Goal: Task Accomplishment & Management: Manage account settings

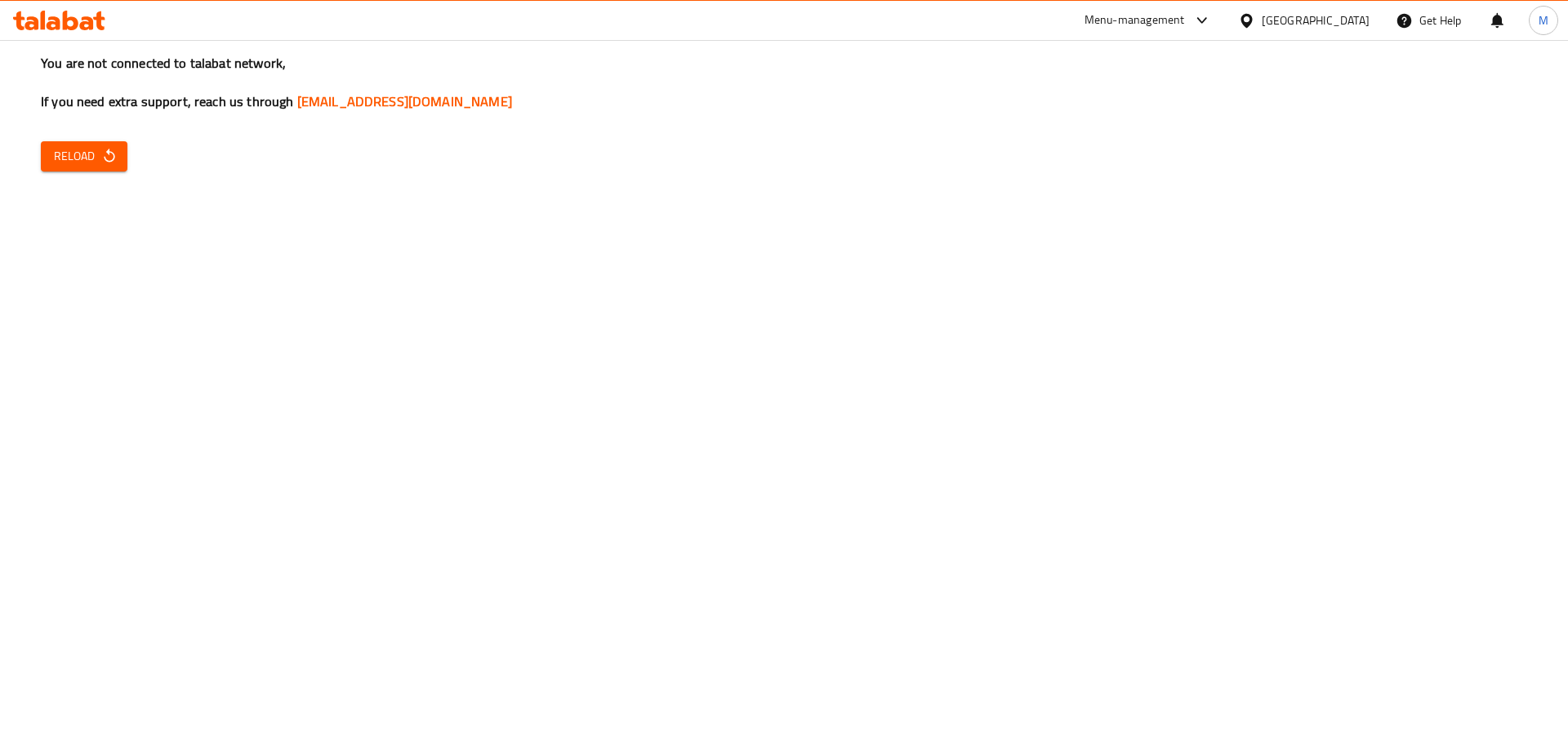
click at [85, 162] on span "Reload" at bounding box center [84, 157] width 60 height 21
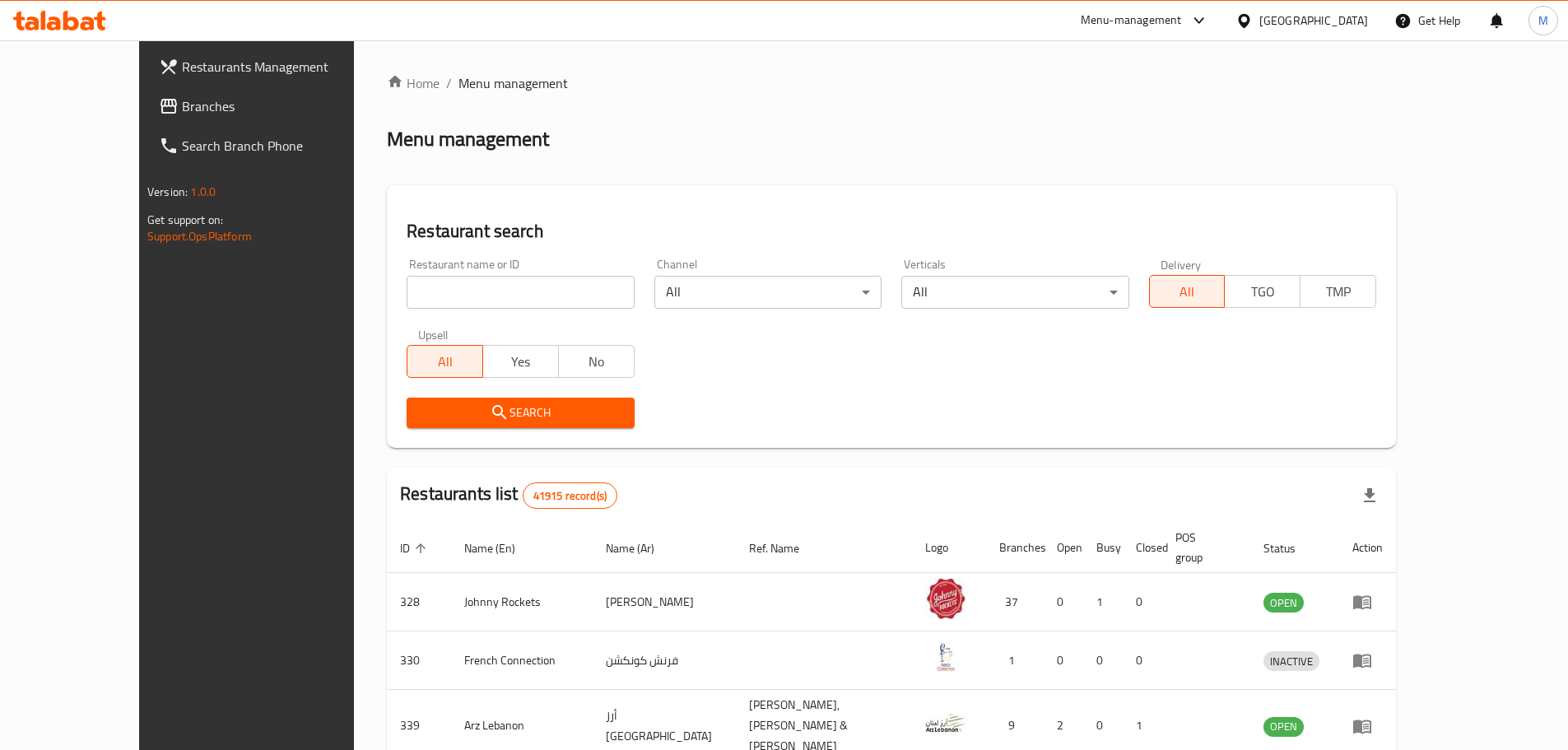
click at [1251, 9] on div "United Arab Emirates" at bounding box center [1301, 21] width 159 height 40
click at [1250, 19] on icon at bounding box center [1243, 20] width 11 height 14
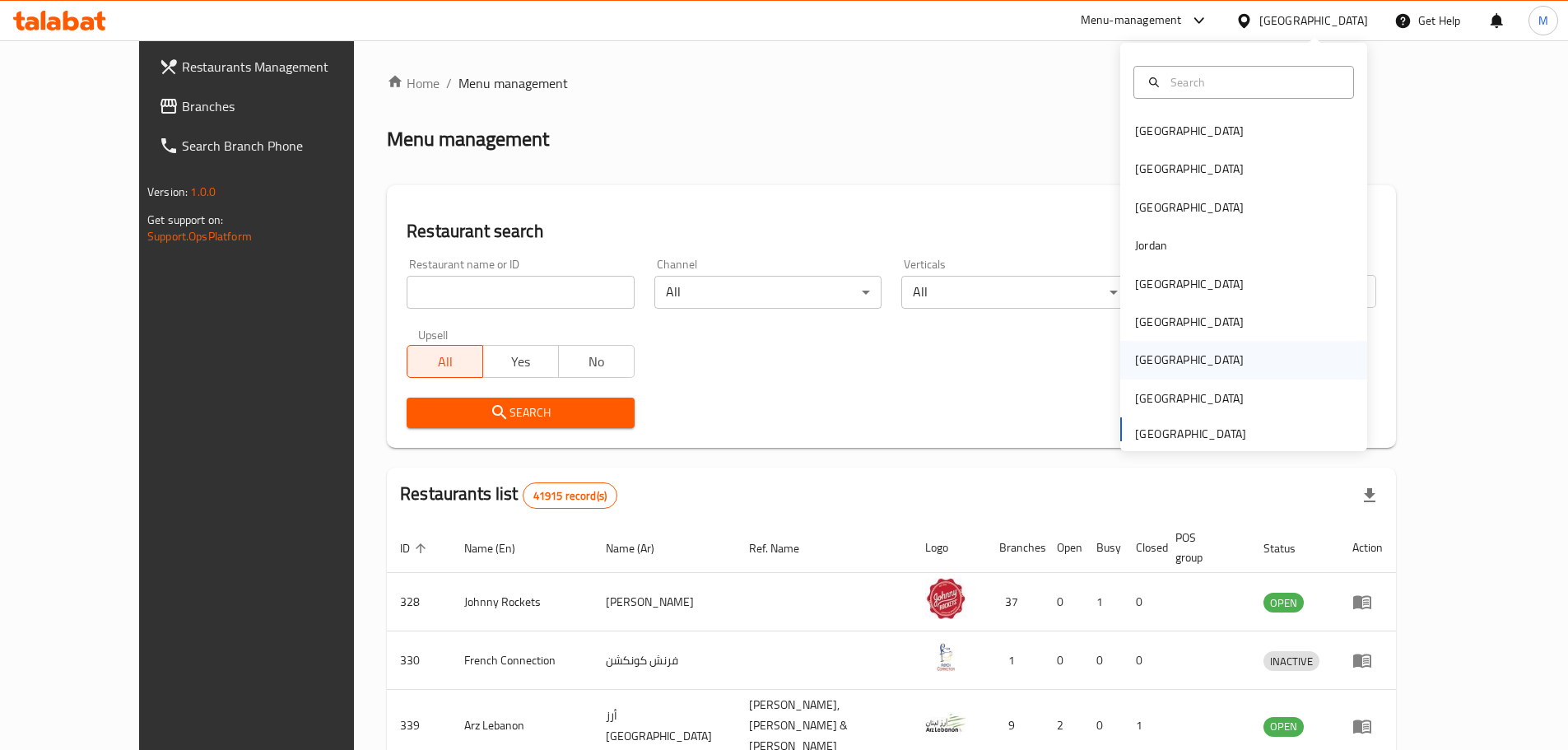
click at [1142, 359] on div "[GEOGRAPHIC_DATA]" at bounding box center [1189, 359] width 108 height 18
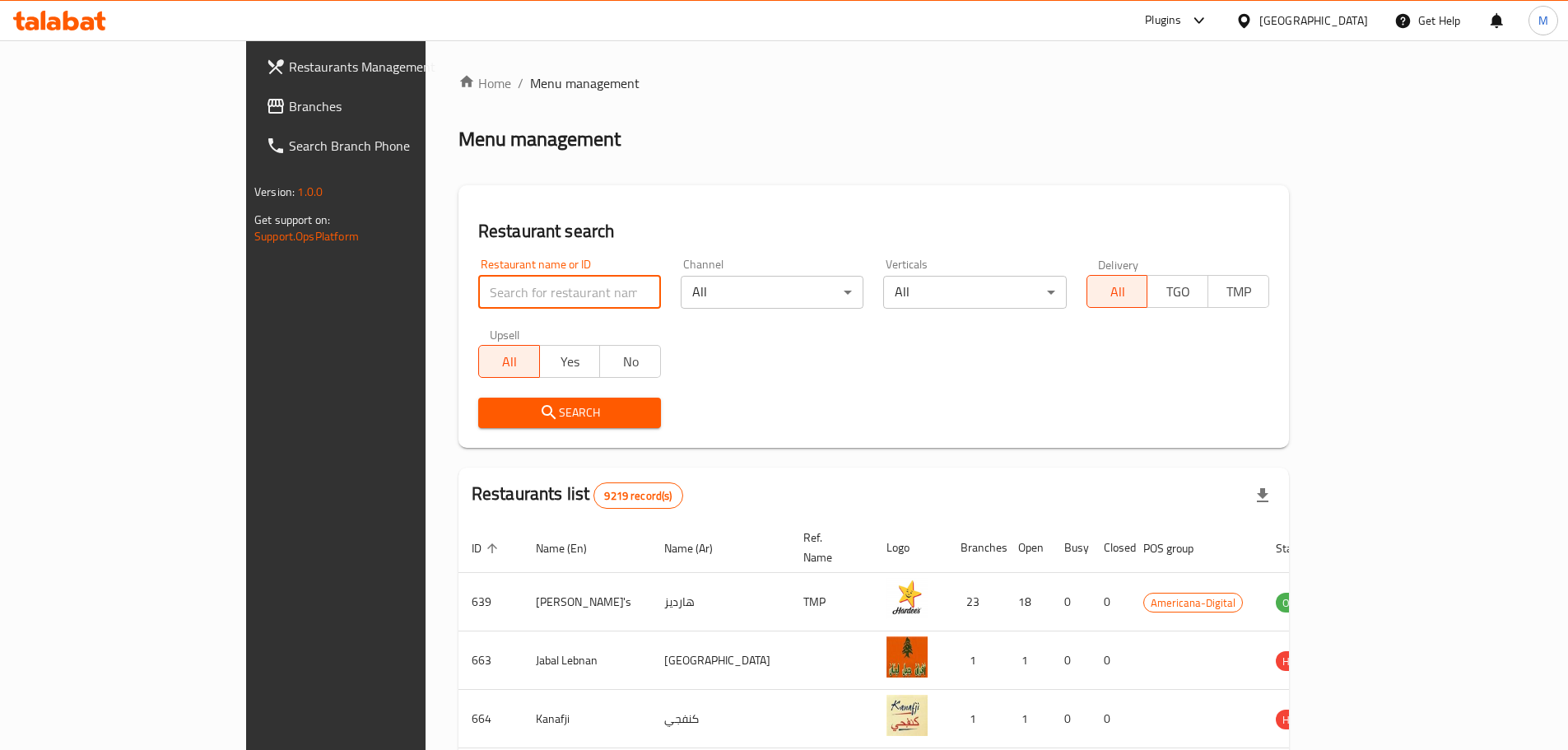
click at [513, 292] on input "search" at bounding box center [569, 292] width 183 height 33
paste input "14:00 16:30 19:15"
paste input "632996"
type input "632996"
click button "Search" at bounding box center [569, 412] width 183 height 30
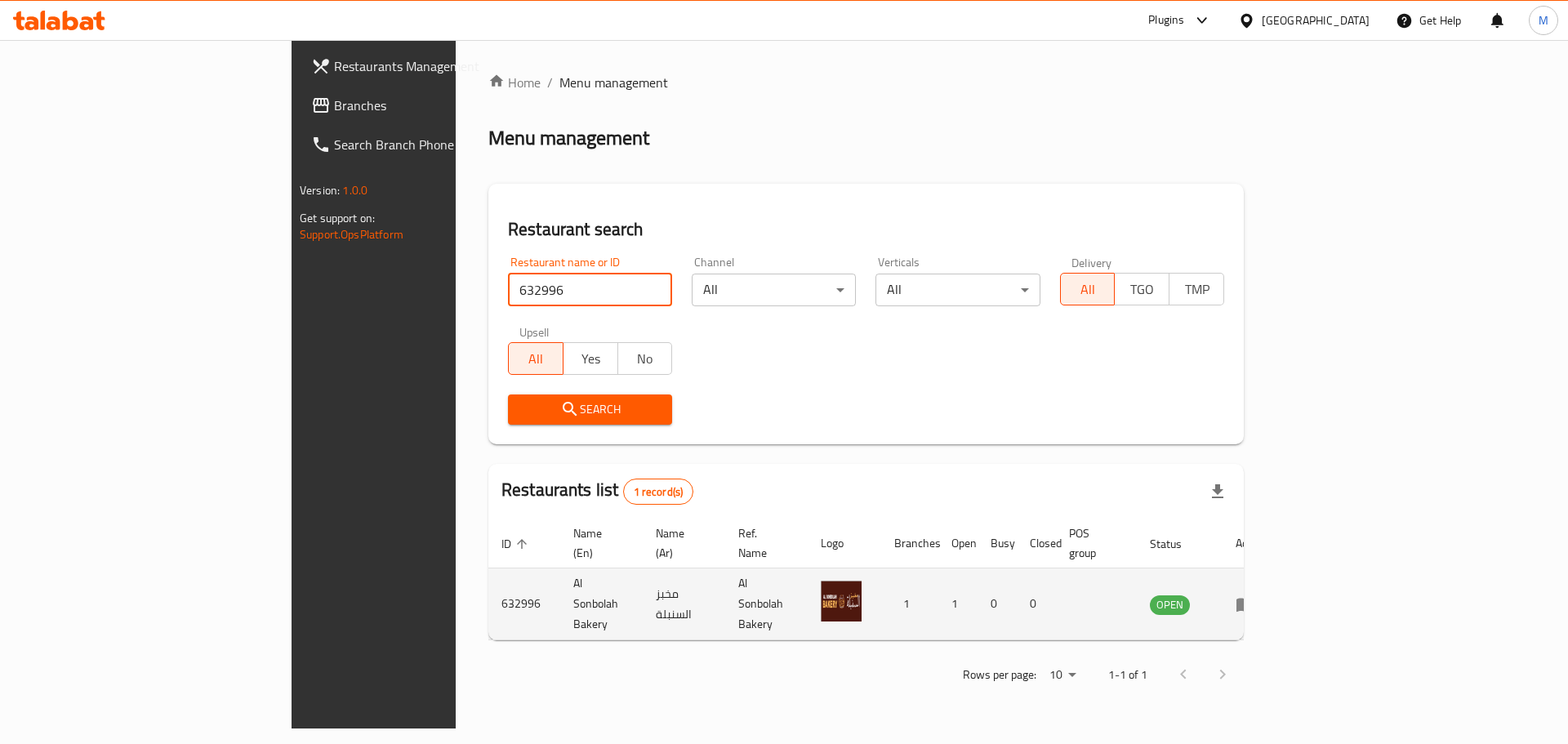
click at [1255, 598] on icon "enhanced table" at bounding box center [1245, 605] width 18 height 14
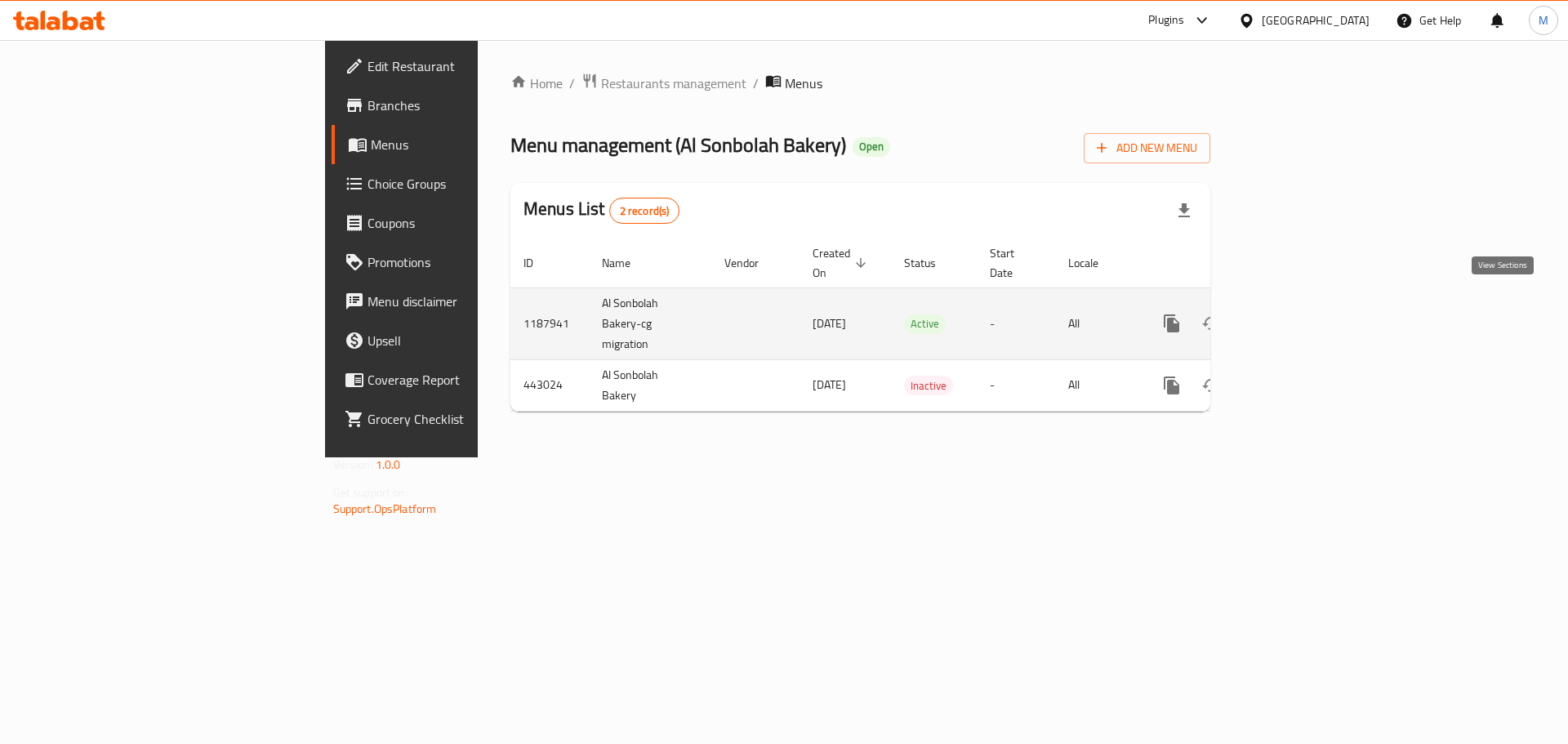
click at [1297, 316] on icon "enhanced table" at bounding box center [1289, 323] width 15 height 15
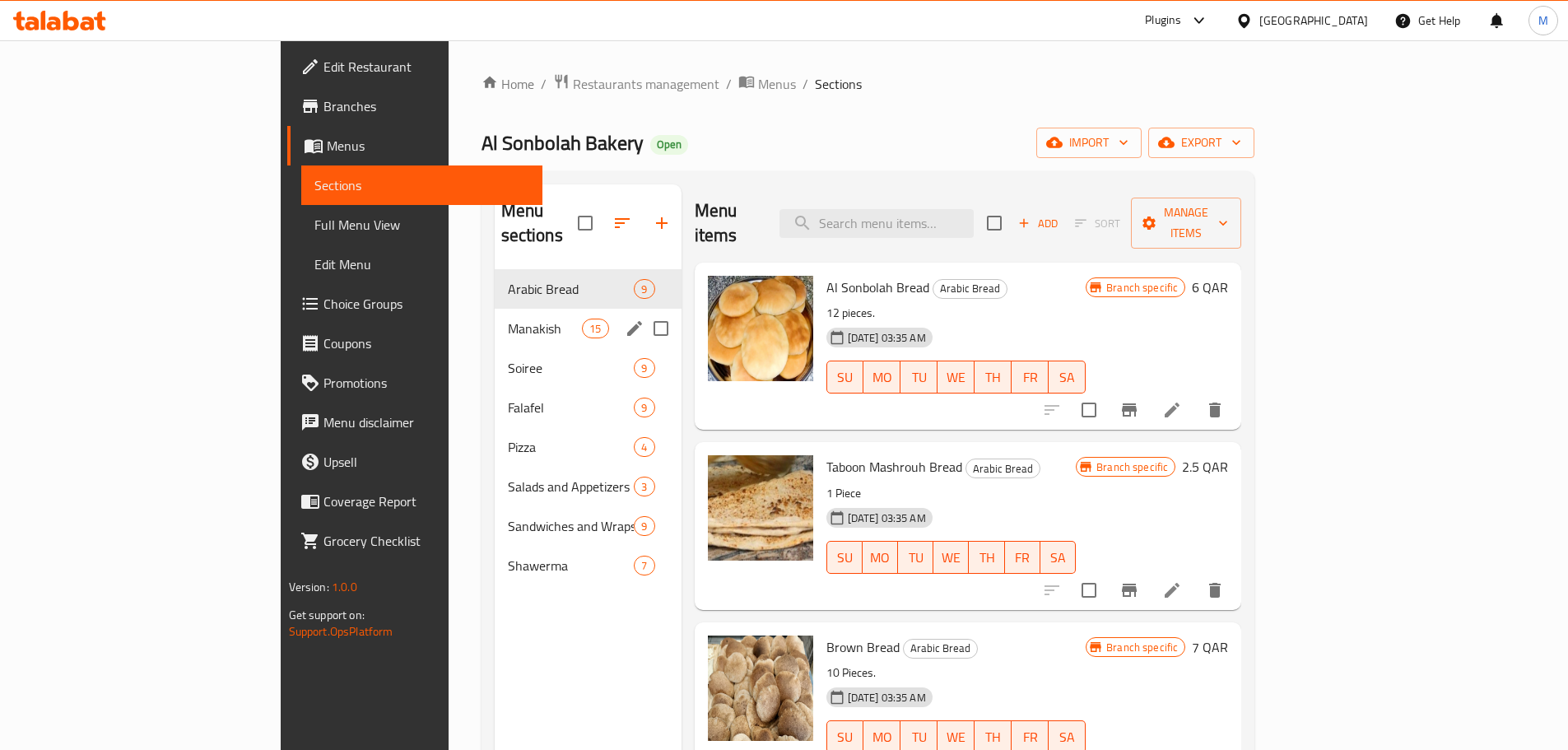
click at [494, 309] on div "Manakish 15" at bounding box center [587, 329] width 186 height 40
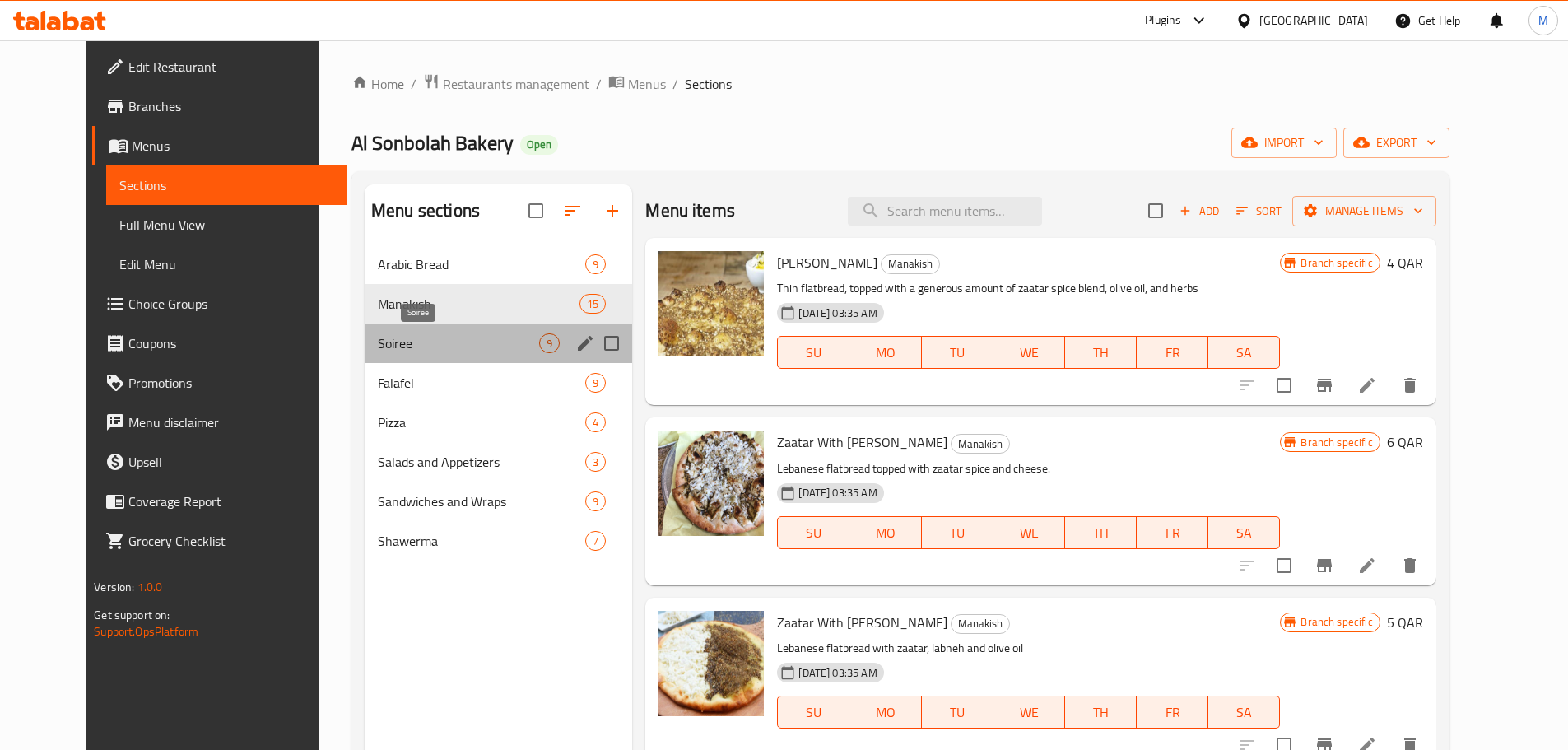
click at [379, 341] on span "Soiree" at bounding box center [459, 342] width 161 height 20
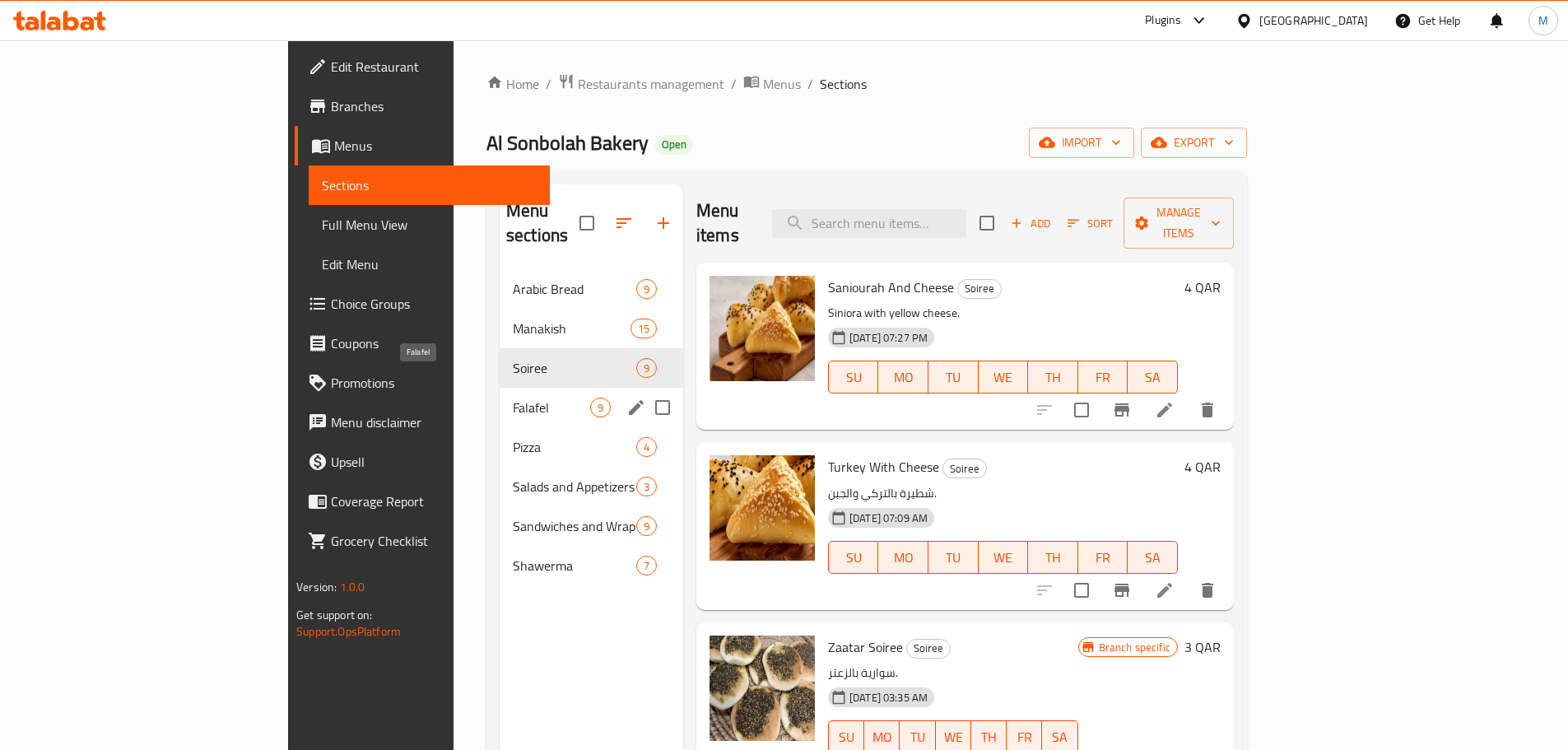
click at [513, 397] on span "Falafel" at bounding box center [551, 407] width 77 height 20
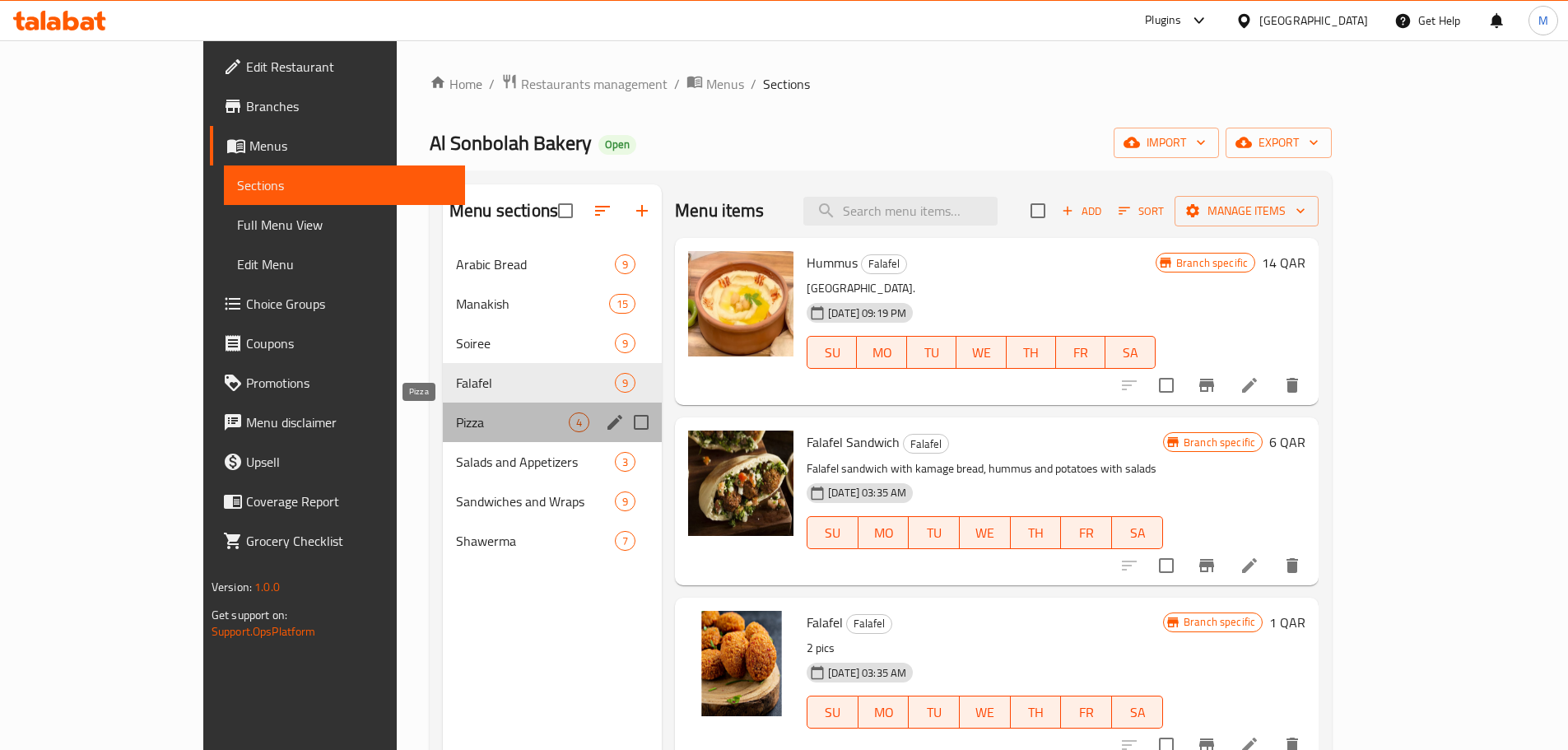
click at [456, 416] on span "Pizza" at bounding box center [513, 422] width 113 height 20
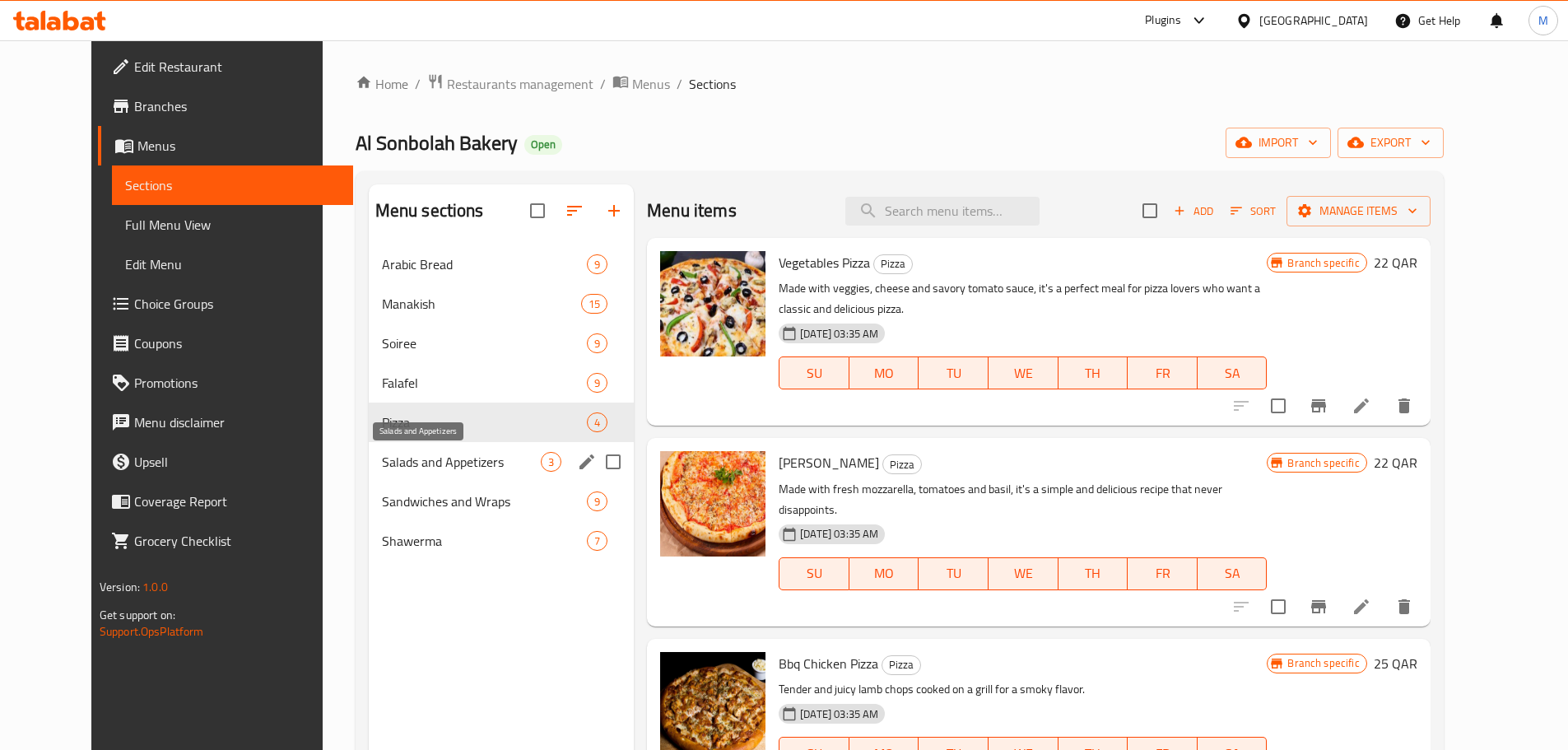
click at [383, 465] on span "Salads and Appetizers" at bounding box center [461, 461] width 159 height 20
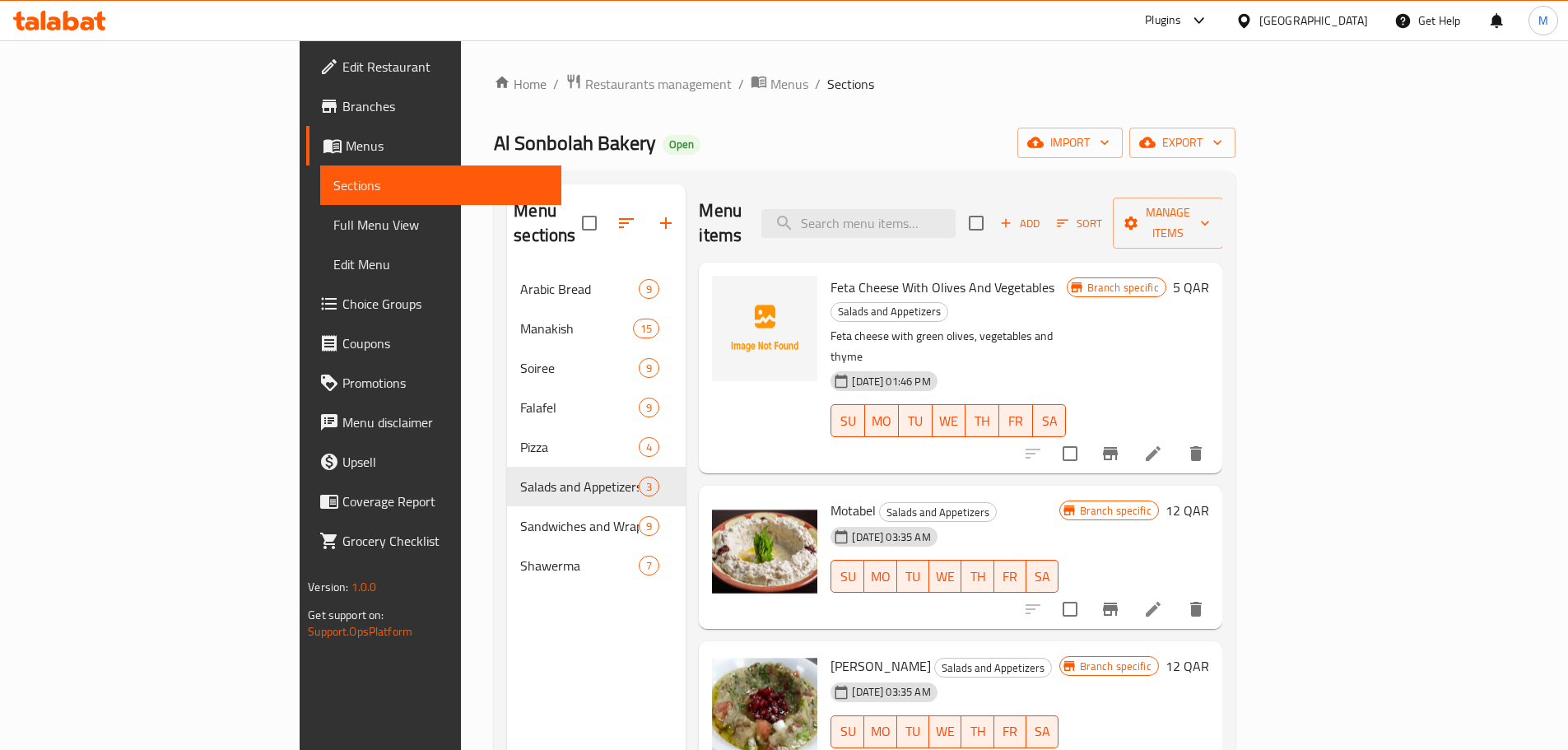
click at [871, 326] on p "Feta cheese with green olives, vegetables and thyme" at bounding box center [948, 346] width 235 height 41
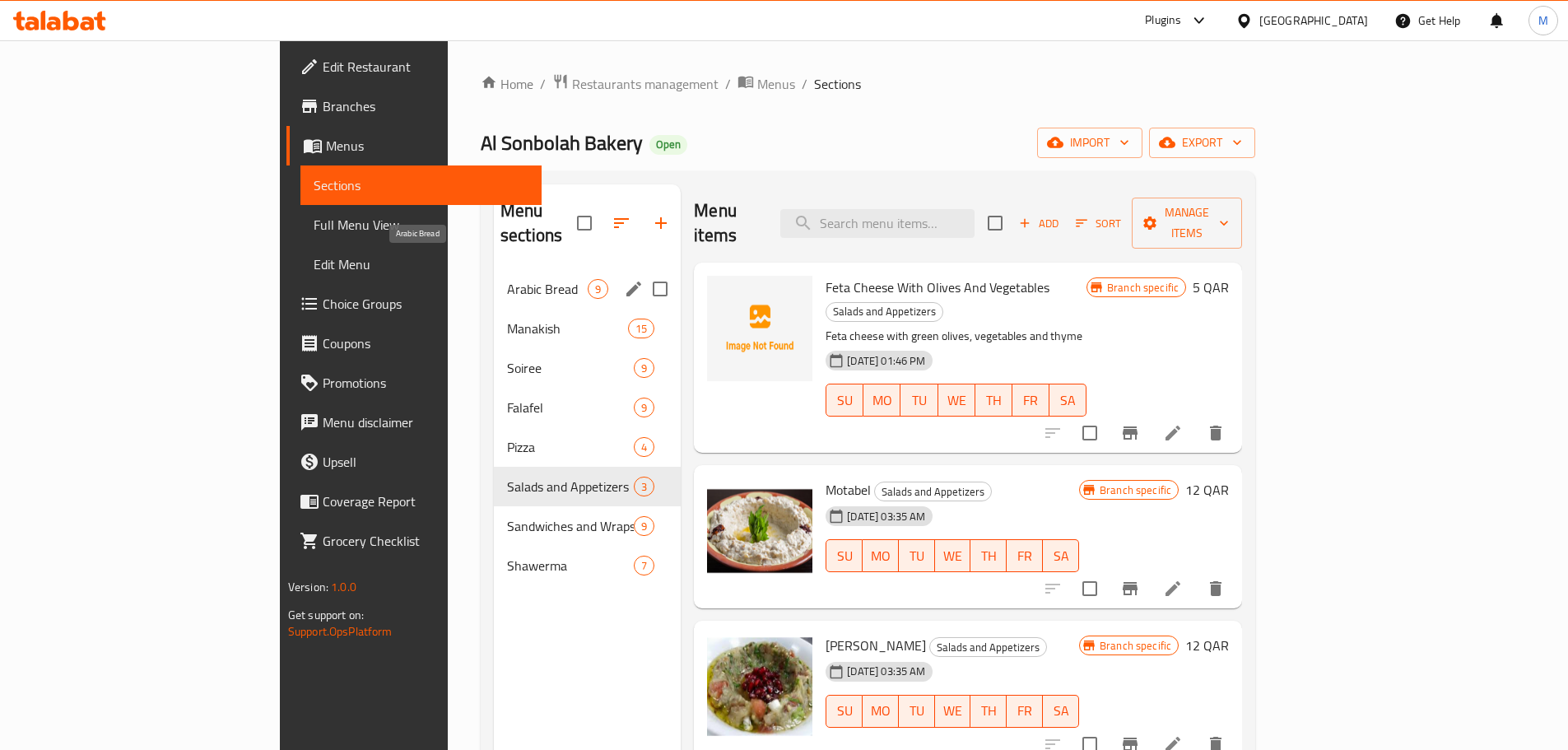
click at [507, 279] on span "Arabic Bread" at bounding box center [547, 289] width 81 height 20
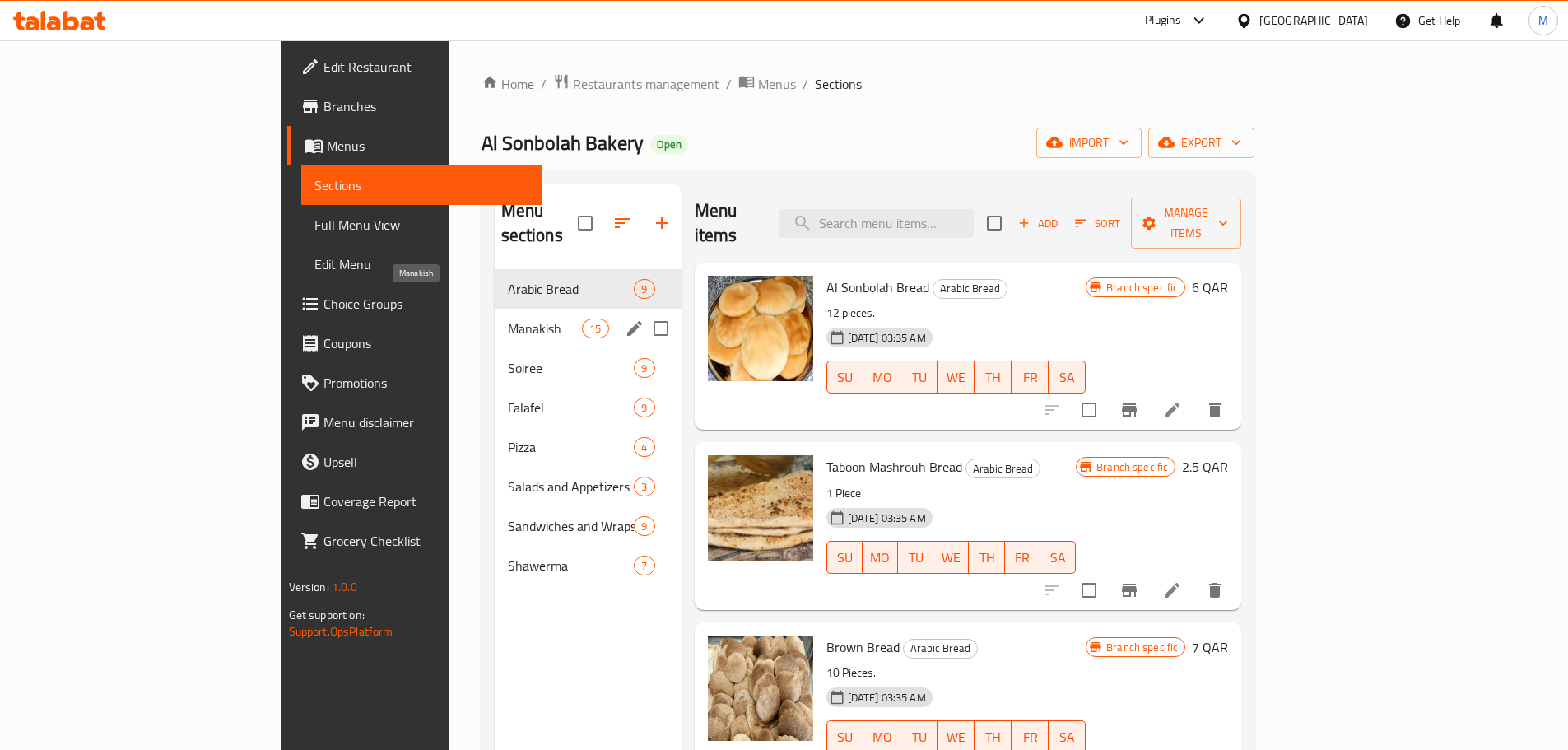
click at [508, 318] on span "Manakish" at bounding box center [546, 328] width 75 height 20
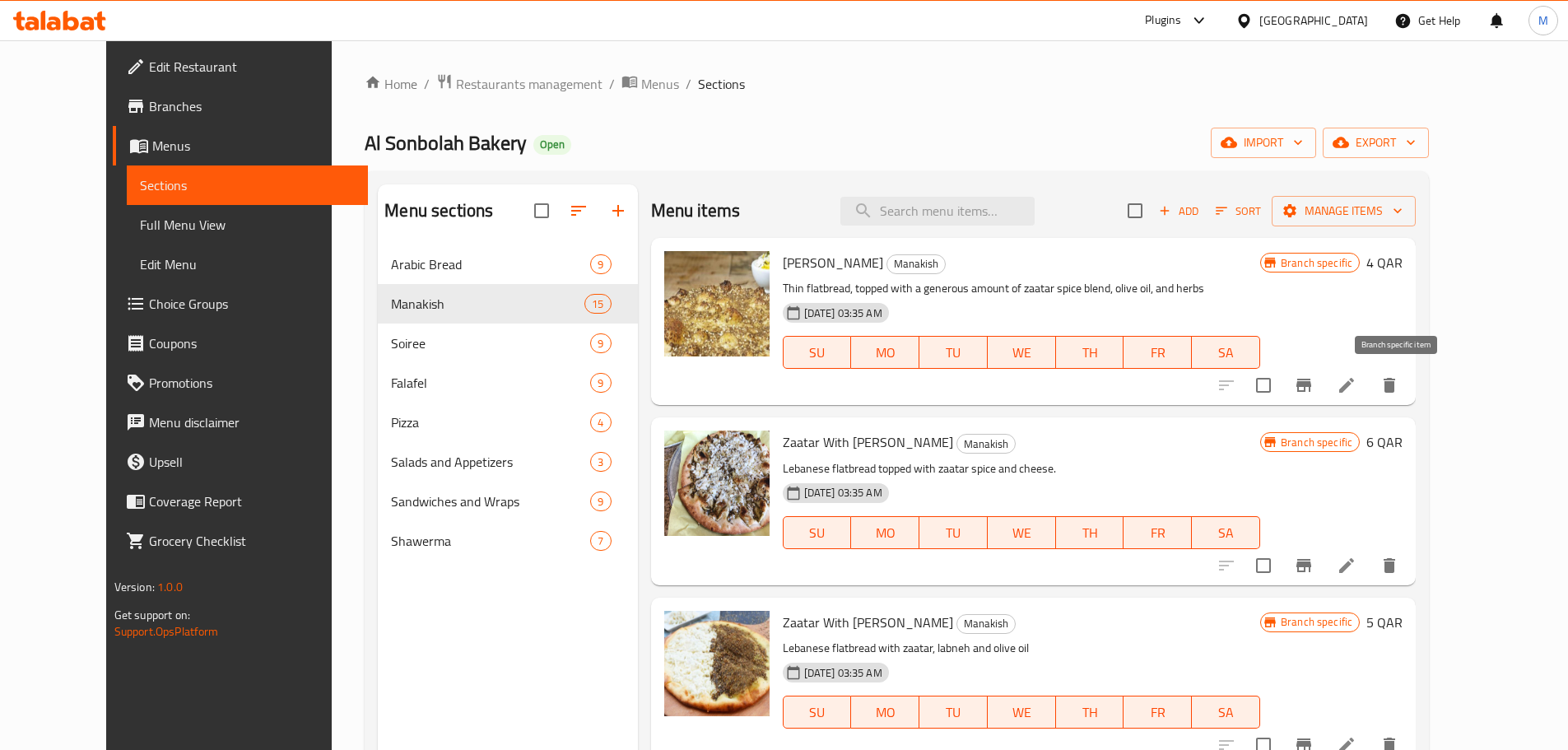
click at [1311, 386] on icon "Branch-specific-item" at bounding box center [1303, 385] width 15 height 13
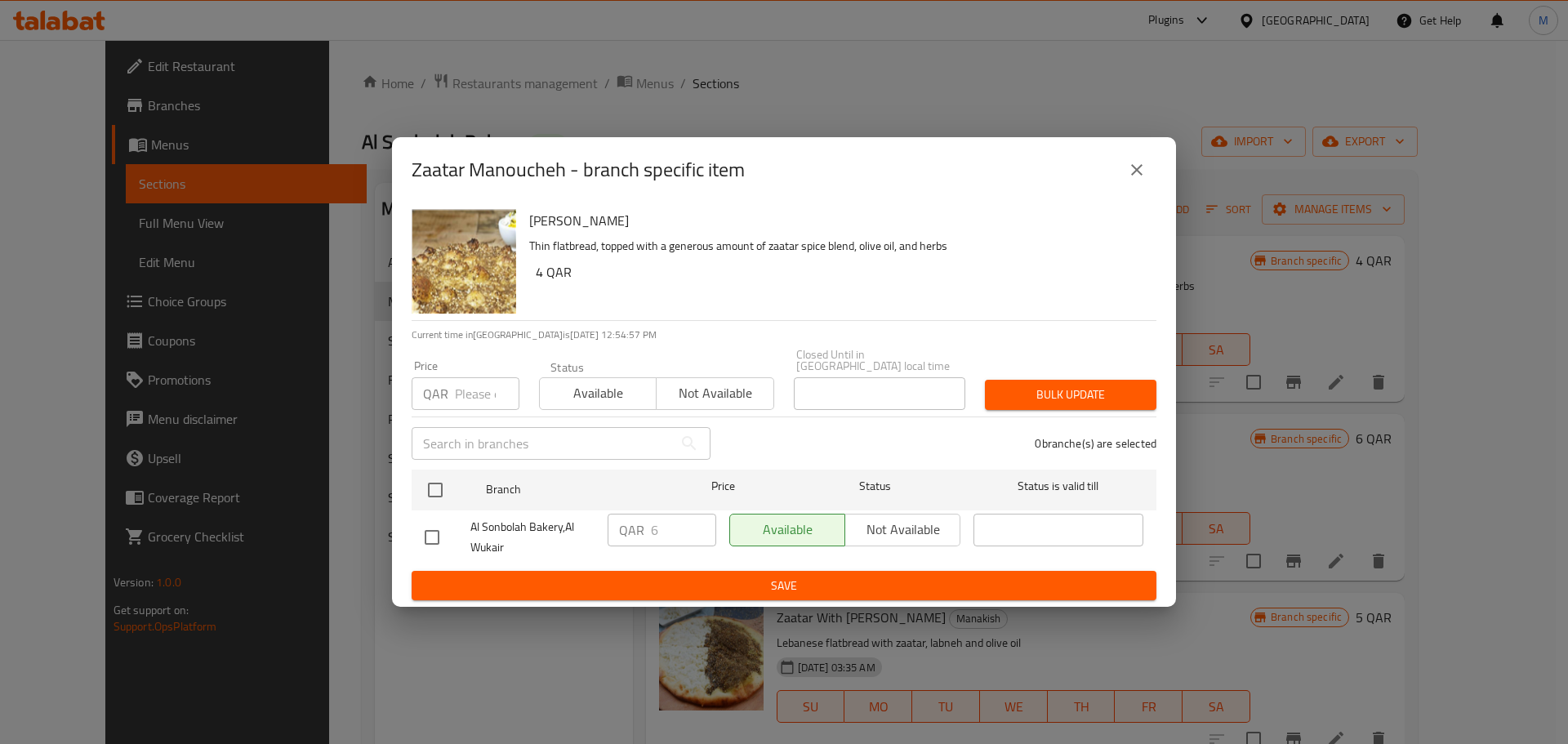
click at [1137, 180] on icon "close" at bounding box center [1137, 169] width 20 height 20
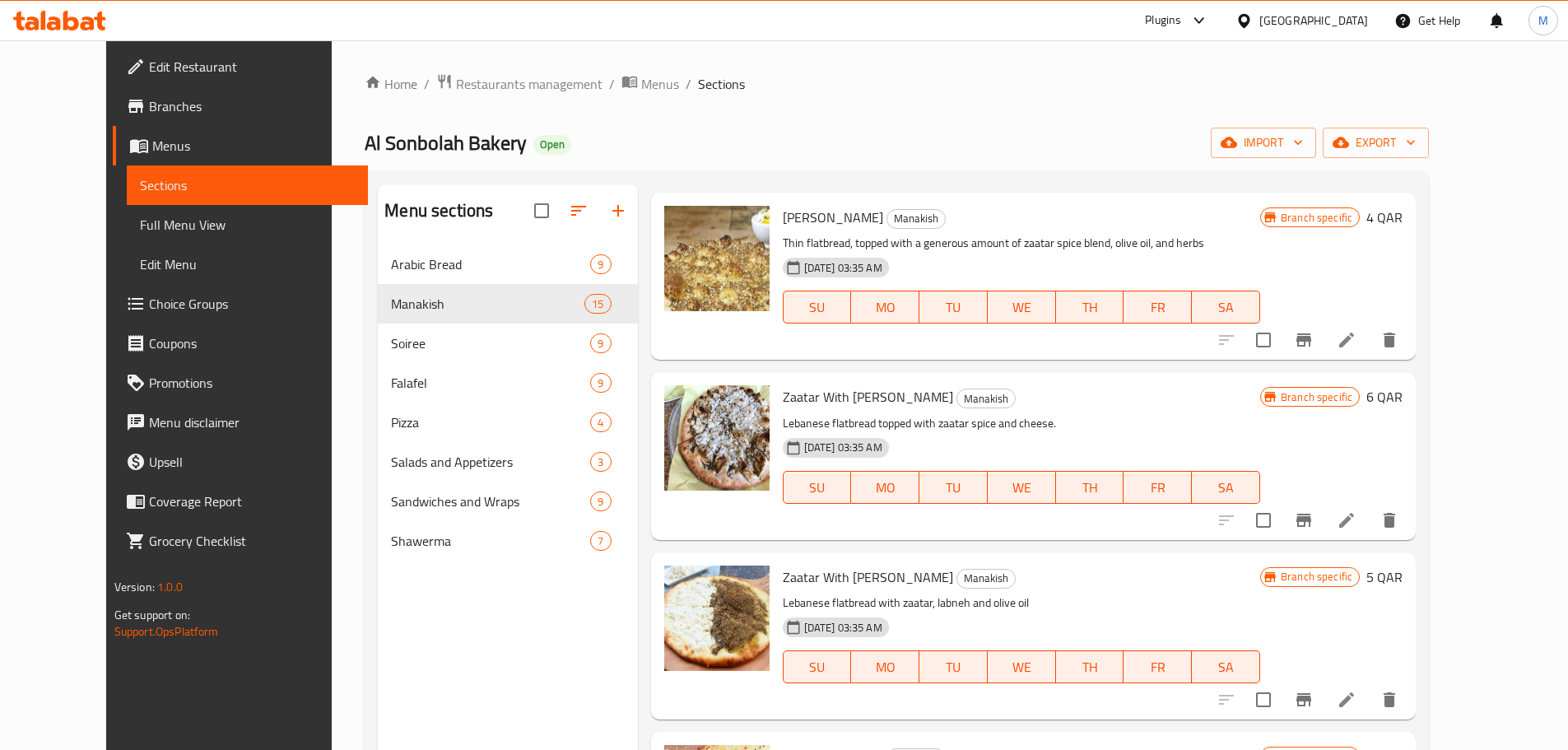
scroll to position [82, 0]
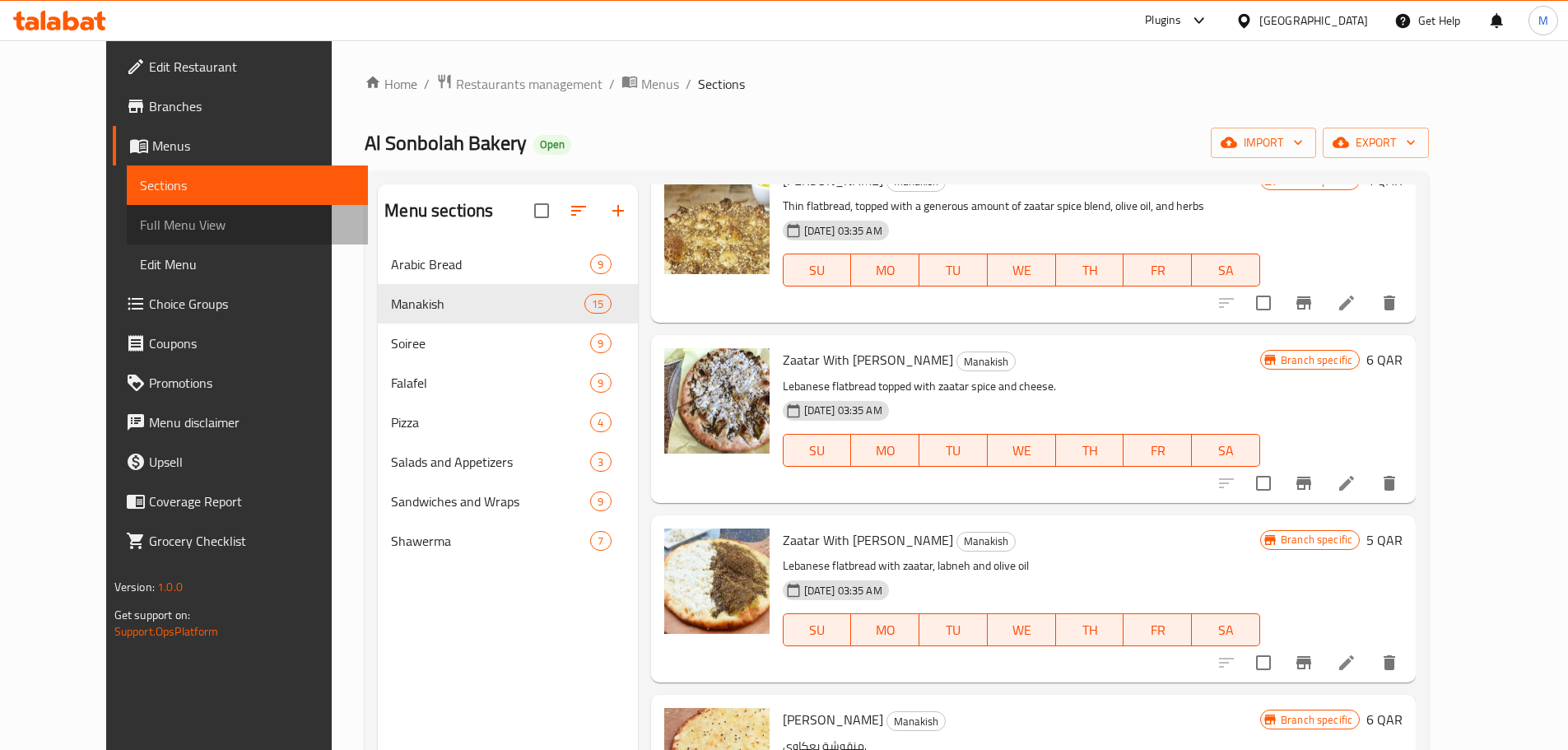
click at [140, 217] on span "Full Menu View" at bounding box center [247, 225] width 215 height 20
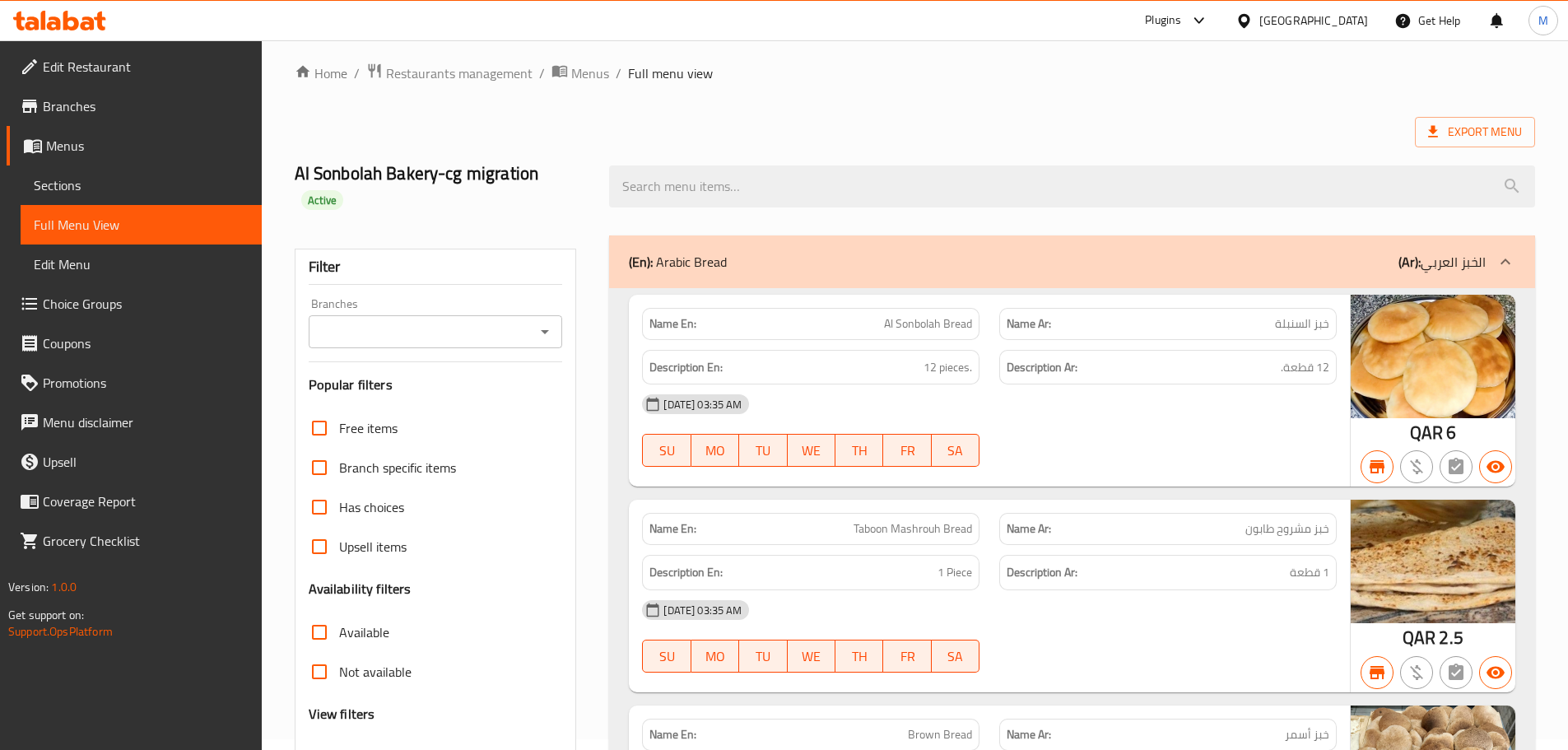
scroll to position [82, 0]
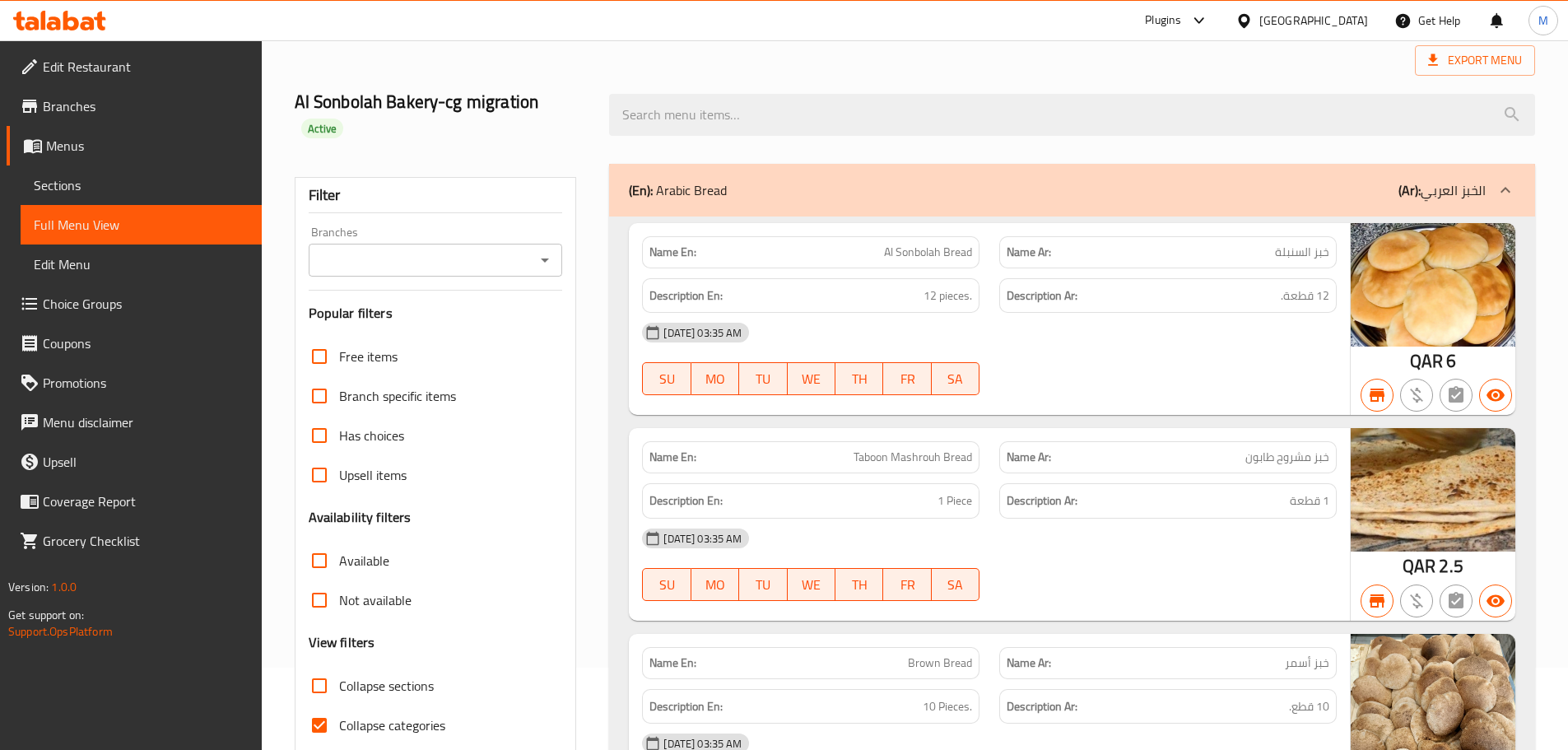
click at [546, 251] on icon "Open" at bounding box center [545, 260] width 20 height 20
click at [430, 304] on span "Al Sonbolah Bakery,Al Wukair" at bounding box center [403, 306] width 167 height 20
type input "Al Sonbolah Bakery,Al Wukair"
click at [1055, 313] on div "[DATE] 03:35 AM" at bounding box center [990, 333] width 715 height 40
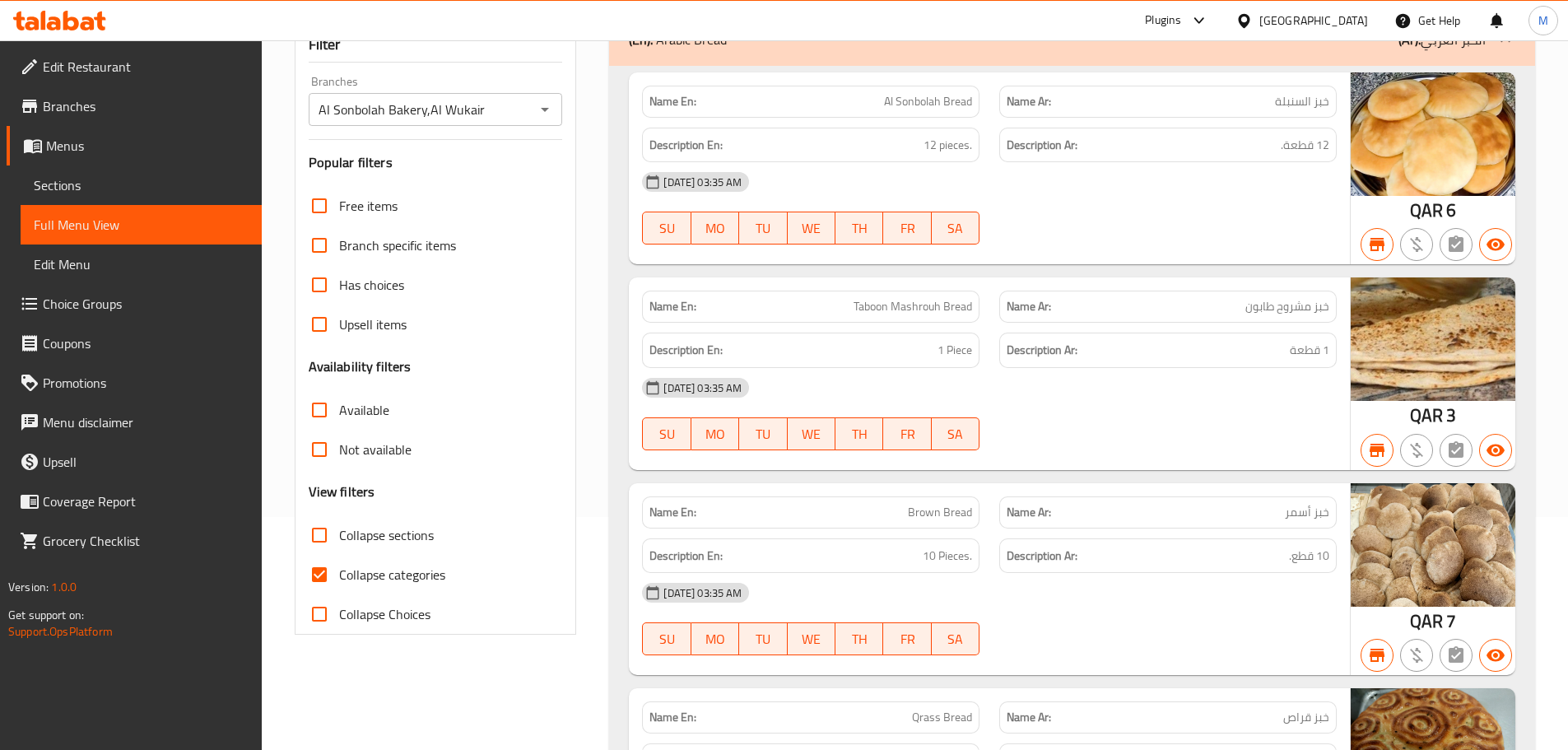
scroll to position [247, 0]
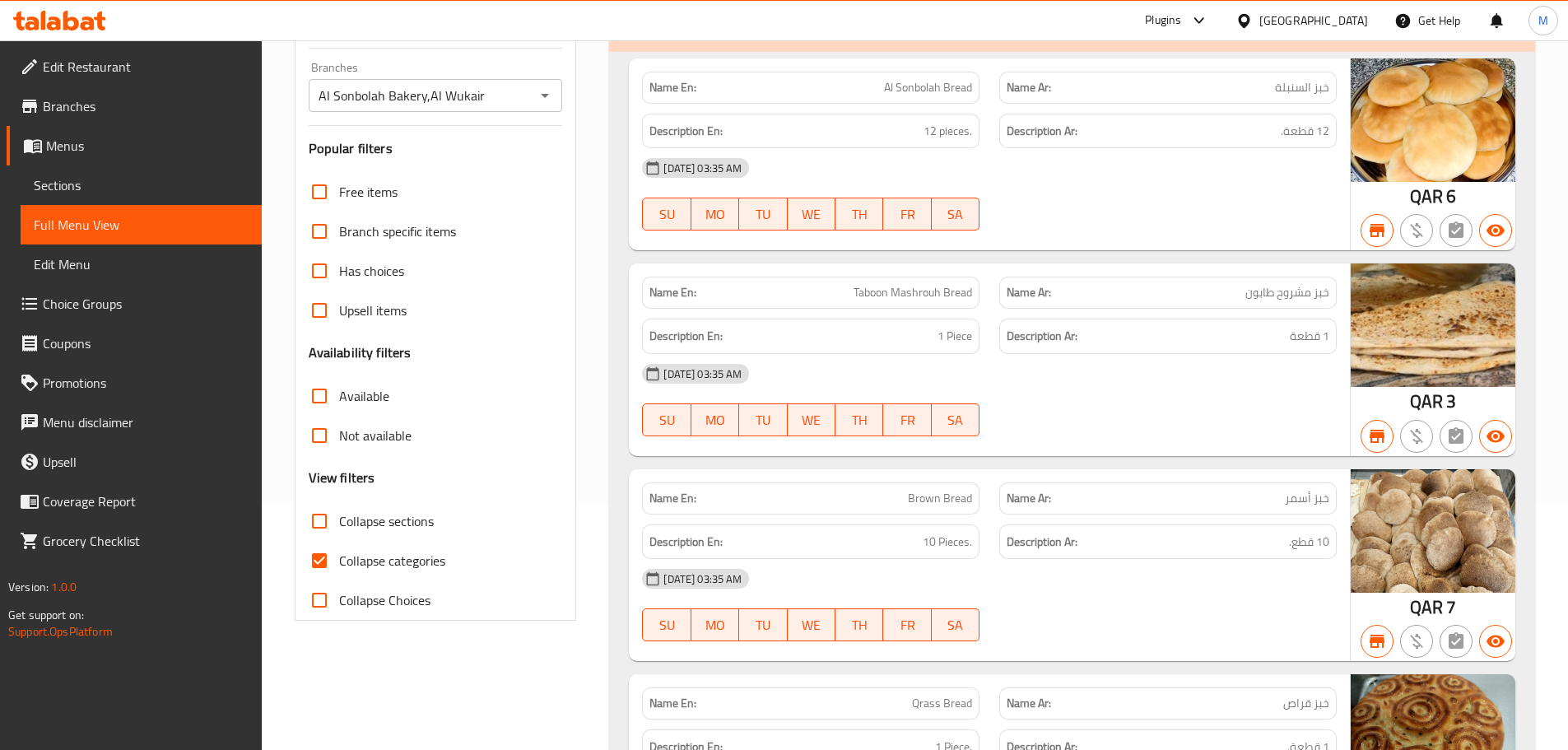
click at [359, 511] on span "Collapse sections" at bounding box center [386, 520] width 95 height 20
click at [339, 501] on input "Collapse sections" at bounding box center [319, 521] width 40 height 40
checkbox input "true"
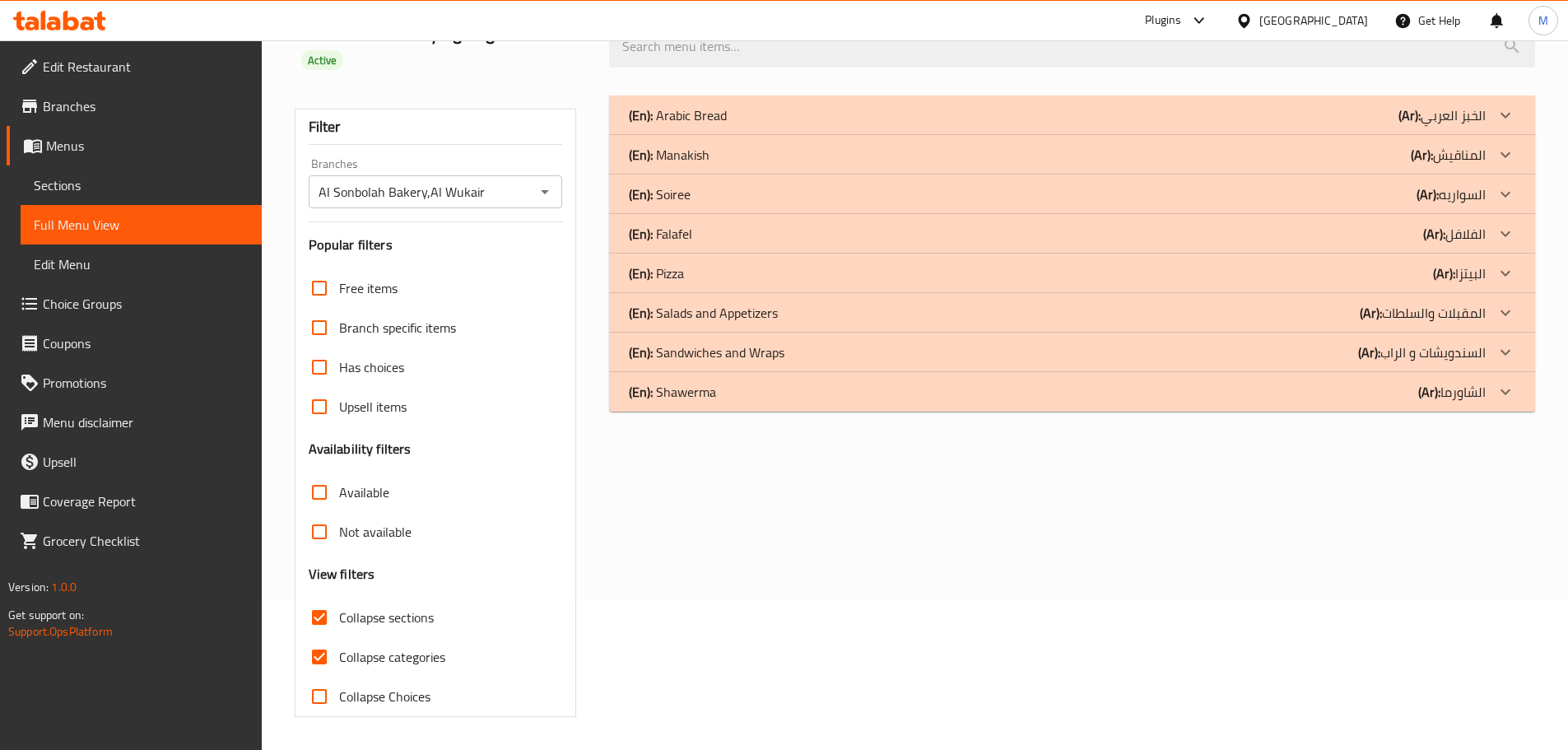
scroll to position [126, 0]
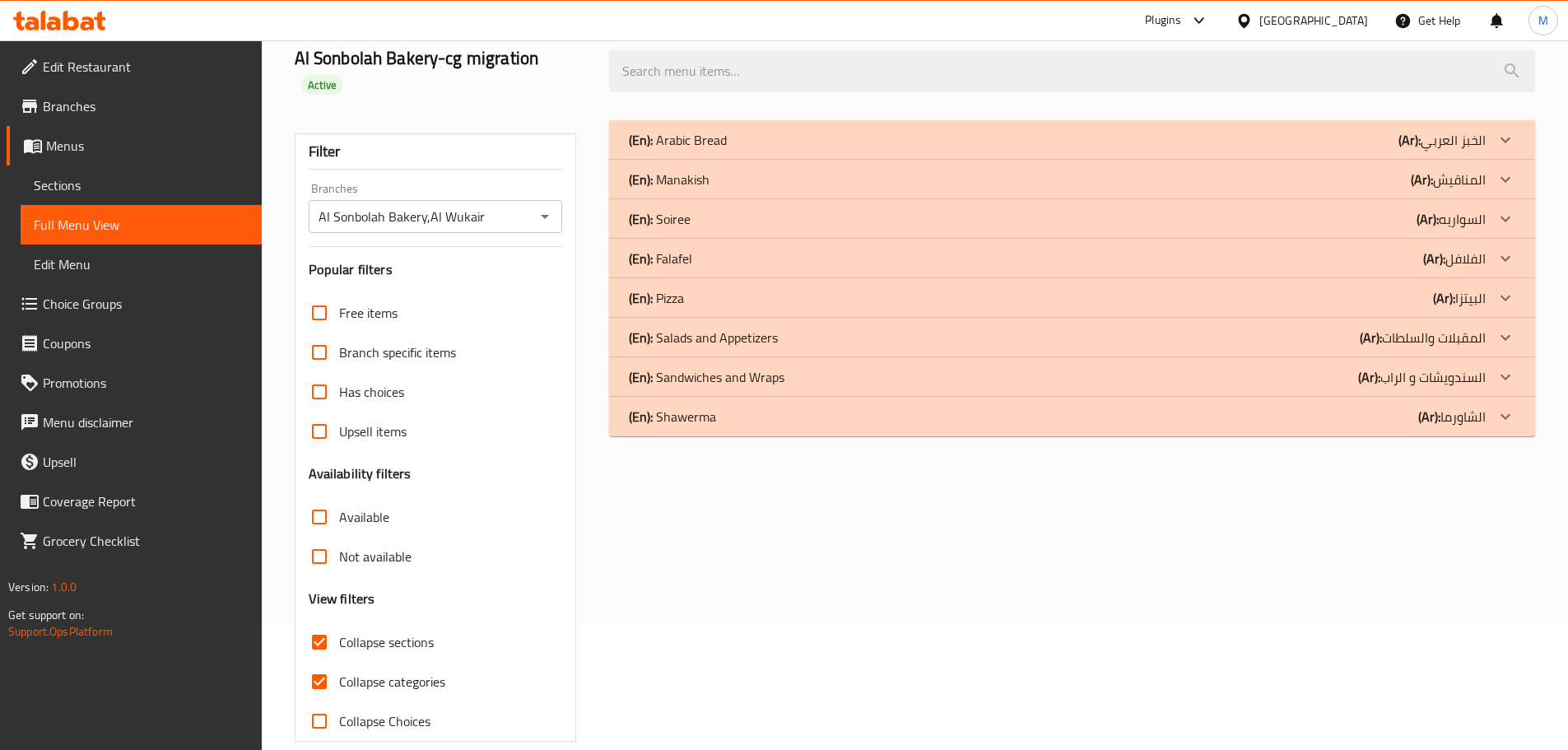
click at [327, 663] on input "Collapse categories" at bounding box center [319, 682] width 40 height 40
checkbox input "false"
click at [1496, 170] on icon at bounding box center [1506, 179] width 20 height 20
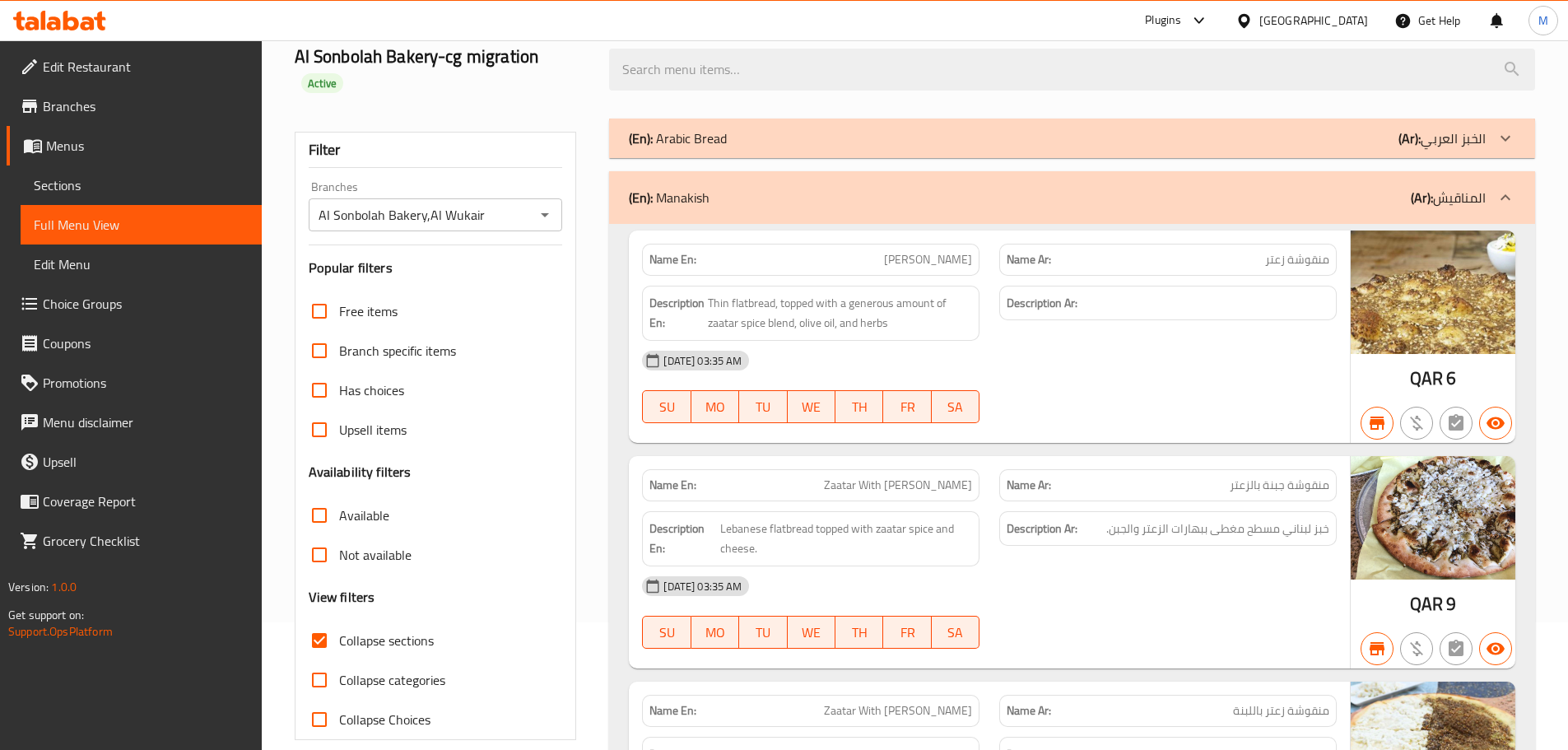
scroll to position [165, 0]
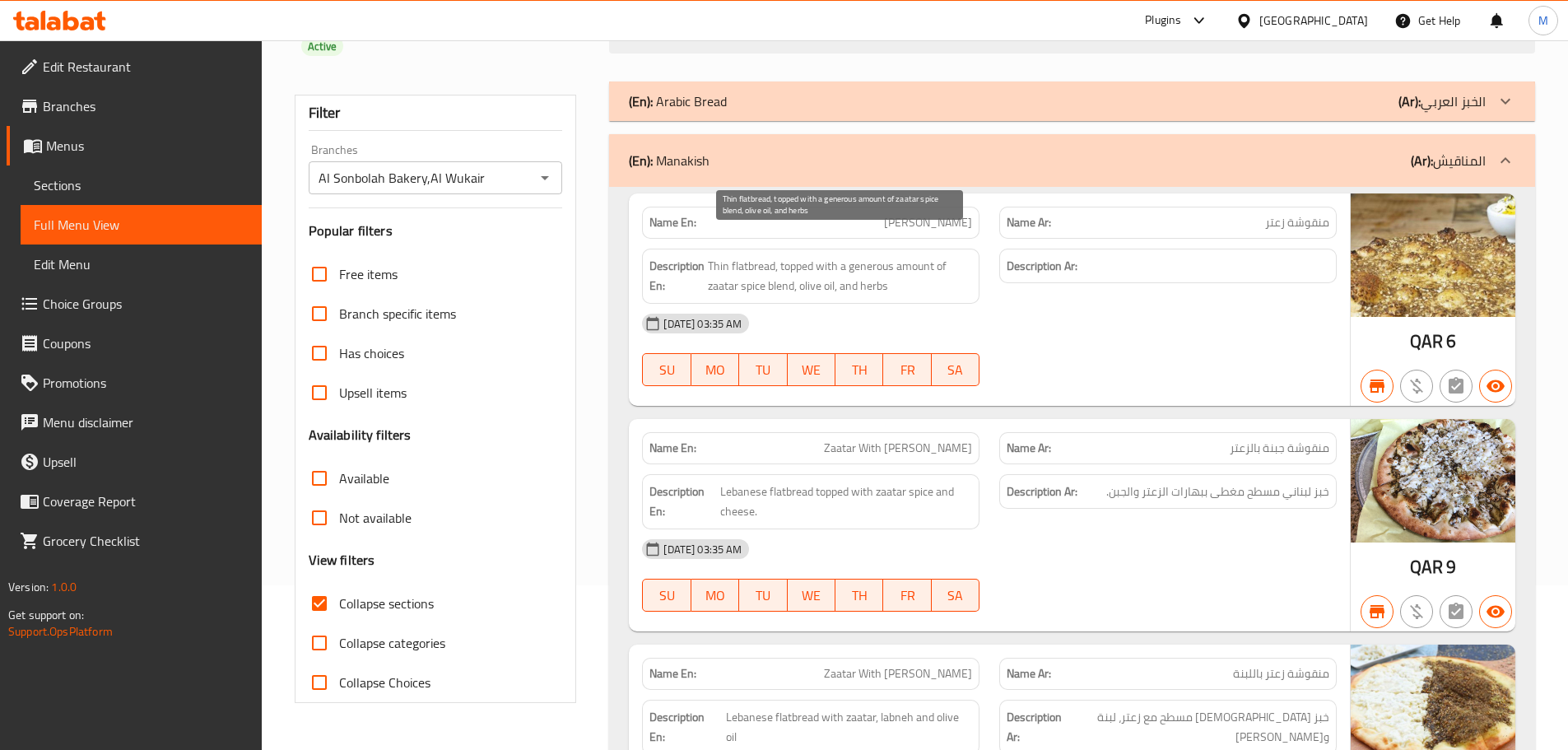
click at [735, 256] on span "Thin flatbread, topped with a generous amount of zaatar spice blend, olive oil,…" at bounding box center [840, 276] width 265 height 41
copy span "Thin flatbread, topped with a generous amount of zaatar spice blend, olive oil,…"
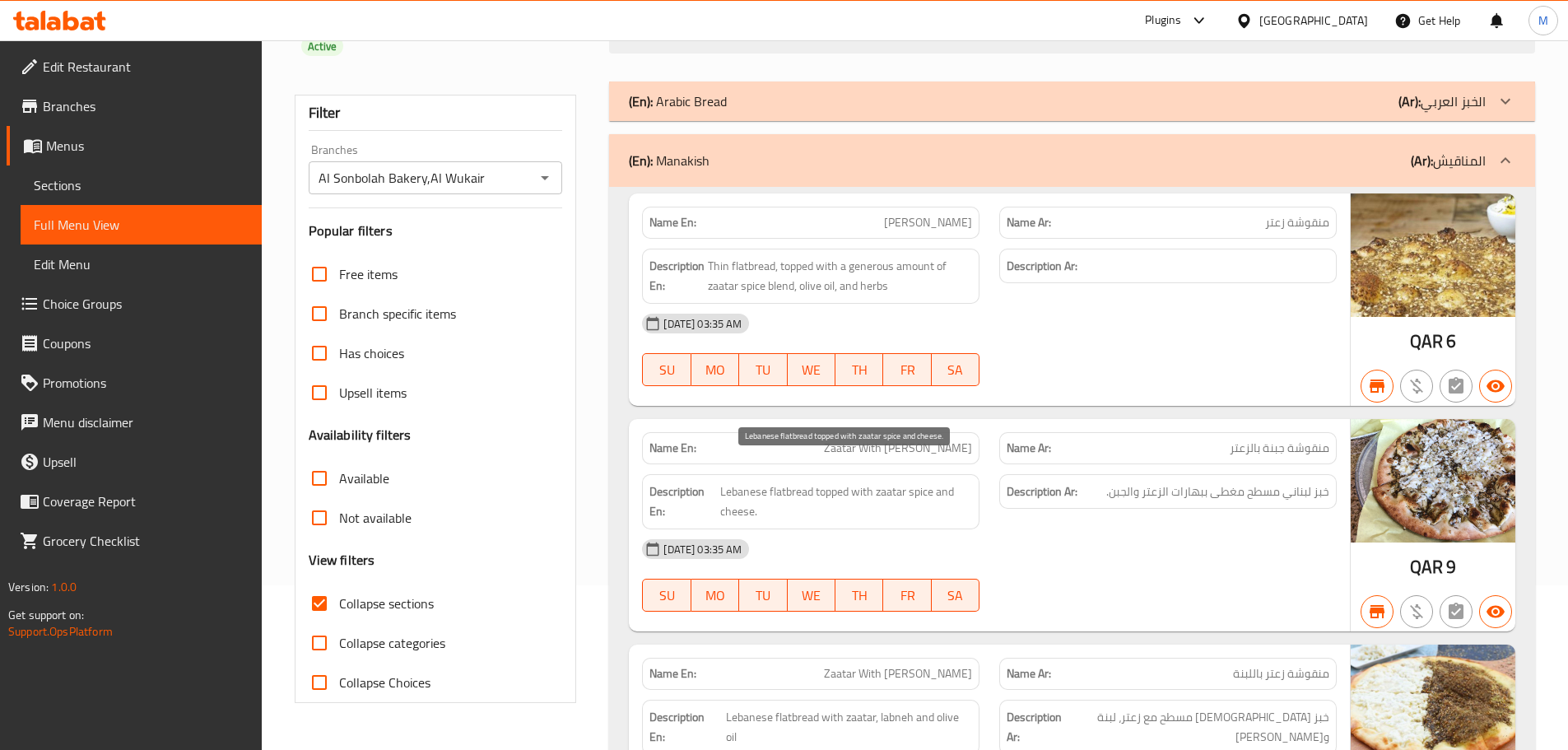
click at [883, 481] on span "Lebanese flatbread topped with zaatar spice and cheese." at bounding box center [846, 501] width 252 height 41
copy span "Lebanese flatbread topped with zaatar spice and cheese."
click at [1218, 481] on span "خبز لبناني مسطح مغطى ببهارات الزعتر والجبن." at bounding box center [1218, 492] width 223 height 21
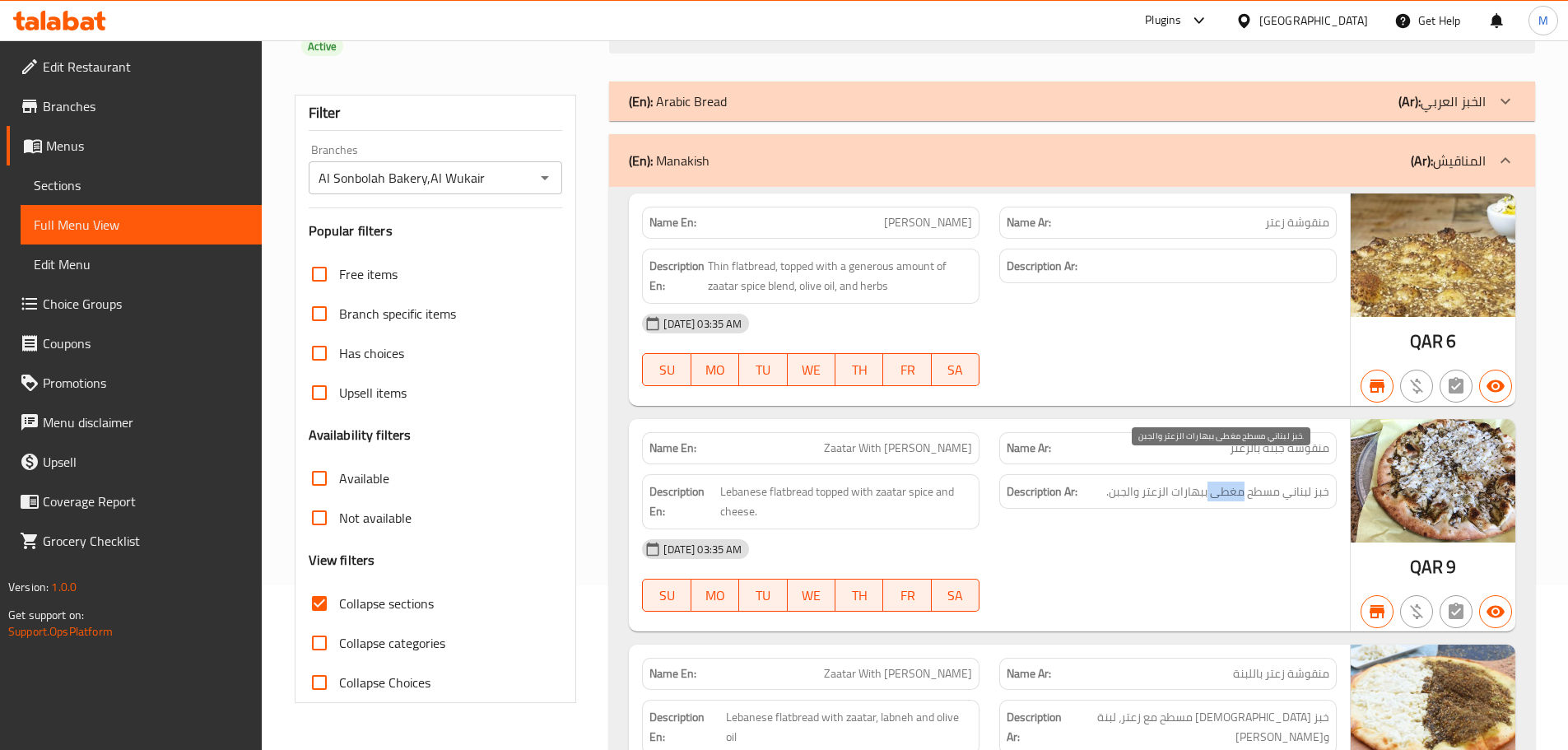
click at [1218, 481] on span "خبز لبناني مسطح مغطى ببهارات الزعتر والجبن." at bounding box center [1218, 492] width 223 height 21
copy div "خبز لبناني مسطح مغطى ببهارات الزعتر والجبن."
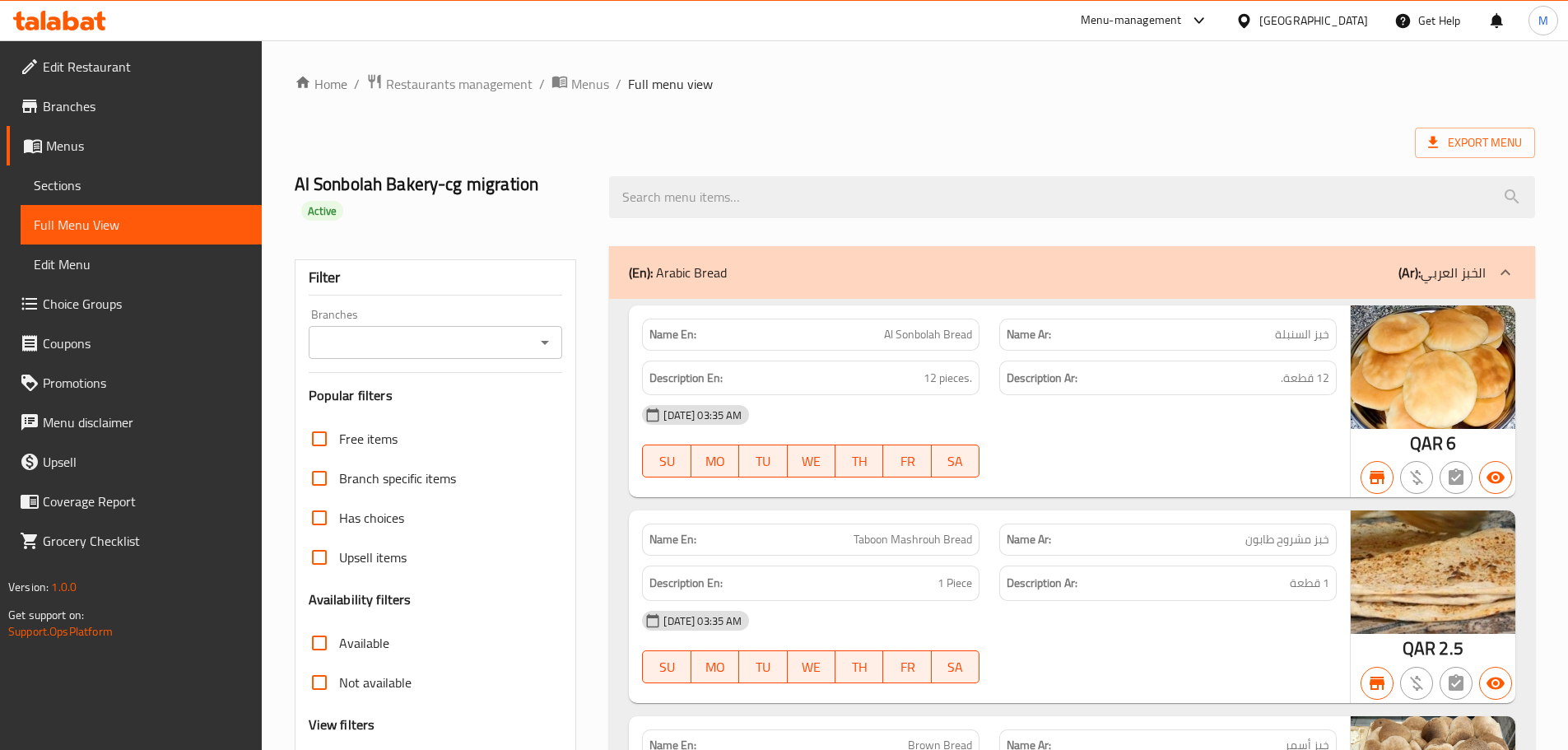
click at [144, 186] on span "Sections" at bounding box center [141, 185] width 215 height 20
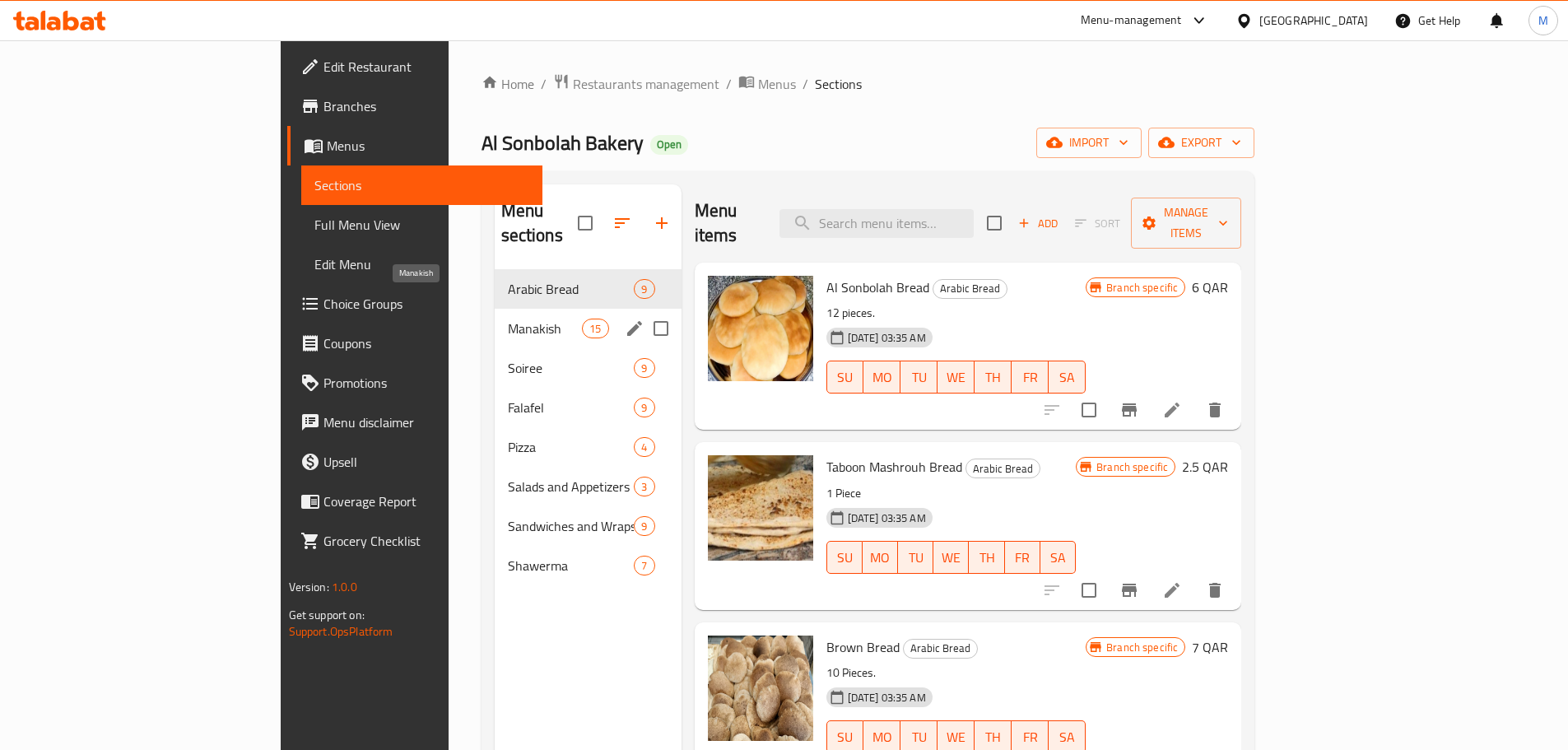
click at [508, 318] on span "Manakish" at bounding box center [546, 328] width 75 height 20
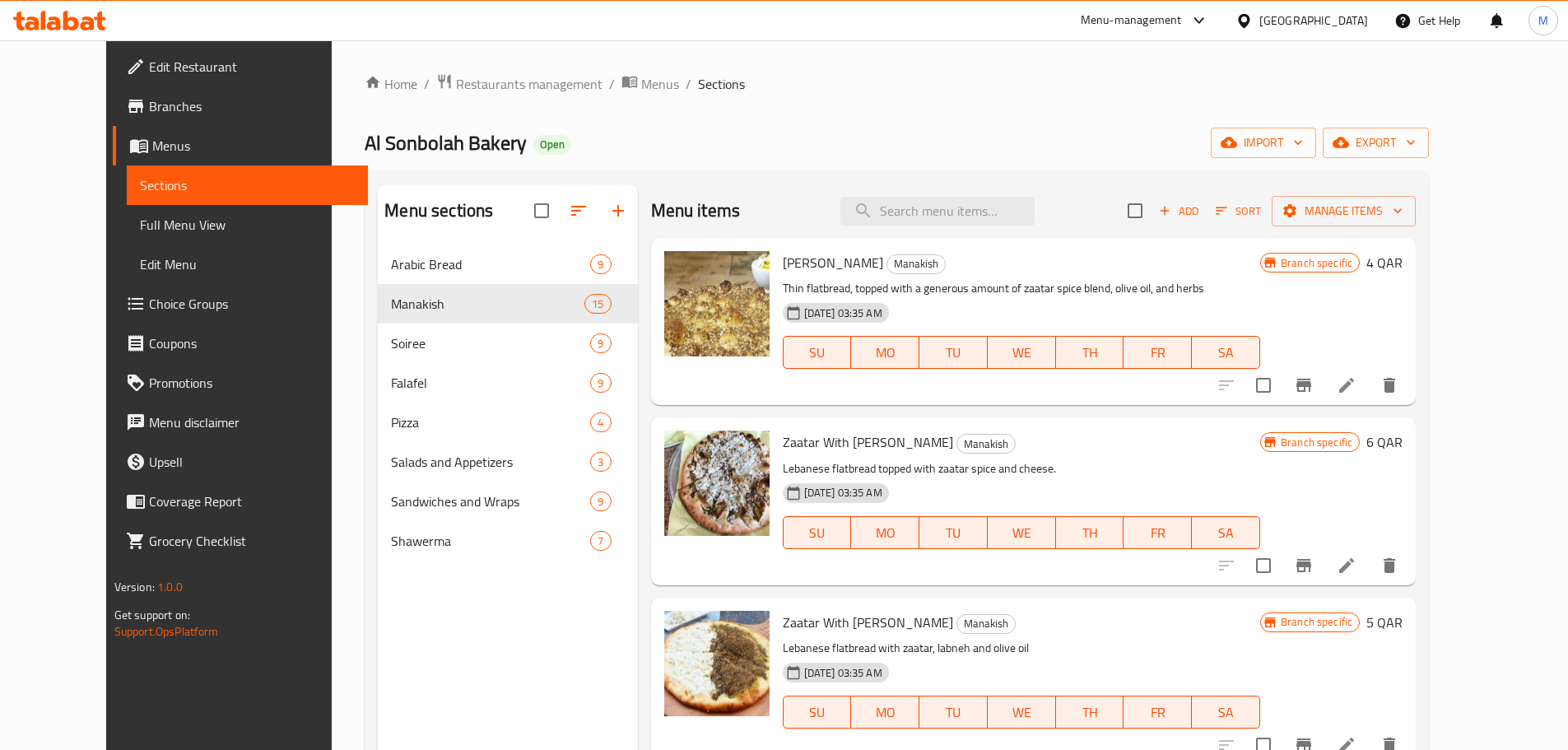
click at [1356, 381] on icon at bounding box center [1346, 385] width 20 height 20
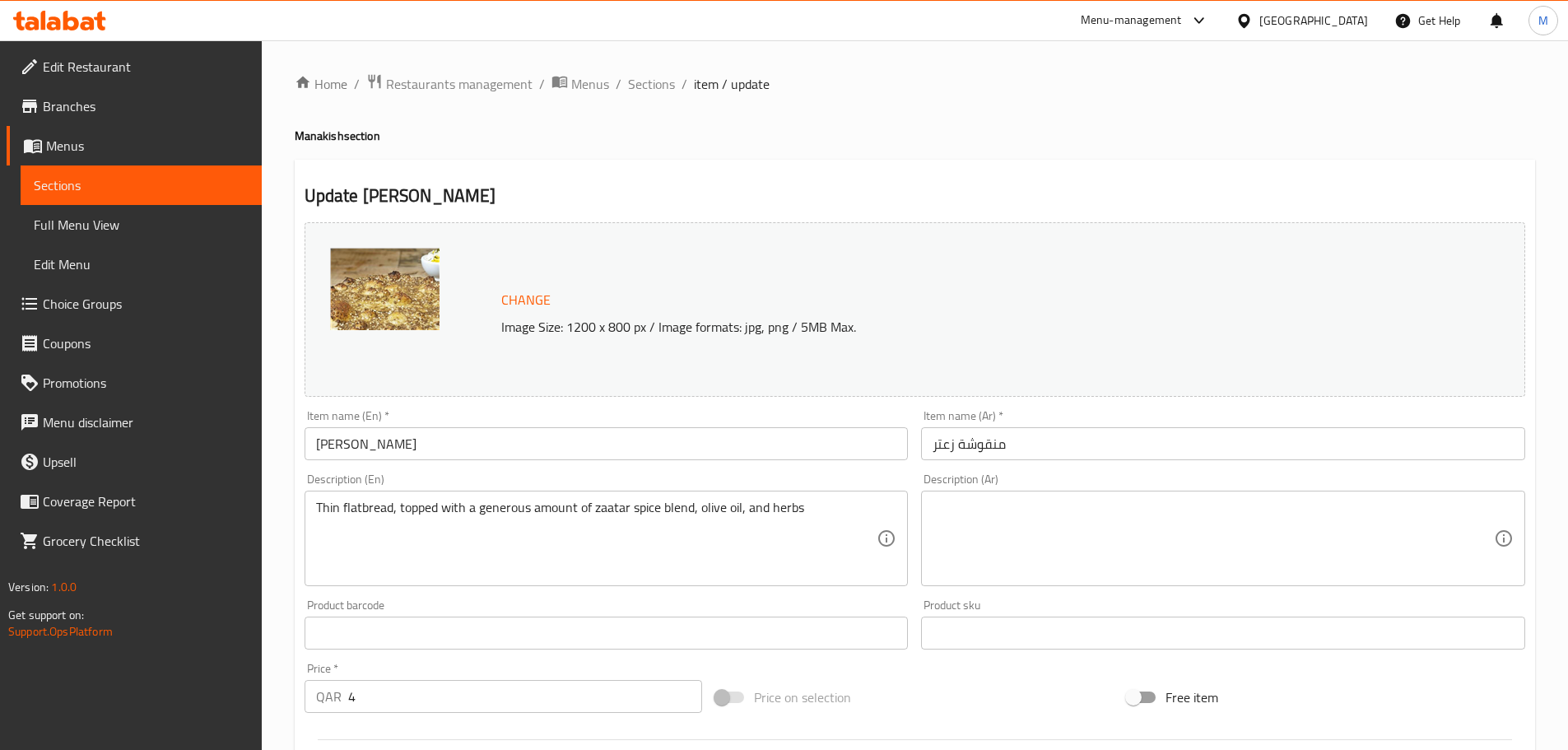
click at [994, 533] on textarea at bounding box center [1212, 538] width 561 height 78
paste textarea "زعتر بلدي,زيت زيتون,عجينة طرية (65غم)"
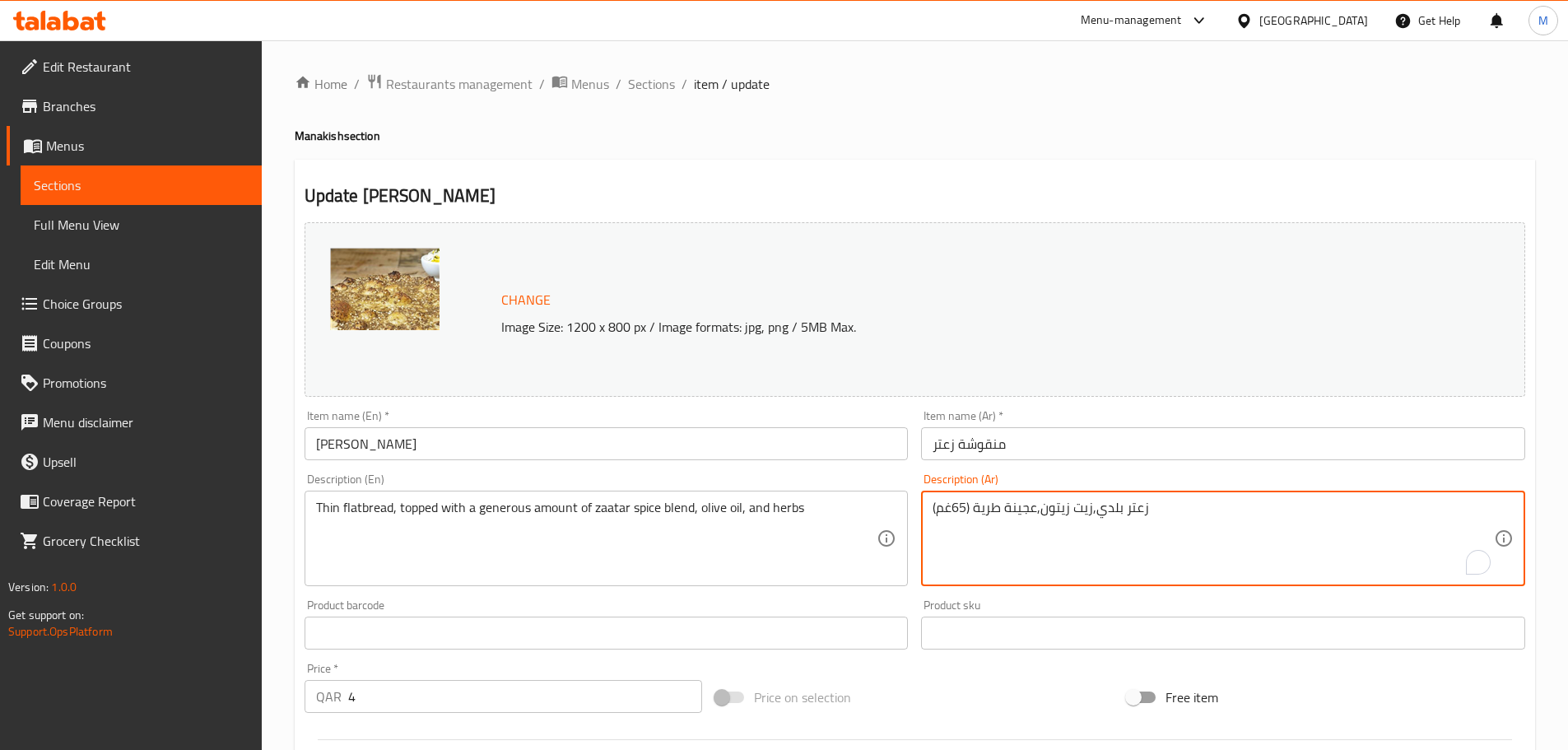
type textarea "زعتر بلدي,زيت زيتون,عجينة طرية (65غم)"
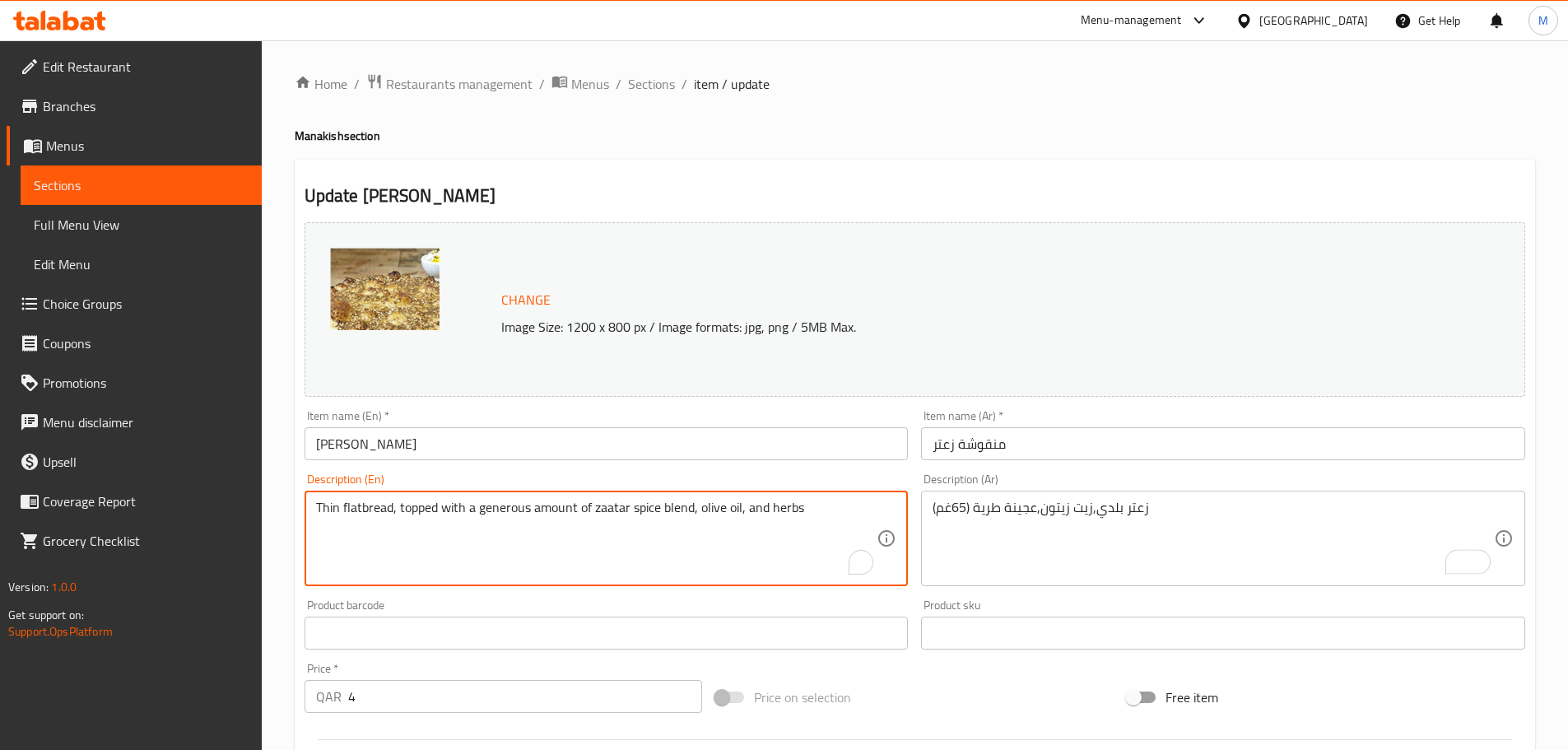
paste textarea "Local thyme, olive oil, soft dough (65g)"
click at [335, 508] on textarea "Local thyme, olive oil, soft dough (65g)" at bounding box center [596, 538] width 561 height 78
drag, startPoint x: 335, startPoint y: 508, endPoint x: 326, endPoint y: 513, distance: 10.3
click at [326, 513] on textarea "Local thyme, olive oil, soft dough (65g)" at bounding box center [596, 538] width 561 height 78
type textarea "Baladi thyme, olive oil, soft dough (65g)"
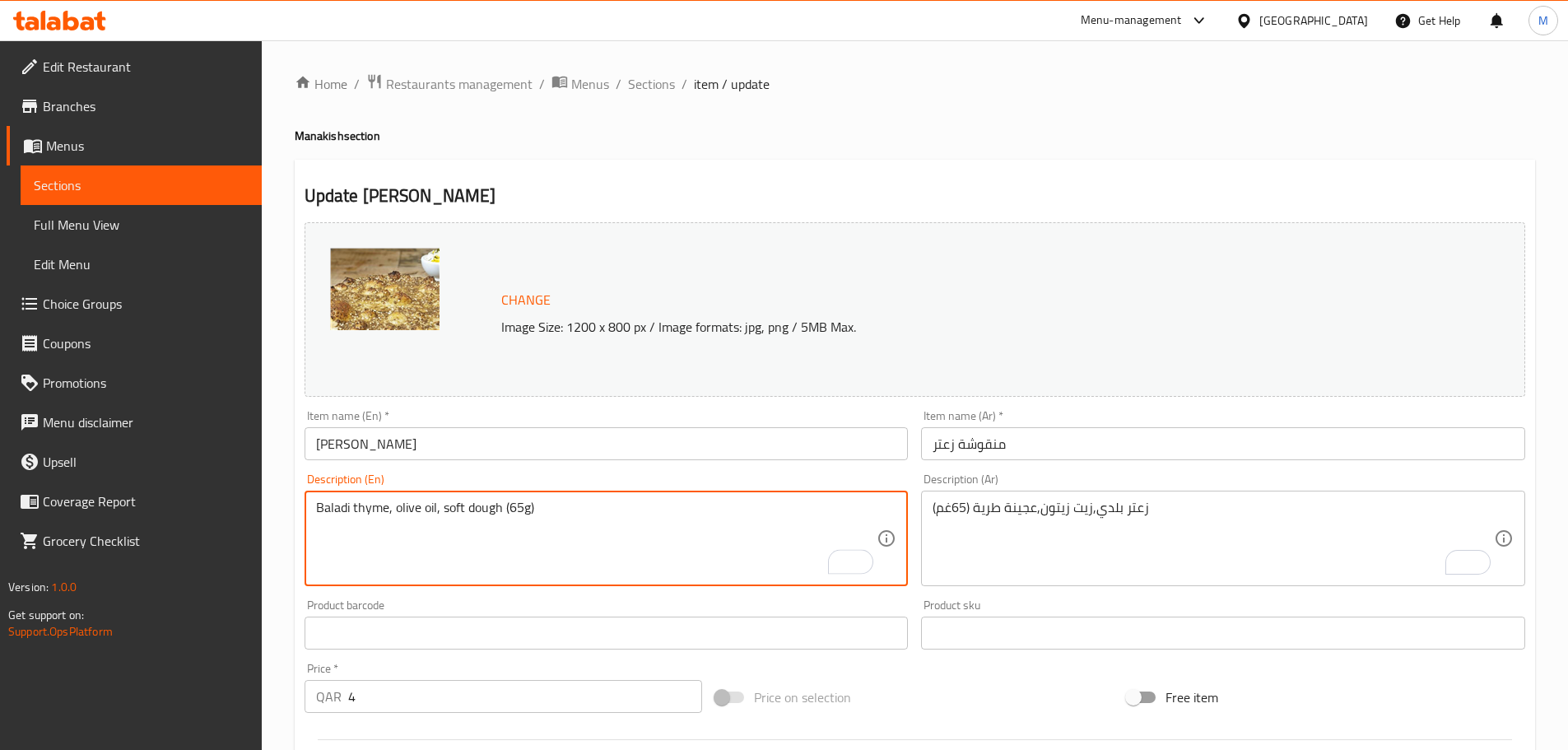
click at [296, 479] on div "Update Zaatar Manoucheh Change Image Size: 1200 x 800 px / Image formats: jpg, …" at bounding box center [915, 650] width 1240 height 982
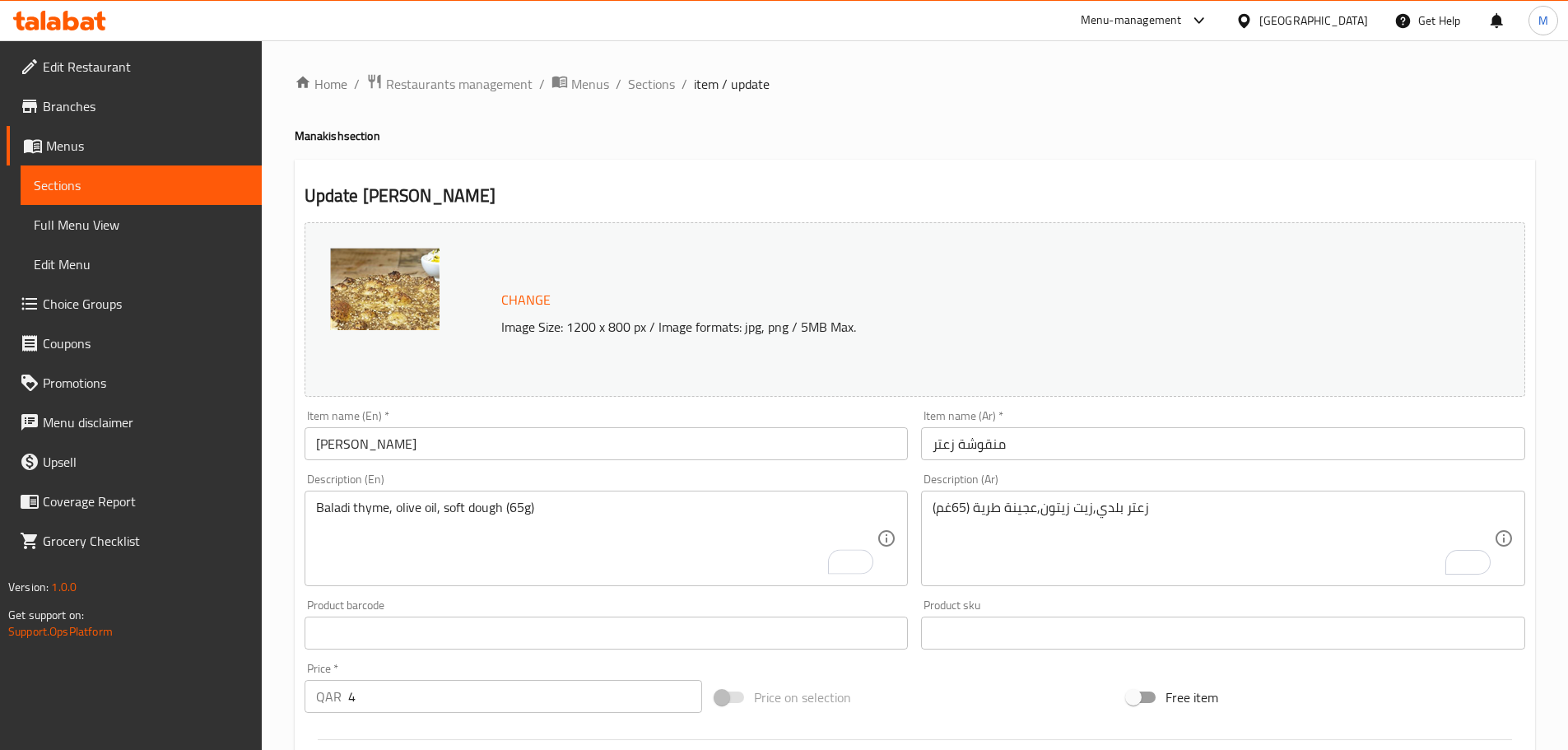
scroll to position [412, 0]
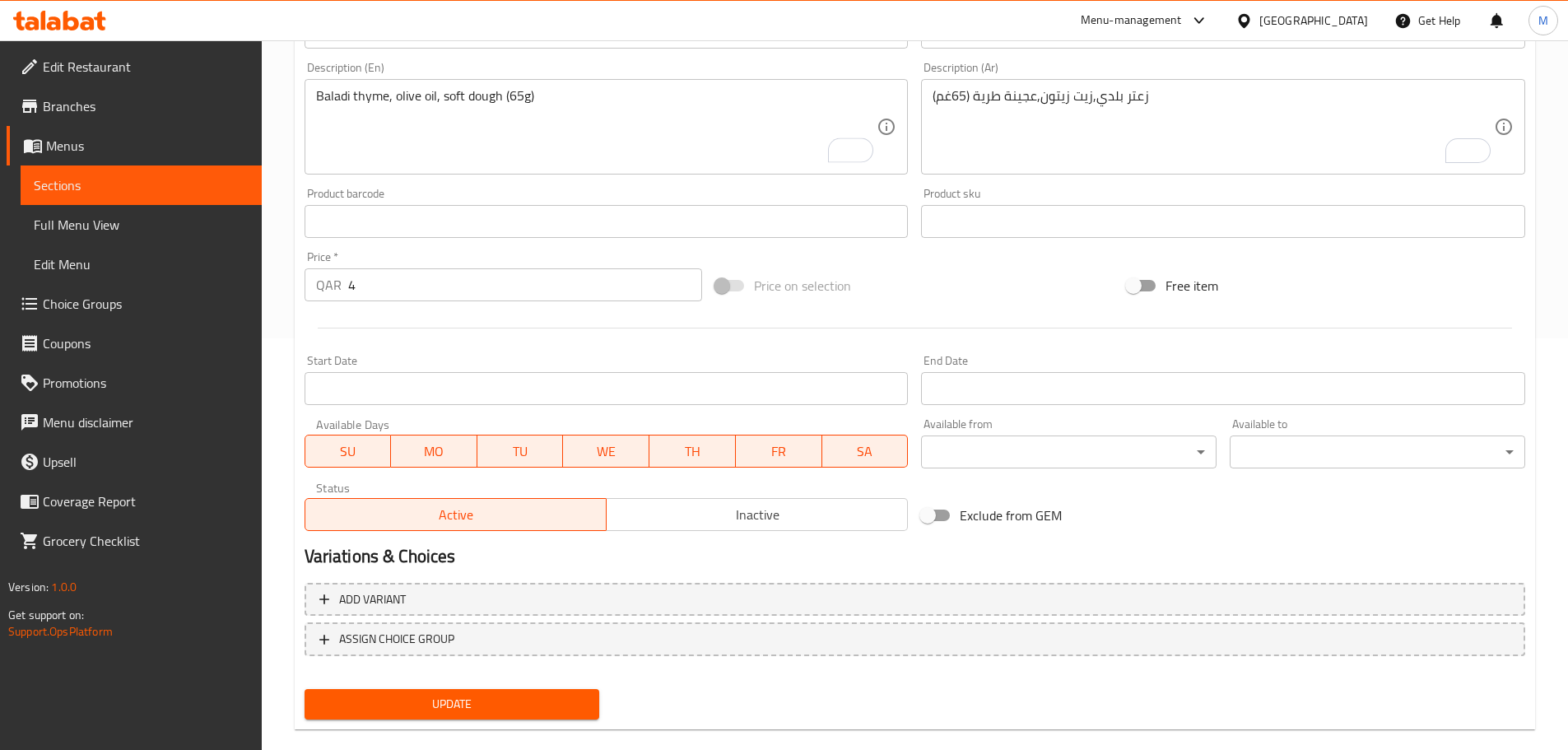
click at [512, 695] on span "Update" at bounding box center [452, 704] width 269 height 21
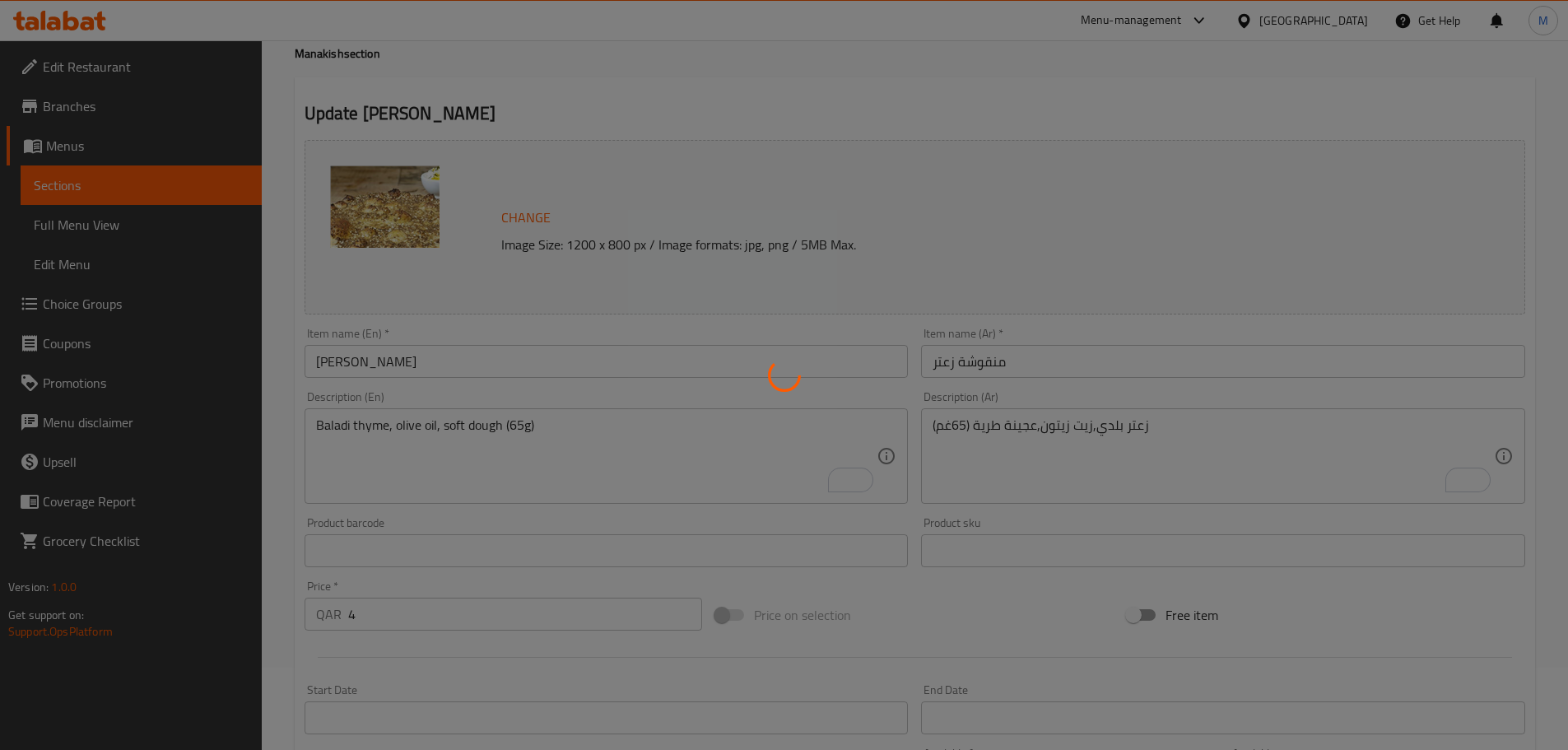
scroll to position [0, 0]
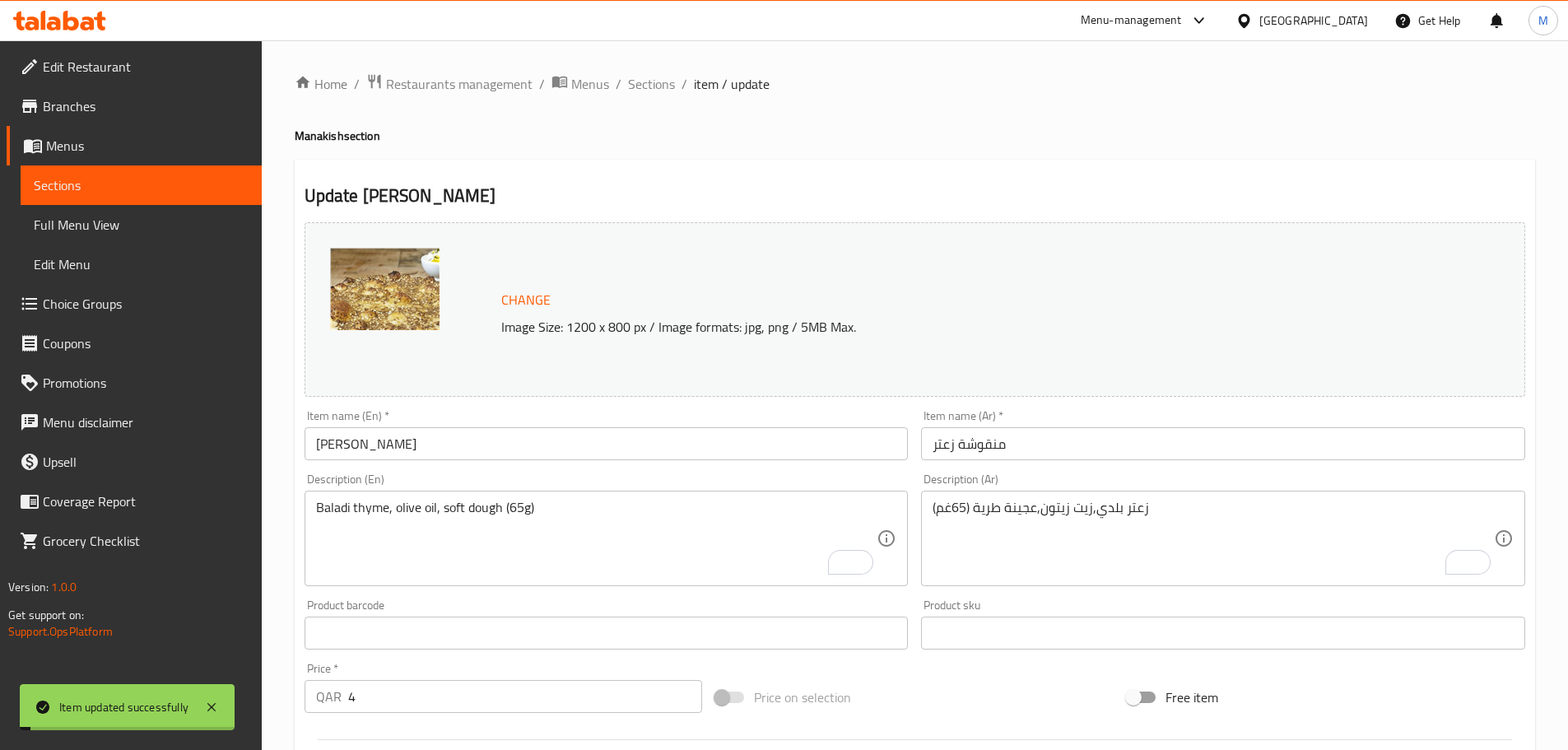
click at [652, 85] on span "Sections" at bounding box center [651, 83] width 47 height 20
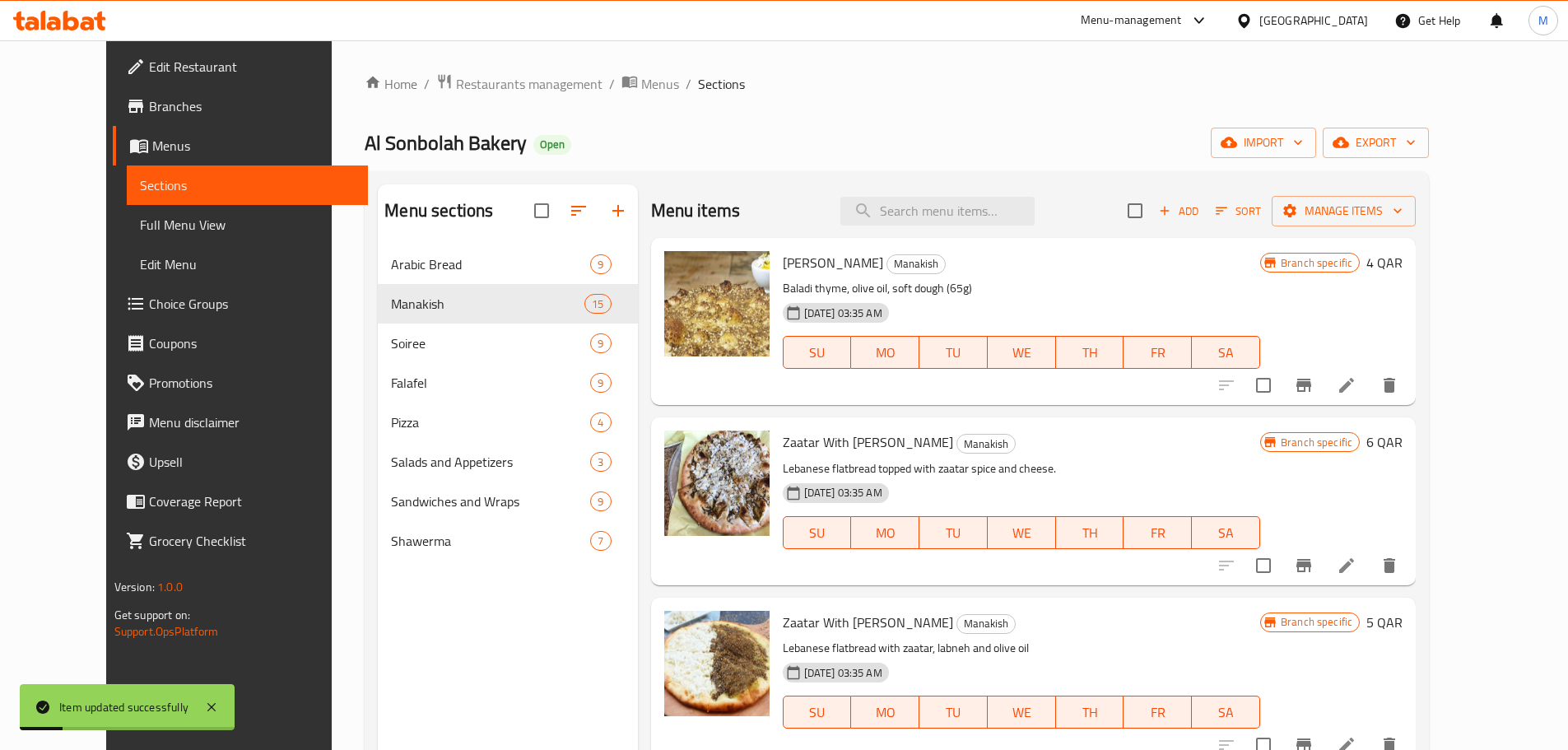
click at [1356, 571] on icon at bounding box center [1346, 565] width 20 height 20
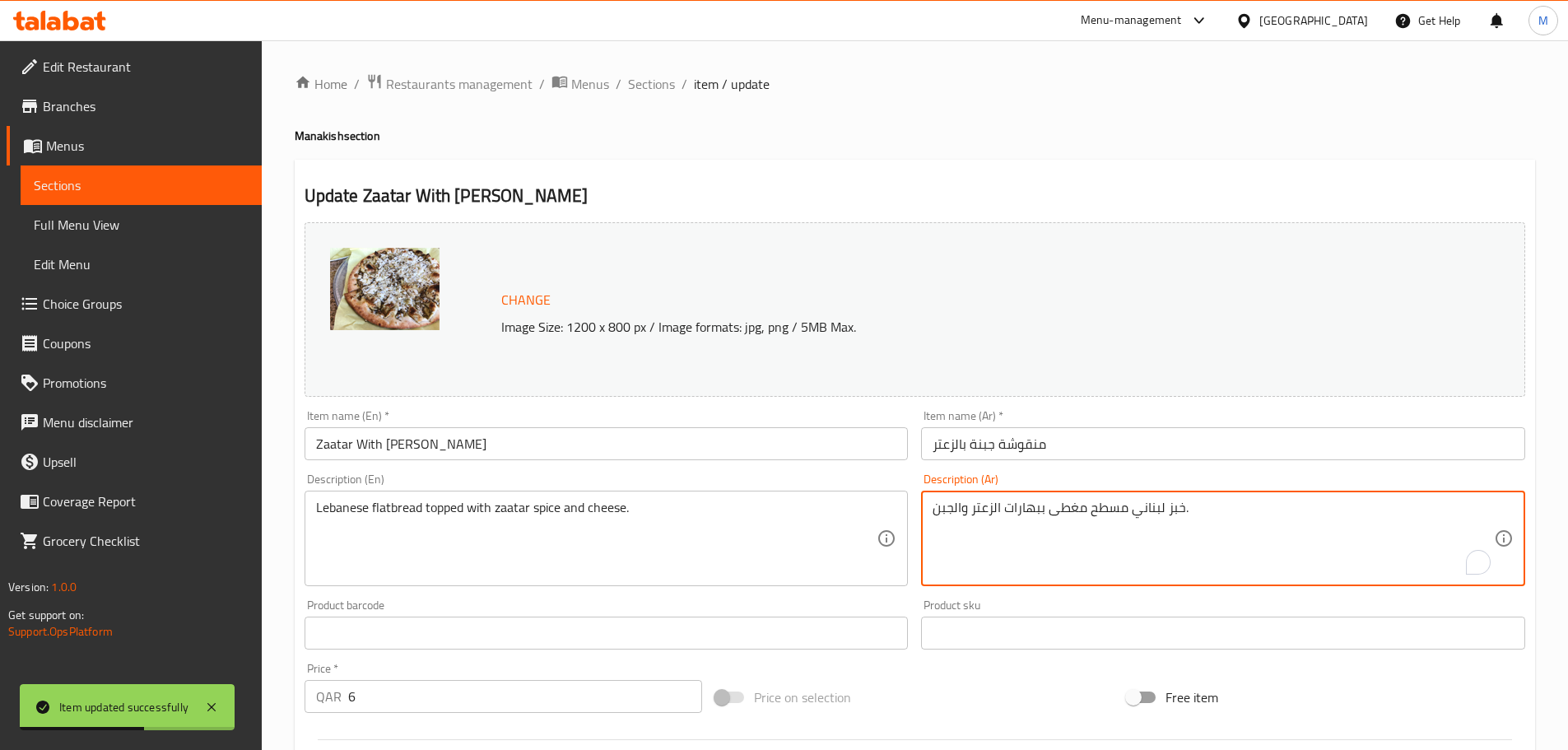
paste textarea "عتر بلدي,زيت زيتون,جبنة,عجينة طرية (75غم)"
type textarea "زعتر بلدي,زيت زيتون,جبنة,عجينة طرية (75غم)"
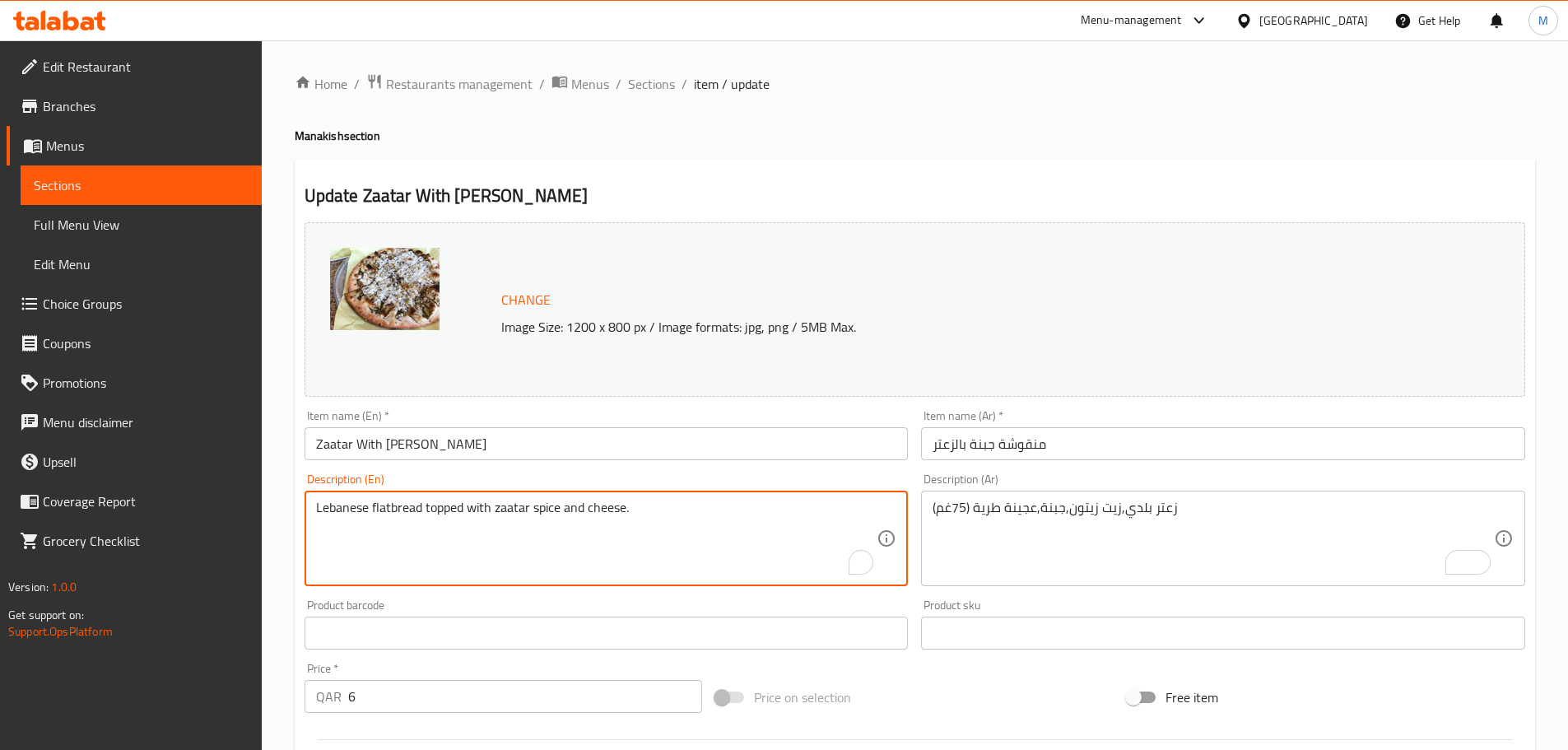
paste textarea "ocal thyme, olive oil, cheese, soft dough (75g)"
click at [327, 507] on textarea "Local thyme, olive oil, cheese, soft dough (75g)" at bounding box center [596, 538] width 561 height 78
drag, startPoint x: 327, startPoint y: 507, endPoint x: 306, endPoint y: 508, distance: 21.0
click at [306, 508] on div "Local thyme, olive oil, cheese, soft dough (75g) Description (En)" at bounding box center [606, 538] width 604 height 95
type textarea "Baladi thyme, olive oil, cheese, soft dough (75g)"
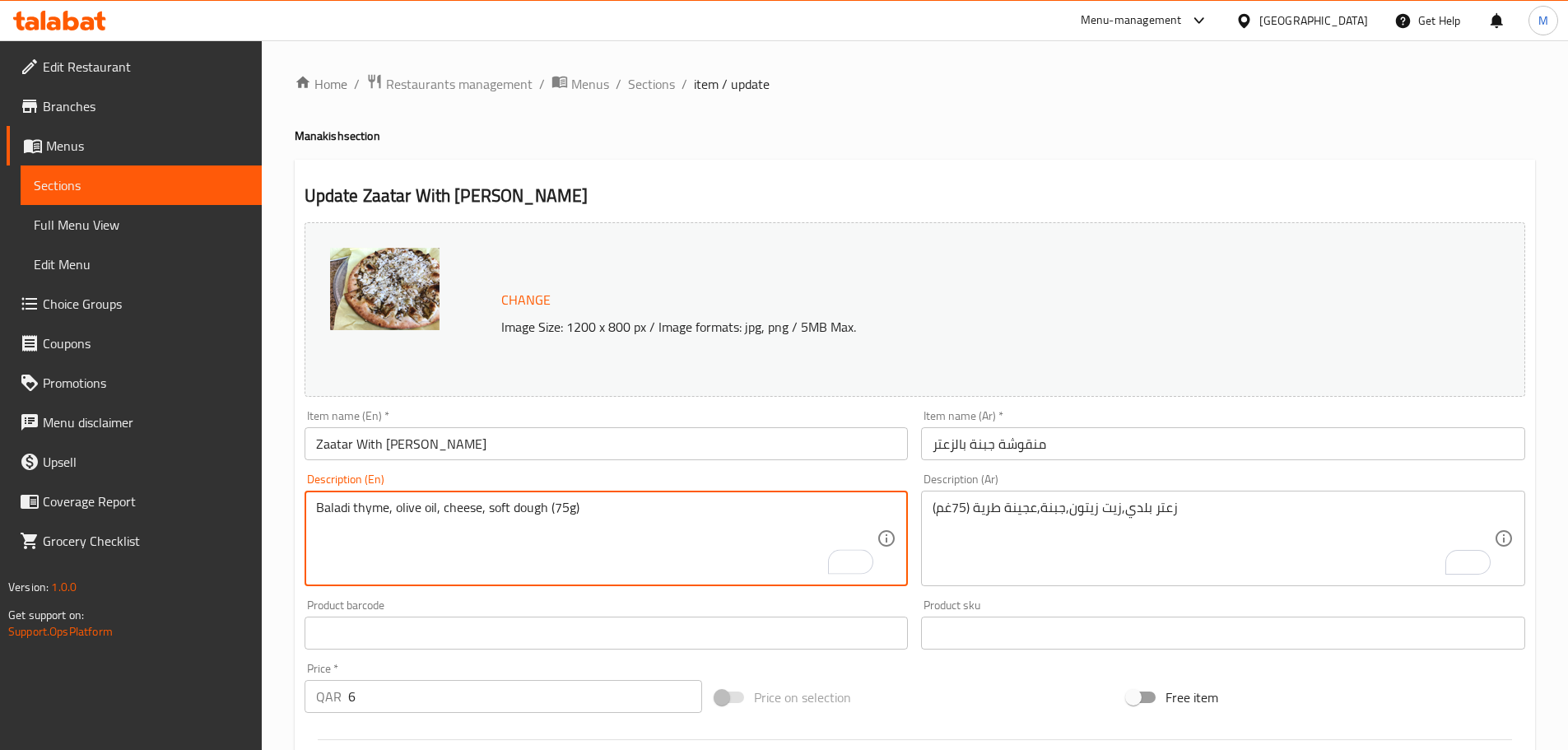
click at [286, 479] on div "Home / Restaurants management / Menus / Sections / item / update Manakish secti…" at bounding box center [915, 614] width 1306 height 1146
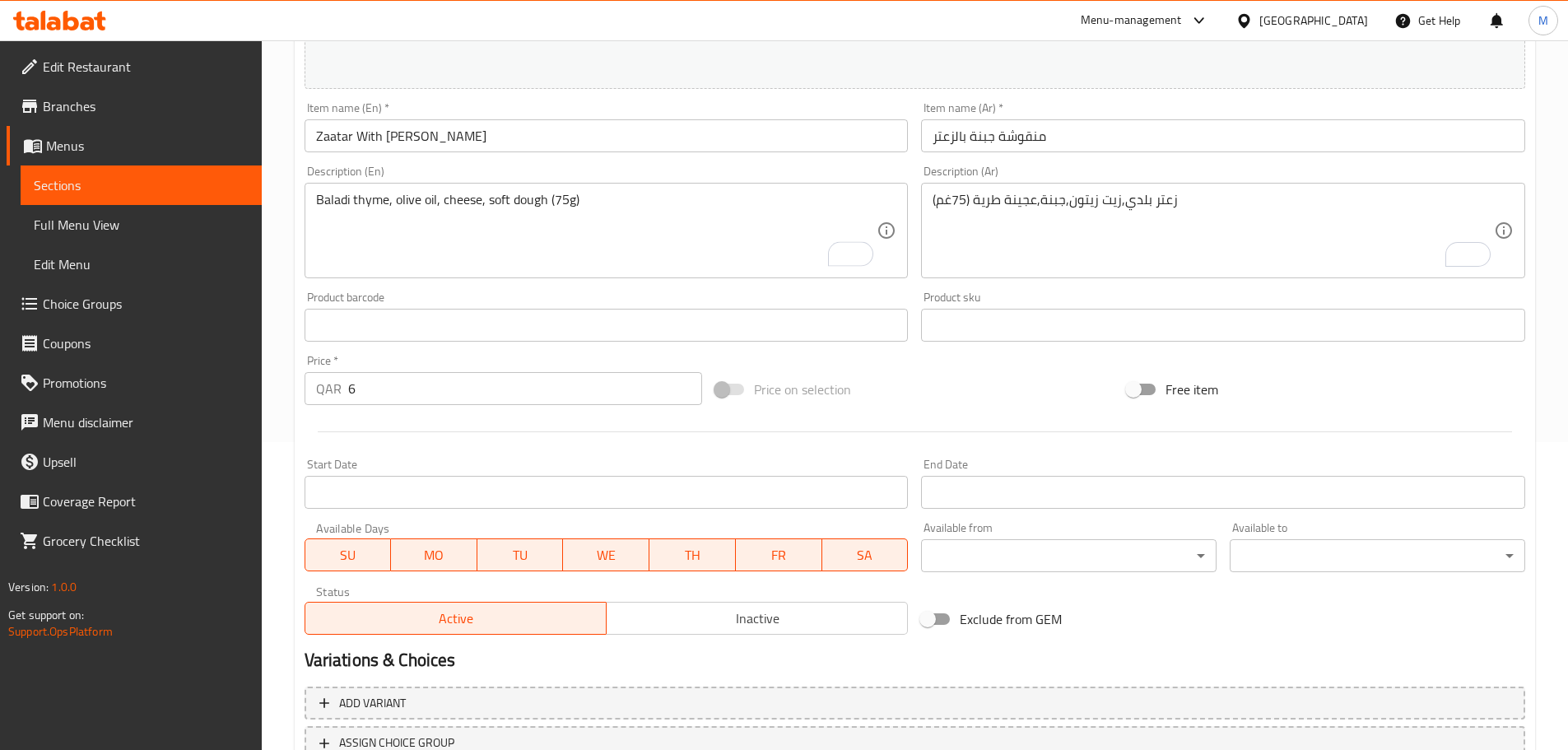
scroll to position [437, 0]
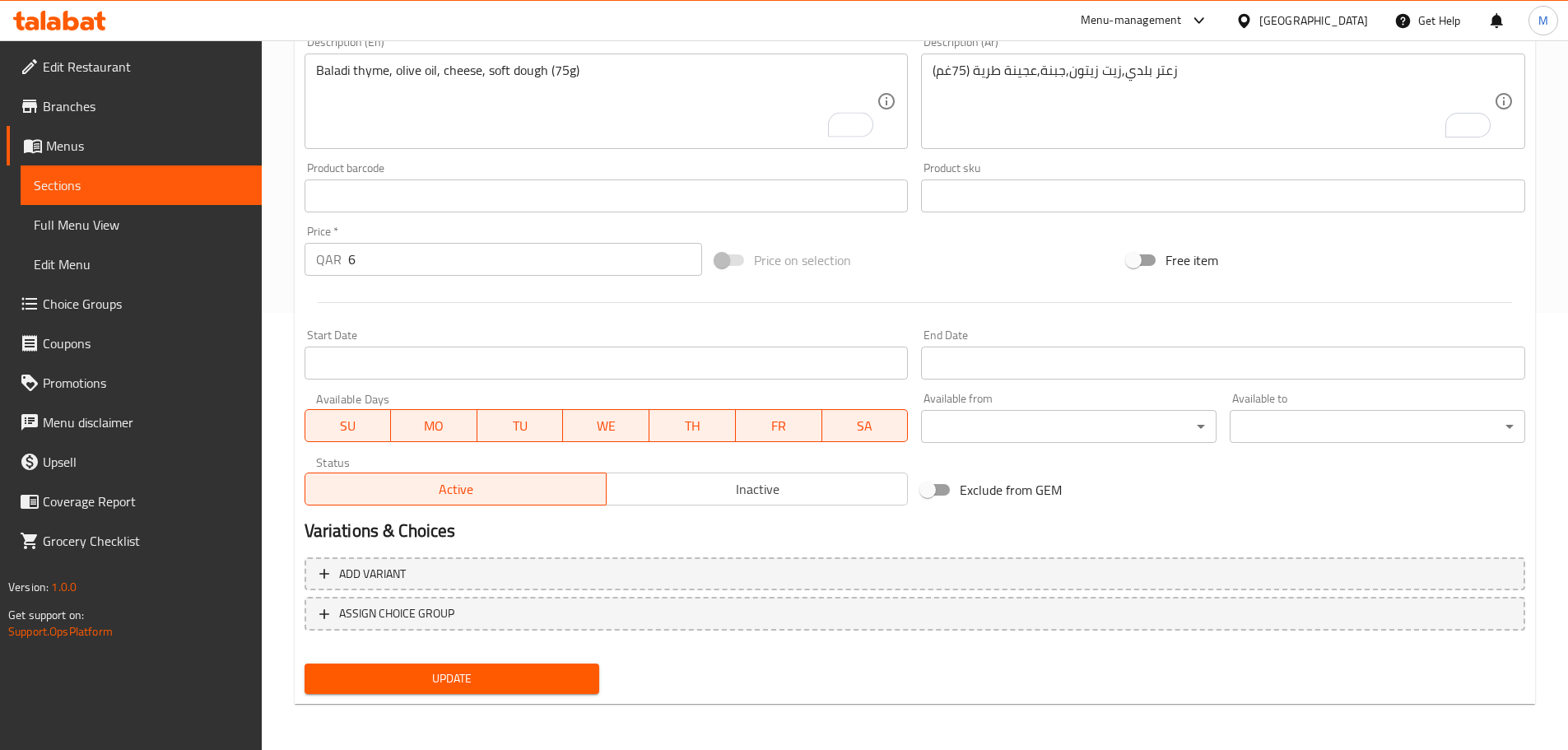
click at [418, 666] on button "Update" at bounding box center [452, 678] width 296 height 30
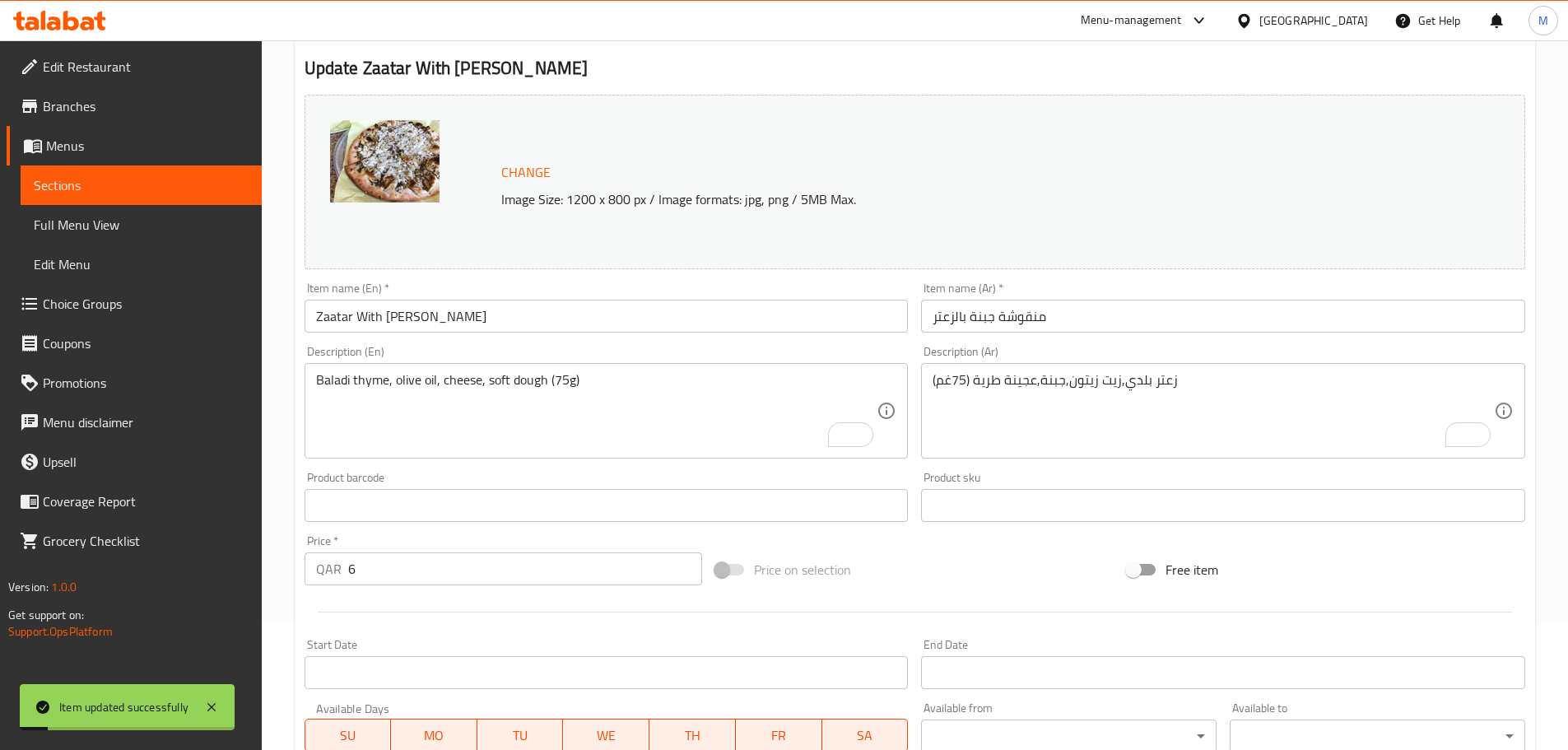
scroll to position [0, 0]
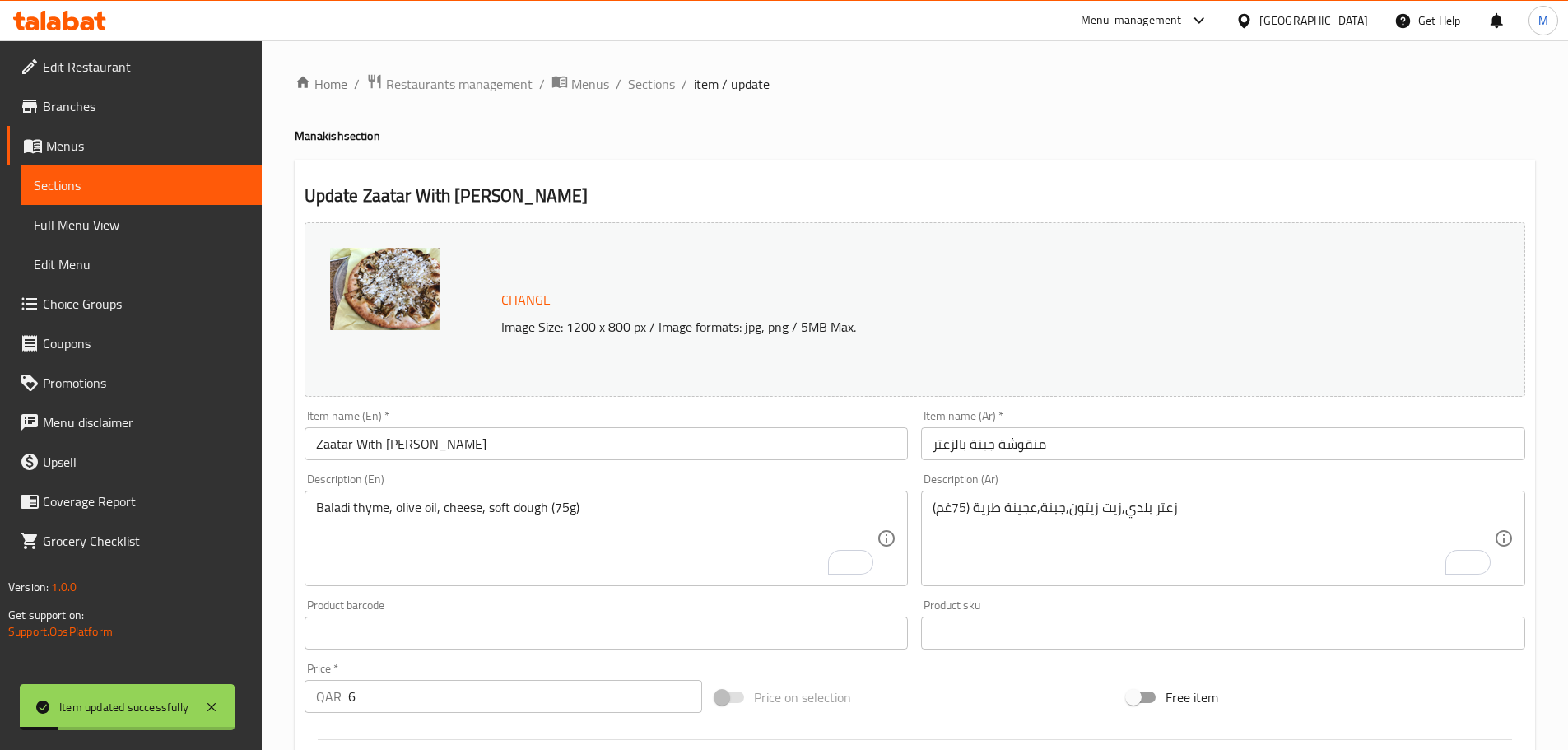
drag, startPoint x: 660, startPoint y: 90, endPoint x: 751, endPoint y: 121, distance: 96.1
click at [660, 90] on span "Sections" at bounding box center [651, 83] width 47 height 20
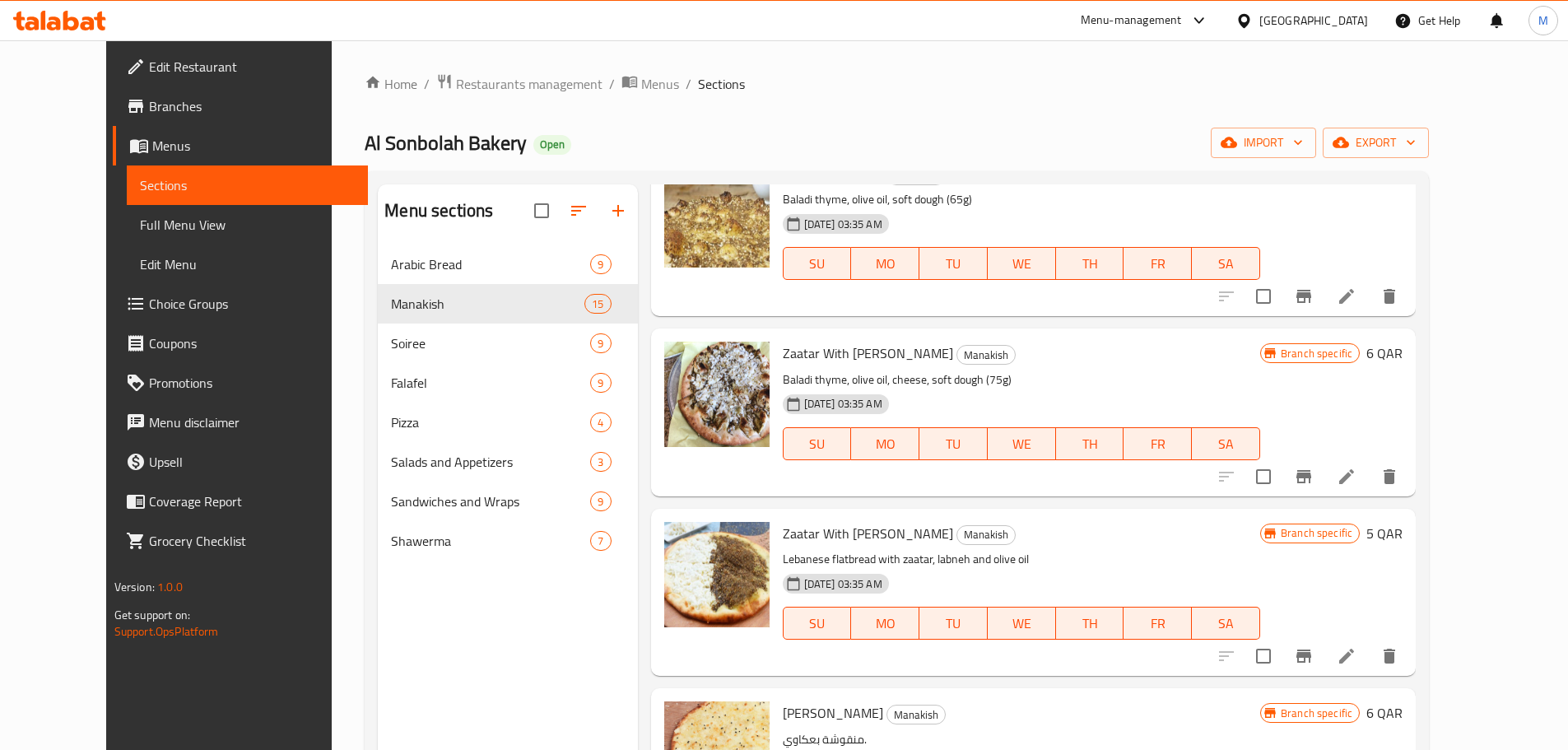
scroll to position [329, 0]
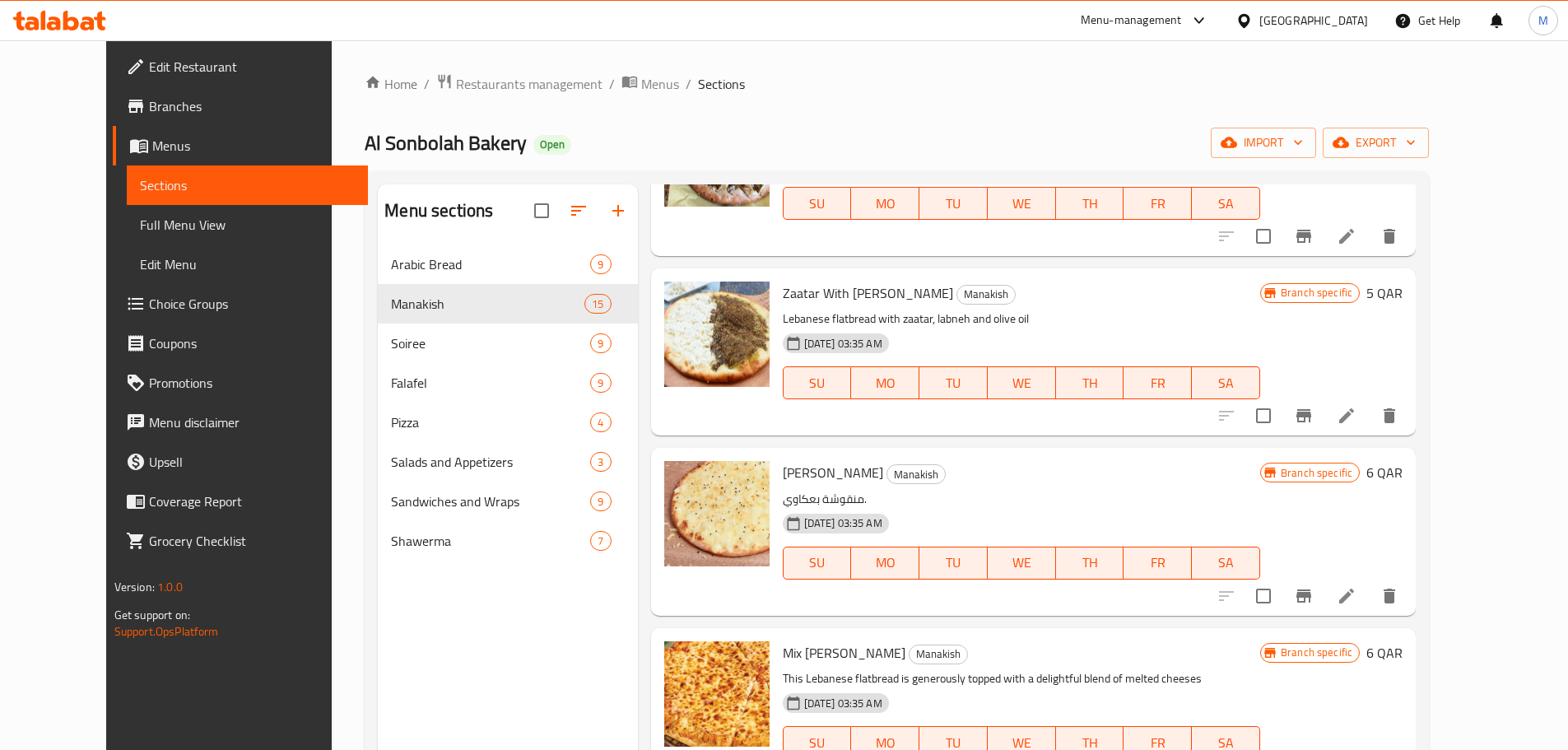
click at [1311, 417] on icon "Branch-specific-item" at bounding box center [1303, 415] width 15 height 13
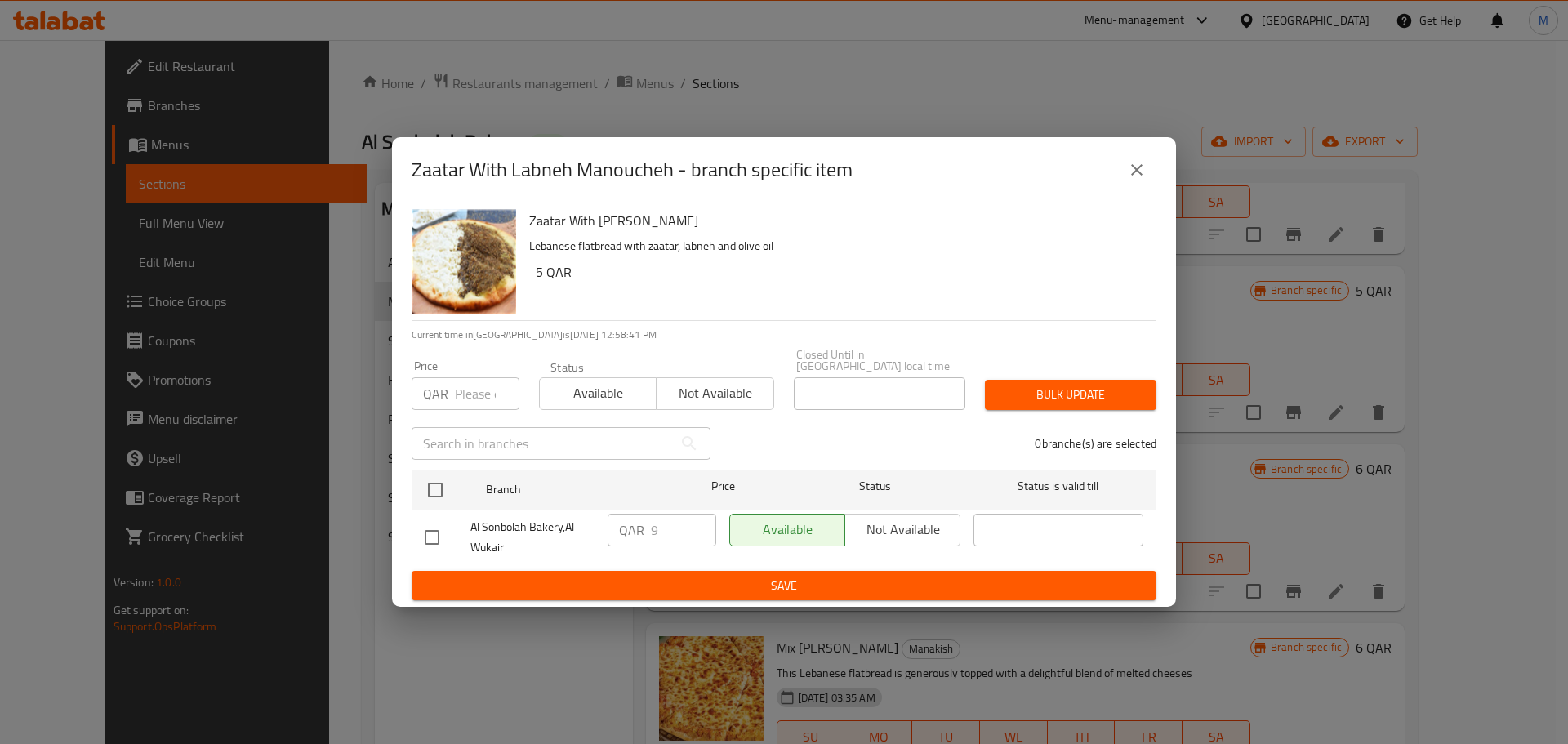
click at [1146, 180] on icon "close" at bounding box center [1137, 169] width 20 height 20
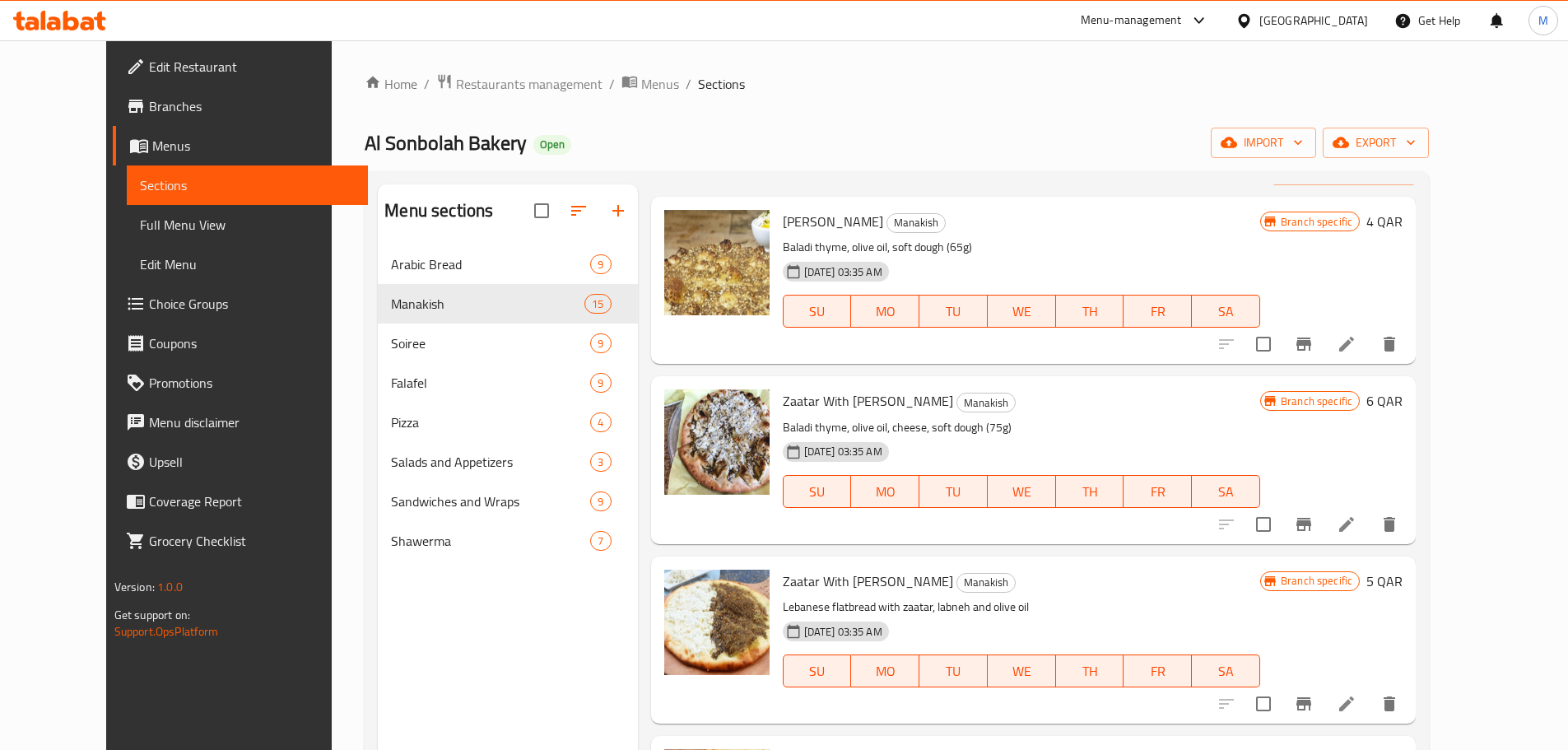
scroll to position [0, 0]
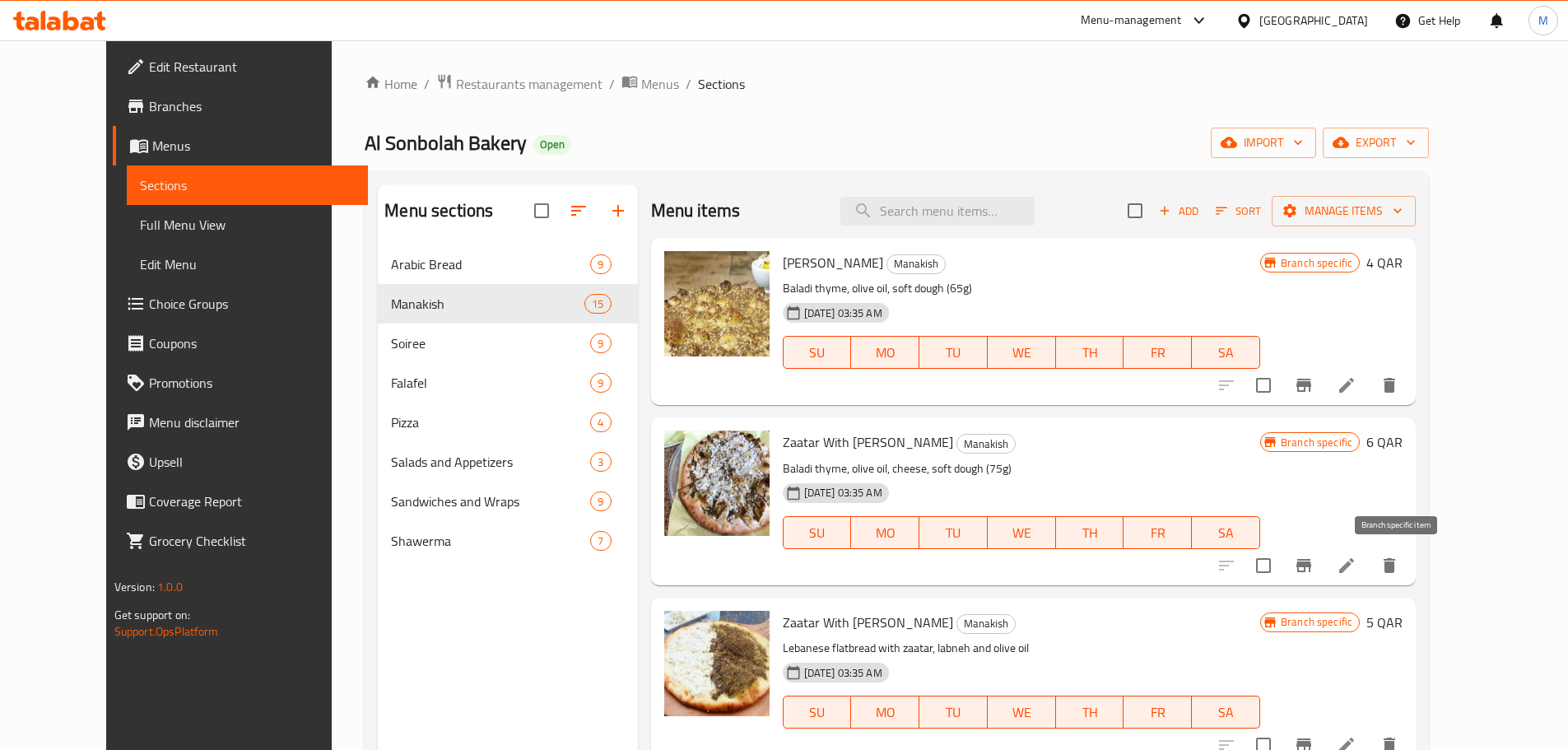
click at [1323, 553] on button "Branch-specific-item" at bounding box center [1304, 565] width 40 height 40
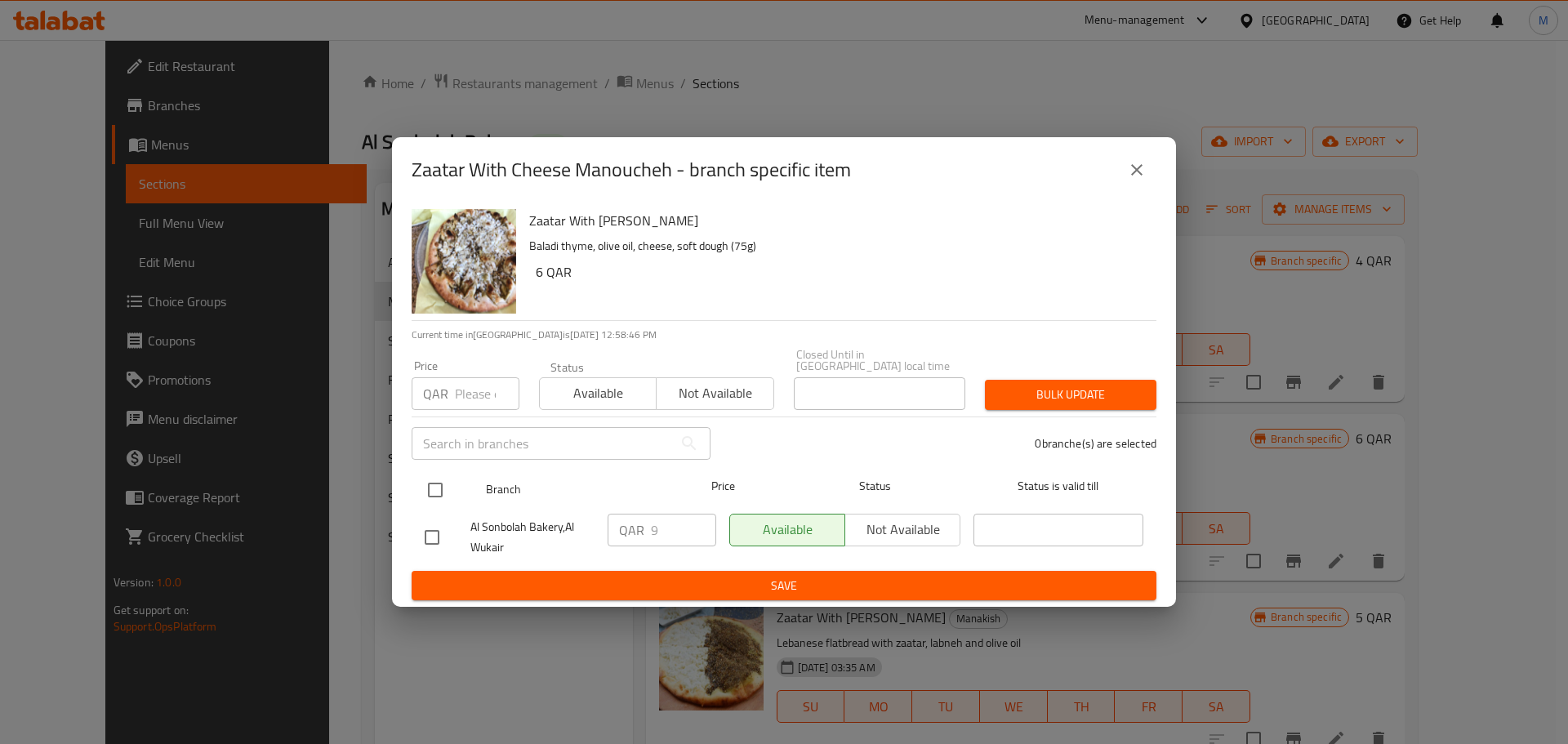
click at [439, 489] on input "checkbox" at bounding box center [435, 490] width 34 height 34
checkbox input "true"
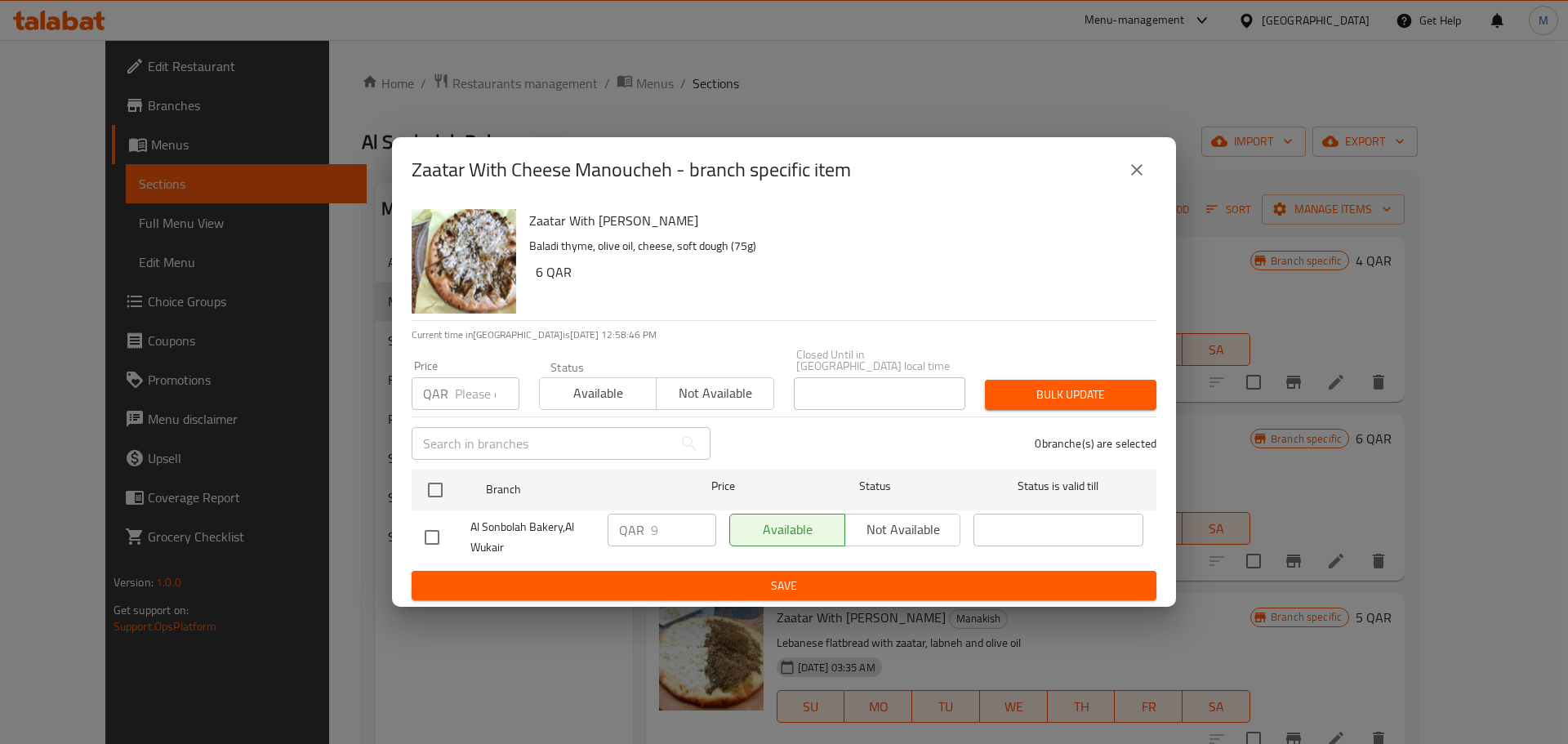
checkbox input "true"
click at [463, 394] on input "number" at bounding box center [487, 393] width 65 height 33
drag, startPoint x: 662, startPoint y: 521, endPoint x: 651, endPoint y: 522, distance: 11.0
click at [651, 522] on input "9" at bounding box center [683, 530] width 65 height 33
type input "10"
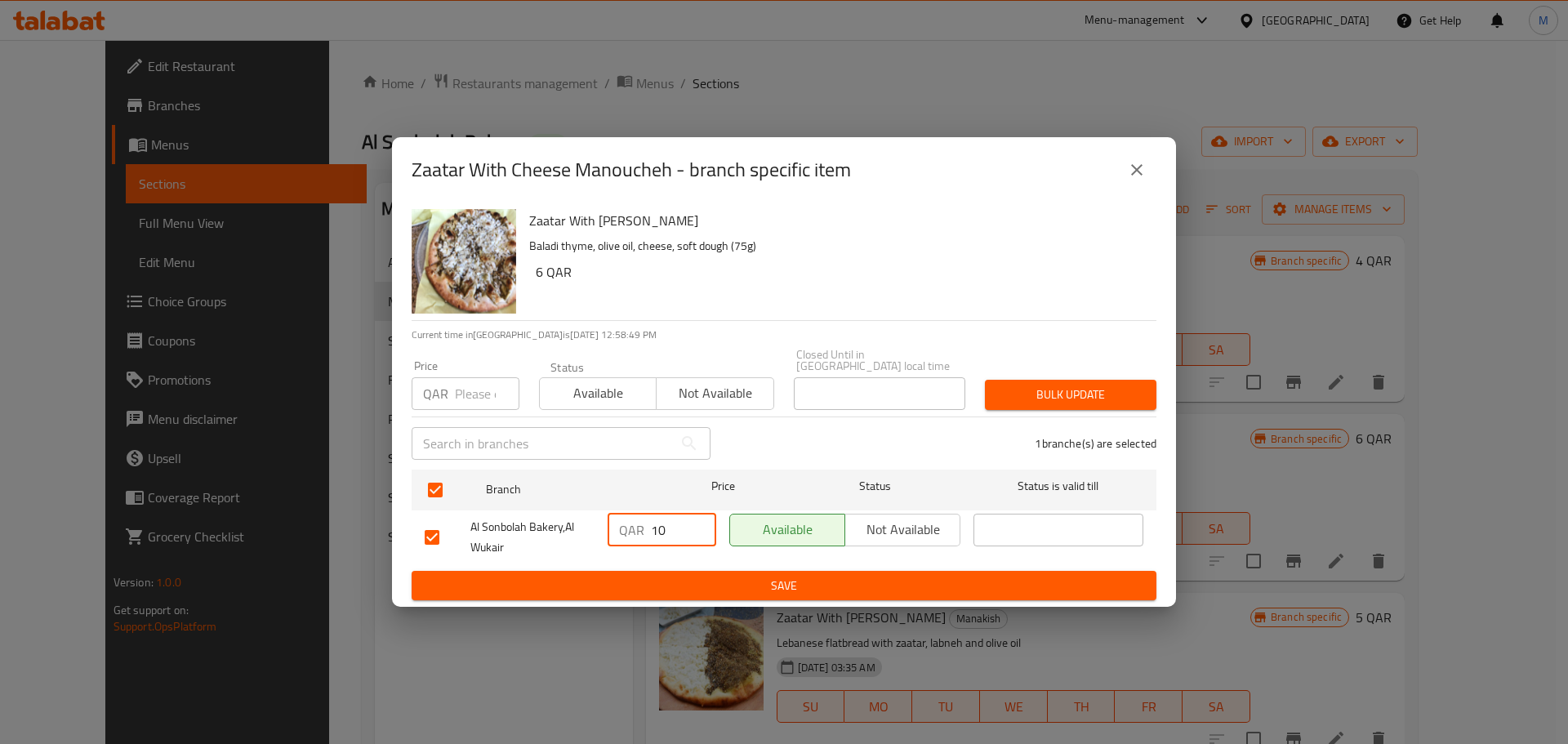
click at [736, 586] on span "Save" at bounding box center [784, 586] width 719 height 21
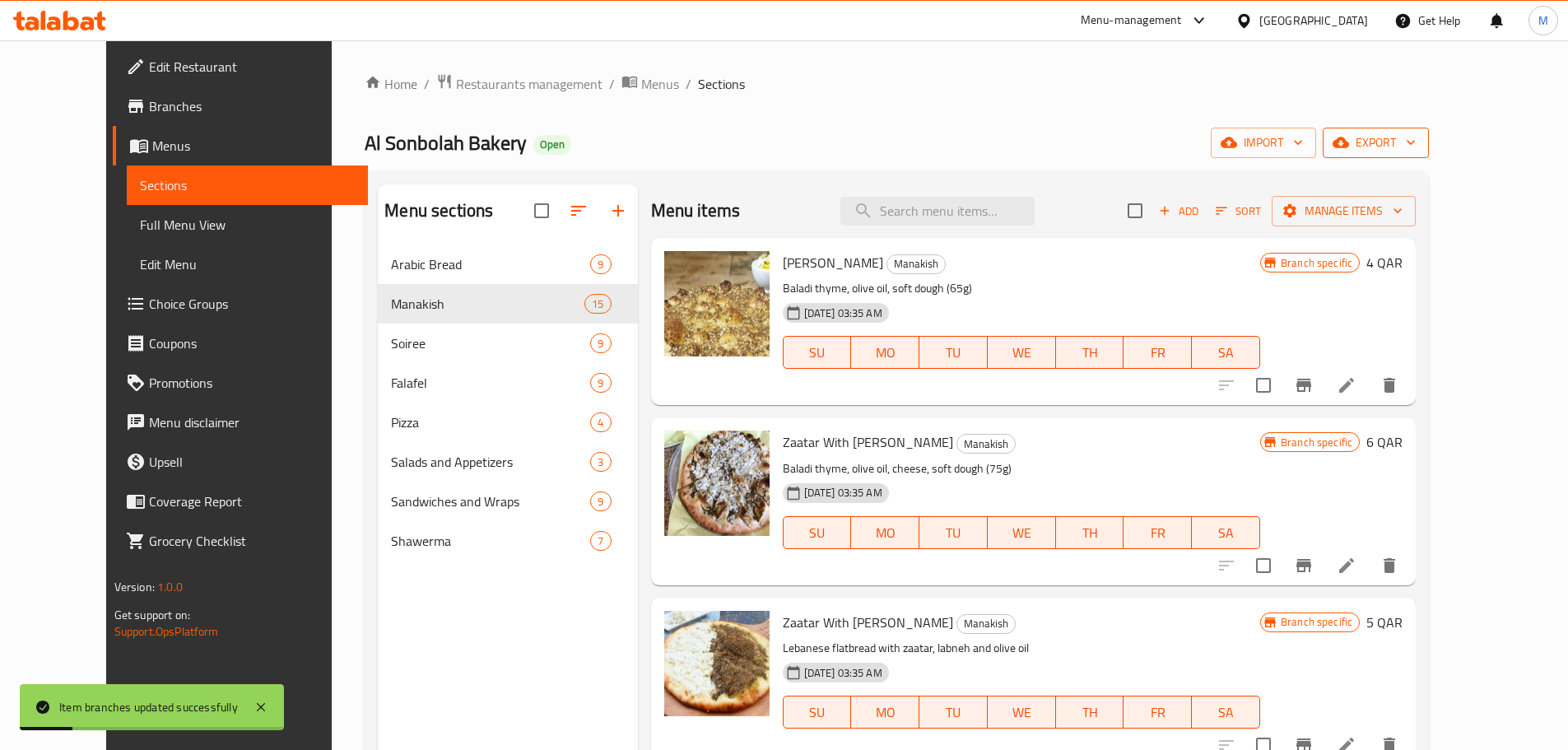
click at [1429, 129] on button "export" at bounding box center [1375, 142] width 106 height 30
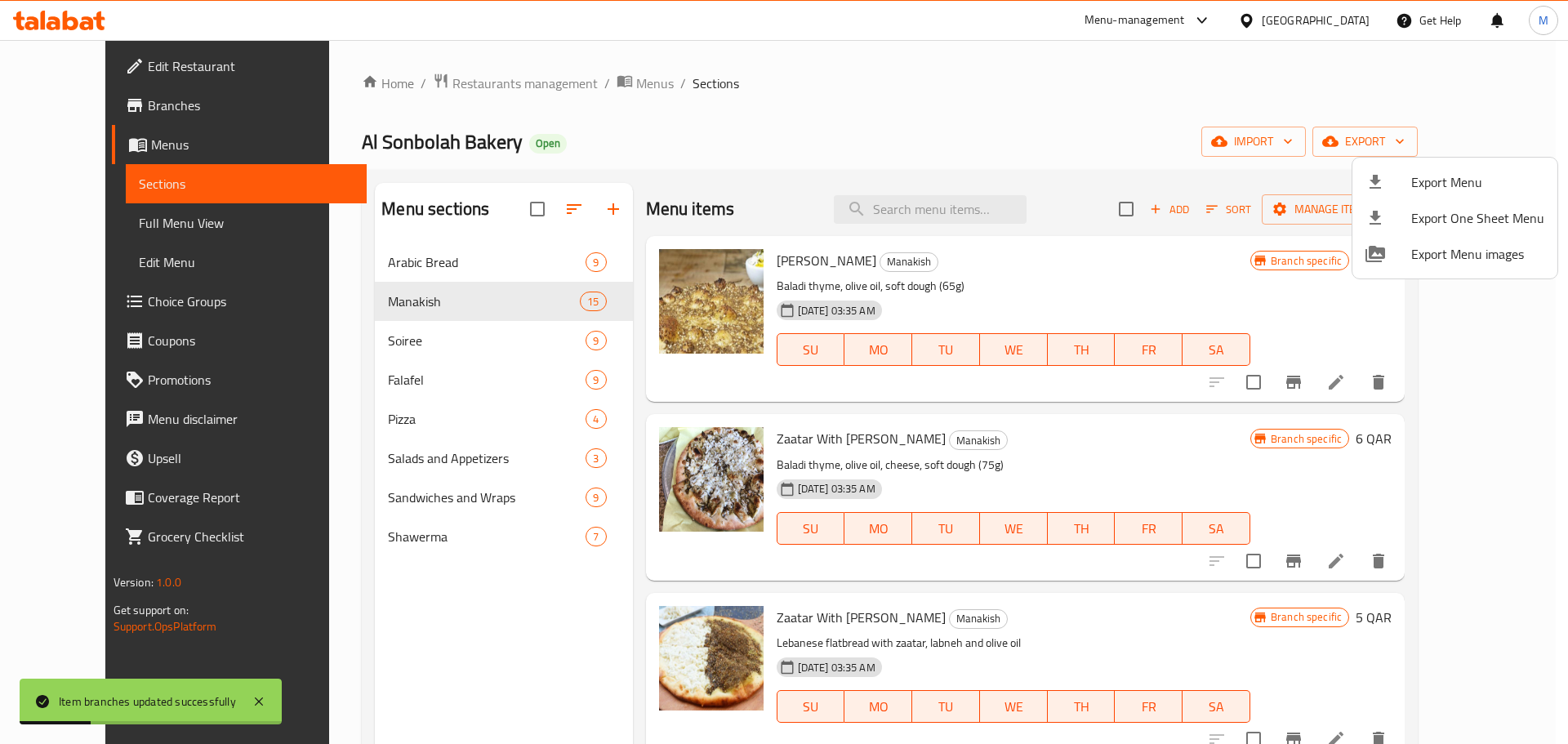
click at [1464, 180] on span "Export Menu" at bounding box center [1478, 181] width 133 height 20
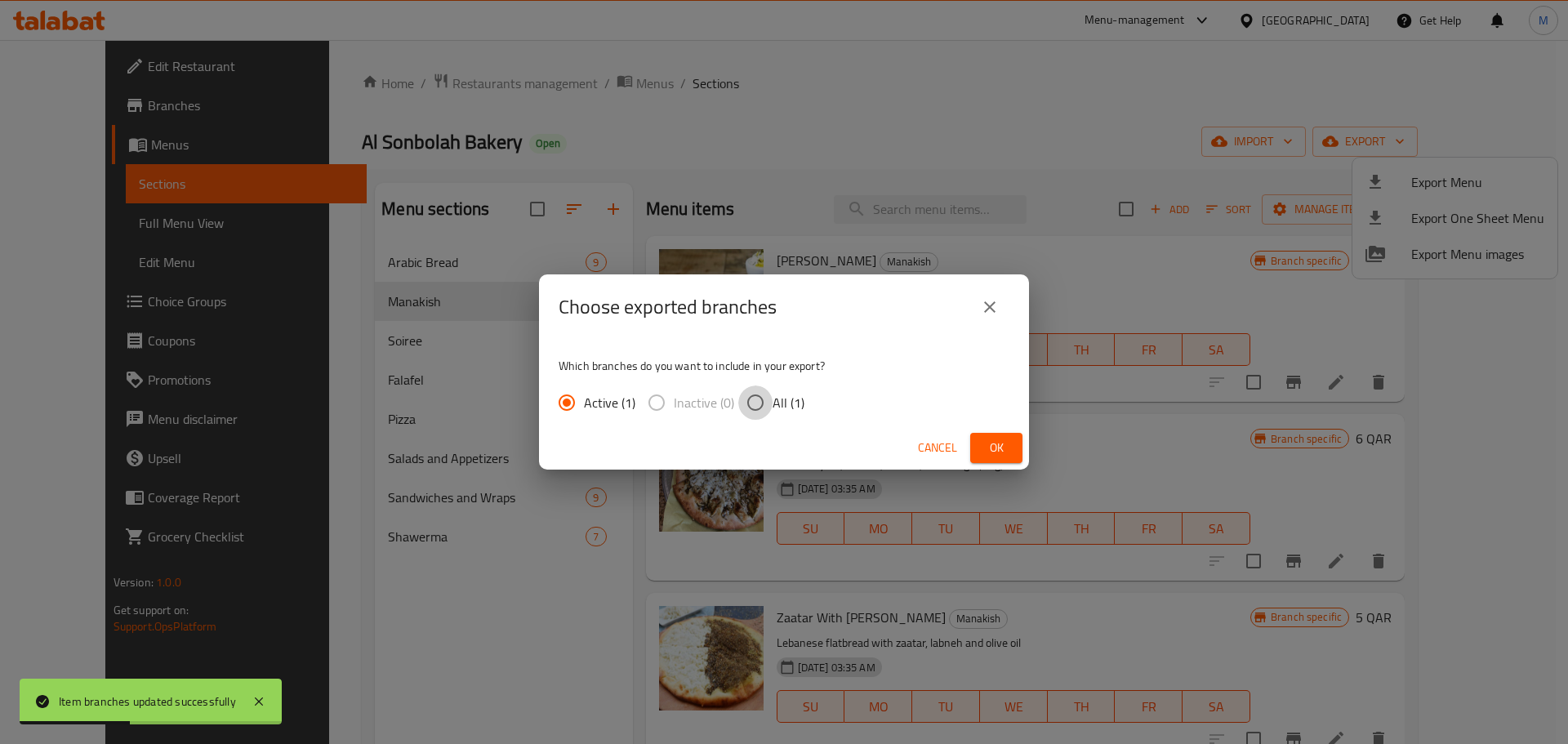
click at [762, 400] on input "All (1)" at bounding box center [756, 403] width 34 height 34
radio input "true"
click at [987, 448] on span "Ok" at bounding box center [997, 448] width 26 height 21
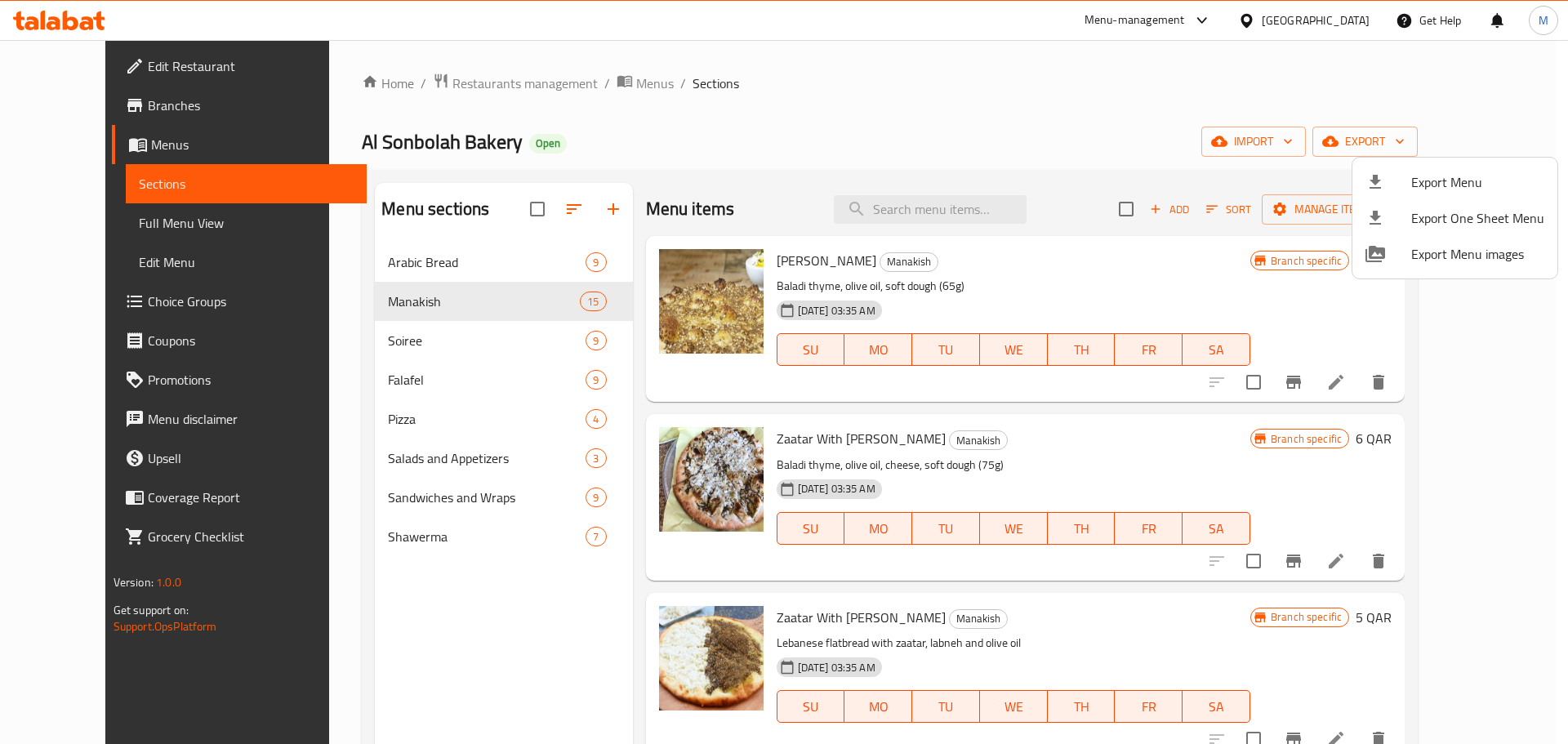
click at [1170, 464] on div at bounding box center [784, 372] width 1568 height 744
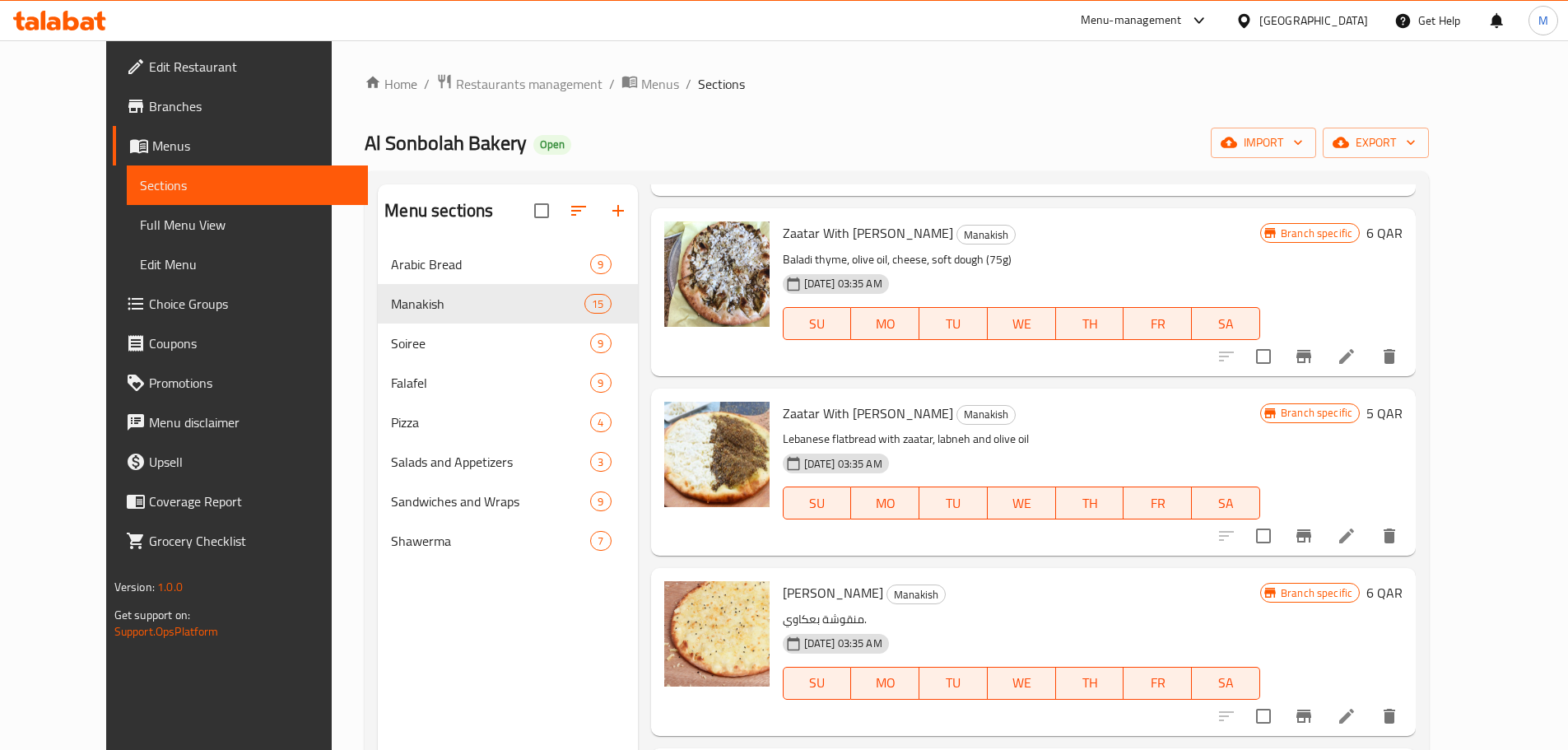
scroll to position [247, 0]
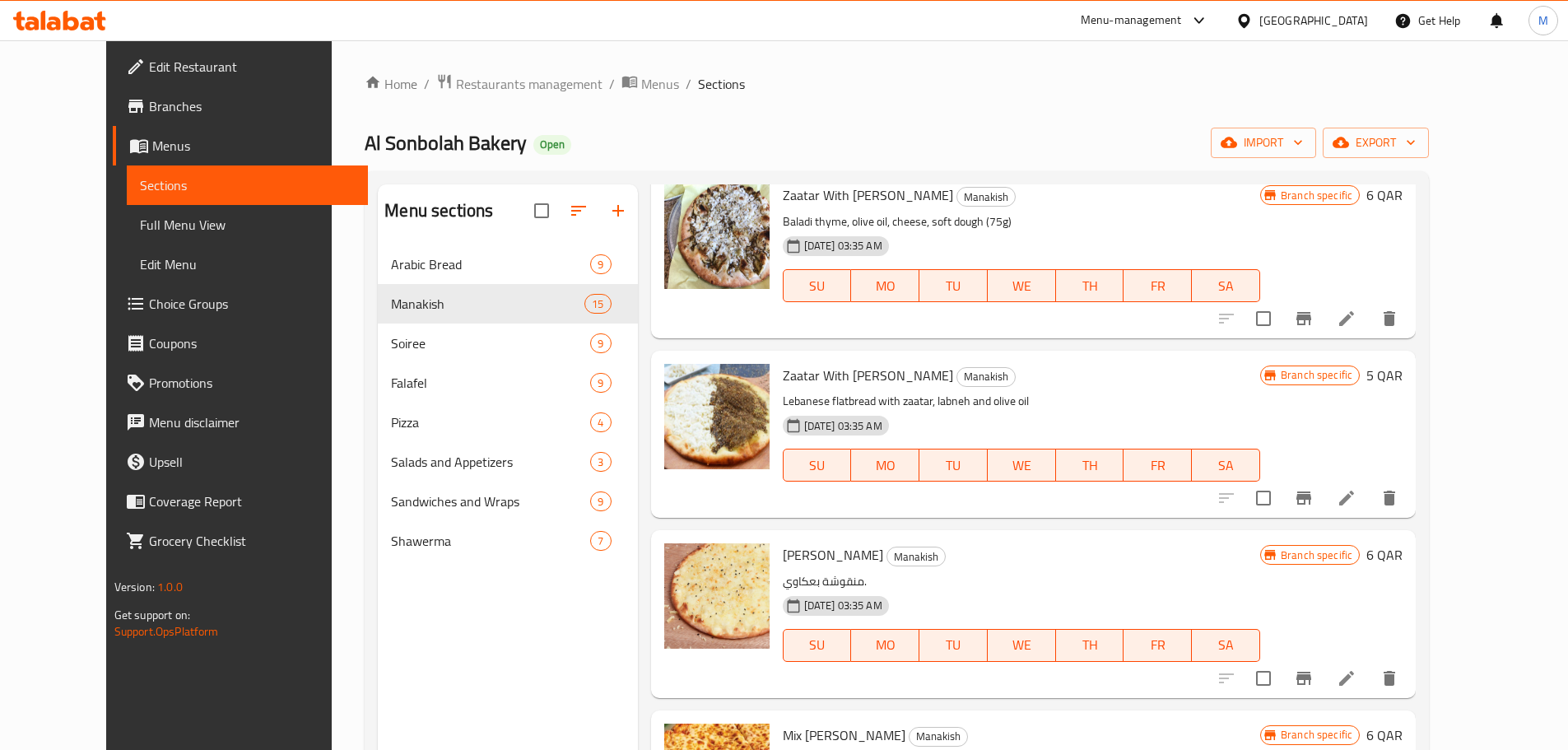
click at [1311, 495] on icon "Branch-specific-item" at bounding box center [1303, 498] width 15 height 13
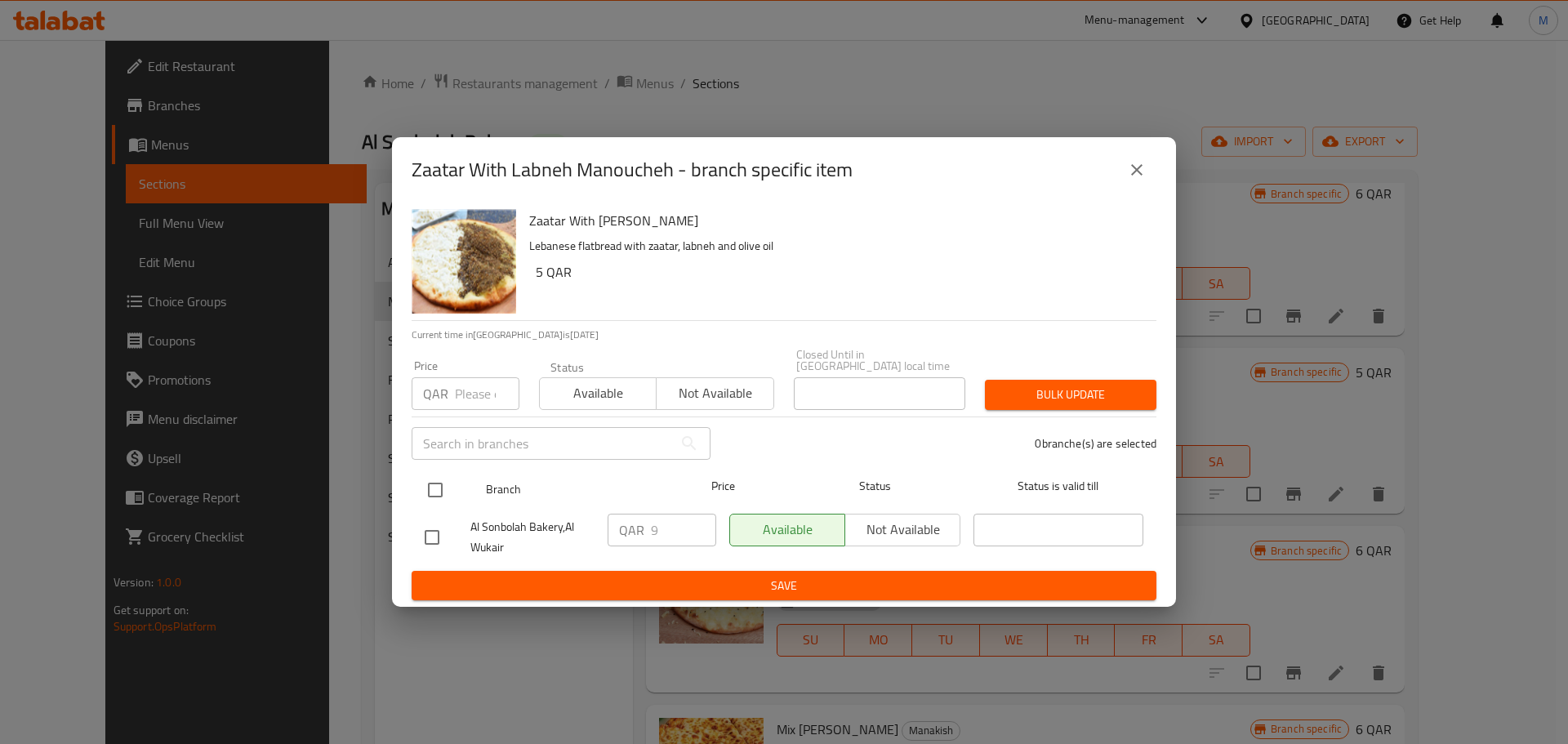
click at [438, 482] on input "checkbox" at bounding box center [435, 490] width 34 height 34
checkbox input "true"
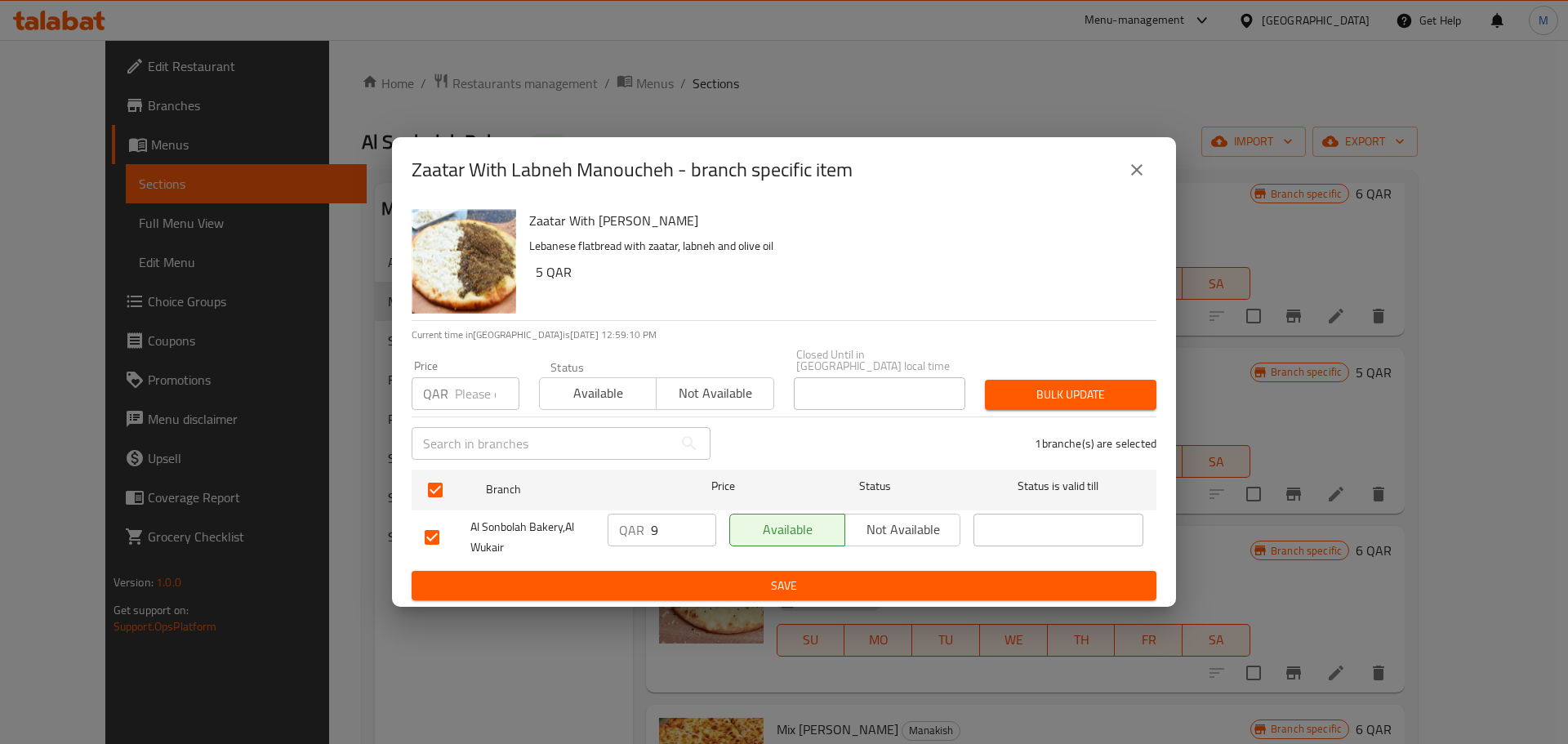
checkbox input "true"
drag, startPoint x: 671, startPoint y: 526, endPoint x: 645, endPoint y: 532, distance: 26.7
click at [646, 530] on div "QAR 10 ​" at bounding box center [662, 530] width 108 height 33
type input "10"
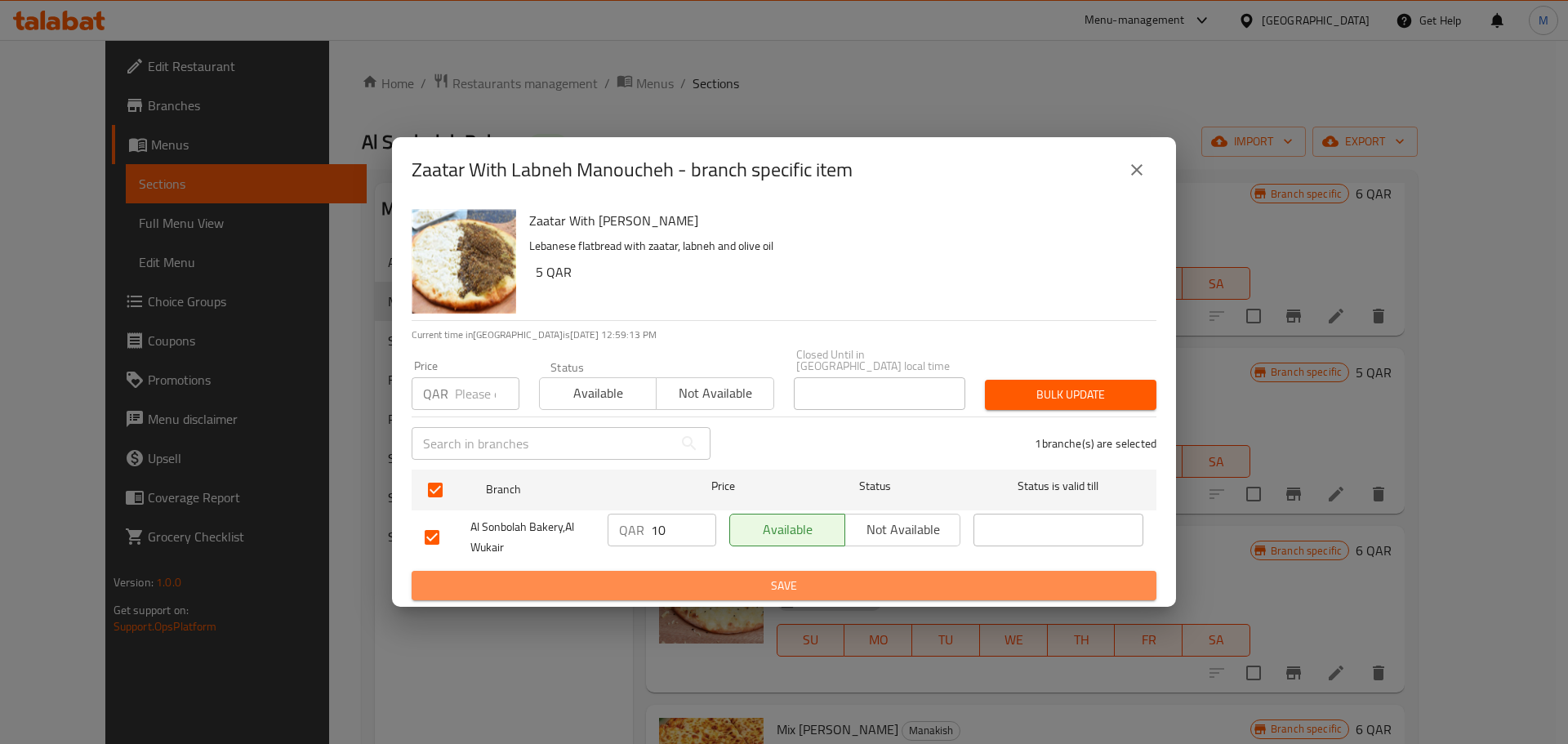
click at [843, 578] on span "Save" at bounding box center [784, 586] width 719 height 21
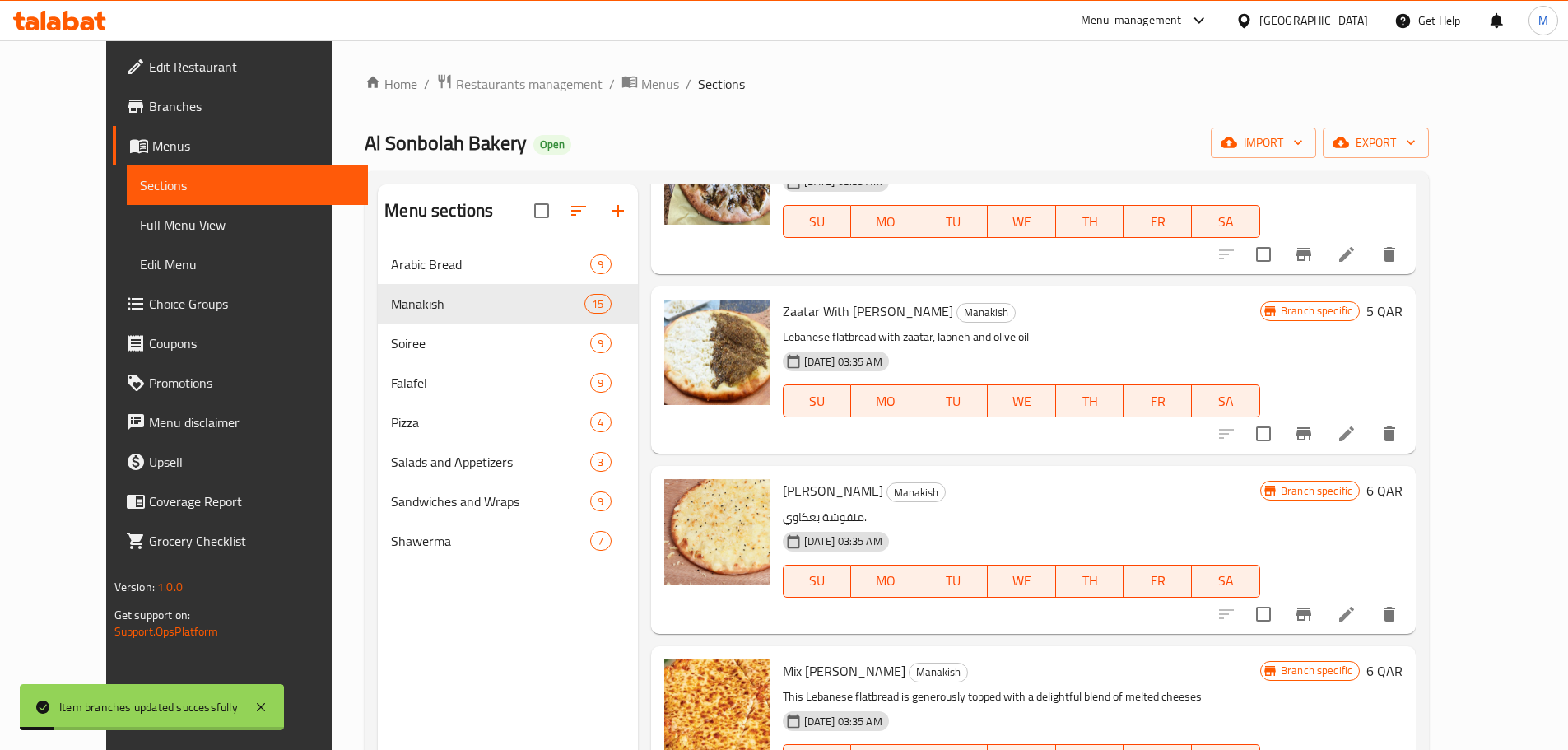
scroll to position [493, 0]
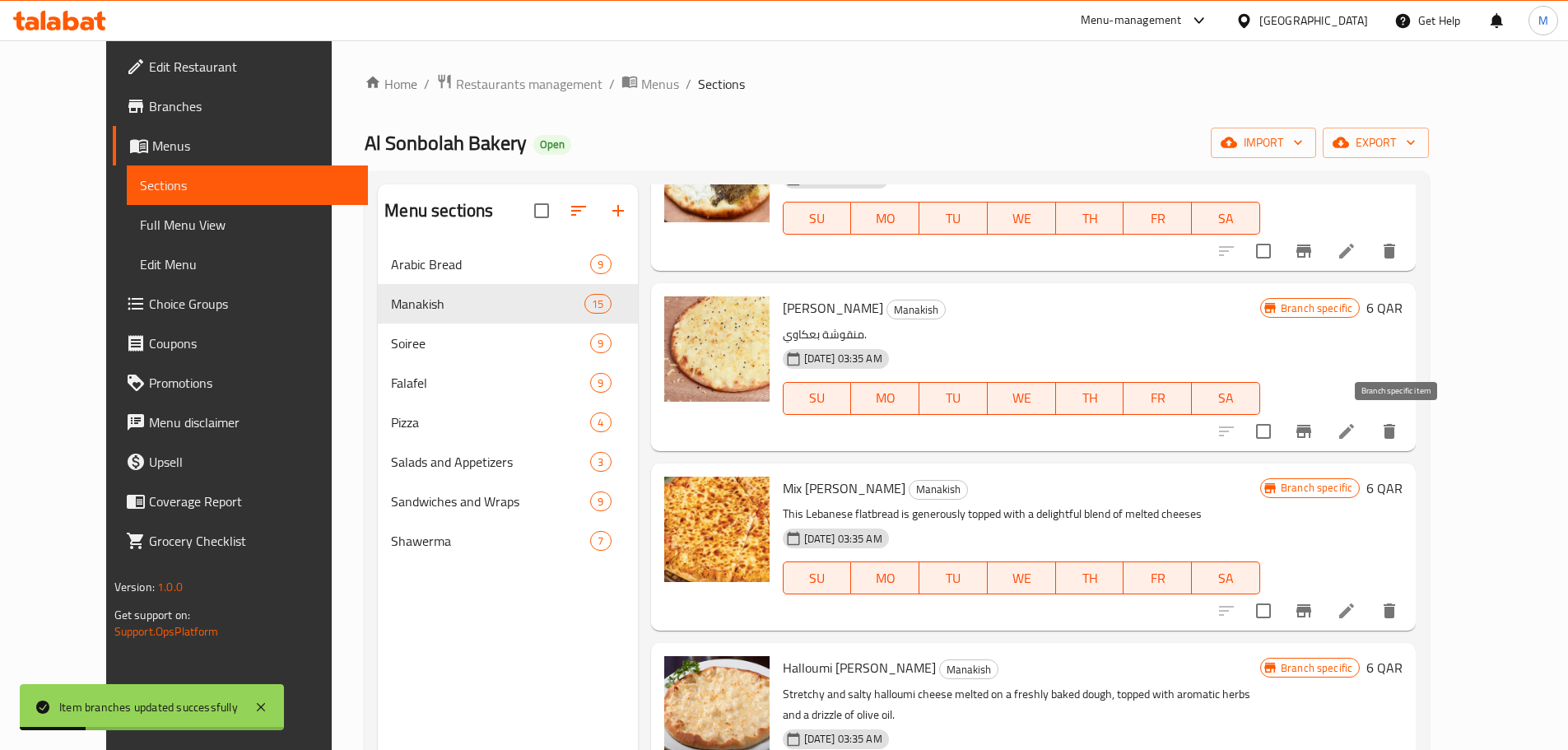
click at [1311, 429] on icon "Branch-specific-item" at bounding box center [1303, 431] width 15 height 13
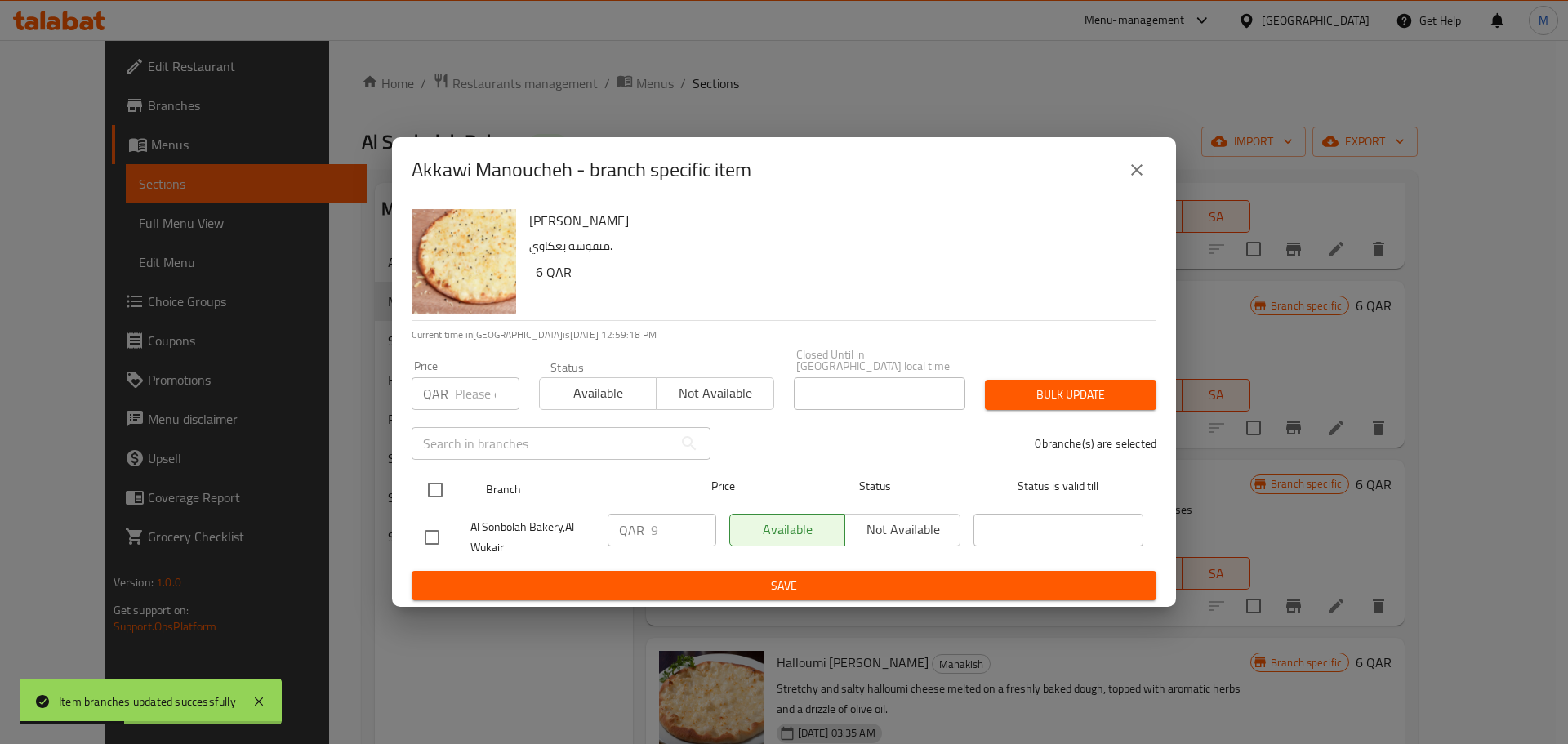
click at [431, 483] on input "checkbox" at bounding box center [435, 490] width 34 height 34
checkbox input "true"
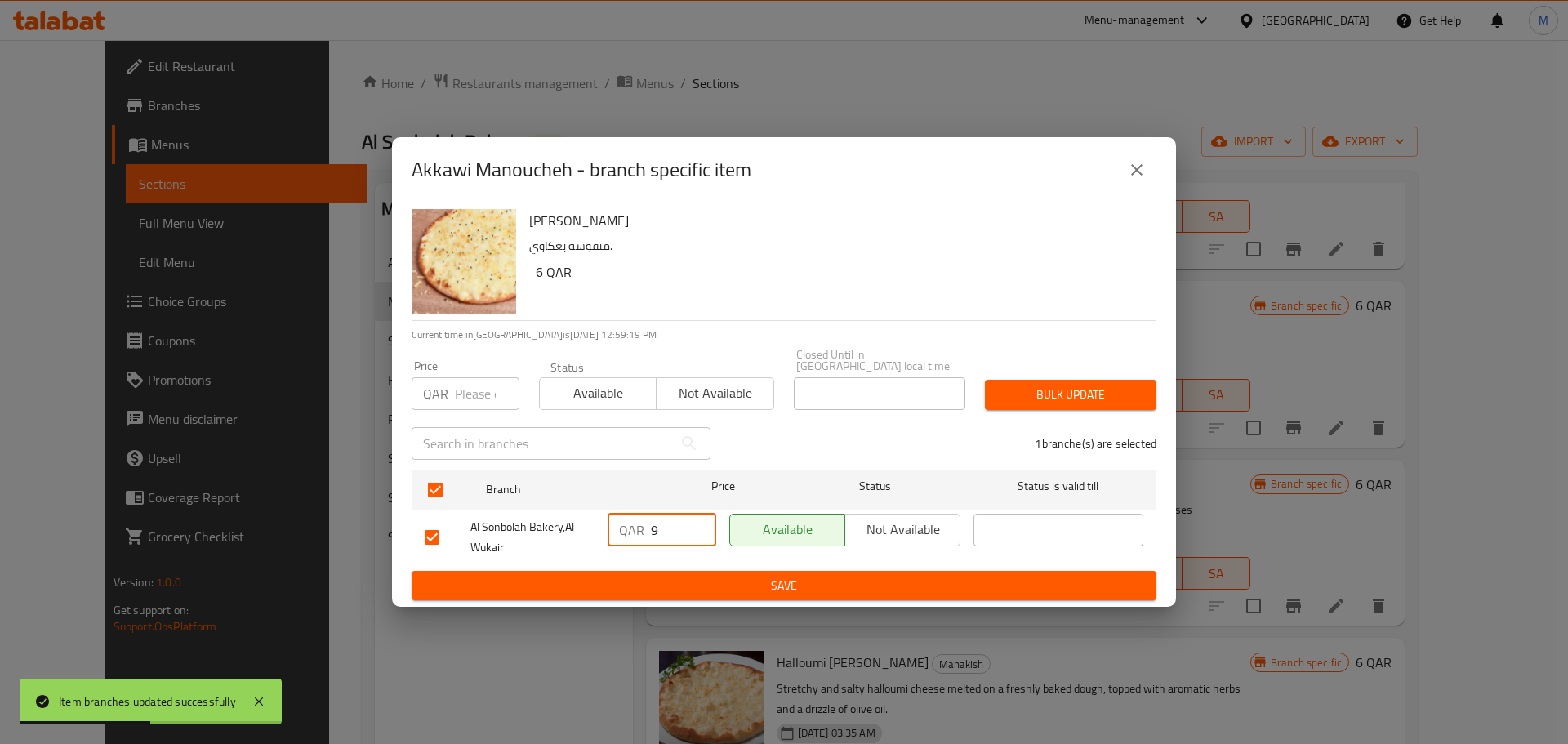
drag, startPoint x: 663, startPoint y: 527, endPoint x: 650, endPoint y: 531, distance: 13.6
click at [651, 531] on input "9" at bounding box center [683, 530] width 65 height 33
type input "10"
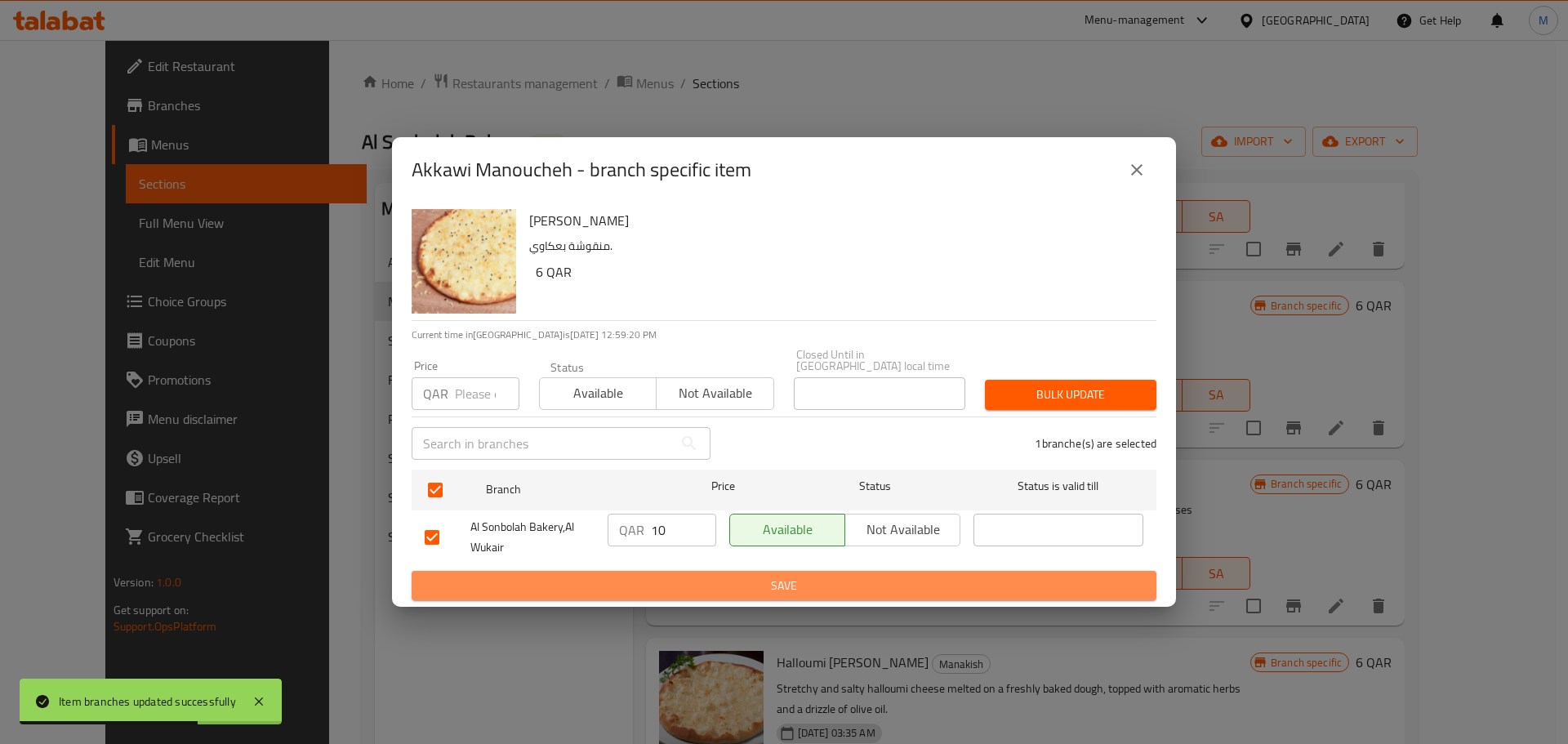
click at [764, 575] on span "Save" at bounding box center [784, 586] width 719 height 21
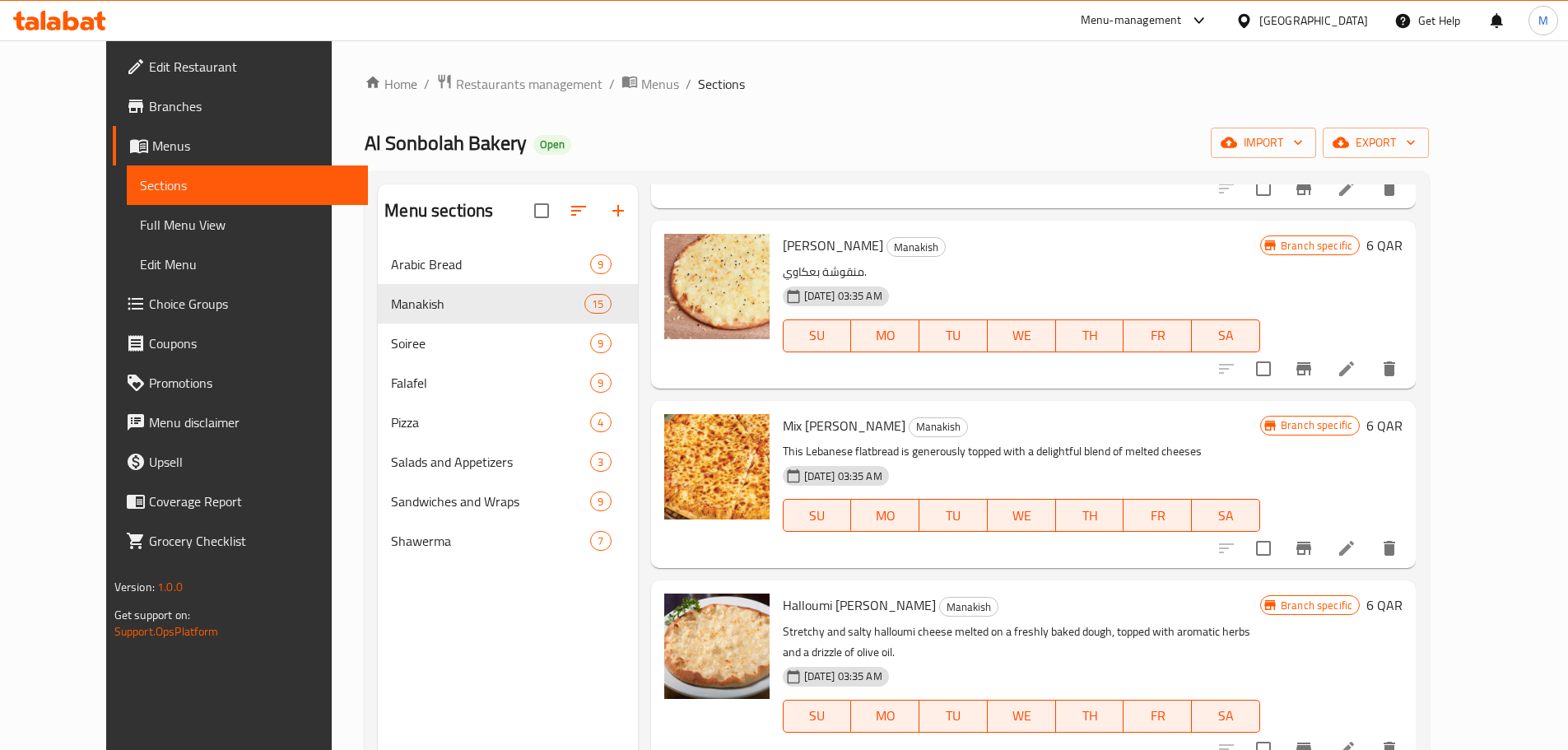
scroll to position [412, 0]
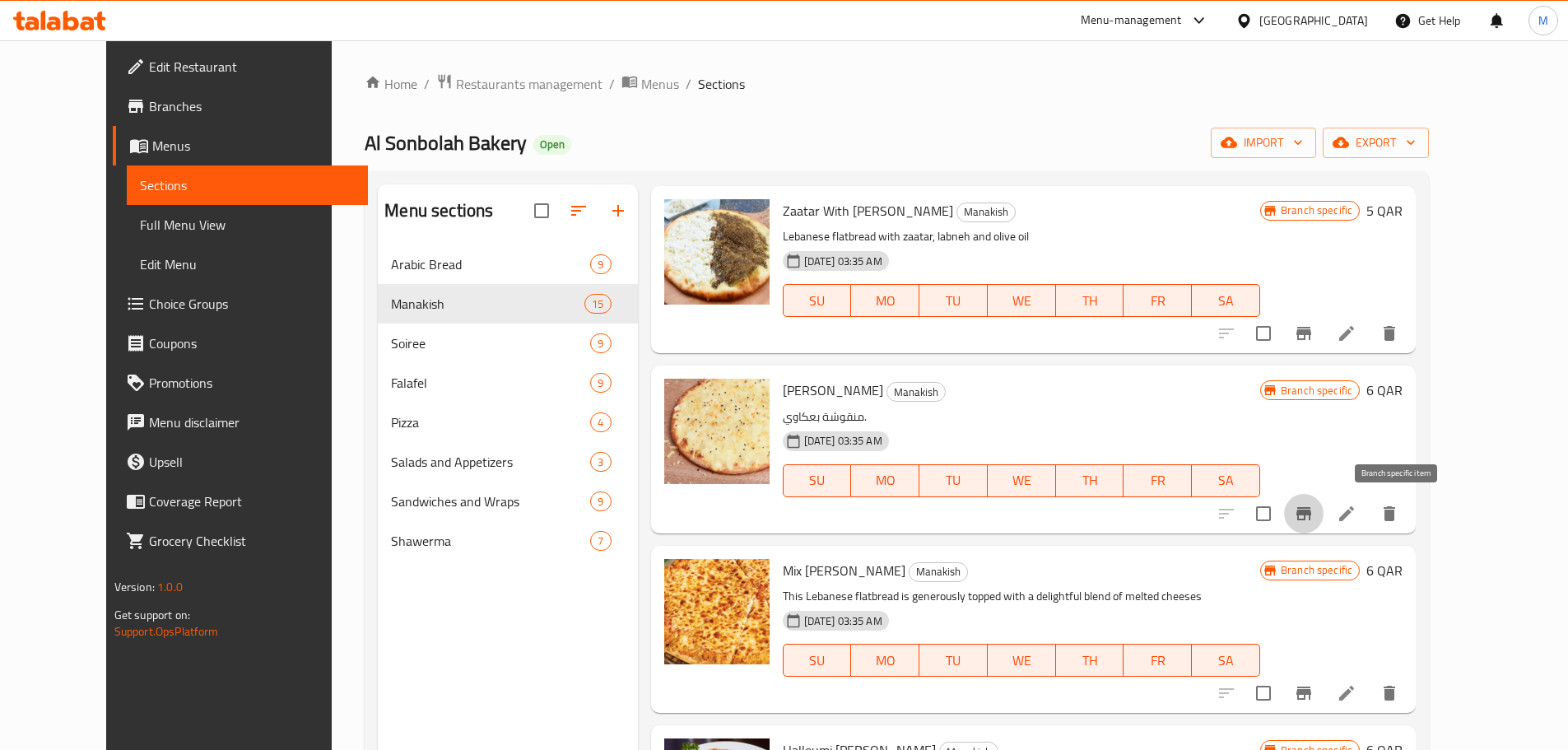
click at [1311, 511] on icon "Branch-specific-item" at bounding box center [1303, 513] width 15 height 13
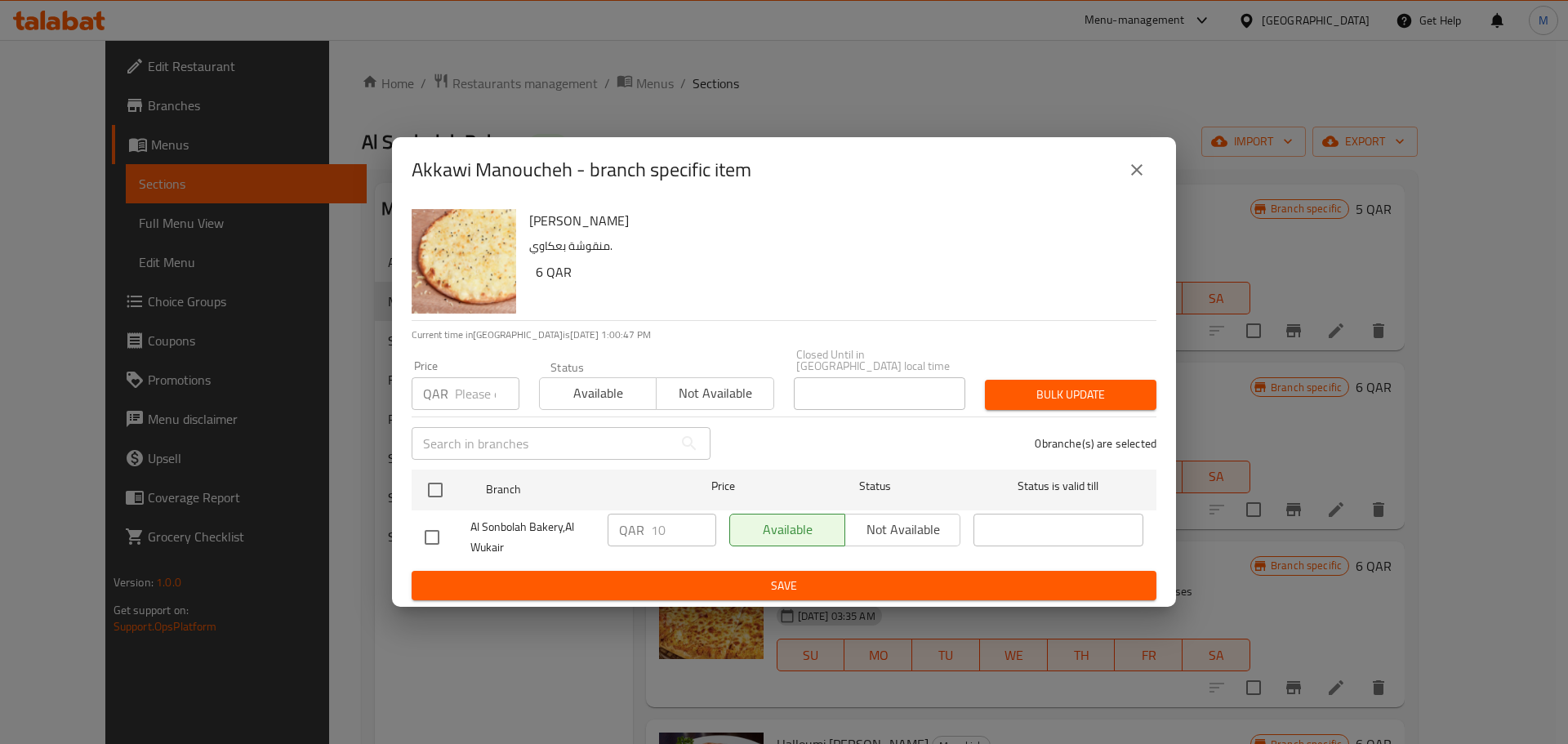
click at [1142, 176] on icon "close" at bounding box center [1137, 169] width 20 height 20
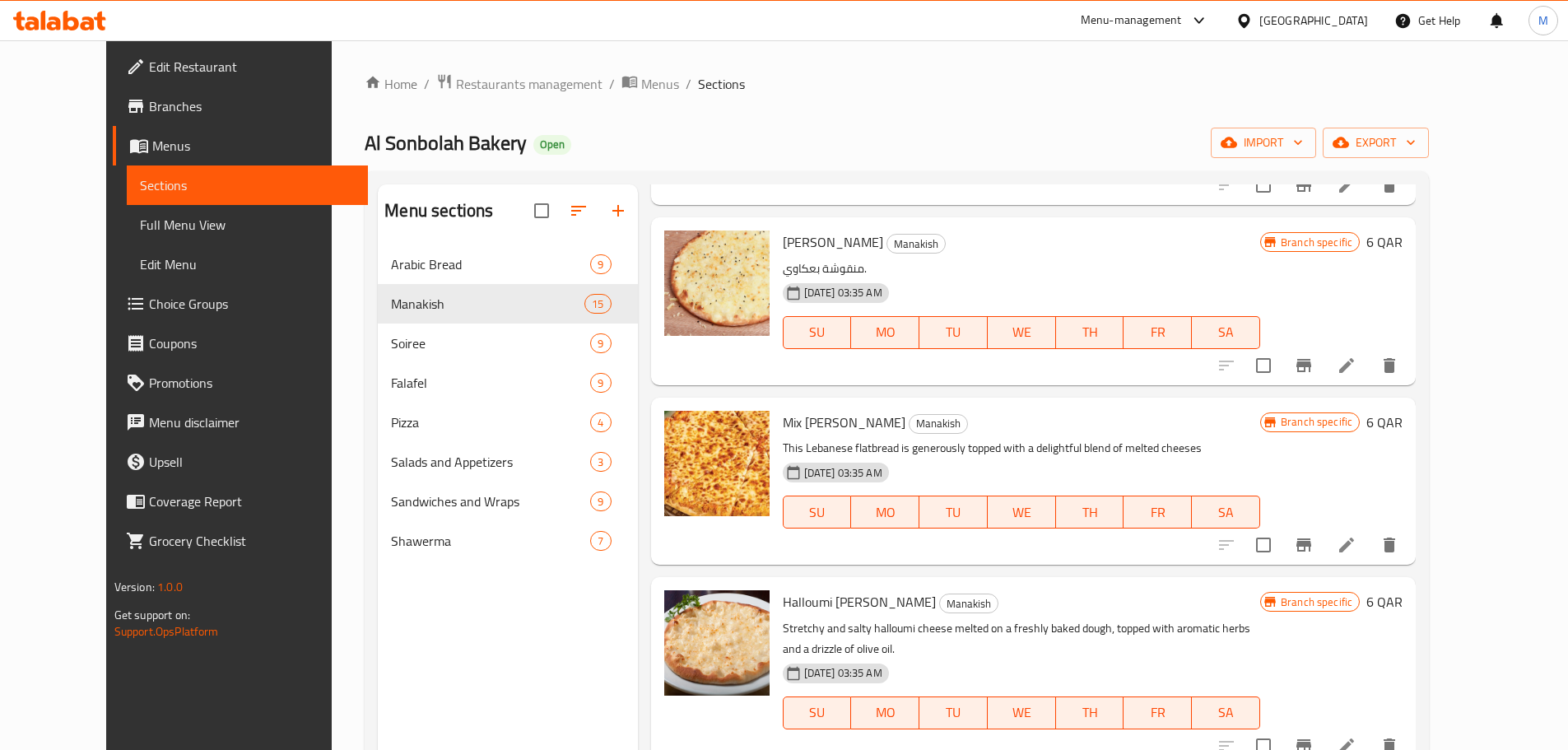
scroll to position [576, 0]
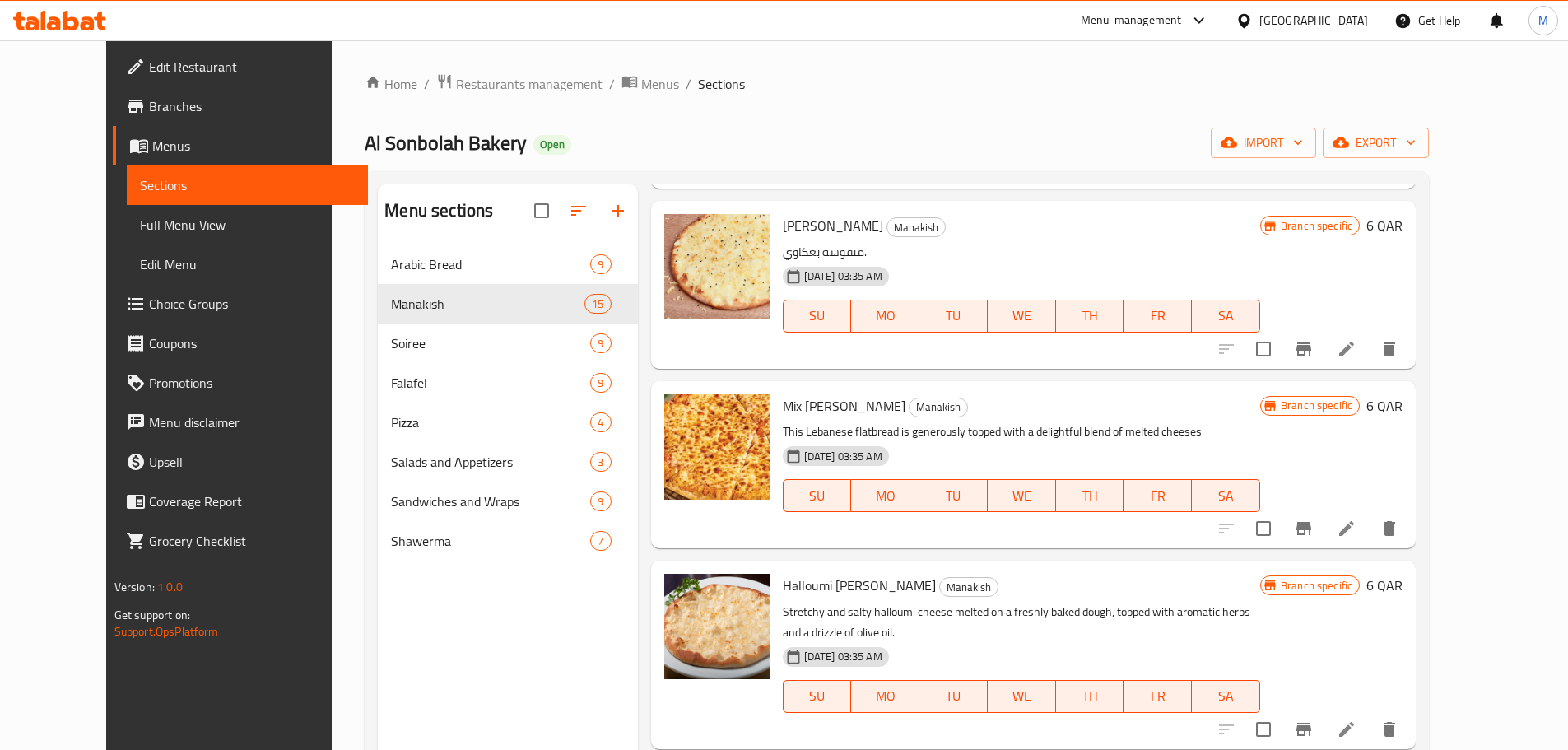
click at [1314, 527] on icon "Branch-specific-item" at bounding box center [1303, 528] width 20 height 20
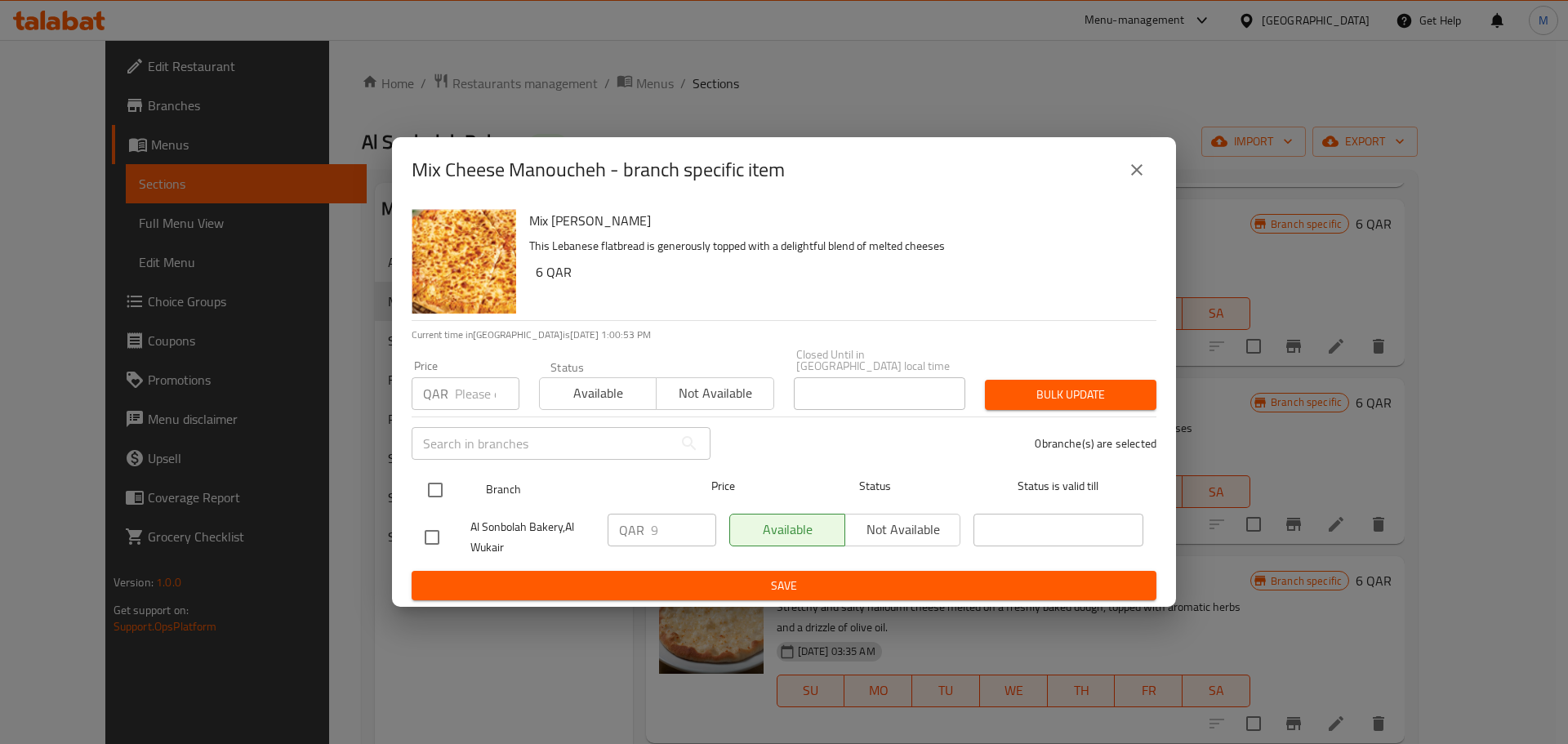
click at [438, 478] on input "checkbox" at bounding box center [435, 490] width 34 height 34
checkbox input "true"
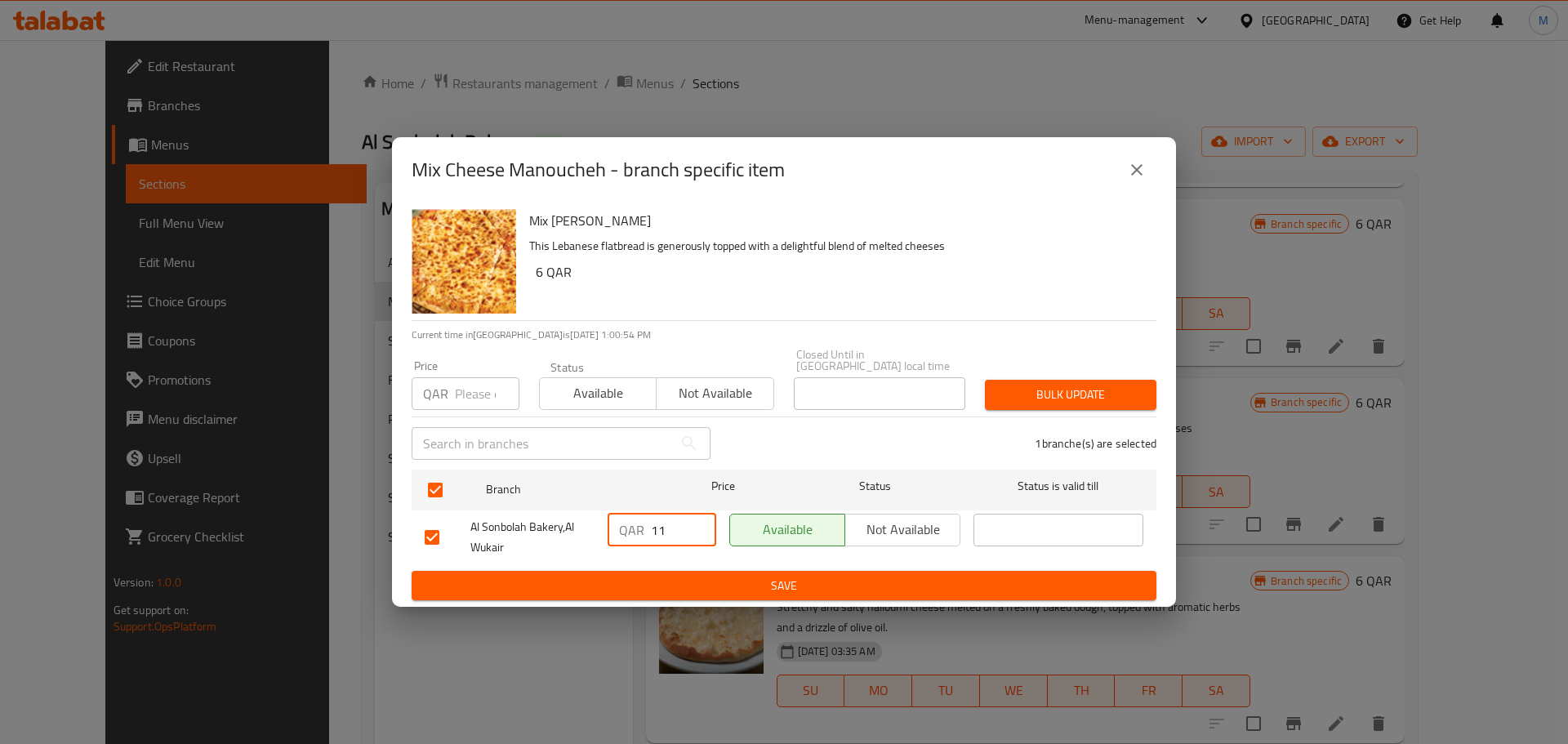
drag, startPoint x: 665, startPoint y: 531, endPoint x: 725, endPoint y: 579, distance: 76.8
click at [651, 530] on input "11" at bounding box center [683, 530] width 65 height 33
type input "11"
click at [824, 575] on span "Save" at bounding box center [784, 586] width 719 height 21
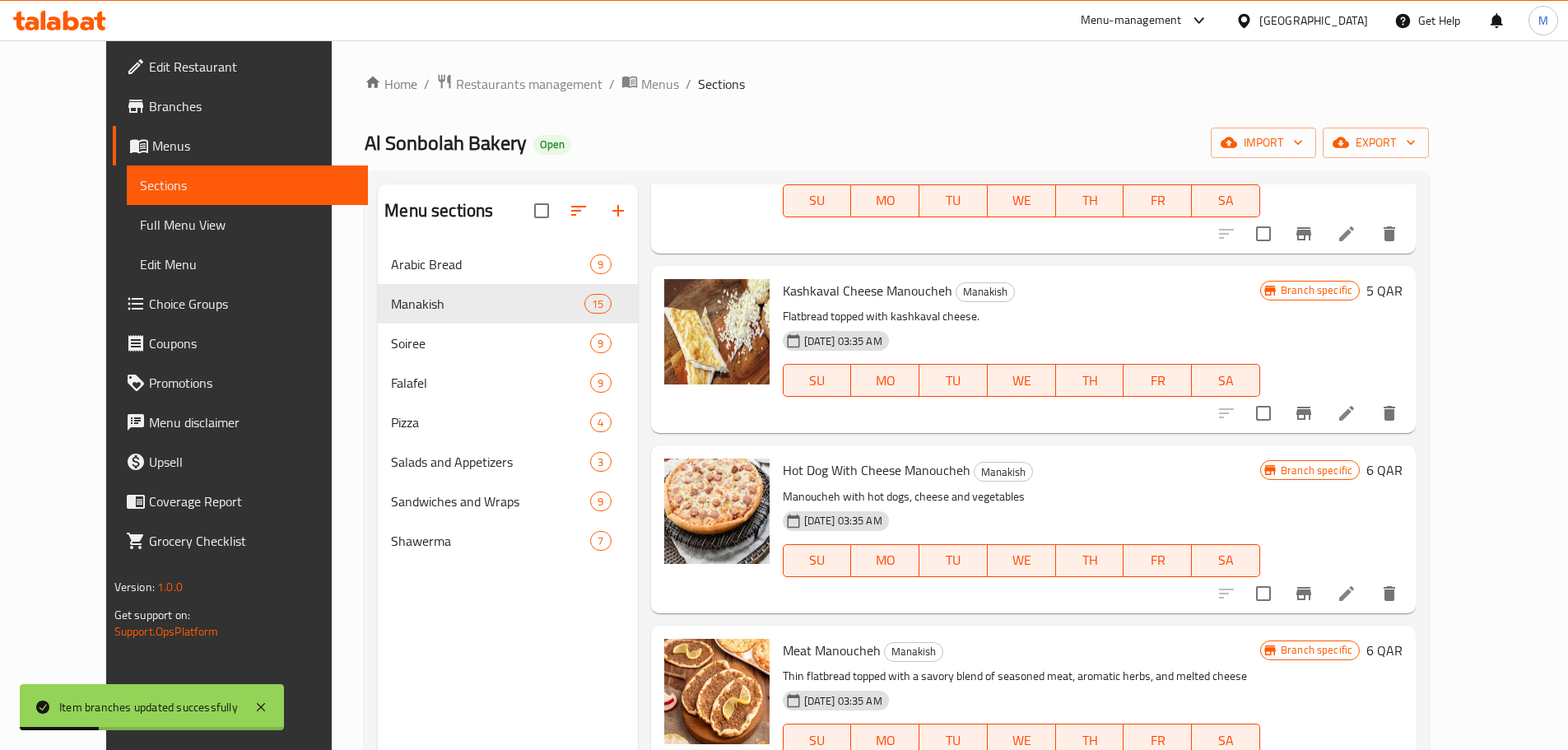
scroll to position [1235, 0]
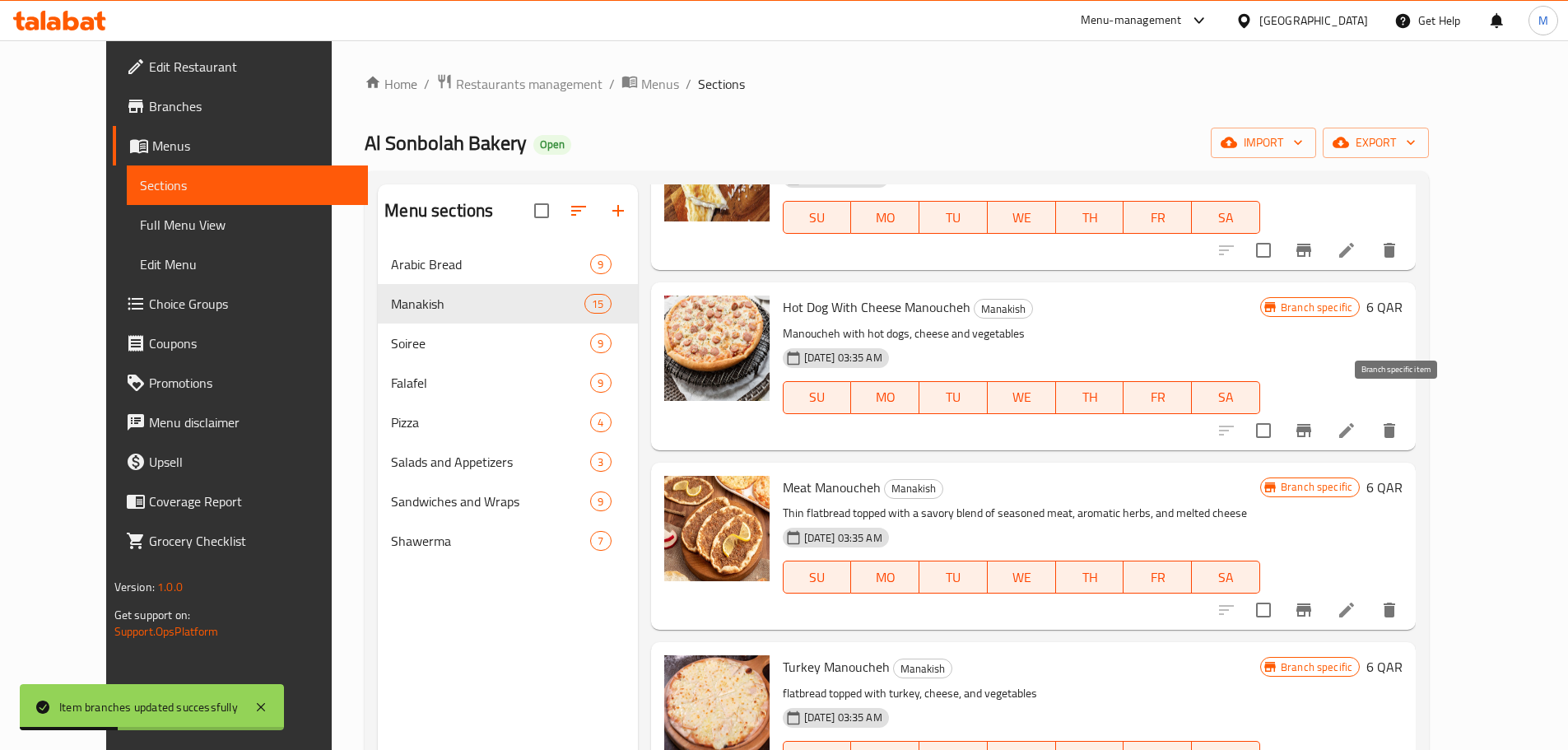
click at [1314, 421] on icon "Branch-specific-item" at bounding box center [1303, 430] width 20 height 20
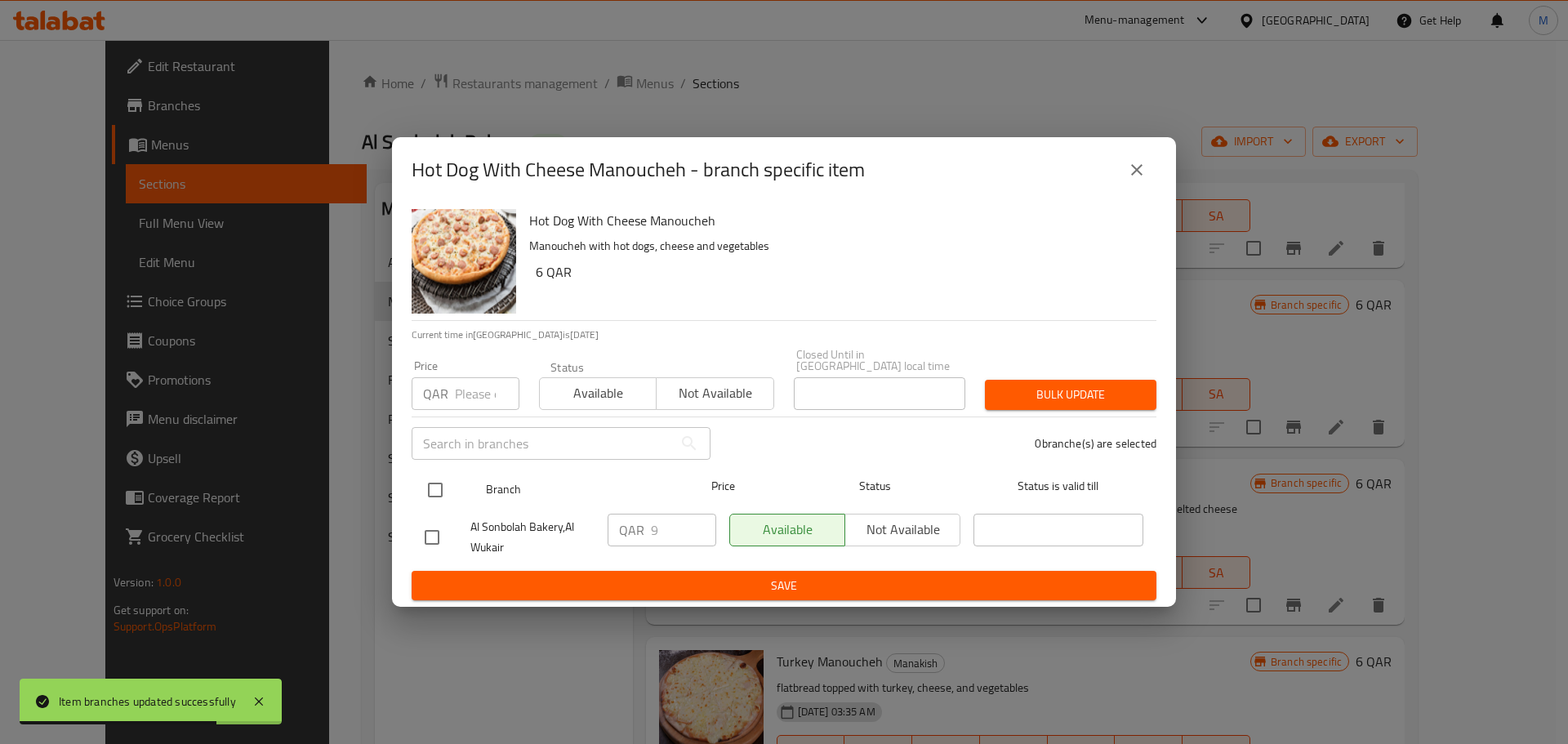
click at [431, 483] on input "checkbox" at bounding box center [435, 490] width 34 height 34
checkbox input "true"
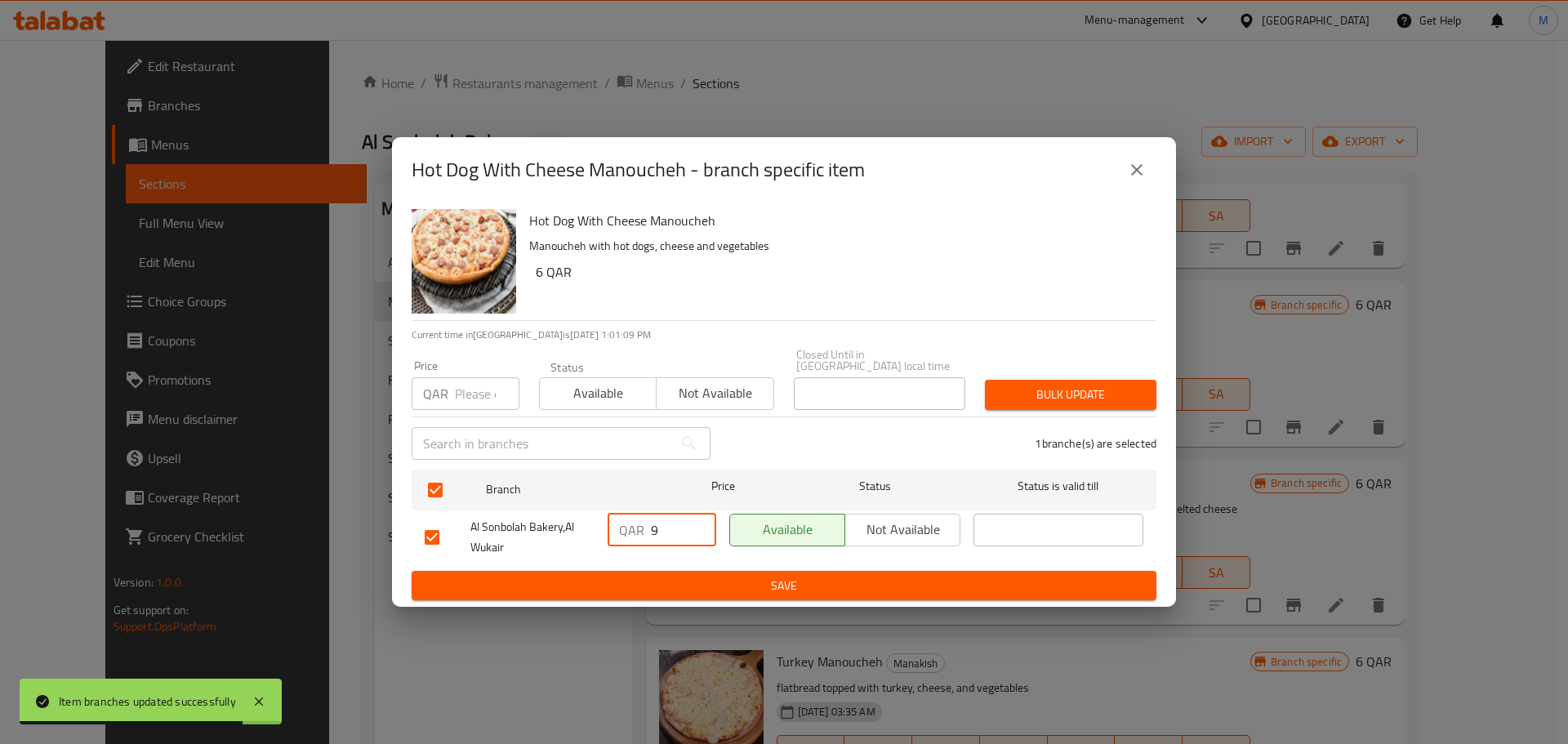
drag, startPoint x: 681, startPoint y: 532, endPoint x: 647, endPoint y: 540, distance: 34.9
click at [647, 540] on div "QAR 9 ​" at bounding box center [662, 537] width 121 height 60
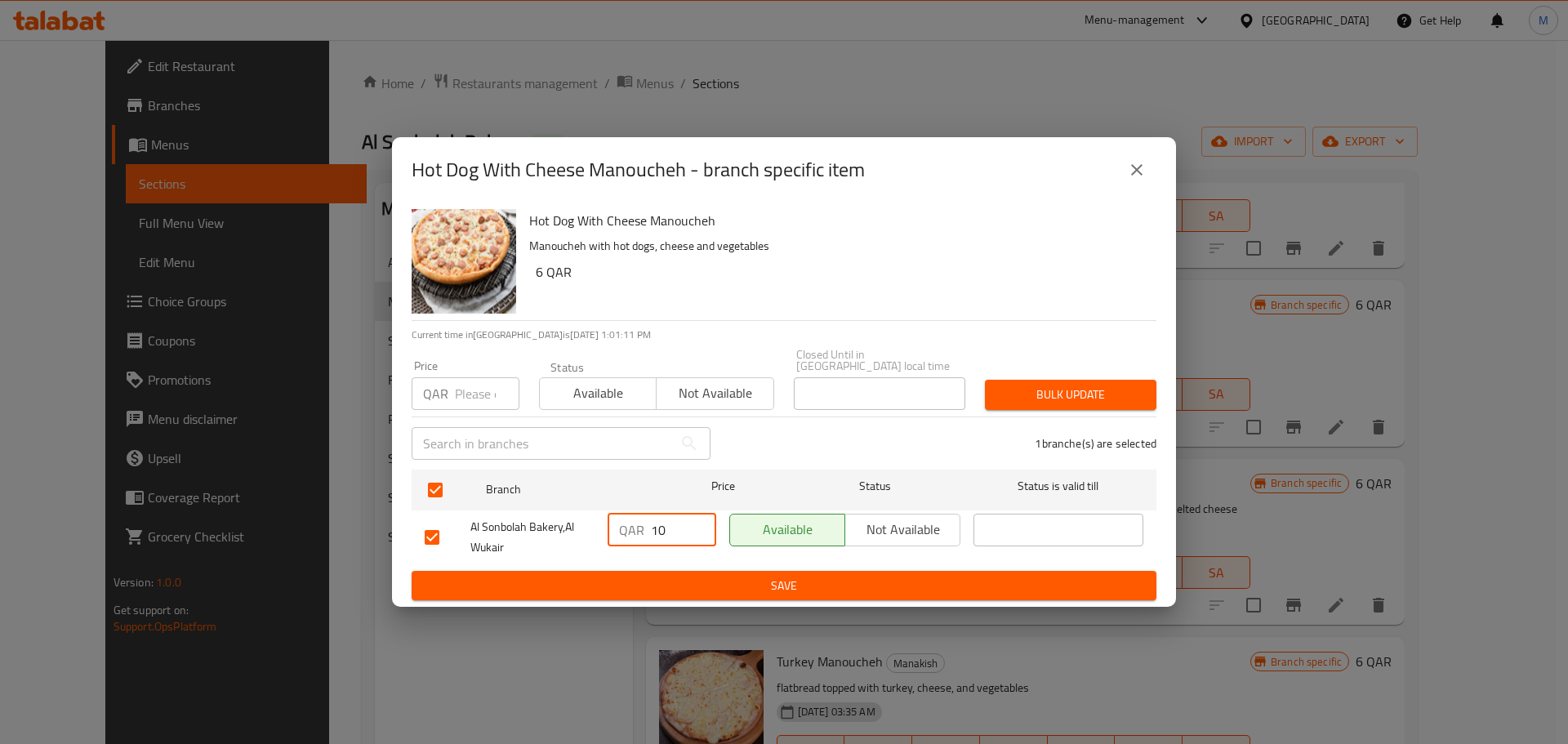
type input "10"
click at [808, 581] on span "Save" at bounding box center [784, 586] width 719 height 21
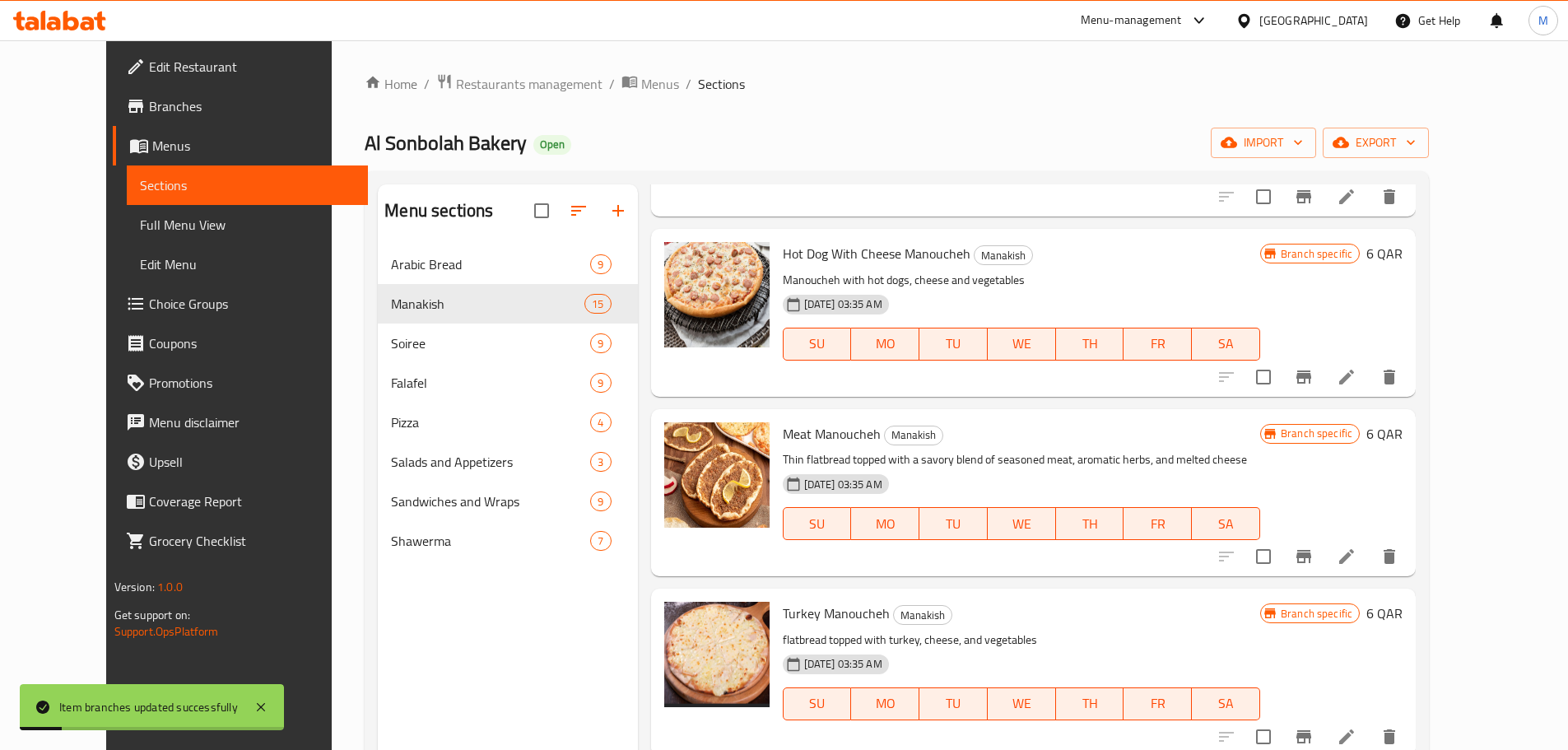
scroll to position [1399, 0]
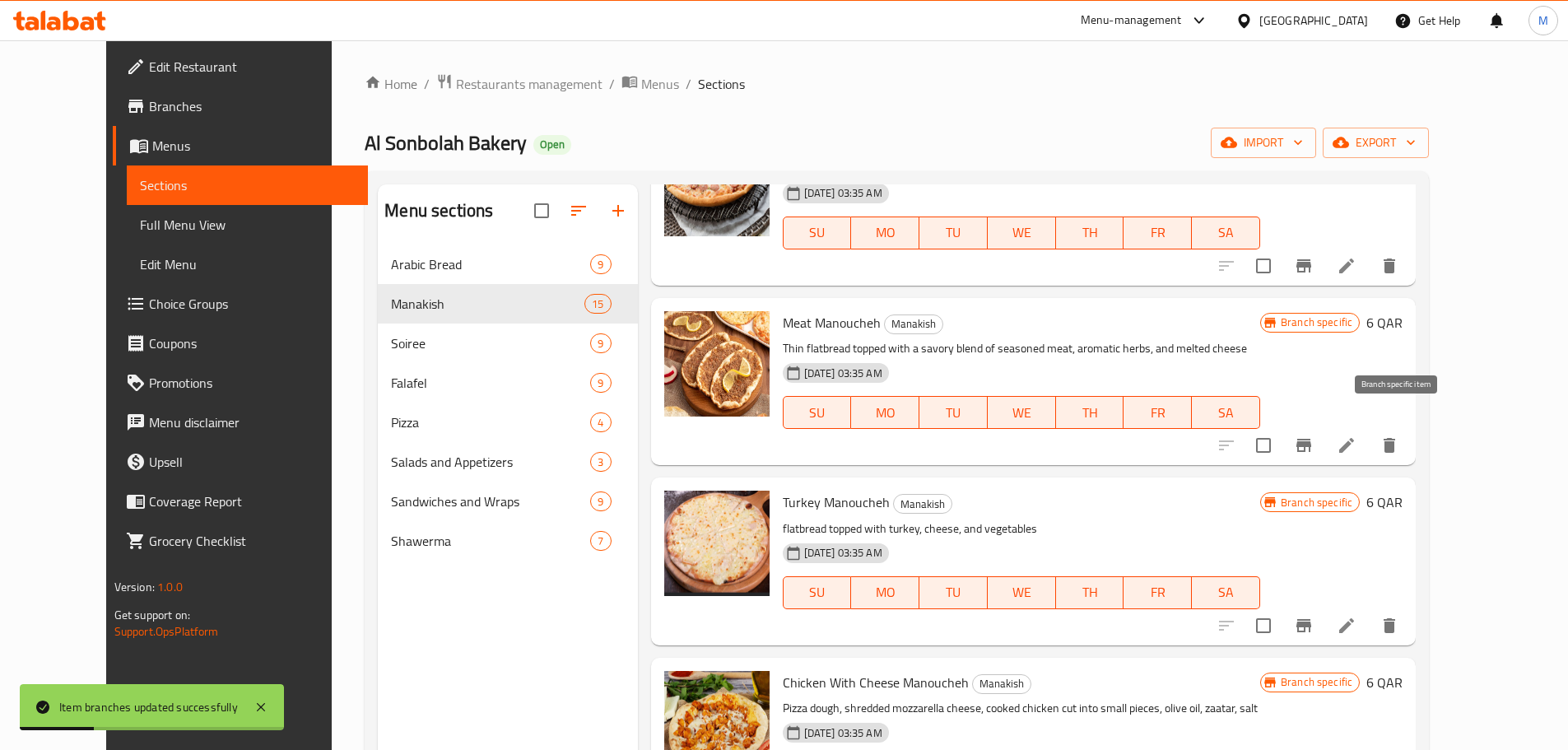
click at [1323, 429] on button "Branch-specific-item" at bounding box center [1304, 446] width 40 height 40
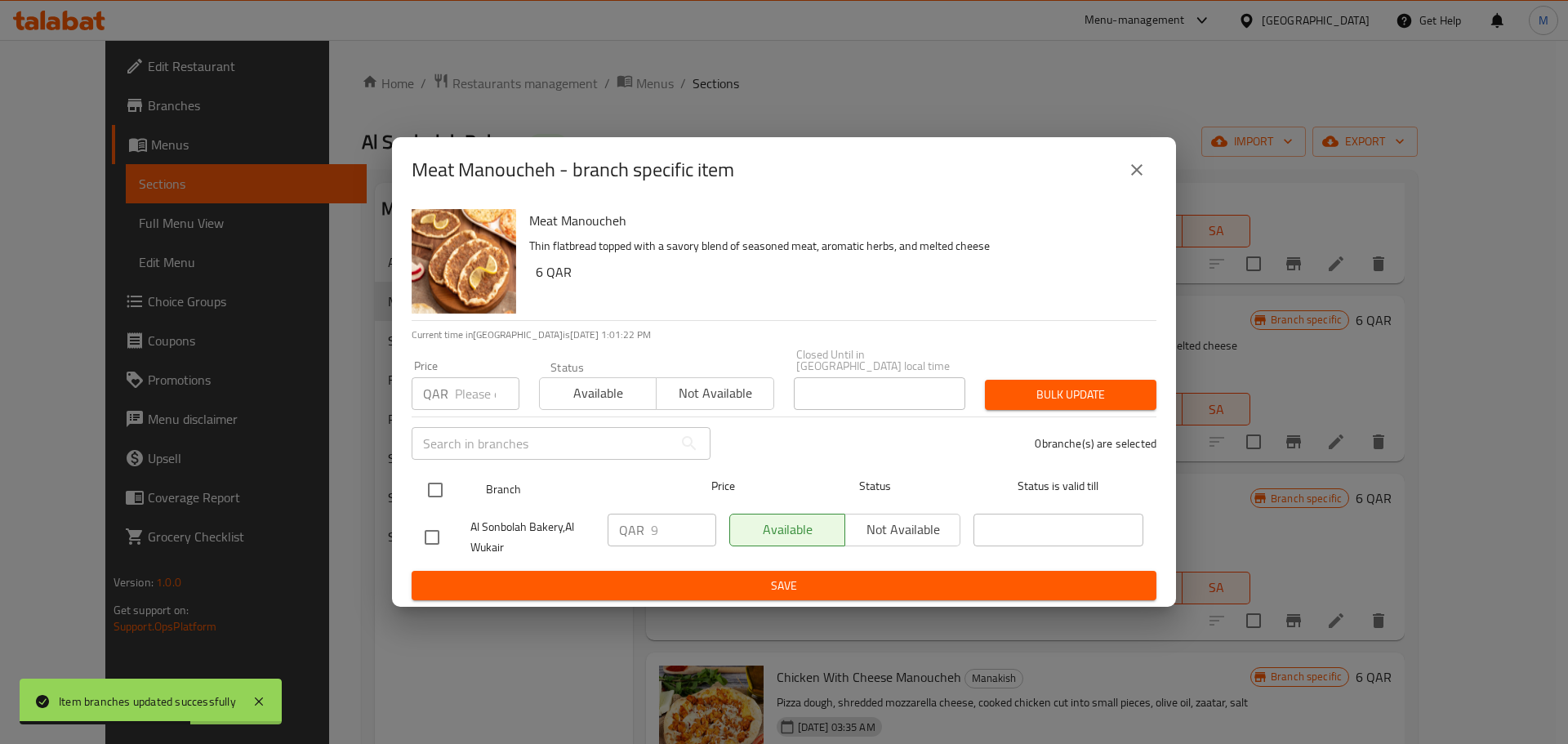
click at [435, 487] on input "checkbox" at bounding box center [435, 490] width 34 height 34
checkbox input "true"
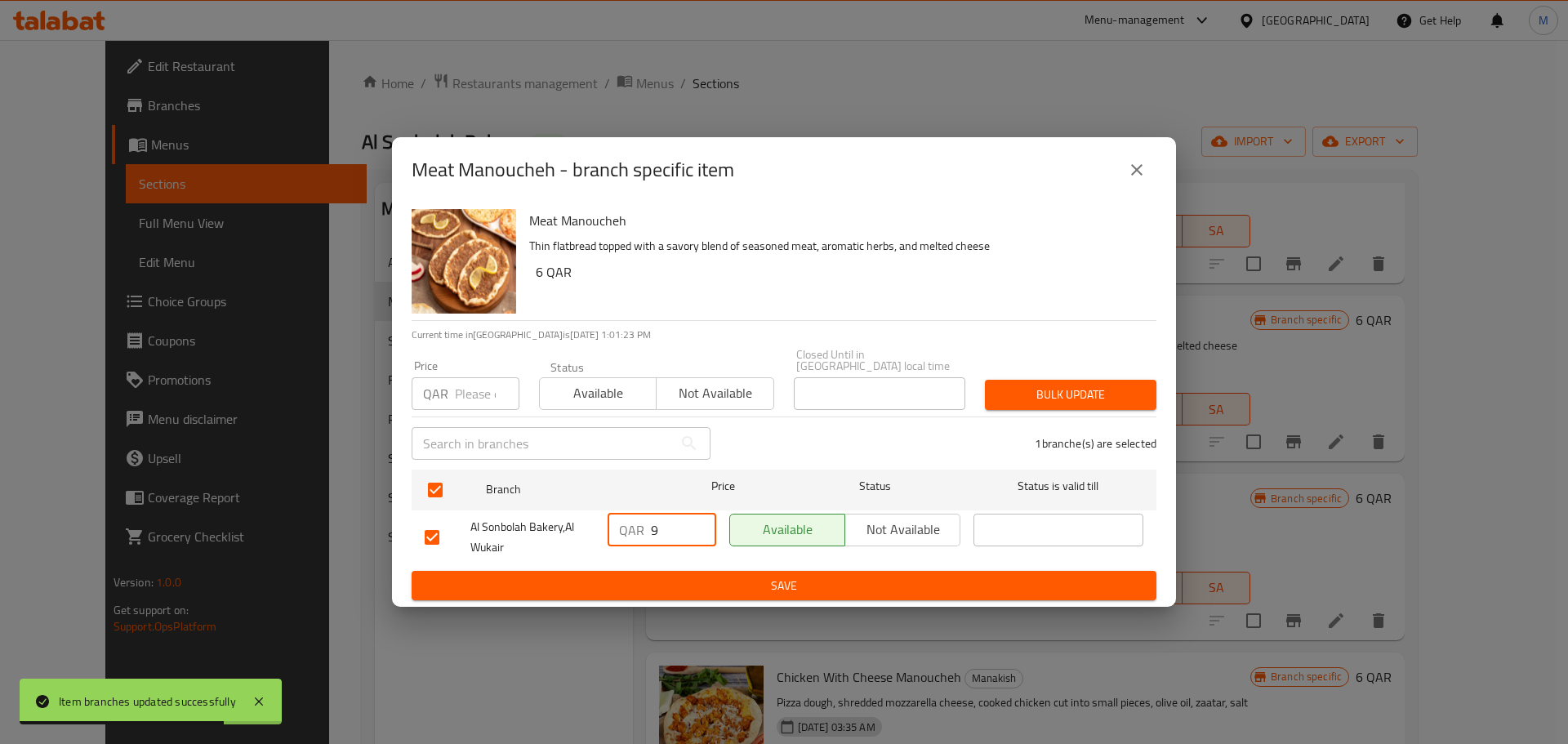
drag, startPoint x: 680, startPoint y: 526, endPoint x: 650, endPoint y: 534, distance: 31.0
click at [651, 534] on input "9" at bounding box center [683, 530] width 65 height 33
type input "12"
click at [805, 587] on span "Save" at bounding box center [784, 586] width 719 height 21
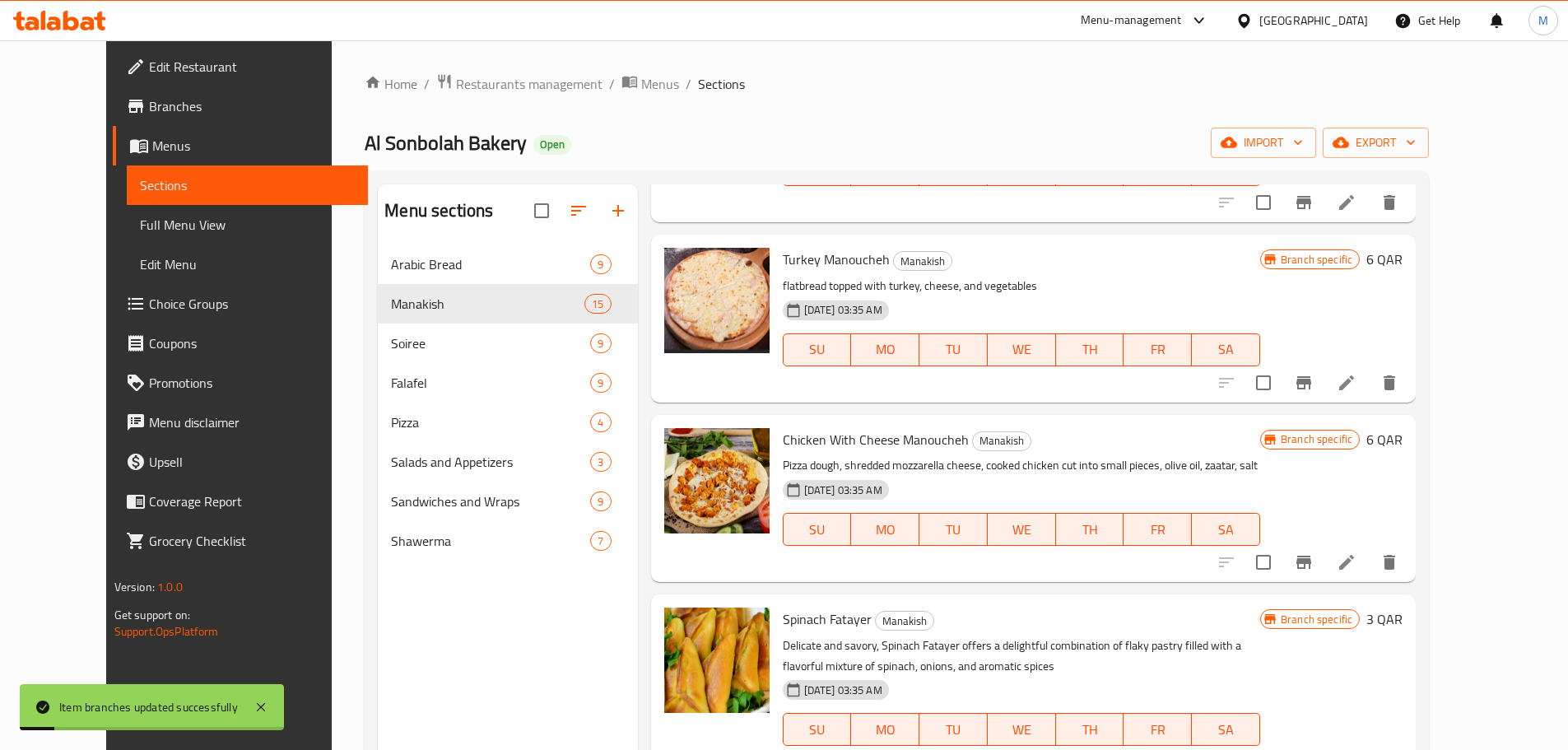
scroll to position [1646, 0]
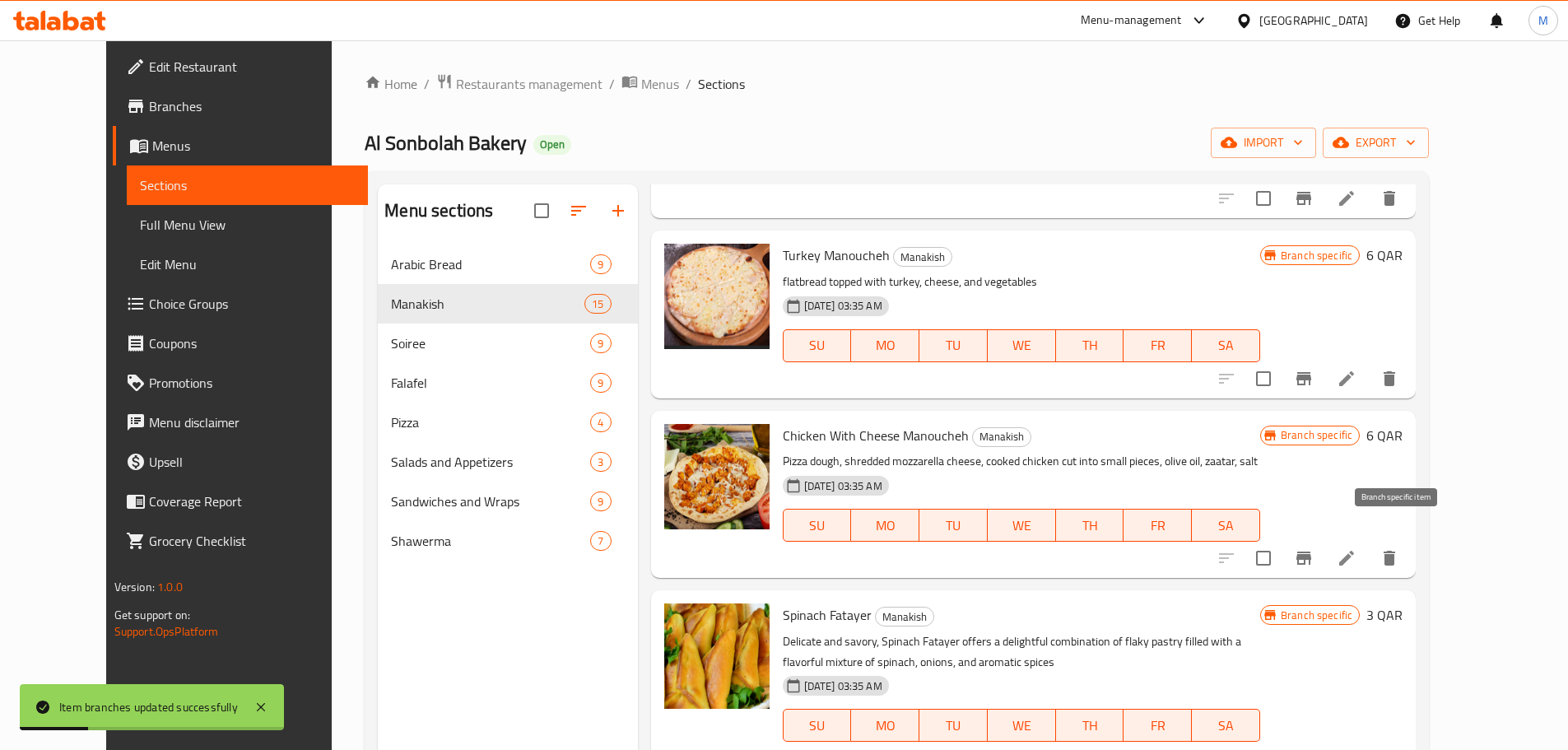
click at [1311, 551] on icon "Branch-specific-item" at bounding box center [1303, 558] width 15 height 13
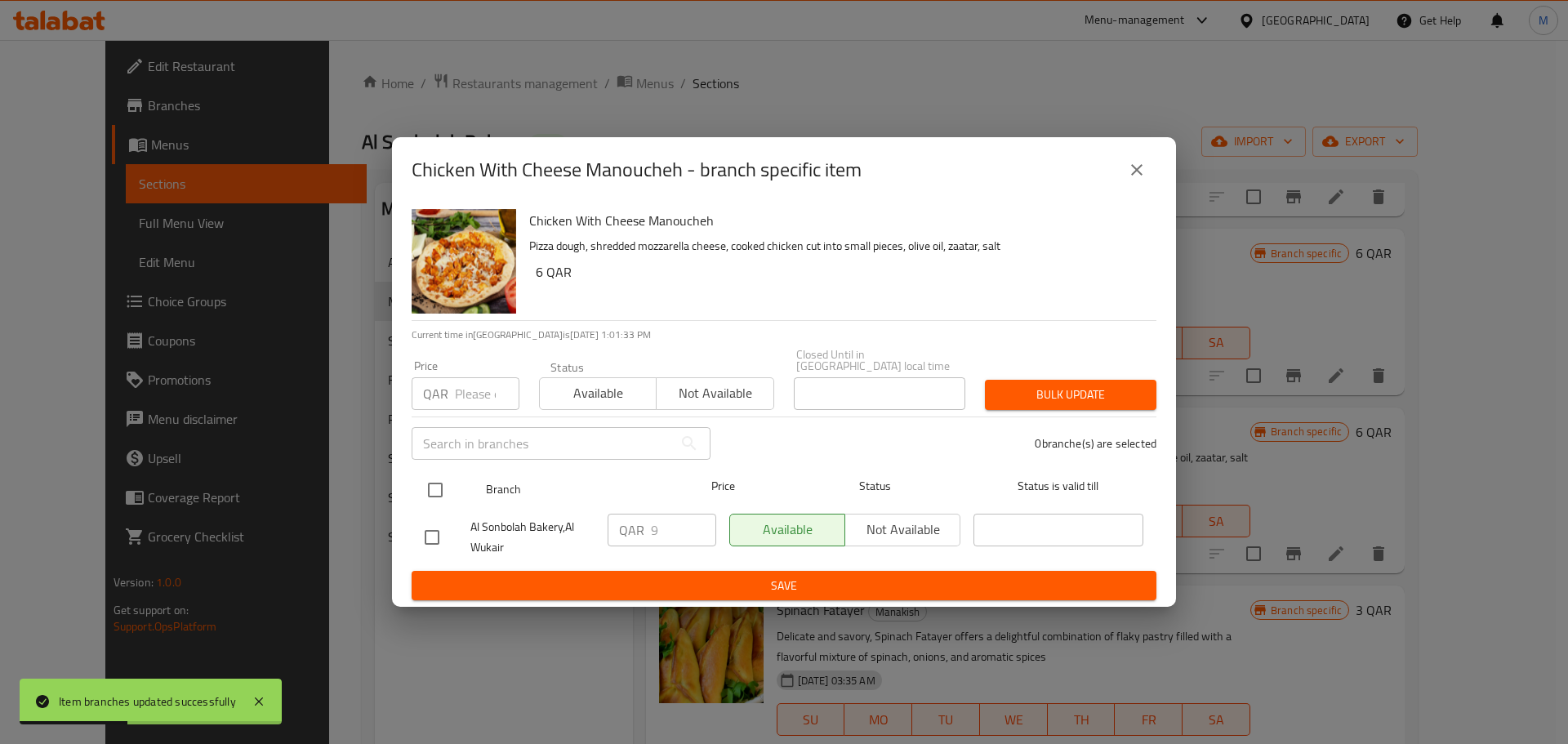
click at [435, 473] on input "checkbox" at bounding box center [435, 490] width 34 height 34
checkbox input "true"
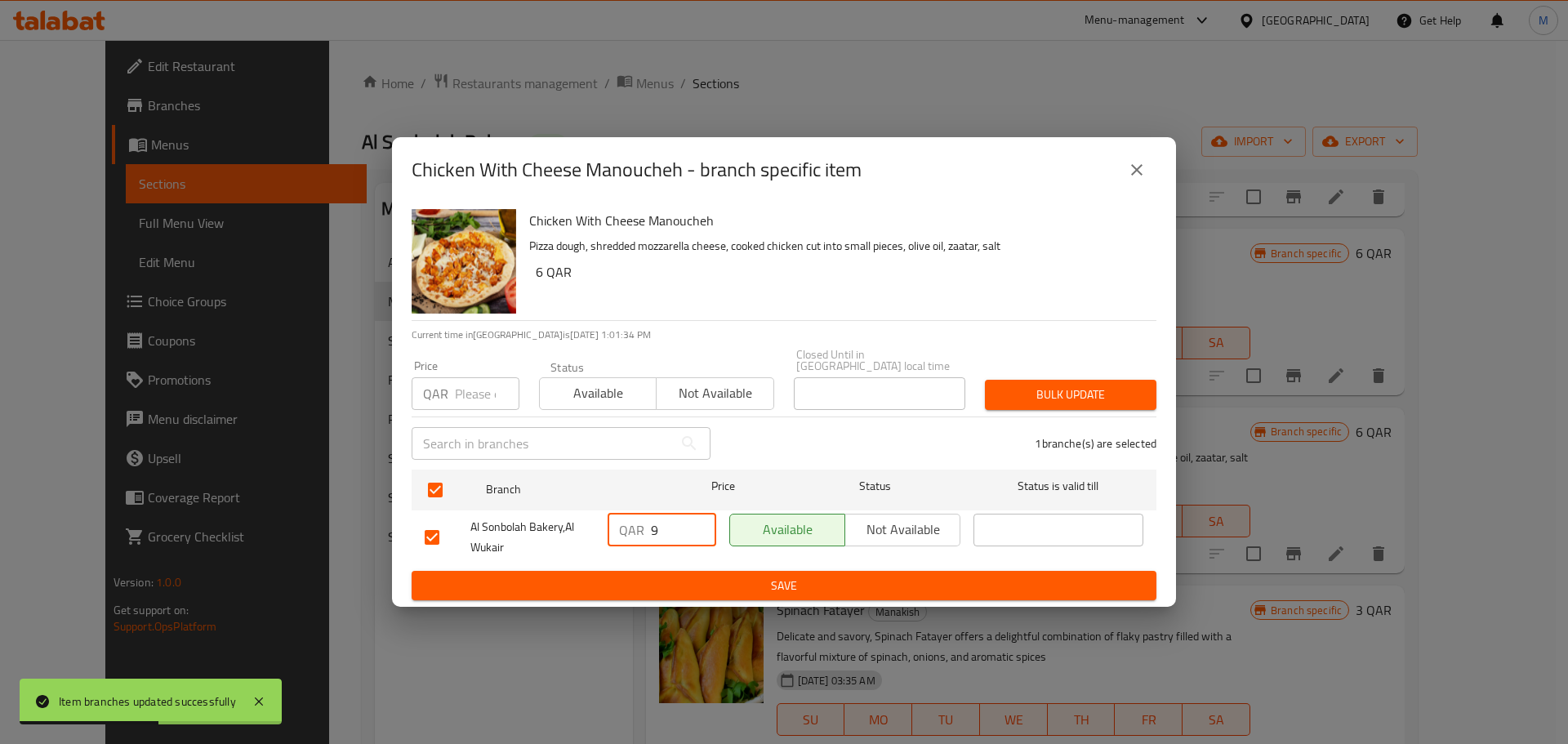
drag, startPoint x: 651, startPoint y: 521, endPoint x: 630, endPoint y: 524, distance: 21.2
click at [630, 524] on div "QAR 9 ​" at bounding box center [662, 530] width 108 height 33
type input "12"
click at [730, 575] on span "Save" at bounding box center [784, 586] width 719 height 21
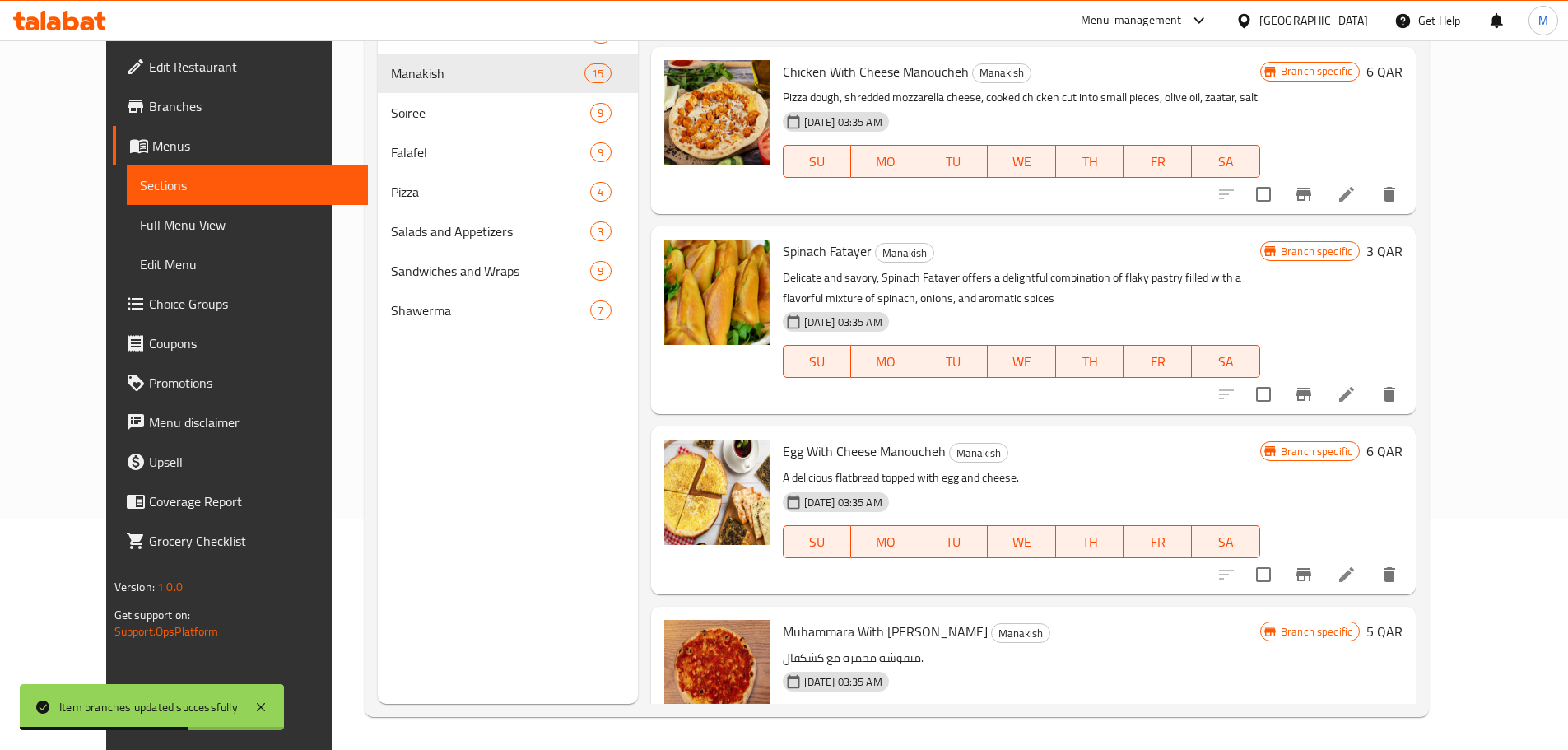
scroll to position [1762, 0]
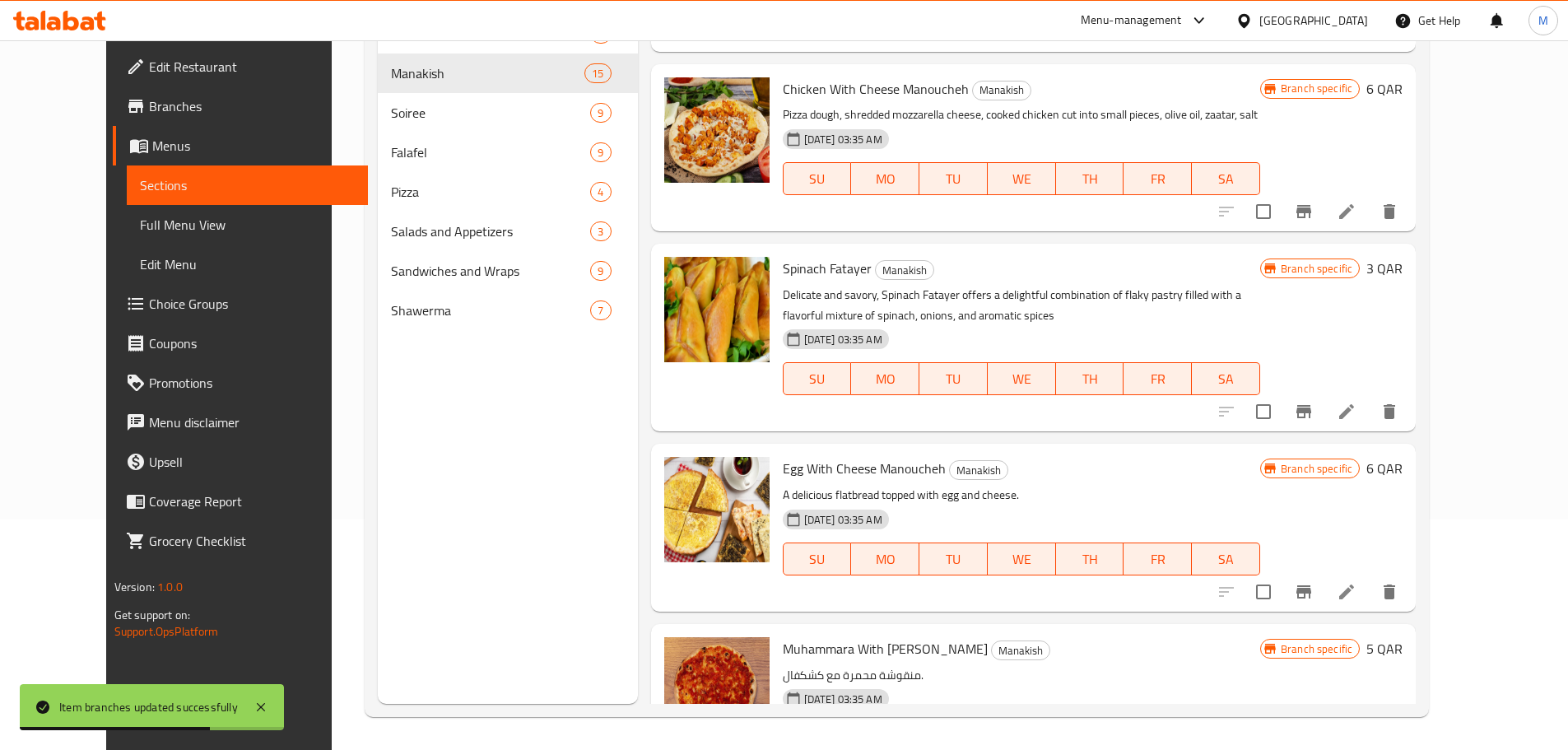
click at [1311, 405] on icon "Branch-specific-item" at bounding box center [1303, 411] width 15 height 13
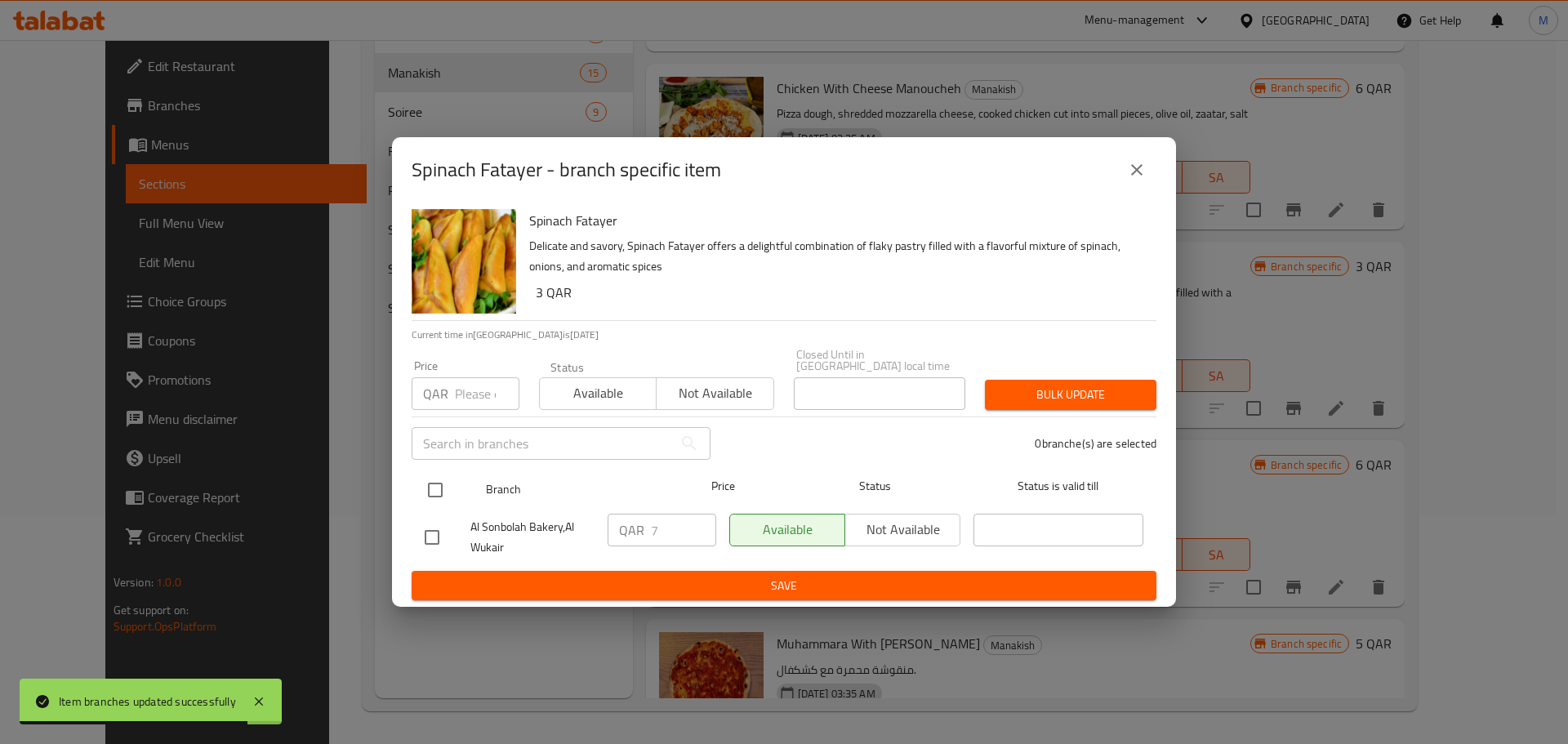
click at [430, 485] on input "checkbox" at bounding box center [435, 490] width 34 height 34
checkbox input "true"
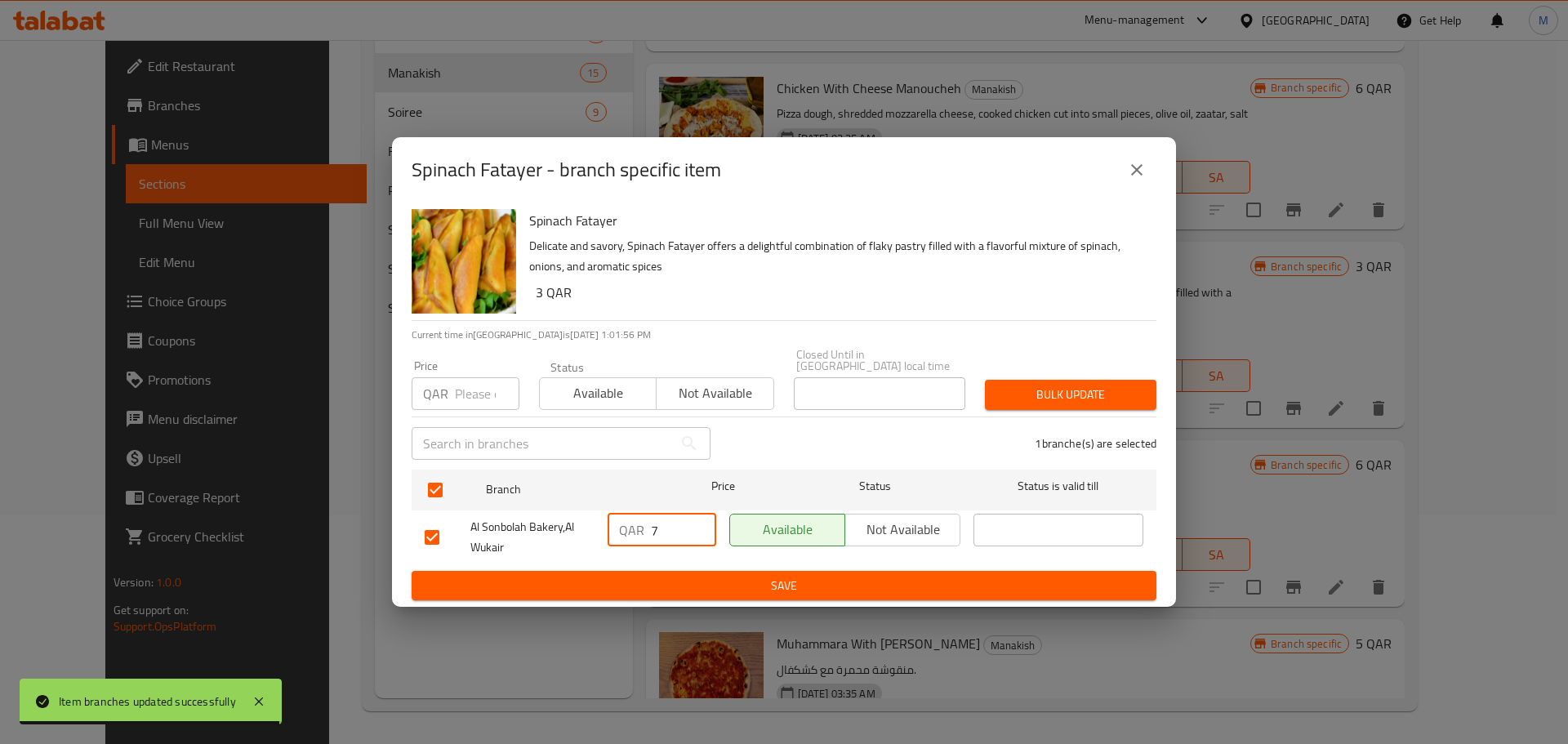
drag, startPoint x: 660, startPoint y: 519, endPoint x: 642, endPoint y: 522, distance: 18.2
click at [642, 522] on div "QAR 7 ​" at bounding box center [662, 530] width 108 height 33
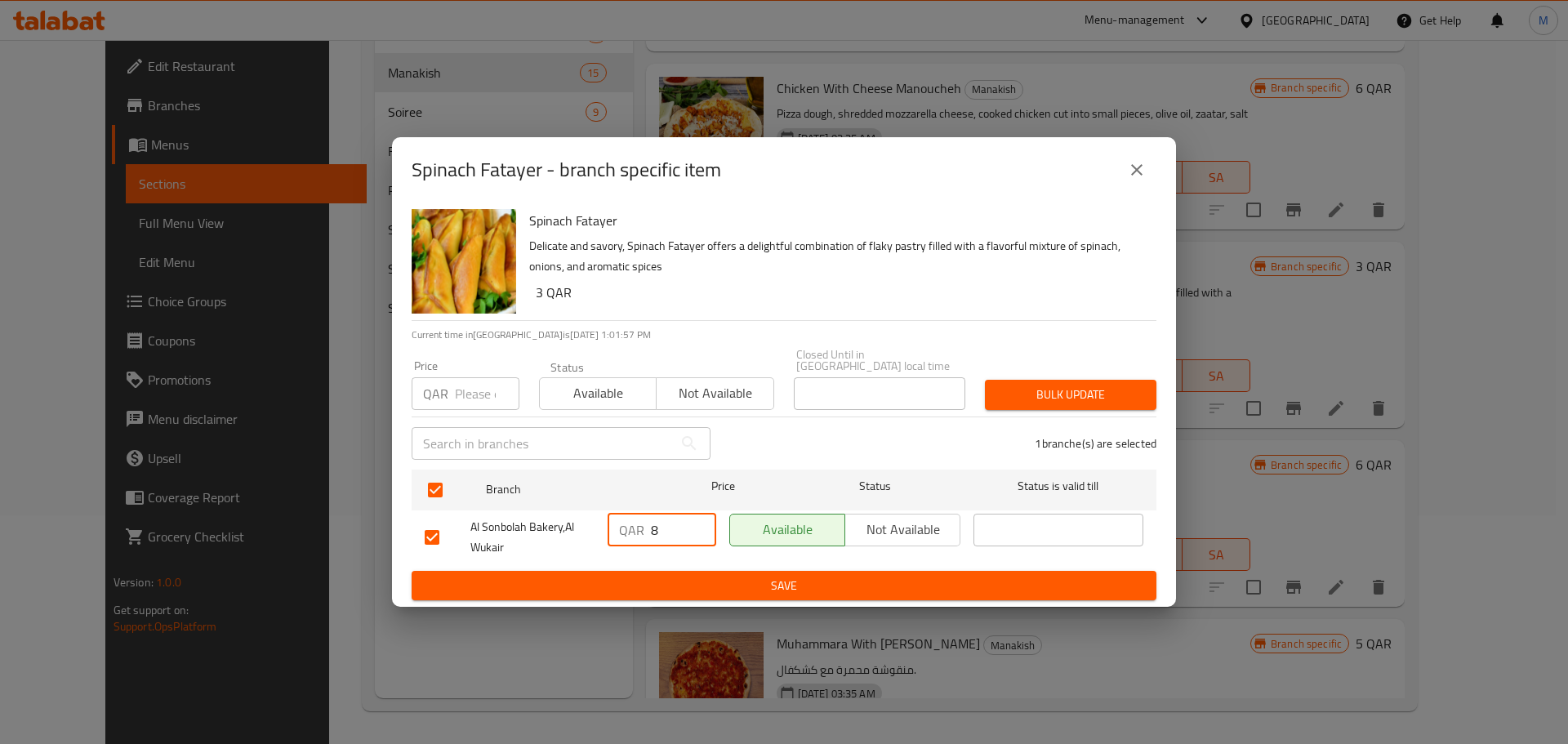
type input "8"
click at [727, 575] on span "Save" at bounding box center [784, 586] width 719 height 21
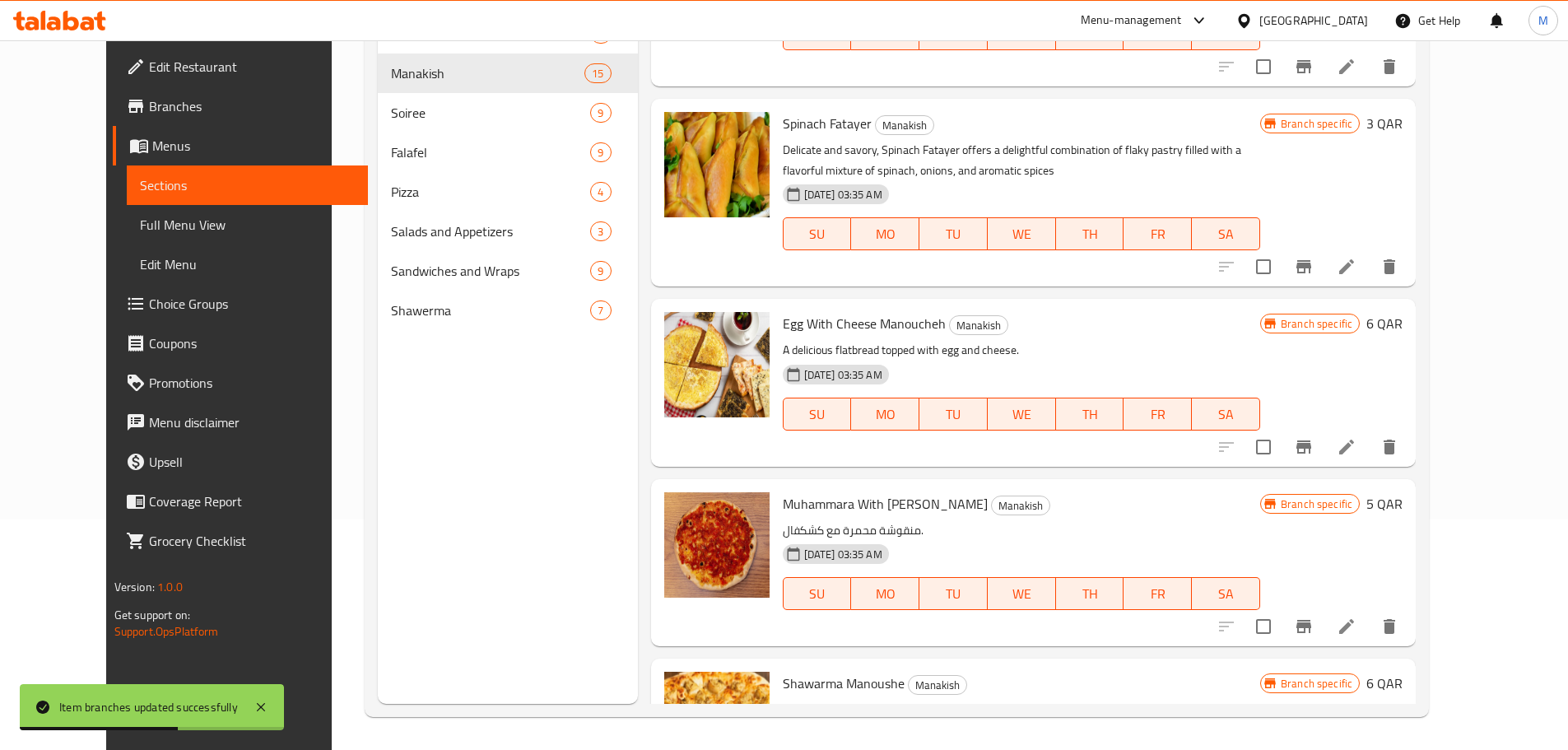
scroll to position [2009, 0]
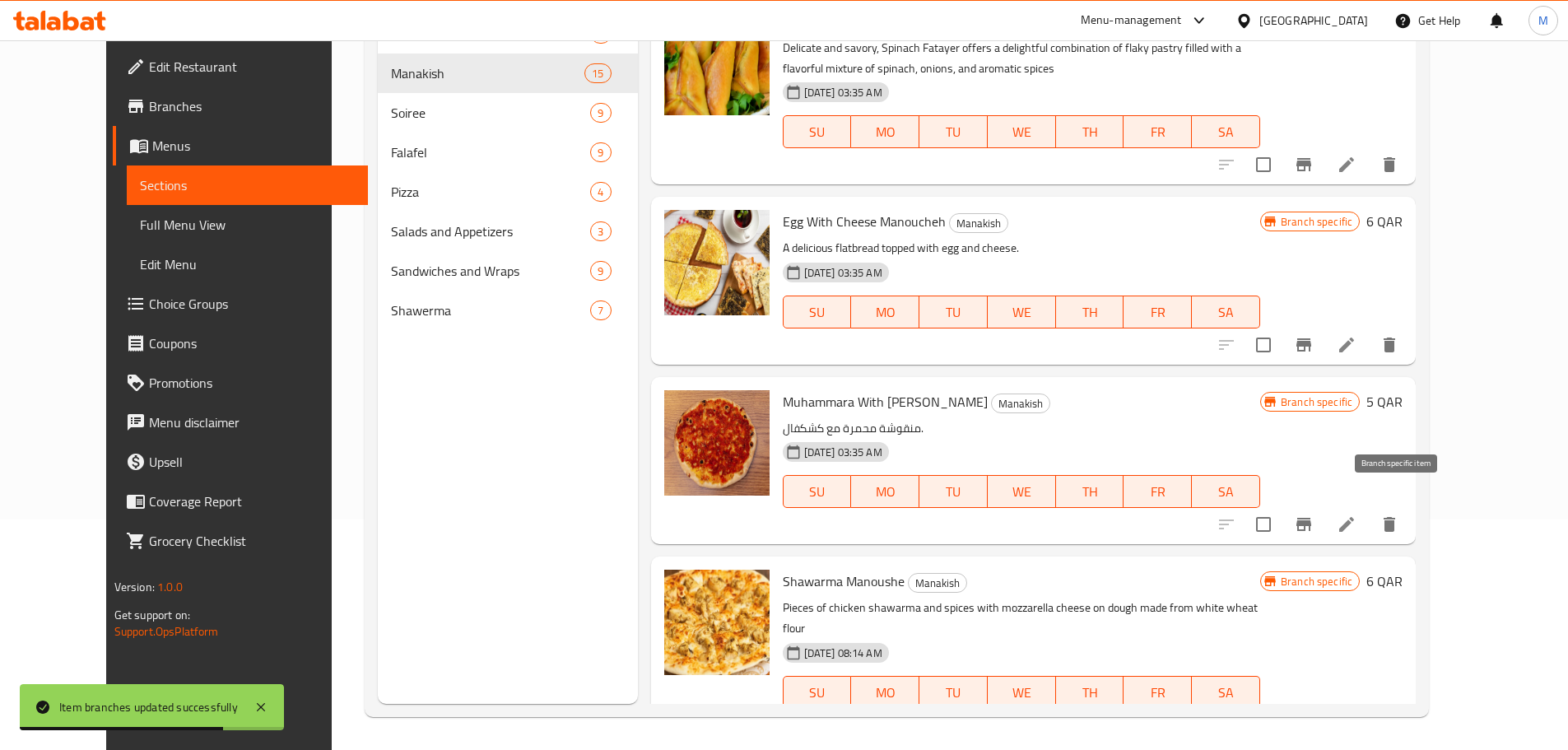
click at [1314, 514] on icon "Branch-specific-item" at bounding box center [1303, 524] width 20 height 20
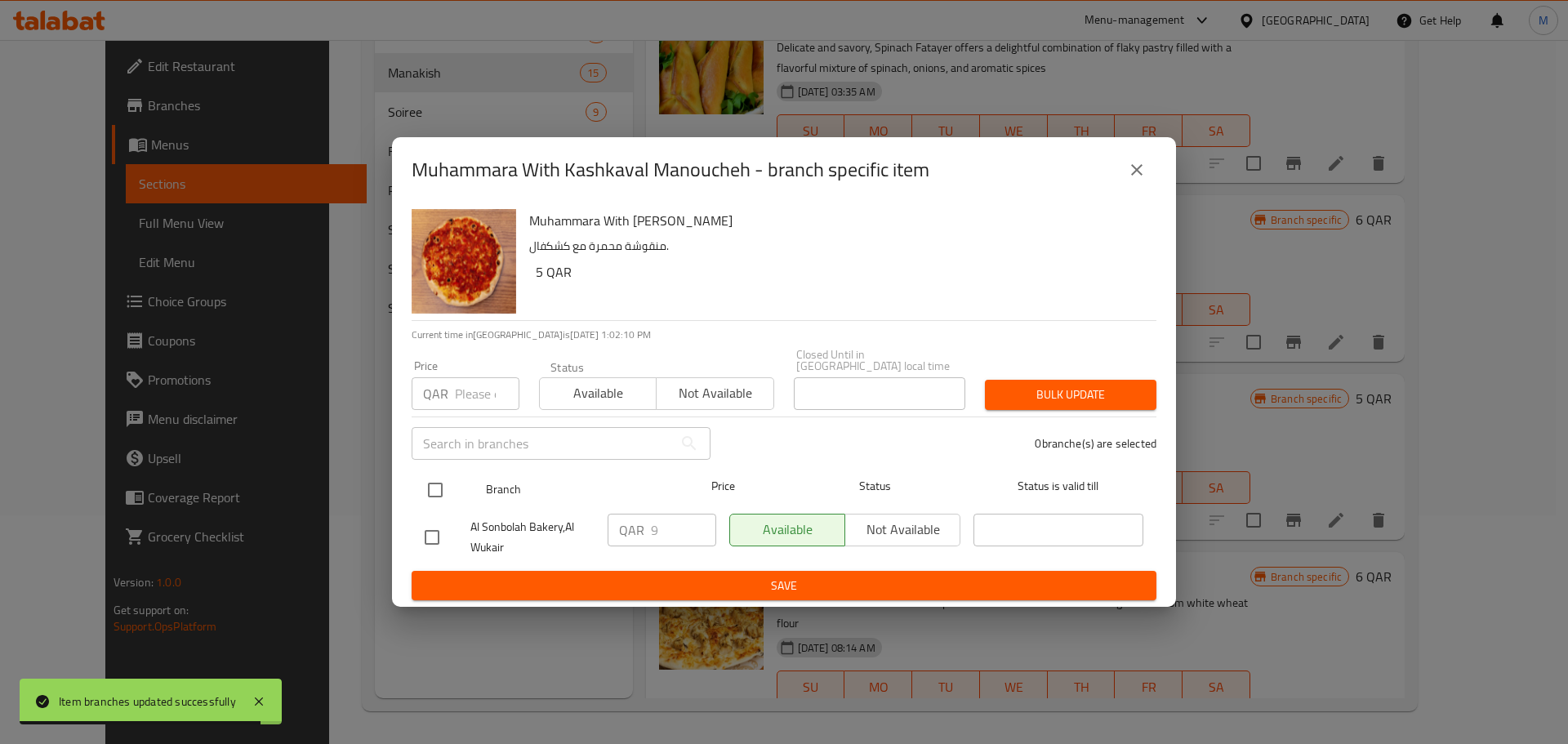
click at [417, 500] on div "Branch Price Status Status is valid till" at bounding box center [784, 489] width 745 height 40
click at [443, 481] on input "checkbox" at bounding box center [435, 490] width 34 height 34
checkbox input "true"
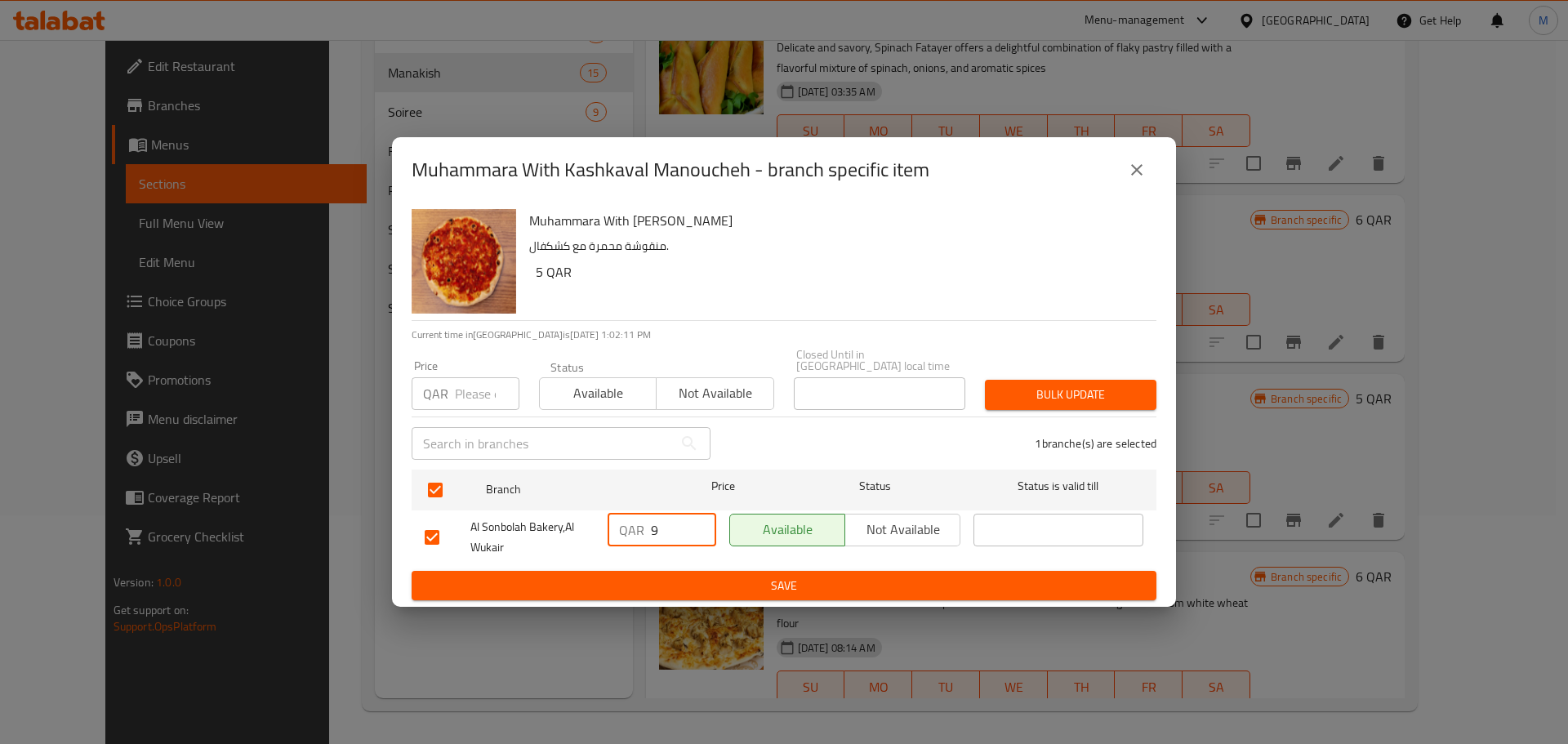
drag, startPoint x: 662, startPoint y: 530, endPoint x: 636, endPoint y: 540, distance: 27.9
click at [636, 540] on div "QAR 9 ​" at bounding box center [662, 537] width 121 height 60
type input "10"
click at [784, 583] on span "Save" at bounding box center [784, 586] width 719 height 21
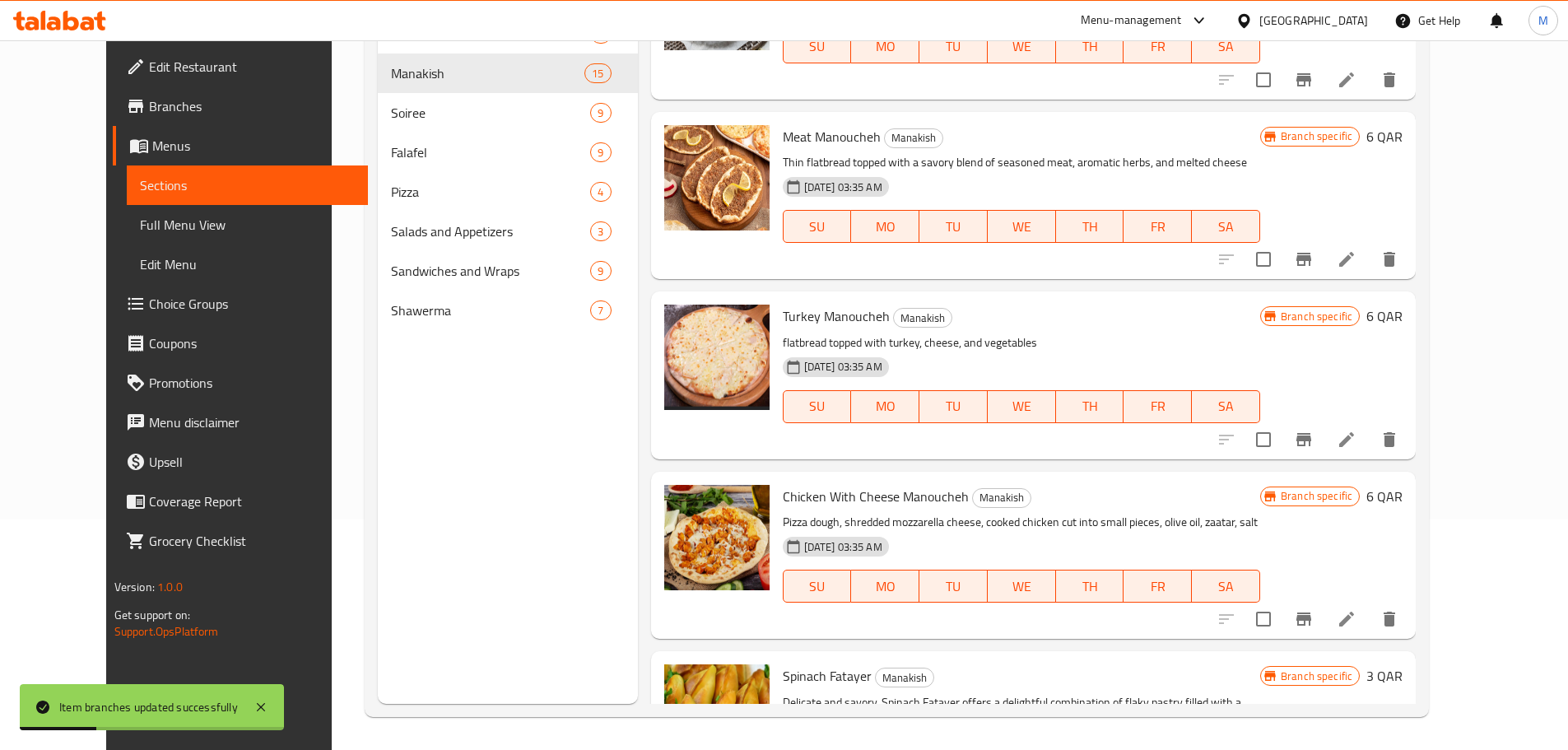
scroll to position [1350, 0]
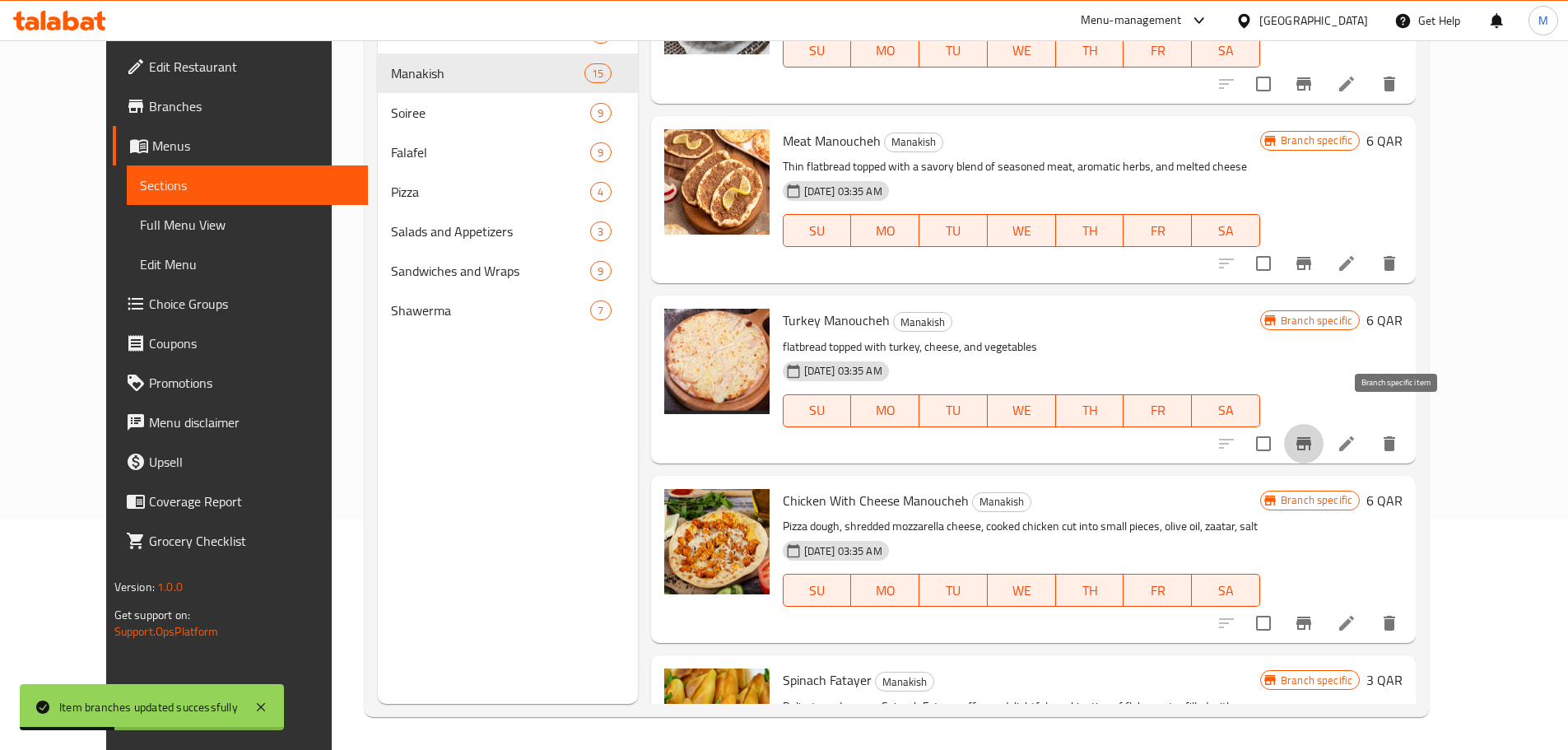
click at [1314, 434] on icon "Branch-specific-item" at bounding box center [1303, 443] width 20 height 20
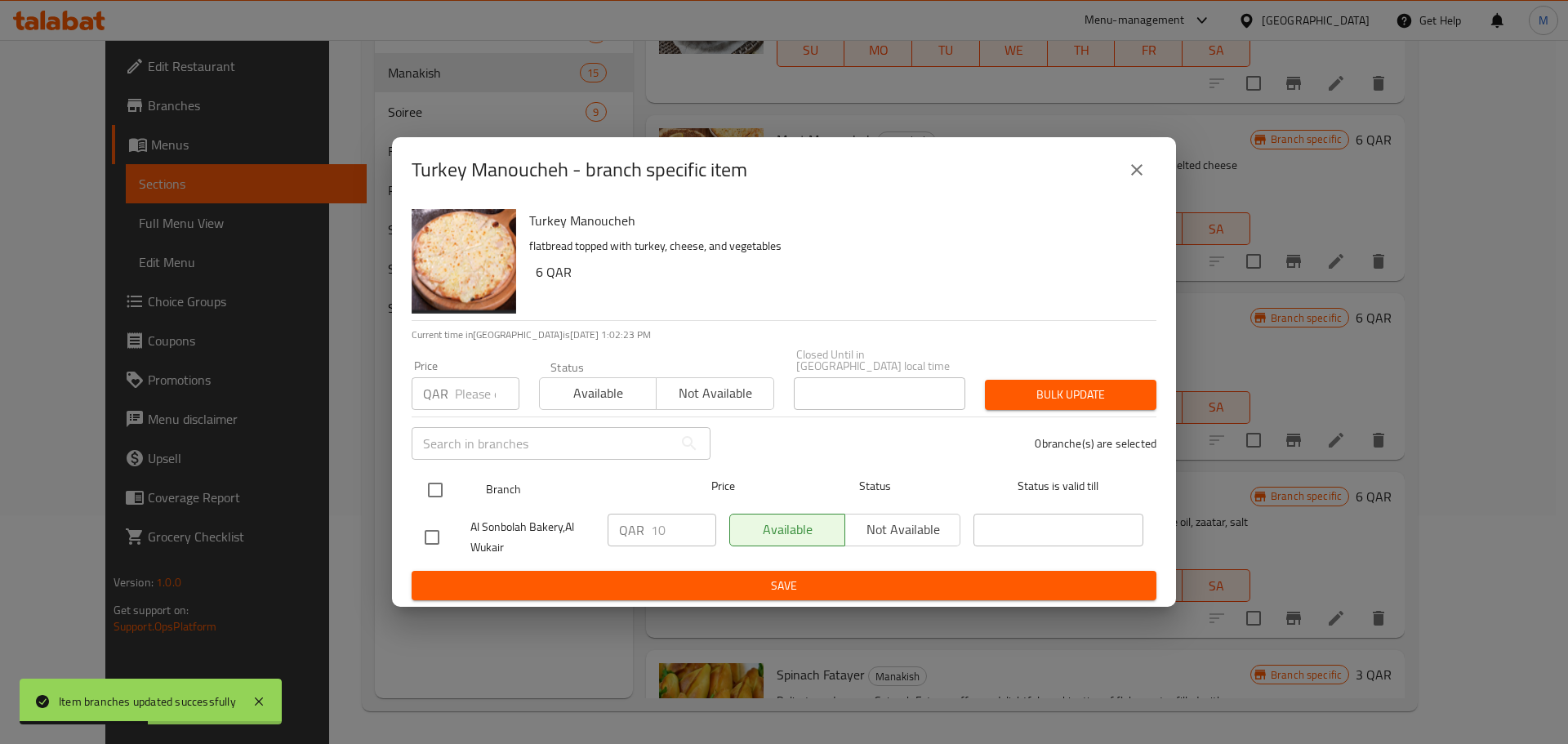
click at [432, 473] on input "checkbox" at bounding box center [435, 490] width 34 height 34
checkbox input "true"
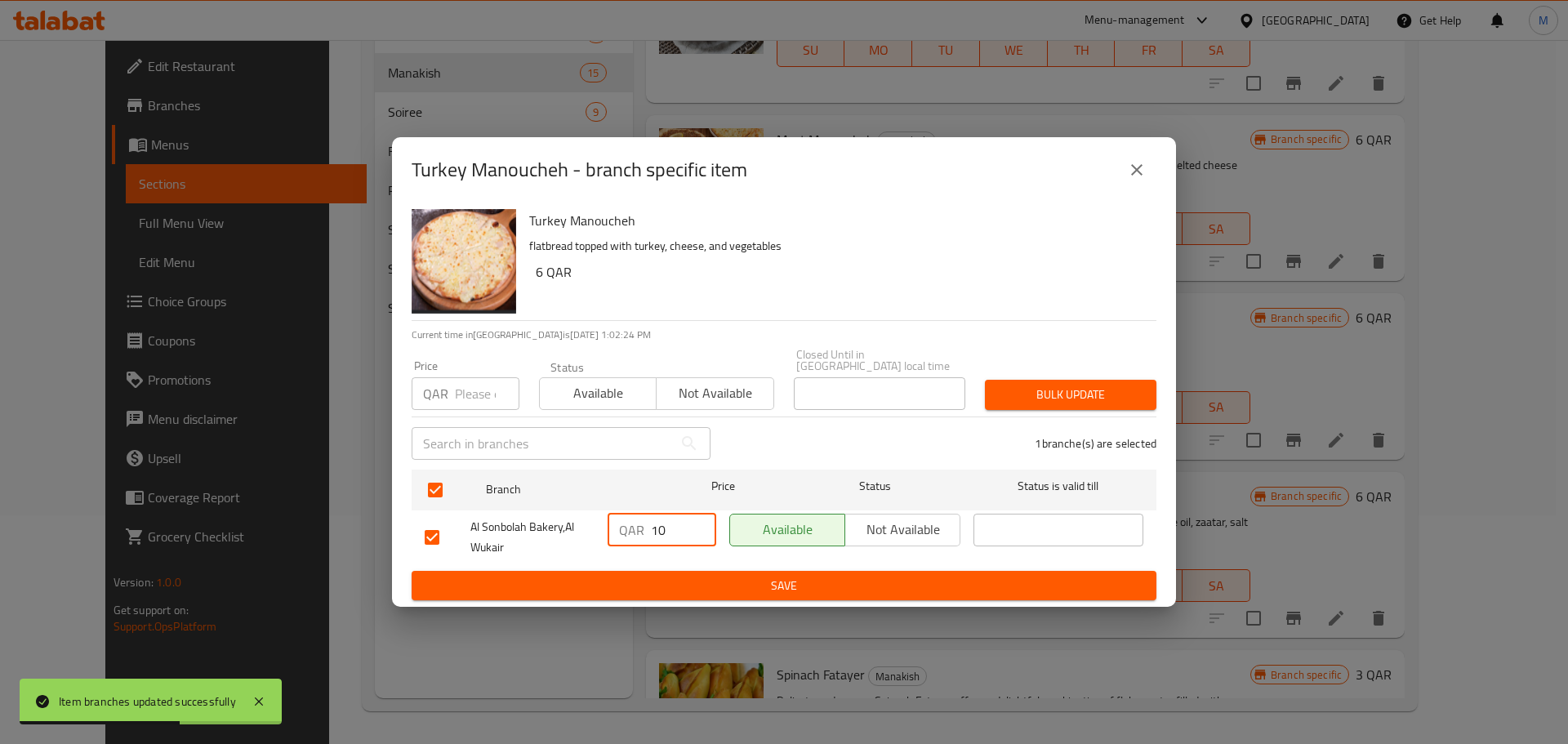
drag, startPoint x: 673, startPoint y: 532, endPoint x: 648, endPoint y: 538, distance: 25.7
click at [648, 538] on div "QAR 10 ​" at bounding box center [662, 530] width 108 height 33
type input "12"
click at [810, 579] on span "Save" at bounding box center [784, 586] width 719 height 21
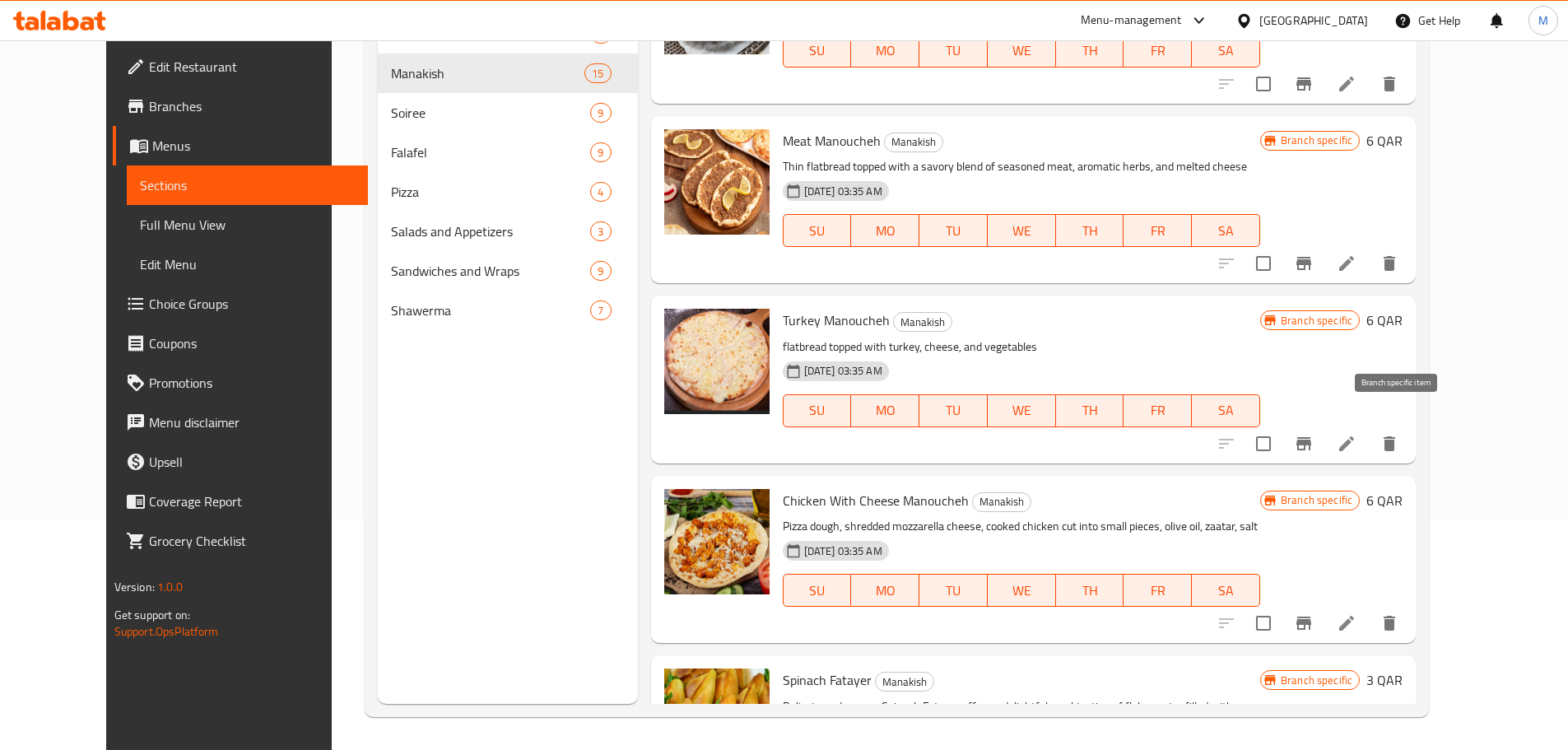
click at [1314, 434] on icon "Branch-specific-item" at bounding box center [1303, 443] width 20 height 20
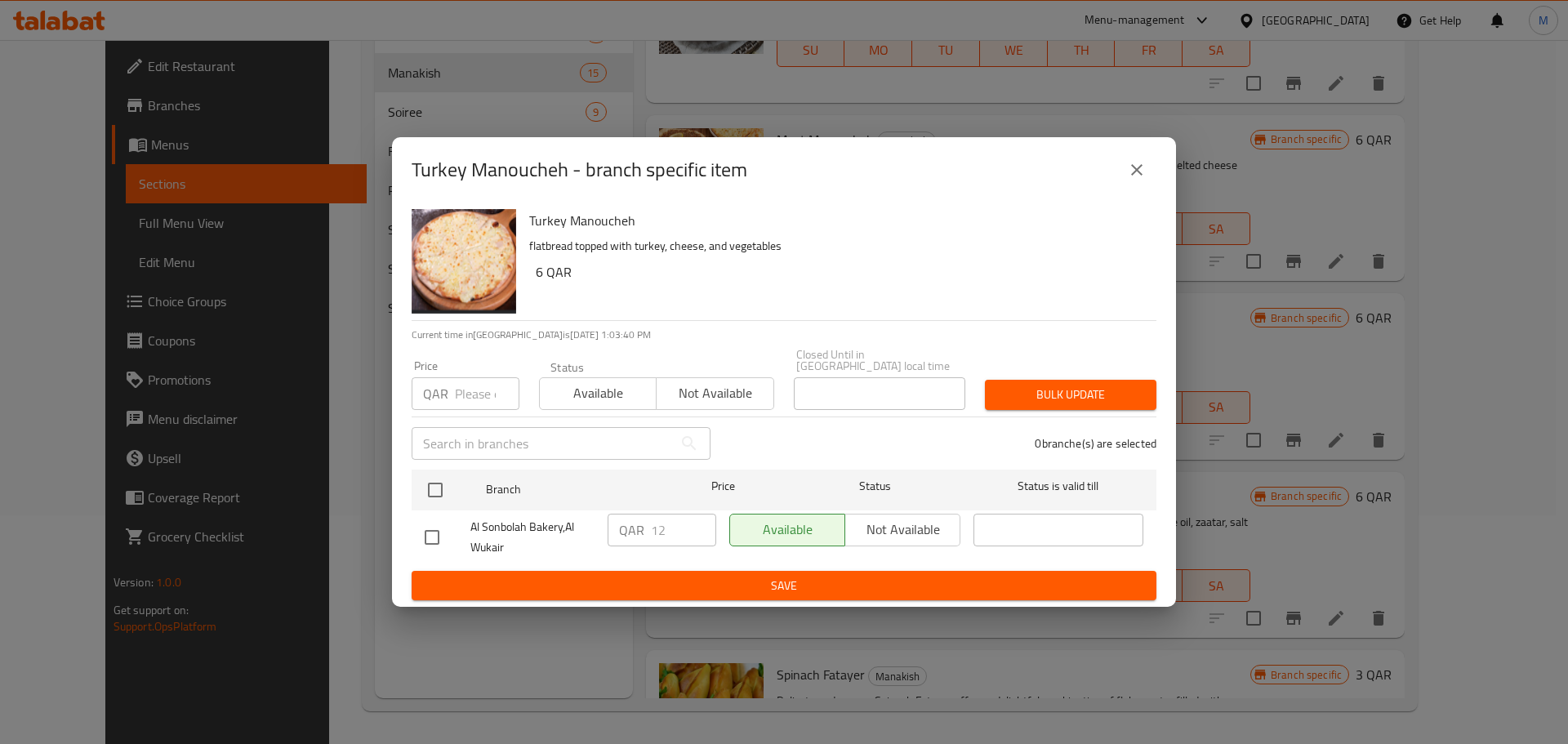
click at [1147, 175] on button "close" at bounding box center [1137, 170] width 40 height 40
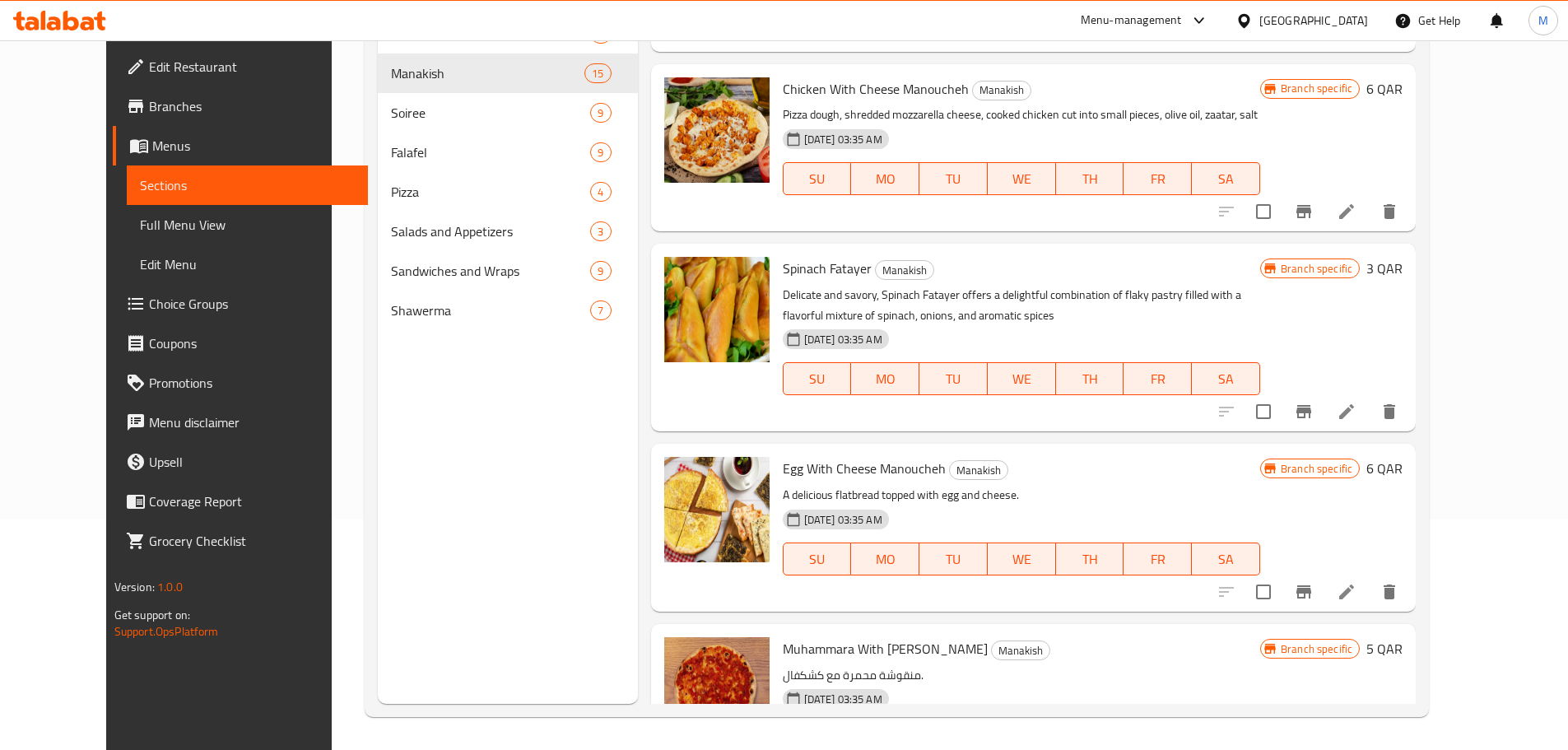
scroll to position [1844, 0]
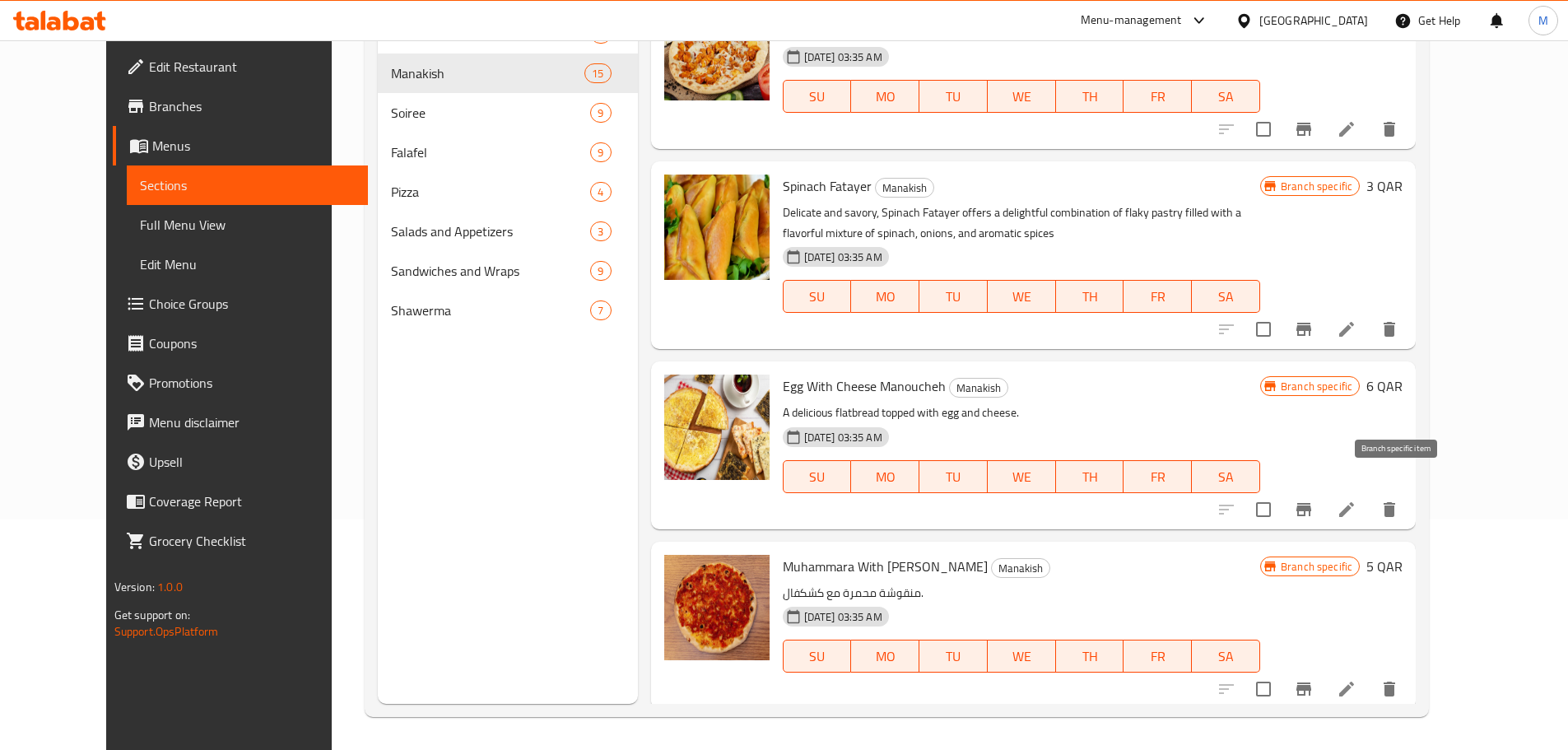
click at [1314, 499] on icon "Branch-specific-item" at bounding box center [1303, 509] width 20 height 20
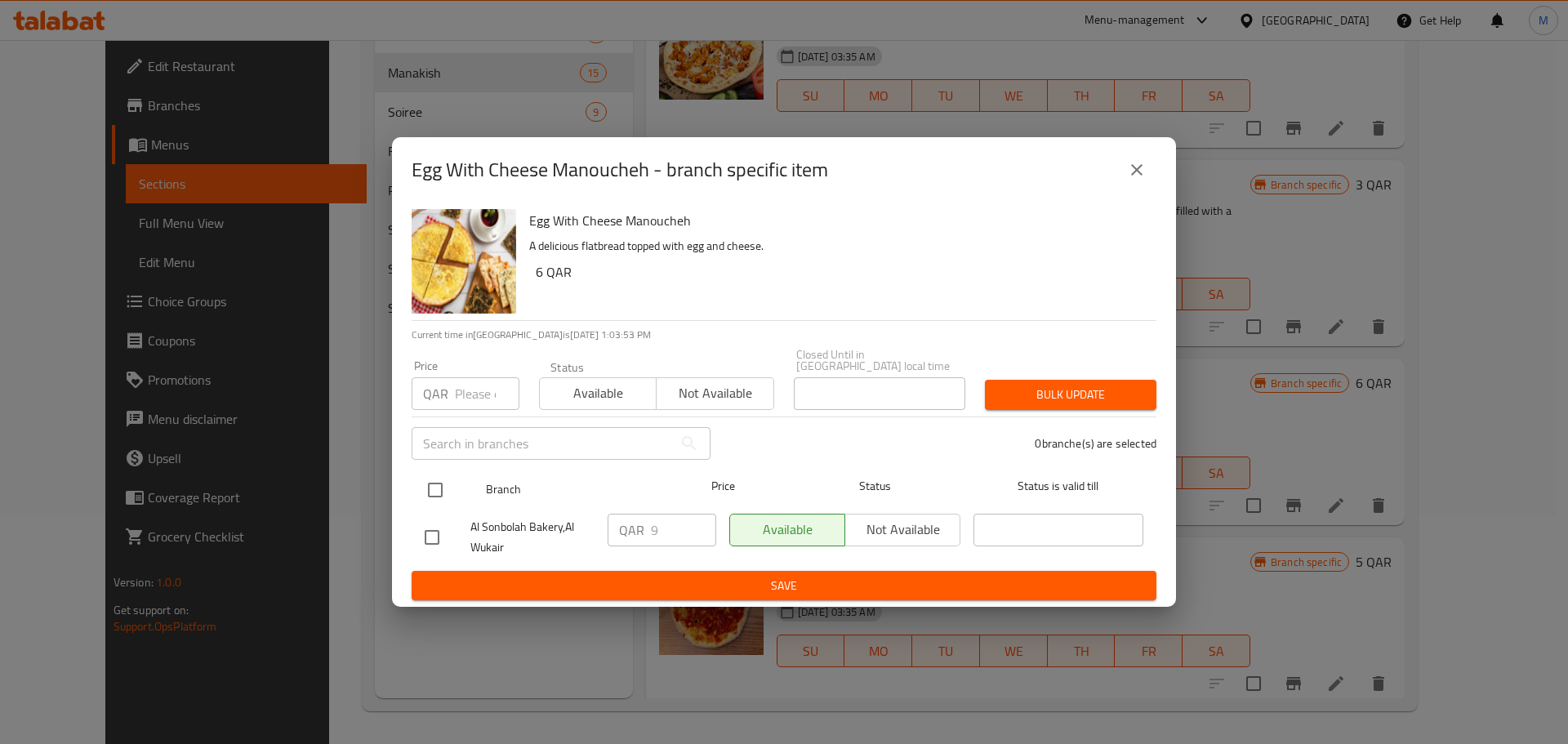
click at [439, 489] on input "checkbox" at bounding box center [435, 490] width 34 height 34
checkbox input "true"
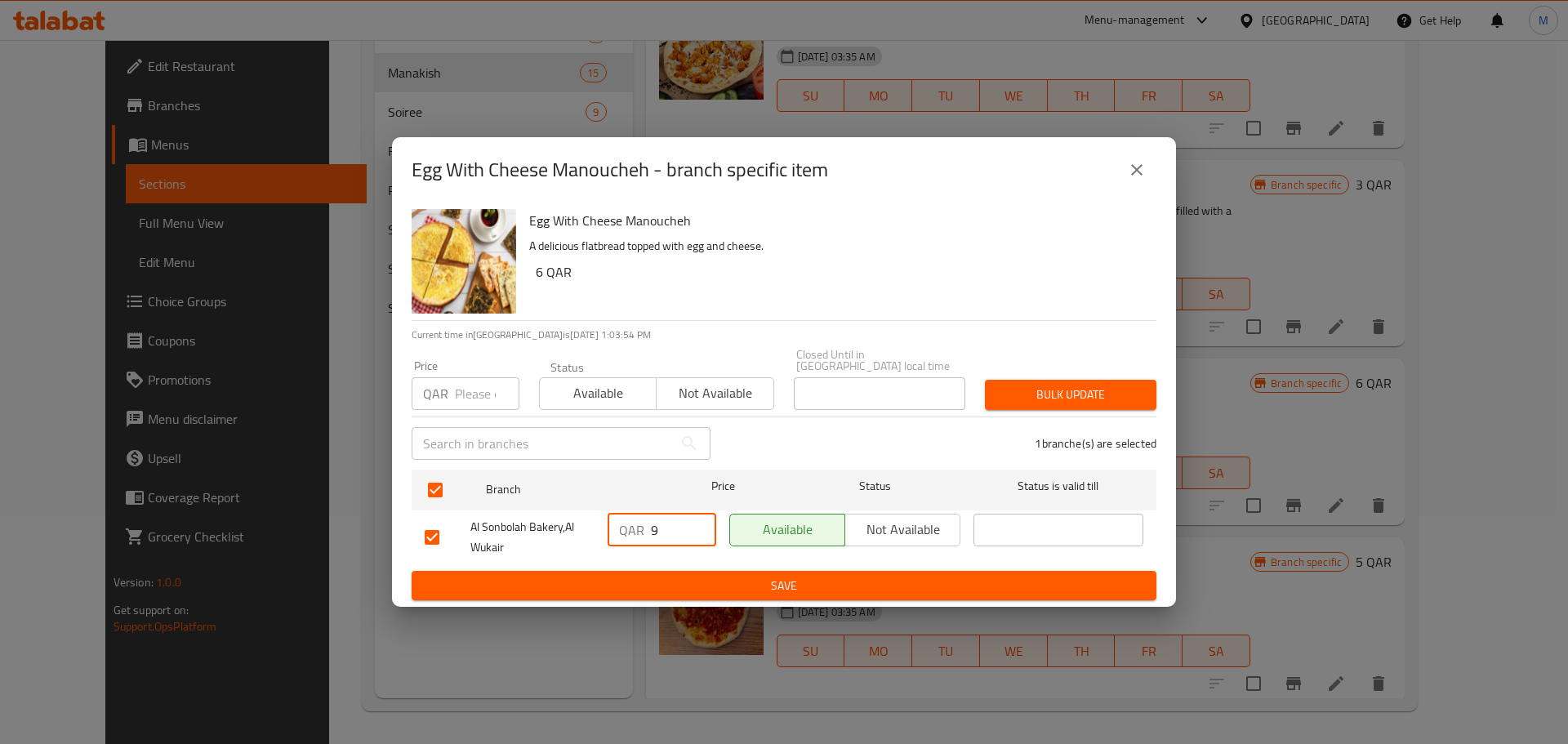
drag, startPoint x: 652, startPoint y: 529, endPoint x: 641, endPoint y: 529, distance: 11.0
click at [641, 529] on div "QAR 9 ​" at bounding box center [662, 530] width 108 height 33
type input "11"
click at [771, 570] on button "Save" at bounding box center [784, 585] width 745 height 30
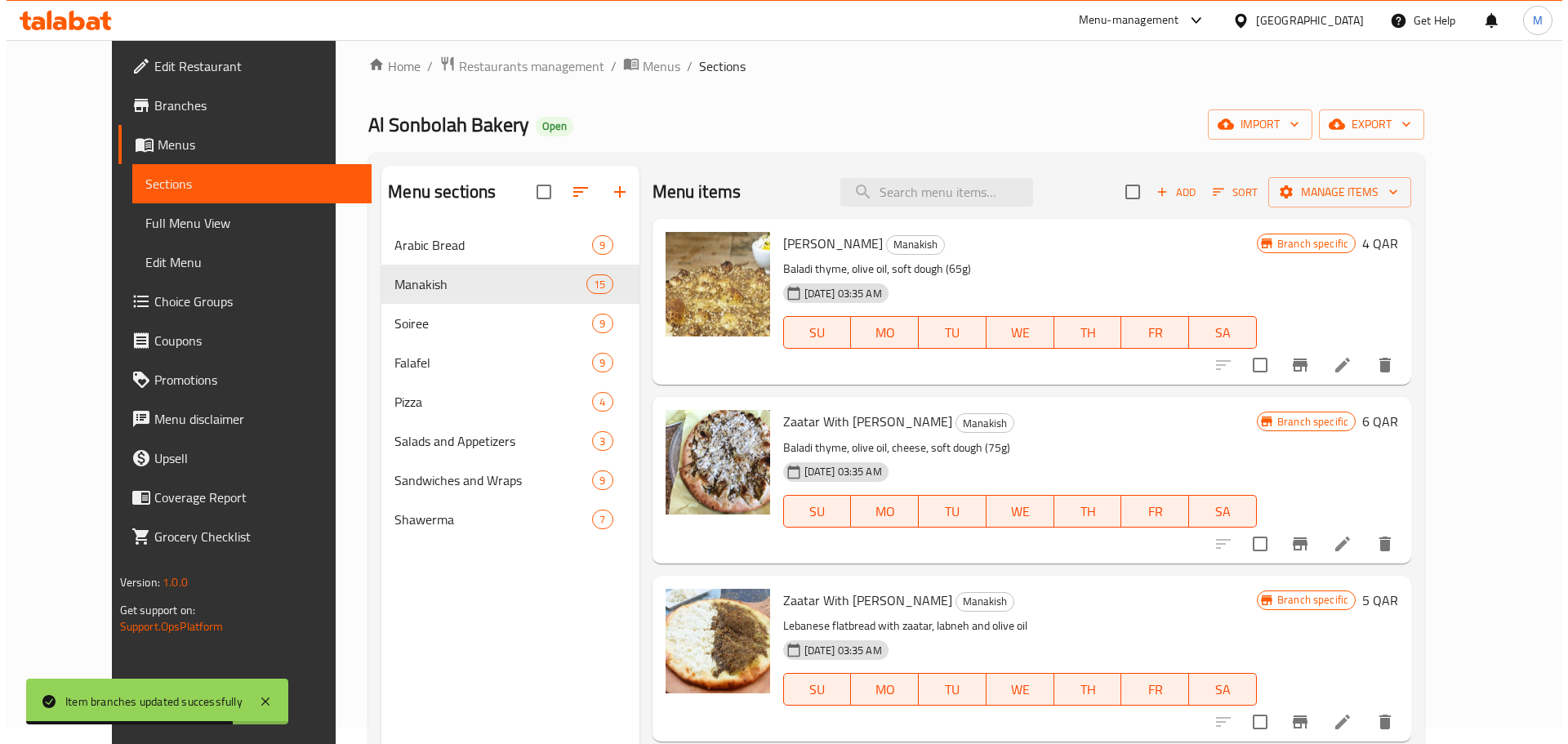
scroll to position [0, 0]
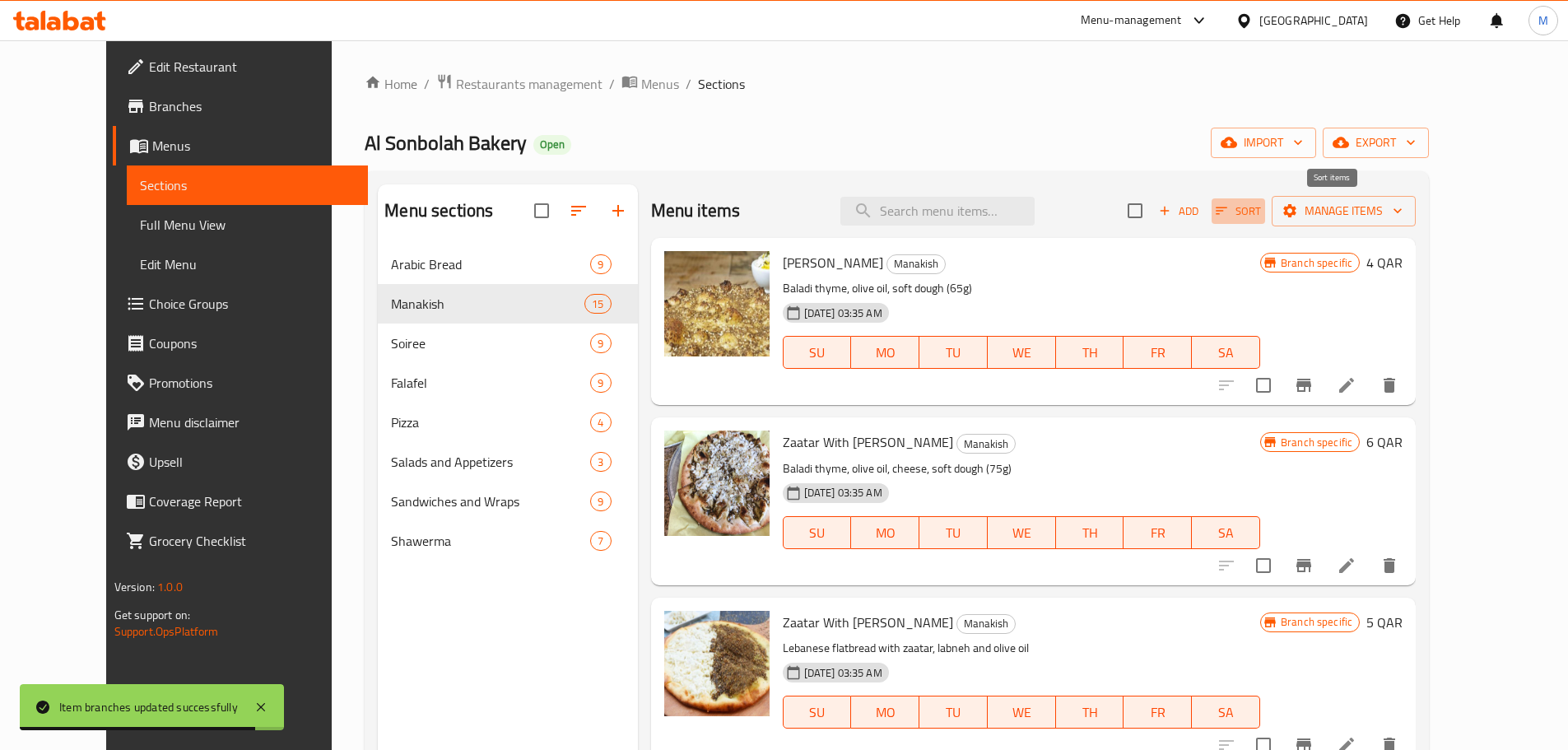
click at [1261, 205] on span "Sort" at bounding box center [1238, 212] width 45 height 19
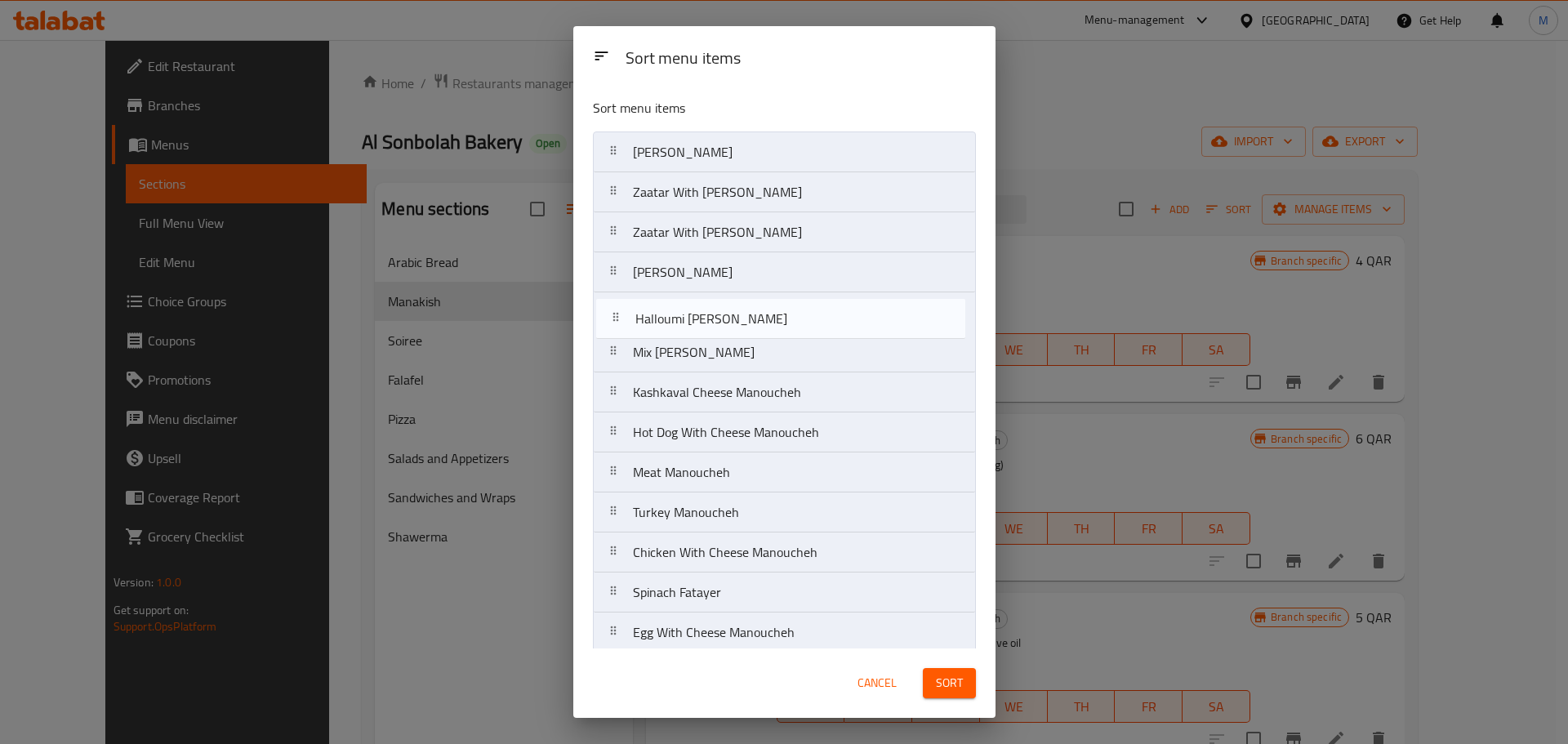
drag, startPoint x: 695, startPoint y: 364, endPoint x: 698, endPoint y: 324, distance: 40.1
click at [698, 324] on nav "Zaatar Manoucheh Zaatar With Cheese Manoucheh Zaatar With Labneh Manoucheh Akka…" at bounding box center [784, 432] width 383 height 601
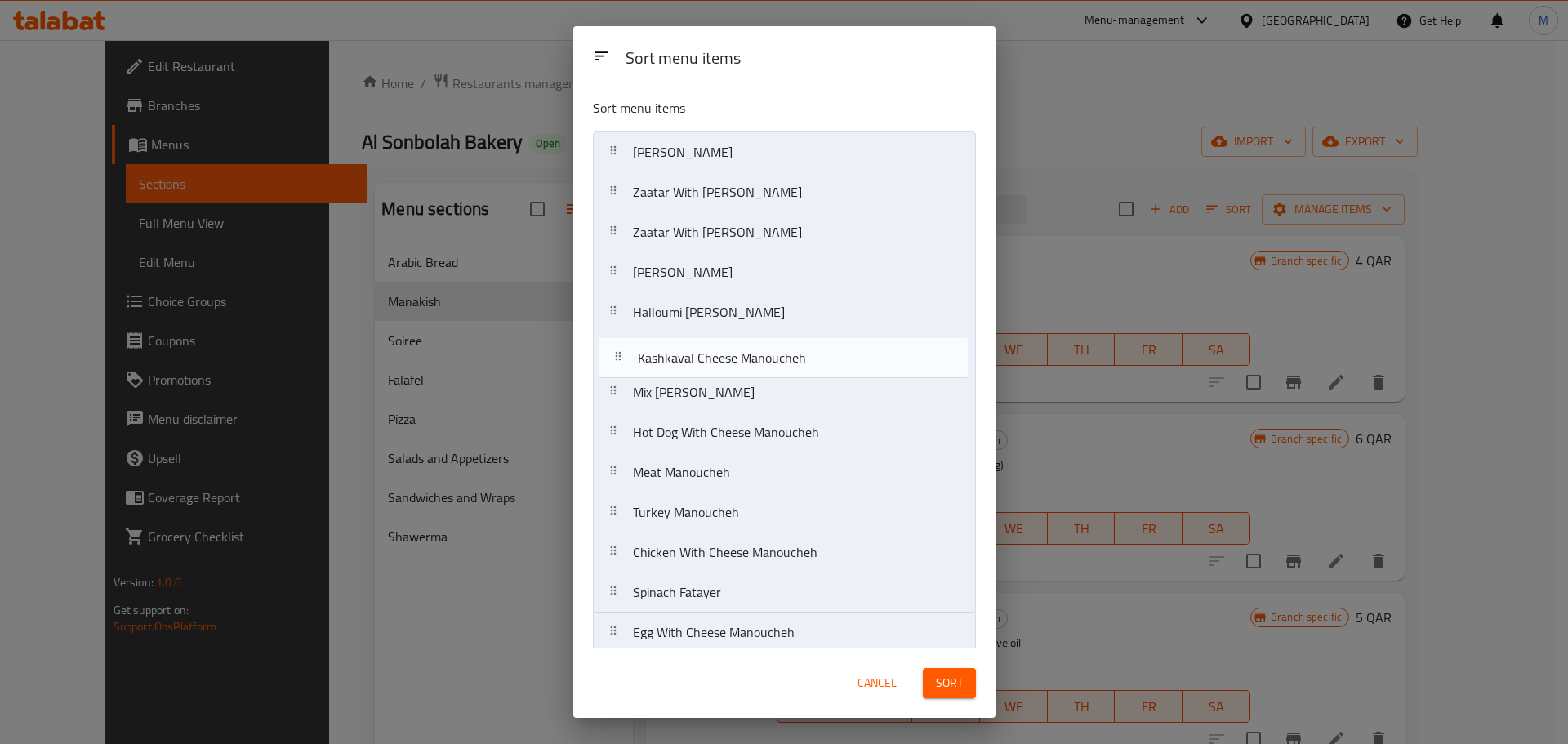
drag, startPoint x: 688, startPoint y: 398, endPoint x: 694, endPoint y: 351, distance: 47.4
click at [694, 351] on nav "Zaatar Manoucheh Zaatar With Cheese Manoucheh Zaatar With Labneh Manoucheh Akka…" at bounding box center [784, 432] width 383 height 601
drag, startPoint x: 696, startPoint y: 438, endPoint x: 703, endPoint y: 394, distance: 44.6
click at [703, 394] on nav "Zaatar Manoucheh Zaatar With Cheese Manoucheh Zaatar With Labneh Manoucheh Akka…" at bounding box center [784, 432] width 383 height 601
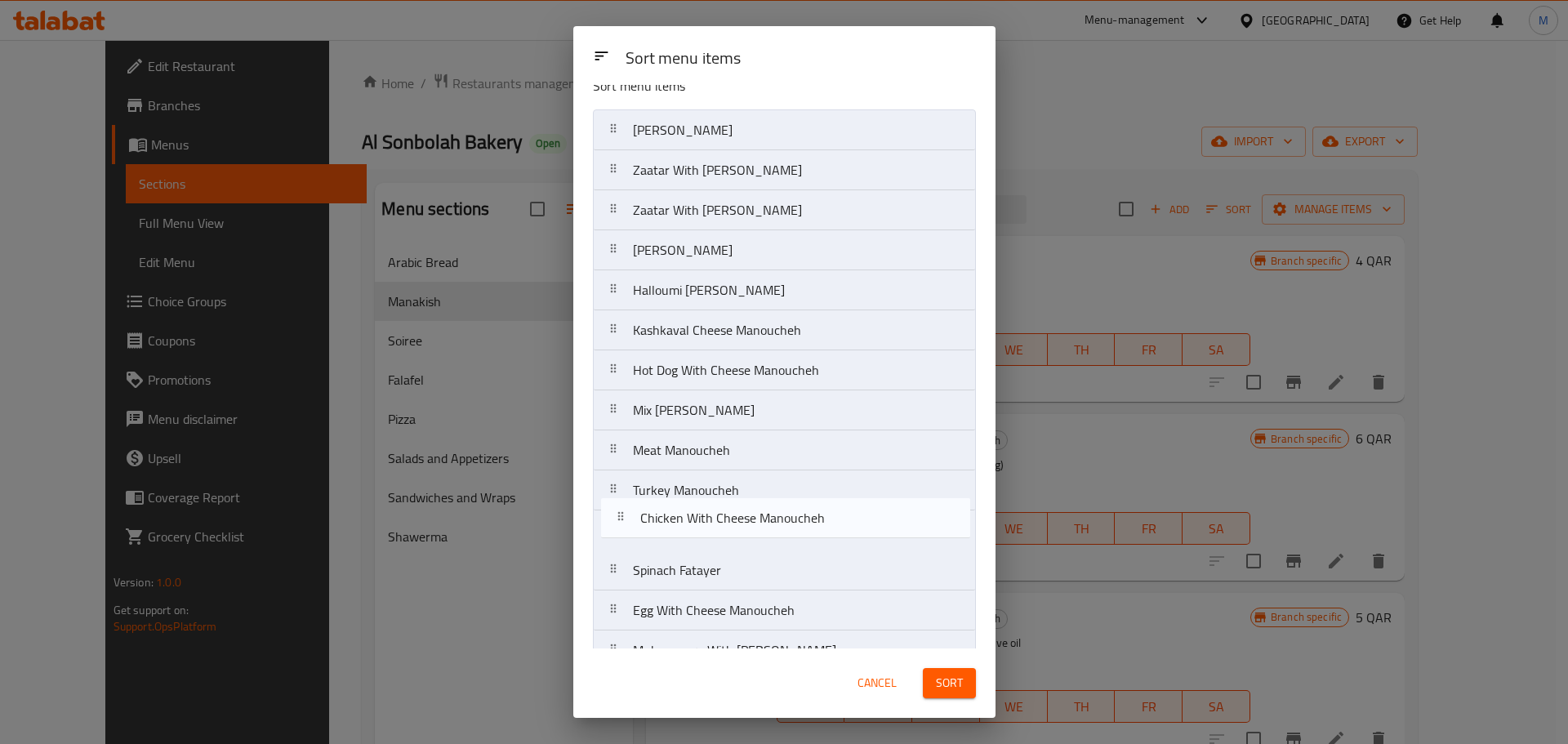
scroll to position [27, 0]
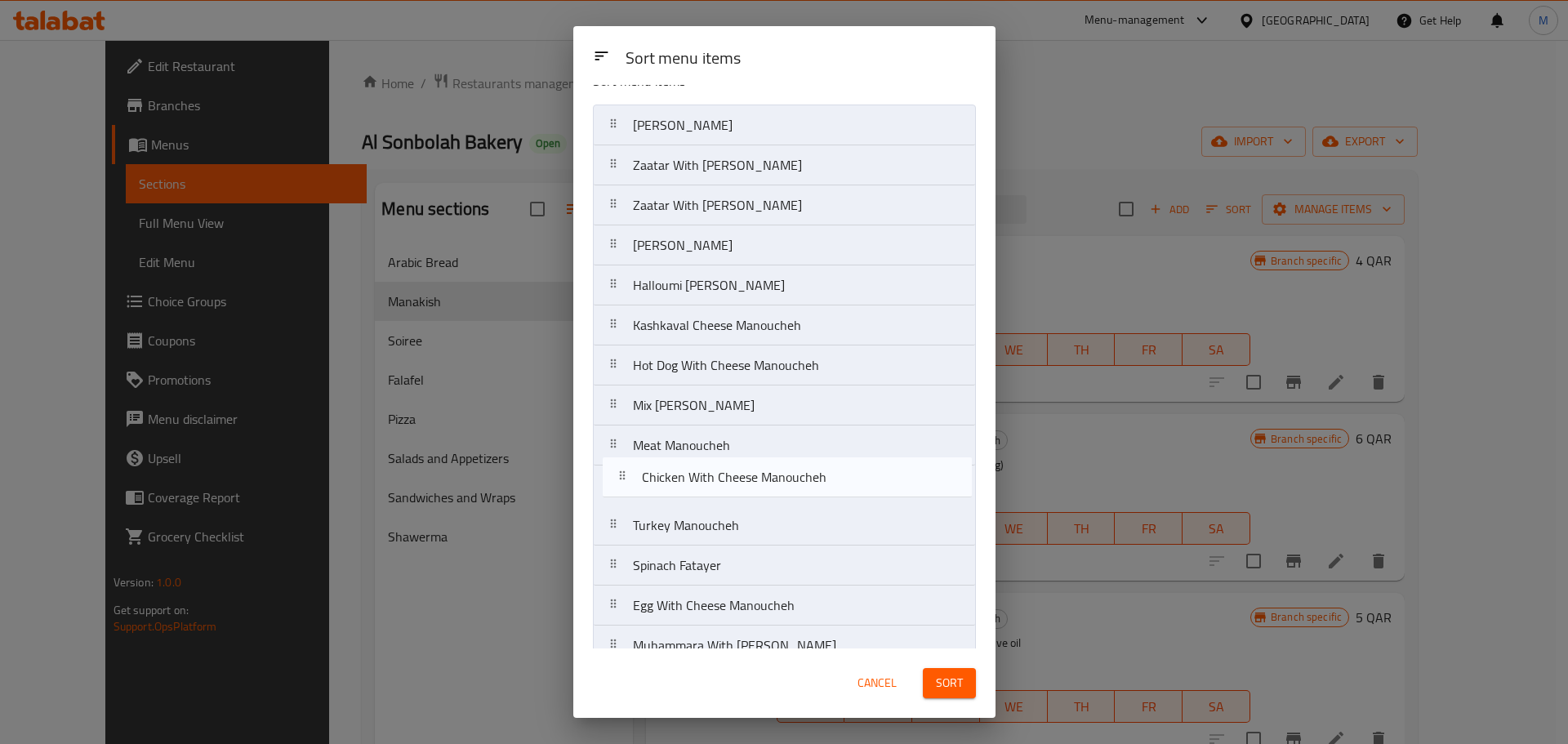
drag, startPoint x: 674, startPoint y: 557, endPoint x: 682, endPoint y: 475, distance: 82.4
click at [682, 475] on nav "Zaatar Manoucheh Zaatar With Cheese Manoucheh Zaatar With Labneh Manoucheh Akka…" at bounding box center [784, 404] width 383 height 601
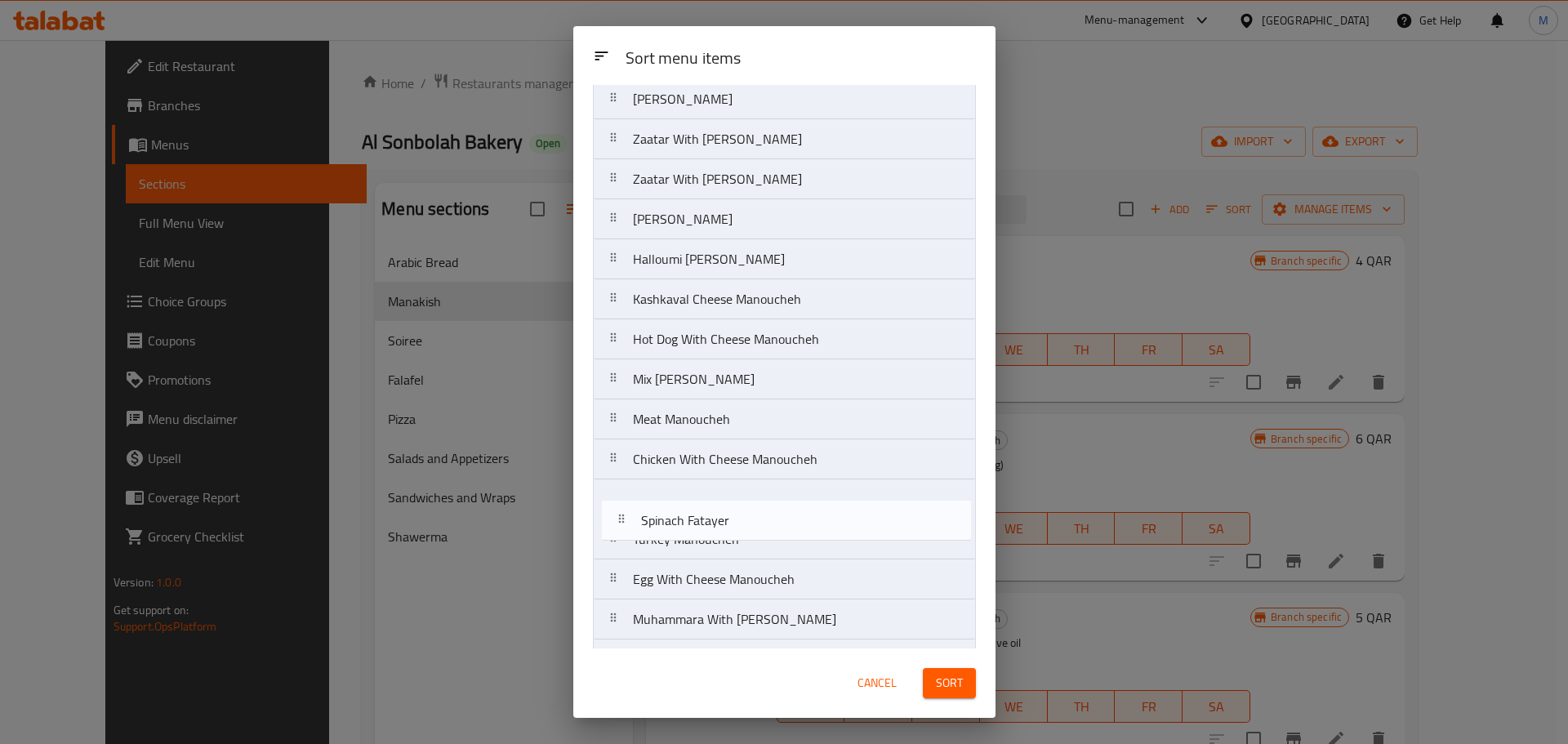
drag, startPoint x: 704, startPoint y: 579, endPoint x: 712, endPoint y: 530, distance: 49.6
click at [712, 530] on nav "Zaatar Manoucheh Zaatar With Cheese Manoucheh Zaatar With Labneh Manoucheh Akka…" at bounding box center [784, 378] width 383 height 601
drag, startPoint x: 696, startPoint y: 538, endPoint x: 698, endPoint y: 490, distance: 48.0
click at [698, 490] on nav "Zaatar Manoucheh Zaatar With Cheese Manoucheh Zaatar With Labneh Manoucheh Akka…" at bounding box center [784, 374] width 383 height 601
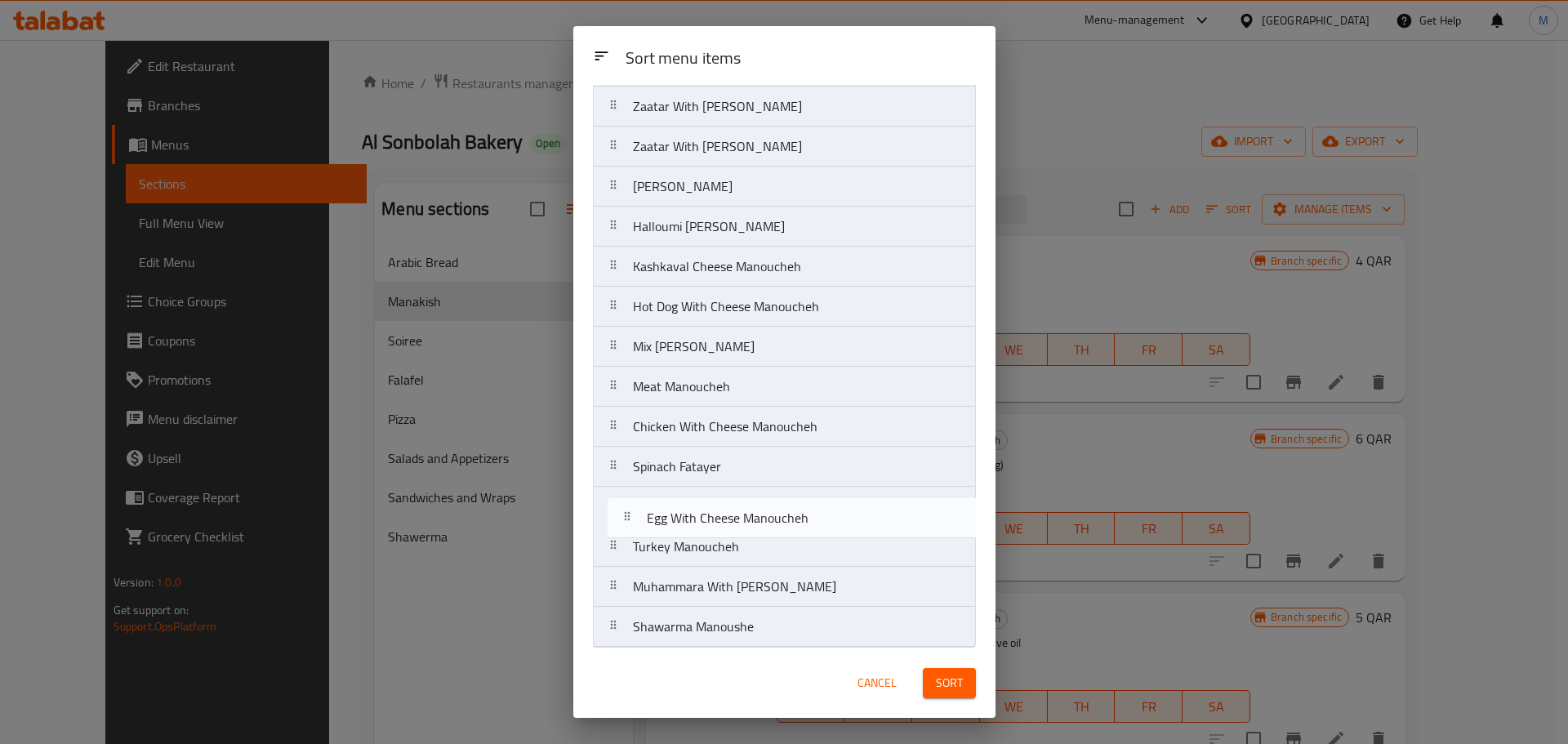
drag, startPoint x: 689, startPoint y: 557, endPoint x: 701, endPoint y: 516, distance: 42.7
click at [701, 516] on nav "Zaatar Manoucheh Zaatar With Cheese Manoucheh Zaatar With Labneh Manoucheh Akka…" at bounding box center [784, 346] width 383 height 601
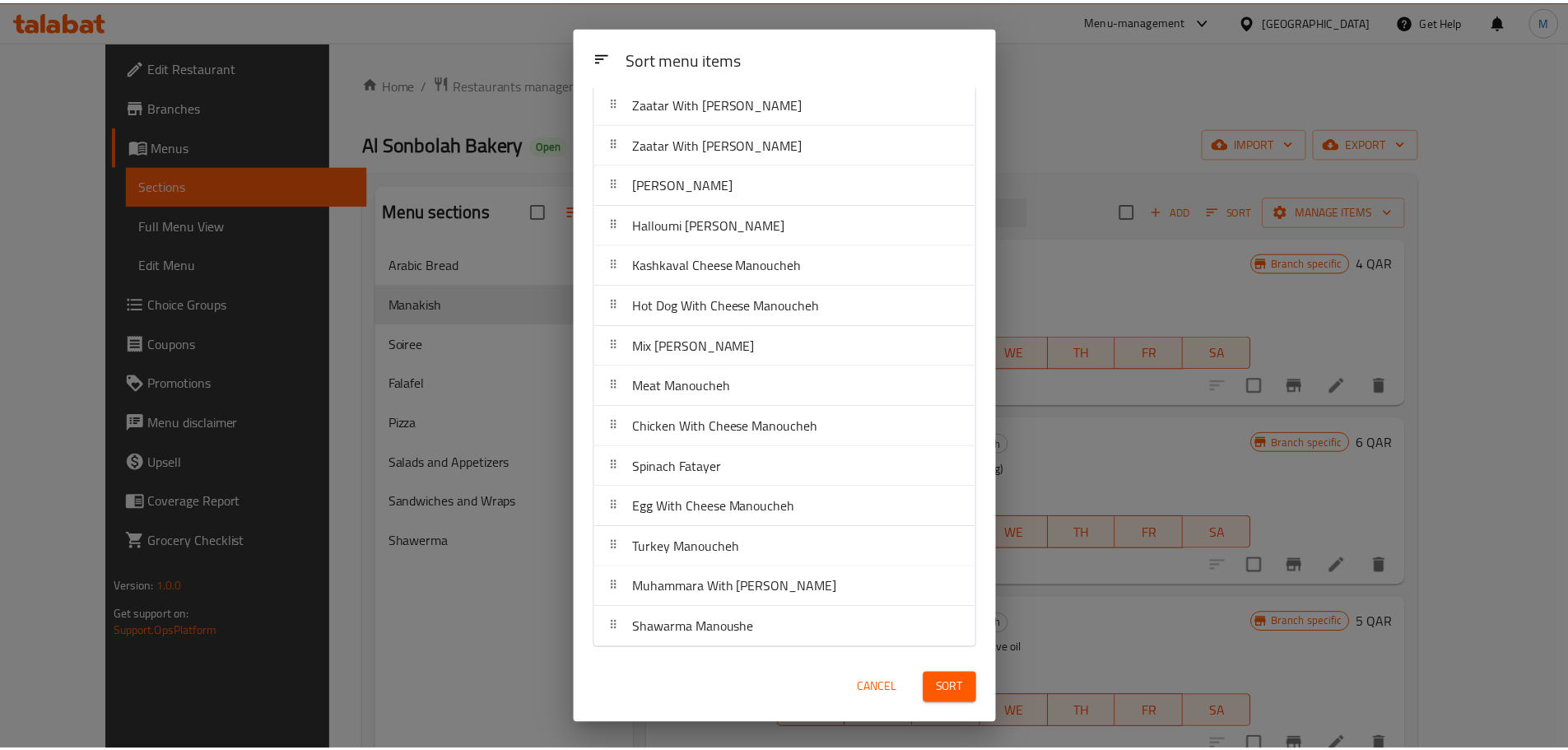
scroll to position [92, 0]
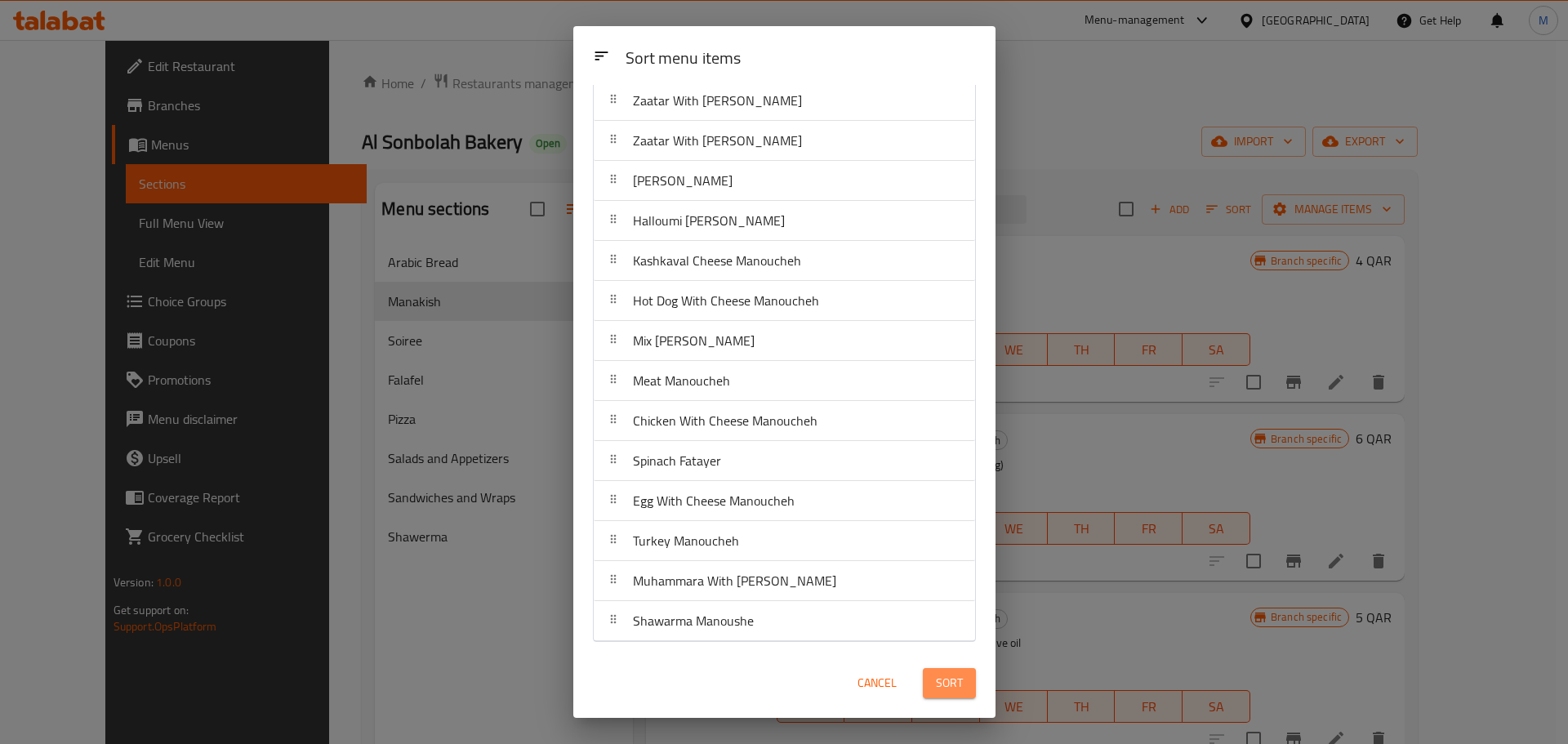
click at [947, 673] on span "Sort" at bounding box center [949, 683] width 27 height 21
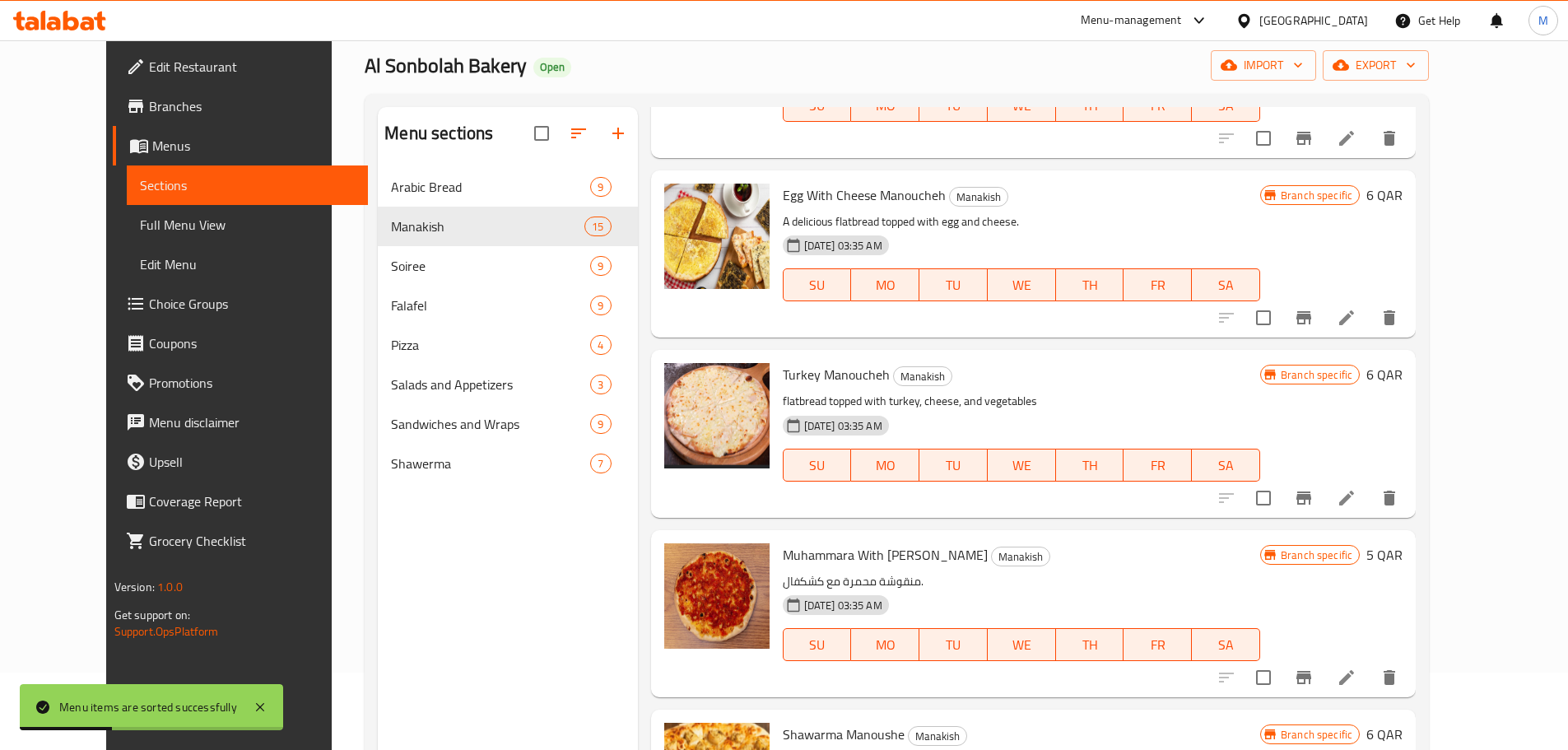
scroll to position [231, 0]
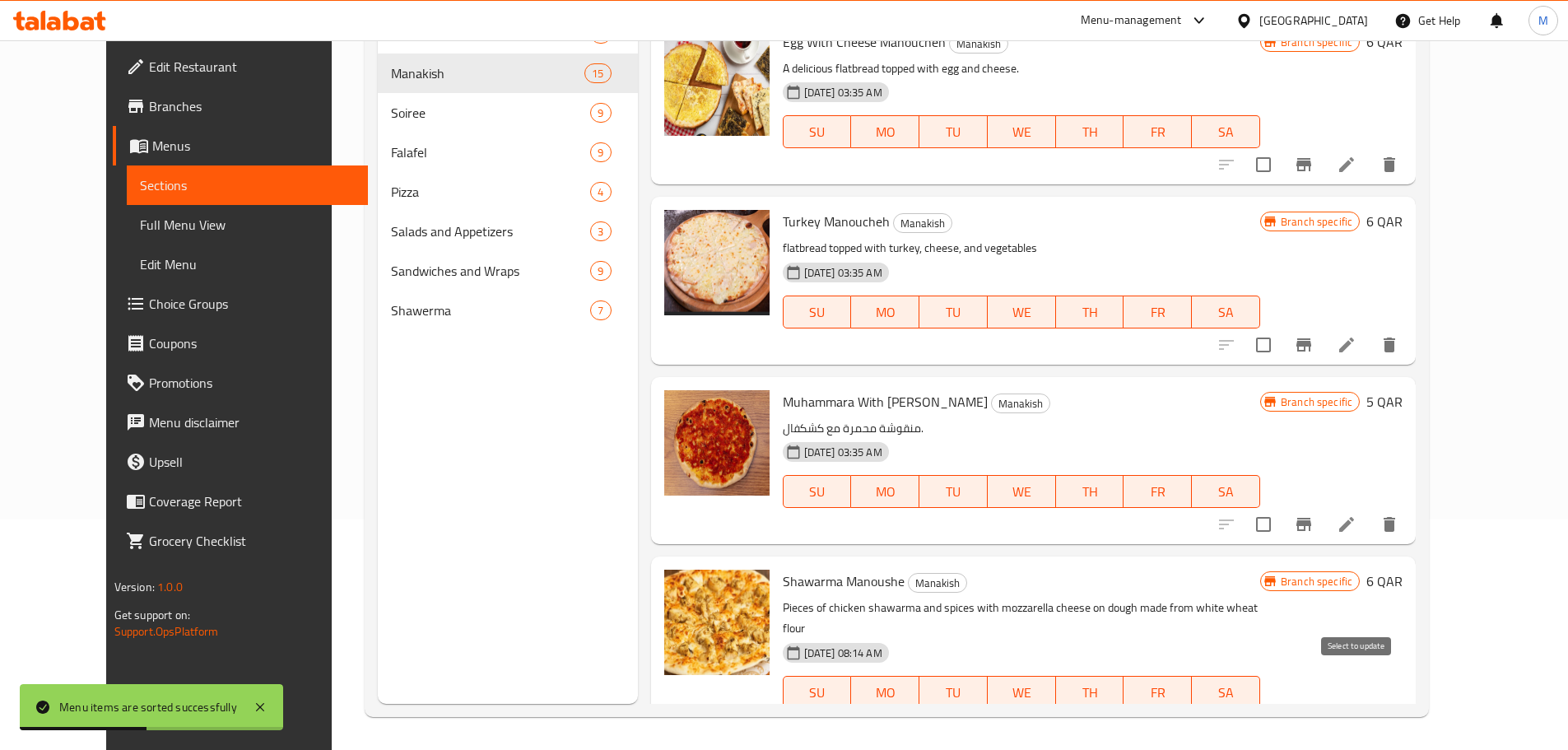
click at [1281, 708] on input "checkbox" at bounding box center [1264, 725] width 35 height 35
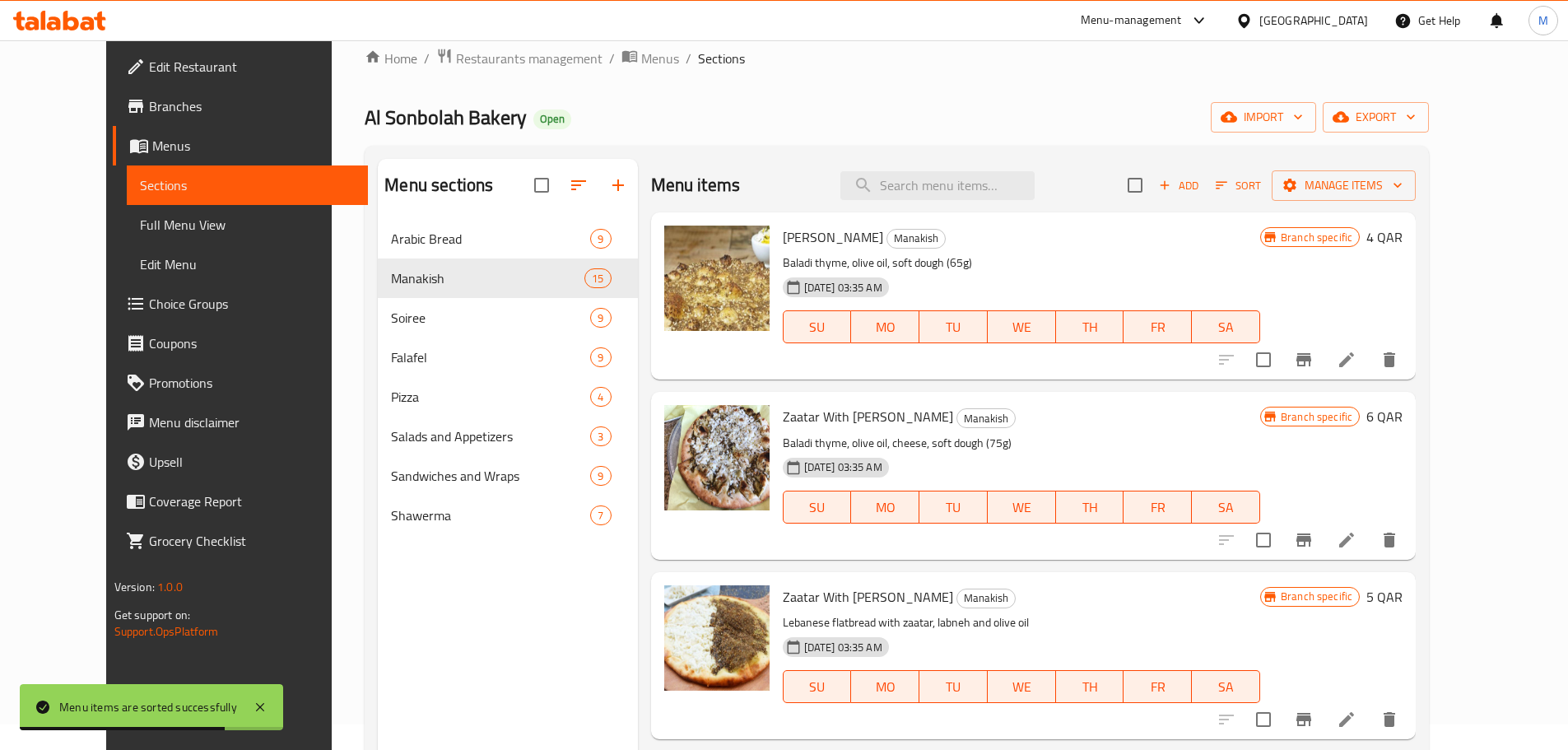
scroll to position [0, 0]
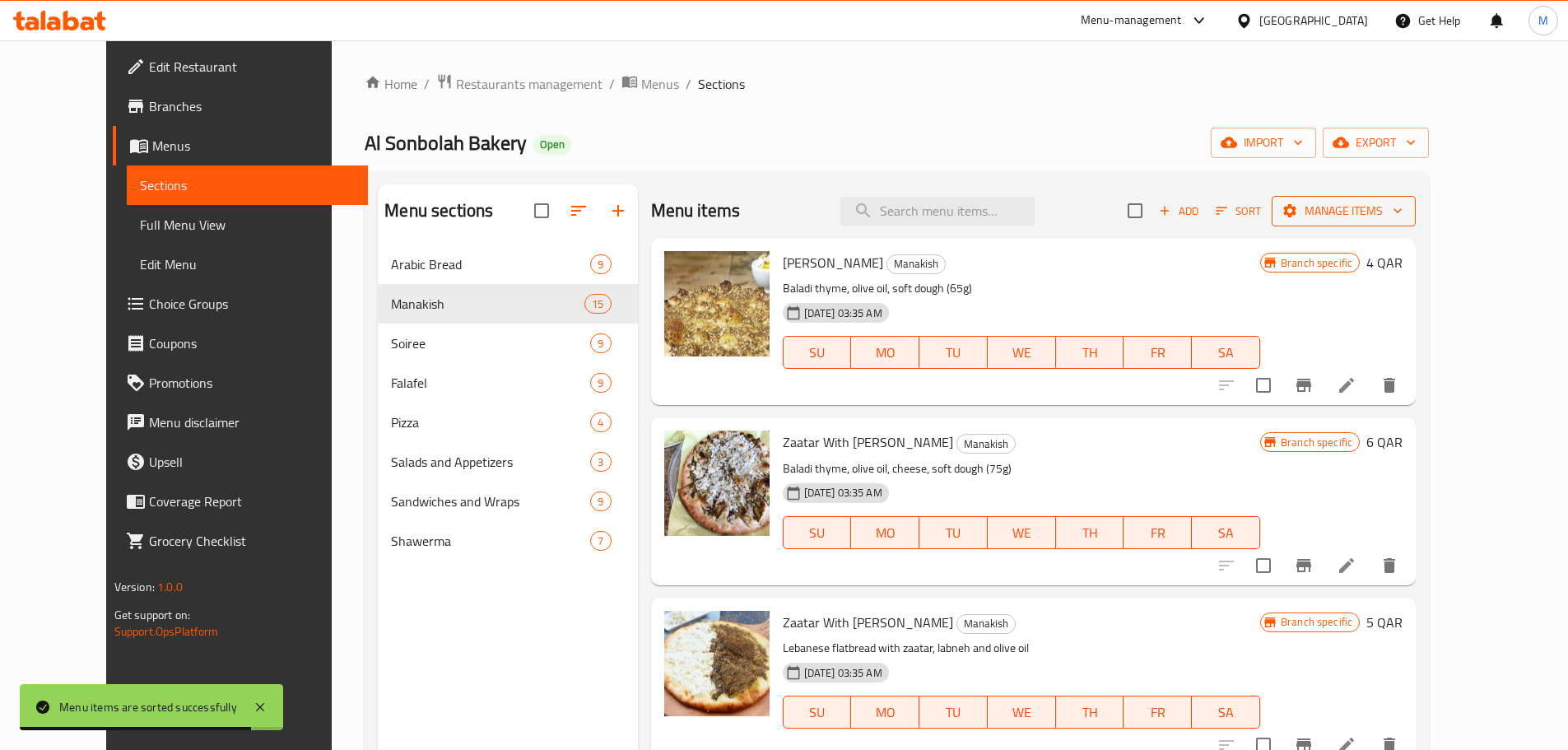
click at [1402, 219] on span "Manage items" at bounding box center [1344, 212] width 118 height 21
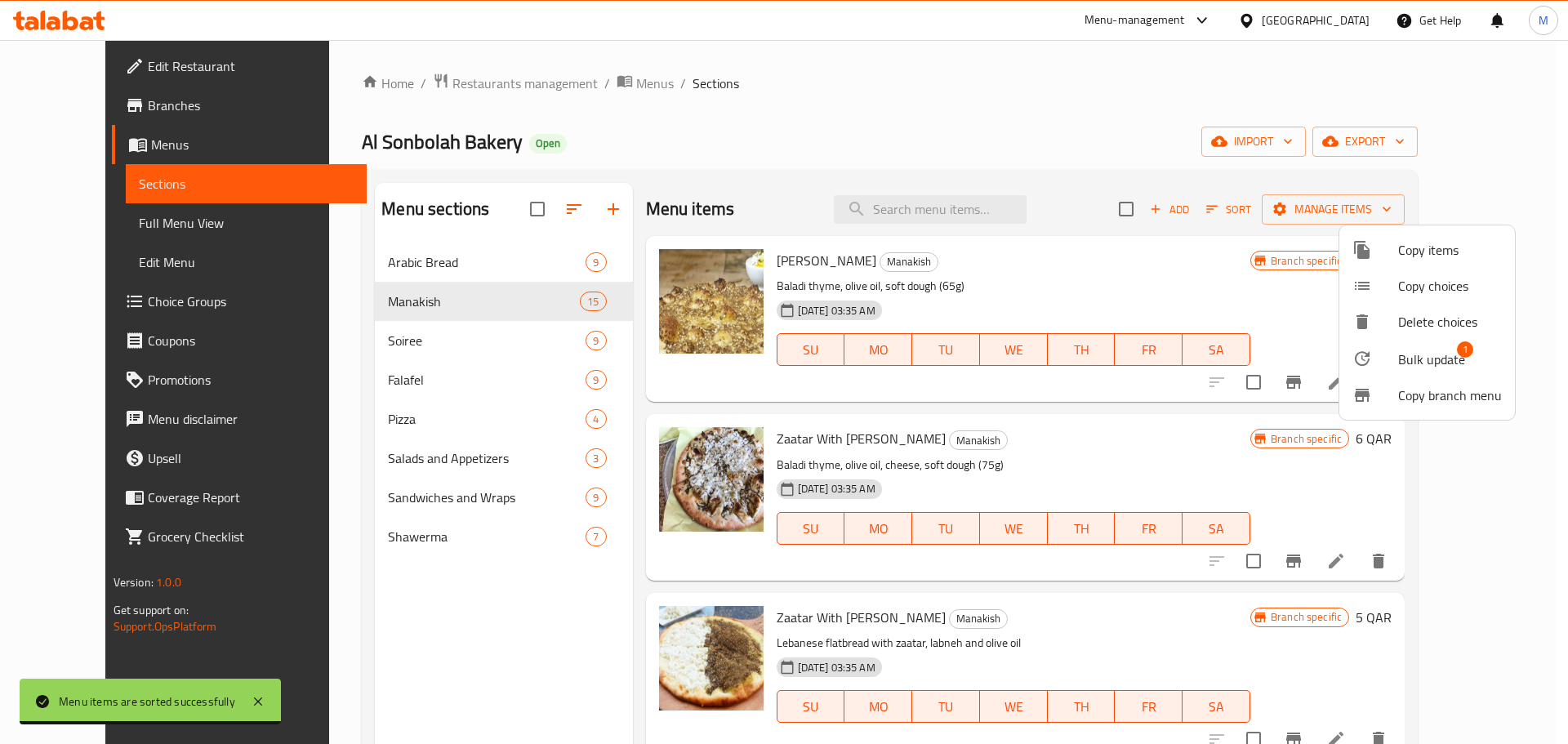
click at [1424, 350] on span "Bulk update" at bounding box center [1432, 359] width 67 height 20
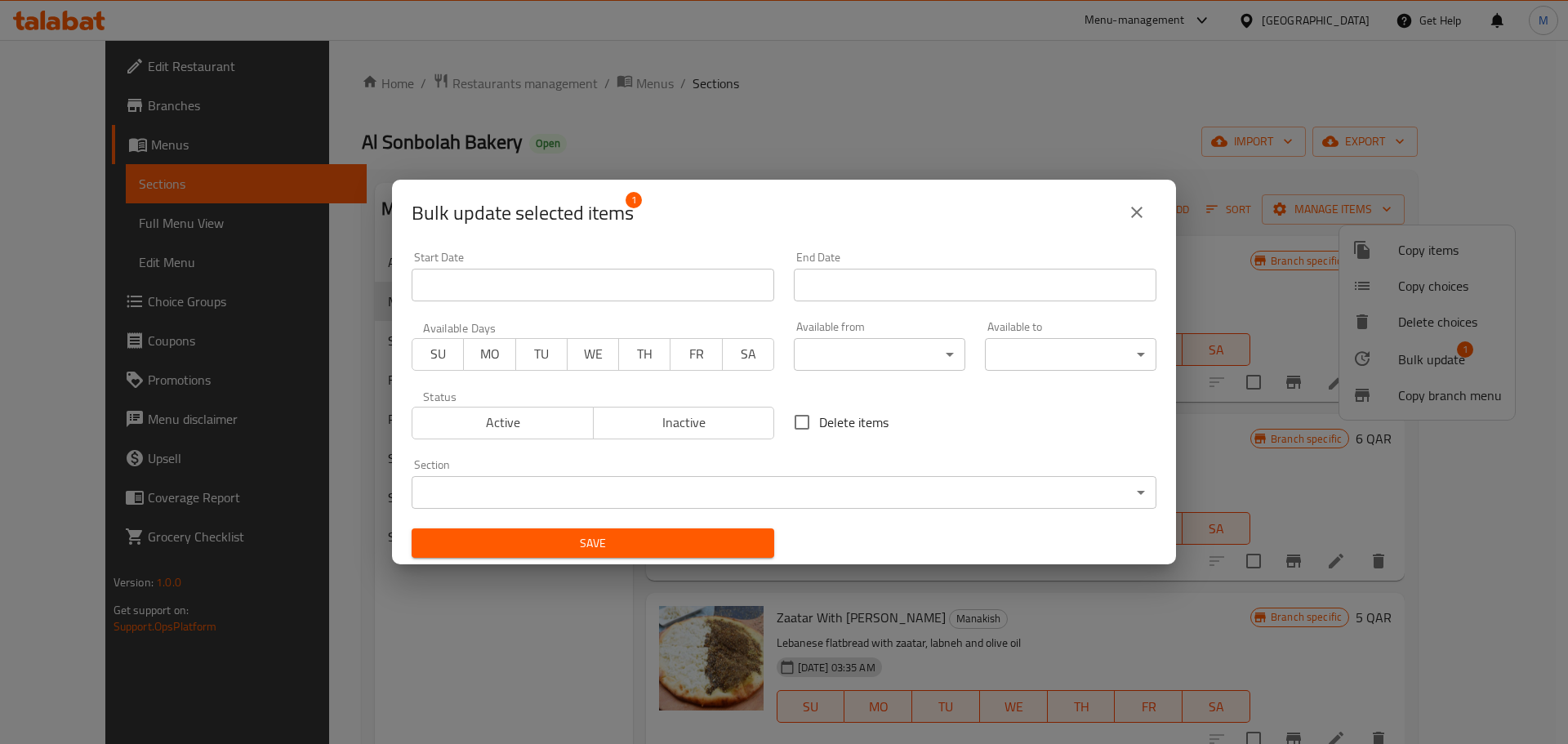
click at [719, 422] on span "Inactive" at bounding box center [685, 422] width 169 height 24
click at [686, 548] on span "Save" at bounding box center [593, 544] width 336 height 21
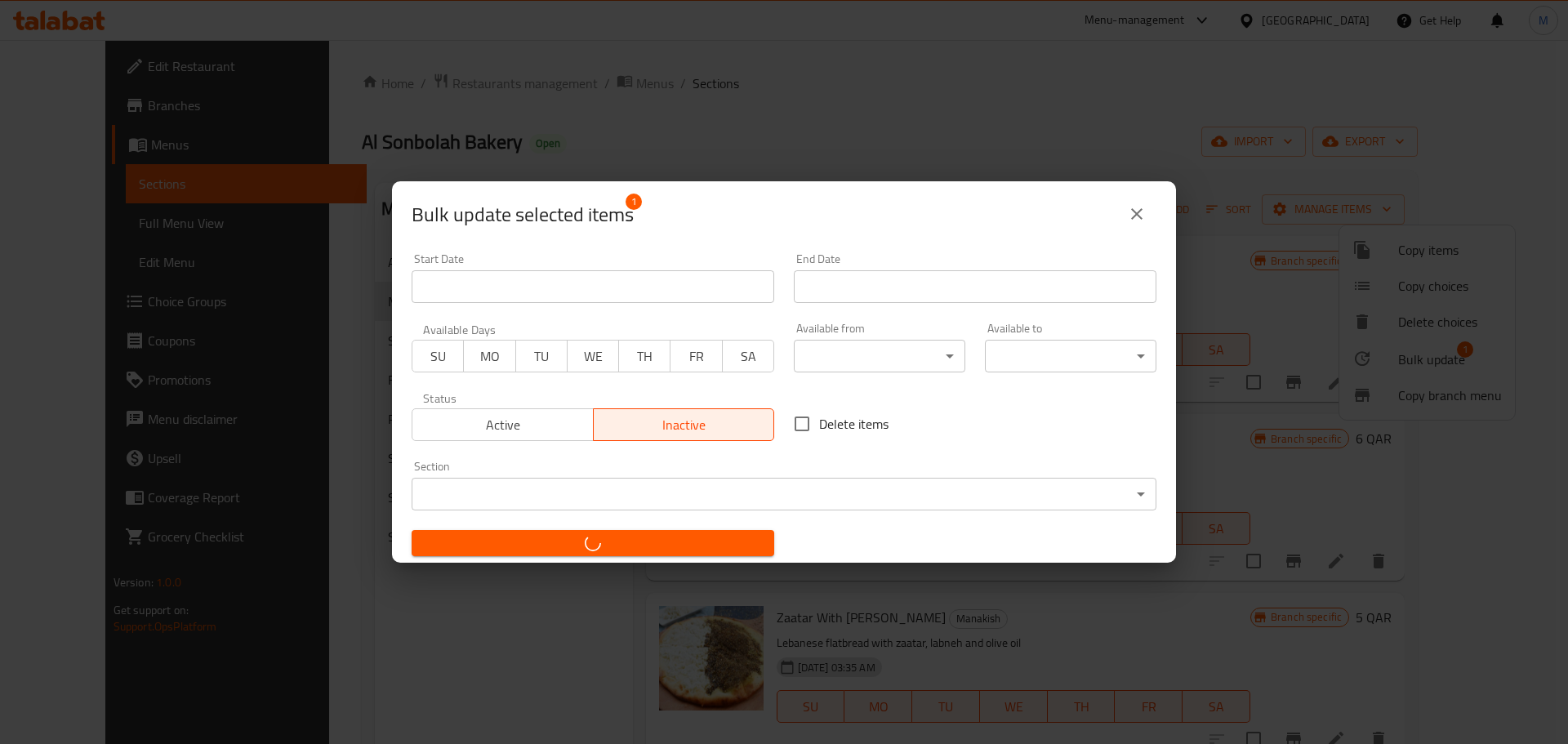
checkbox input "false"
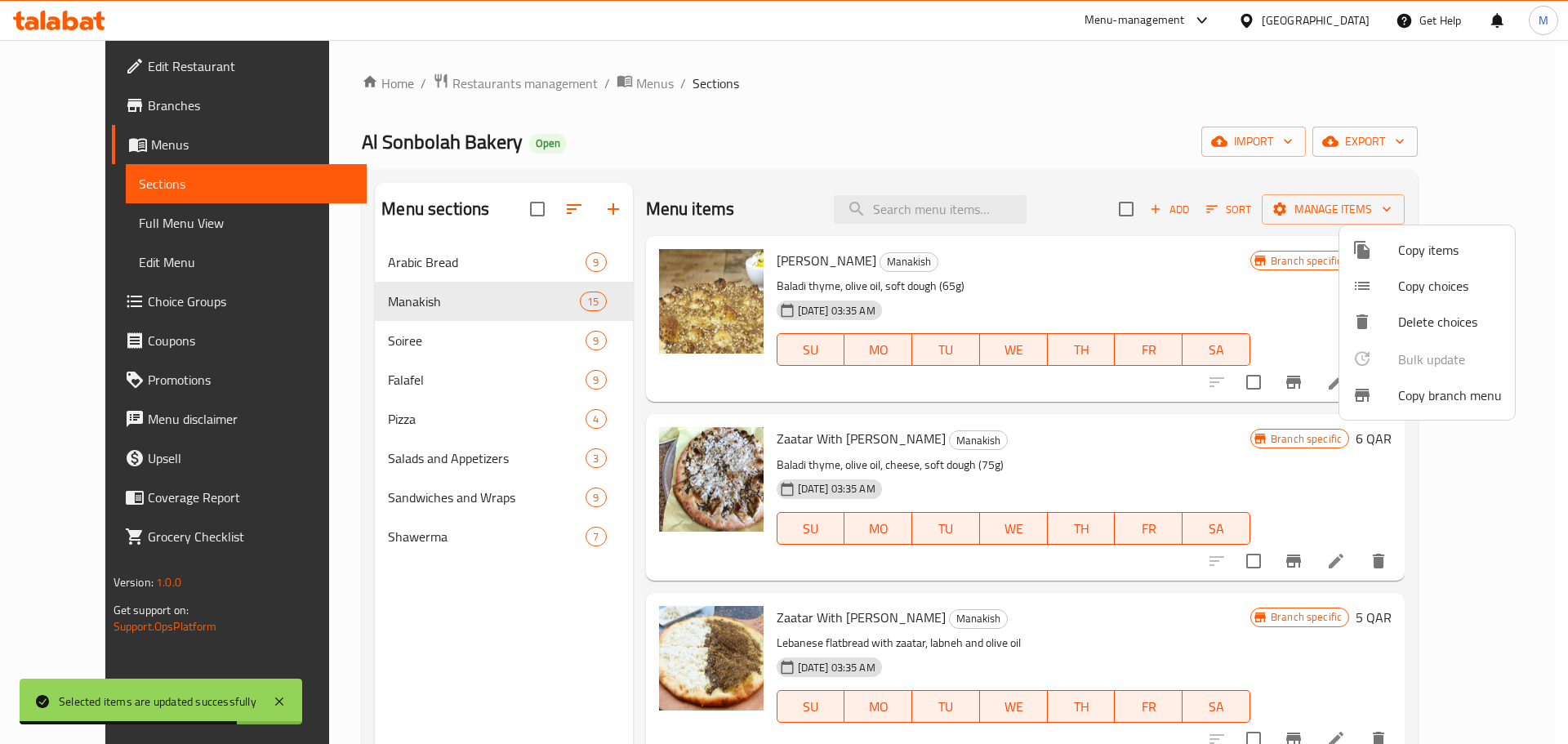
click at [1030, 294] on div at bounding box center [784, 372] width 1568 height 744
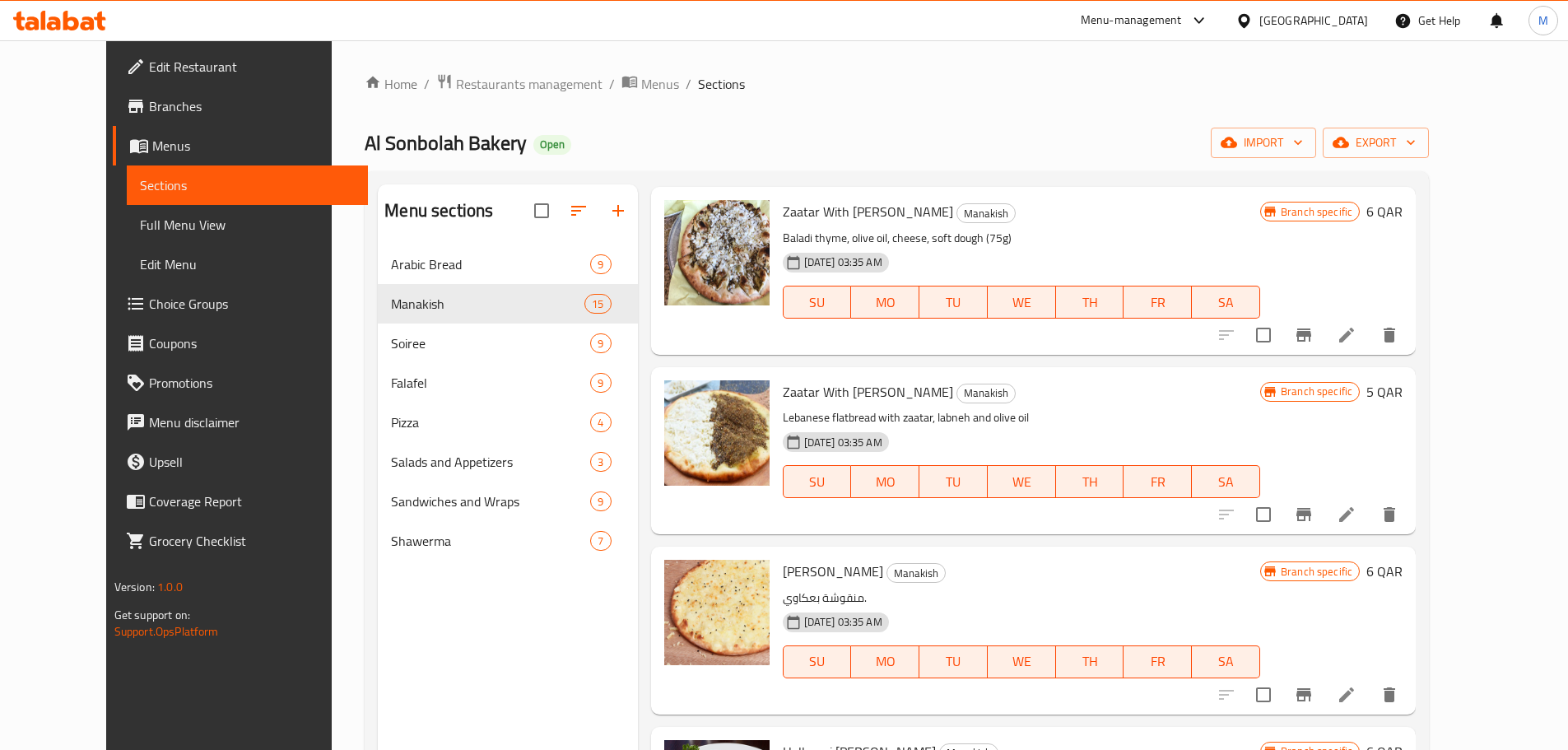
scroll to position [247, 0]
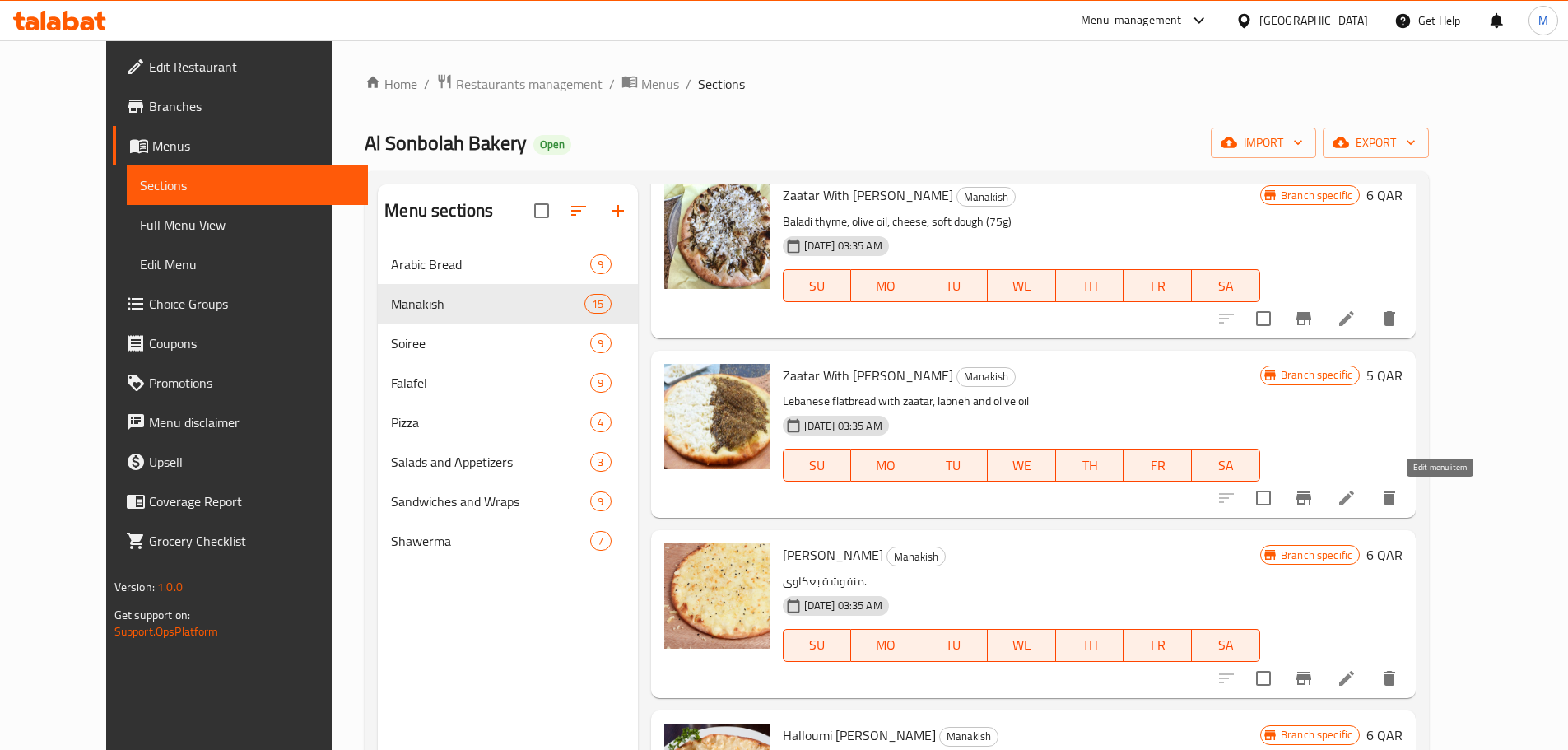
click at [1354, 497] on icon at bounding box center [1346, 498] width 15 height 15
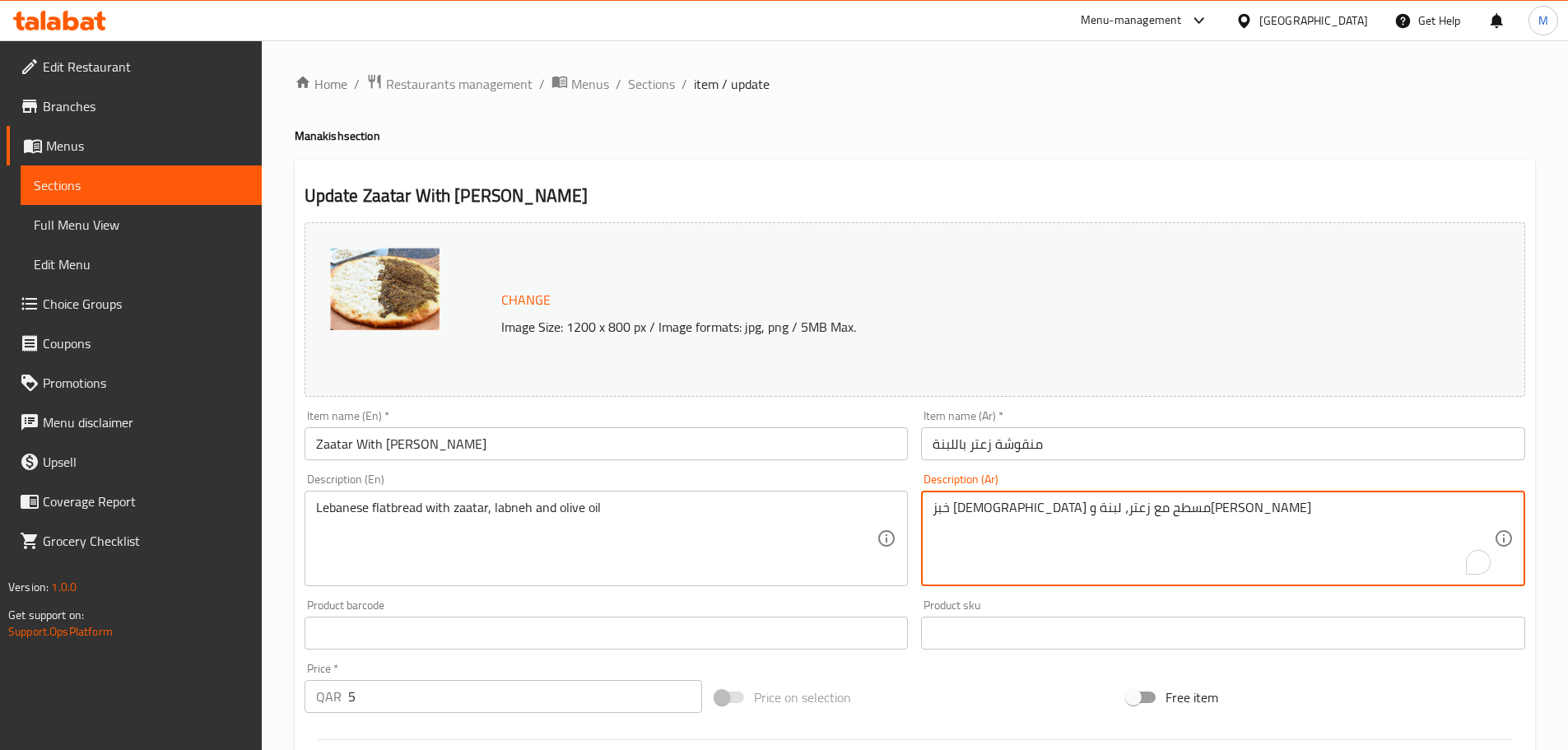
paste textarea "عتر بلدي,زيت زيتون,لبنه,عجينة طرية (75غم)"
type textarea "زعتر بلدي,زيت زيتون,لبنه,عجينة طرية (75غم)"
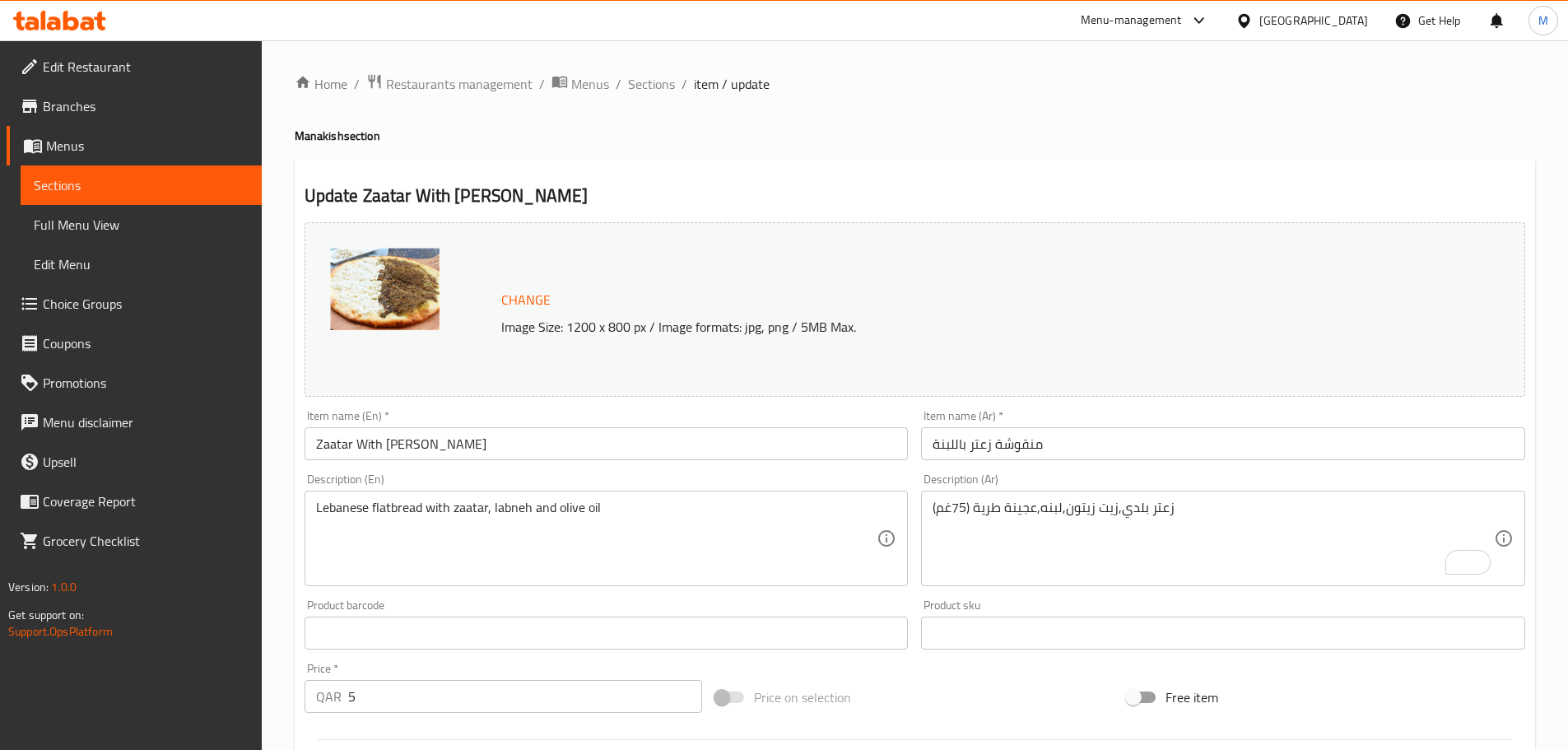
click at [598, 496] on div "Lebanese flatbread with zaatar, labneh and olive oil Description (En)" at bounding box center [606, 538] width 604 height 95
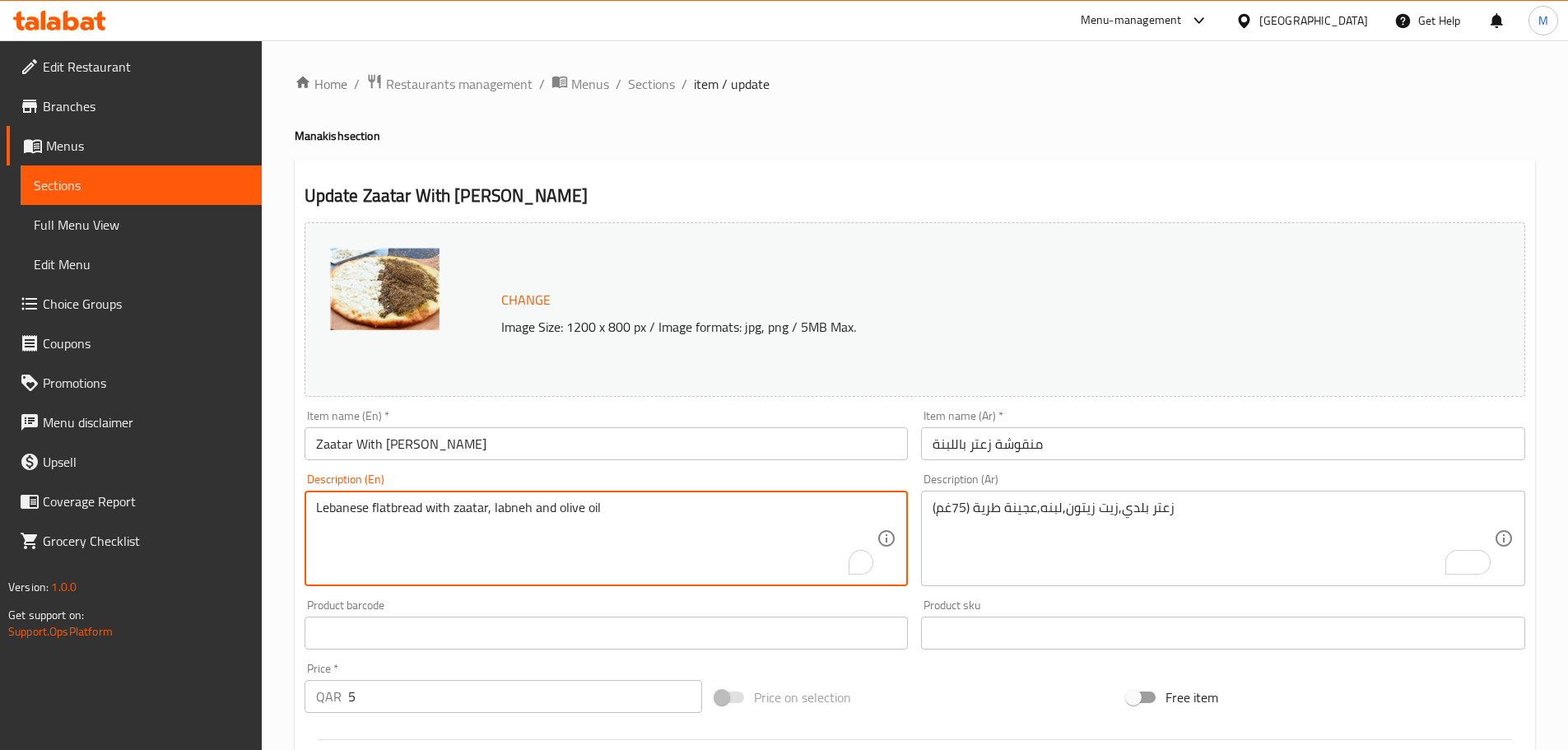
paste textarea "ocal thyme, olive oil, labneh, soft dough (75g)"
click at [329, 505] on textarea "Local thyme, olive oil, labneh, soft dough (75g)" at bounding box center [596, 538] width 561 height 78
drag, startPoint x: 329, startPoint y: 505, endPoint x: 319, endPoint y: 505, distance: 10.0
click at [319, 505] on textarea "Local thyme, olive oil, labneh, soft dough (75g)" at bounding box center [596, 538] width 561 height 78
type textarea "Baladi thyme, olive oil, labneh, soft dough (75g)"
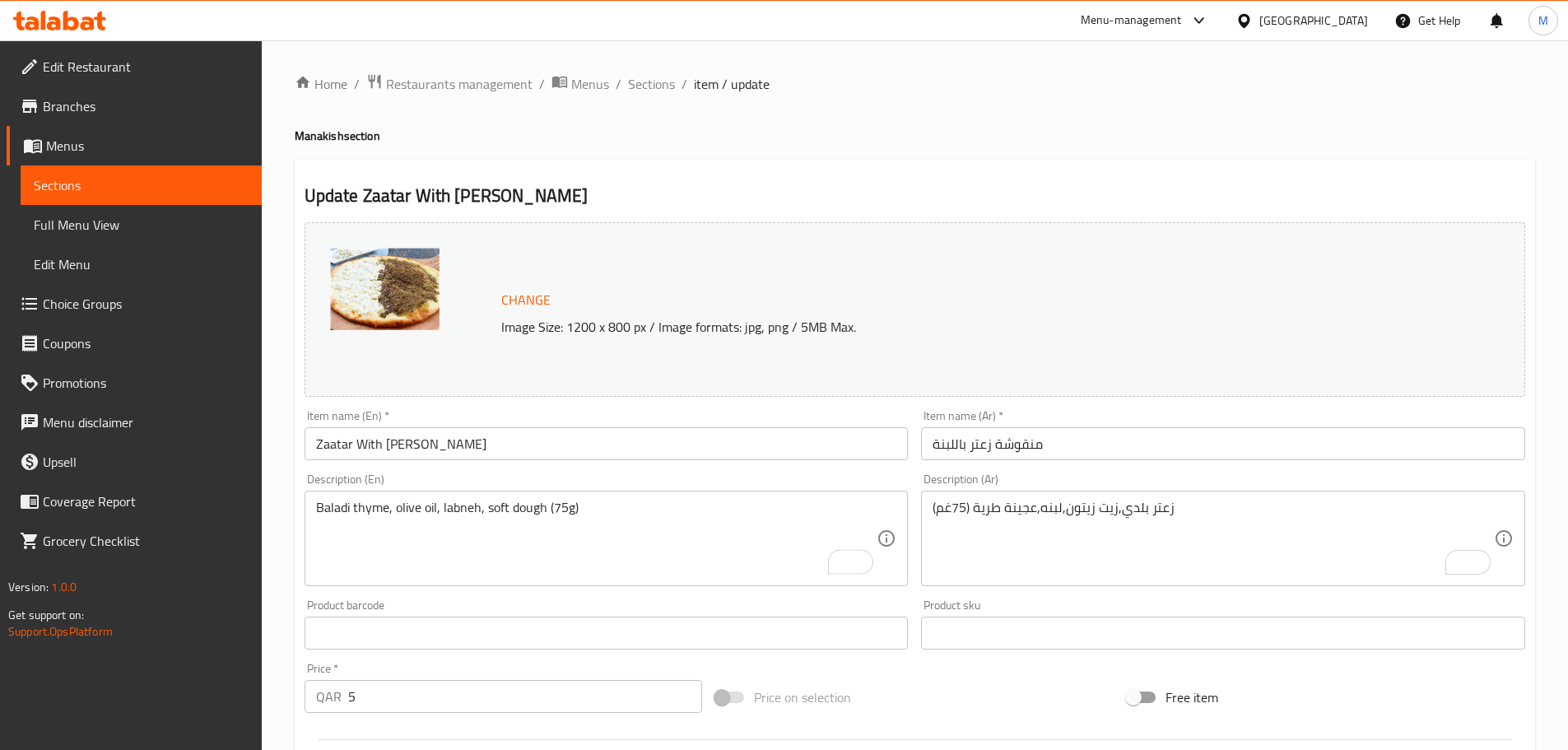
click at [285, 488] on div "Home / Restaurants management / Menus / Sections / item / update Manakish secti…" at bounding box center [915, 614] width 1306 height 1146
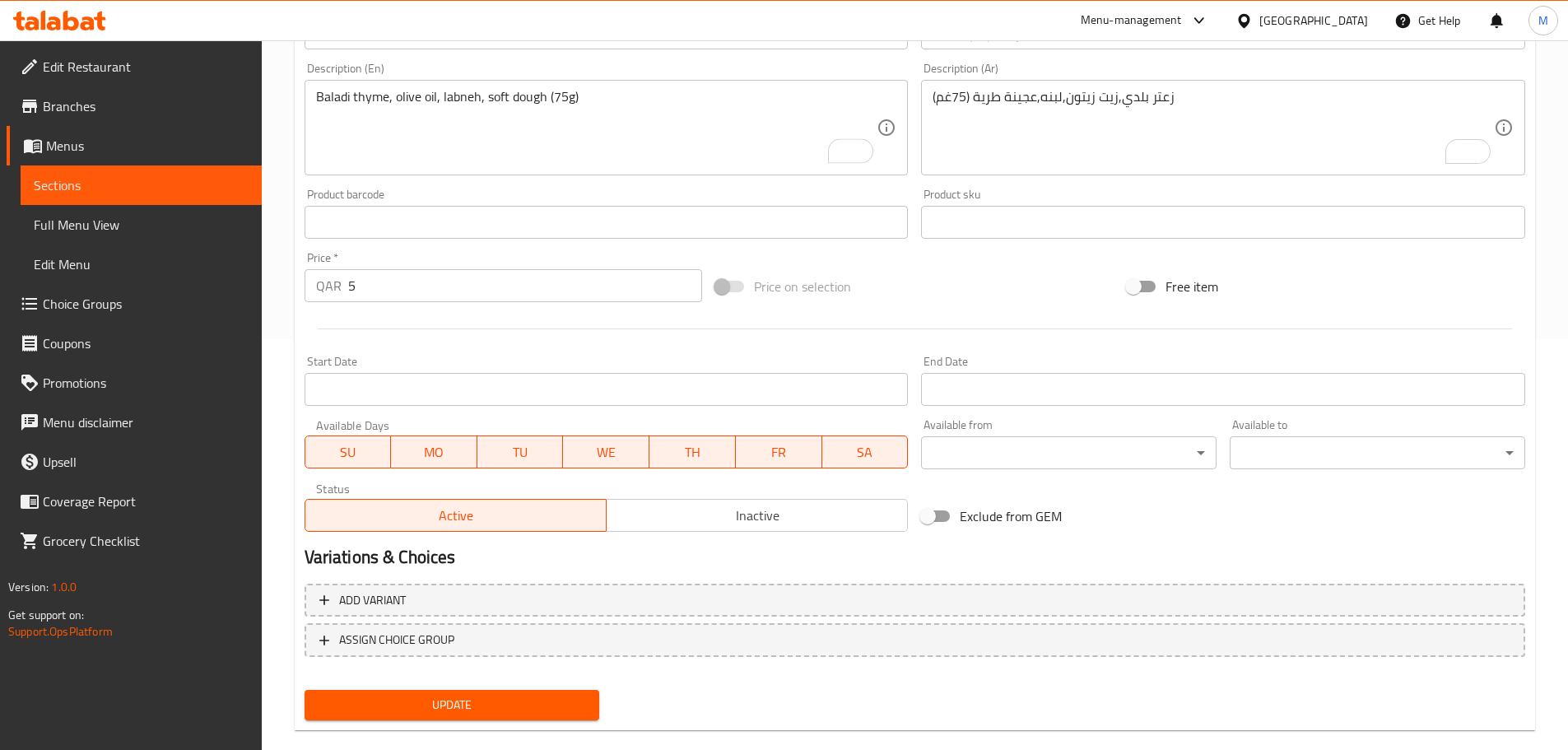
scroll to position [437, 0]
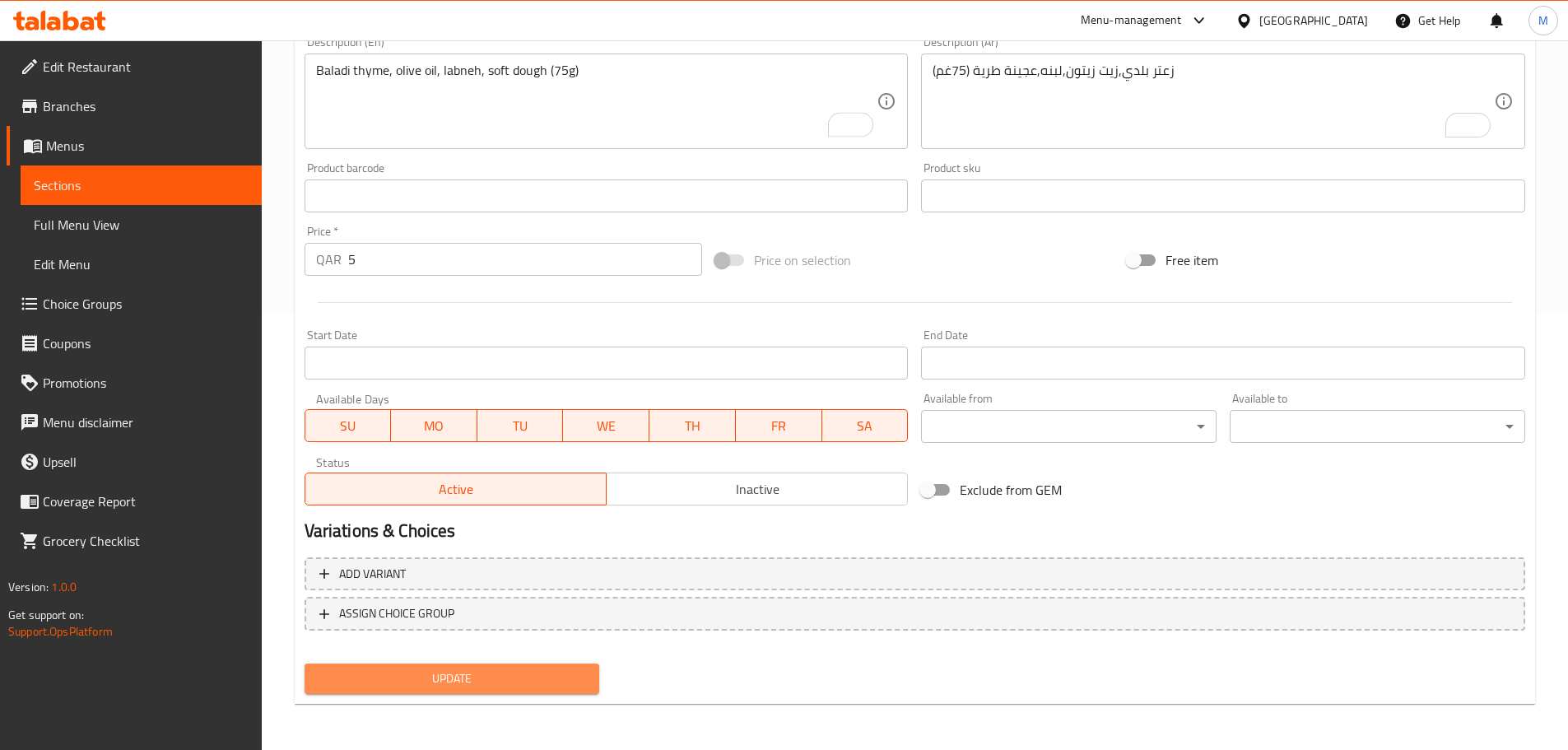
click at [426, 665] on button "Update" at bounding box center [452, 678] width 296 height 30
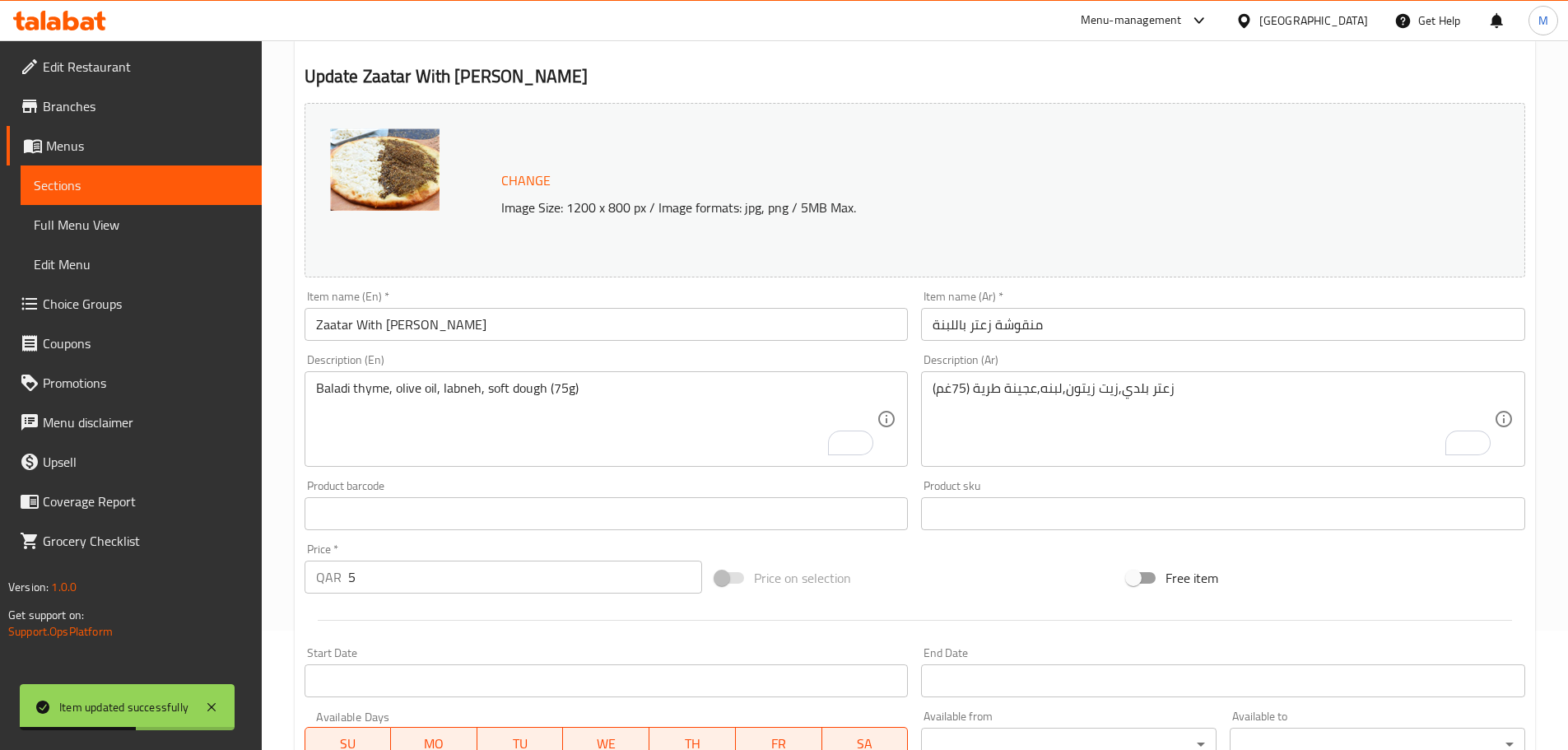
scroll to position [0, 0]
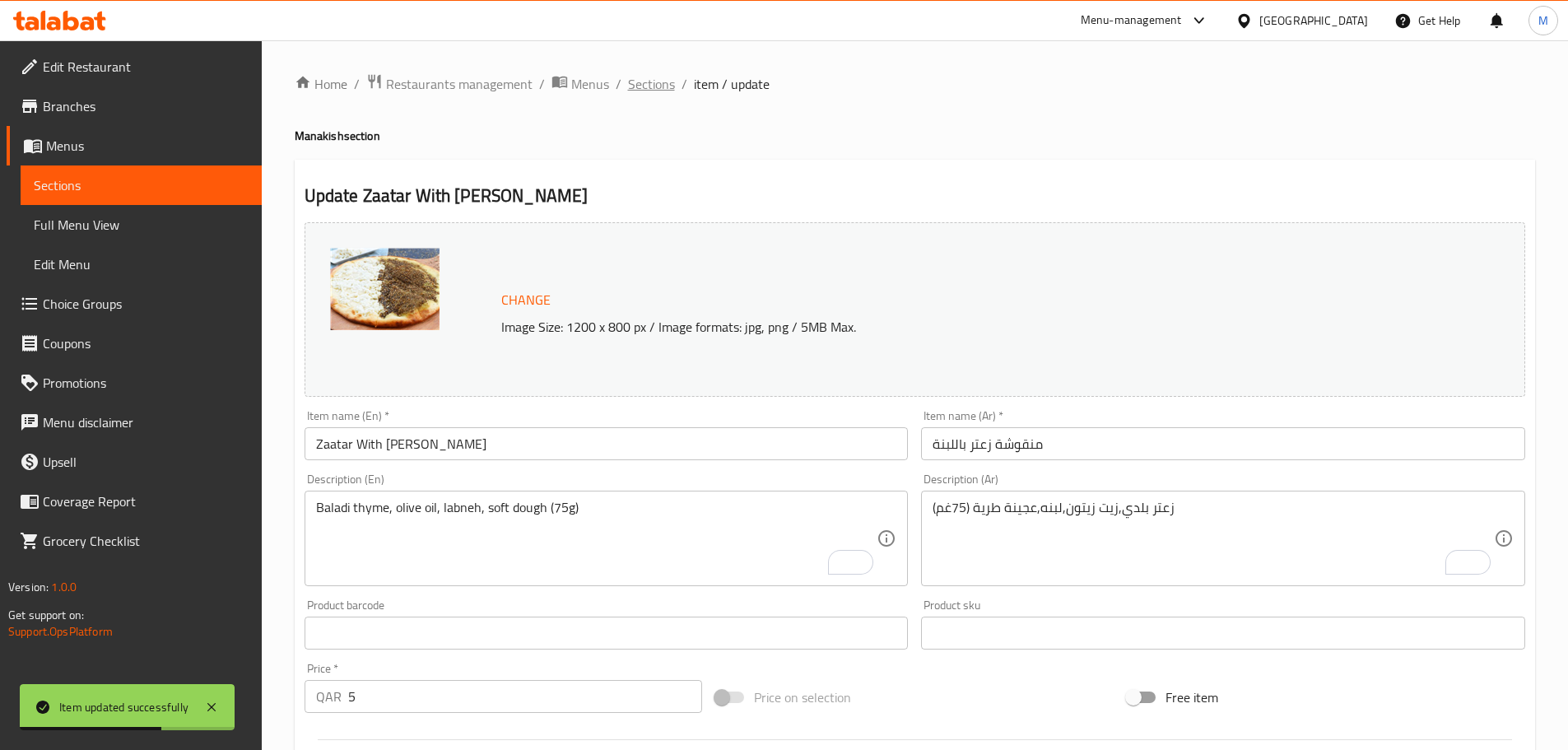
click at [667, 85] on span "Sections" at bounding box center [651, 83] width 47 height 20
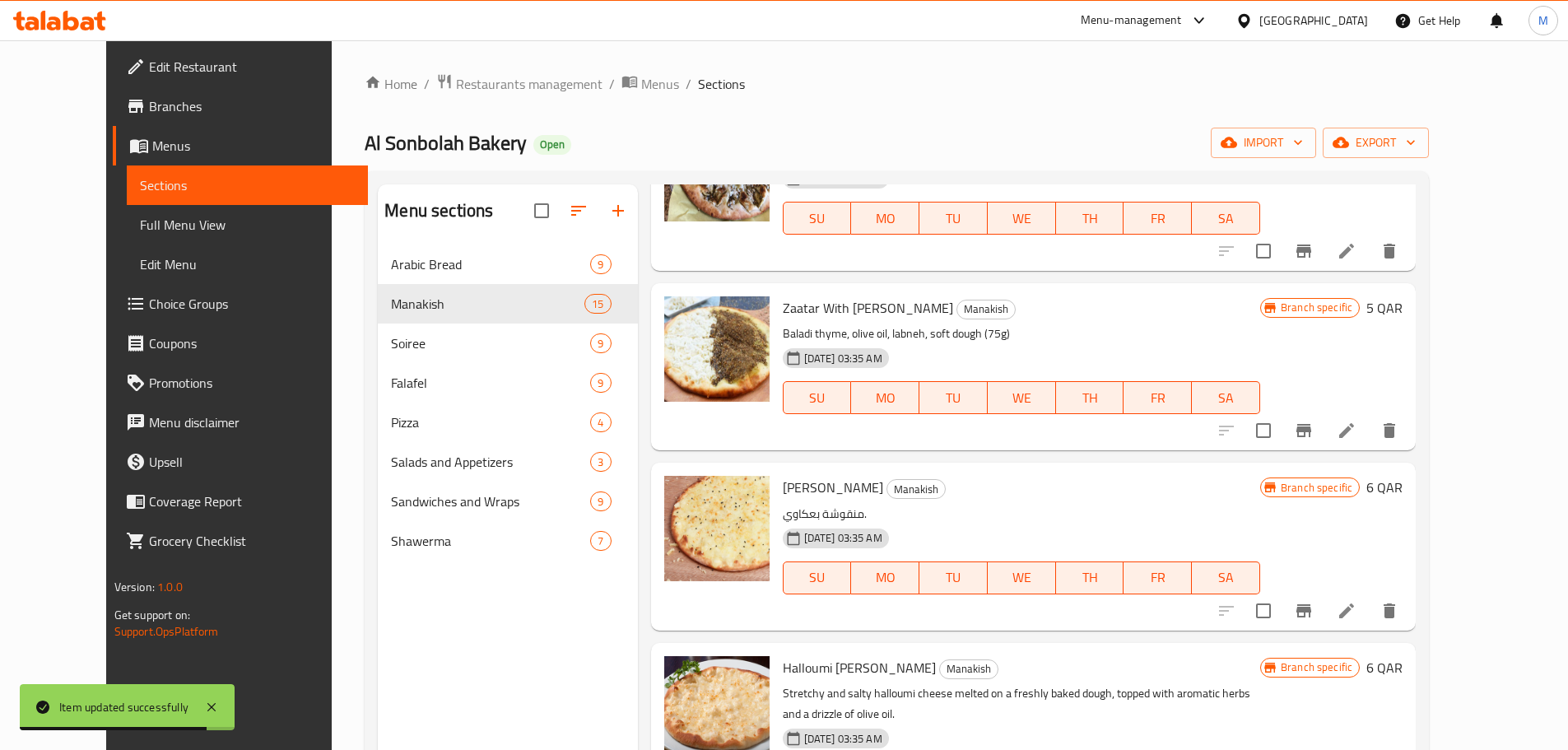
scroll to position [329, 0]
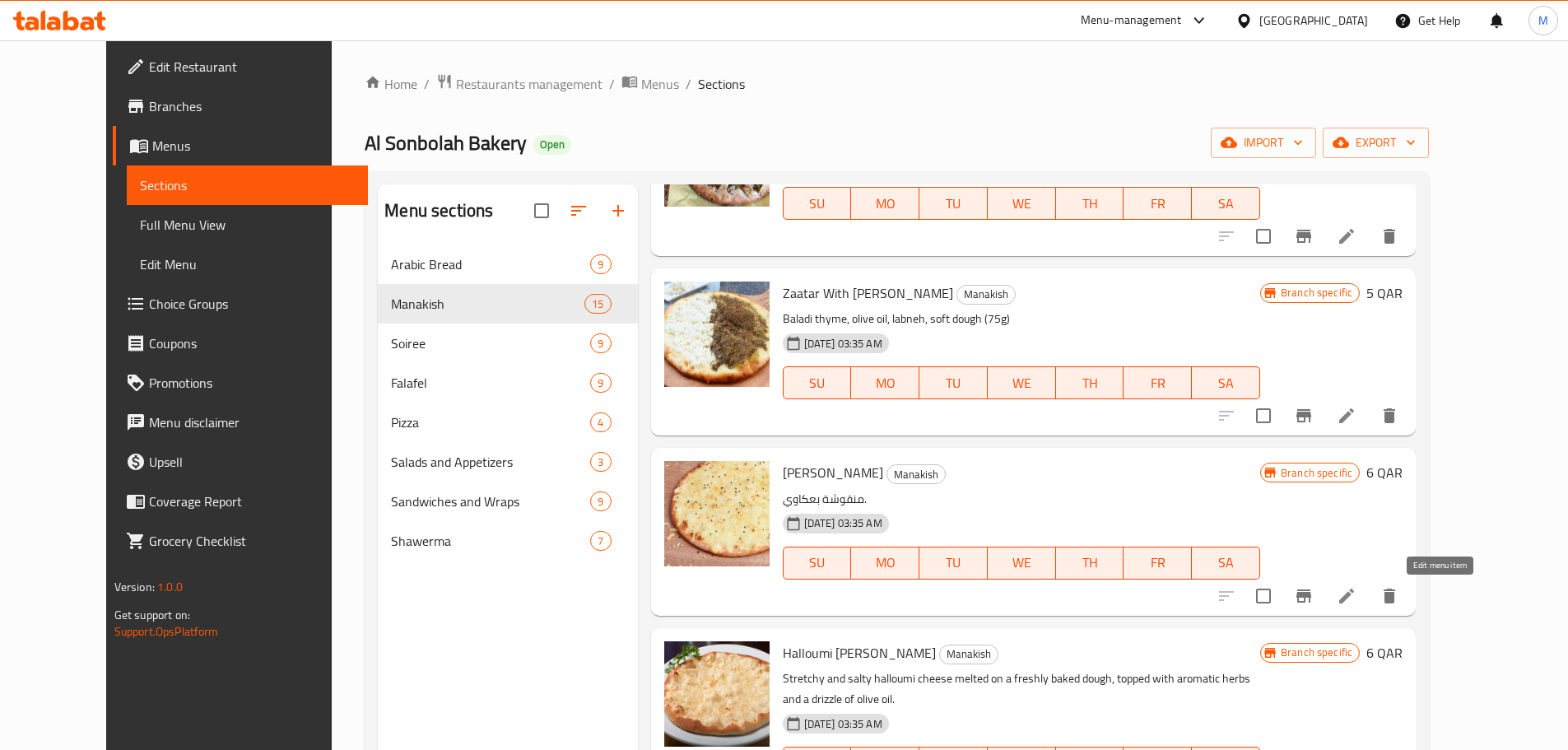
click at [1354, 598] on icon at bounding box center [1346, 596] width 15 height 15
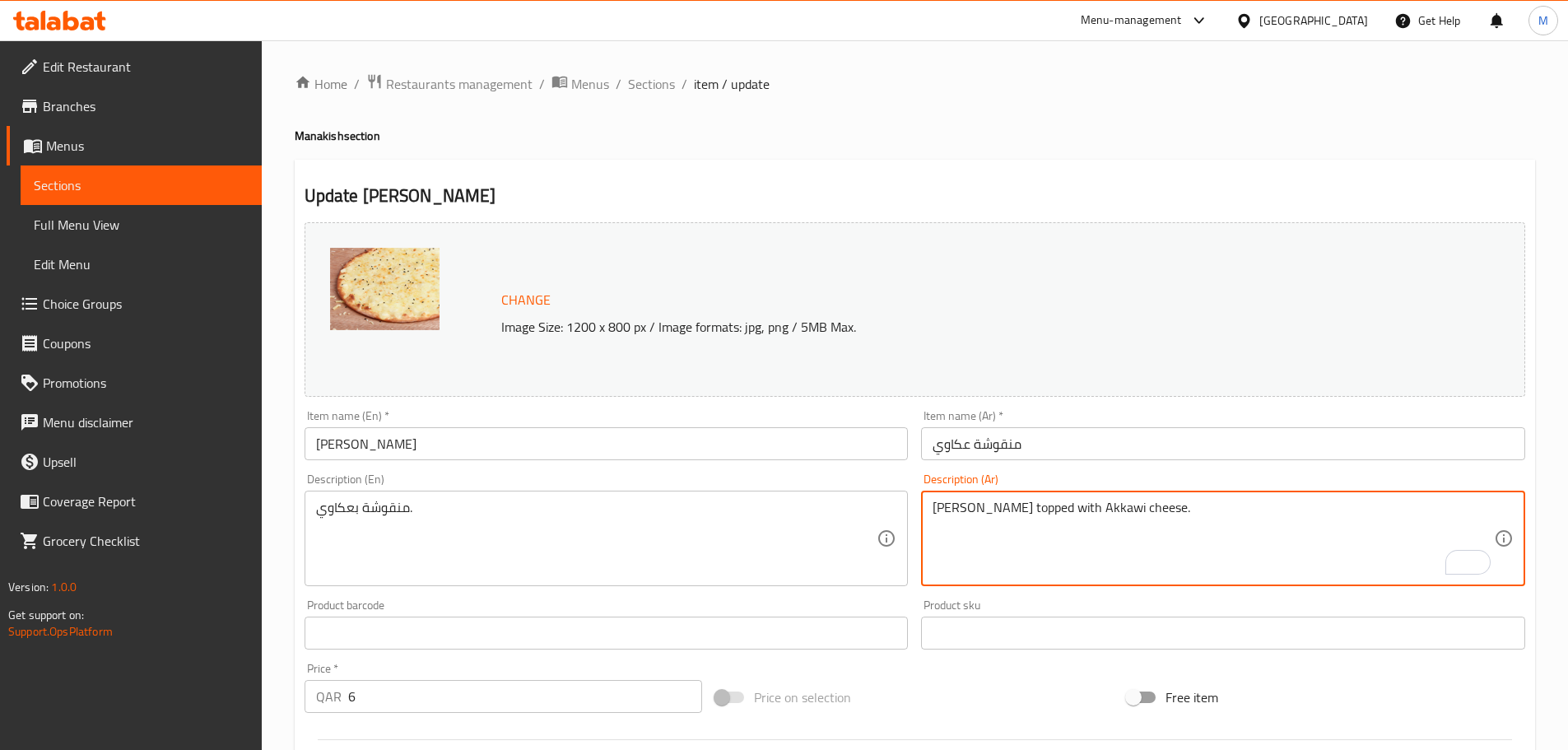
paste textarea "جبنة بيضاء عكاوي , عجينة طرية (75غم)"
type textarea "جبنة بيضاء عكاوي , عجينة طرية (75غم)"
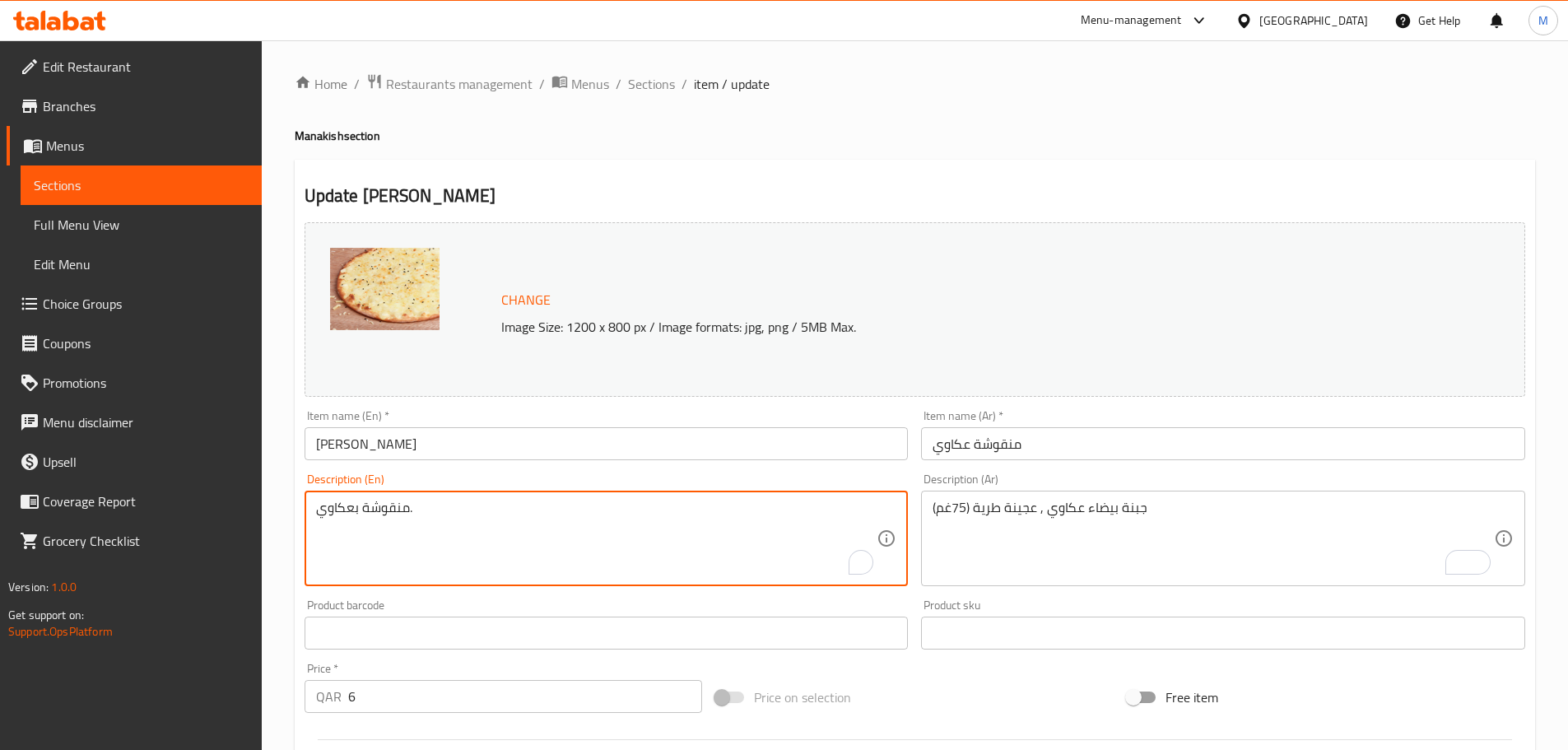
paste textarea "Akkawi white cheese, soft dough (75g)"
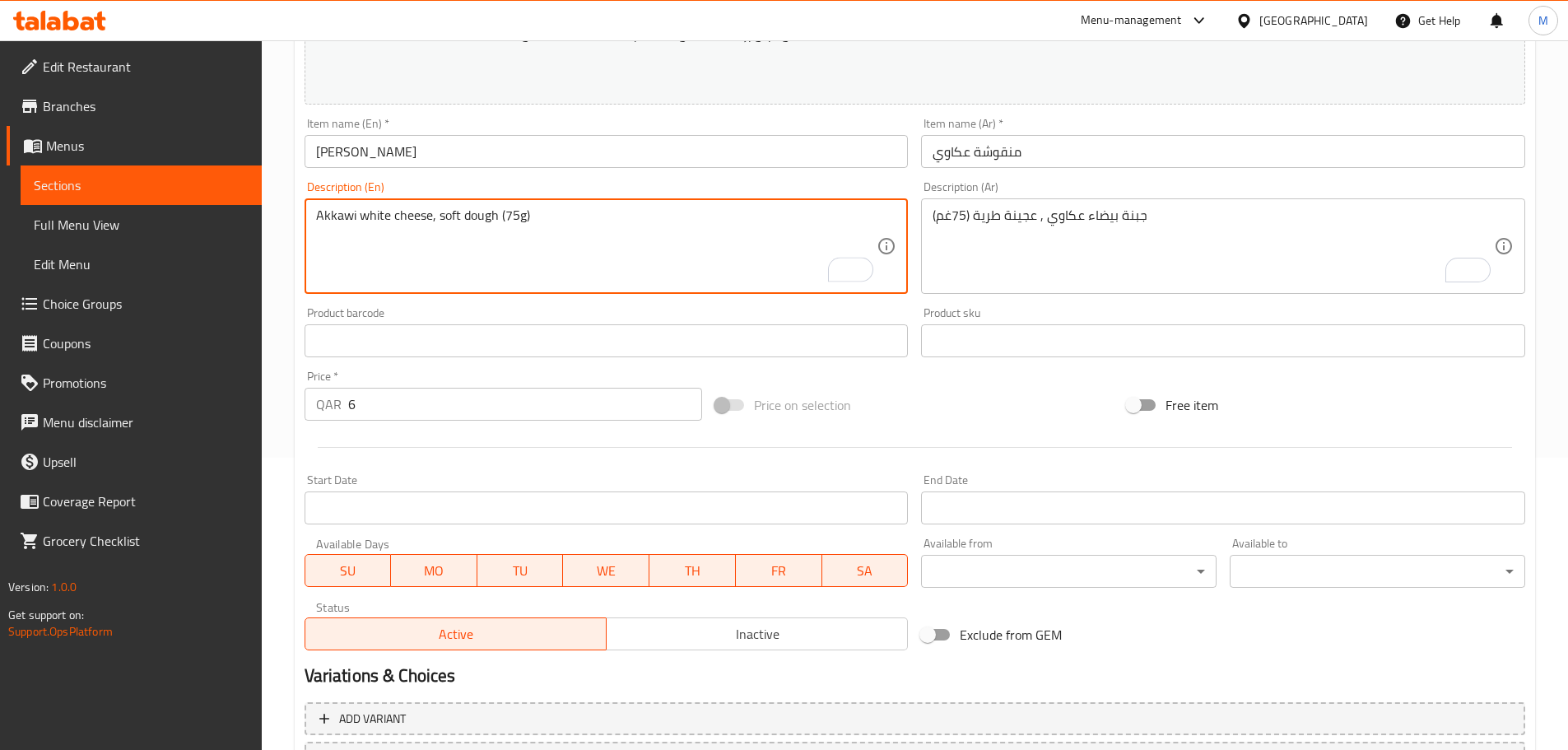
scroll to position [437, 0]
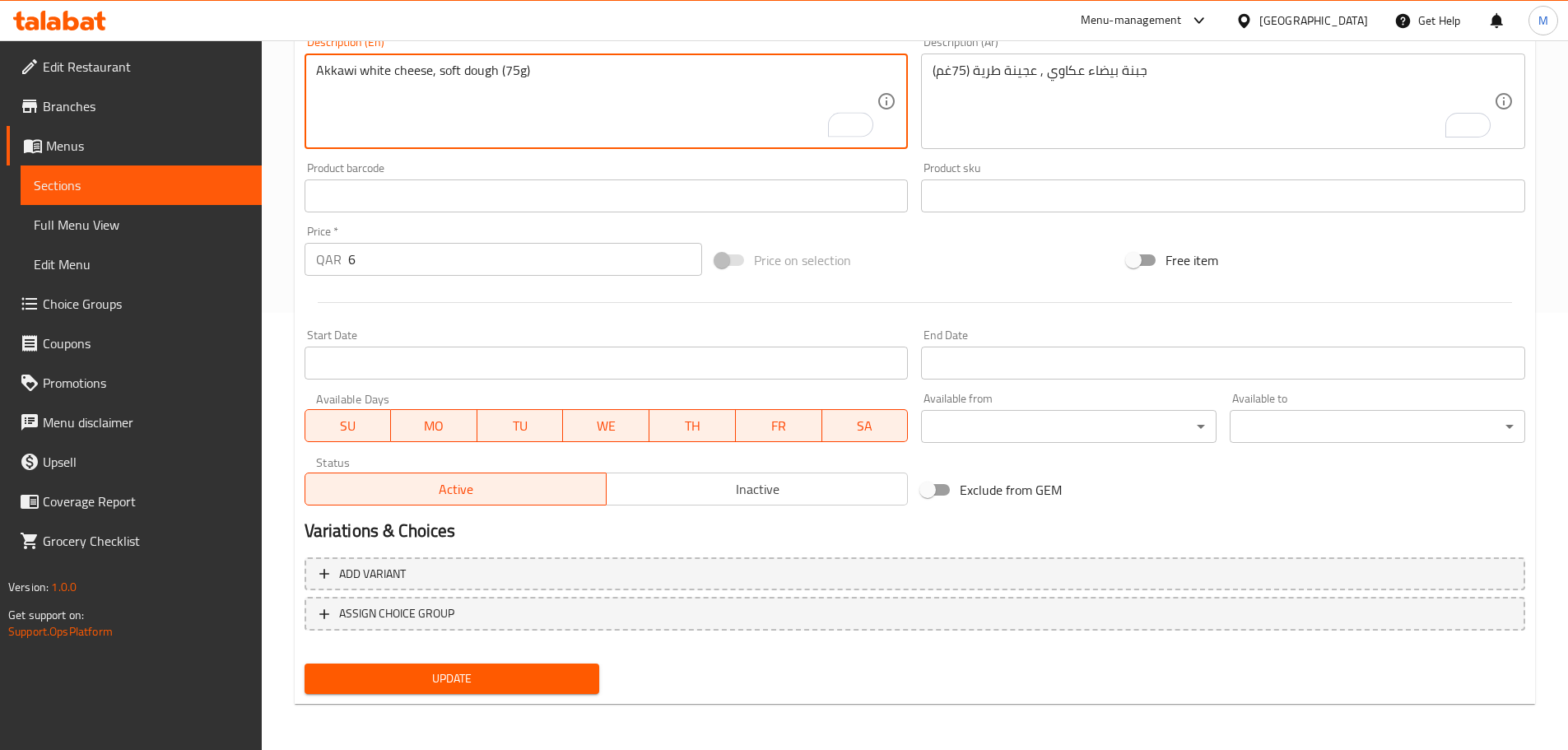
type textarea "Akkawi white cheese, soft dough (75g)"
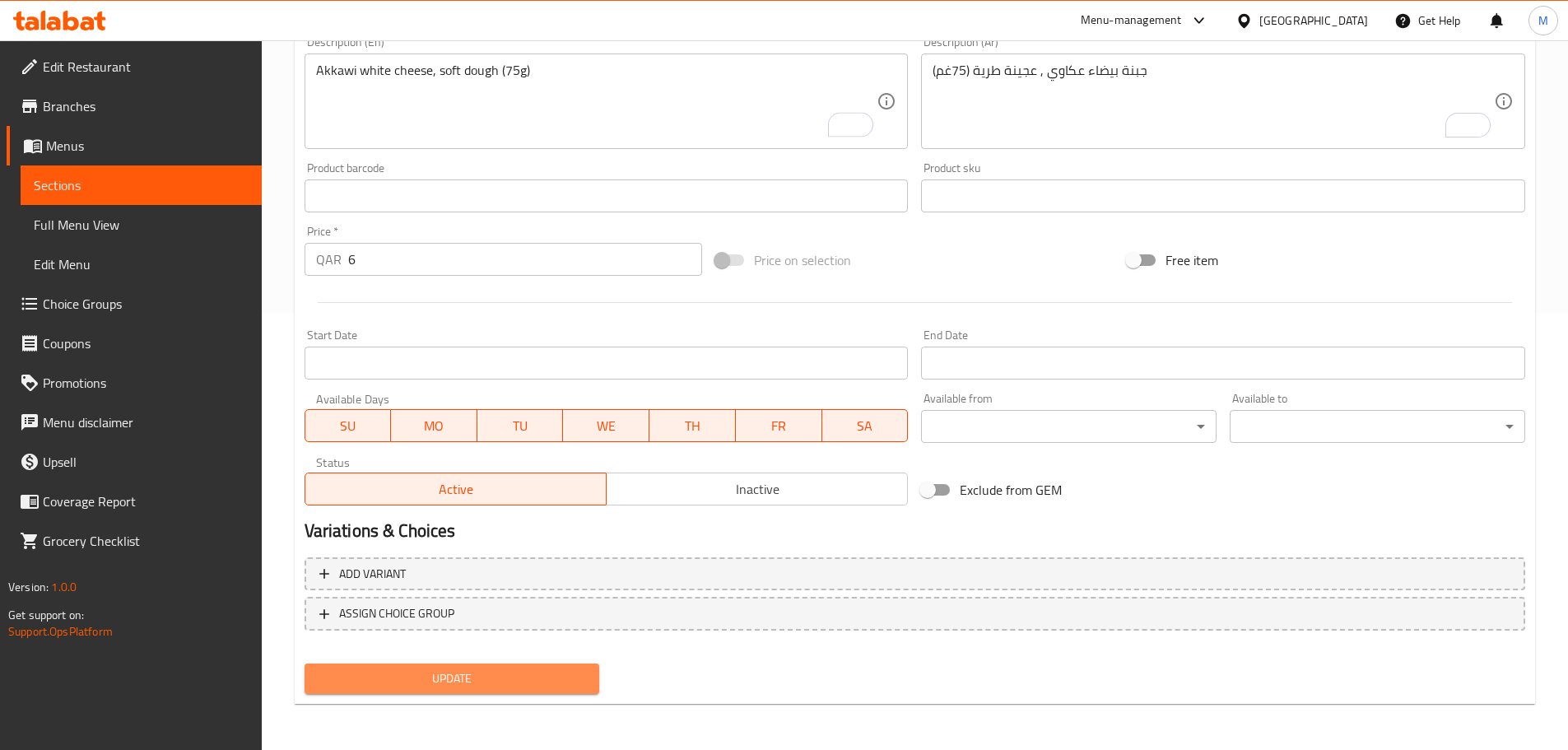
click at [454, 675] on span "Update" at bounding box center [452, 679] width 269 height 21
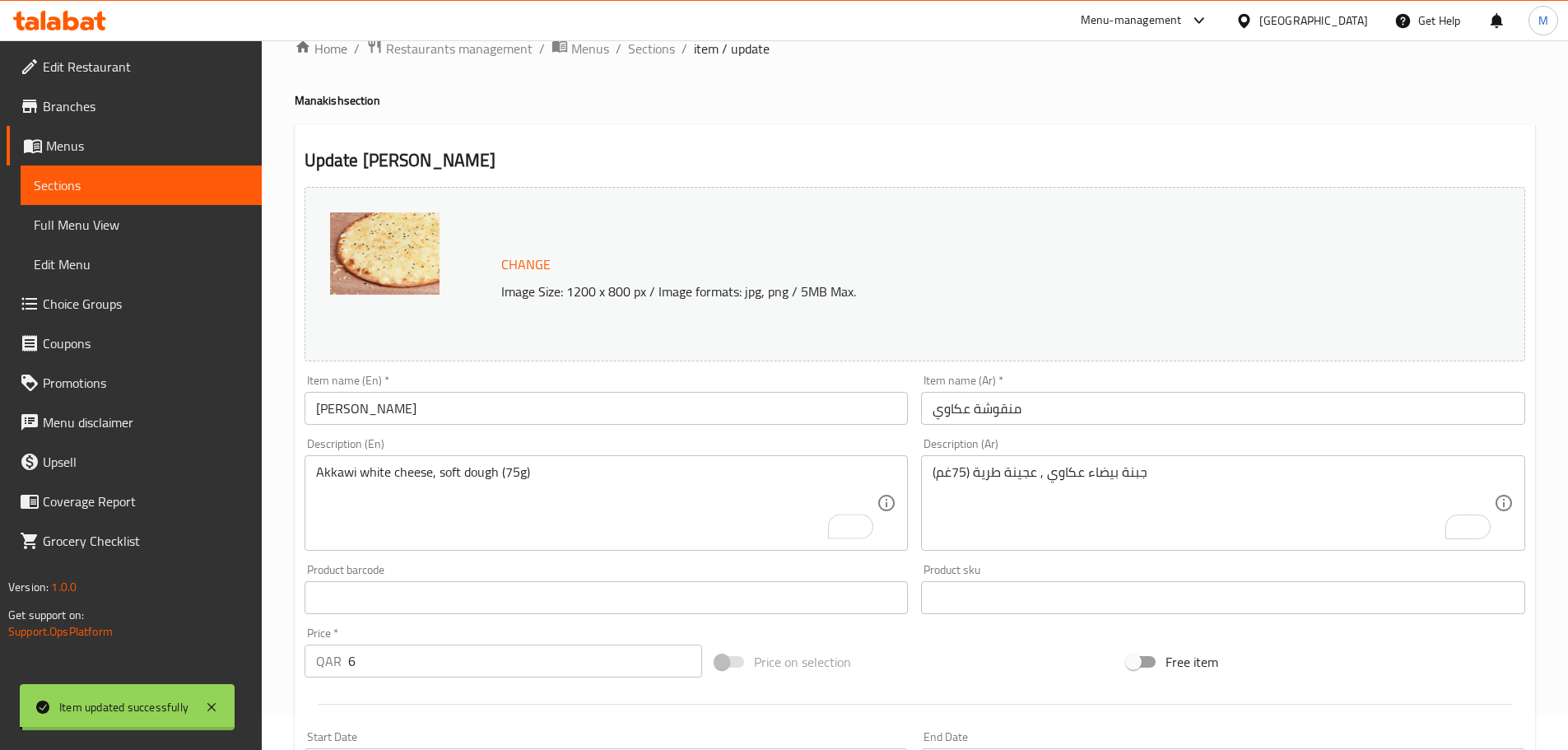
scroll to position [0, 0]
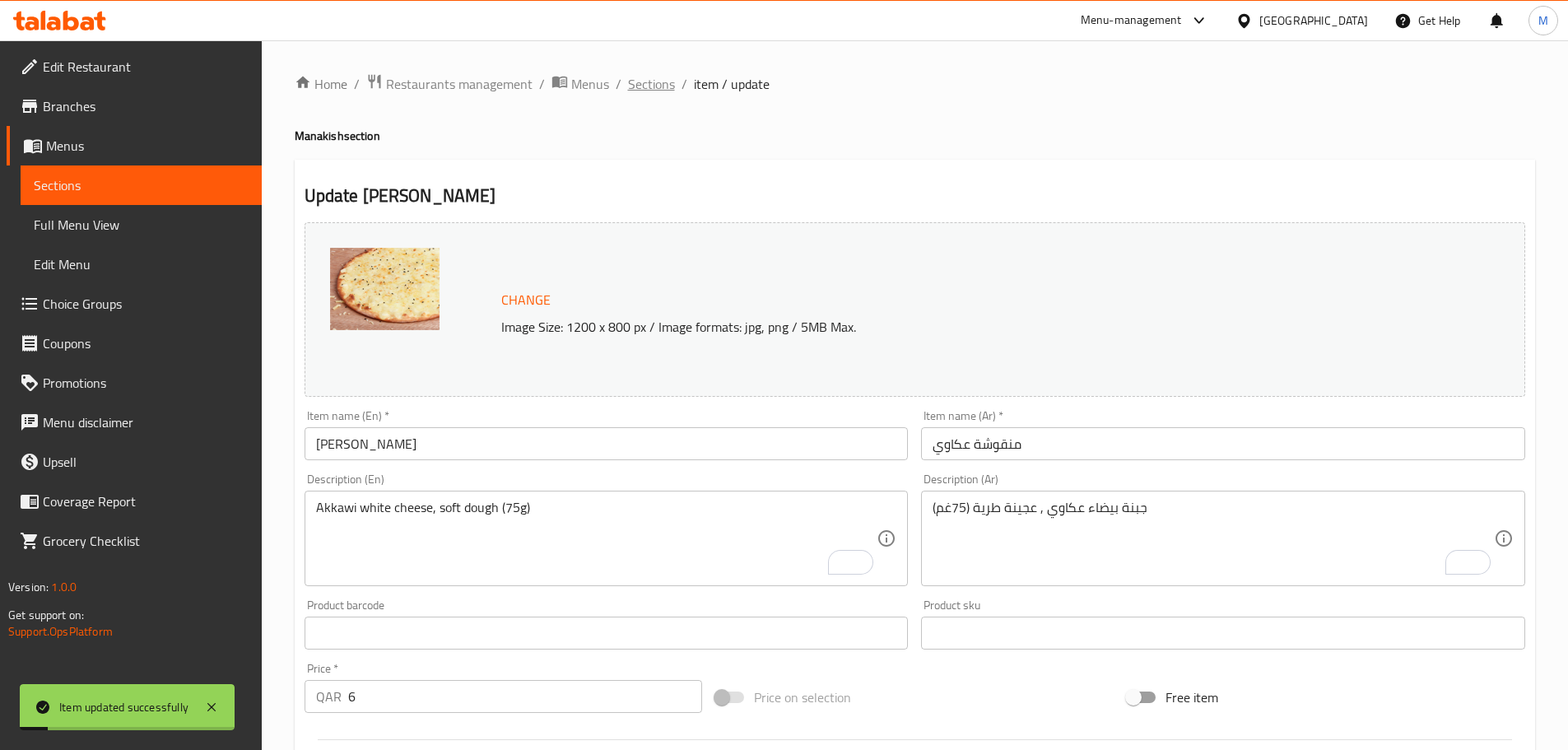
click at [643, 87] on span "Sections" at bounding box center [651, 83] width 47 height 20
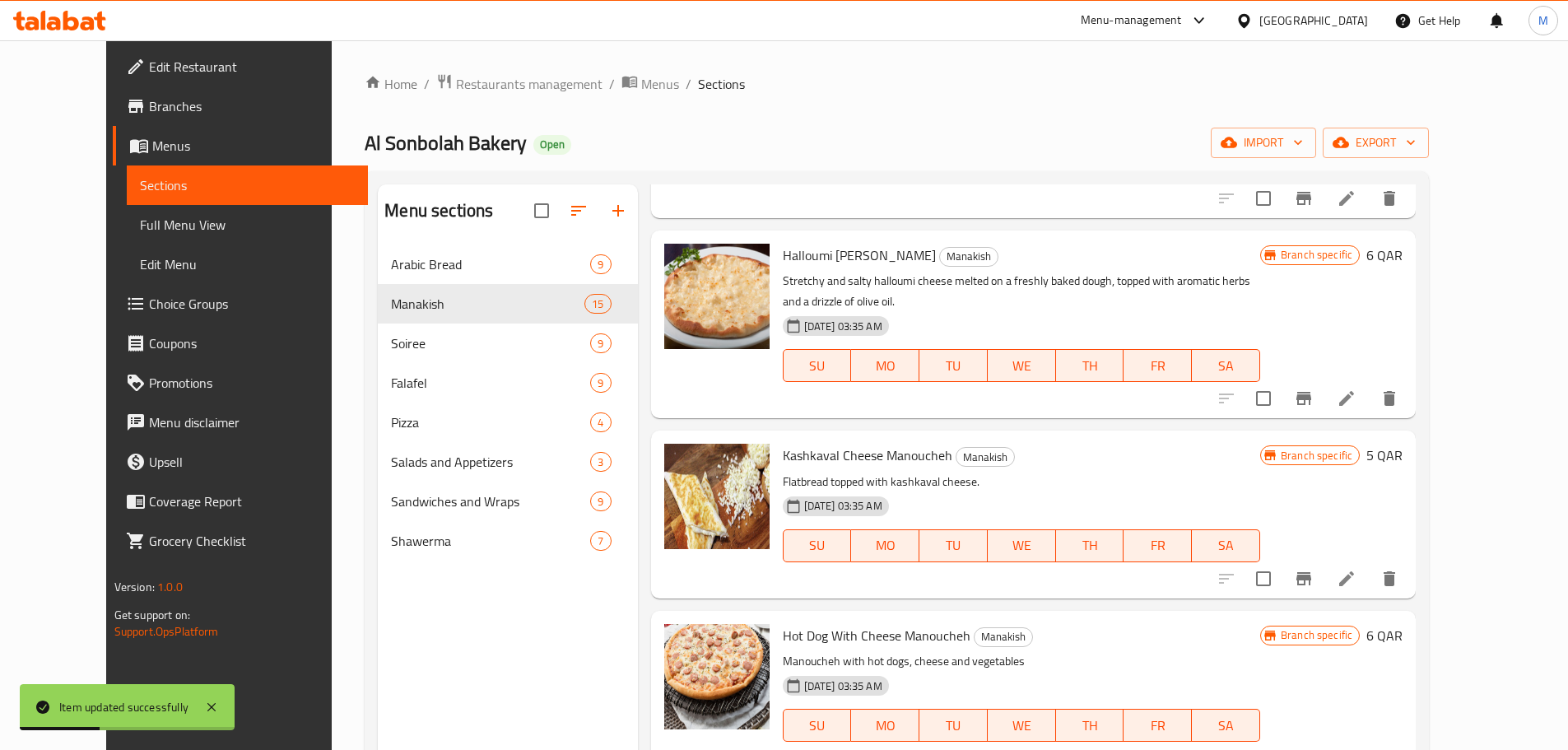
scroll to position [740, 0]
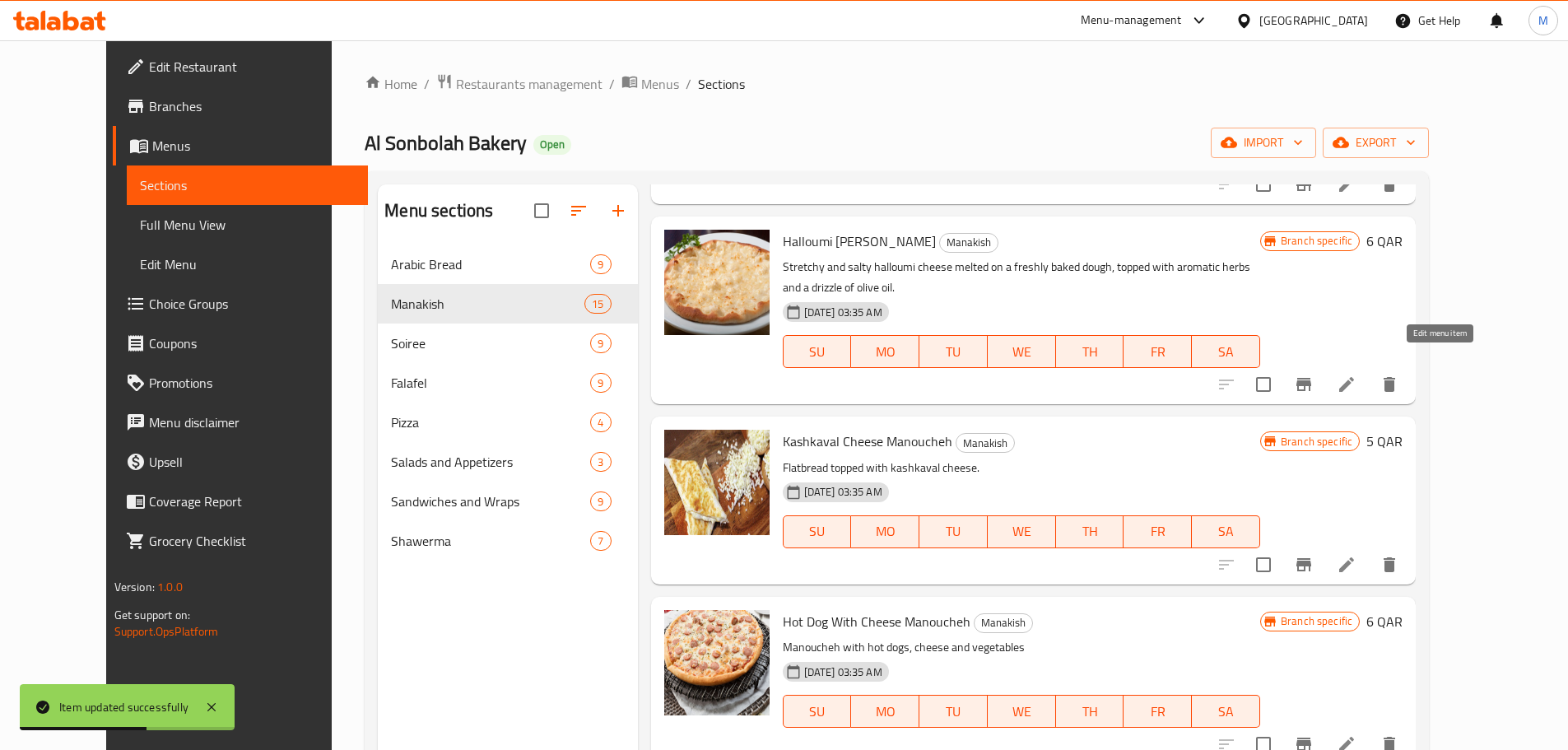
click at [1356, 375] on icon at bounding box center [1346, 384] width 20 height 20
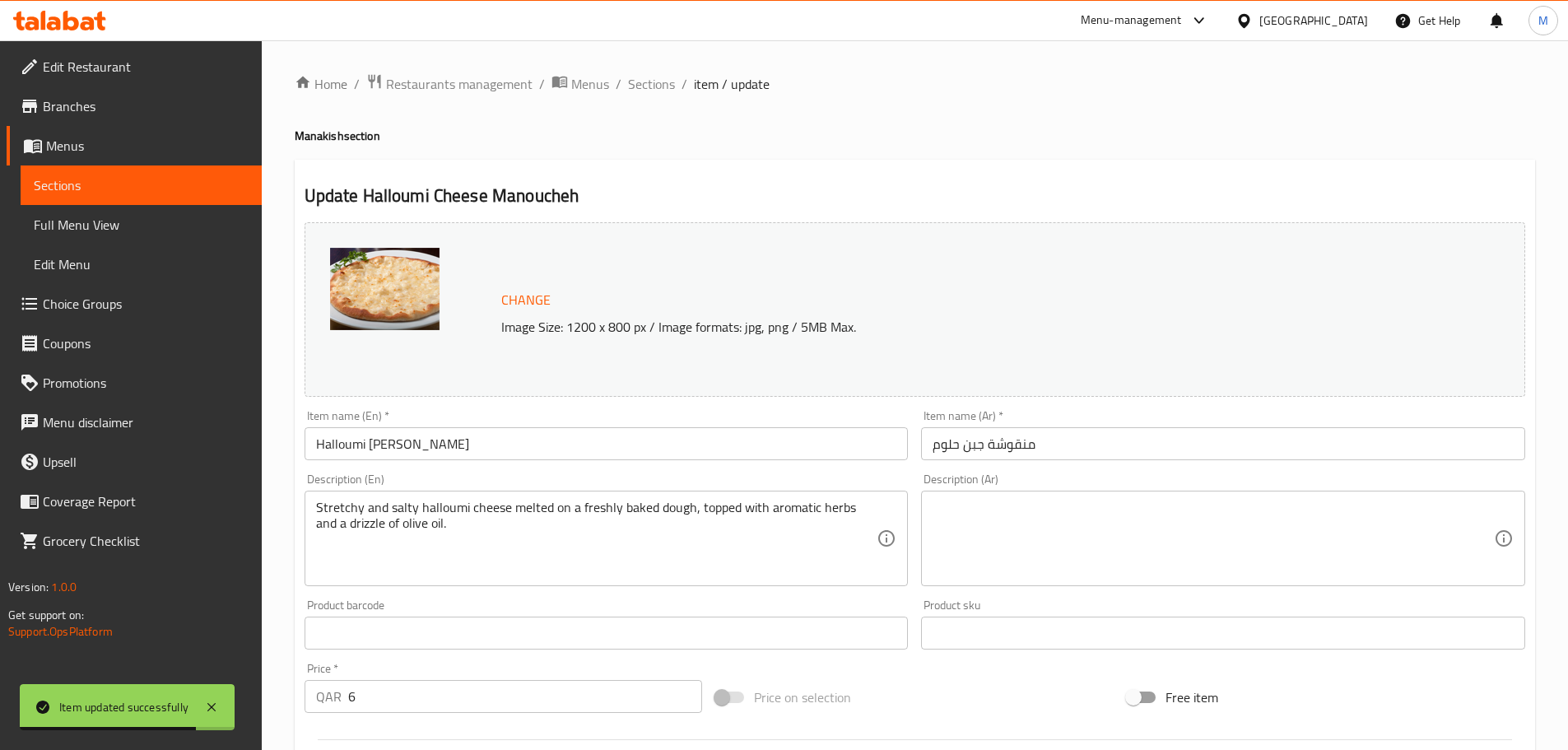
click at [978, 518] on textarea at bounding box center [1212, 538] width 561 height 78
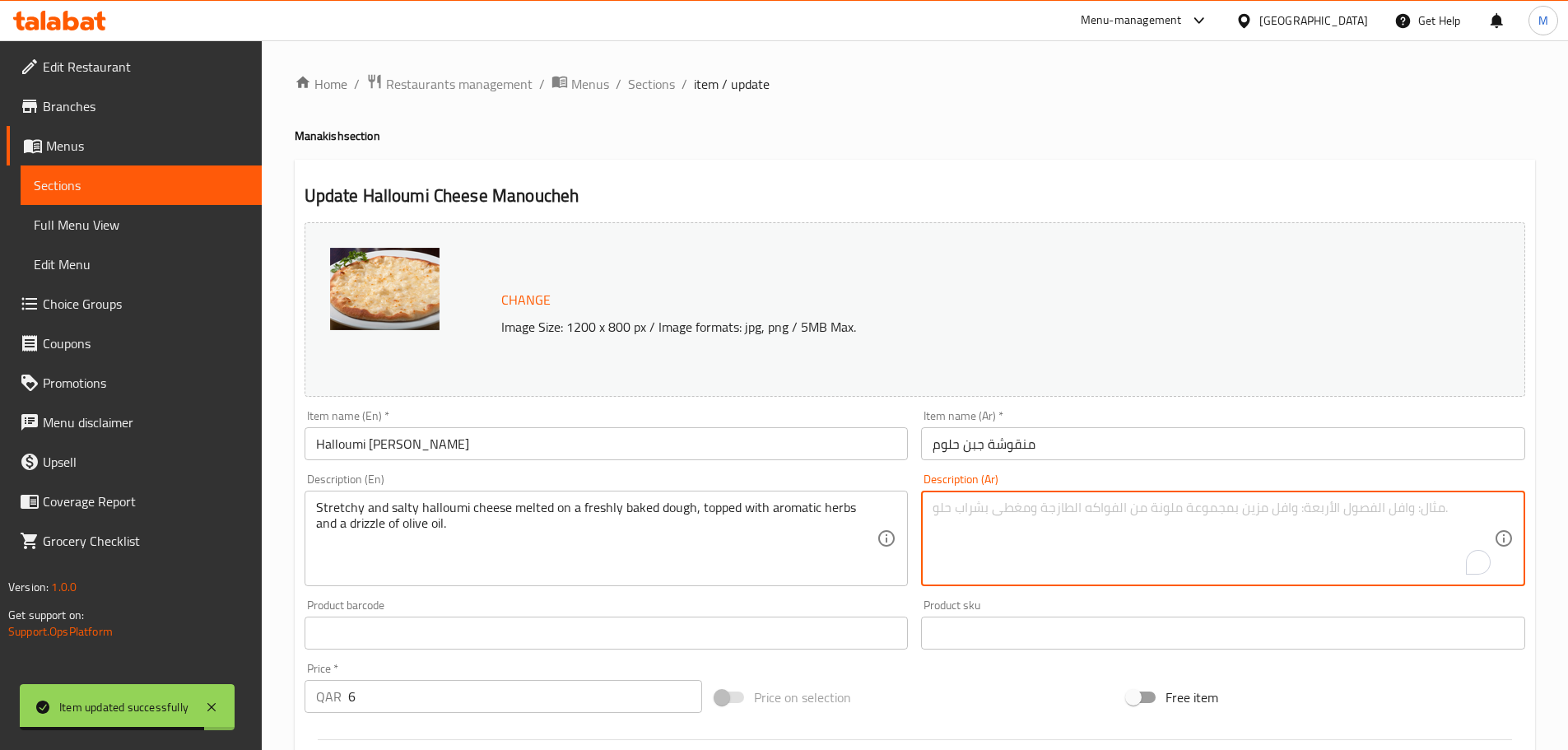
paste textarea "جبنة حلوم , عجينة طرية (75غم)"
type textarea "جبنة حلوم , عجينة طرية (75غم)"
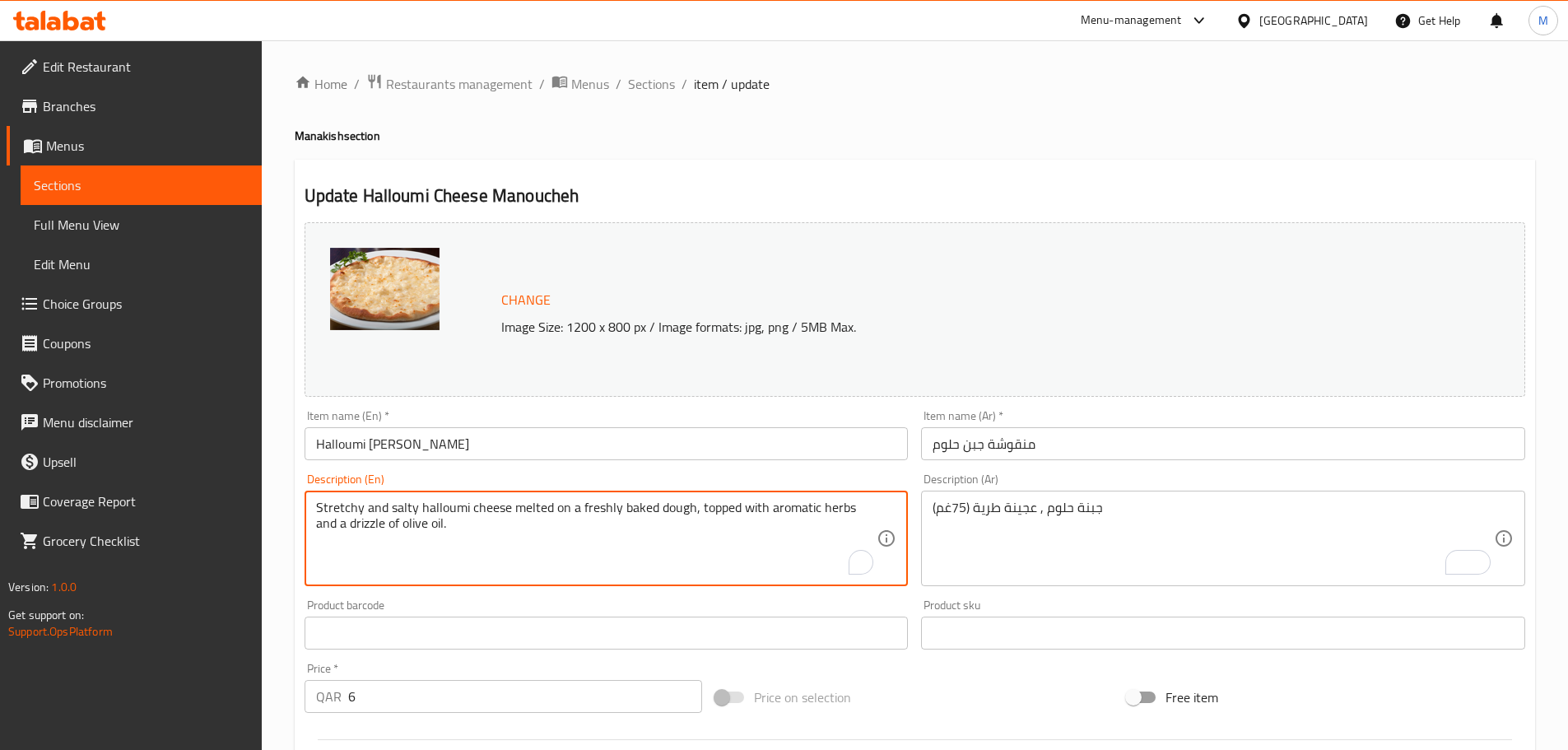
paste textarea "Halloumi cheese, soft dough (75g)"
type textarea "Halloumi cheese, soft dough (75g)"
click at [302, 477] on div "Description (En) Halloumi cheese, soft dough (75g) Description (En)" at bounding box center [607, 529] width 617 height 126
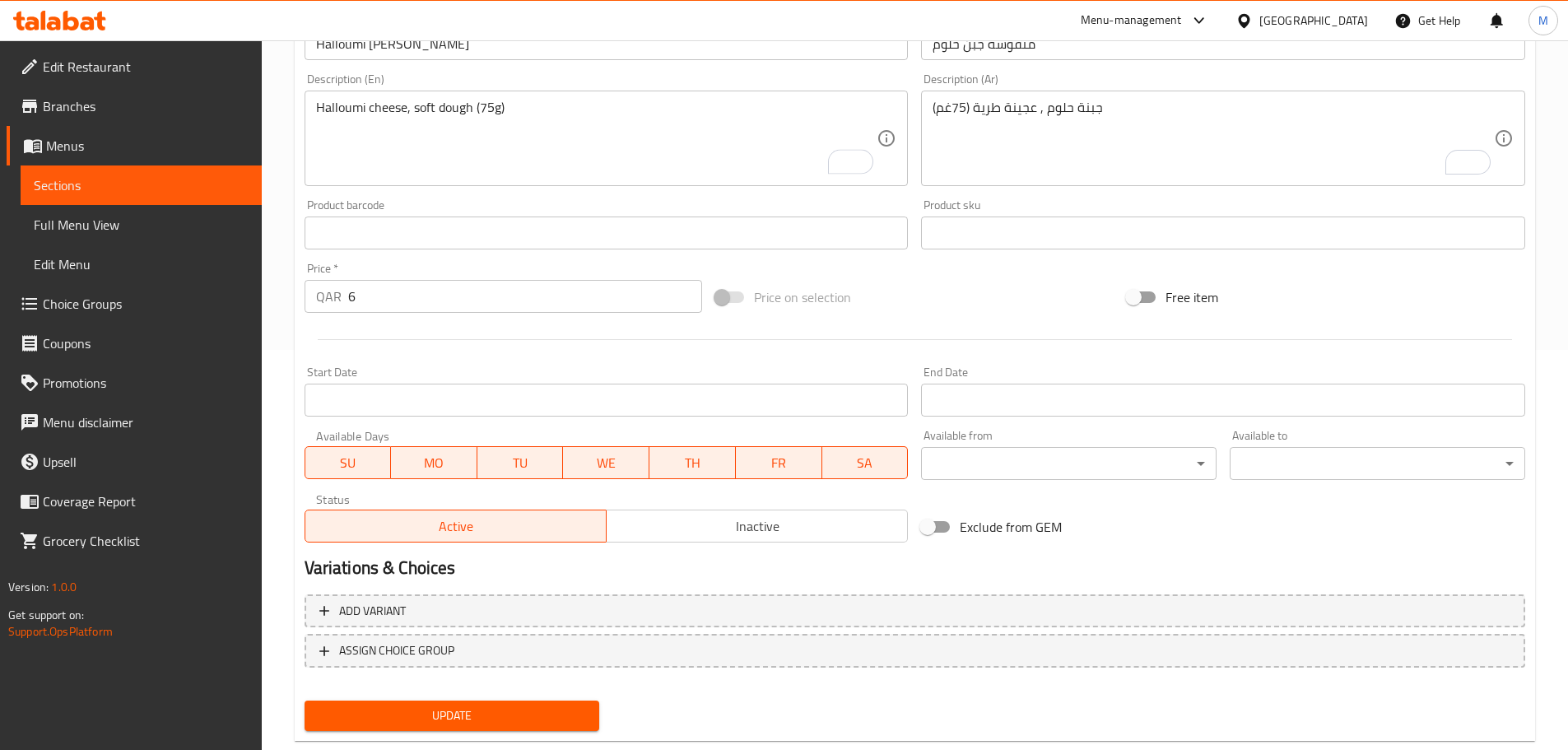
scroll to position [437, 0]
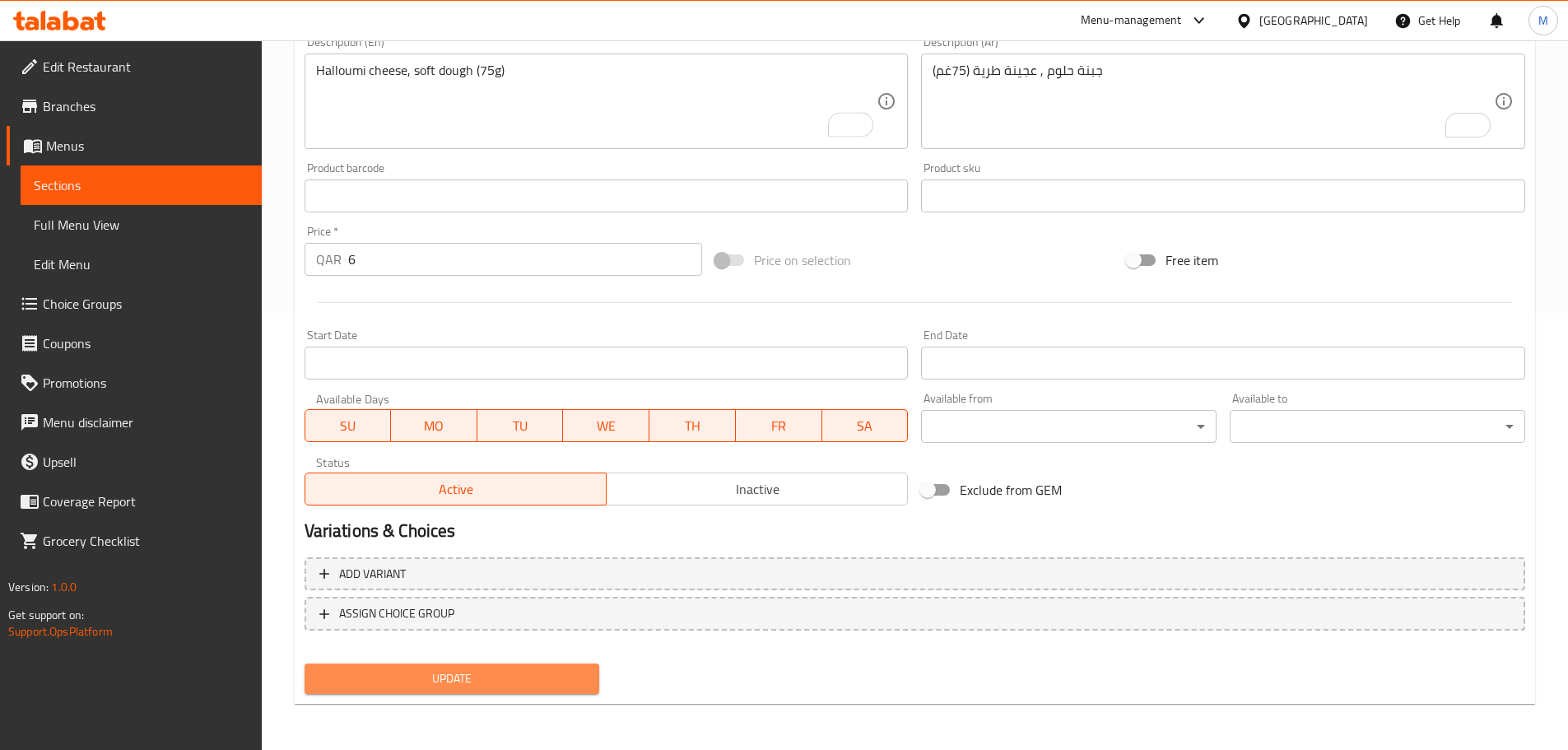
click at [441, 688] on span "Update" at bounding box center [452, 679] width 269 height 21
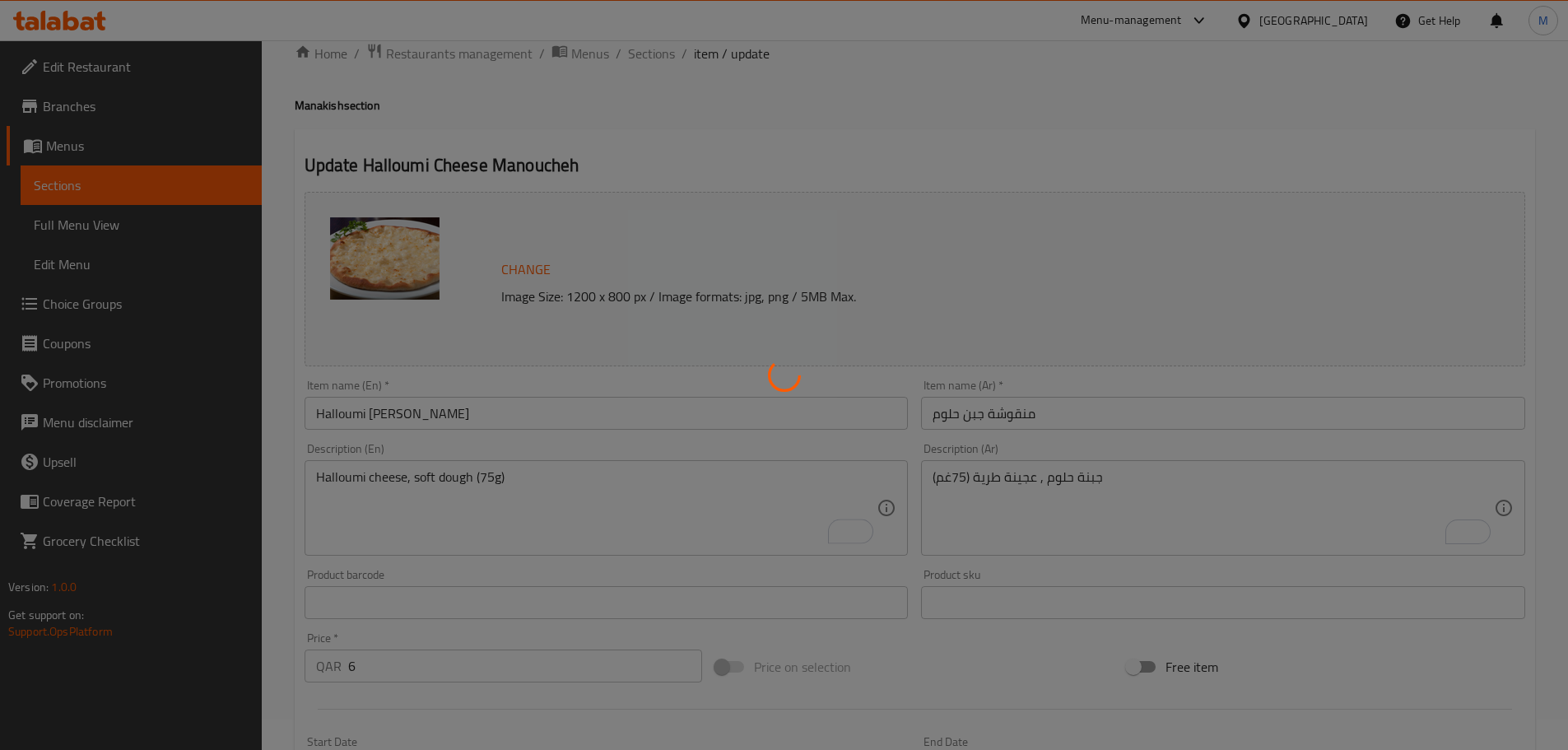
scroll to position [0, 0]
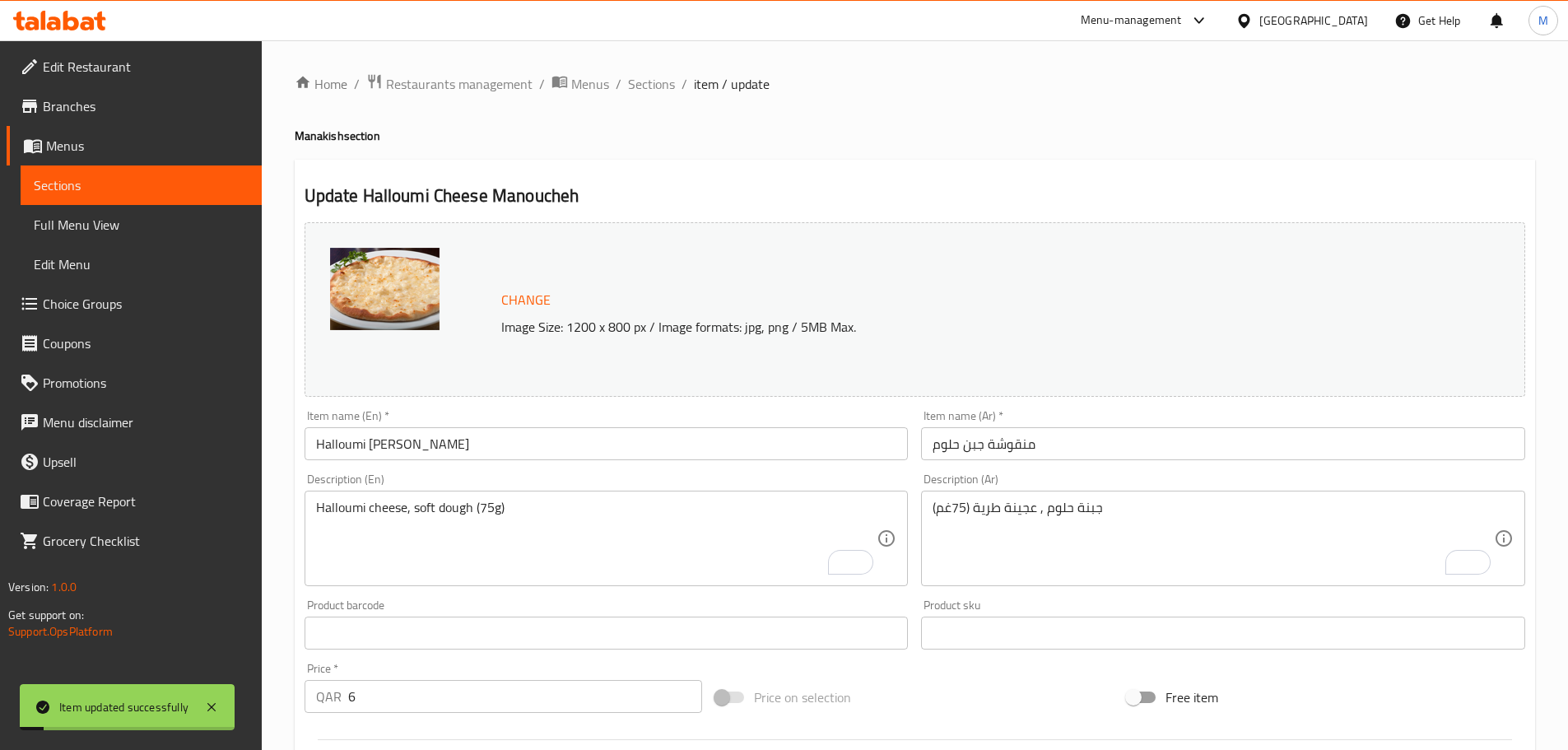
click at [676, 87] on ol "Home / Restaurants management / Menus / Sections / item / update" at bounding box center [915, 83] width 1240 height 22
click at [663, 82] on span "Sections" at bounding box center [651, 83] width 47 height 20
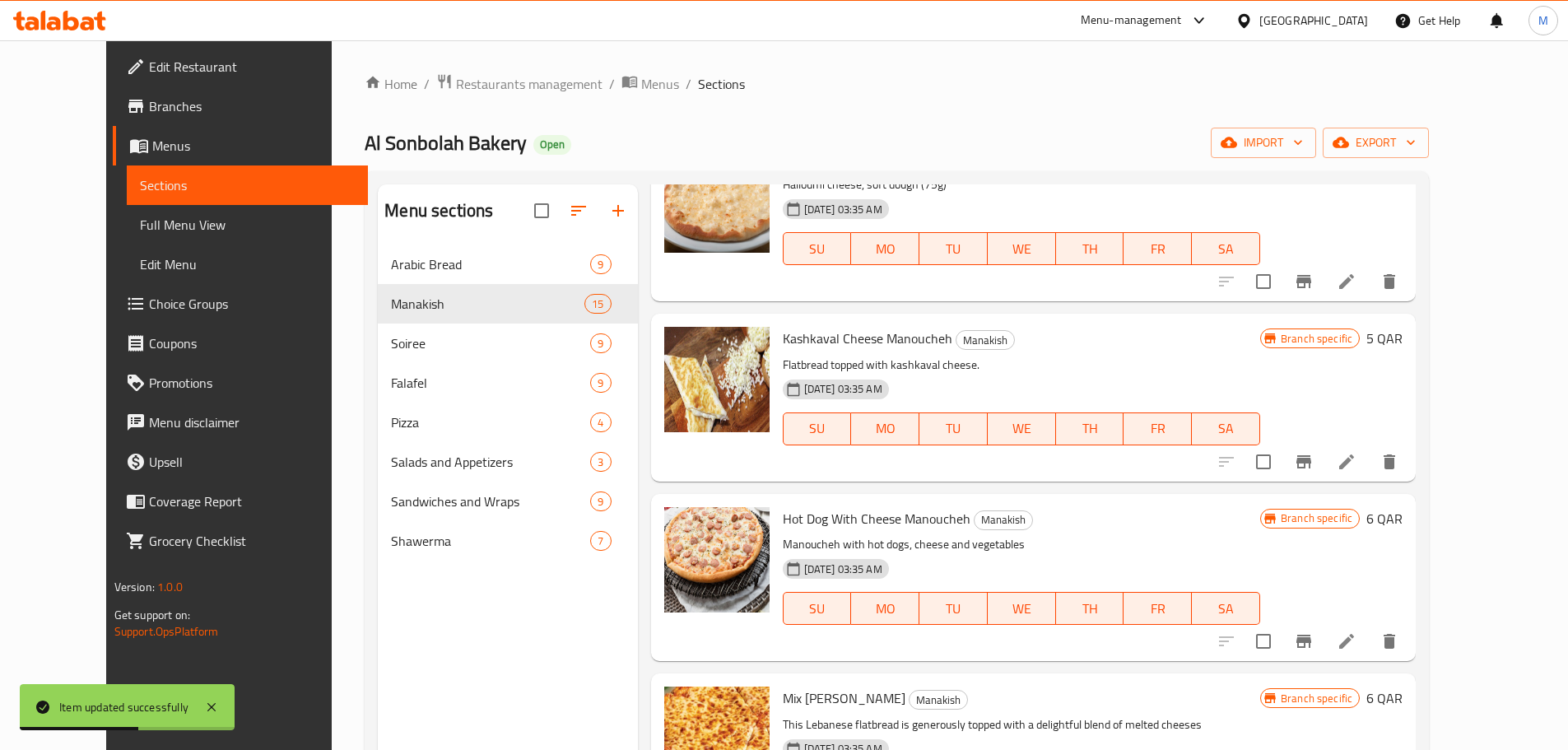
scroll to position [877, 0]
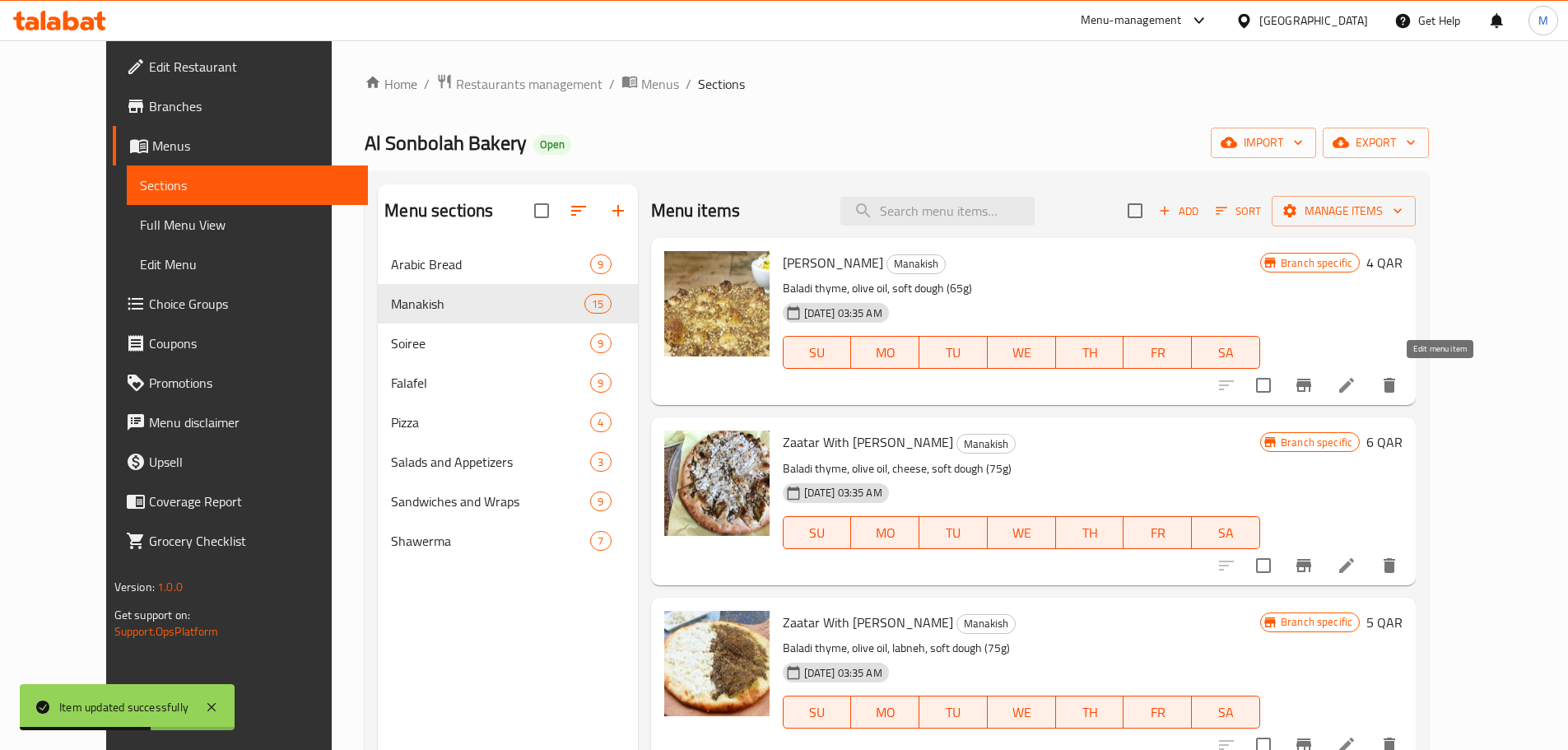
scroll to position [905, 0]
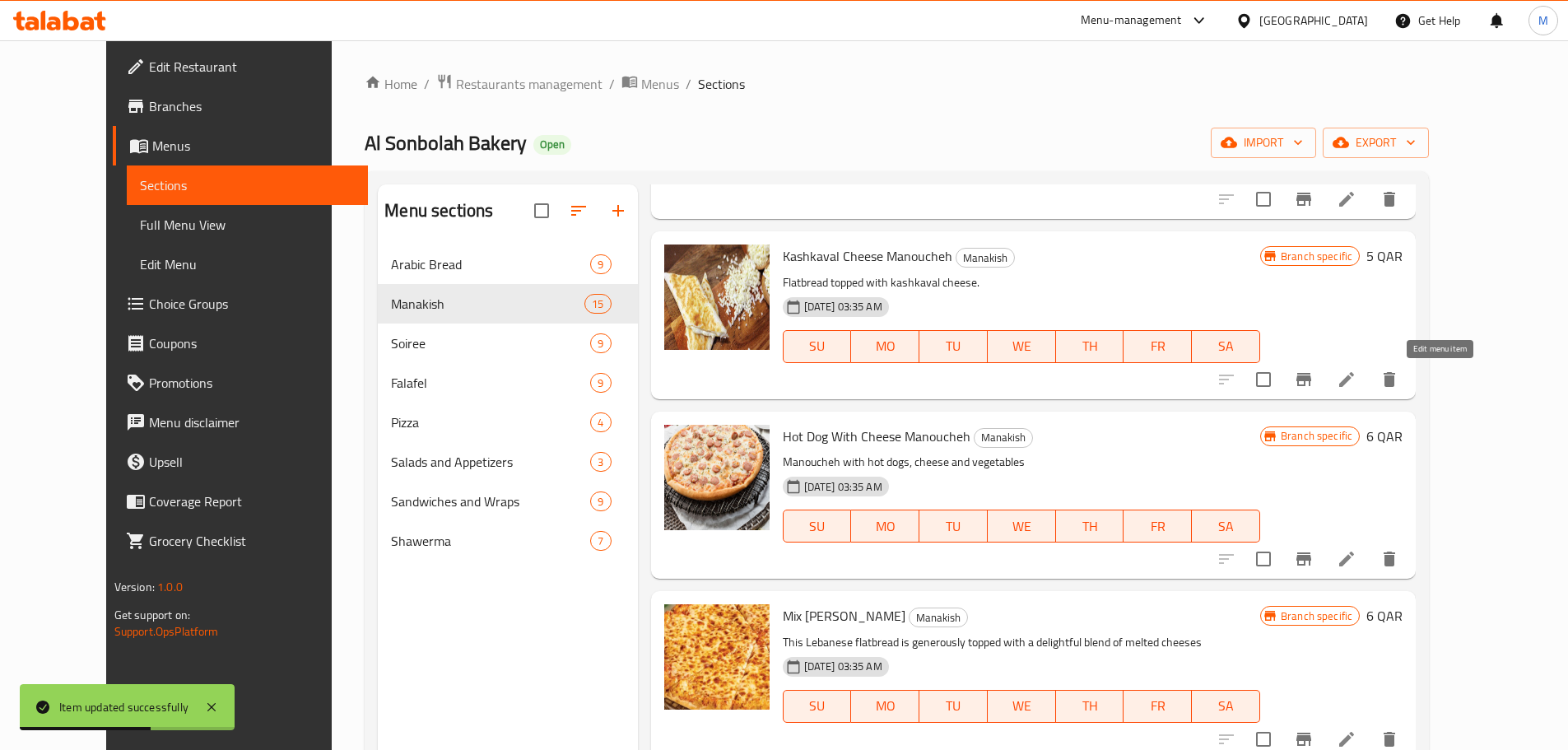
click at [1356, 371] on icon at bounding box center [1346, 379] width 20 height 20
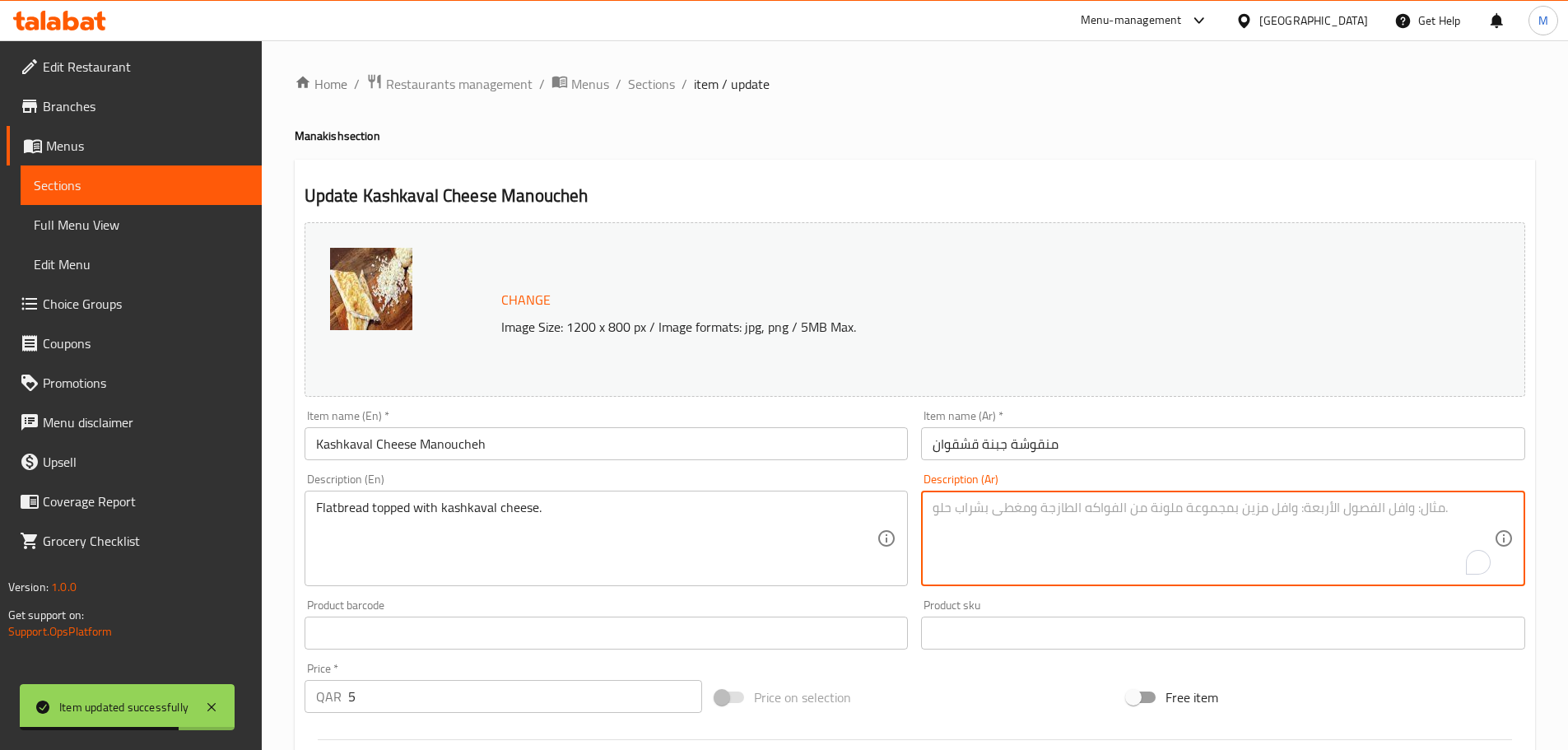
click at [1035, 526] on textarea "To enrich screen reader interactions, please activate Accessibility in Grammarl…" at bounding box center [1212, 538] width 561 height 78
paste textarea "جبنة قشقوان , عجينة طرية (75غم)"
type textarea "جبنة قشقوان , عجينة طرية (75غم)"
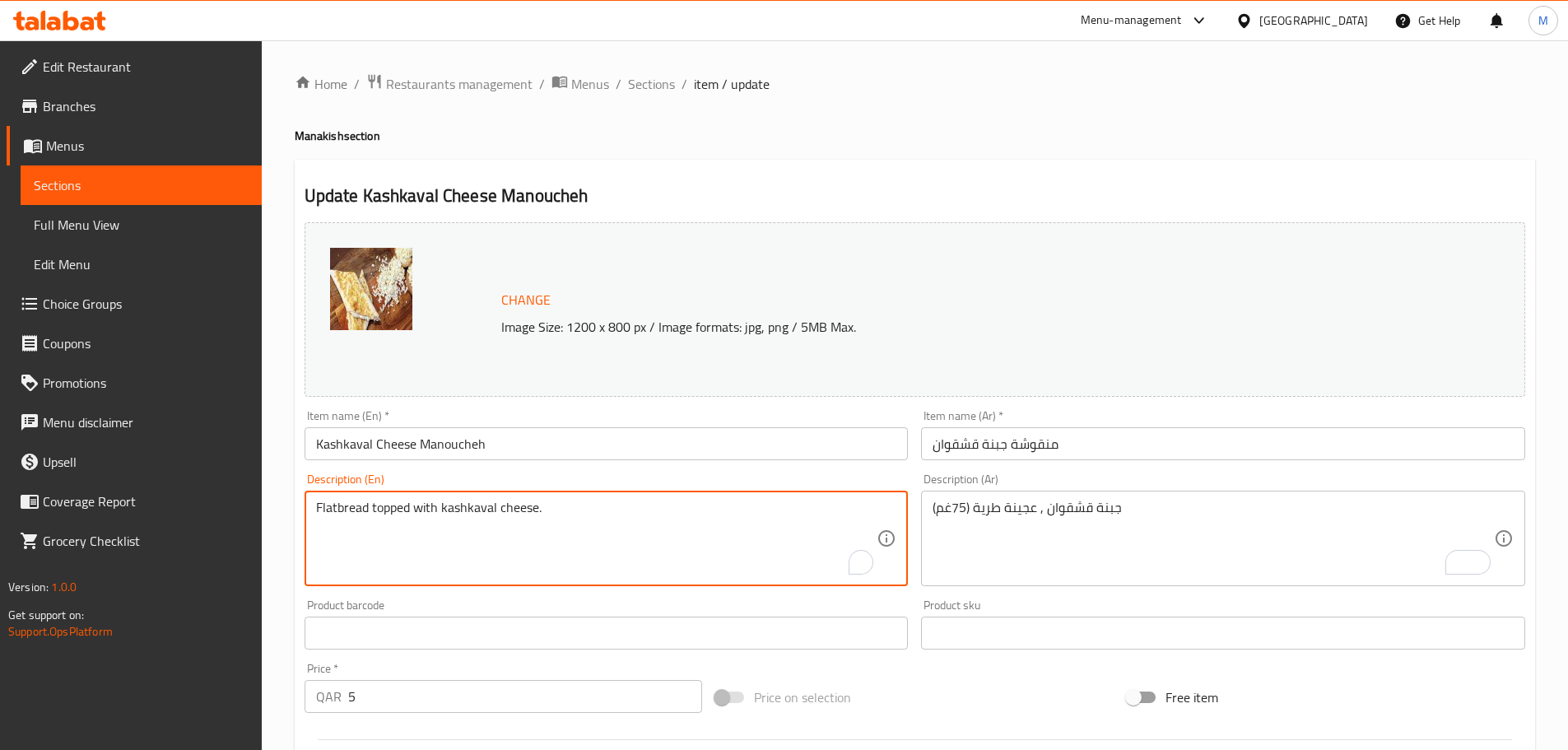
paste textarea "Kashkaval cheese, soft dough (75g)"
type textarea "Kashkaval cheese, soft dough (75g)"
click at [275, 462] on div "Home / Restaurants management / Menus / Sections / item / update Manakish secti…" at bounding box center [915, 614] width 1306 height 1146
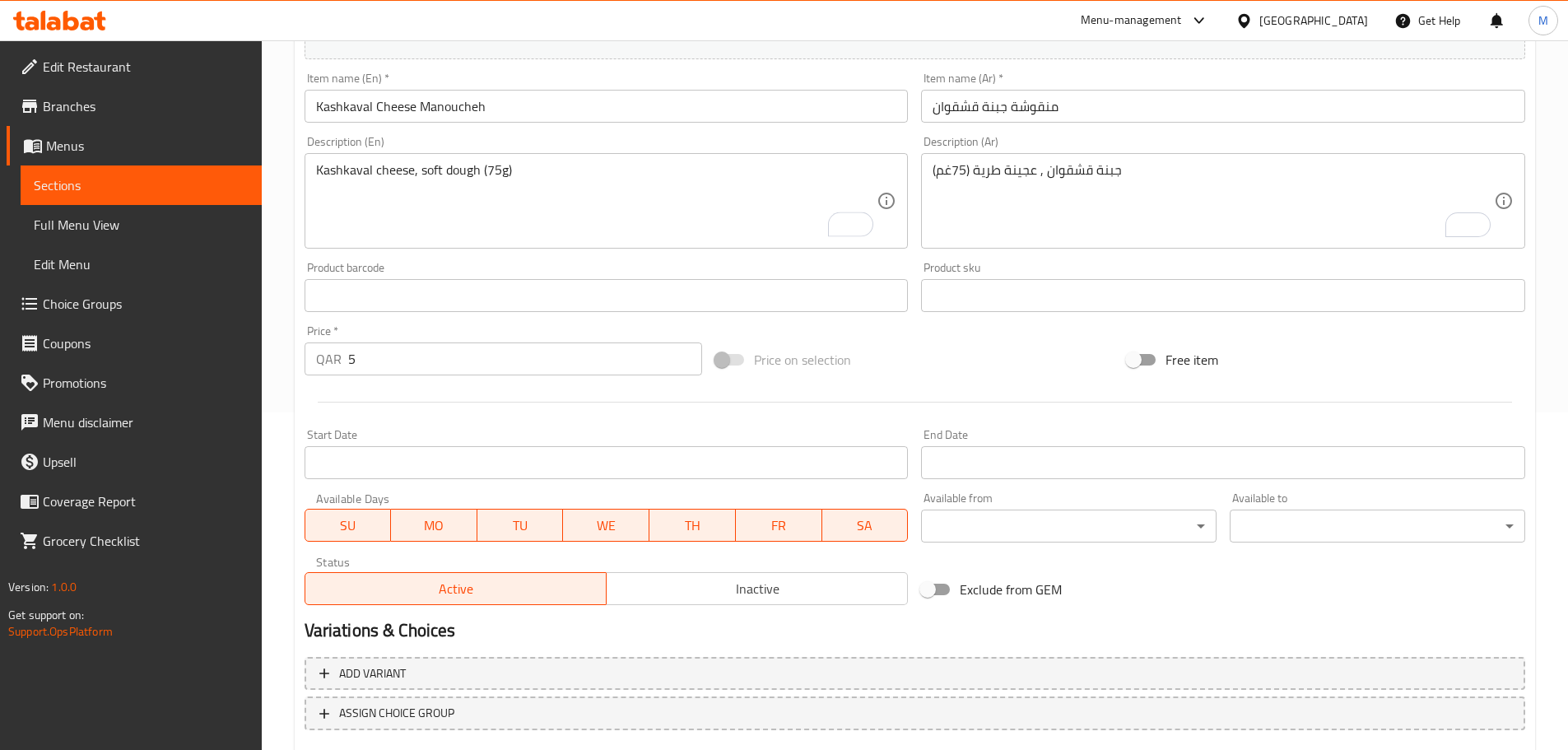
scroll to position [437, 0]
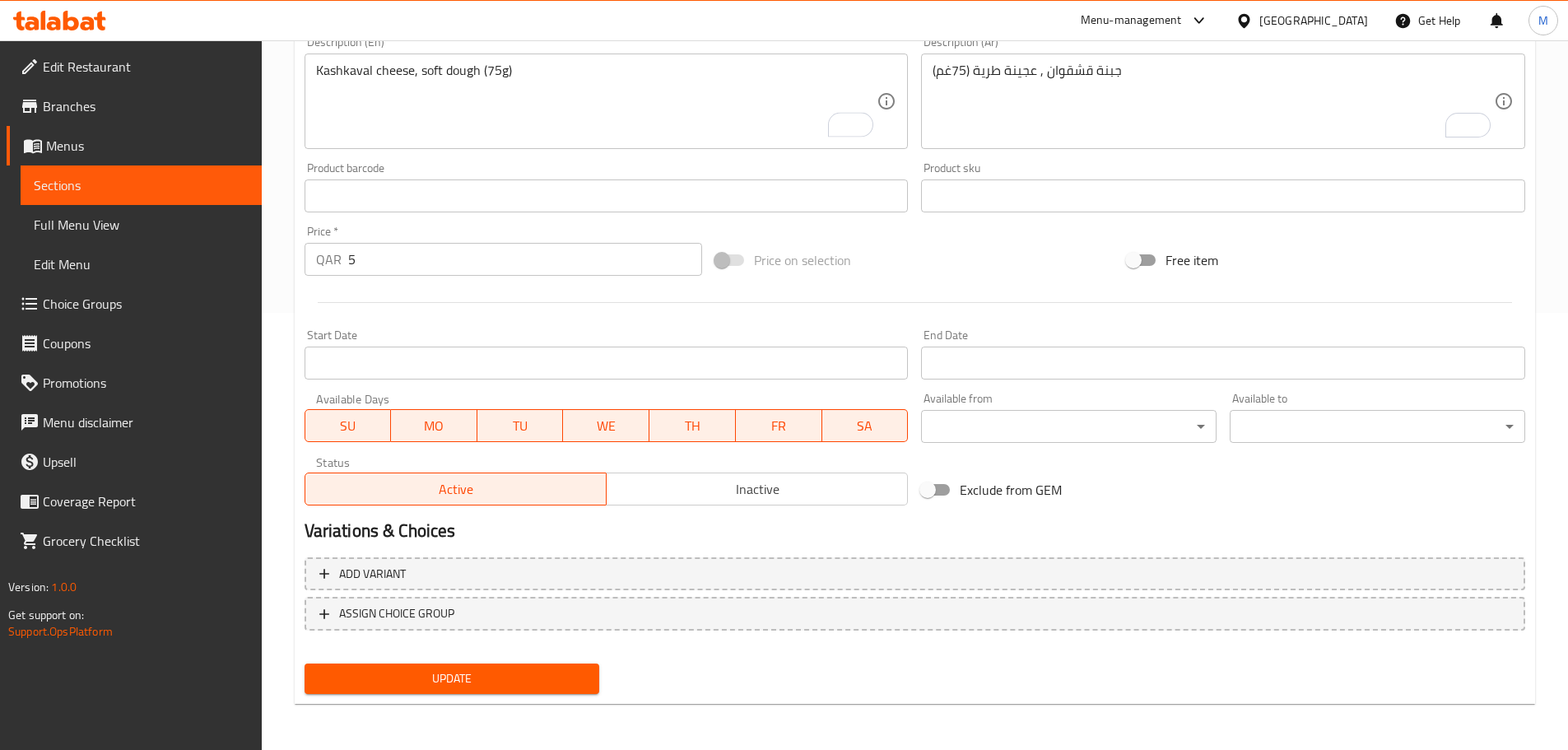
click at [459, 669] on span "Update" at bounding box center [452, 679] width 269 height 21
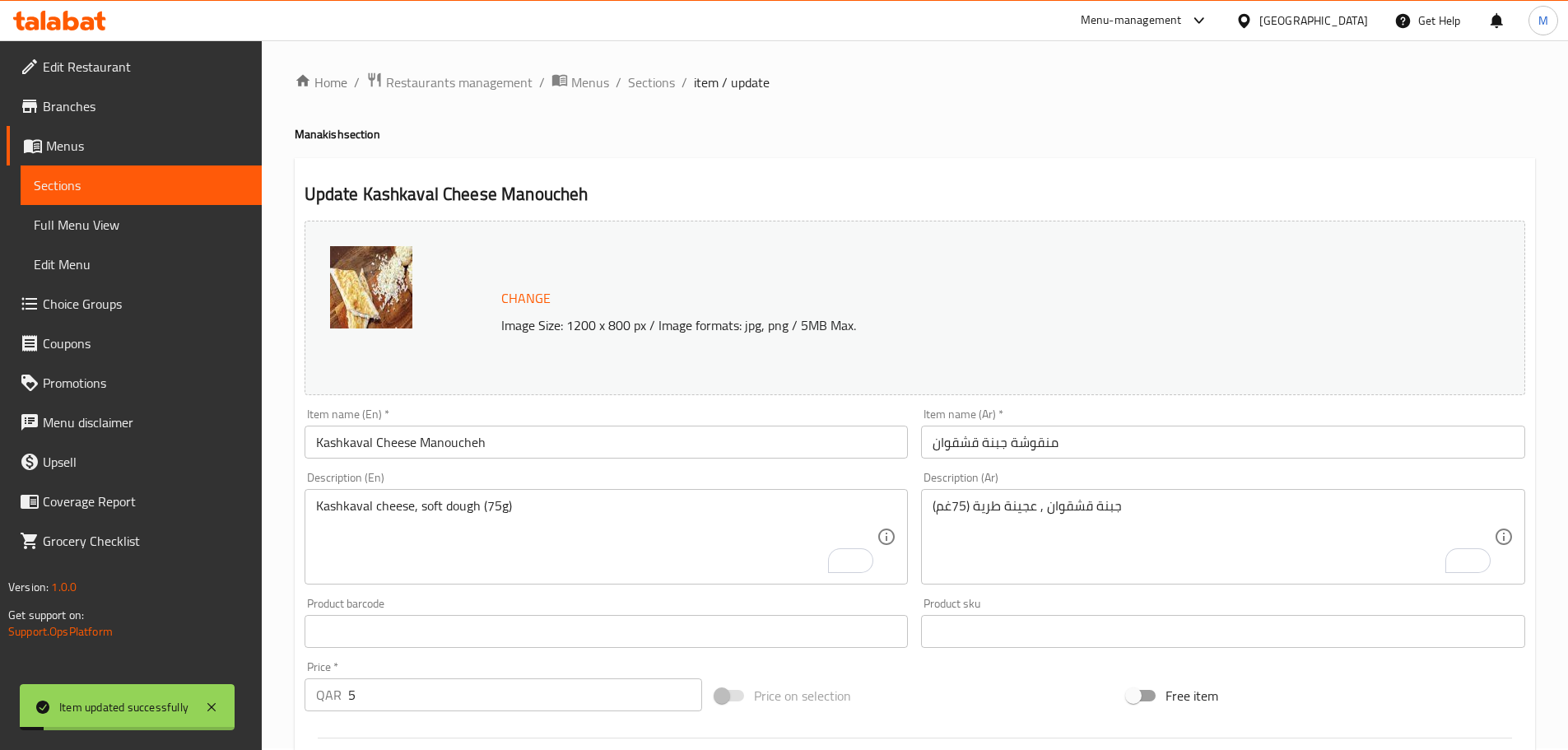
scroll to position [0, 0]
click at [645, 79] on span "Sections" at bounding box center [651, 83] width 47 height 20
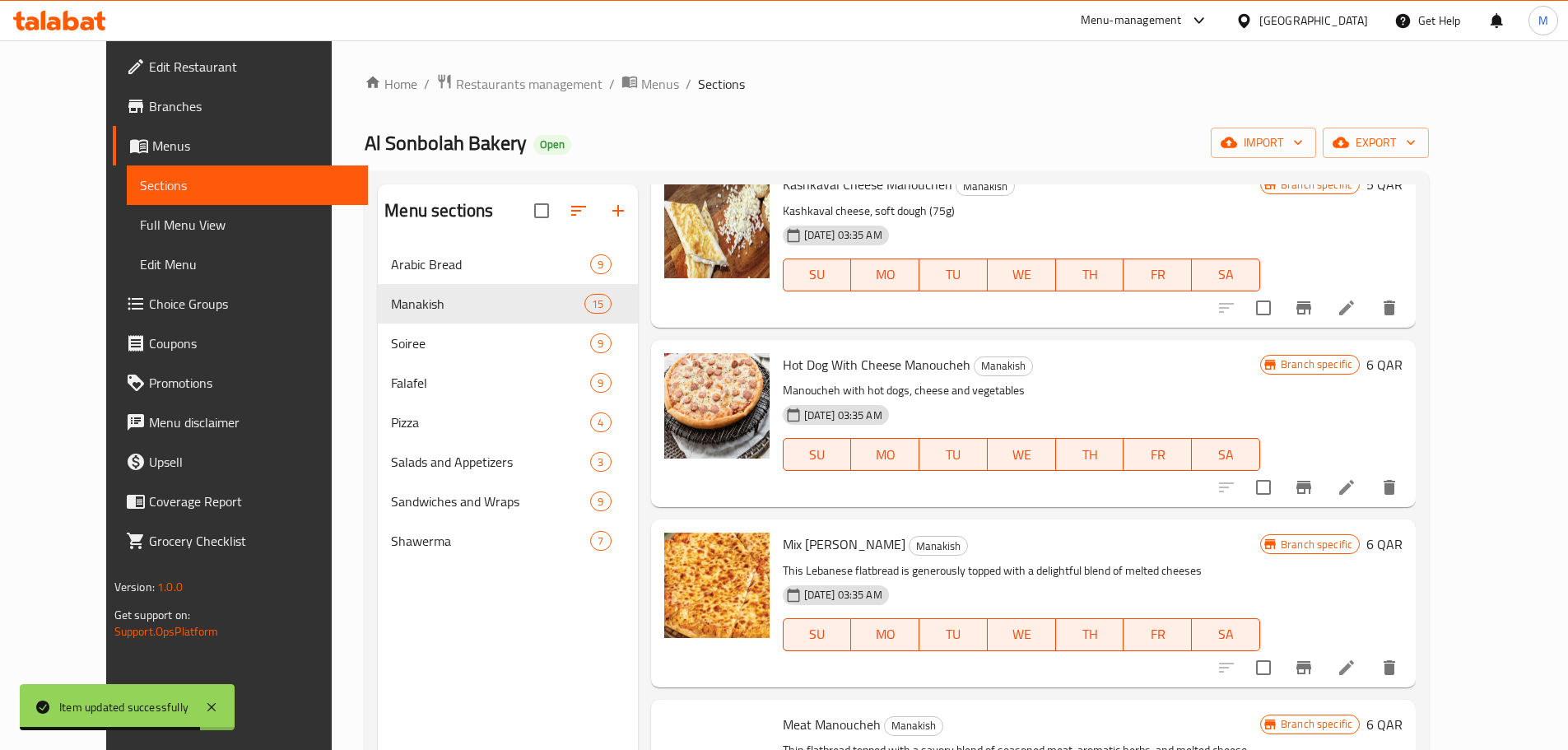
scroll to position [988, 0]
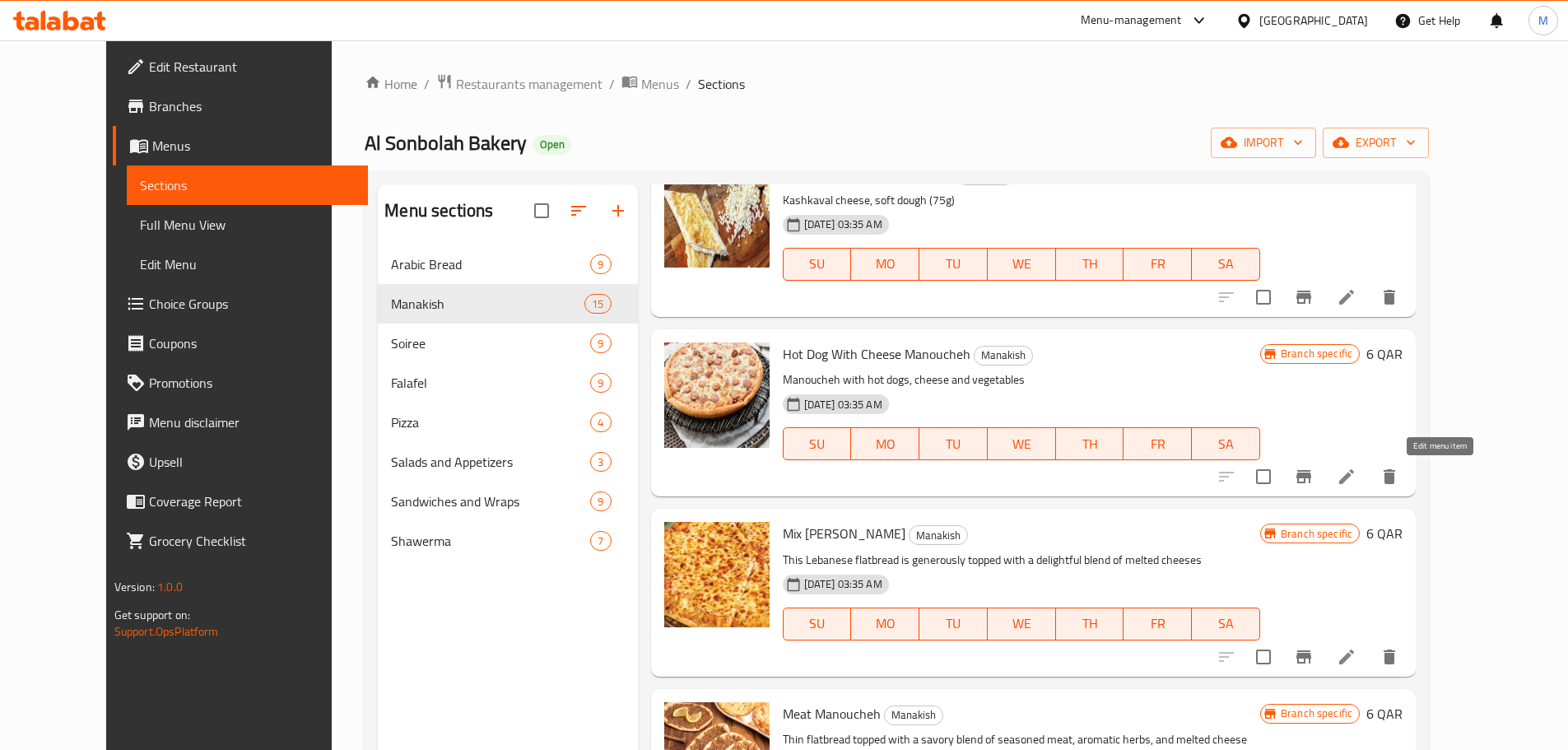
click at [1356, 472] on icon at bounding box center [1346, 476] width 20 height 20
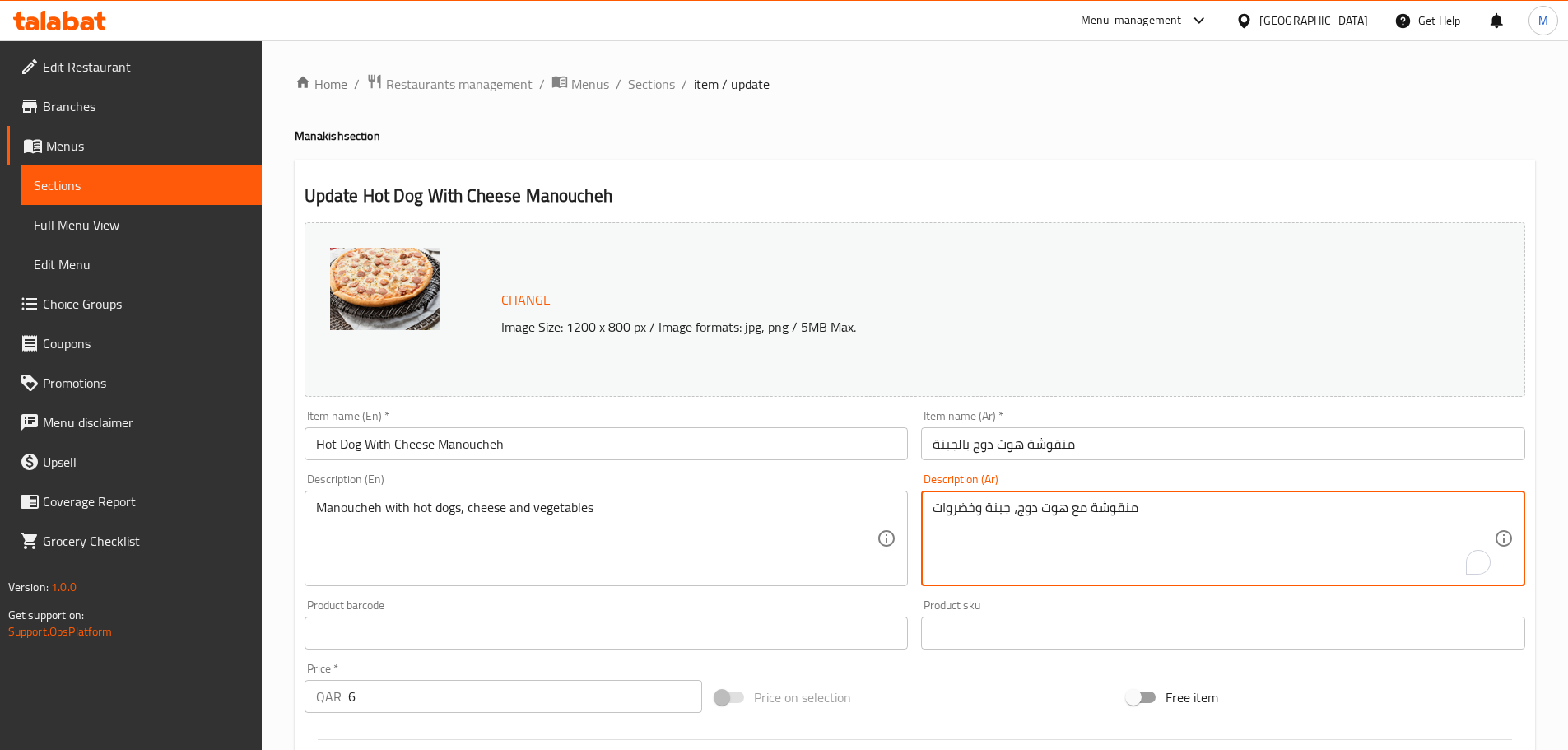
paste textarea "وت دوغ , جبنة قشقوان (75غم)"
type textarea "هوت دوغ , جبنة قشقوان (75غم)"
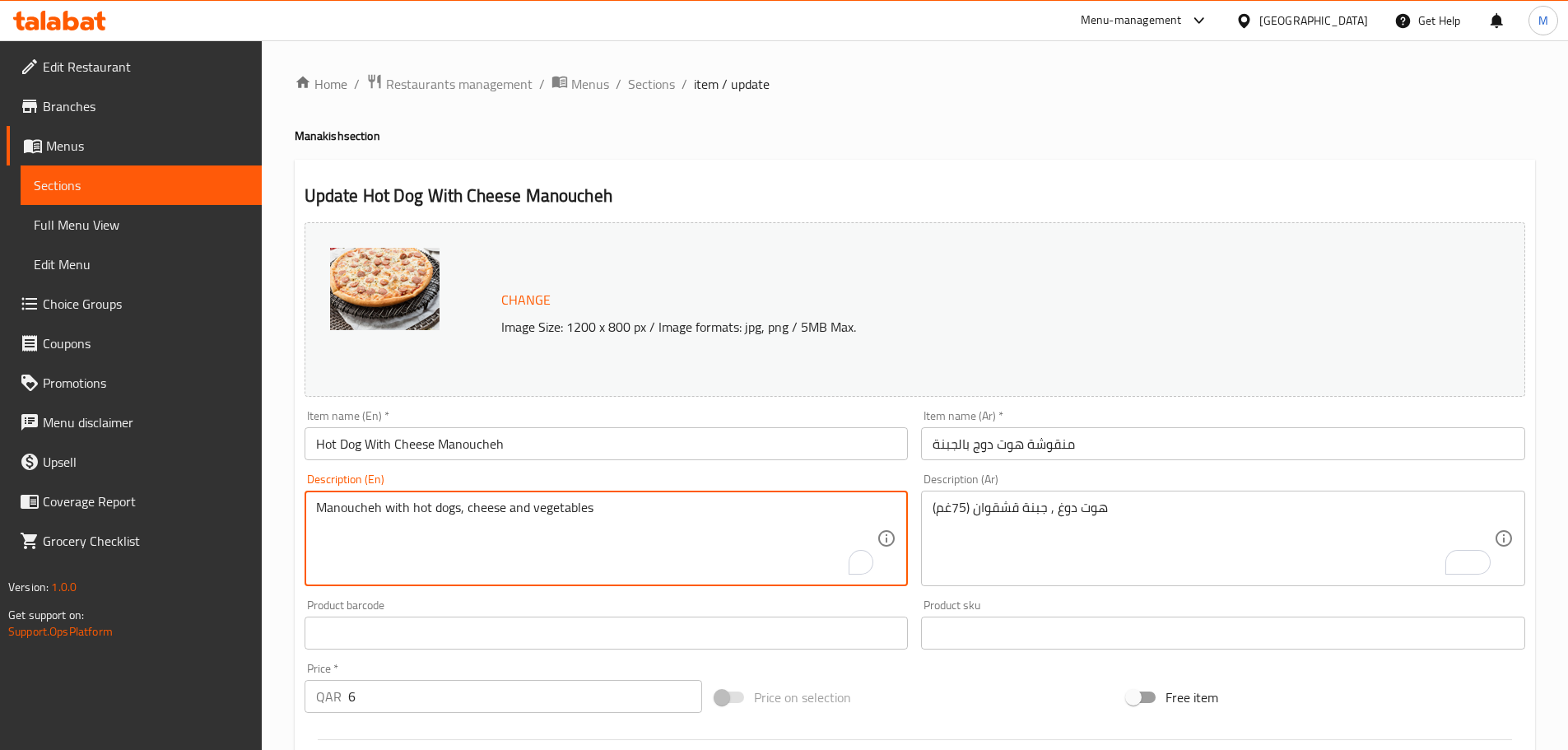
paste textarea "Hot dog, Kashkaval cheese (75g)"
type textarea "Hot dog, Kashkaval cheese (75g)"
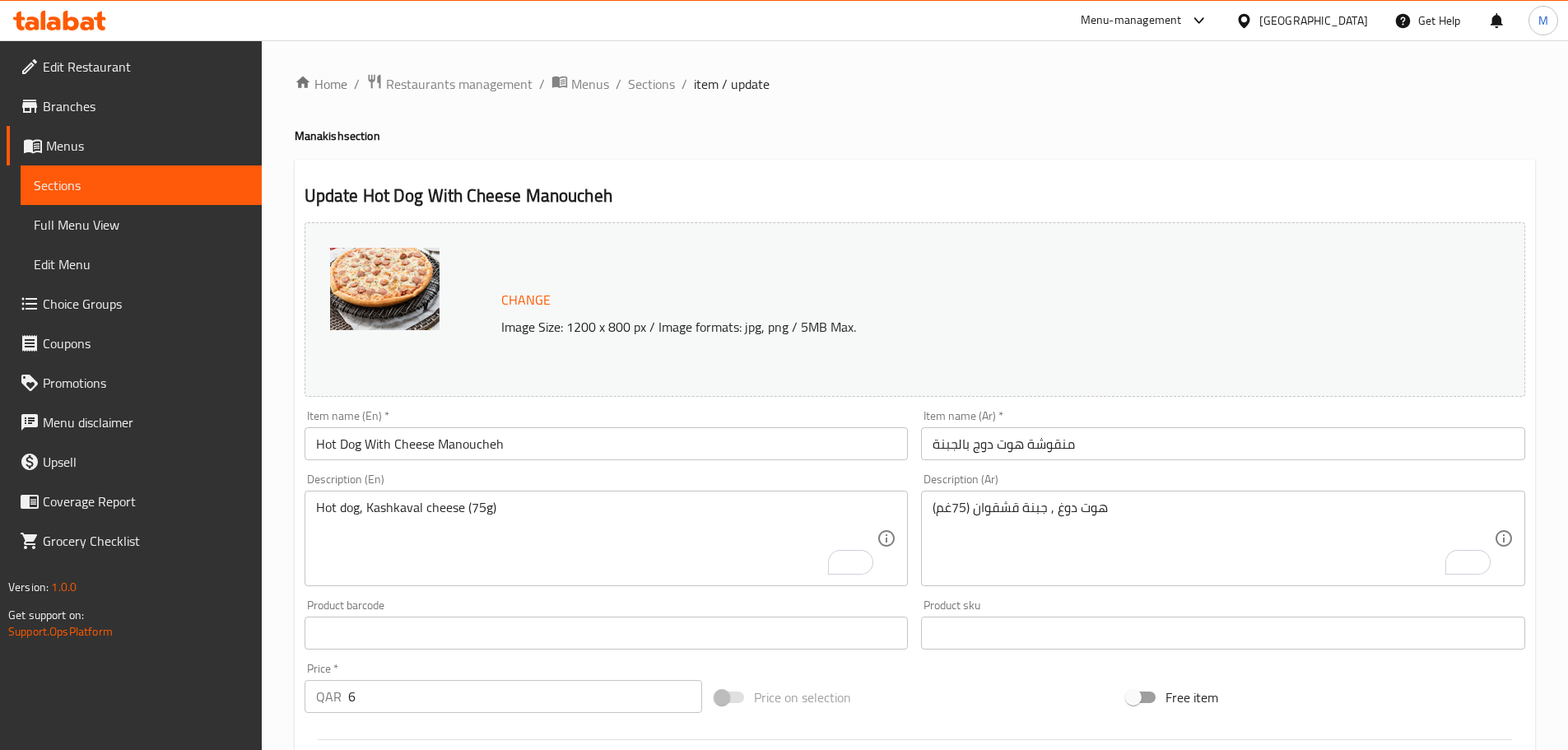
click at [1492, 127] on h4 "Manakish section" at bounding box center [915, 135] width 1240 height 16
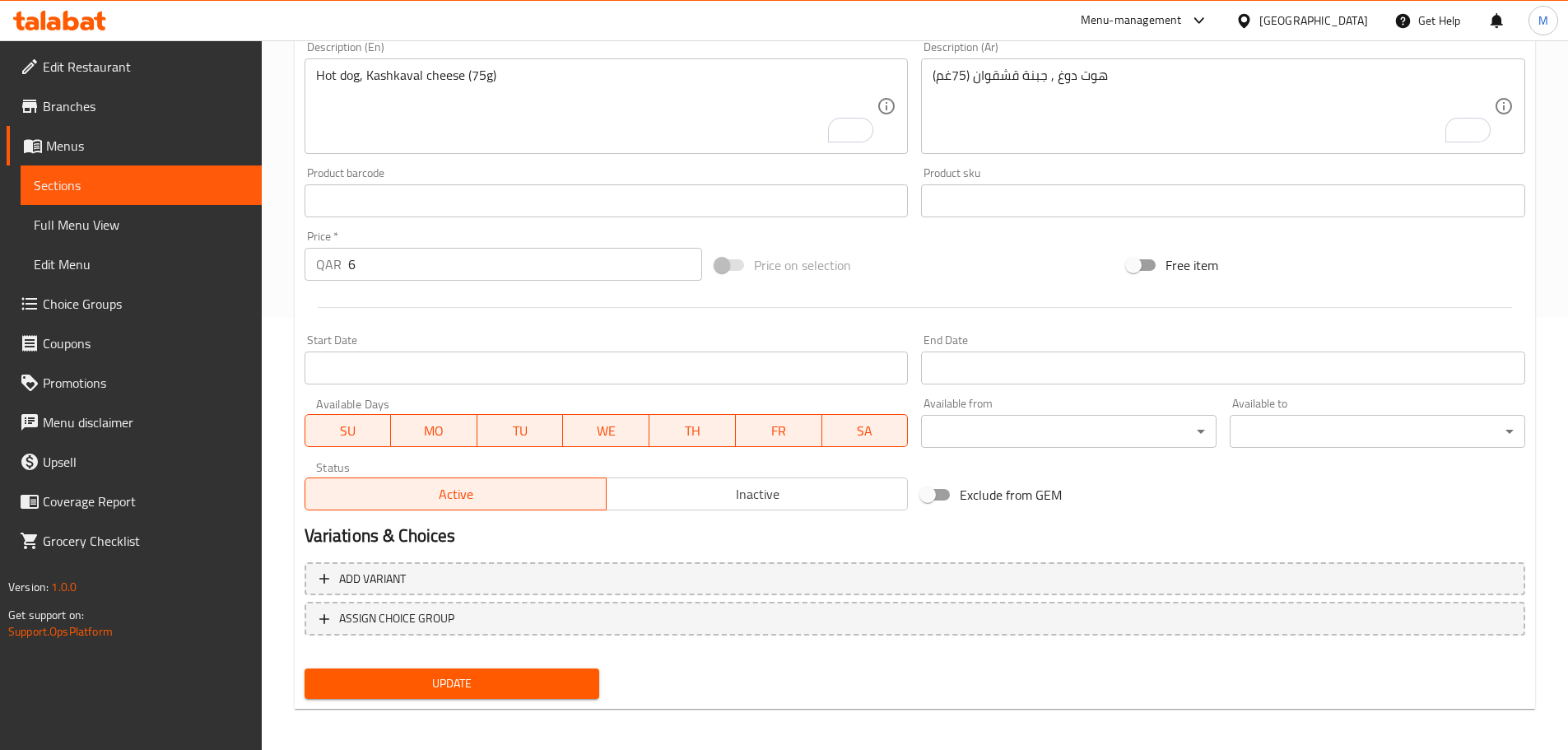
scroll to position [437, 0]
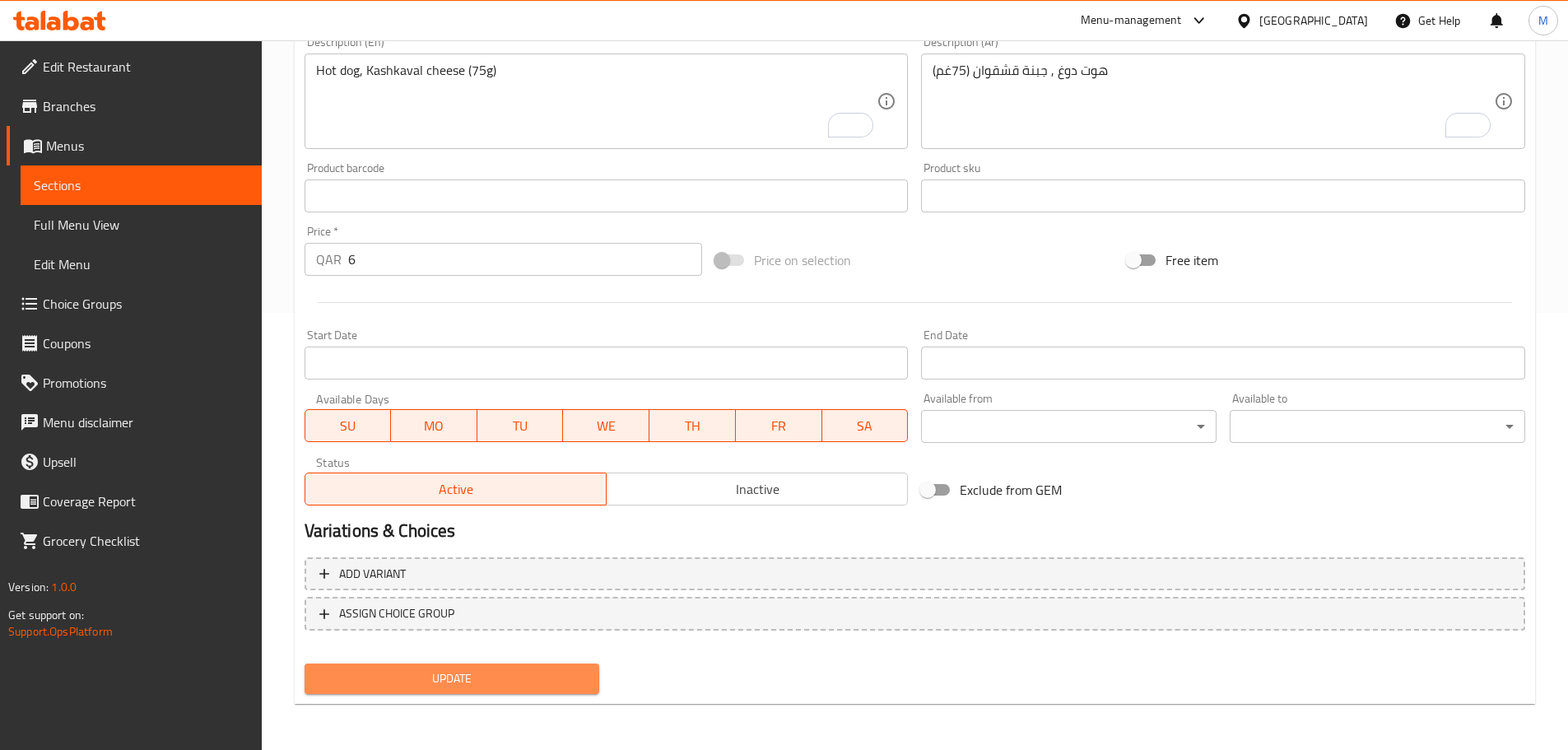
click at [354, 675] on span "Update" at bounding box center [452, 679] width 269 height 21
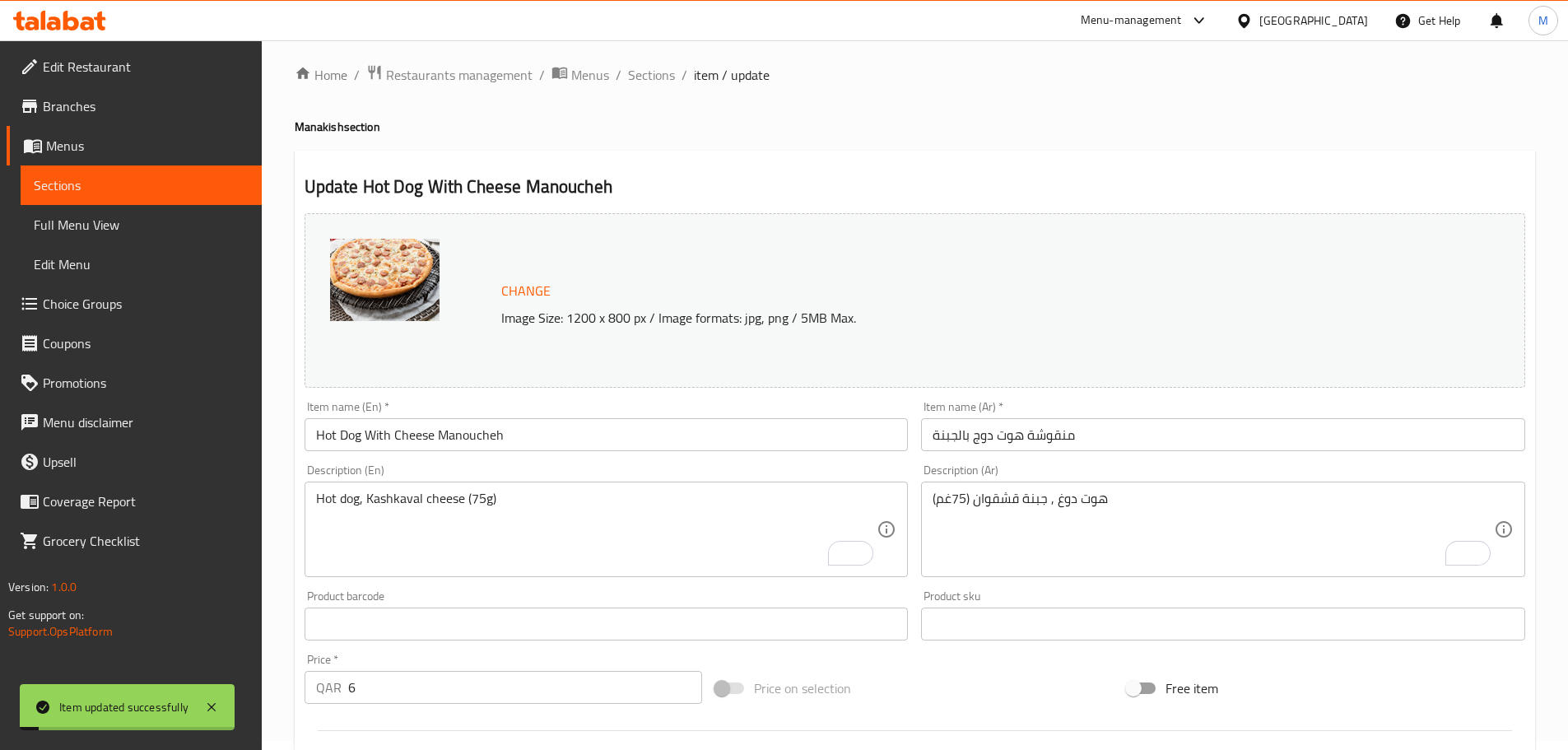
scroll to position [0, 0]
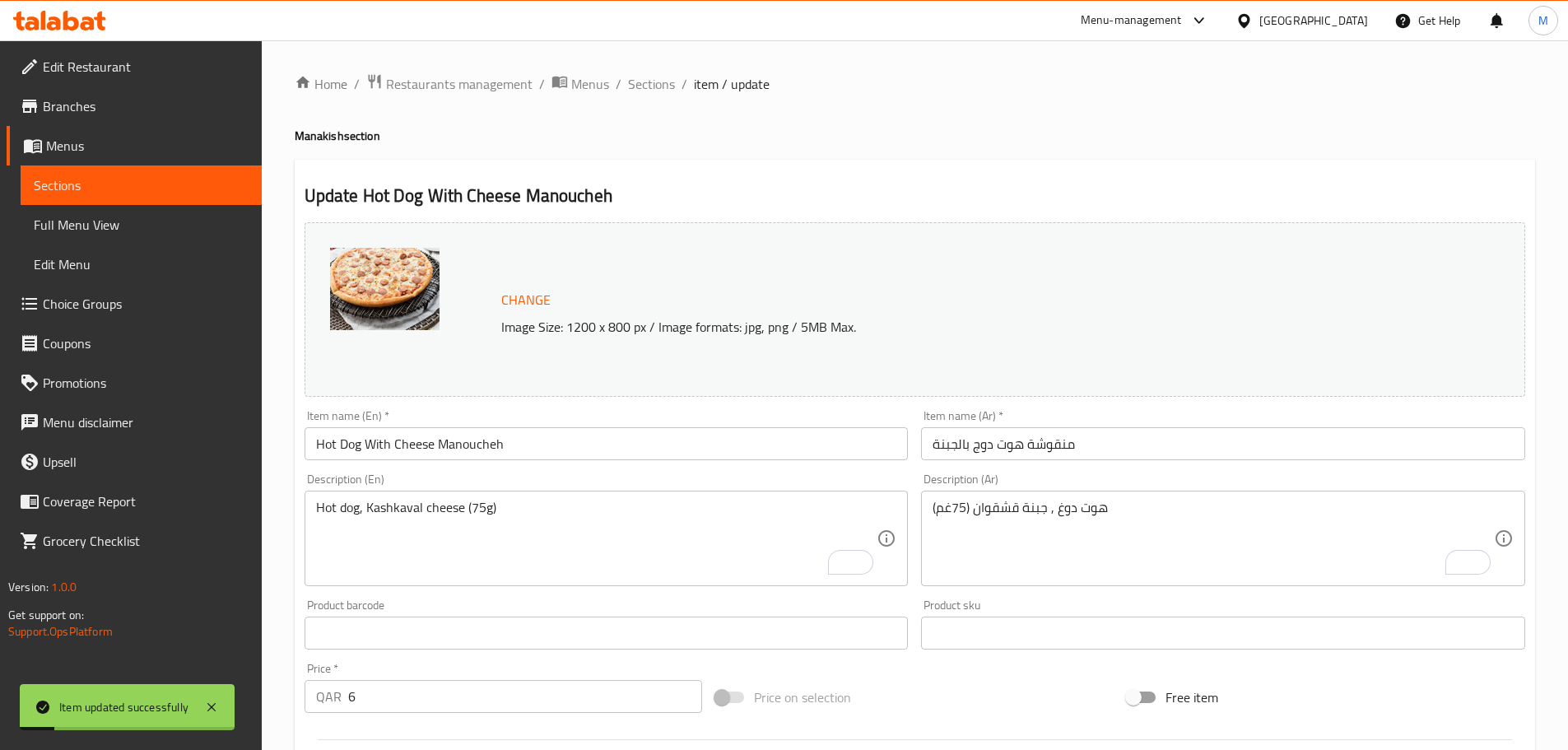
drag, startPoint x: 659, startPoint y: 84, endPoint x: 695, endPoint y: 106, distance: 42.2
click at [659, 84] on span "Sections" at bounding box center [651, 83] width 47 height 20
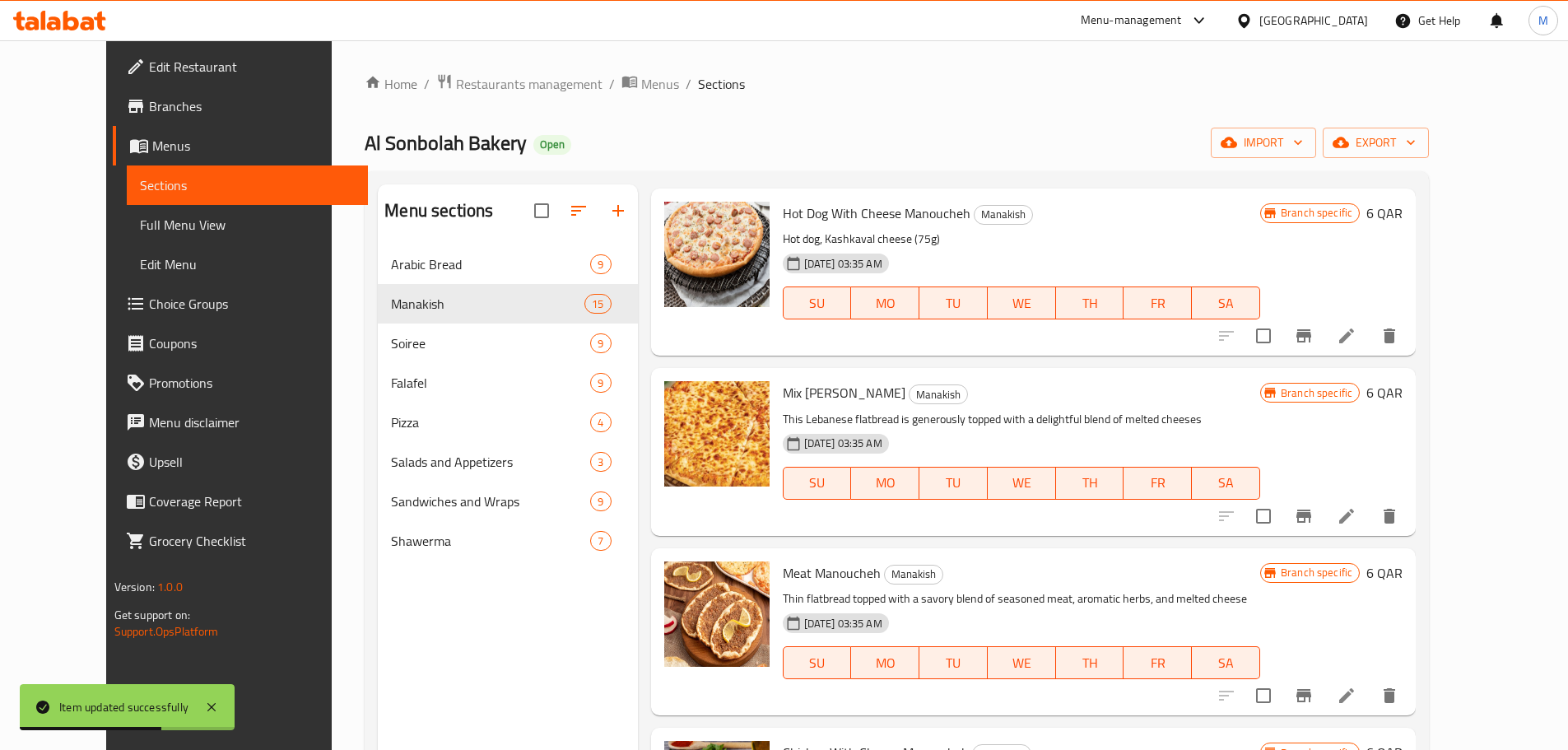
scroll to position [1152, 0]
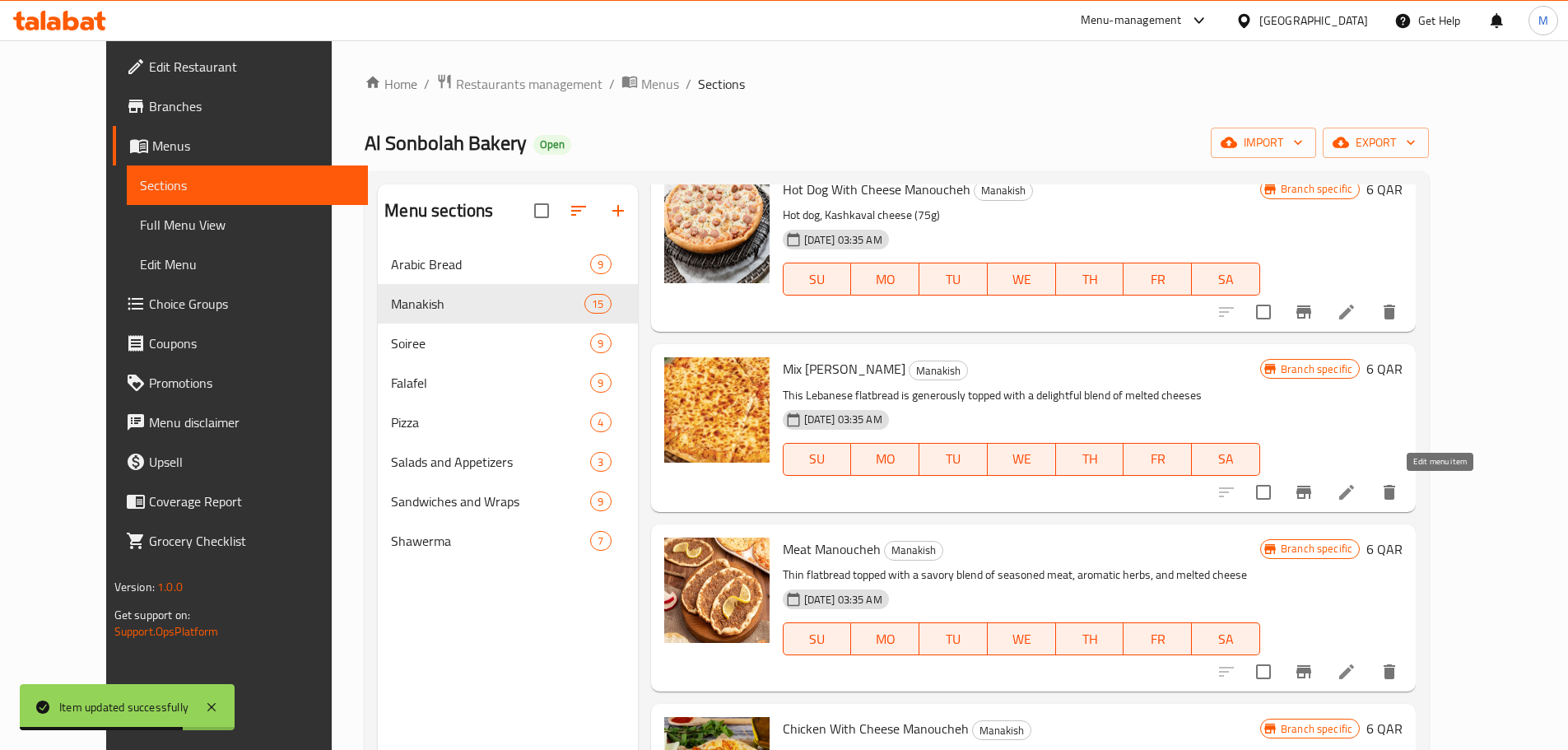
click at [1356, 493] on icon at bounding box center [1346, 492] width 20 height 20
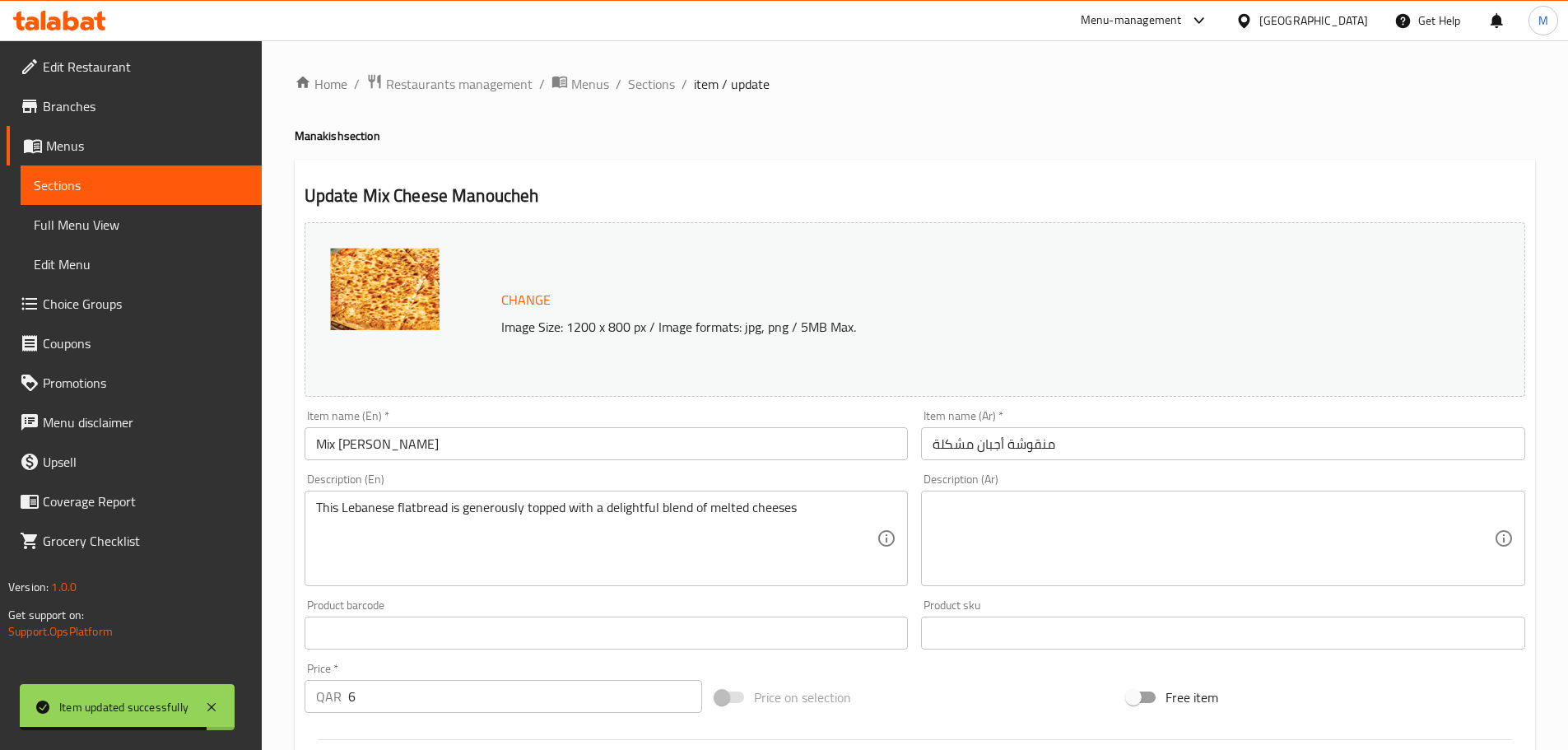
click at [1037, 512] on textarea at bounding box center [1212, 538] width 561 height 78
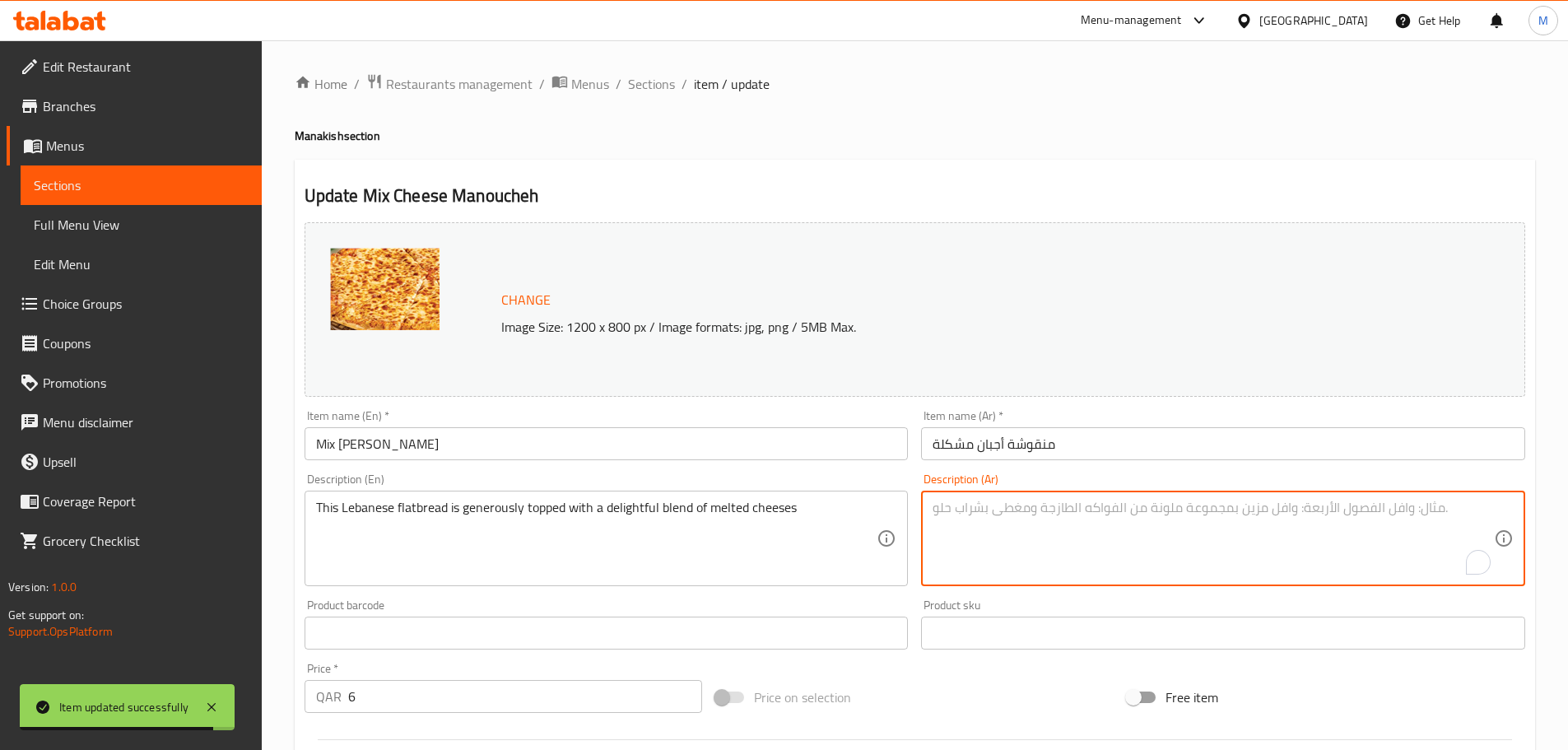
paste textarea "جبنة عكاوي,جبنة حلوم,جبنة قشقوان (75غم)"
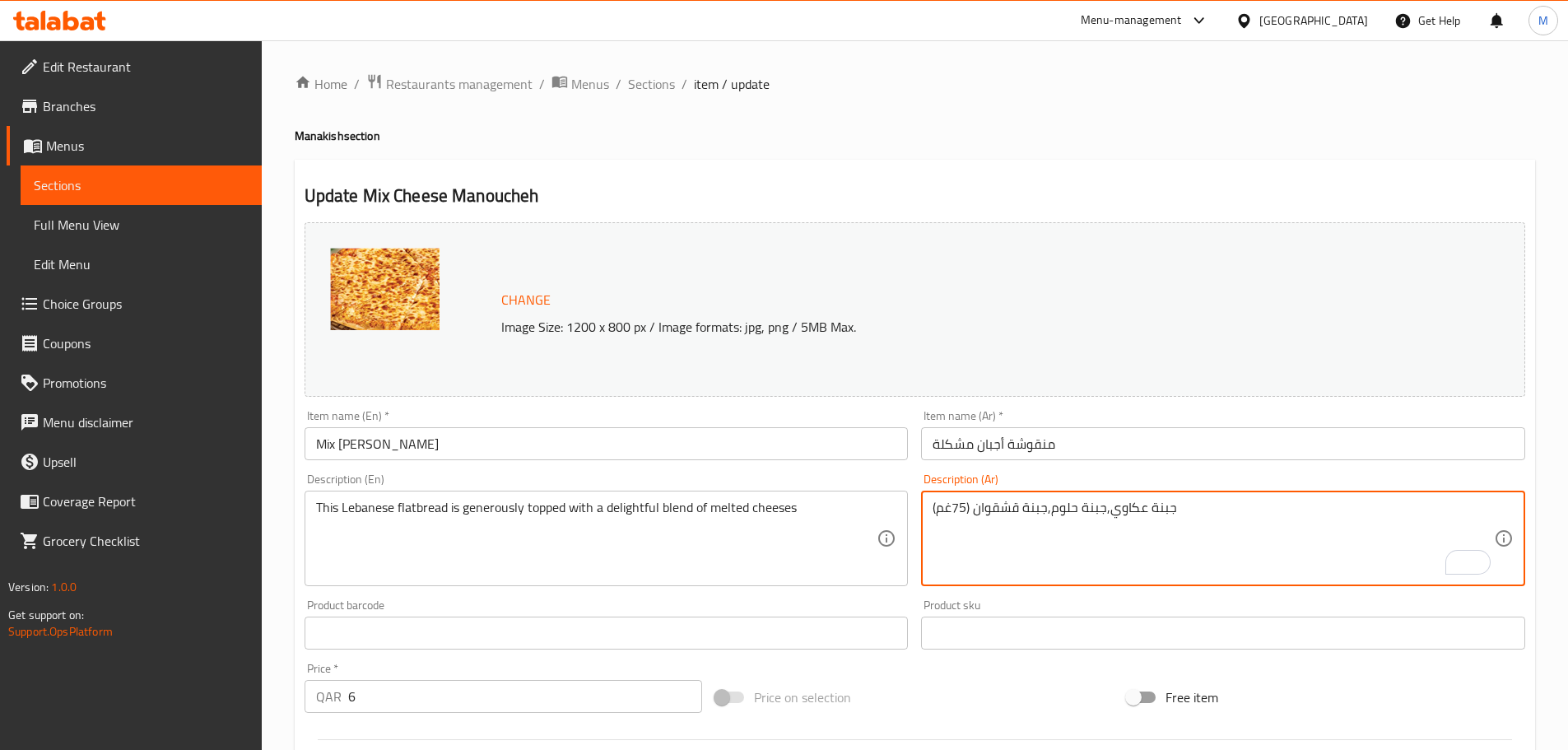
type textarea "جبنة عكاوي,جبنة حلوم,جبنة قشقوان (75غم)"
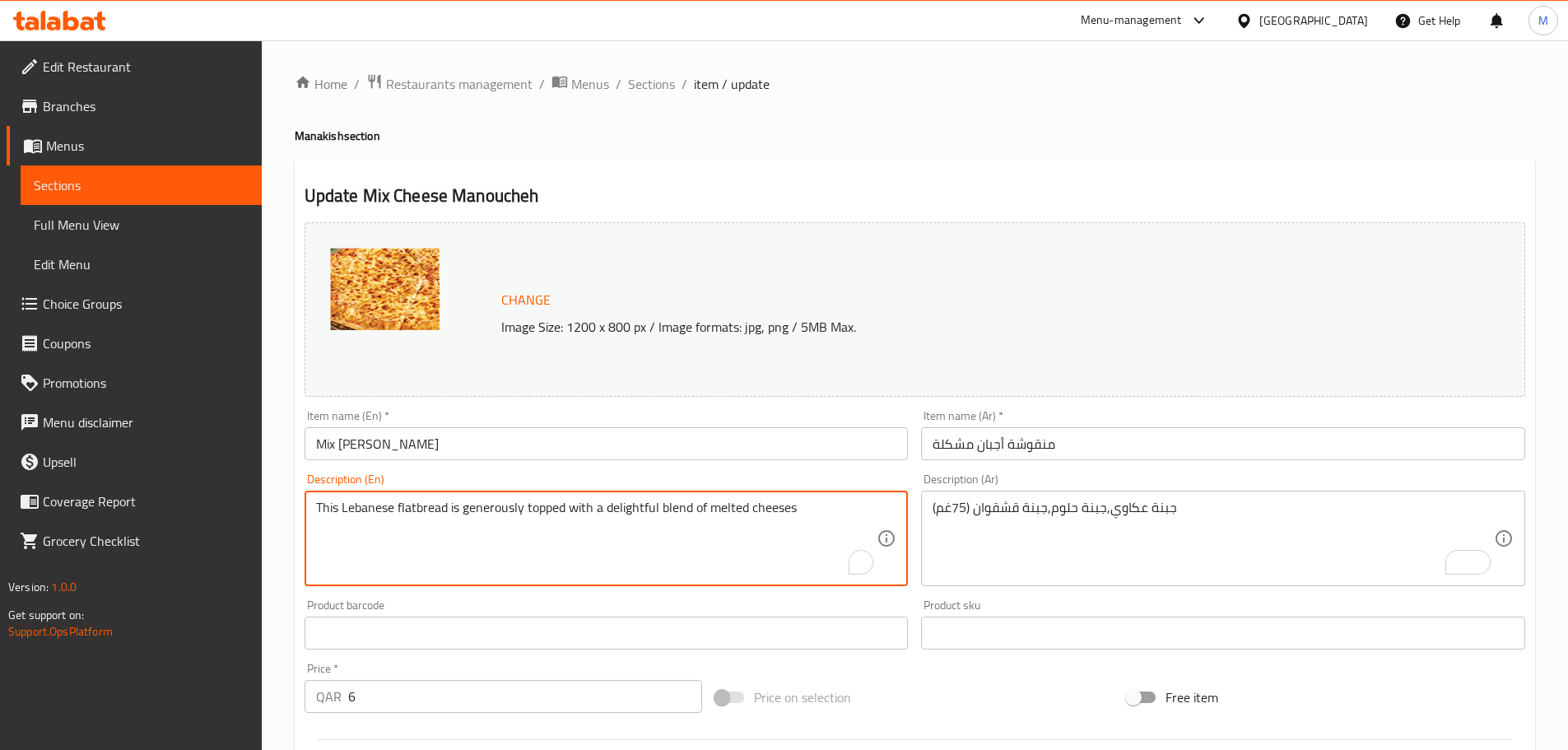
paste textarea "Akkawi cheese, Halloumi cheese, Kashkaval cheese (75g)"
type textarea "Akkawi cheese, Halloumi cheese, Kashkaval cheese (75g)"
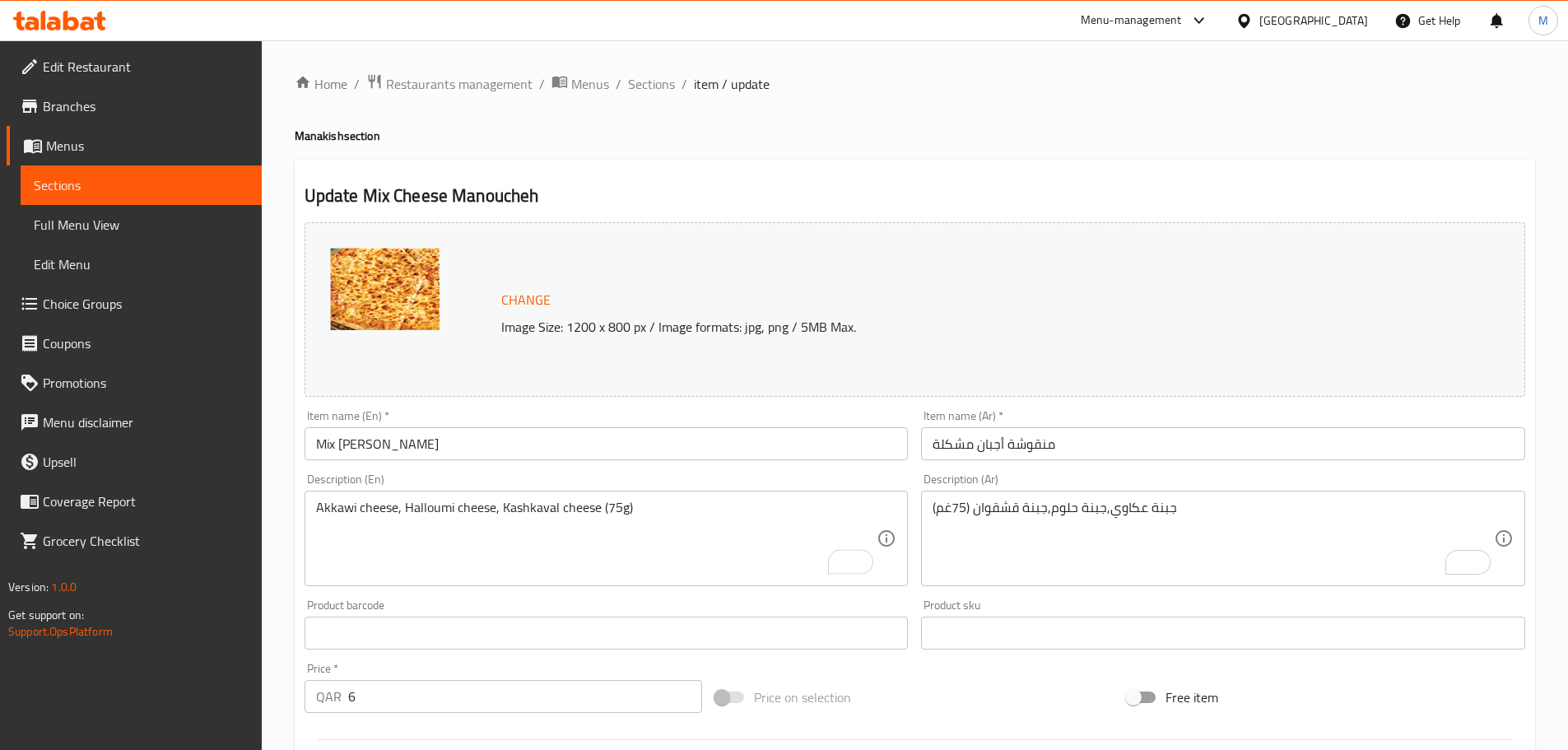
click at [289, 428] on div "Home / Restaurants management / Menus / Sections / item / update Manakish secti…" at bounding box center [915, 614] width 1306 height 1146
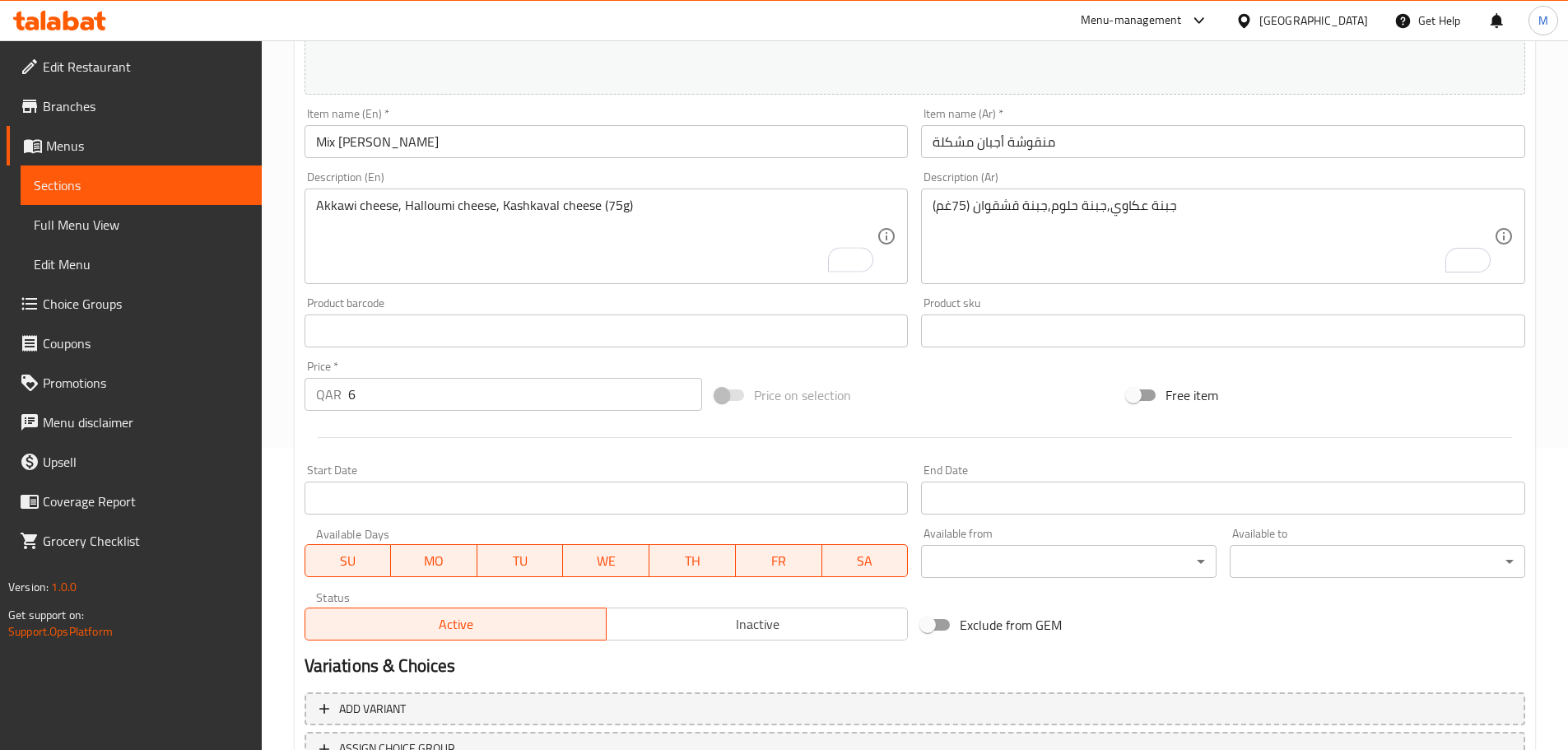
scroll to position [412, 0]
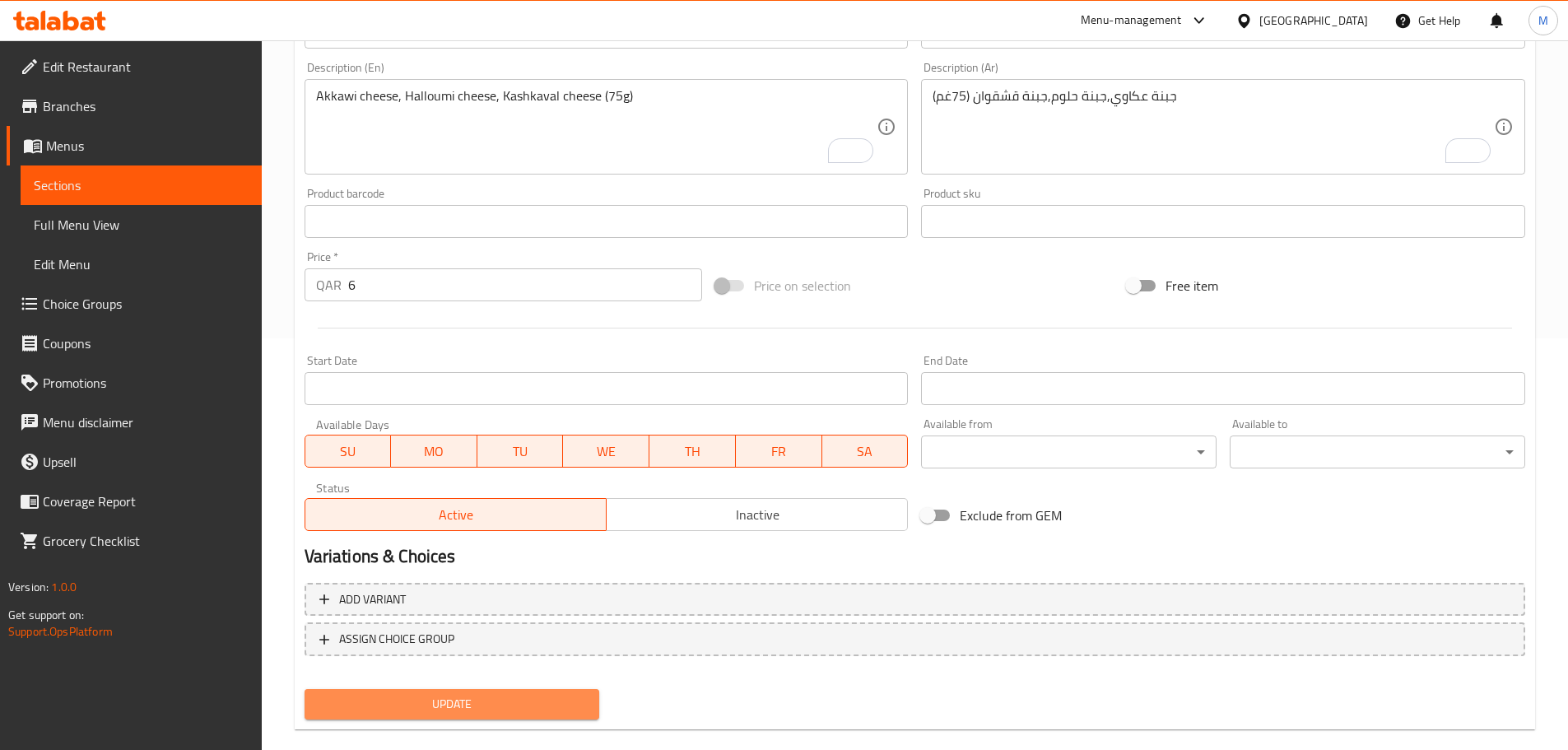
click at [454, 699] on span "Update" at bounding box center [452, 704] width 269 height 21
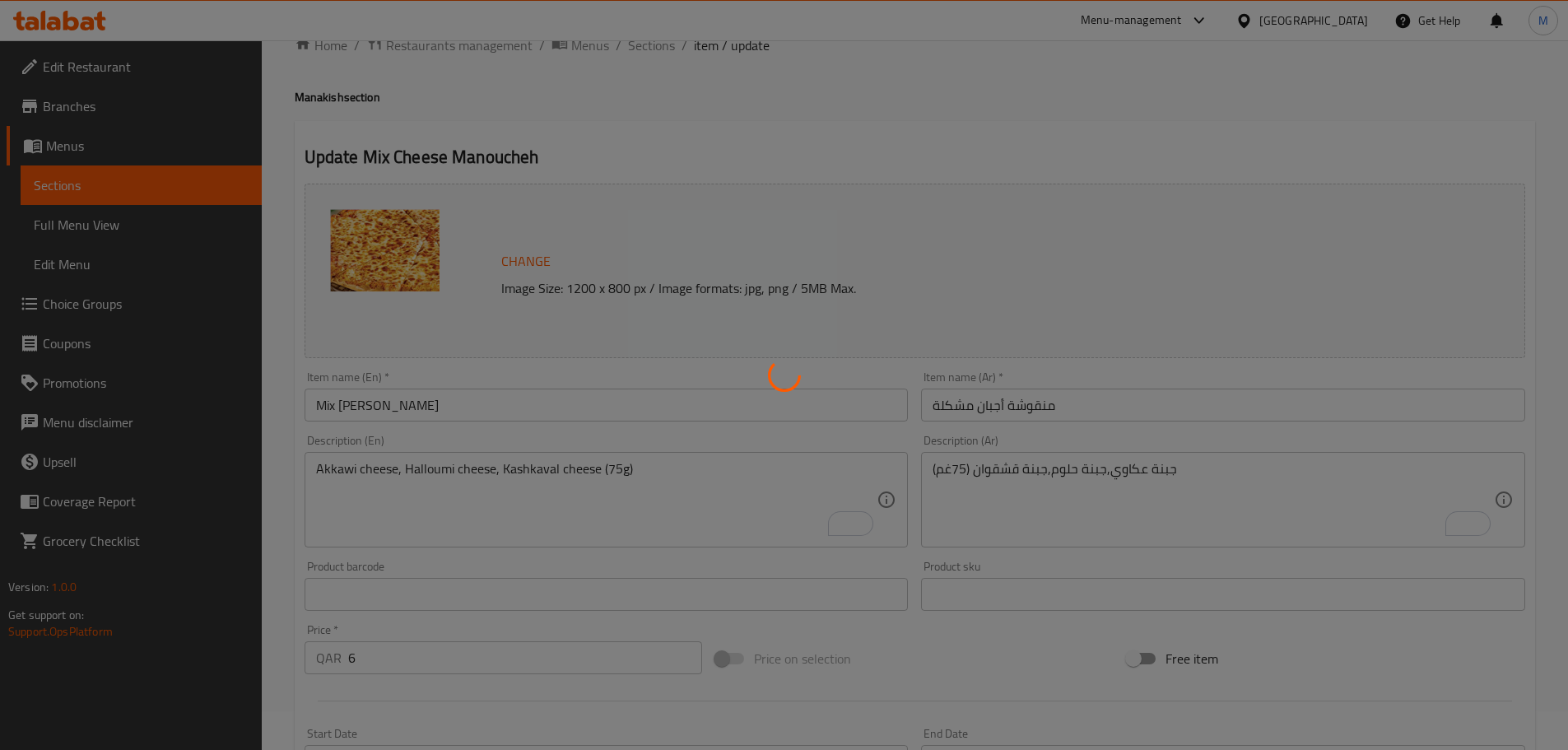
scroll to position [0, 0]
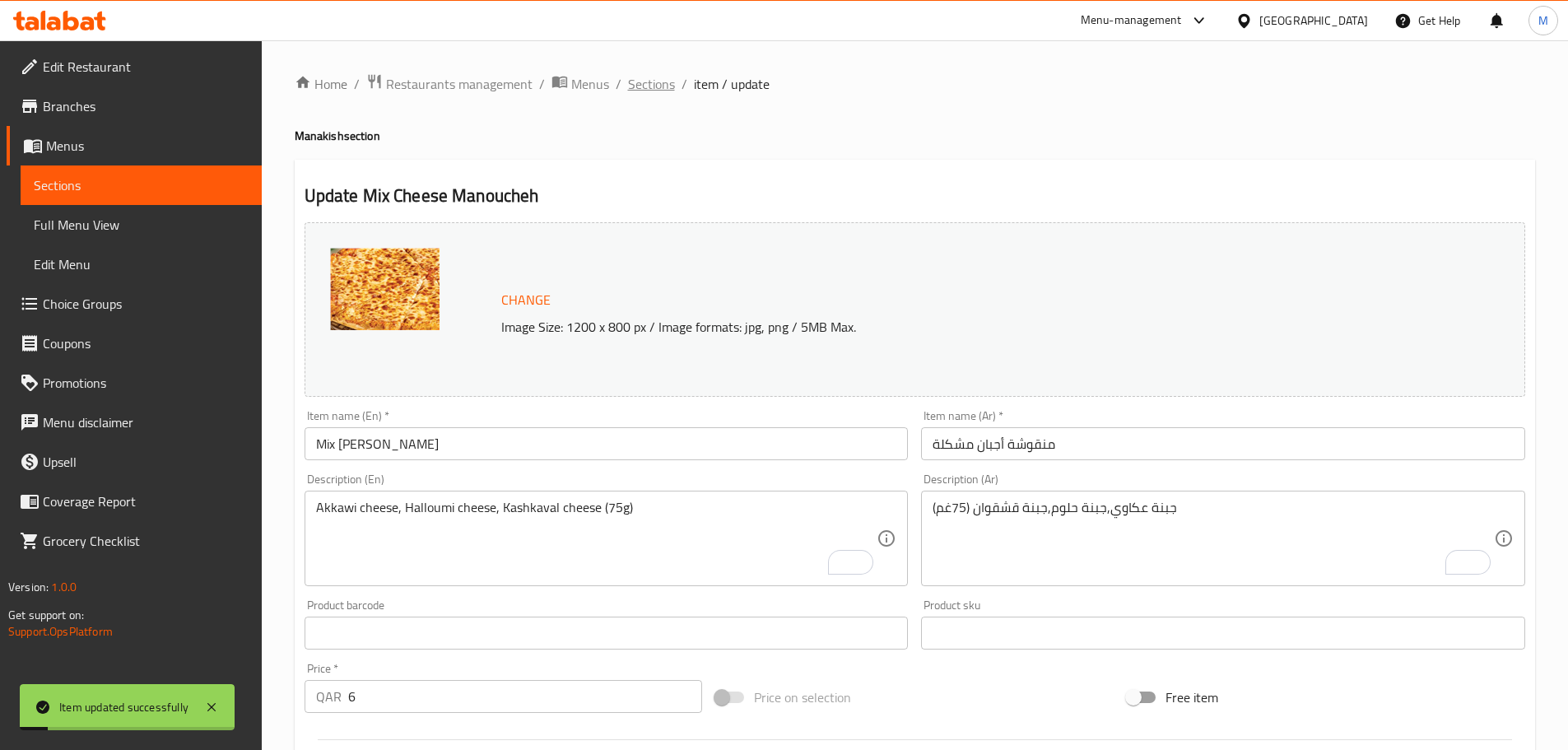
click at [667, 89] on span "Sections" at bounding box center [651, 83] width 47 height 20
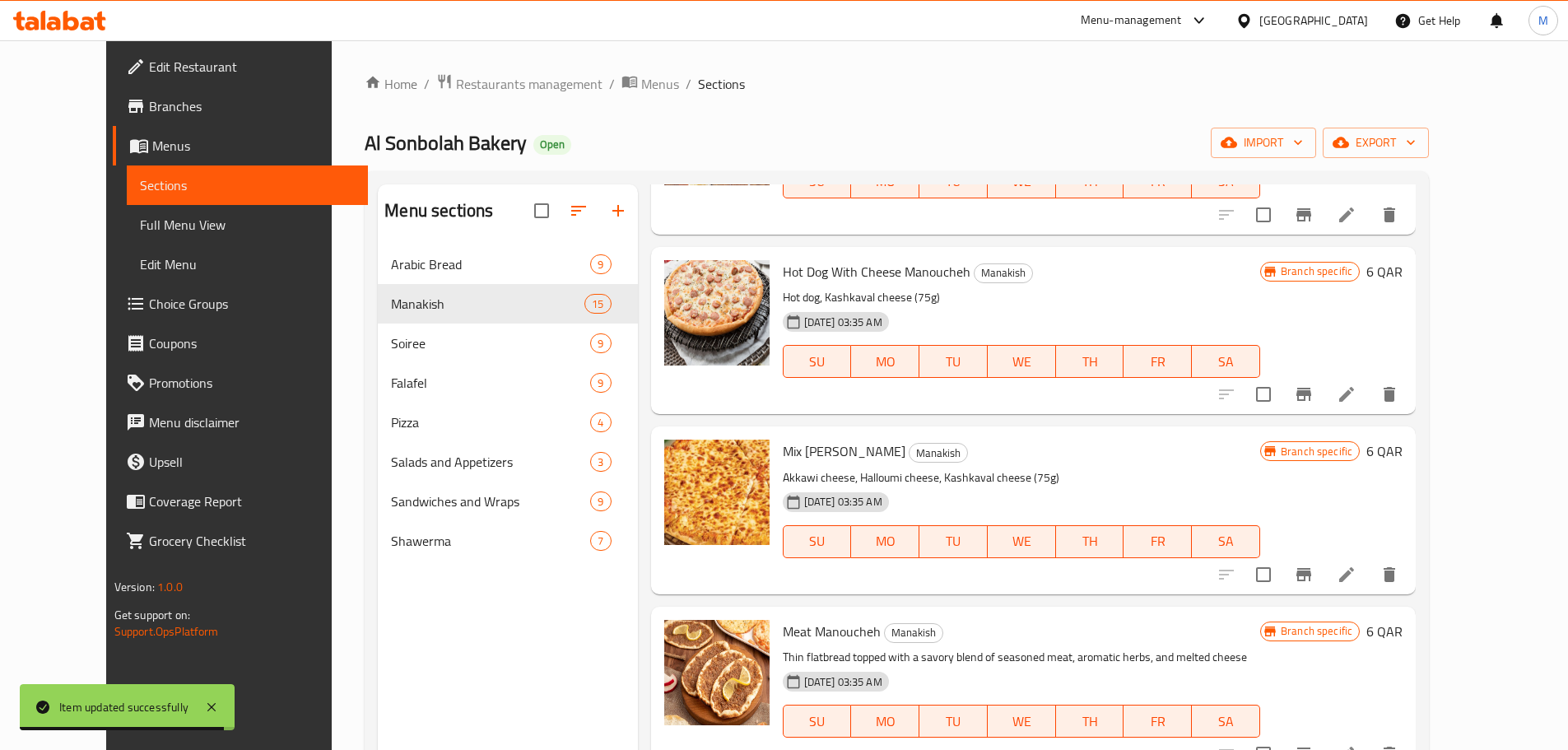
scroll to position [1235, 0]
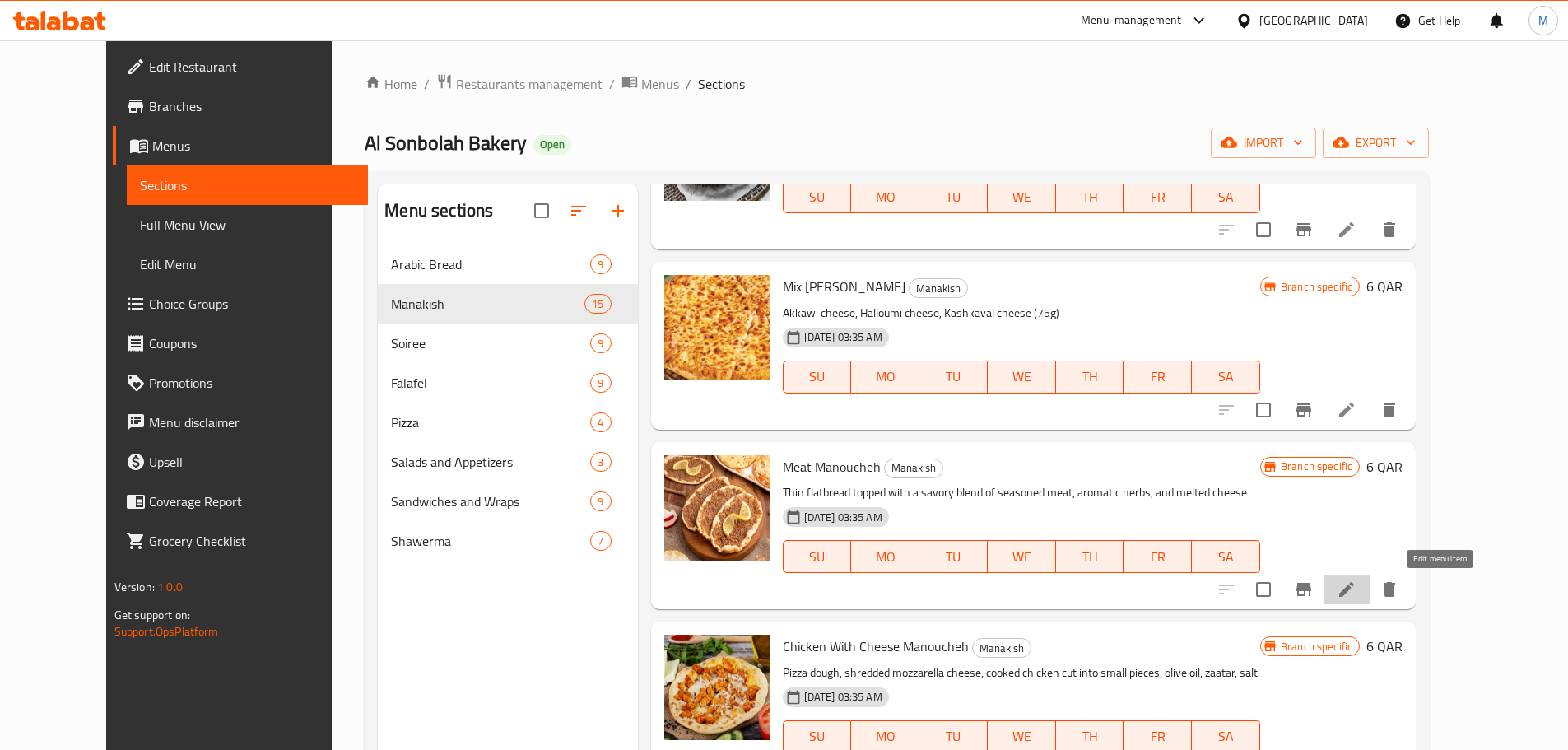
click at [1354, 590] on icon at bounding box center [1346, 589] width 15 height 15
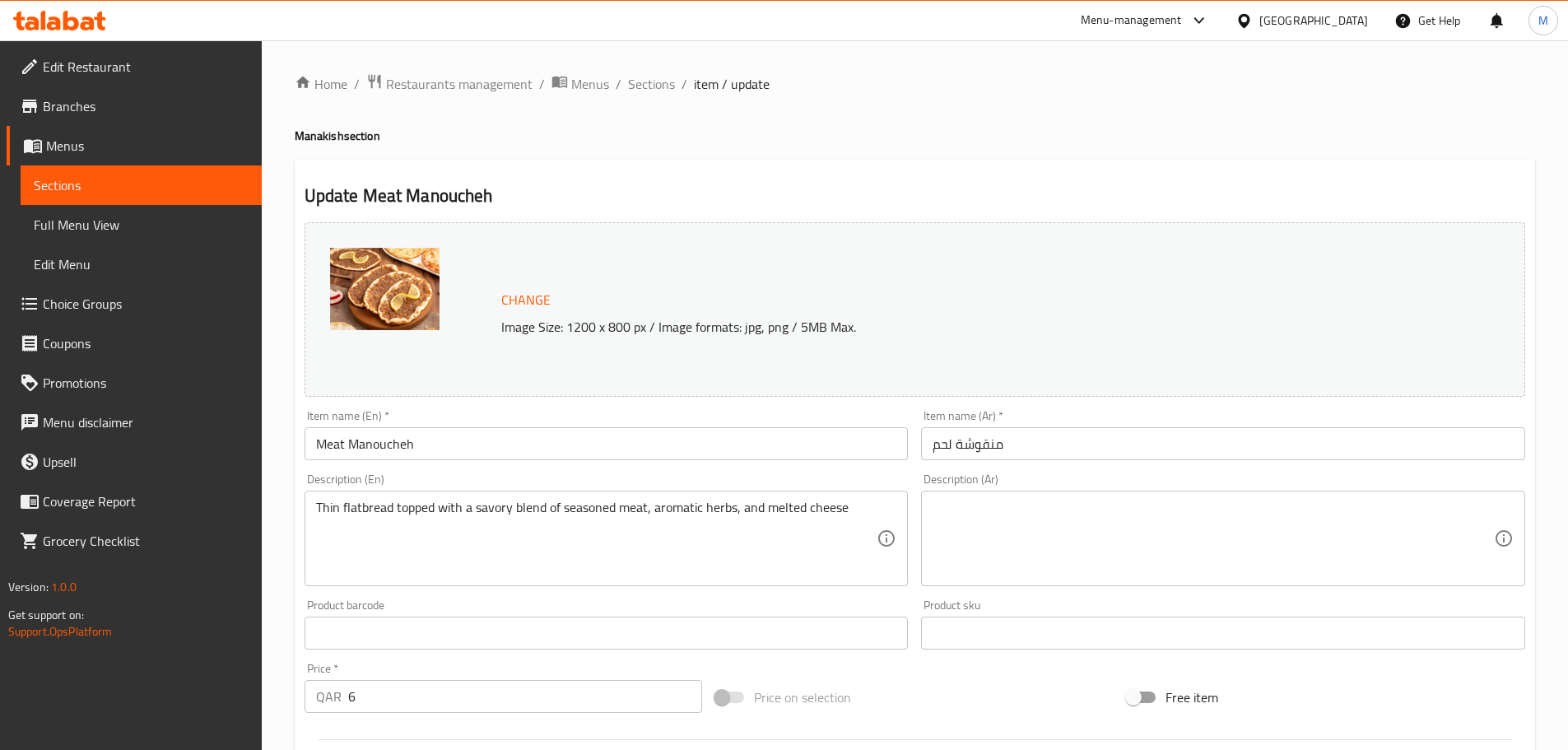
click at [1161, 519] on textarea at bounding box center [1212, 538] width 561 height 78
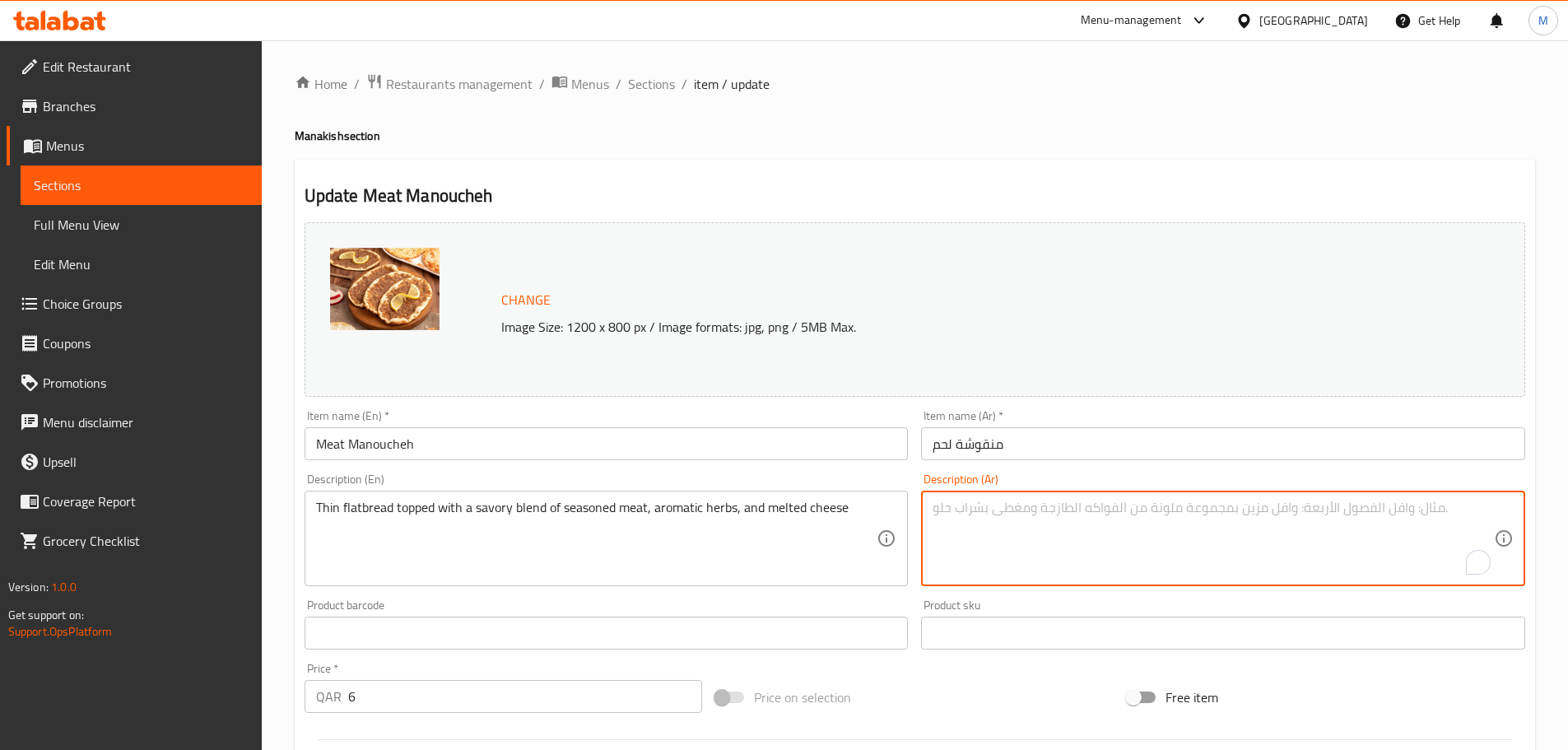
paste textarea "لحمه غنم أو لحمه عجل ( 70 غم )"
type textarea "لحمه غنم أو لحمه عجل ( 70 غم )"
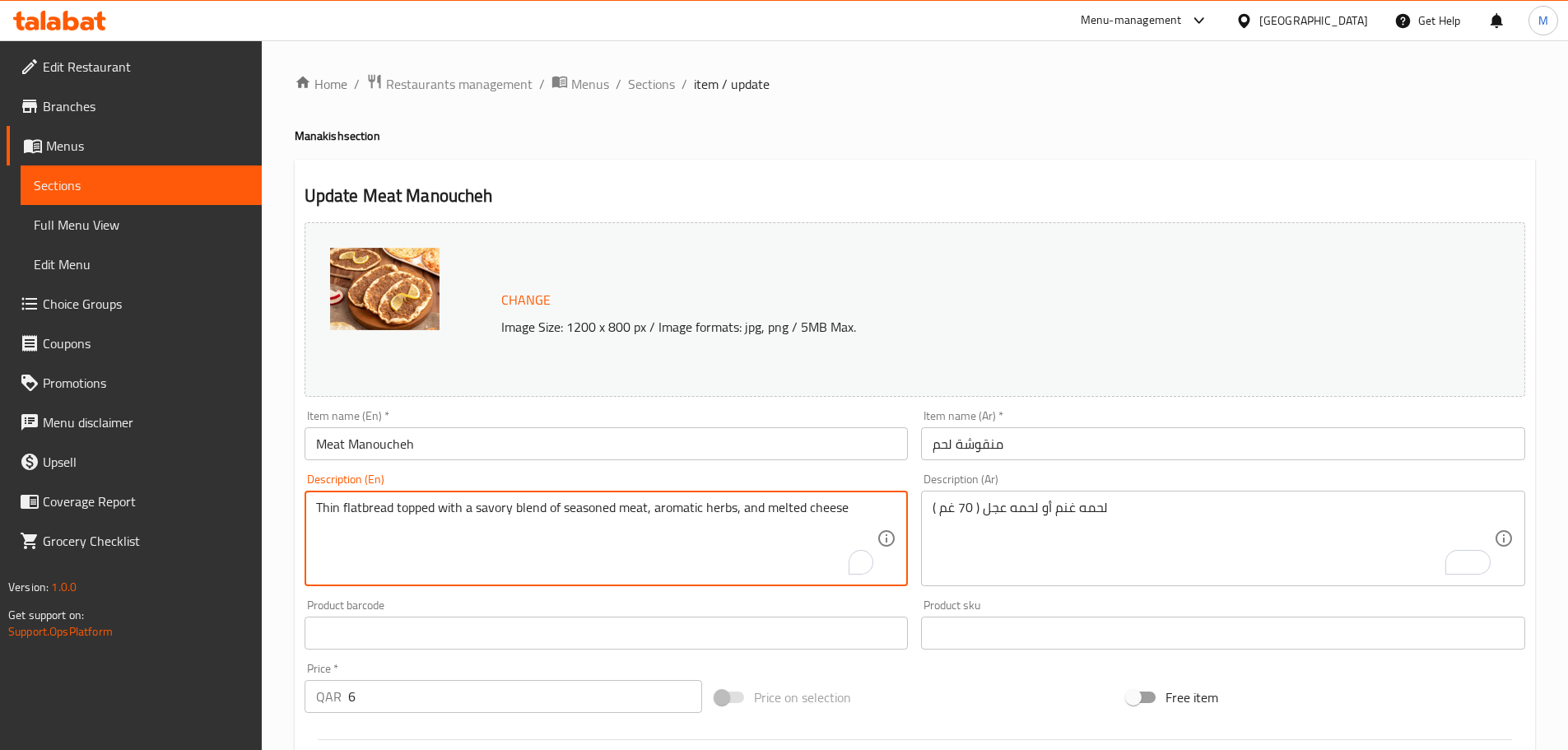
paste textarea "Lamb or veal meat (70 g)"
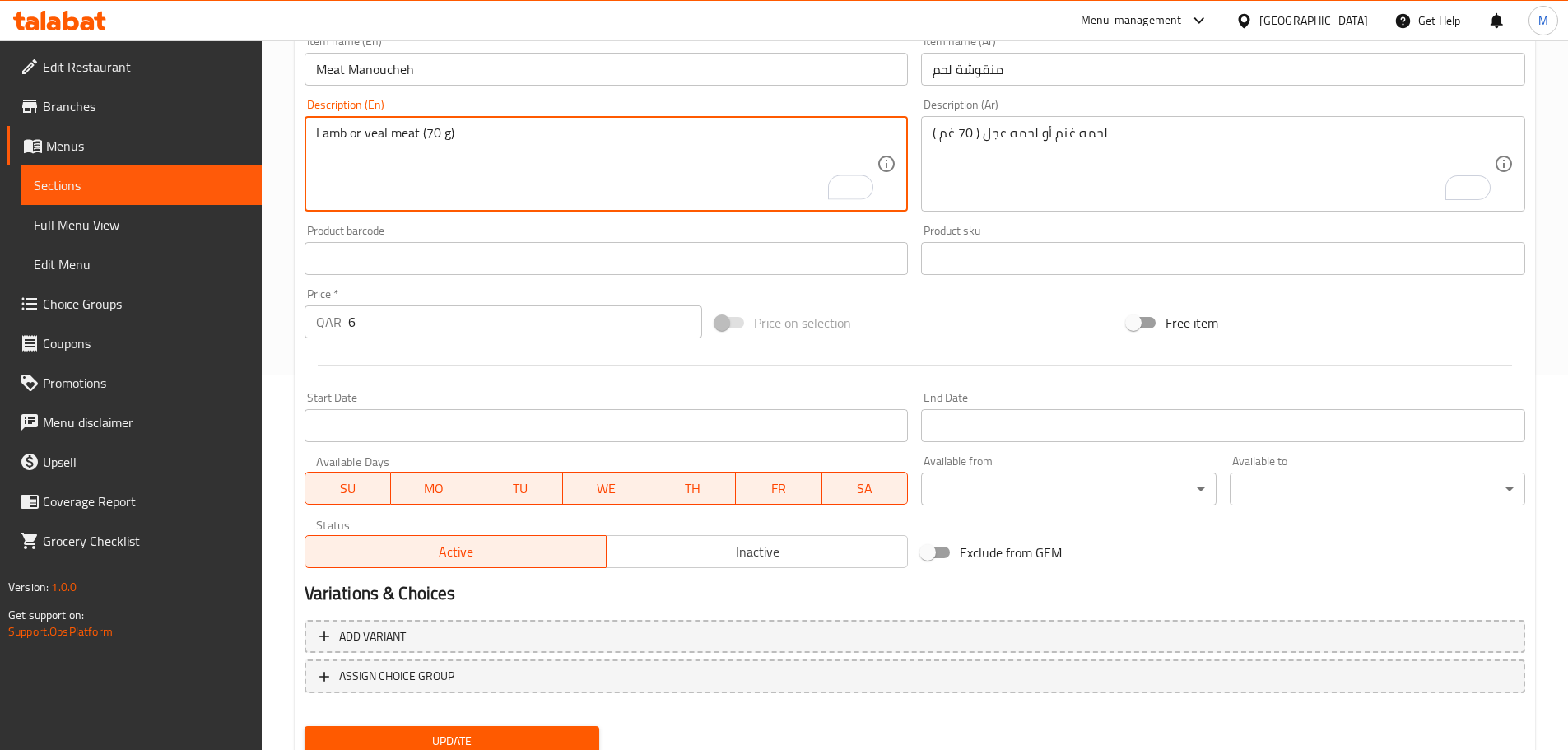
scroll to position [437, 0]
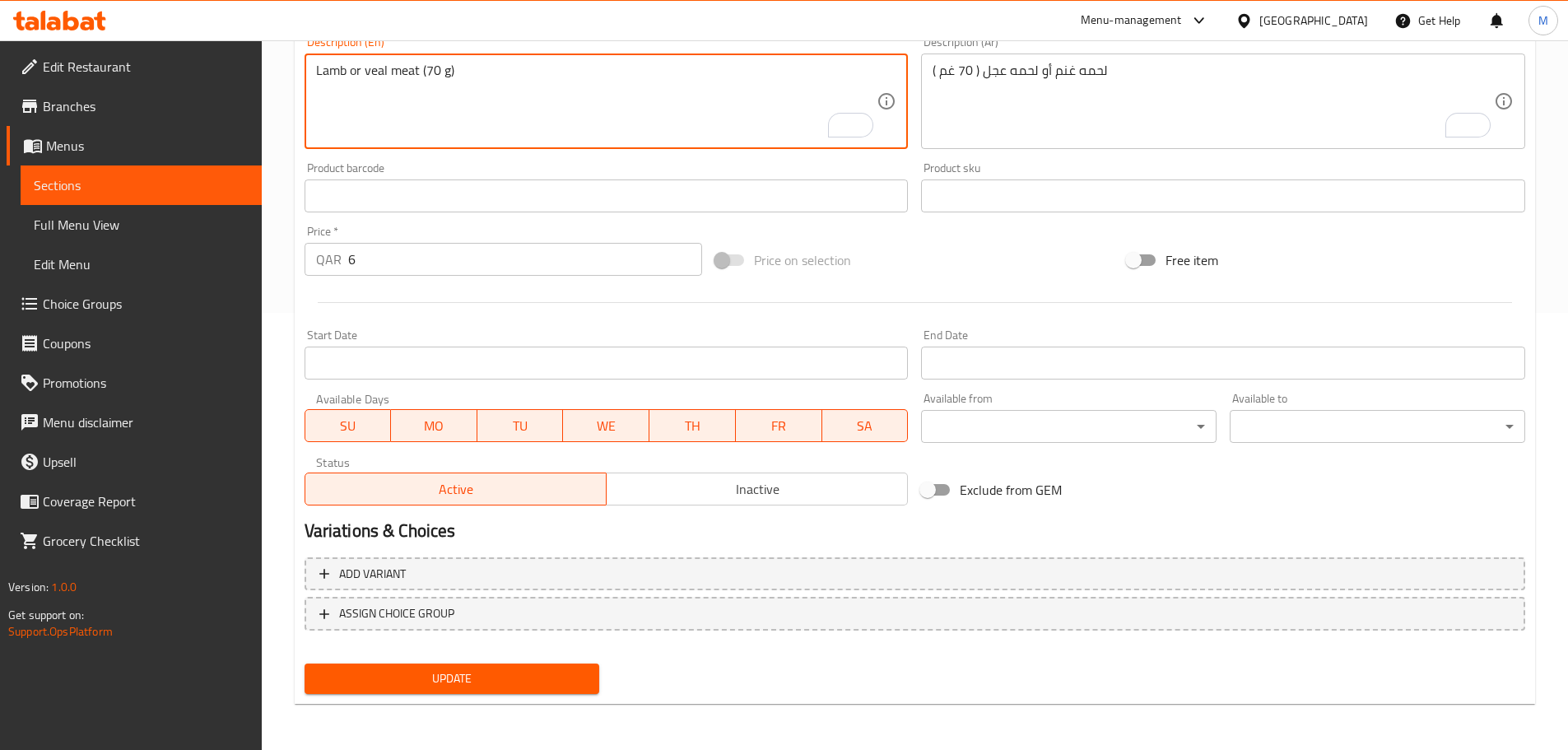
type textarea "Lamb or veal meat (70 g)"
click at [437, 679] on span "Update" at bounding box center [452, 679] width 269 height 21
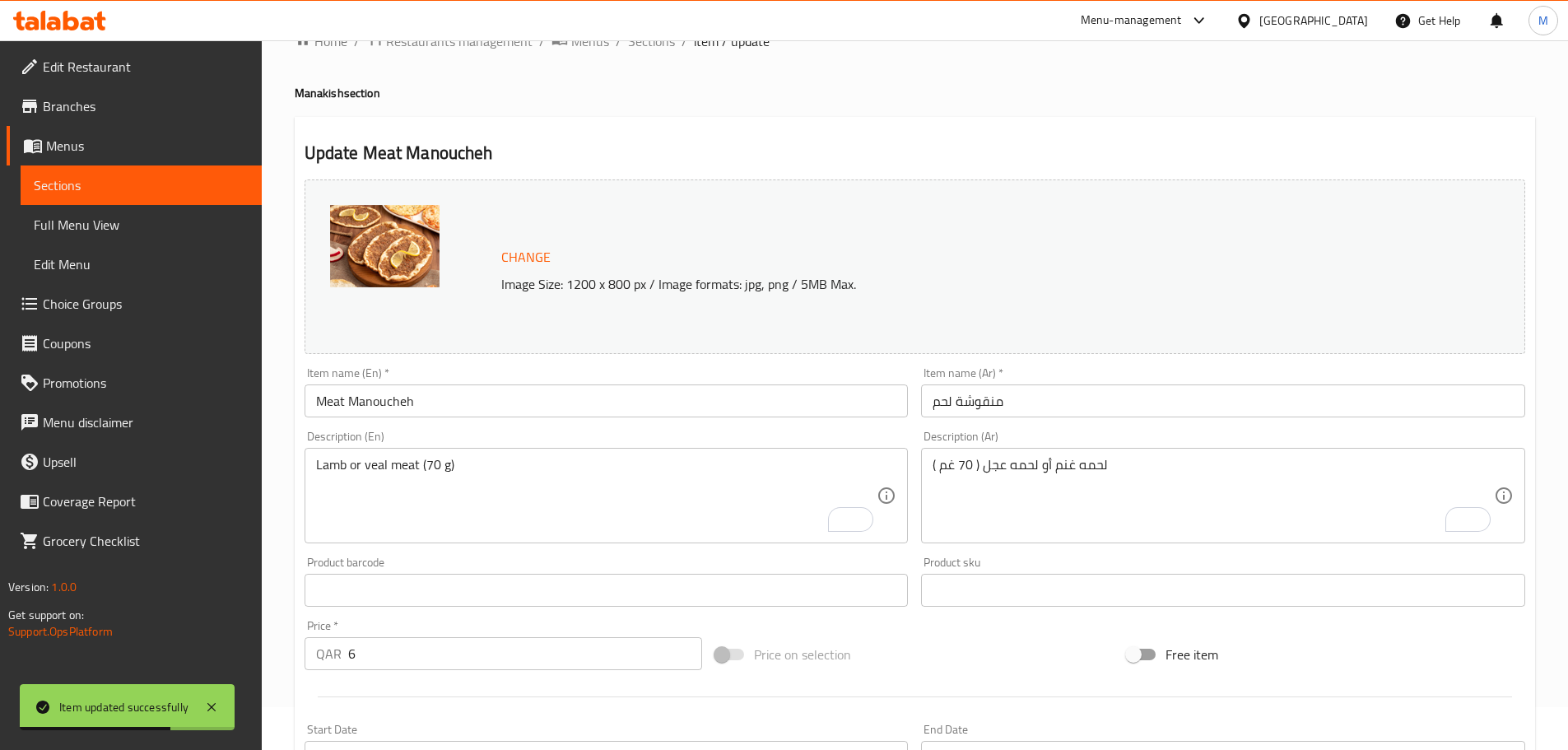
scroll to position [0, 0]
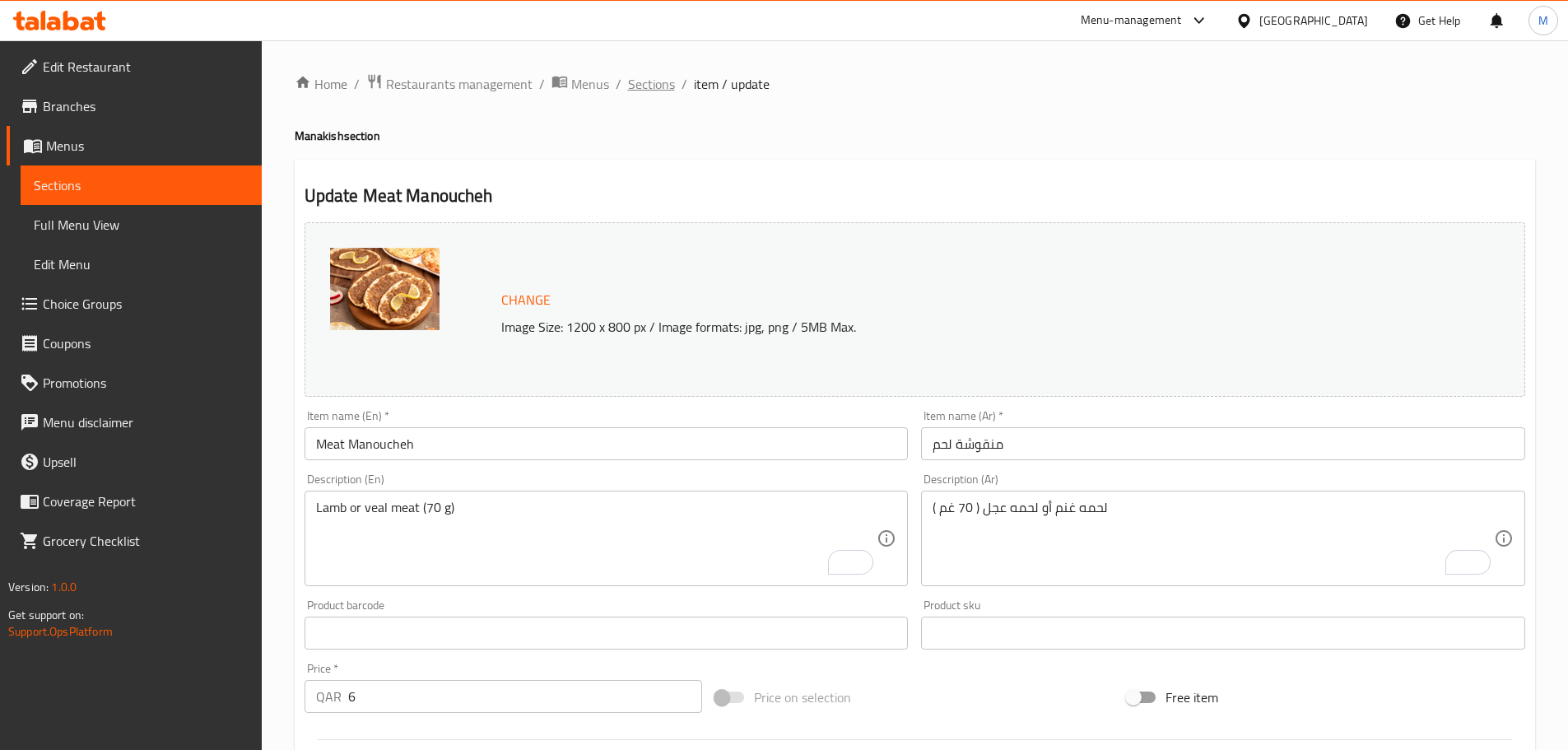
click at [656, 86] on span "Sections" at bounding box center [651, 83] width 47 height 20
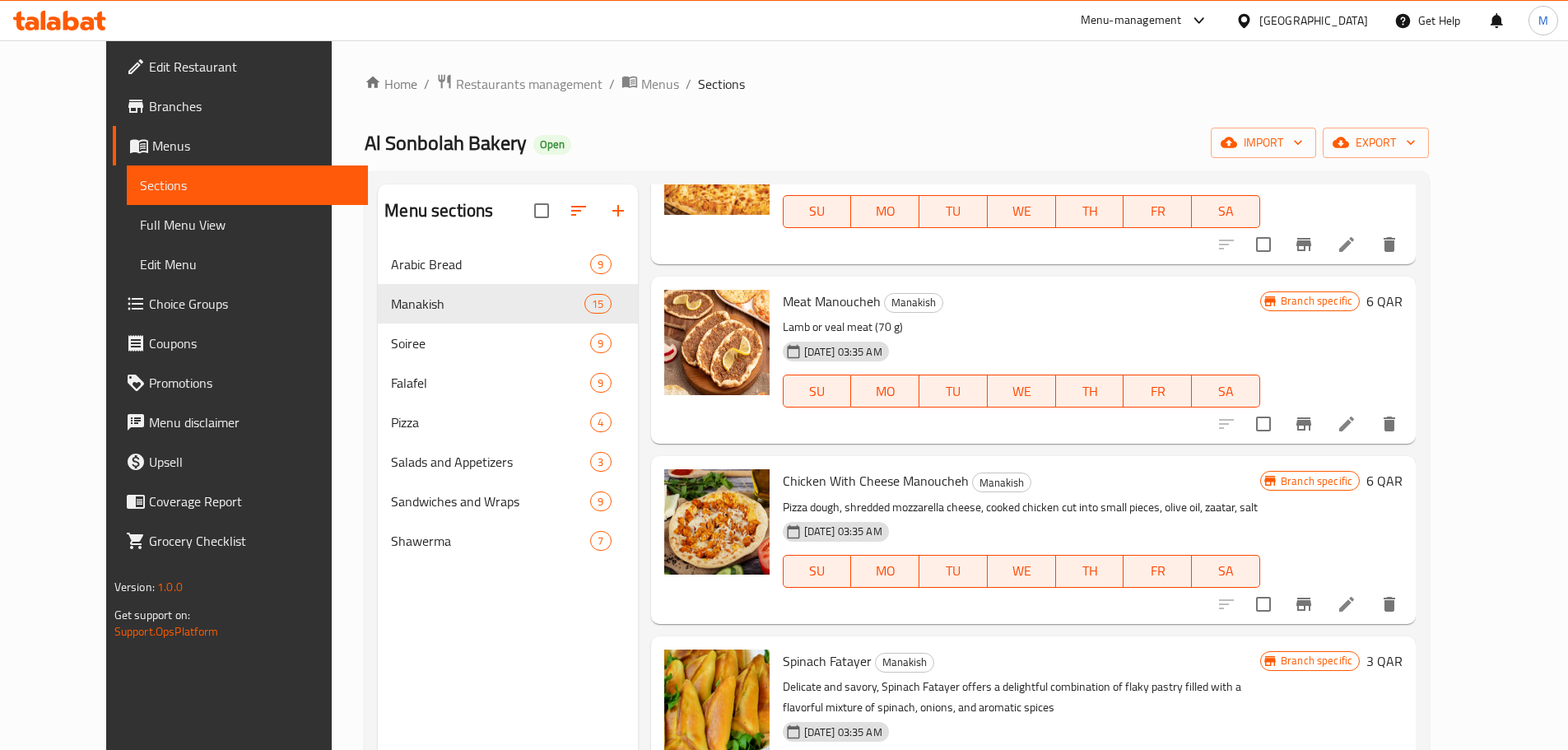
scroll to position [1563, 0]
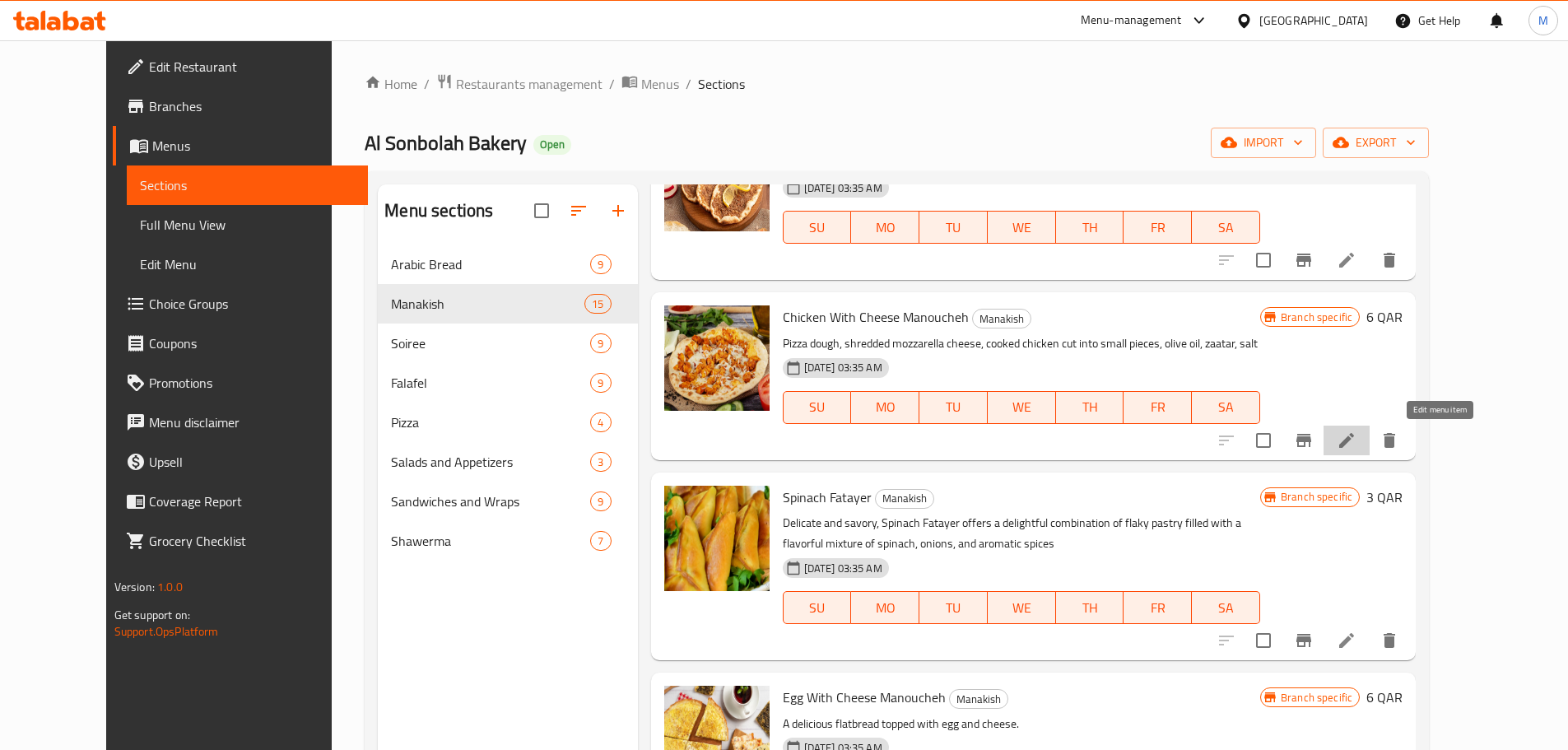
click at [1354, 441] on icon at bounding box center [1346, 440] width 15 height 15
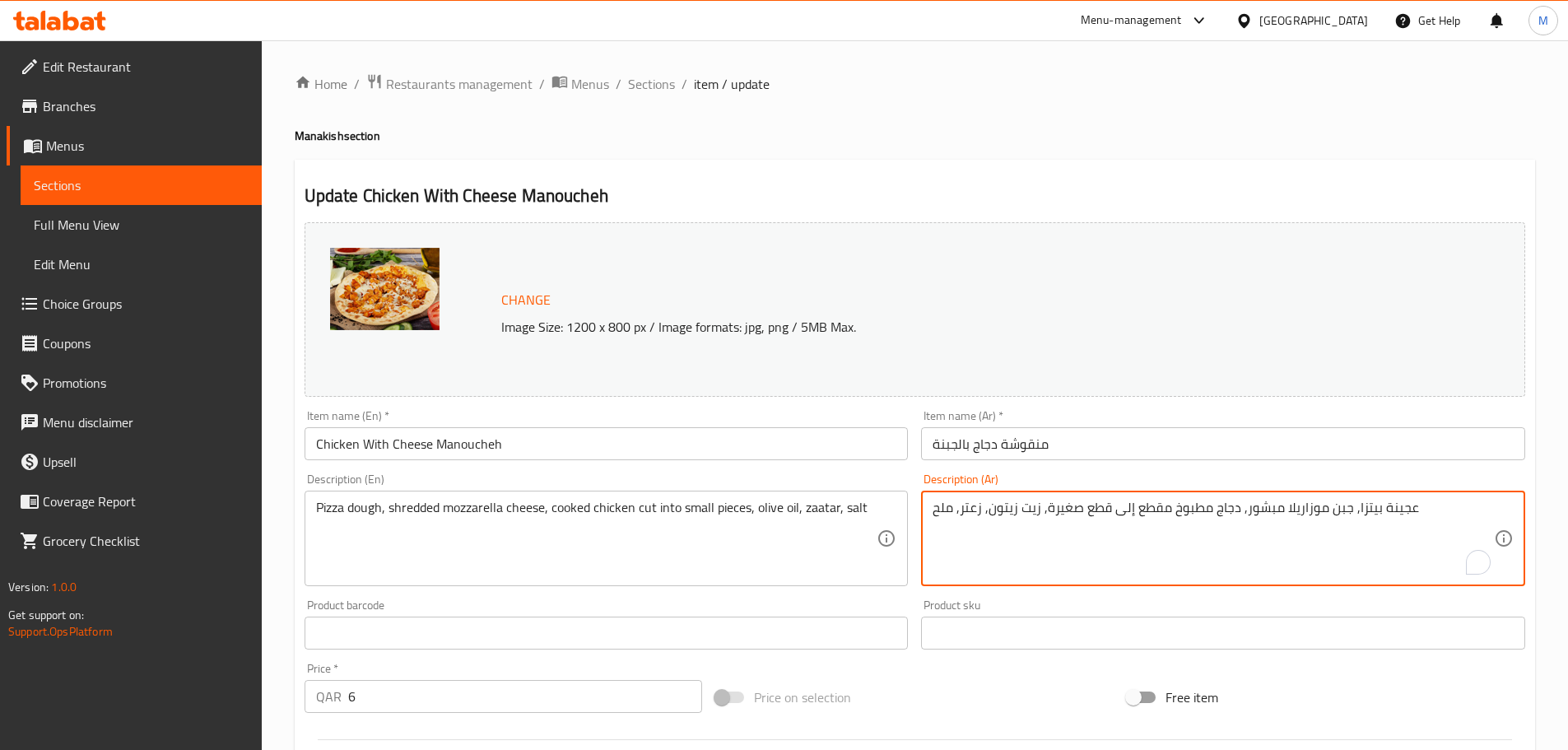
paste textarea "قطع دجاج , جبنة قشقوان (75غم)"
type textarea "قطع دجاج , جبنة قشقوان (75غم)"
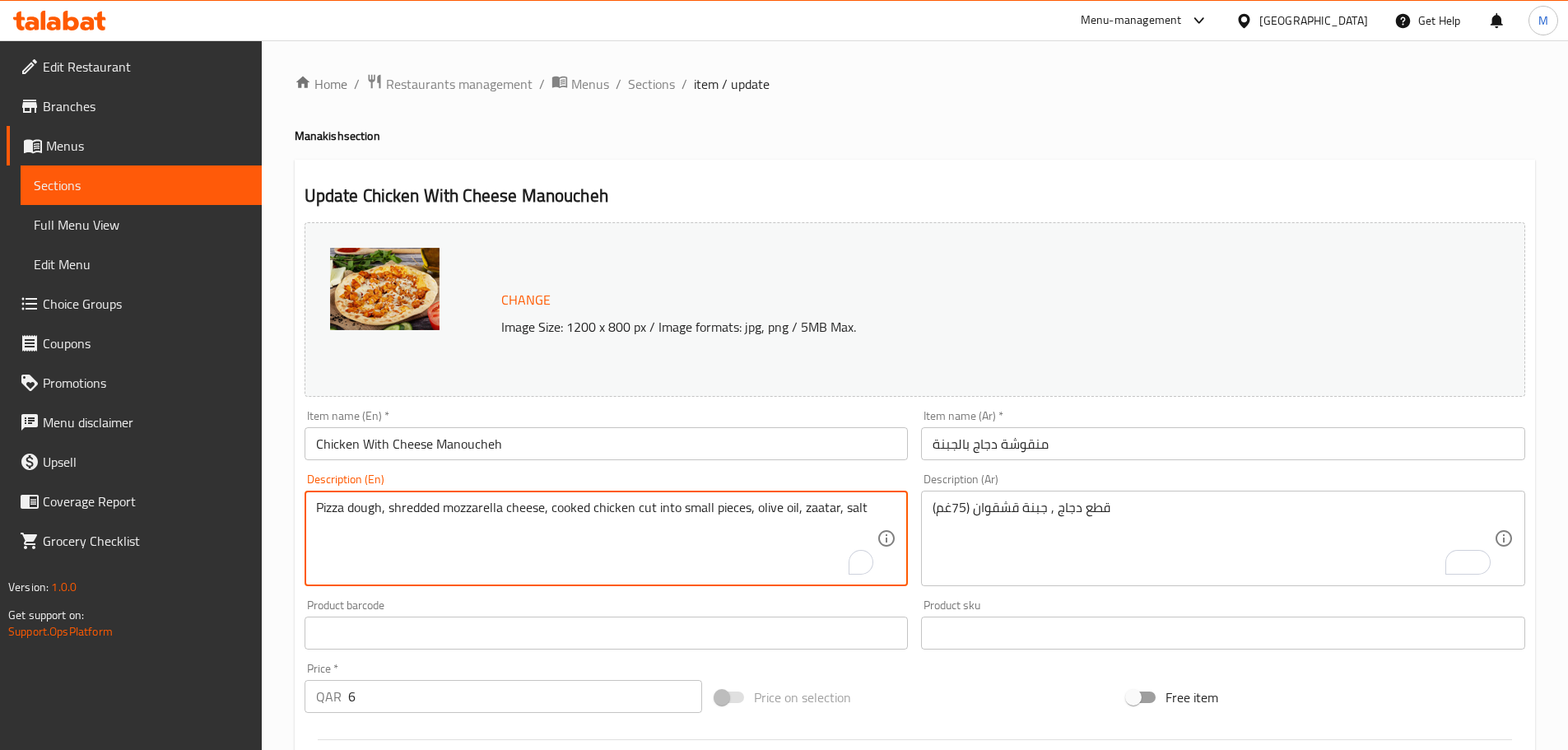
paste textarea "Chicken pieces, Kashkaval cheese (75g)"
type textarea "Chicken pieces, Kashkaval cheese (75g)"
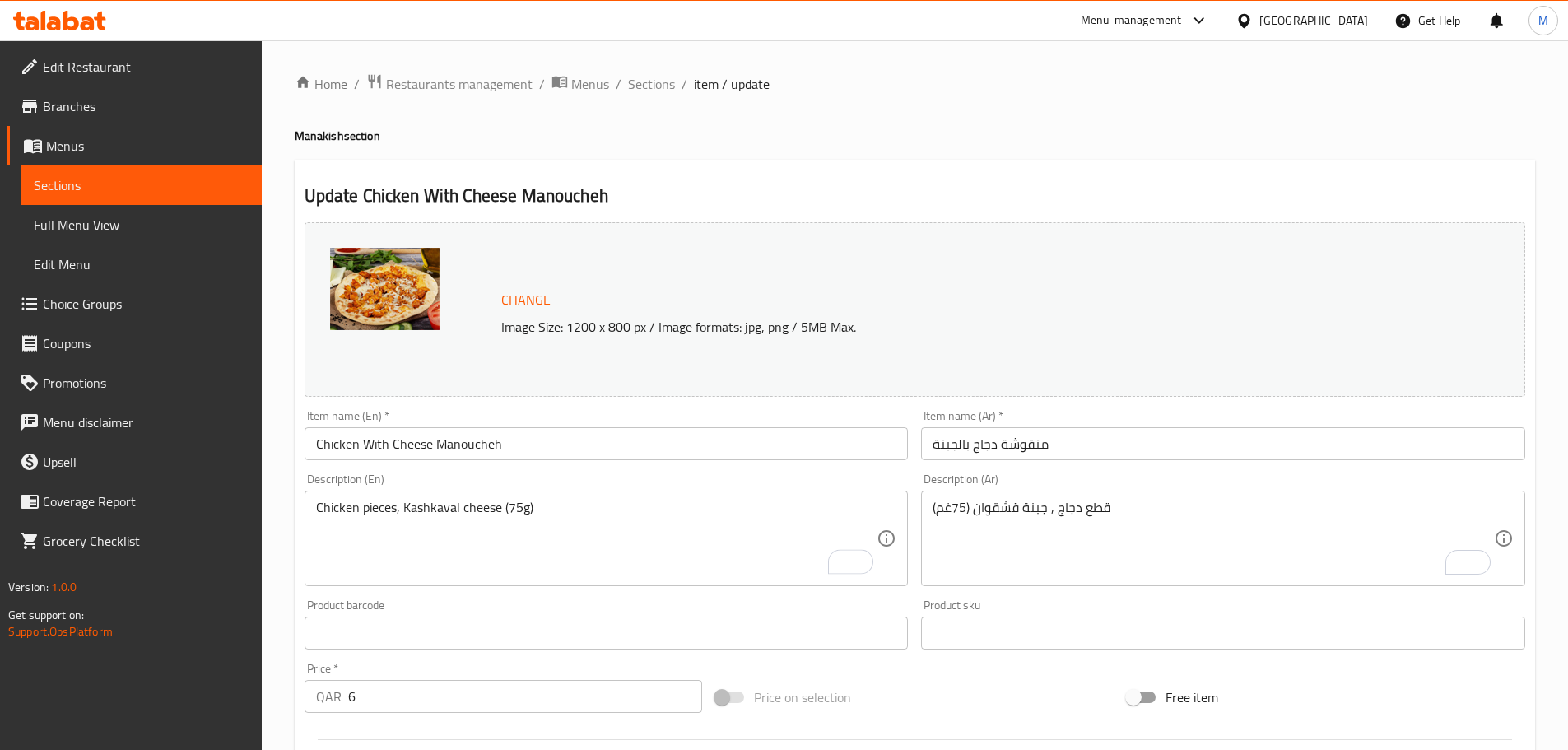
drag, startPoint x: 1496, startPoint y: 146, endPoint x: 1506, endPoint y: 152, distance: 11.7
click at [1496, 146] on div "Home / Restaurants management / Menus / Sections / item / update Manakish secti…" at bounding box center [915, 613] width 1240 height 1080
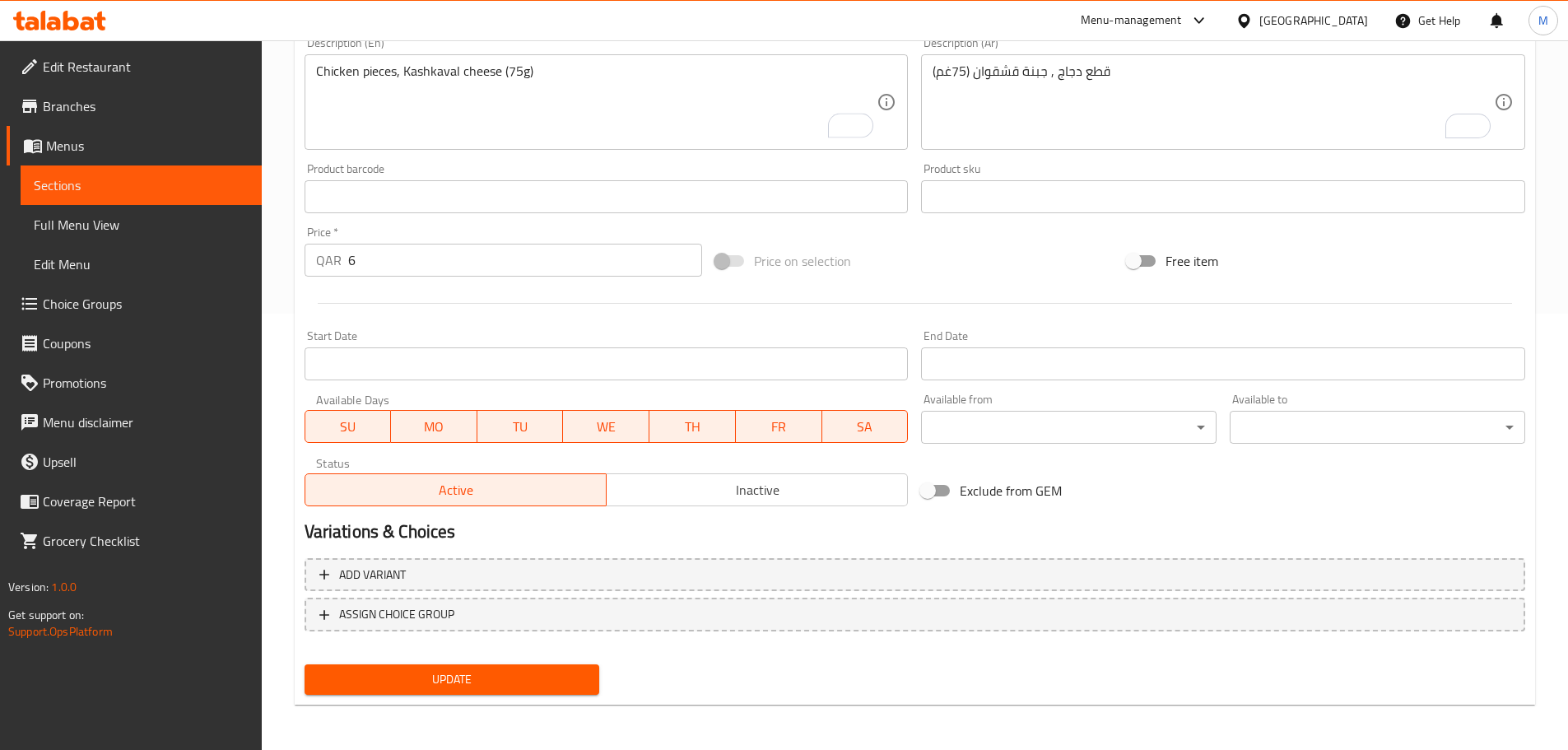
scroll to position [437, 0]
click at [442, 687] on span "Update" at bounding box center [452, 679] width 269 height 21
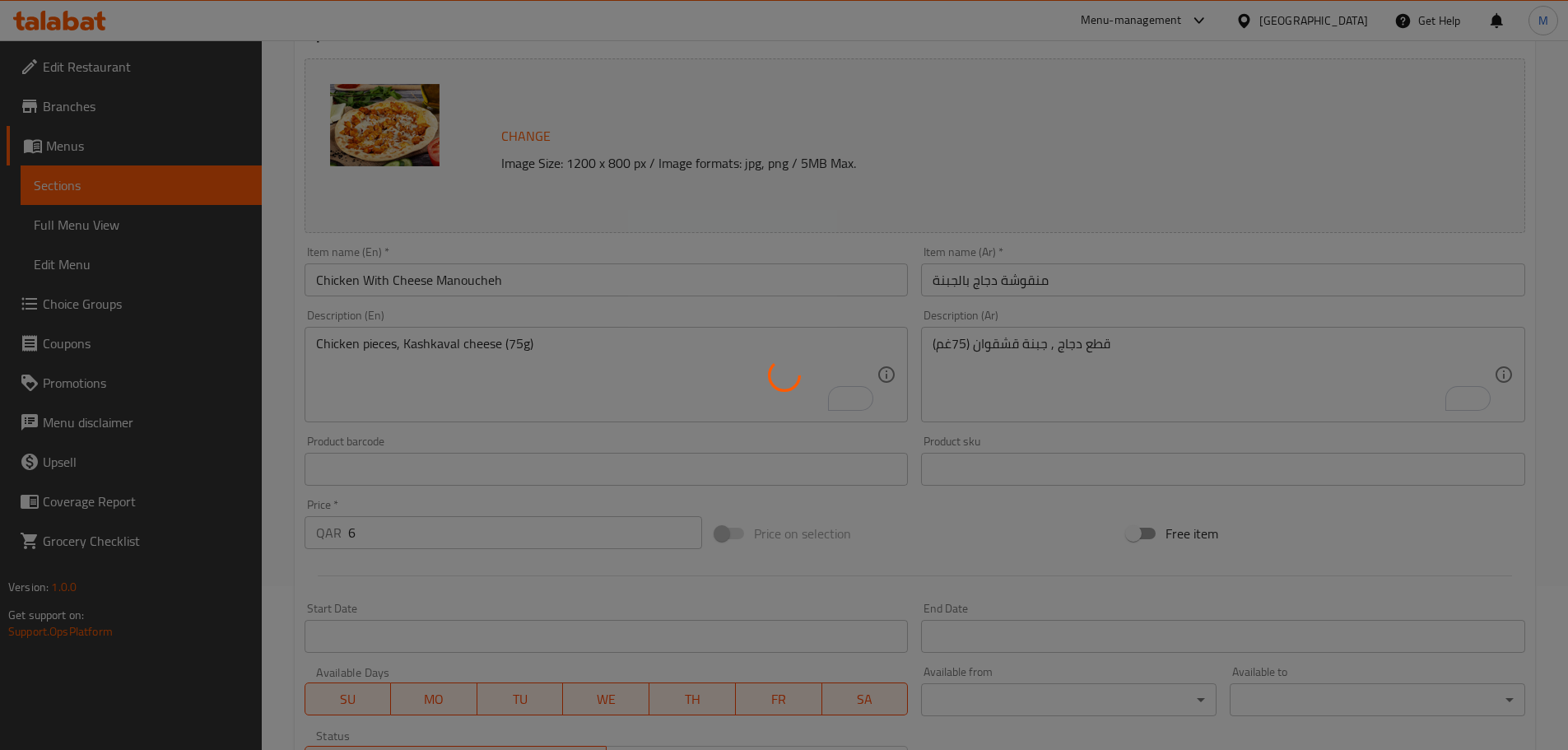
scroll to position [0, 0]
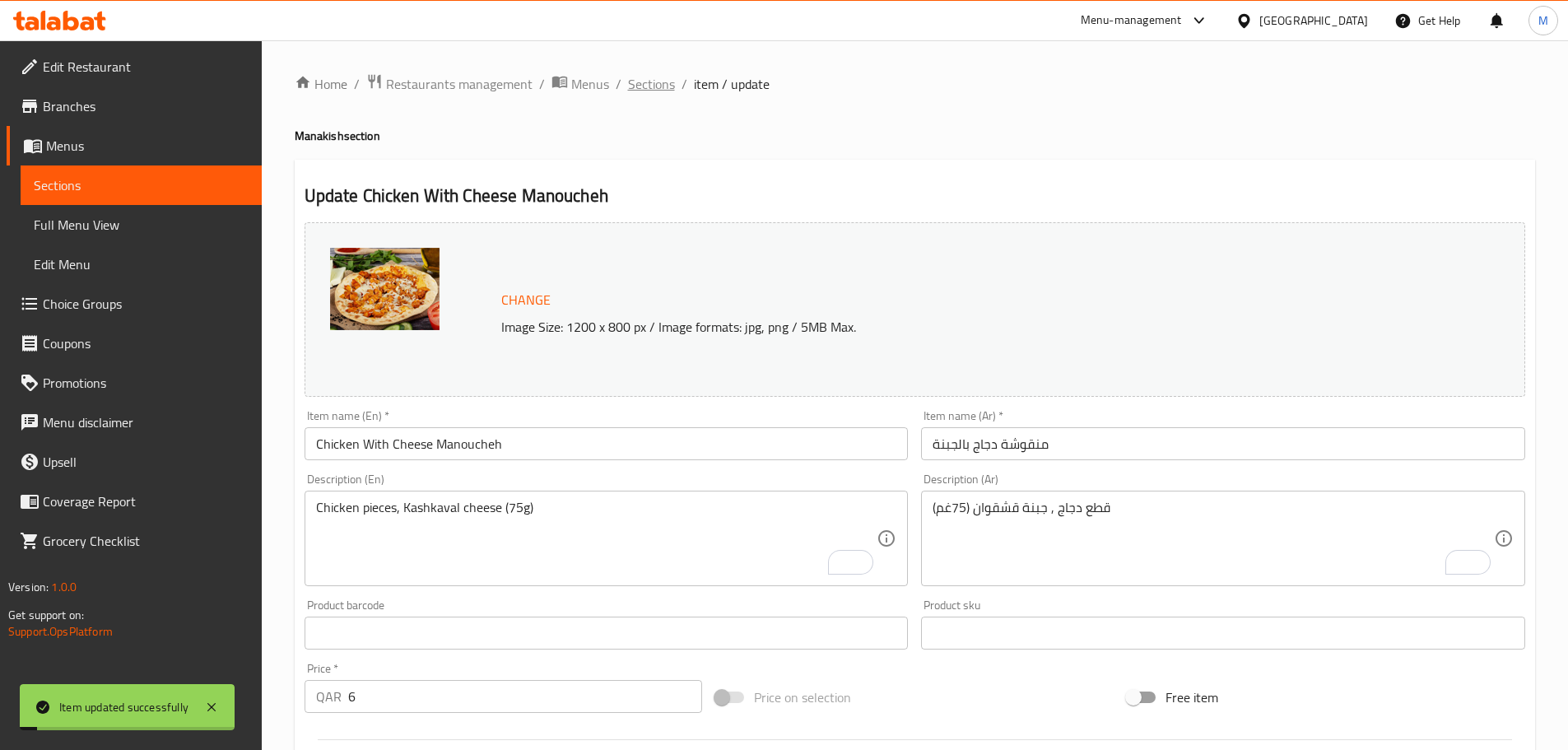
click at [643, 88] on span "Sections" at bounding box center [651, 83] width 47 height 20
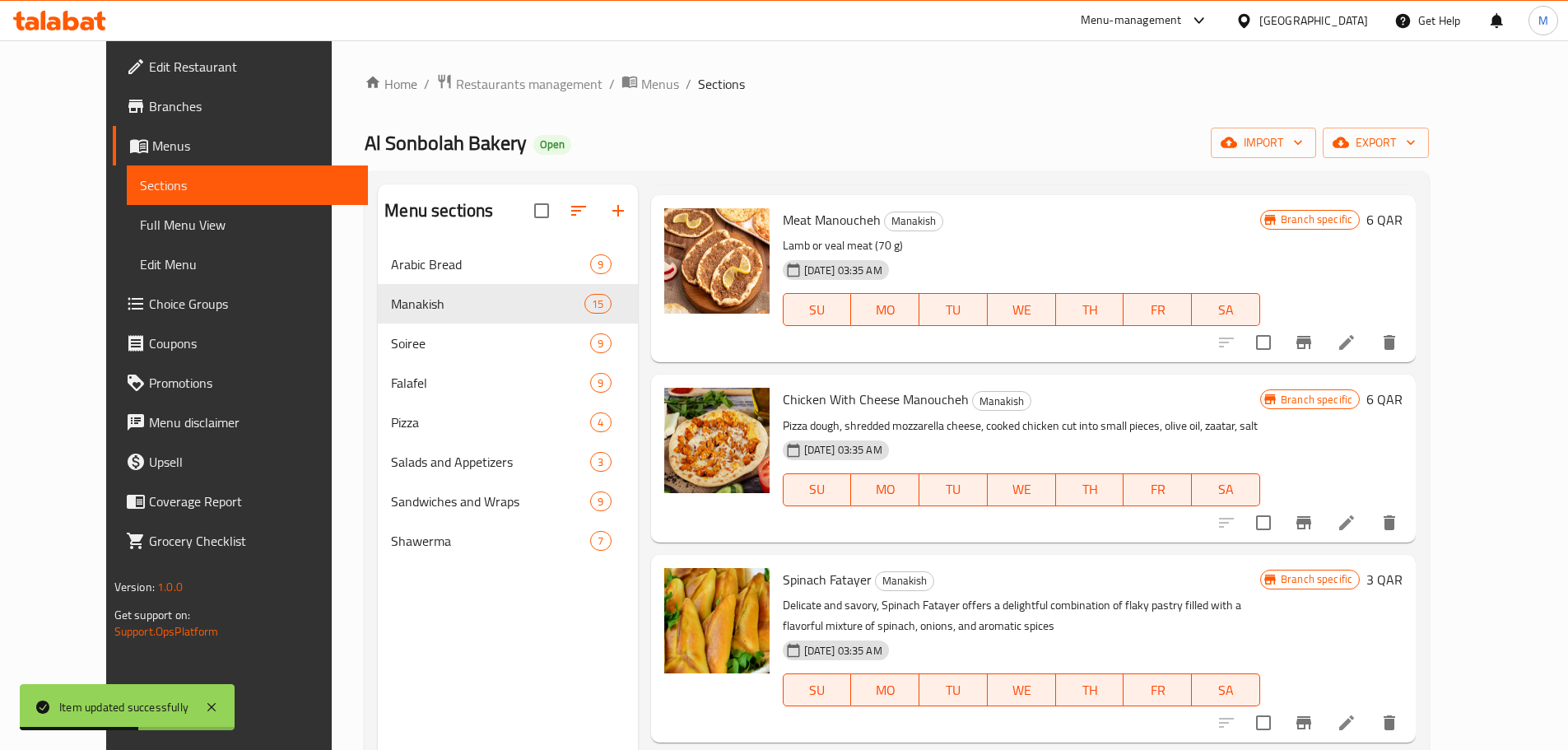
scroll to position [1728, 0]
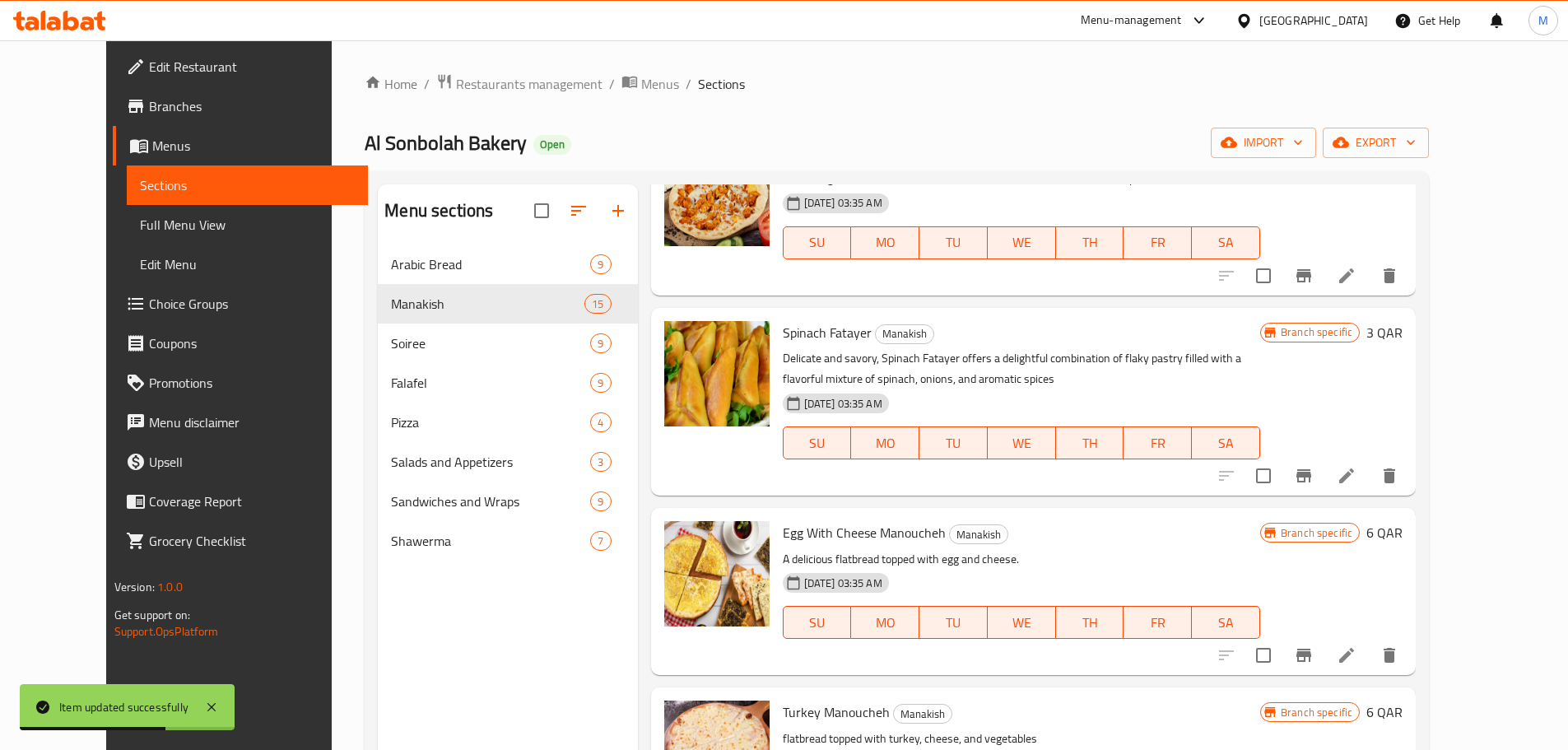
click at [1369, 474] on li at bounding box center [1346, 476] width 46 height 29
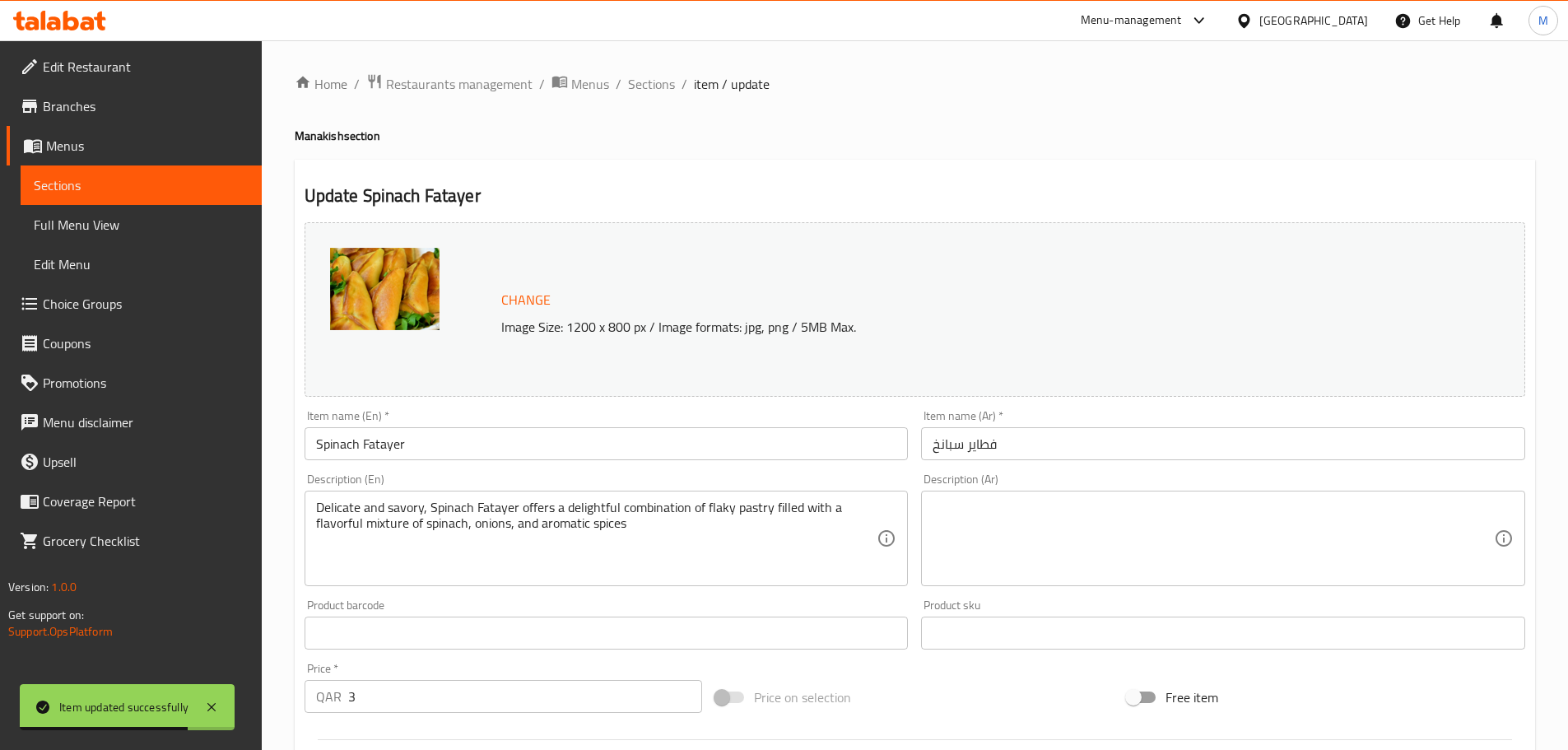
click at [1071, 509] on textarea at bounding box center [1212, 538] width 561 height 78
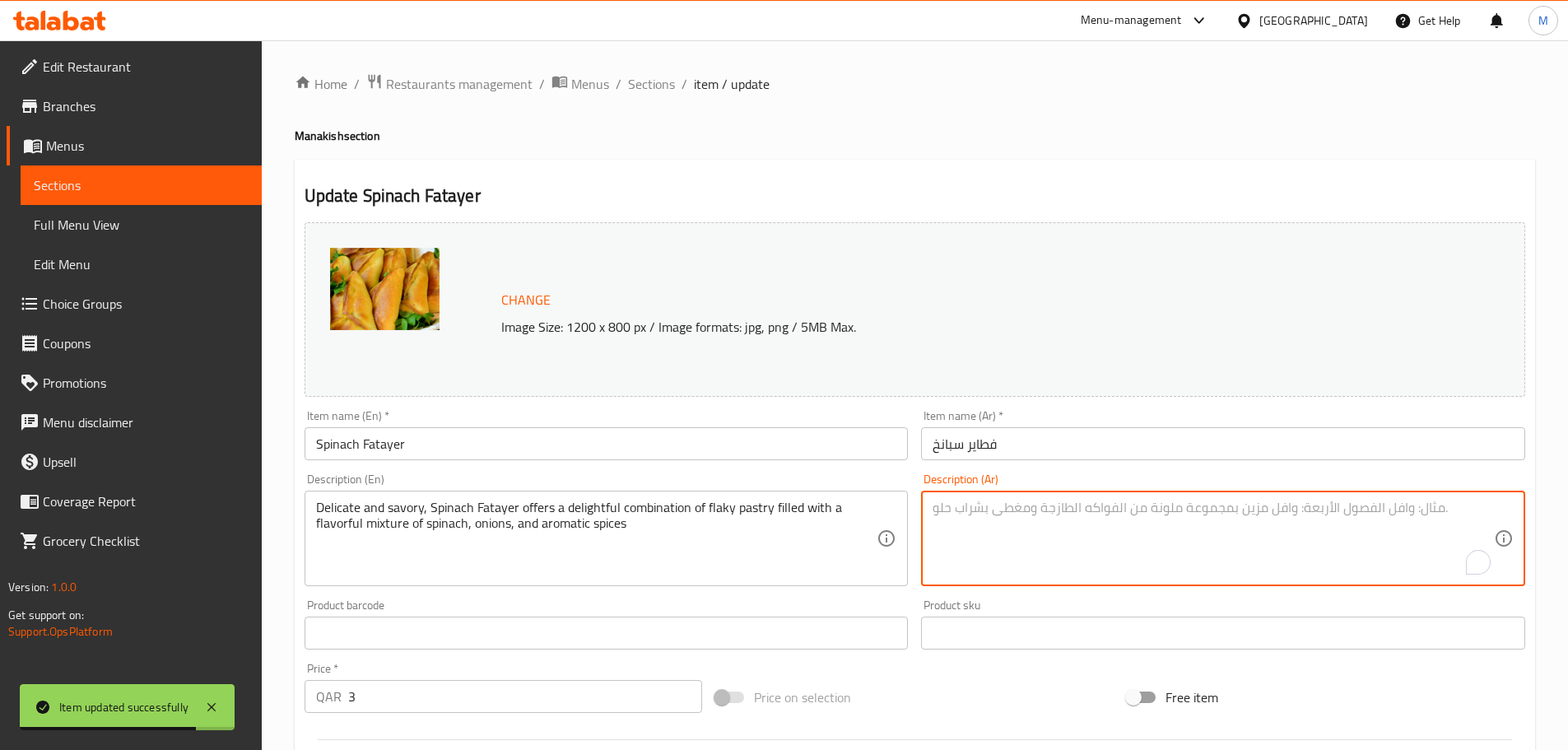
paste textarea "سبانخ مقطعه , بصل , بهارات , سماق (75غم)"
type textarea "سبانخ مقطعه , بصل , بهارات , سماق (75غم)"
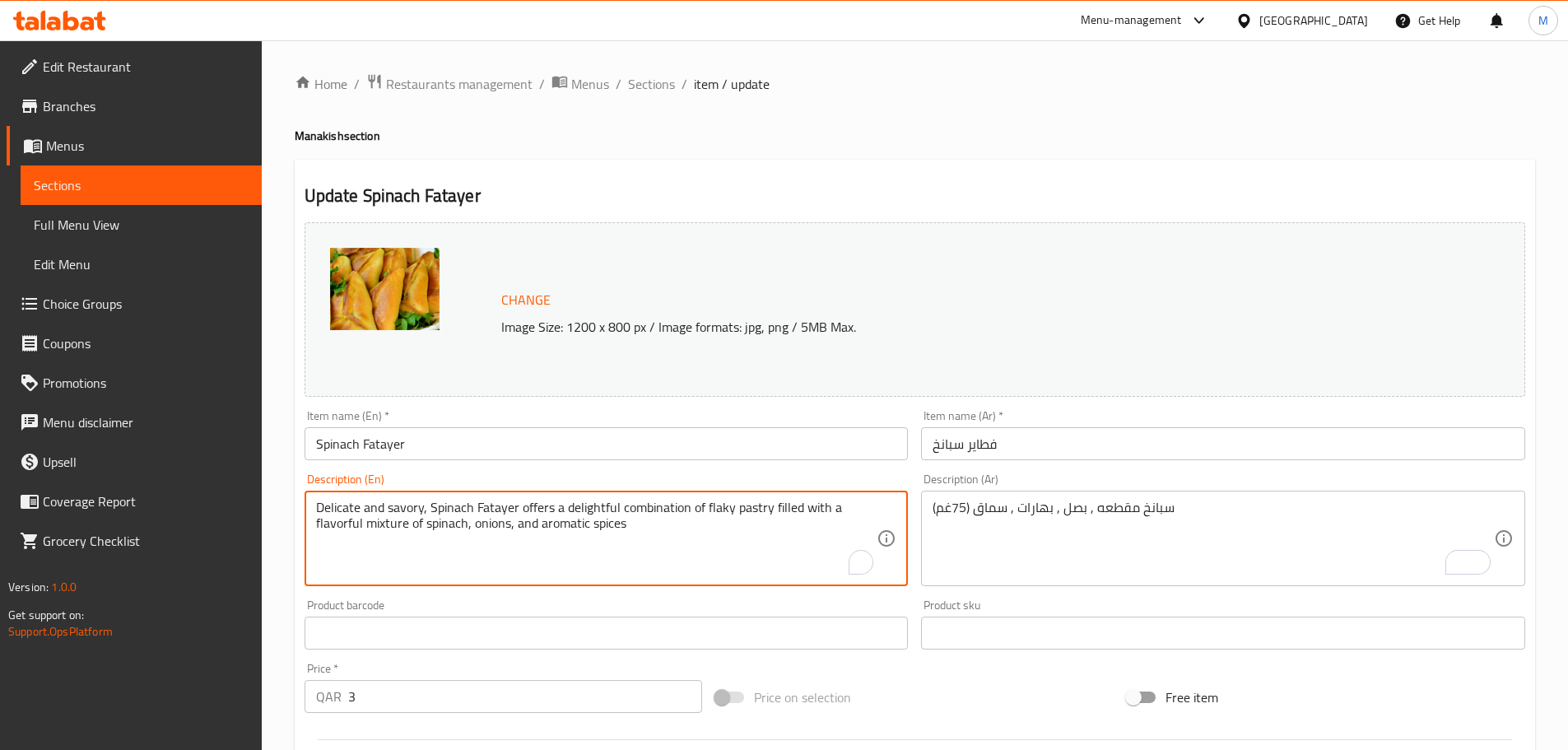
paste textarea "سبانخ مقطعه , بصل , بهارات , سماق (75غم)"
type textarea "سبانخ مقطعه , بصل , بهارات , سماق (75غم)"
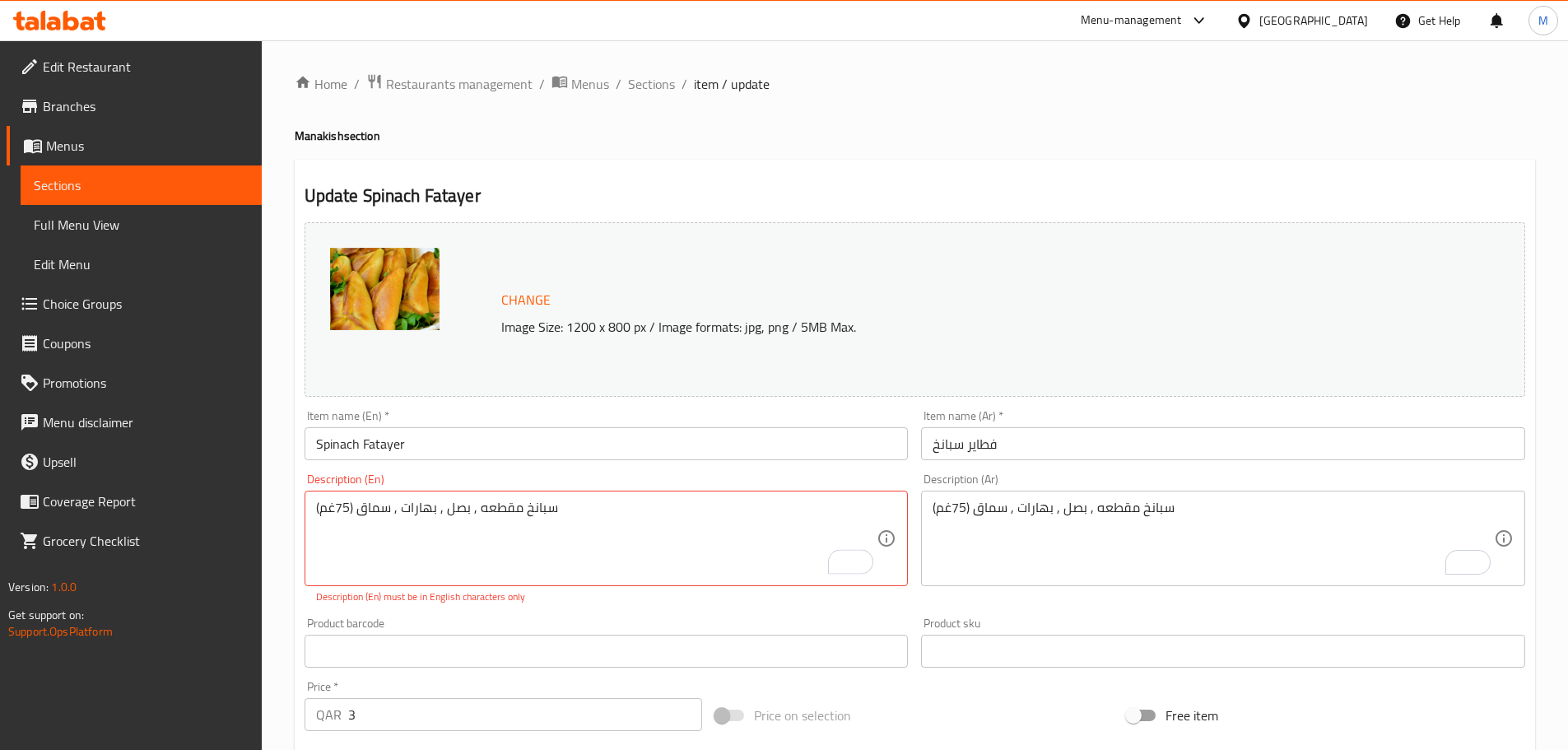
click at [1373, 121] on div "Home / Restaurants management / Menus / Sections / item / update Manakish secti…" at bounding box center [915, 622] width 1240 height 1099
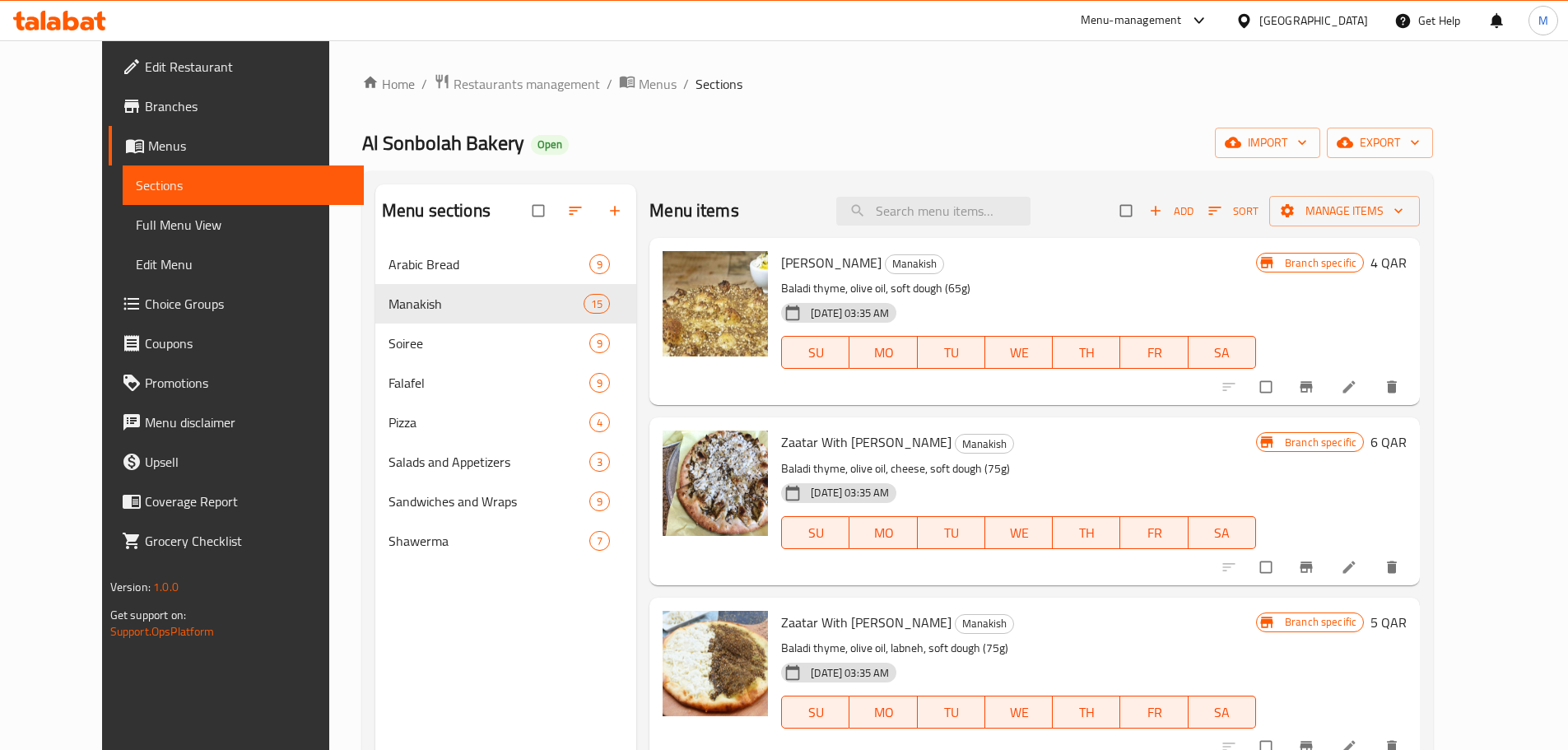
click at [145, 297] on span "Choice Groups" at bounding box center [247, 303] width 206 height 20
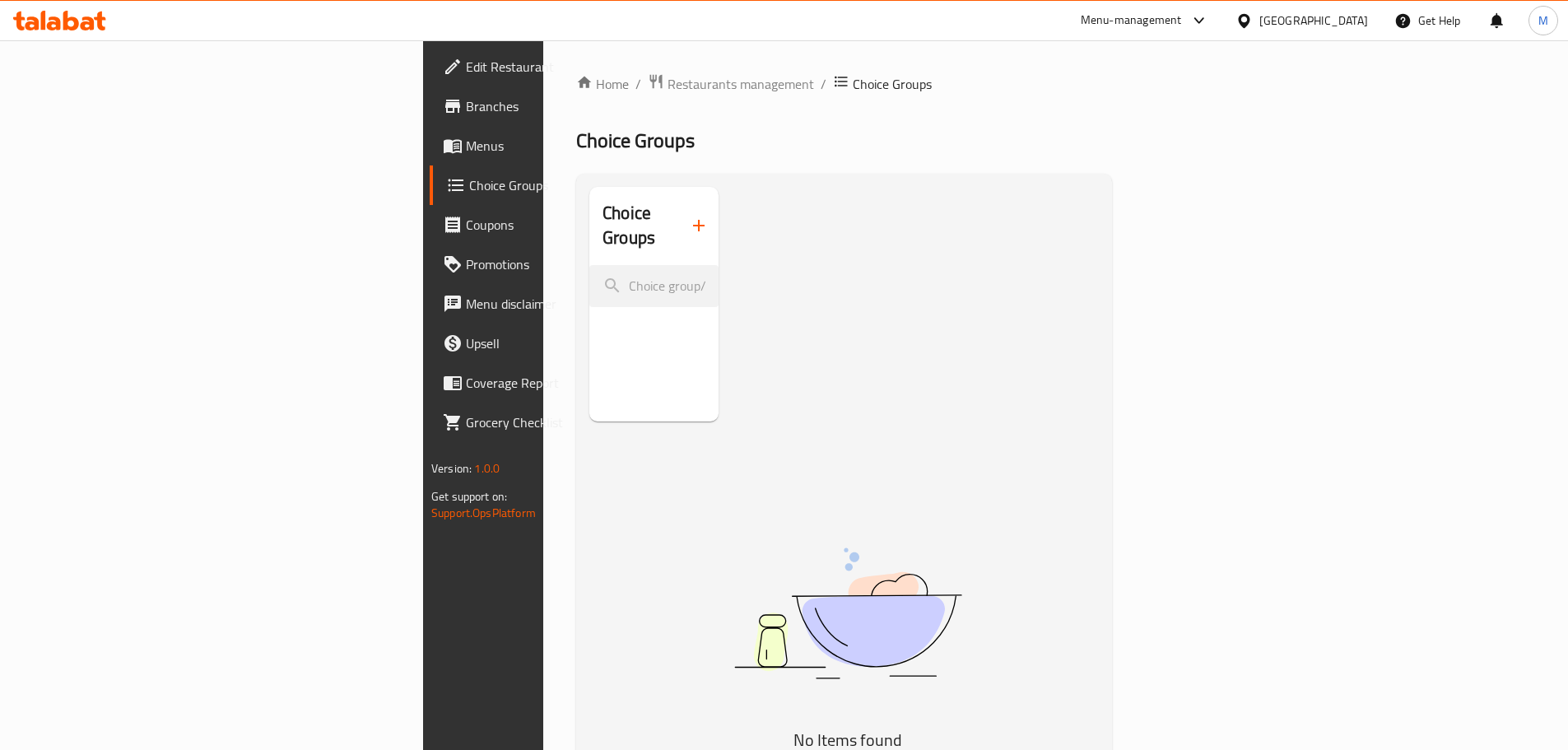
click at [689, 216] on icon "button" at bounding box center [698, 225] width 20 height 20
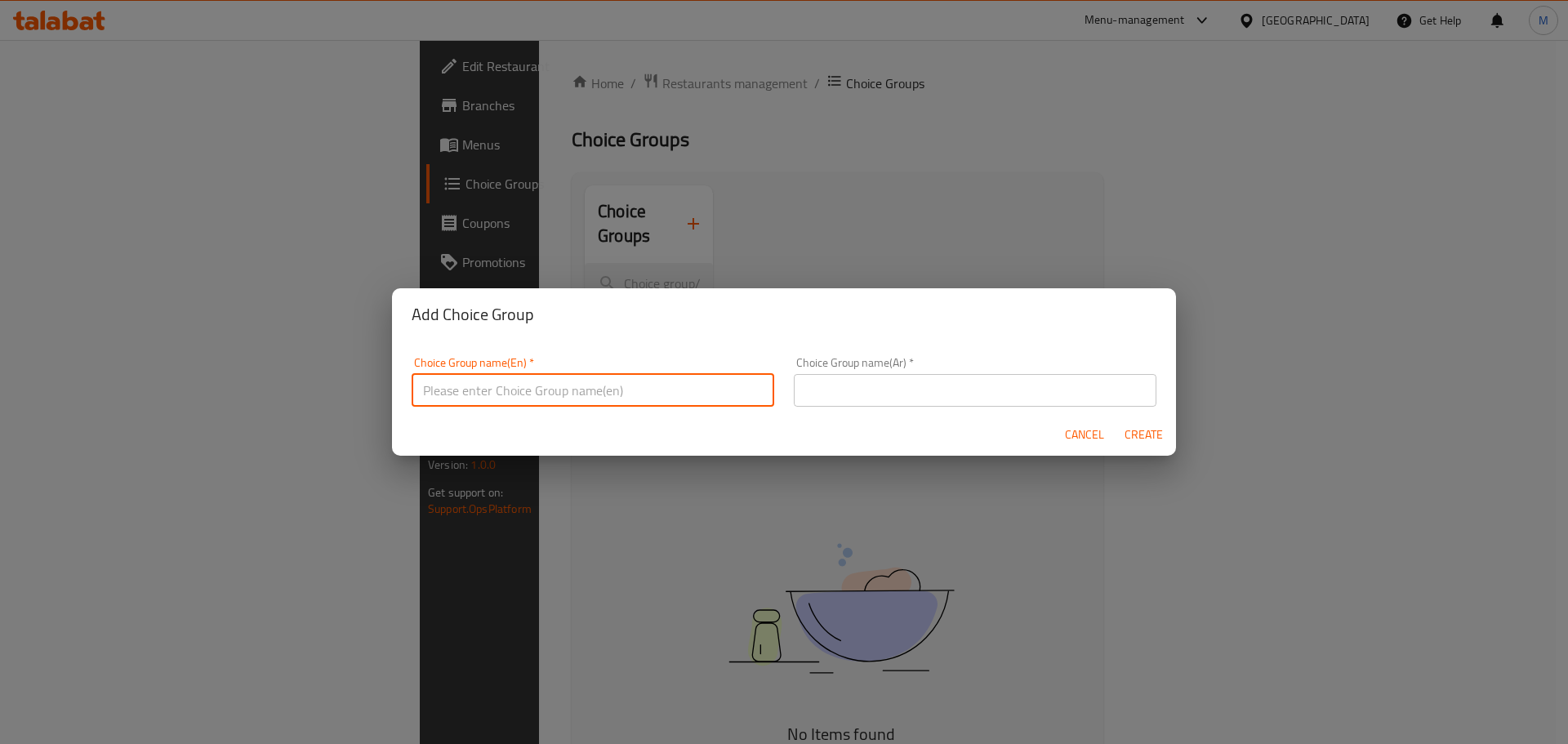
click at [582, 391] on input "text" at bounding box center [592, 390] width 362 height 33
type input "Your Choice Of:"
click at [906, 396] on input "text" at bounding box center [975, 390] width 362 height 33
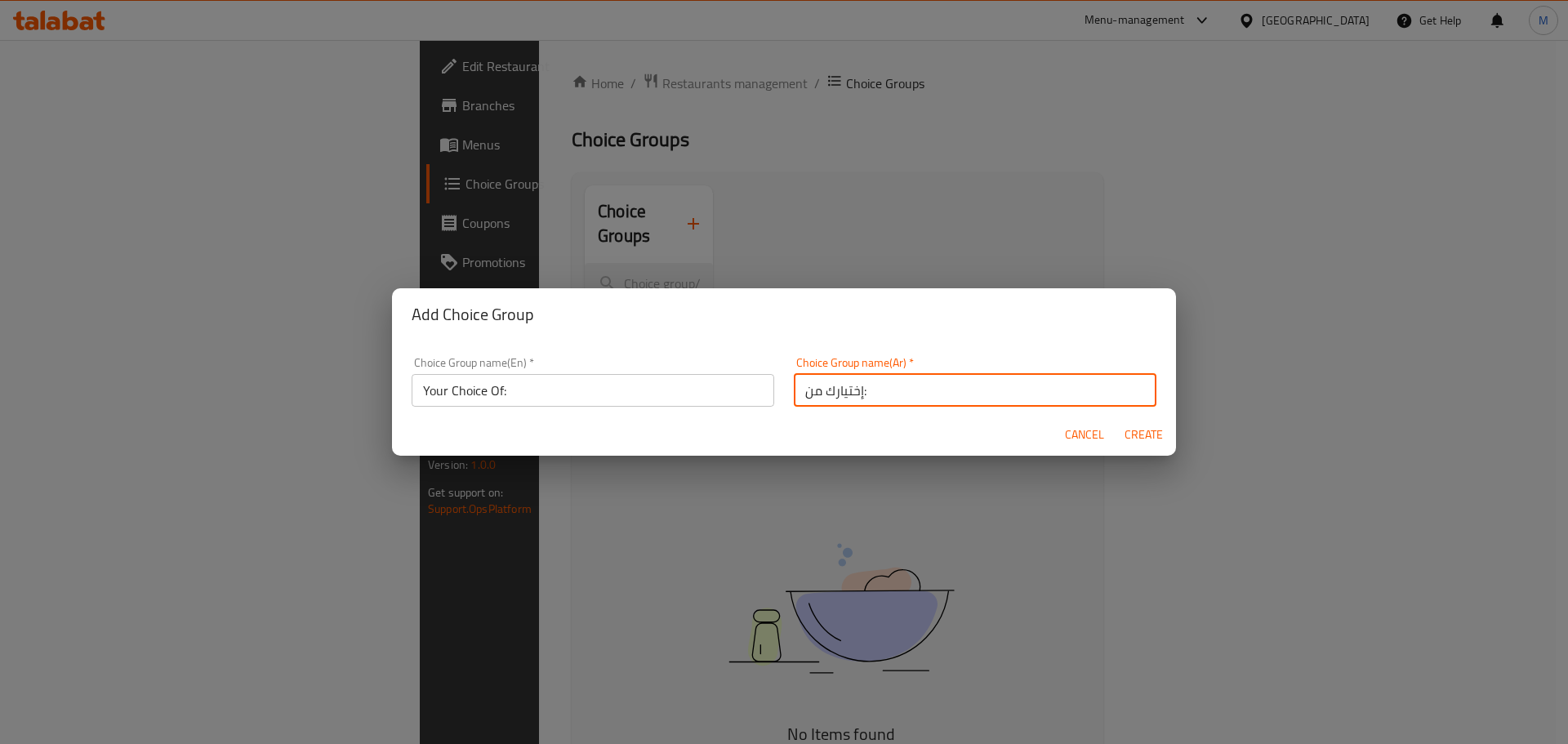
type input "إختيارك من:"
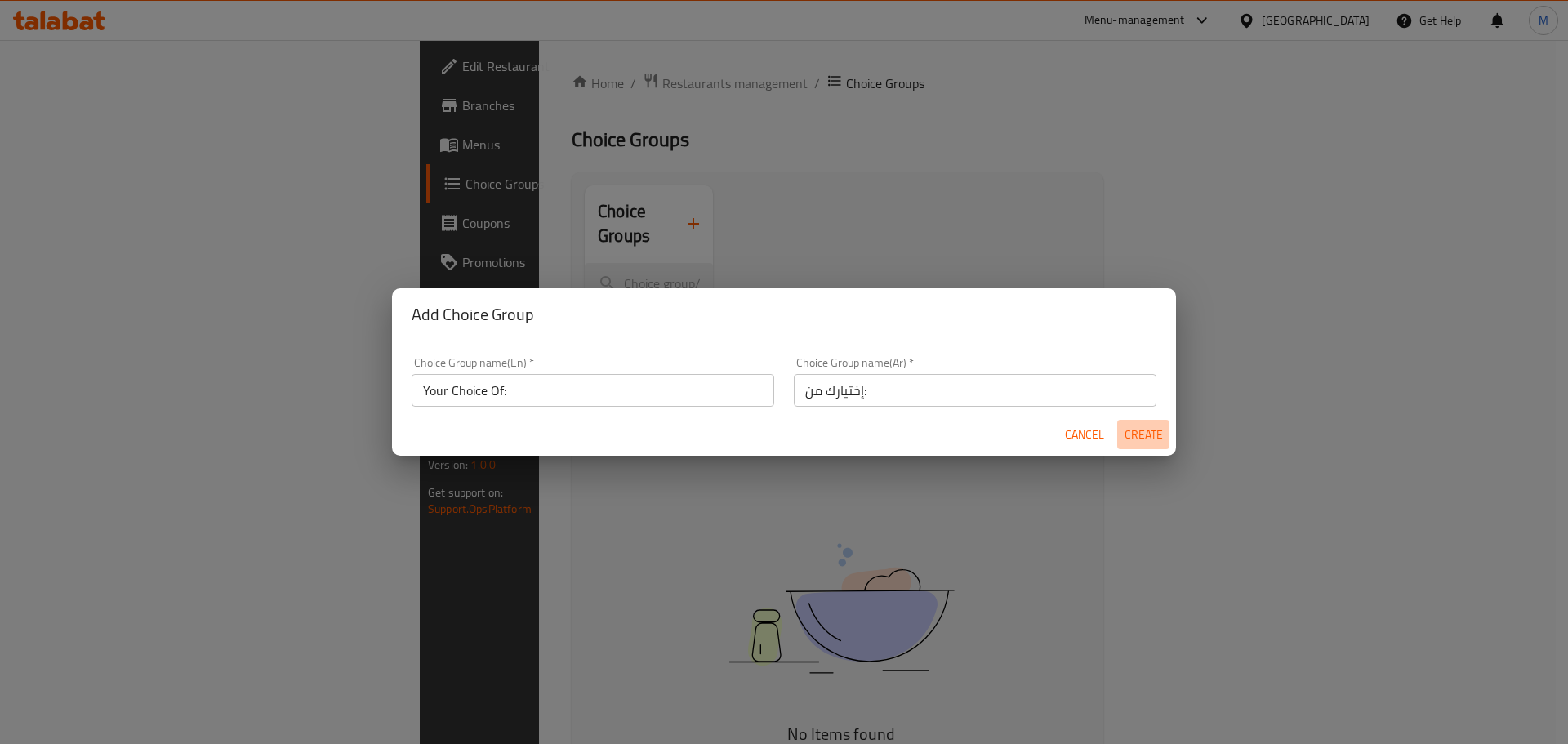
click at [1161, 432] on span "Create" at bounding box center [1144, 435] width 40 height 21
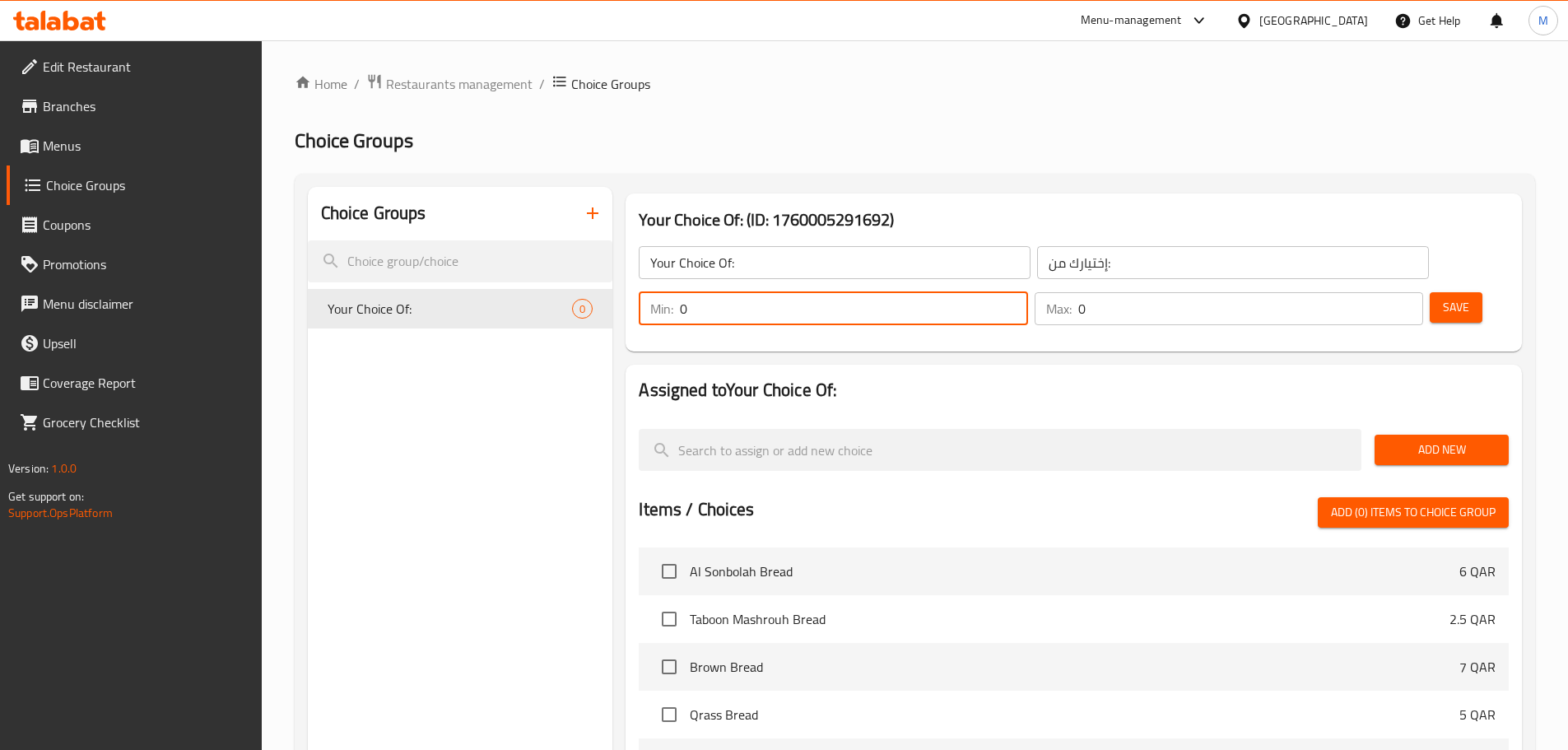
click at [1027, 292] on input "0" at bounding box center [853, 309] width 348 height 33
type input "1"
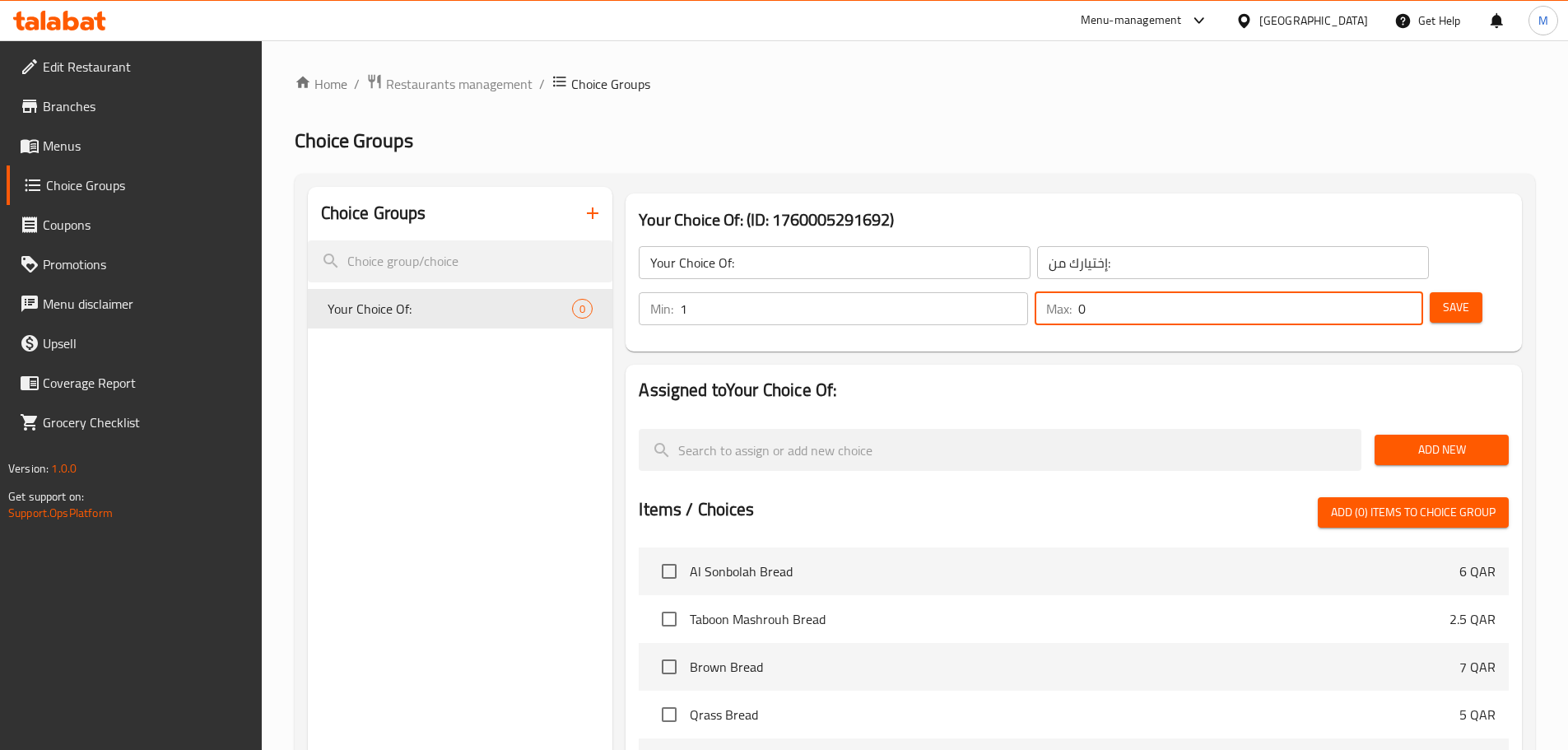
drag, startPoint x: 1365, startPoint y: 263, endPoint x: 1350, endPoint y: 263, distance: 15.0
click at [1350, 292] on div "Max: 0 ​" at bounding box center [1229, 309] width 389 height 33
type input "1"
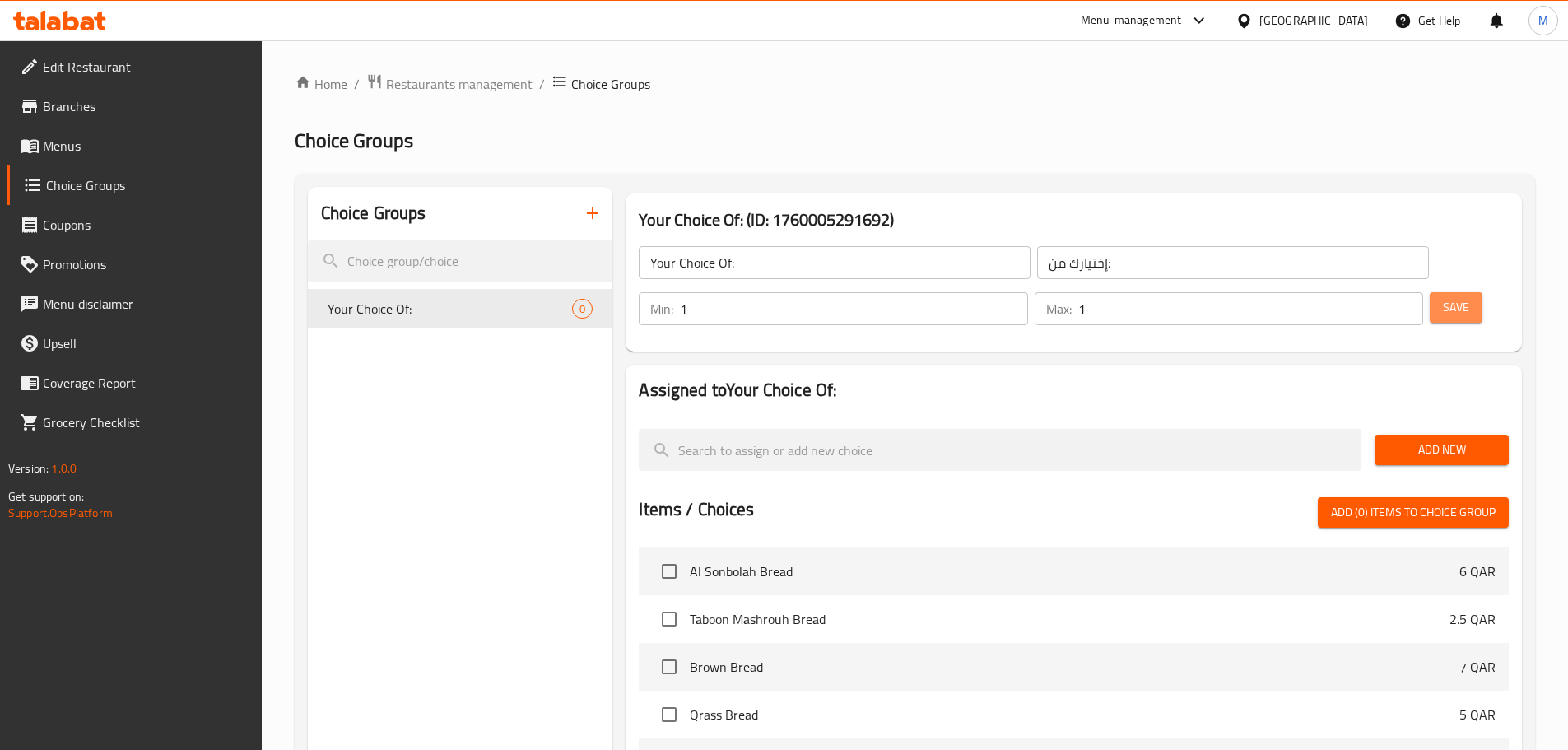
click at [1443, 297] on span "Save" at bounding box center [1456, 308] width 26 height 21
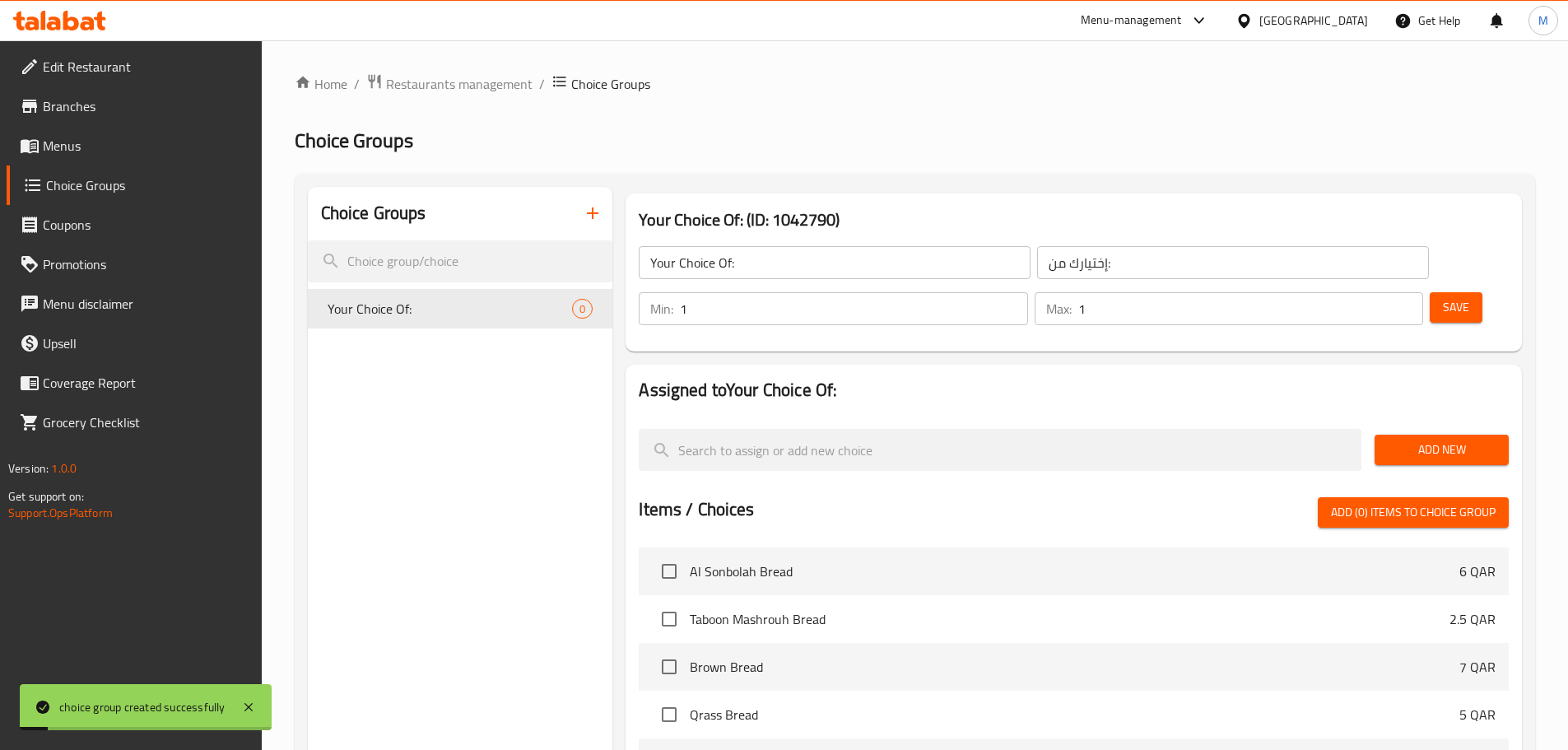
click at [1429, 440] on span "Add New" at bounding box center [1441, 450] width 108 height 21
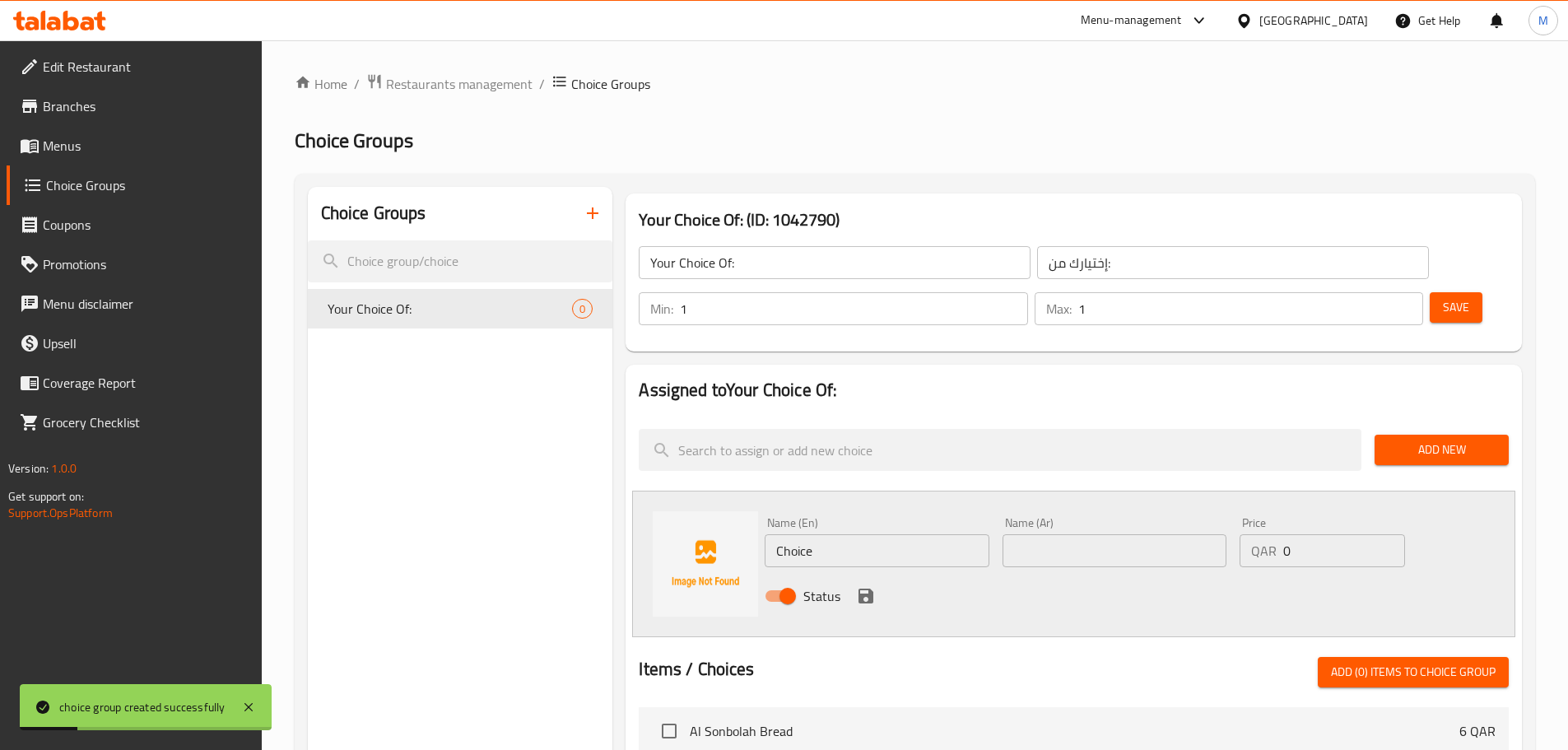
click at [798, 534] on input "Choice" at bounding box center [877, 551] width 224 height 33
type input "Veal"
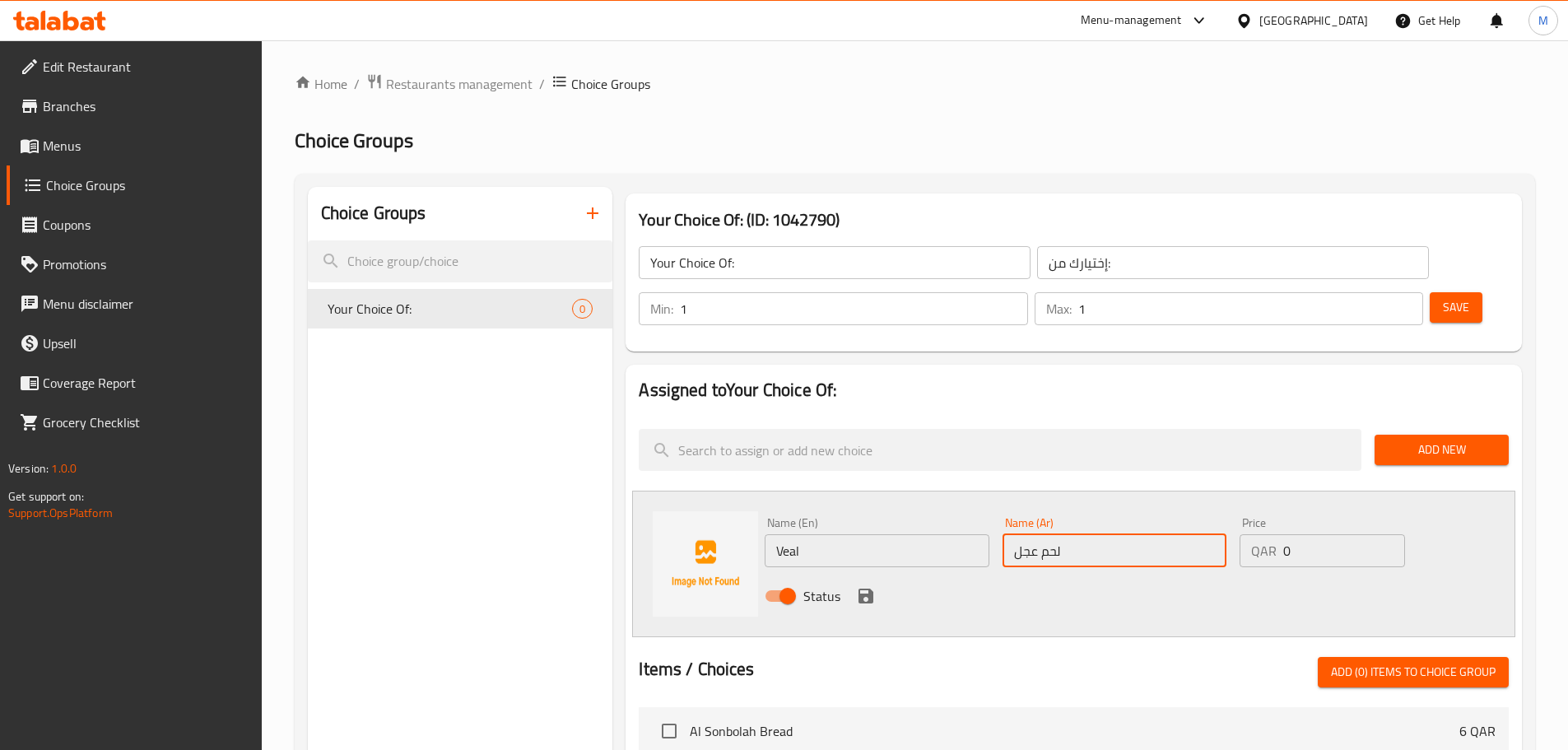
type input "لحم عجل"
click at [862, 589] on icon "save" at bounding box center [866, 596] width 15 height 15
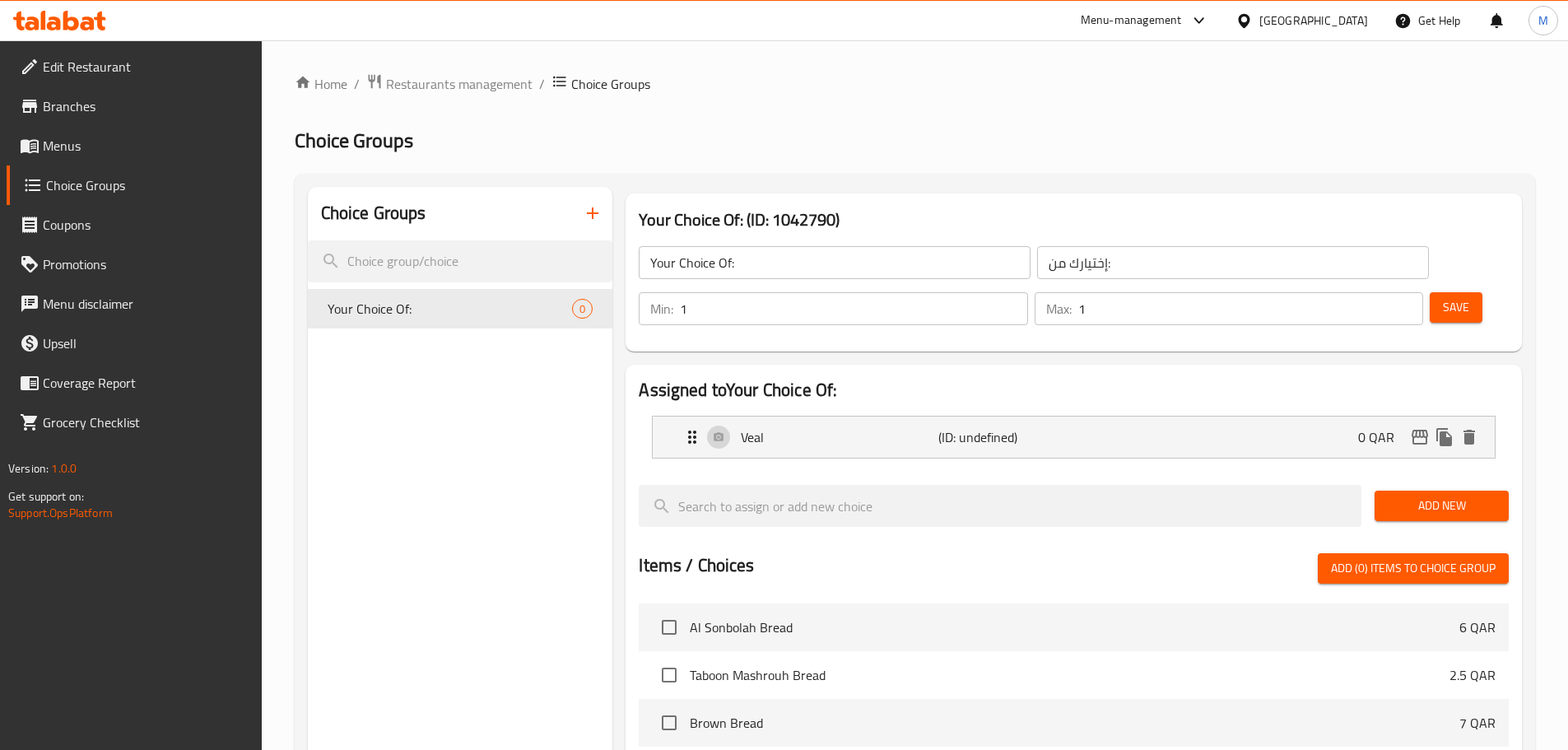
click at [1441, 495] on span "Add New" at bounding box center [1441, 505] width 108 height 21
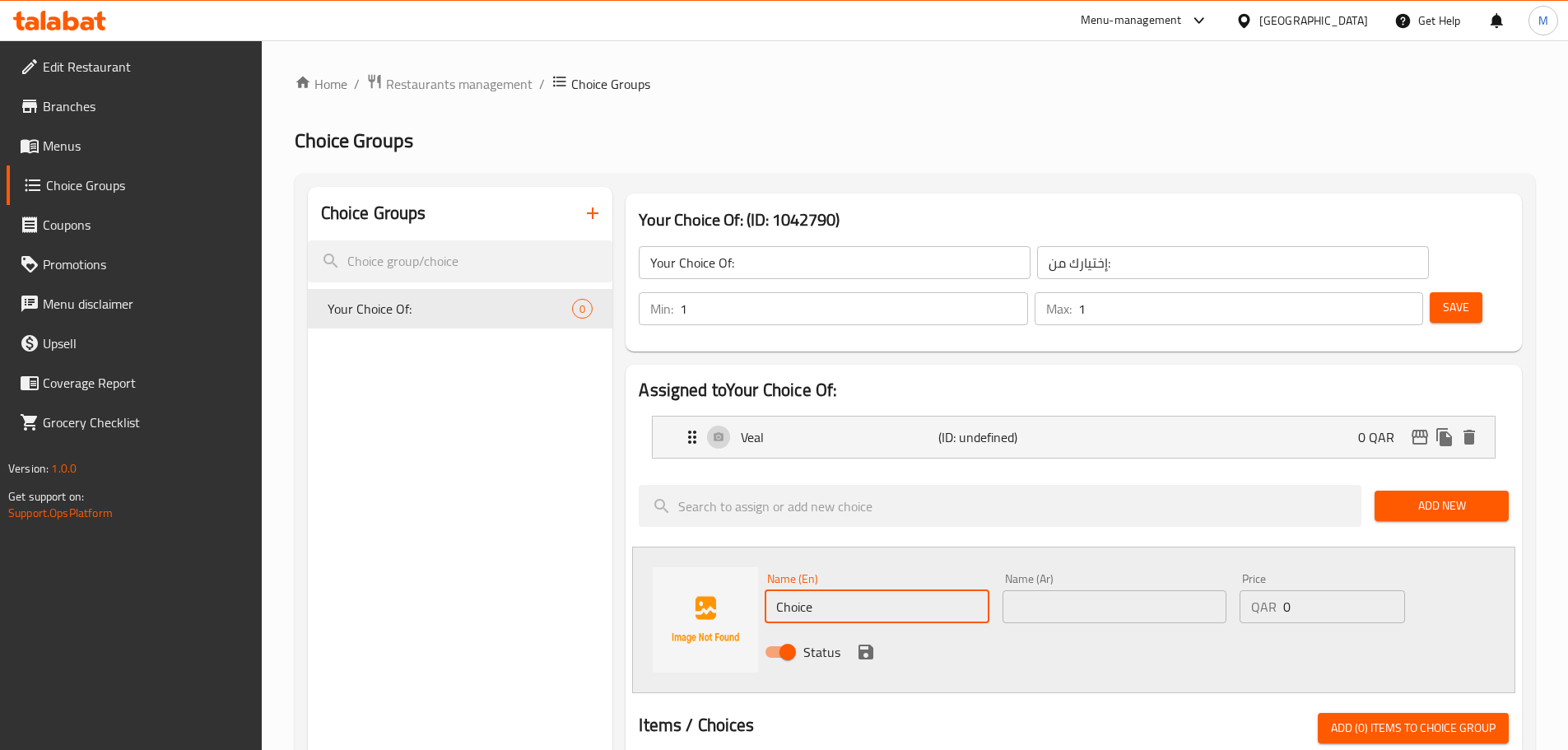
click at [801, 590] on input "Choice" at bounding box center [877, 607] width 224 height 33
type input "Lamb"
click at [1057, 590] on input "text" at bounding box center [1114, 607] width 224 height 33
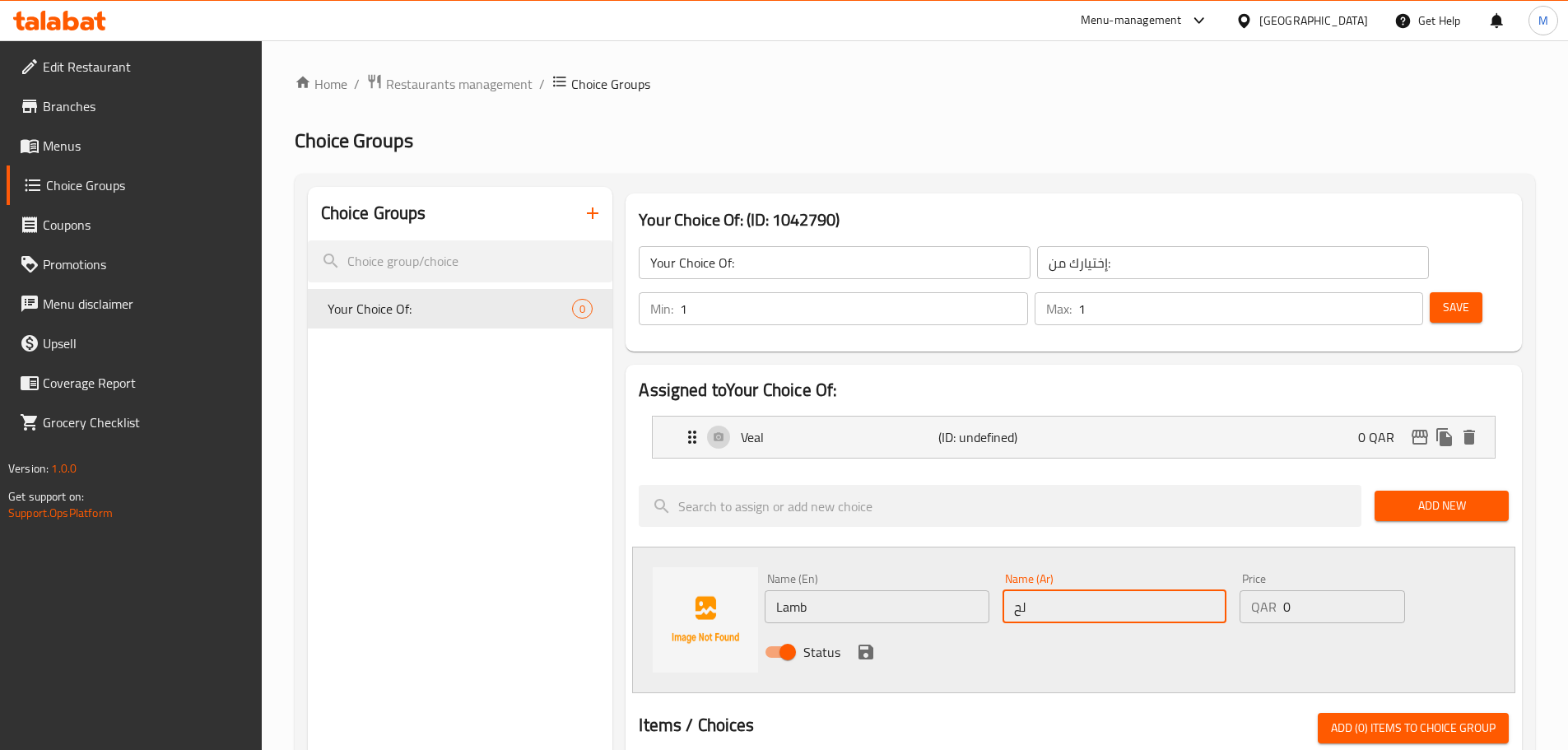
type input "لحم ضأن"
click at [861, 642] on icon "save" at bounding box center [866, 651] width 20 height 20
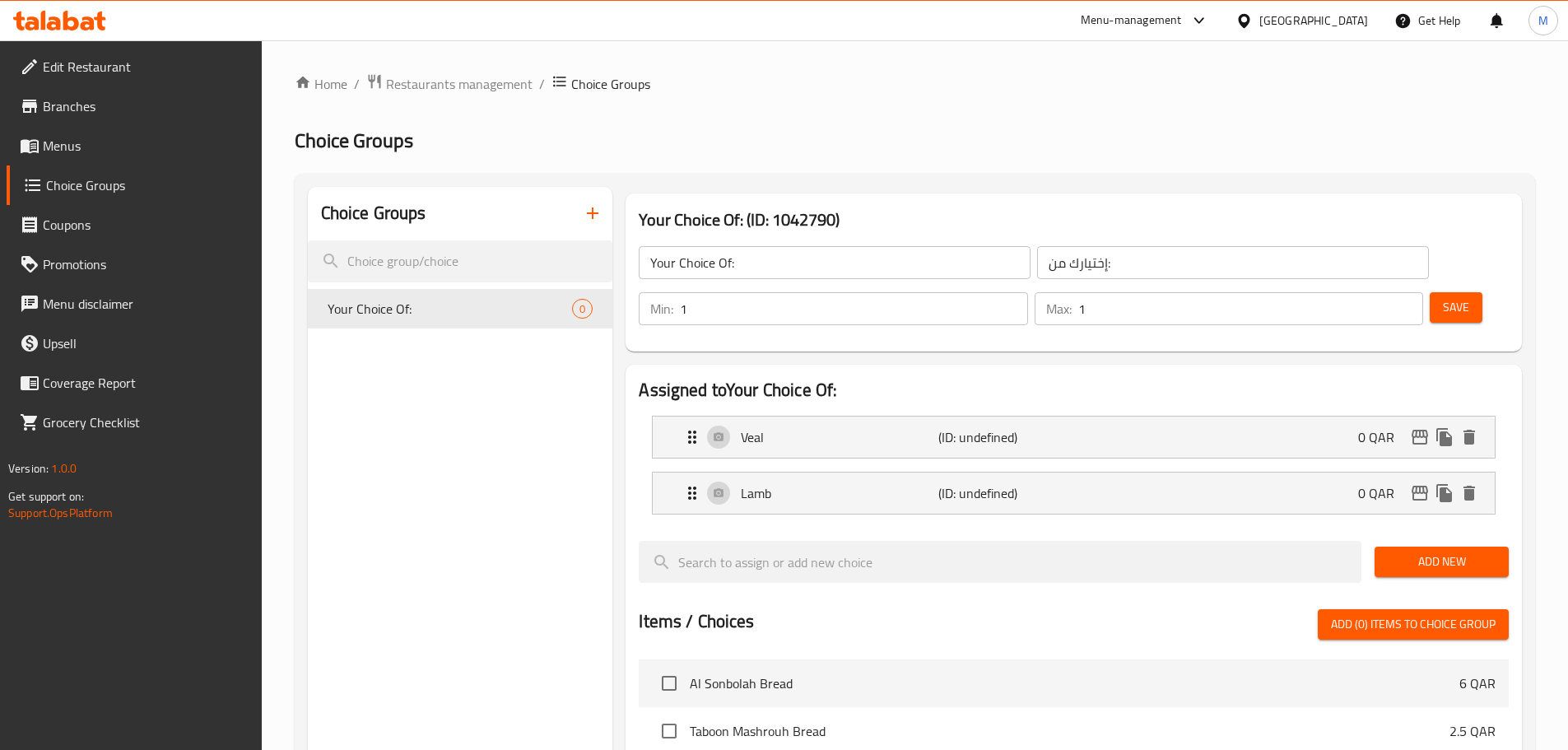
click at [1446, 292] on button "Save" at bounding box center [1456, 307] width 53 height 30
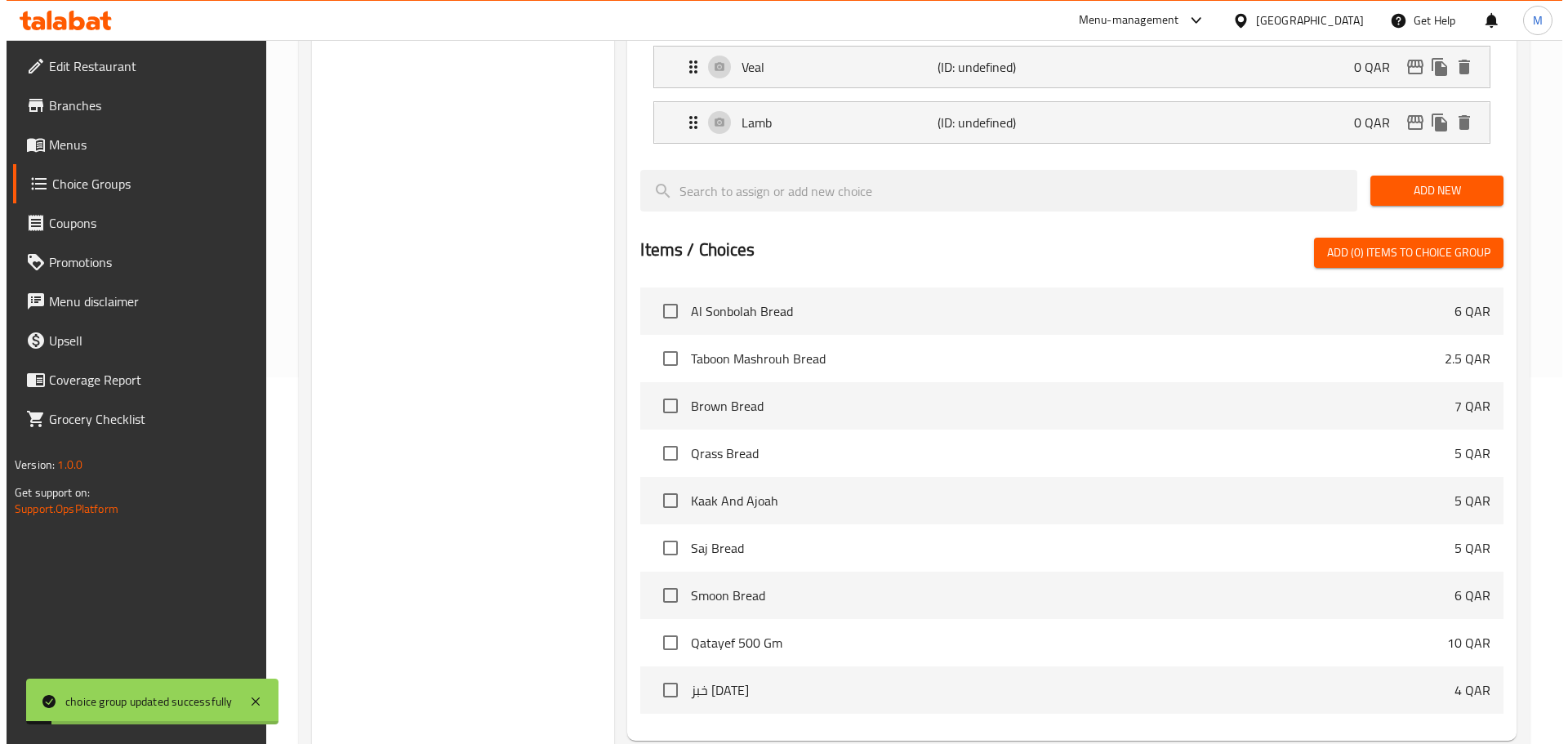
scroll to position [484, 0]
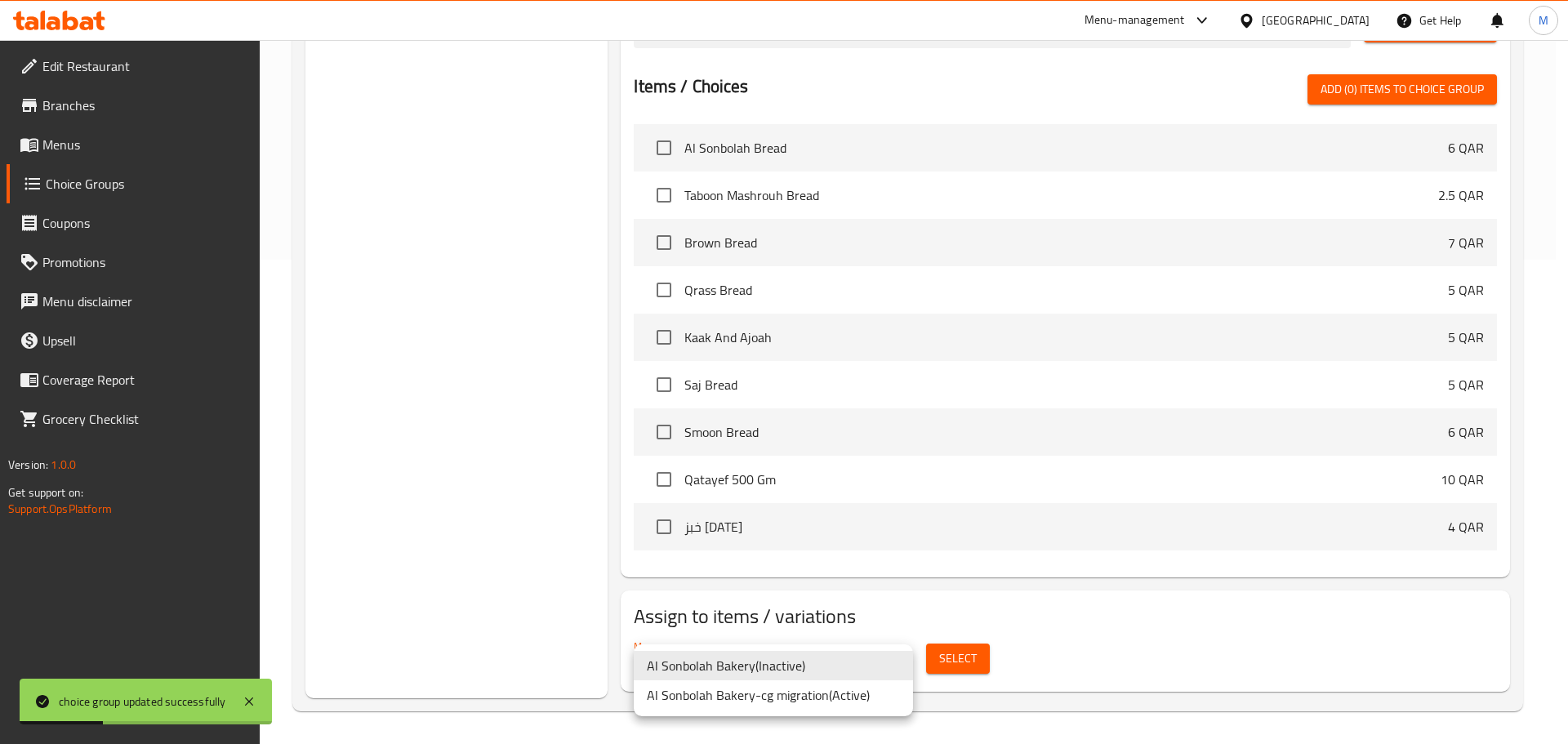
click at [764, 704] on li "Al Sonbolah Bakery-cg migration ( Active )" at bounding box center [774, 695] width 280 height 29
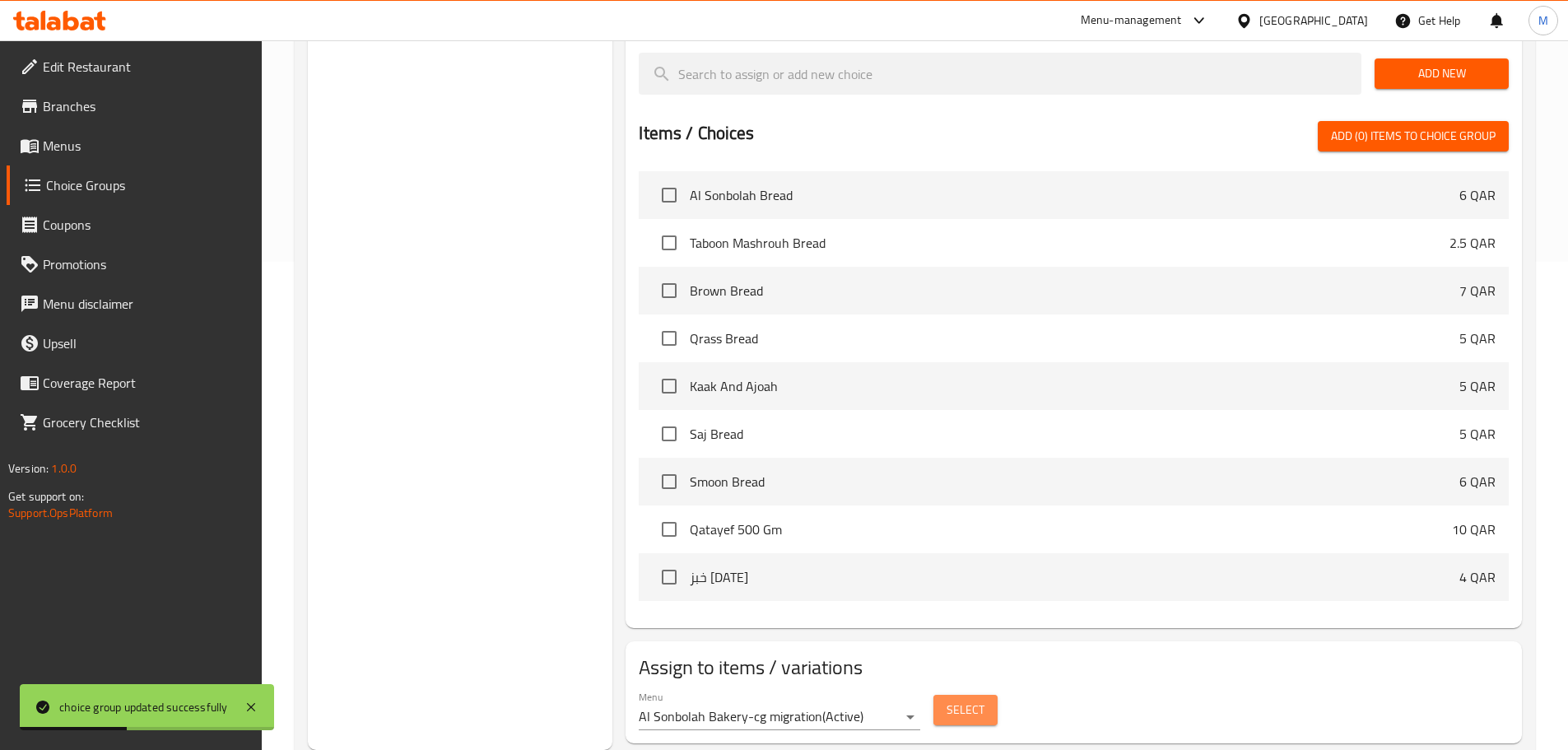
click at [964, 700] on span "Select" at bounding box center [965, 710] width 38 height 21
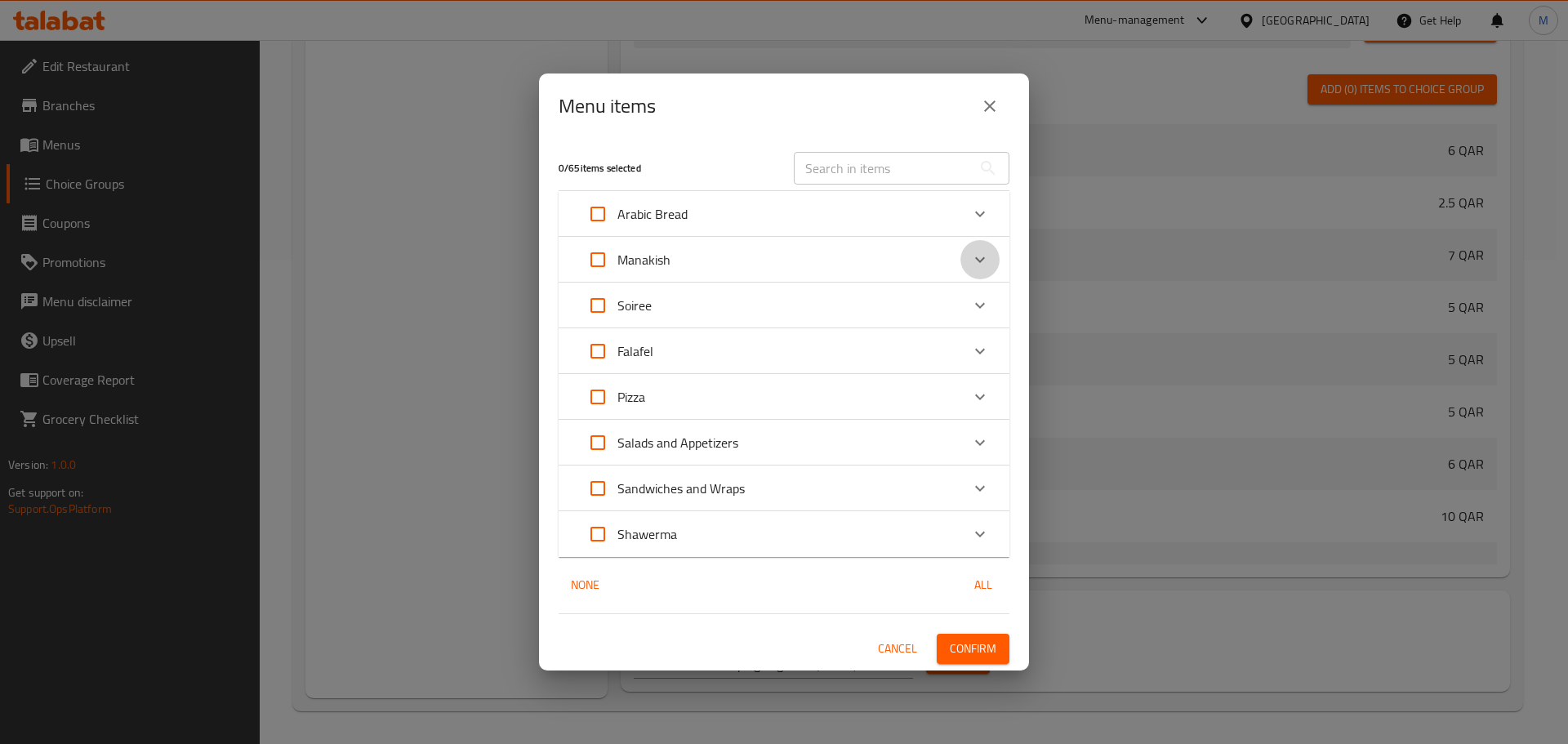
drag, startPoint x: 991, startPoint y: 266, endPoint x: 1000, endPoint y: 263, distance: 9.5
click at [991, 265] on div "Expand" at bounding box center [980, 260] width 40 height 40
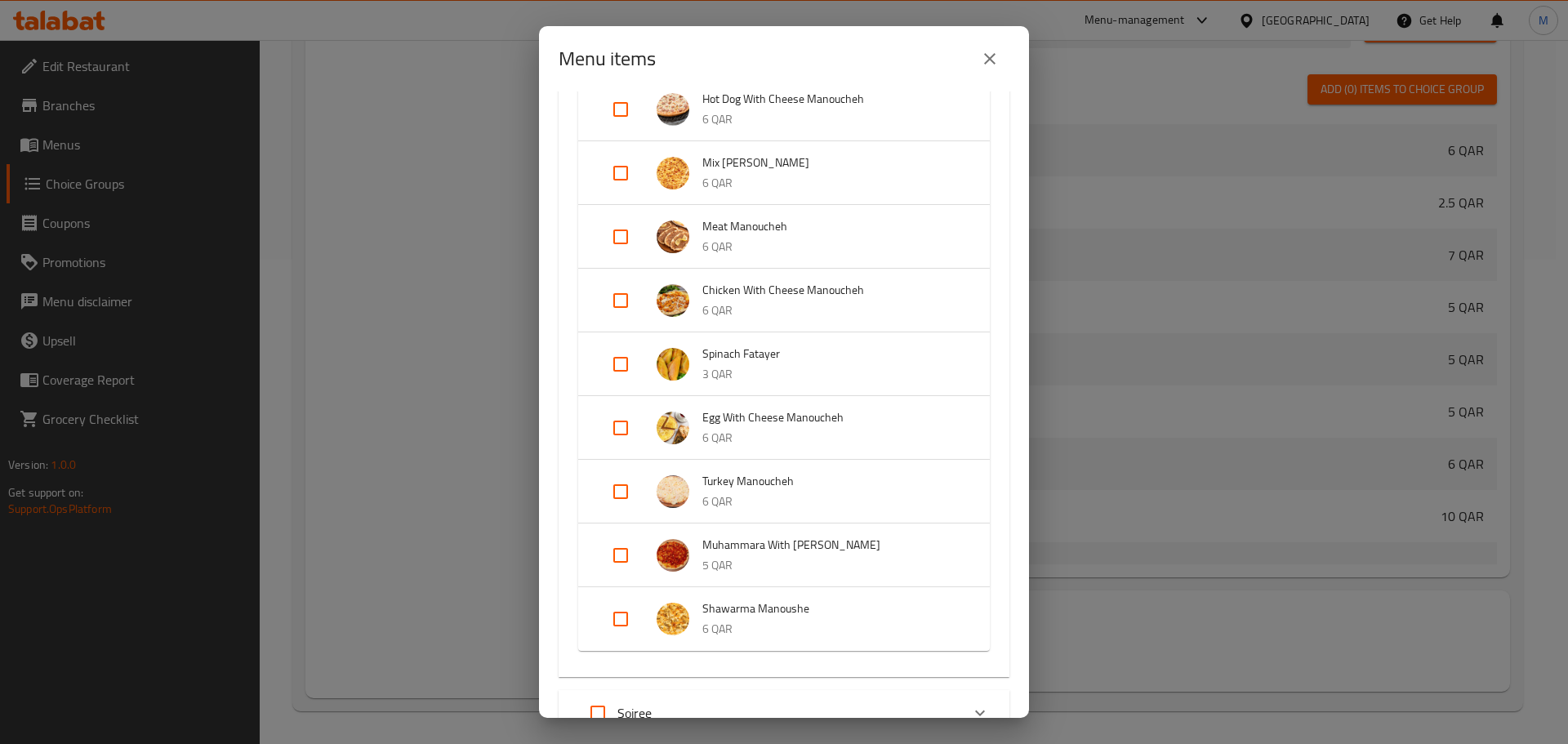
scroll to position [489, 0]
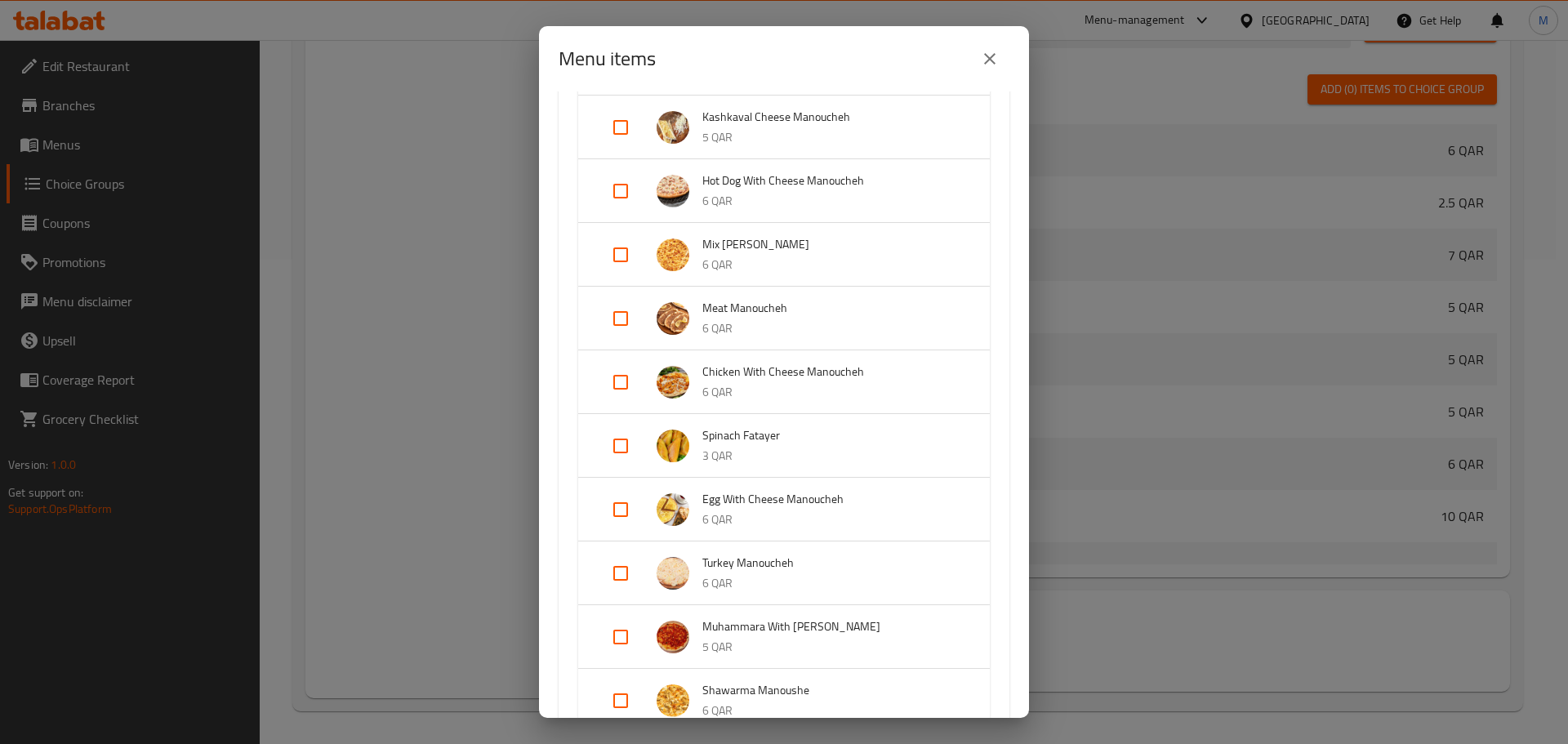
click at [624, 320] on input "Expand" at bounding box center [621, 318] width 40 height 40
checkbox input "true"
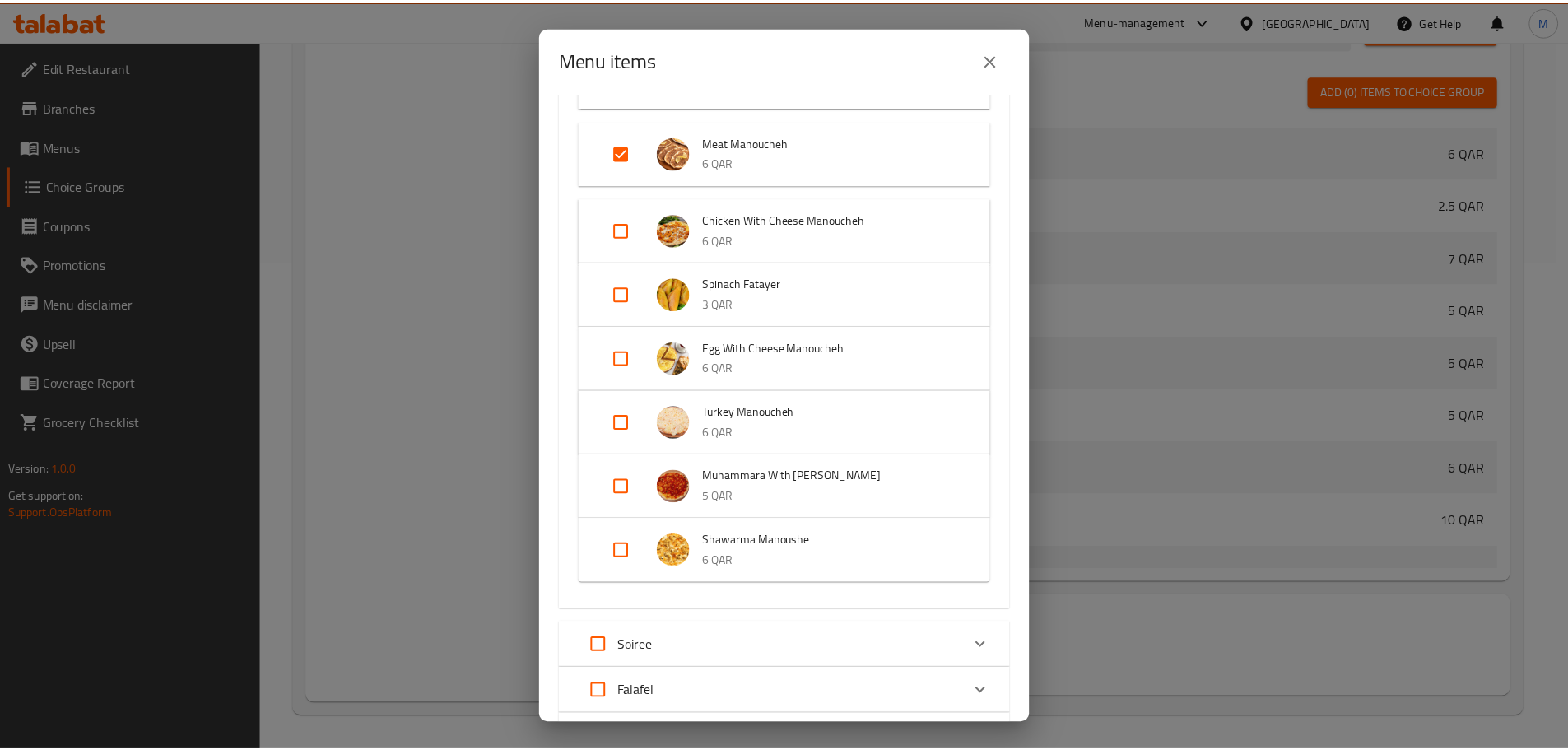
scroll to position [965, 0]
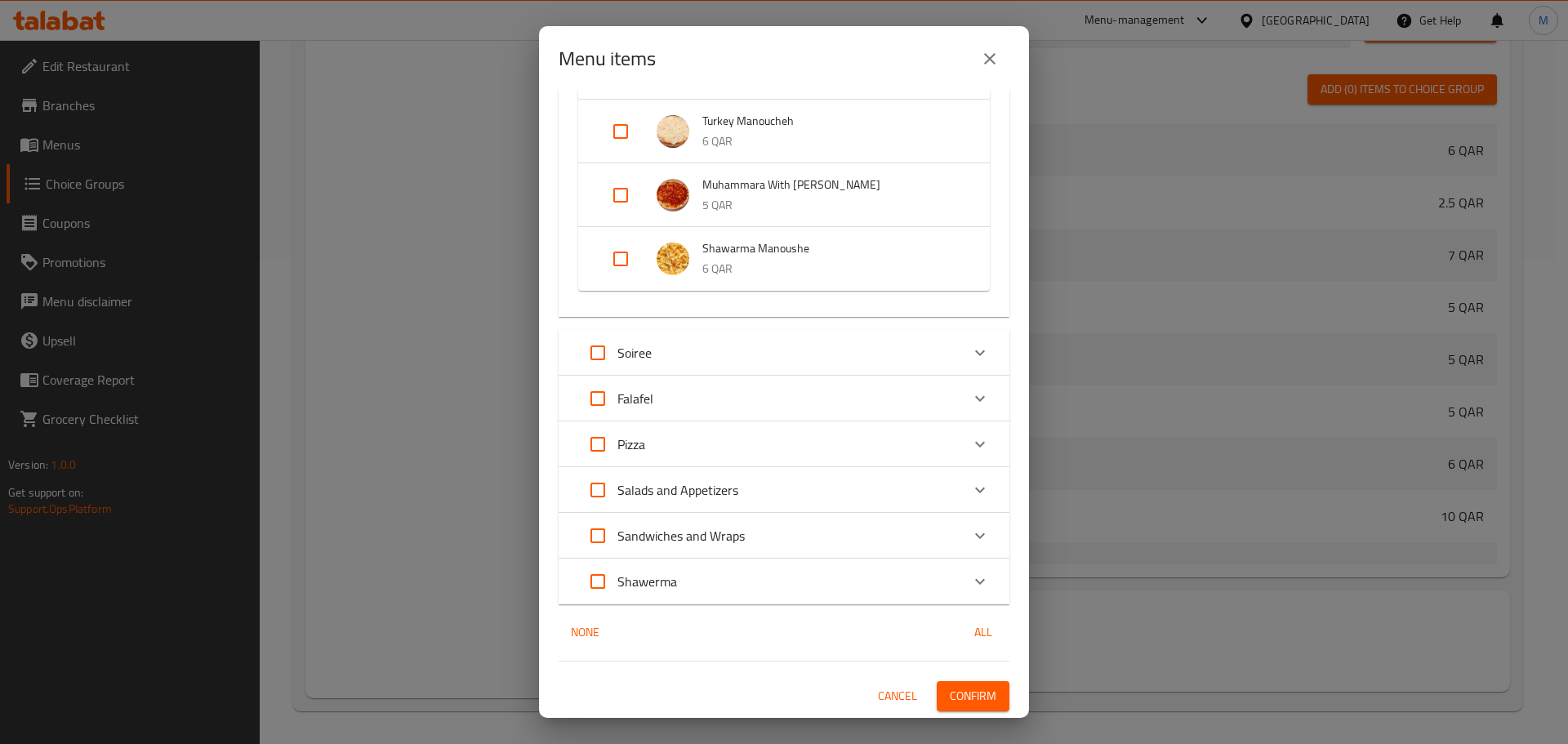
click at [955, 706] on button "Confirm" at bounding box center [973, 696] width 72 height 30
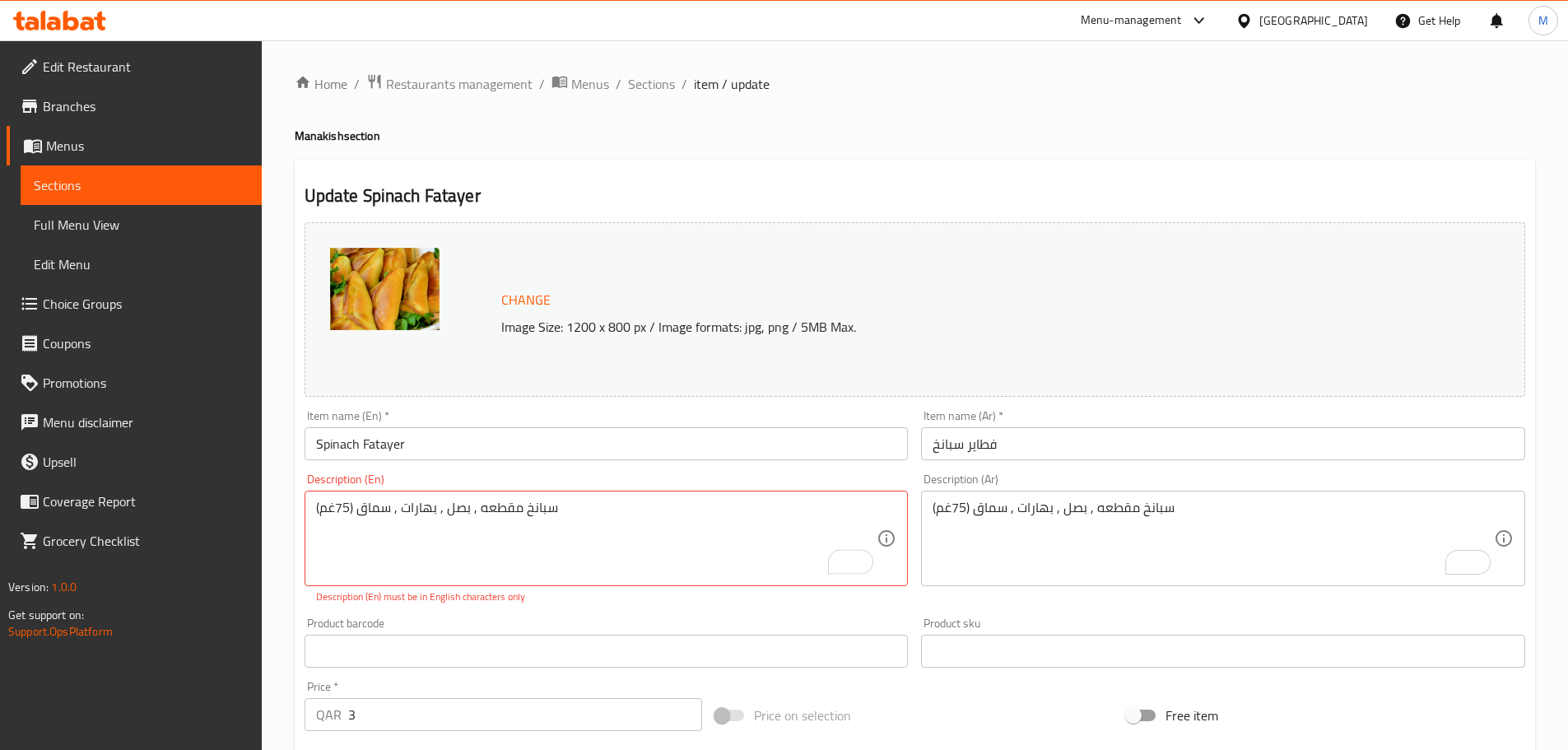
scroll to position [329, 0]
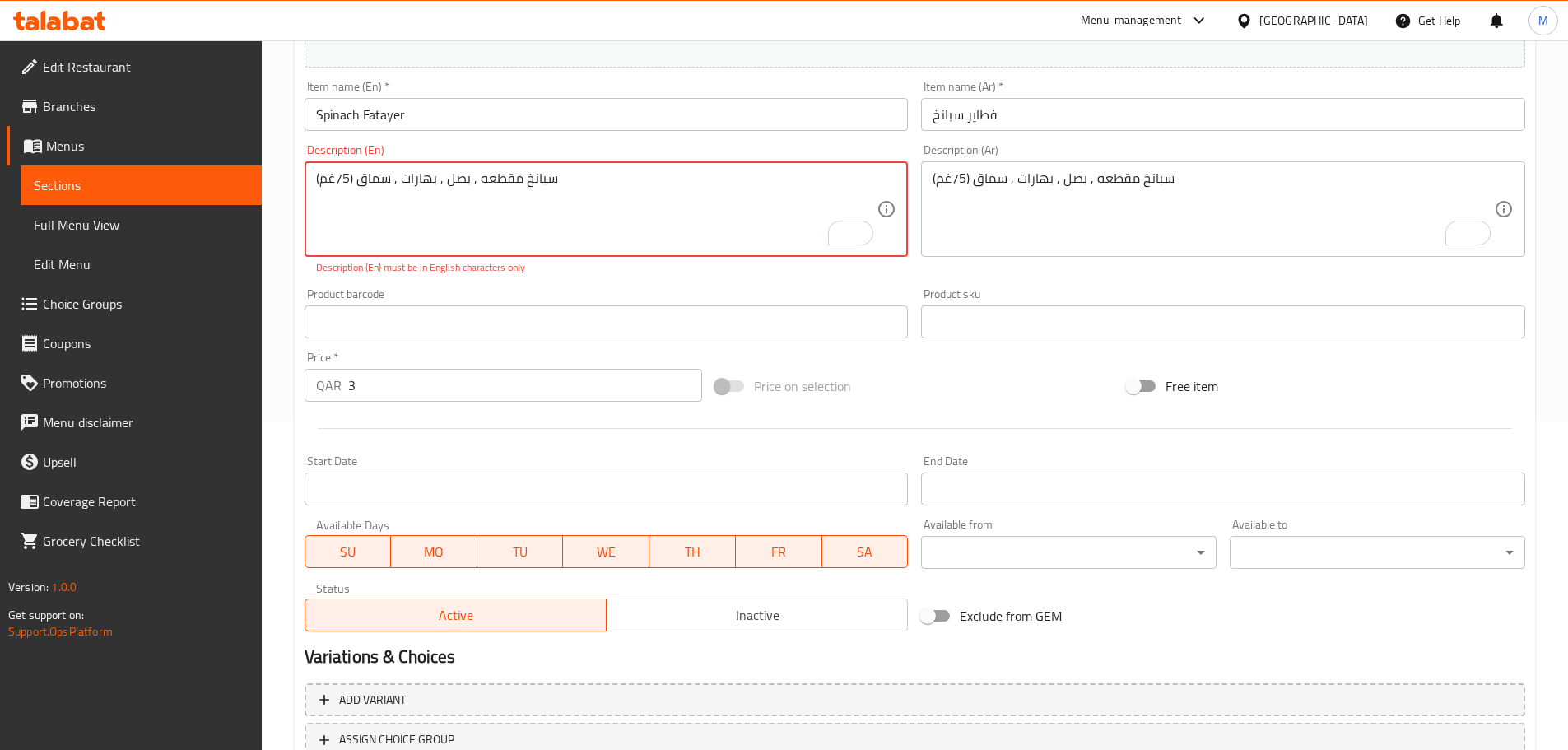
paste textarea "Chopped spinach, onion, spices, sumac (75g"
type textarea "Chopped spinach, onion, spices, sumac (75g)"
click at [287, 246] on div "Home / Restaurants management / Menus / Sections / item / update Manakish secti…" at bounding box center [915, 293] width 1306 height 1164
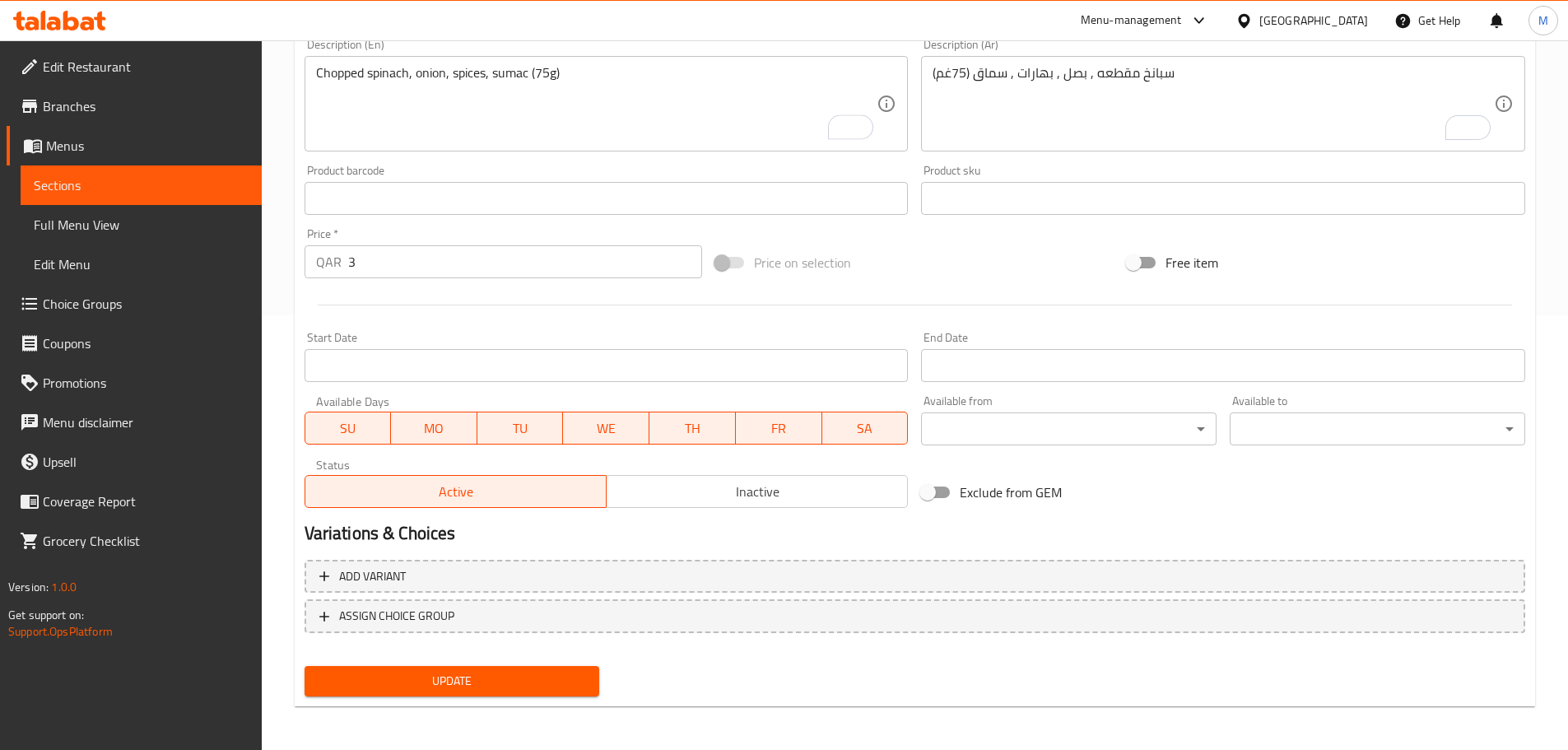
scroll to position [437, 0]
click at [432, 682] on span "Update" at bounding box center [452, 679] width 269 height 21
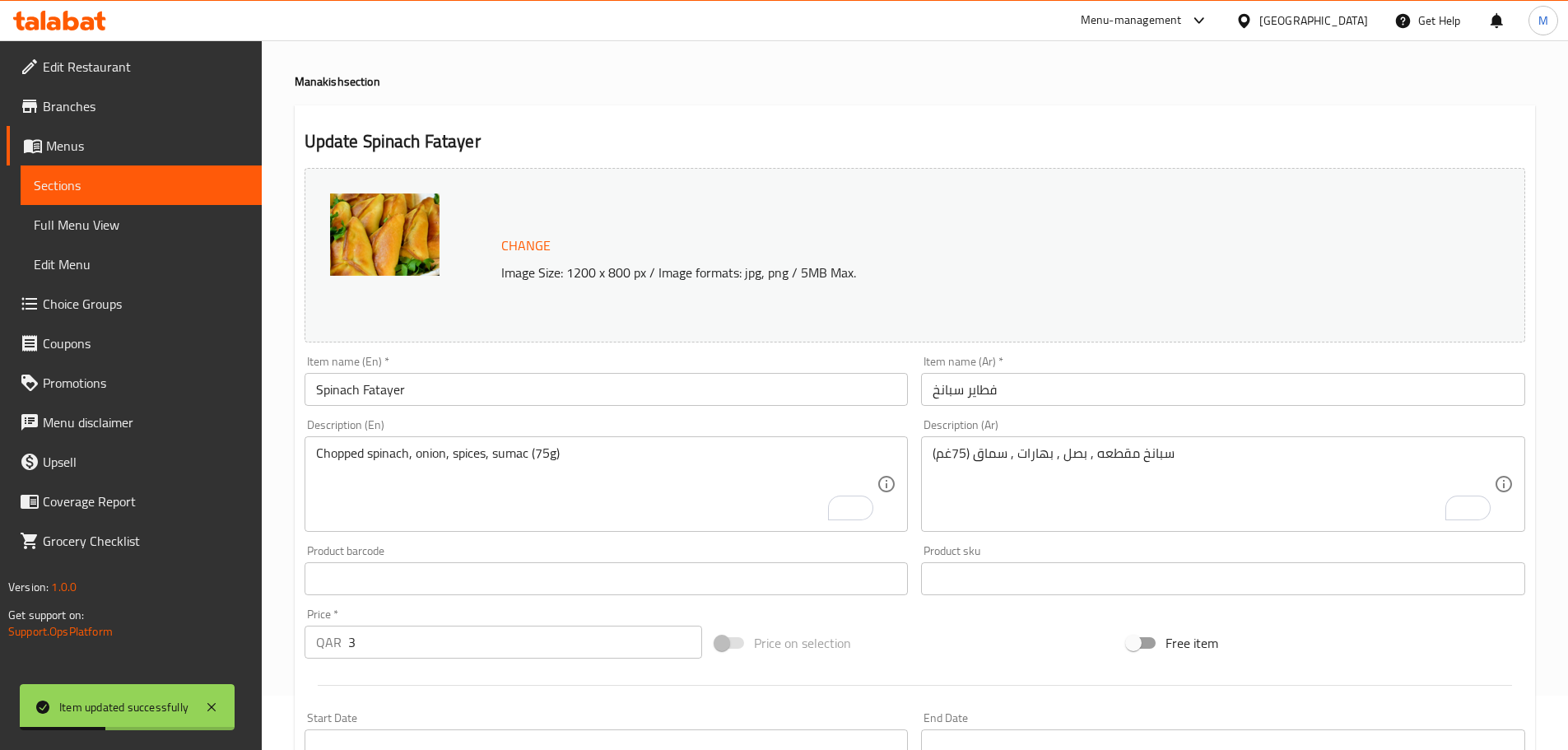
scroll to position [25, 0]
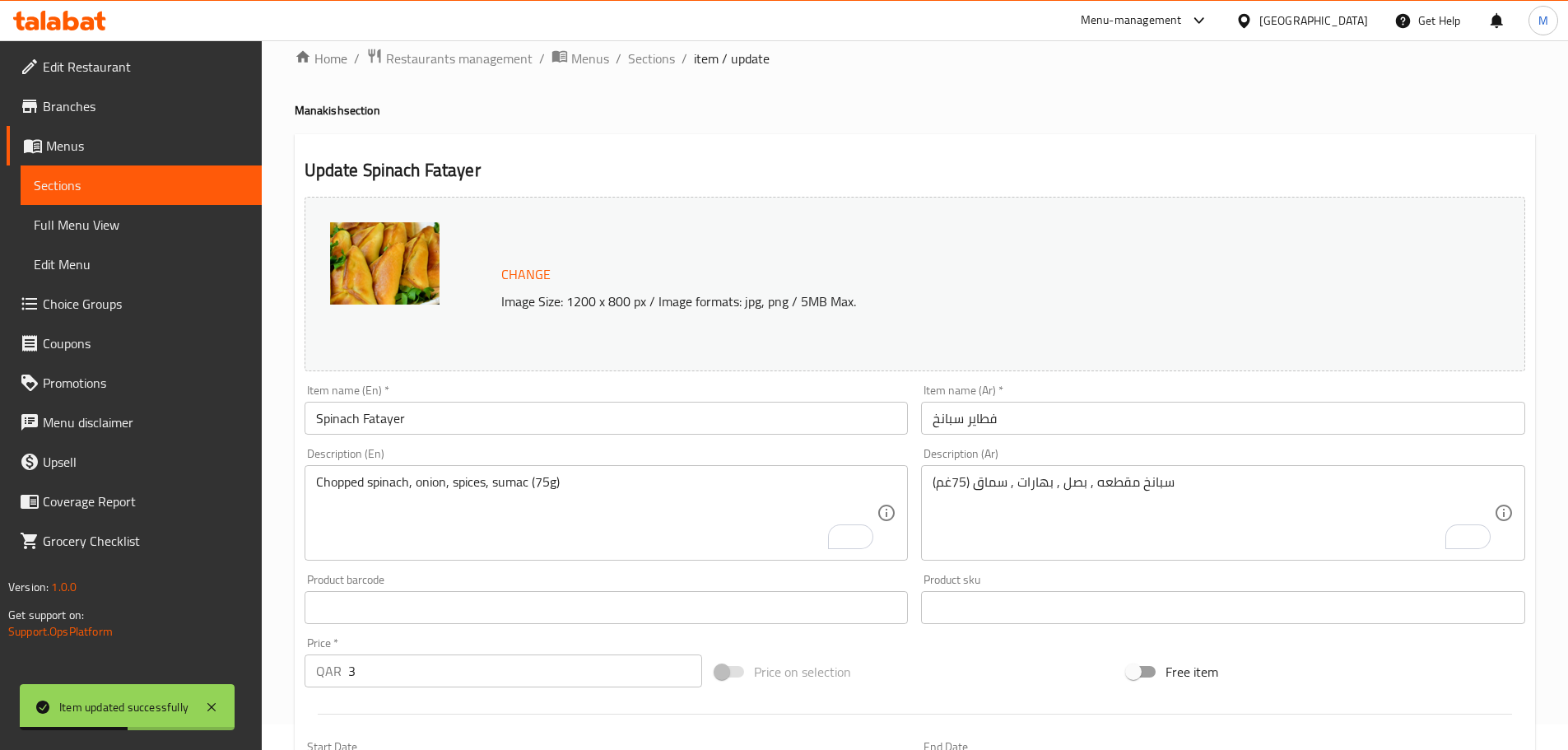
click at [633, 79] on div "Home / Restaurants management / Menus / Sections / item / update Manakish secti…" at bounding box center [915, 588] width 1240 height 1080
click at [641, 57] on span "Sections" at bounding box center [651, 58] width 47 height 20
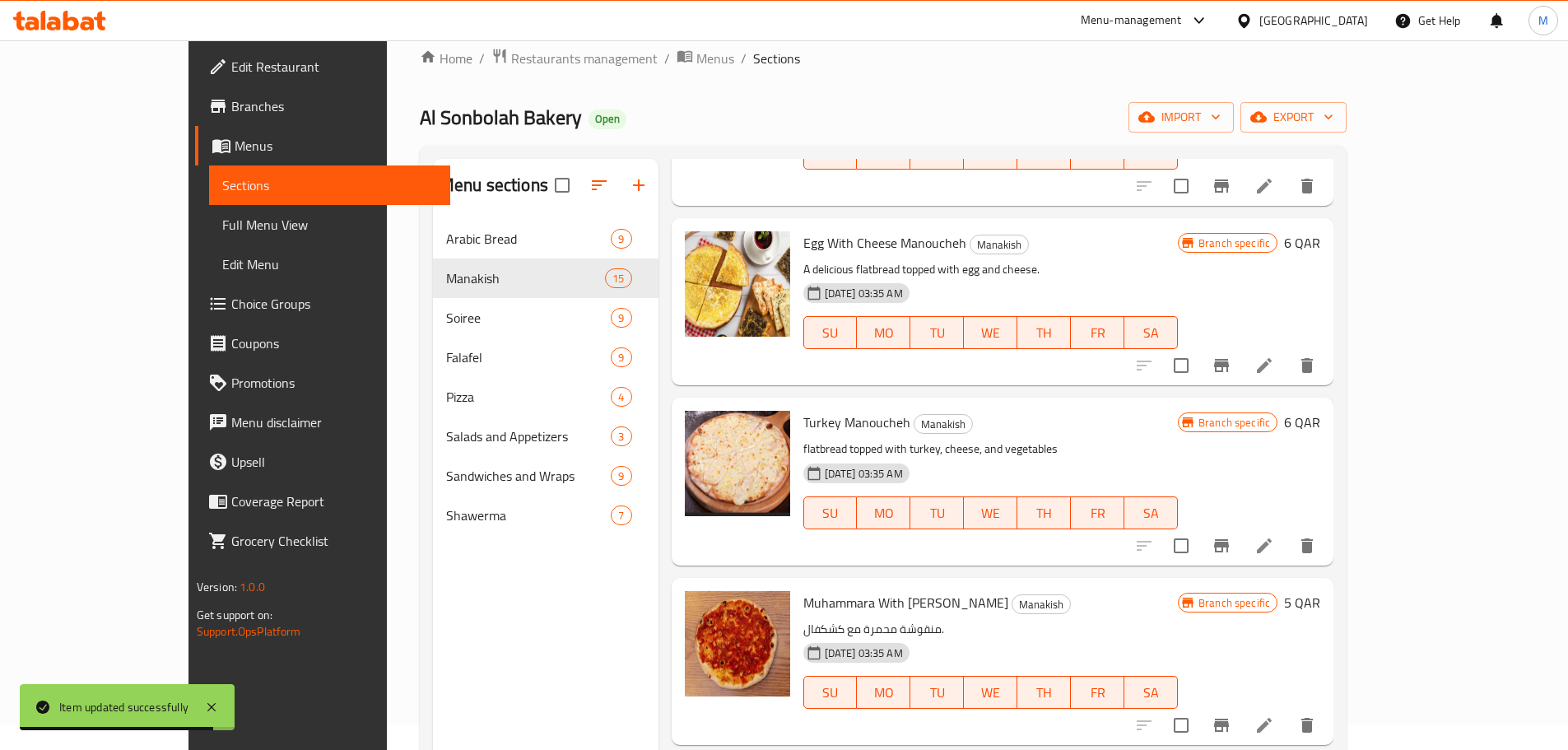
scroll to position [1988, 0]
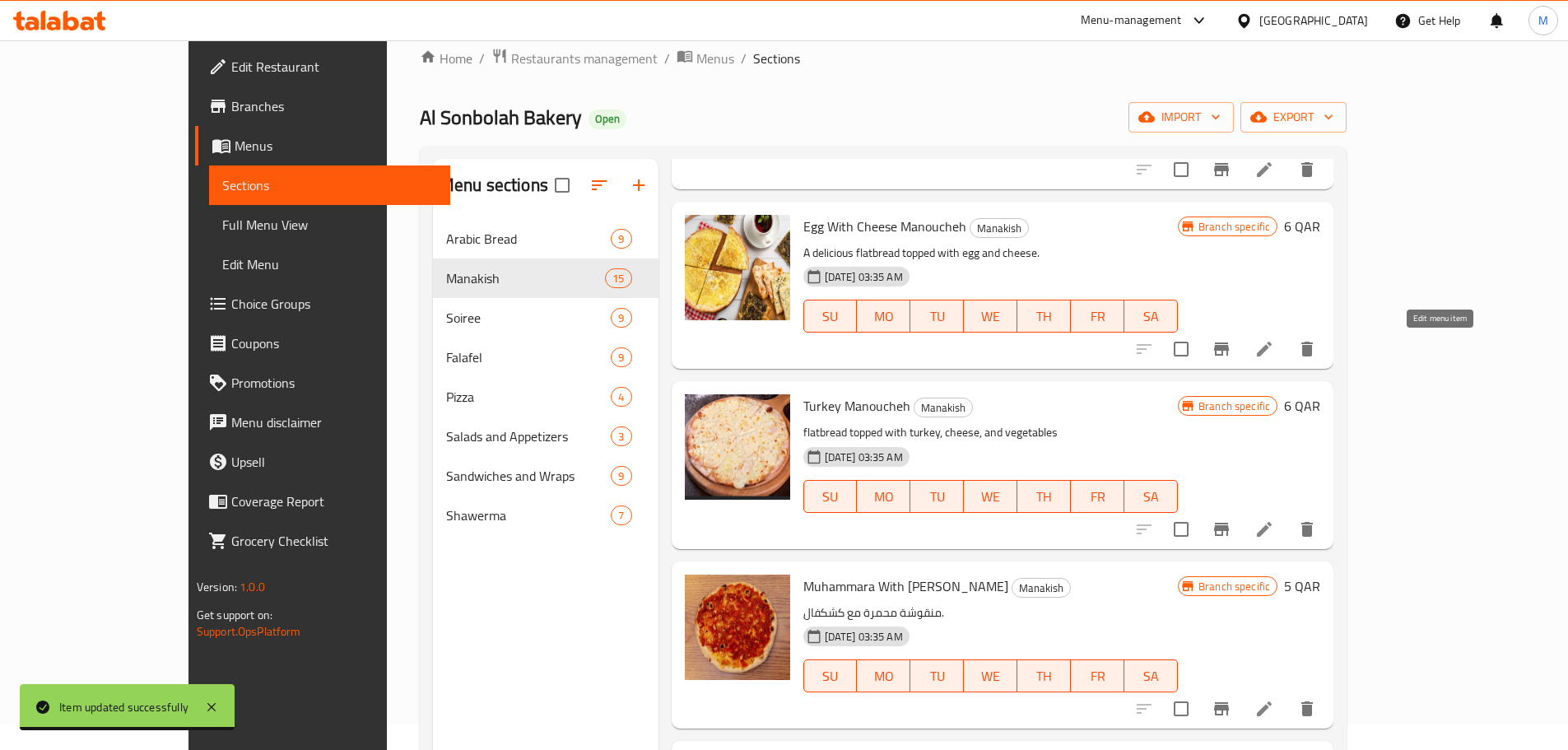
click at [1274, 356] on icon at bounding box center [1264, 349] width 20 height 20
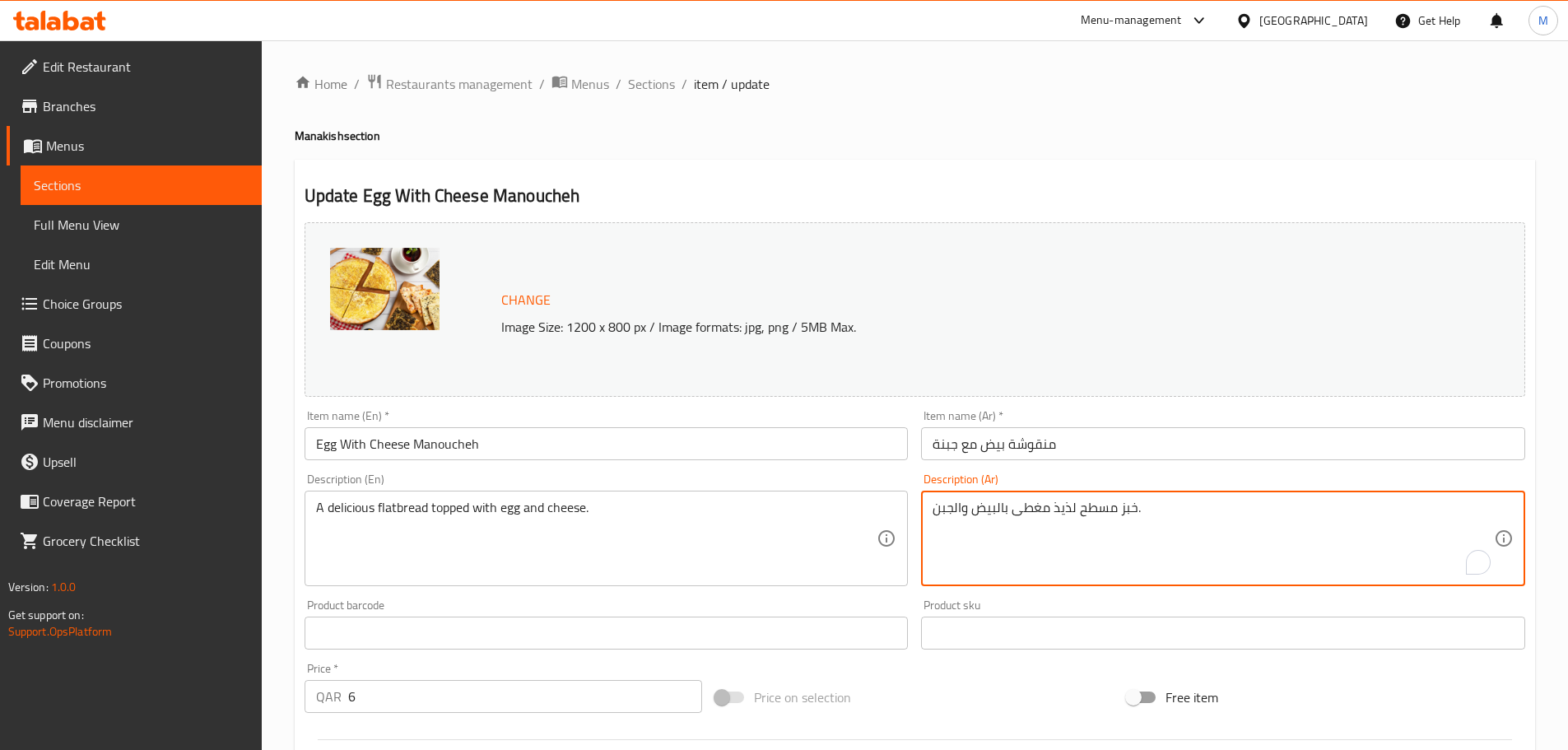
paste textarea "يض مخفوق , جبنة قشقوان , بهارات (75غم)"
type textarea "بيض مخفوق , جبنة قشقوان , بهارات (75غم)"
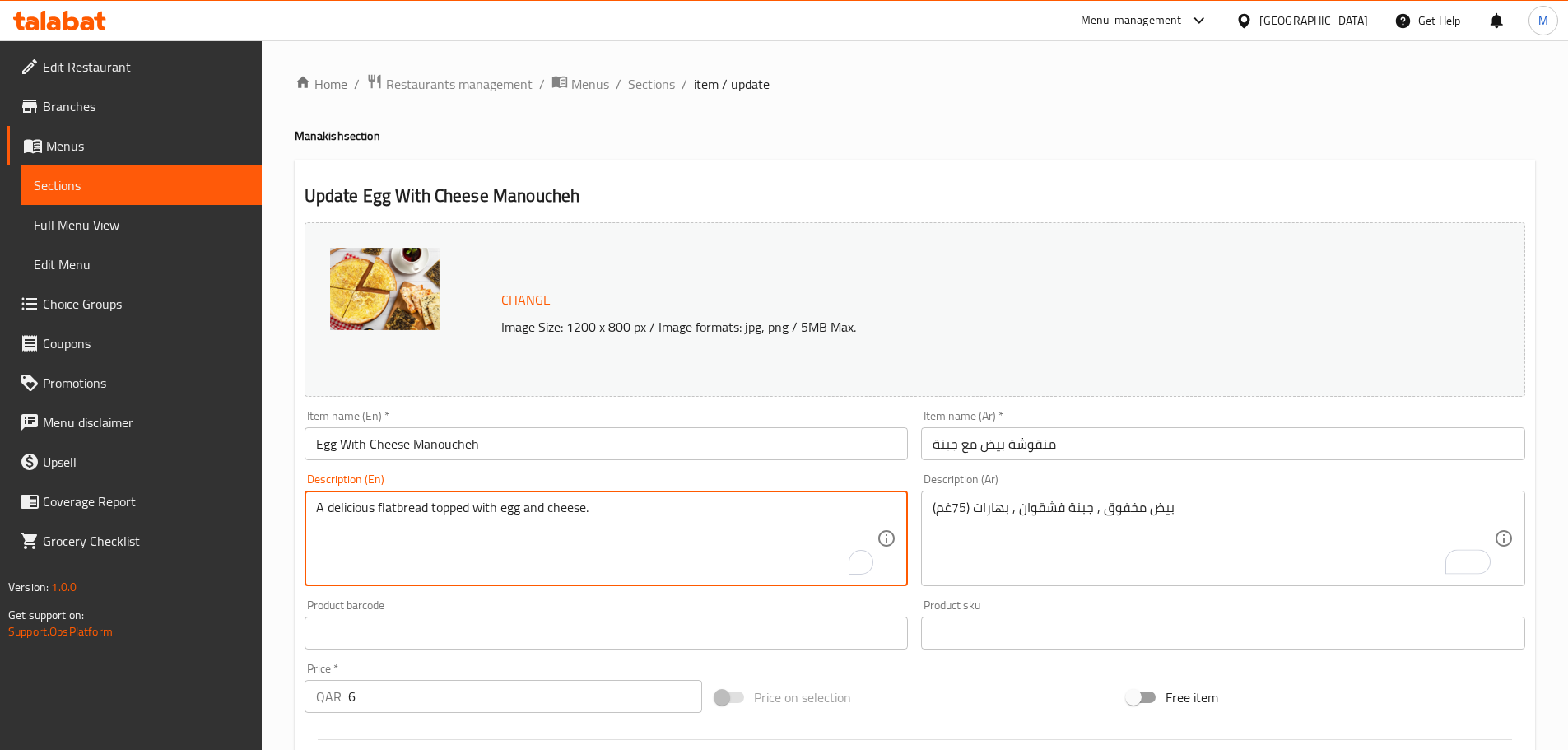
paste textarea "Scrambled eggs, Kashkaval cheese, spices (75g)"
type textarea "Scrambled eggs, Kashkaval cheese, spices (75g)"
click at [284, 451] on div "Home / Restaurants management / Menus / Sections / item / update Manakish secti…" at bounding box center [915, 614] width 1306 height 1146
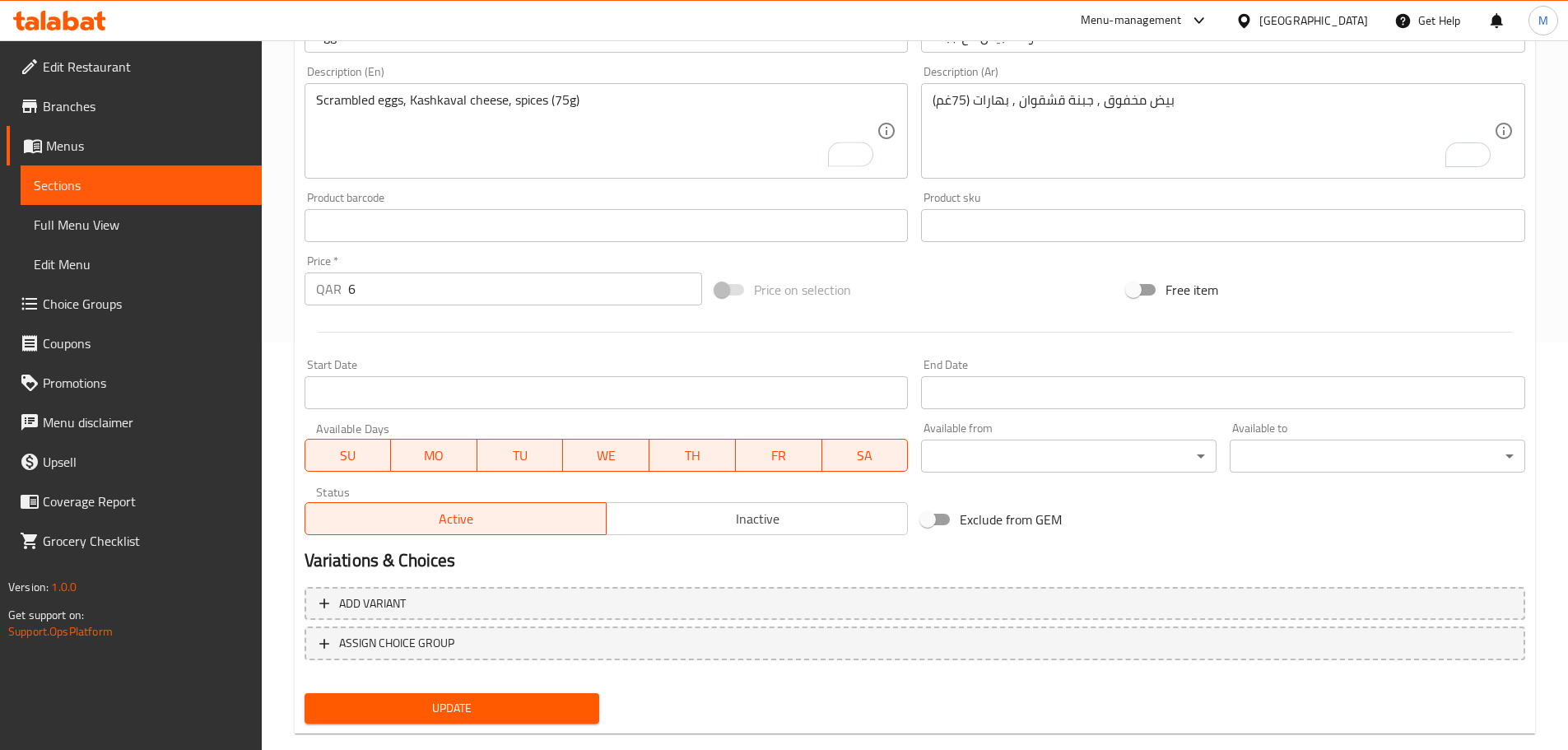
scroll to position [412, 0]
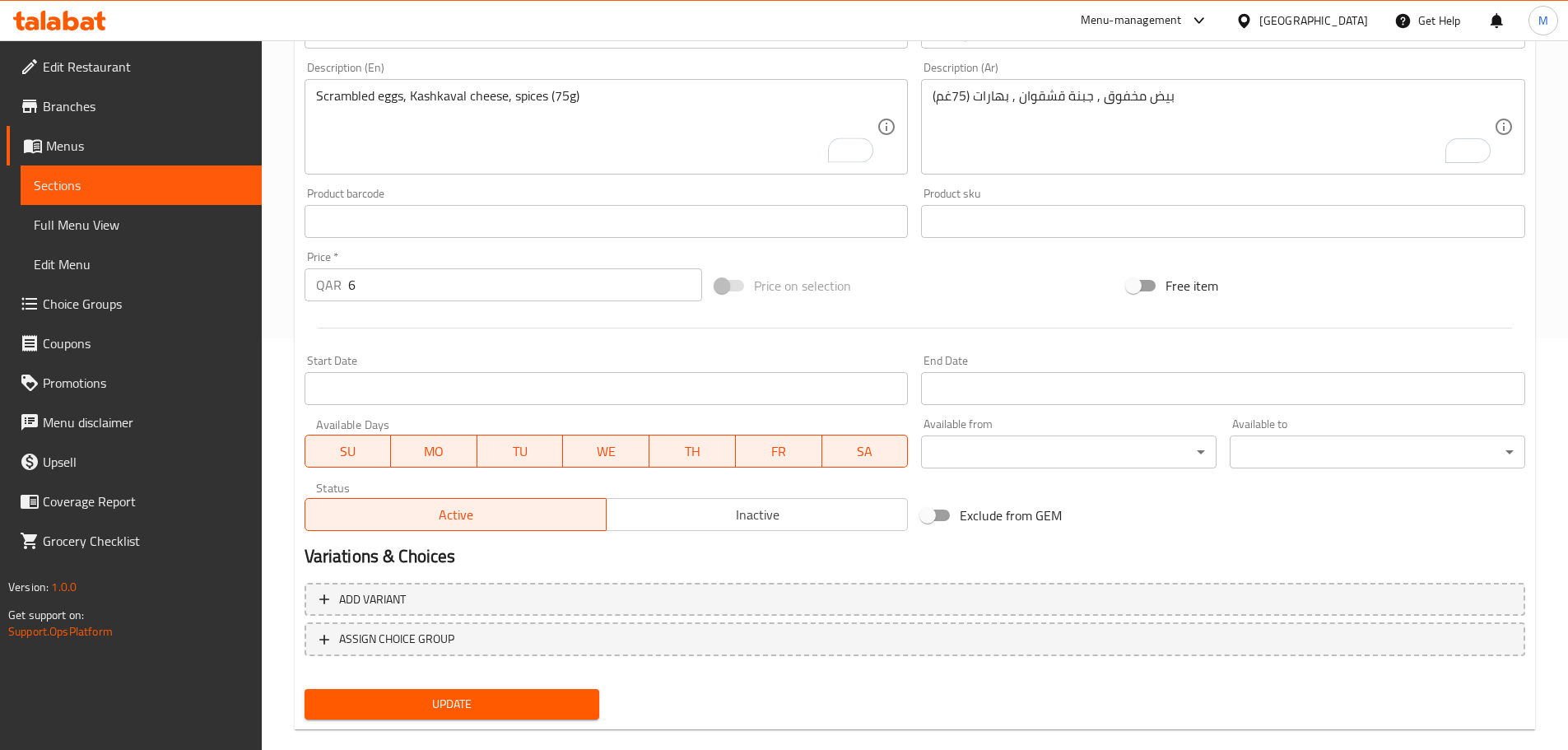
click at [474, 717] on button "Update" at bounding box center [452, 703] width 296 height 30
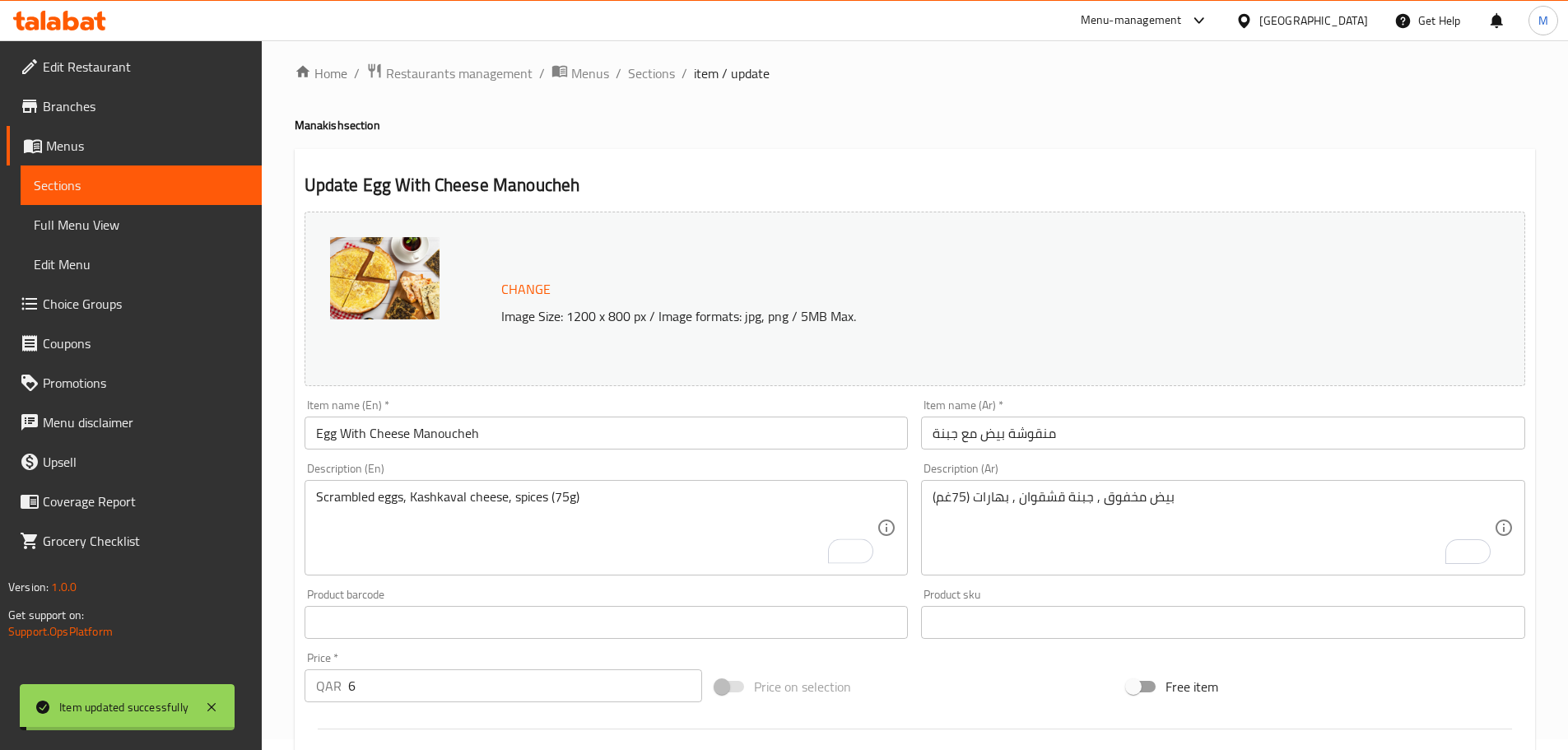
scroll to position [0, 0]
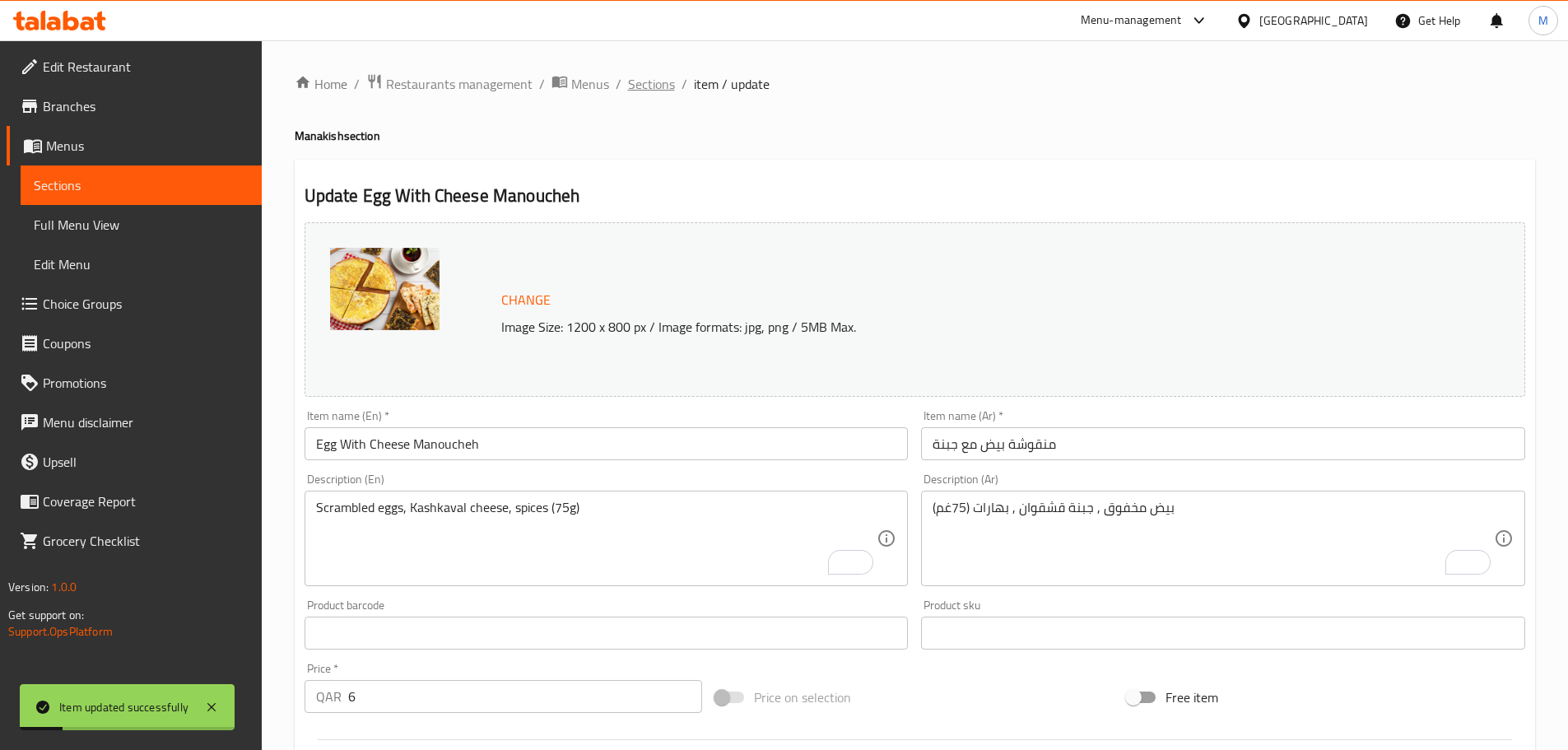
click at [654, 81] on span "Sections" at bounding box center [651, 83] width 47 height 20
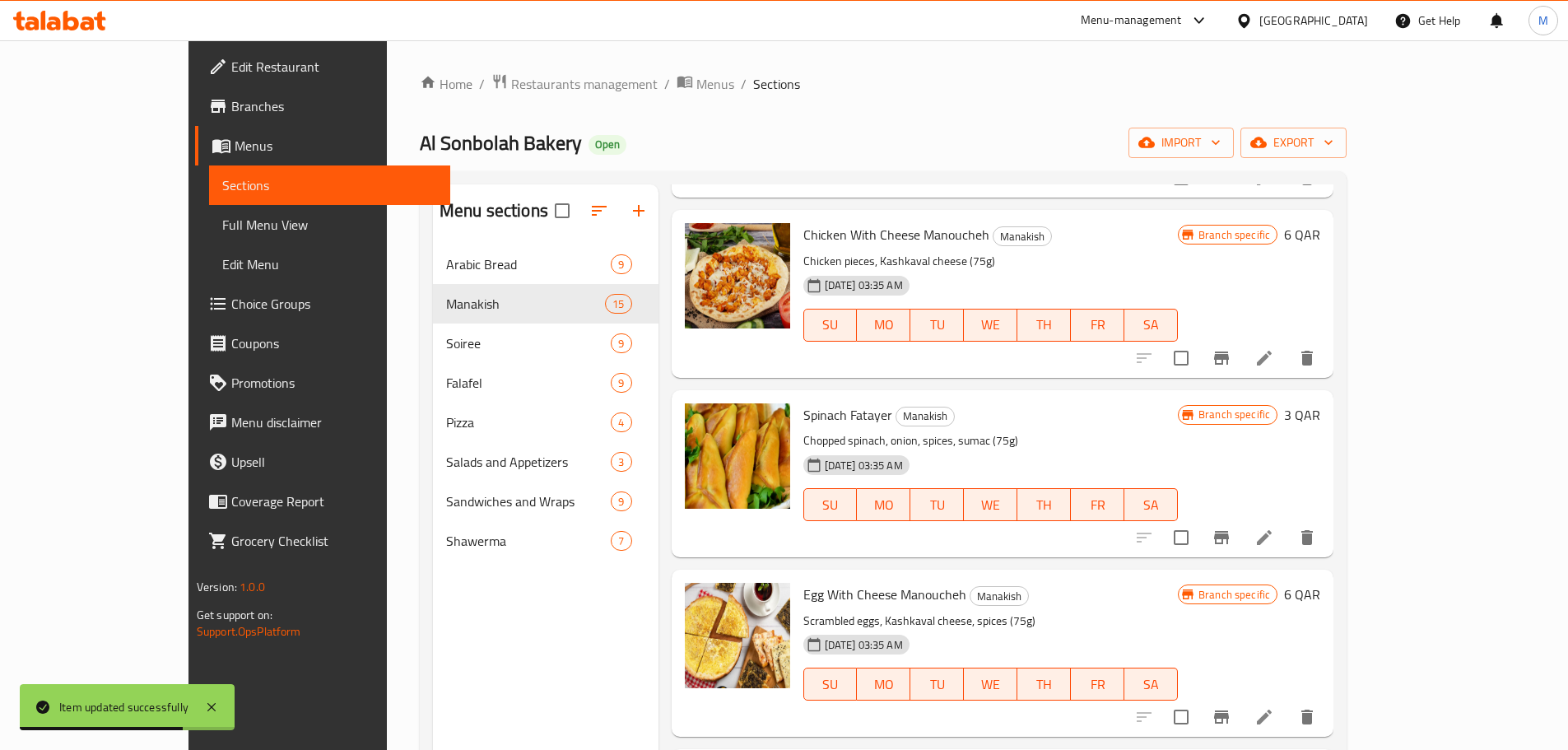
scroll to position [1975, 0]
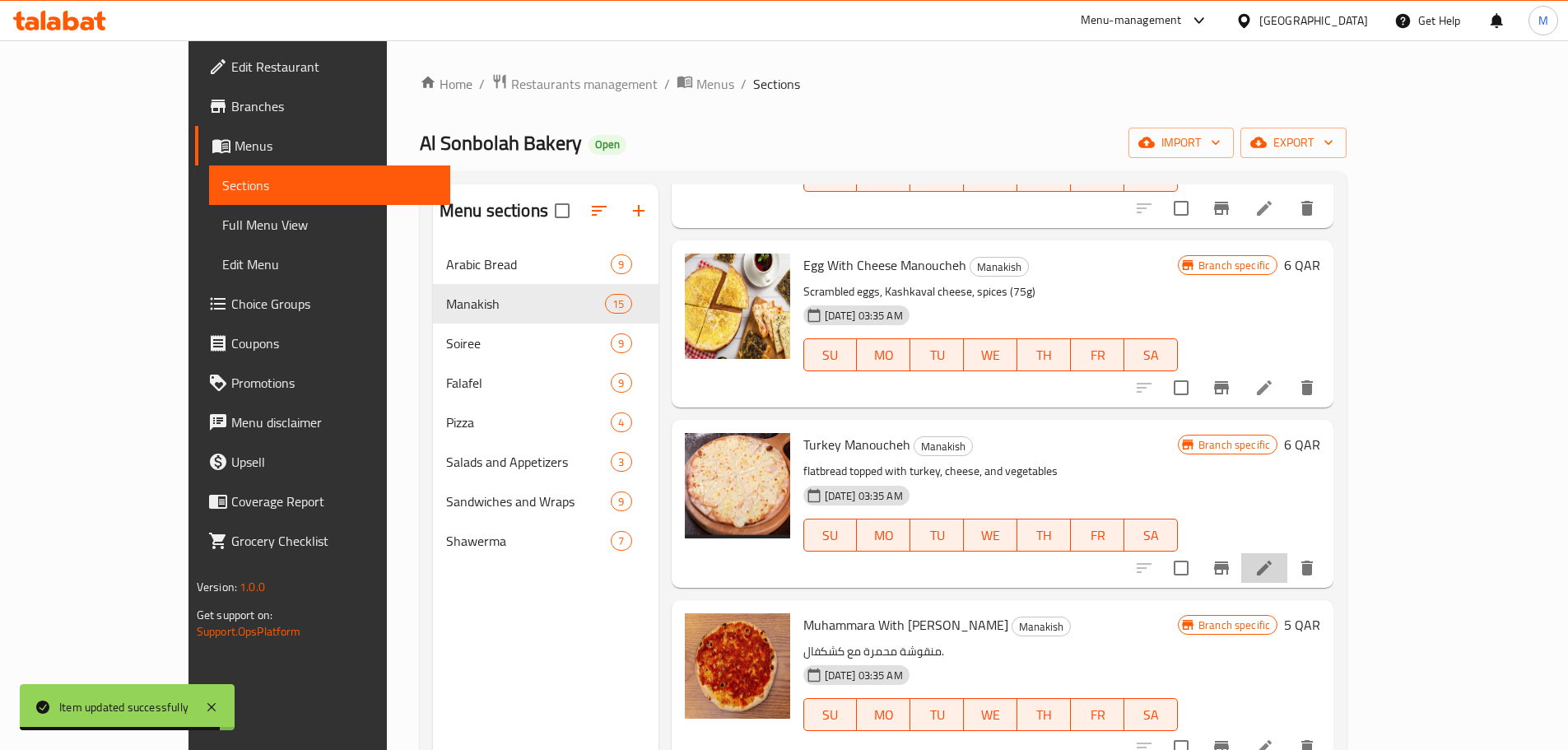
click at [1287, 566] on li at bounding box center [1264, 568] width 46 height 29
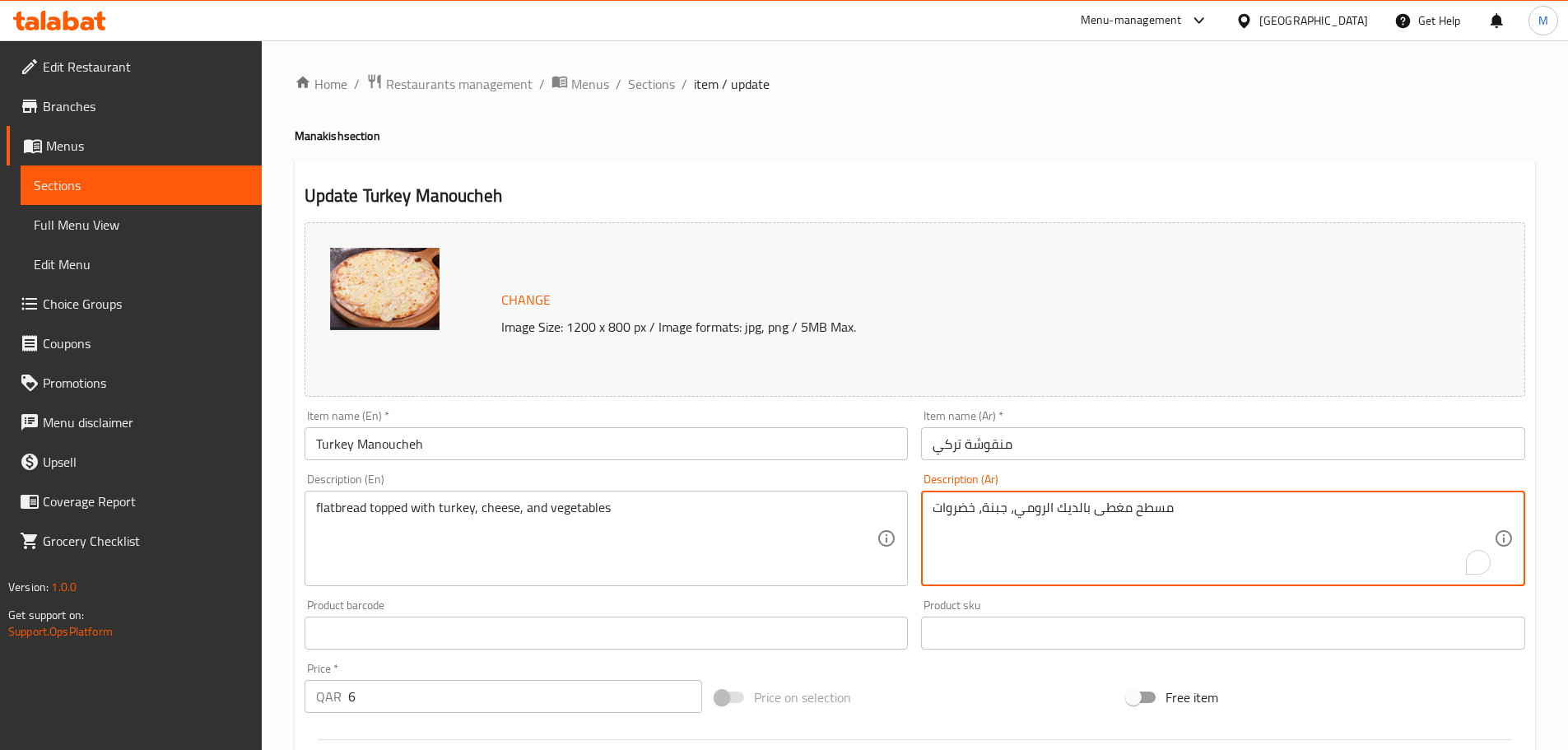
drag, startPoint x: 1178, startPoint y: 544, endPoint x: 1183, endPoint y: 533, distance: 12.1
paste textarea "صدور حبش مقطع , جبنة قشقوان (75غم)"
type textarea "صدور حبش مقطع , جبنة قشقوان (75غم)"
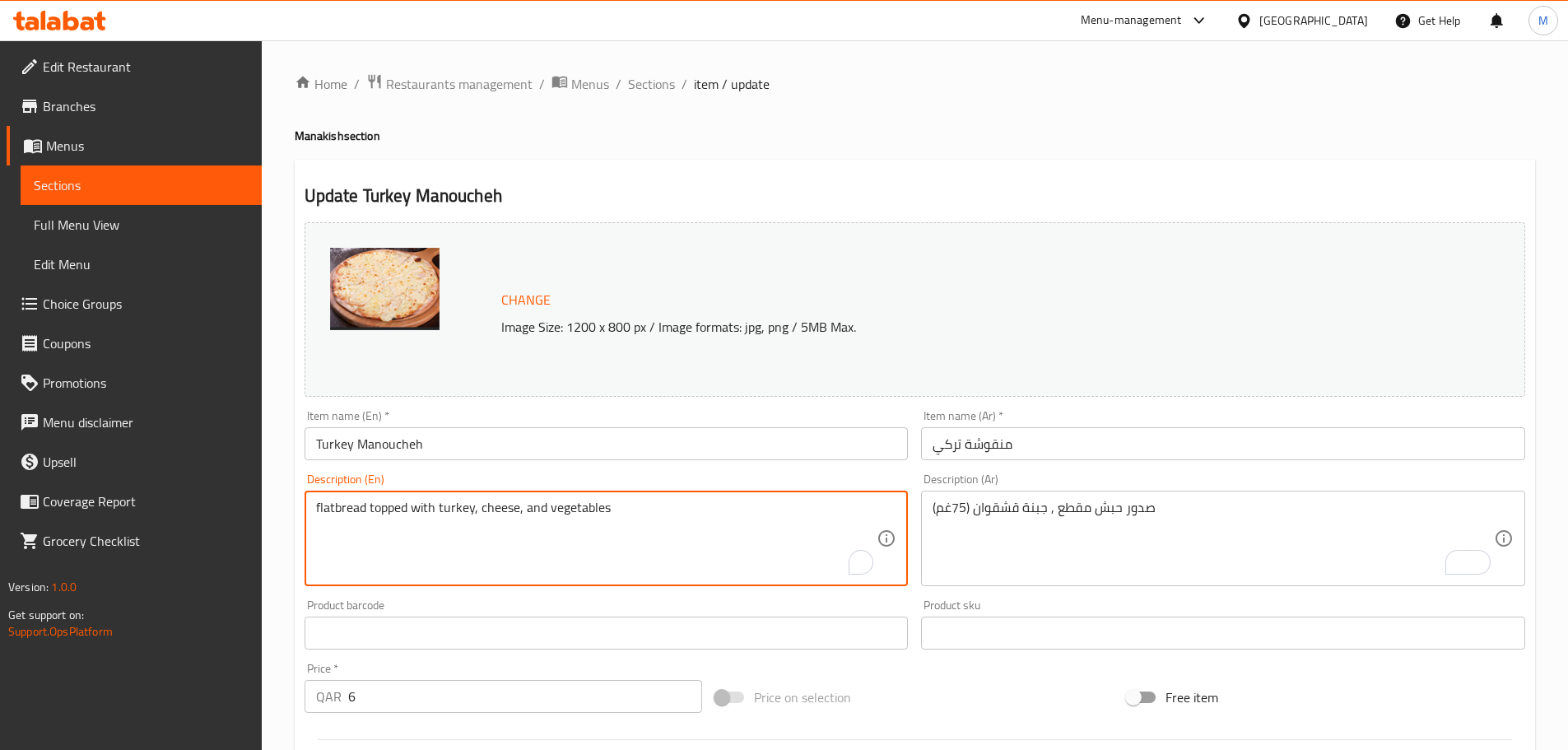
paste textarea "Sliced ​​turkey breasts, Kashkaval cheese (75g)"
click at [1546, 232] on div "Home / Restaurants management / Menus / Sections / item / update Manakish secti…" at bounding box center [915, 614] width 1306 height 1146
click at [624, 569] on textarea "Sliced ​​turkey breasts, Kashkaval cheese (75g)" at bounding box center [596, 538] width 561 height 78
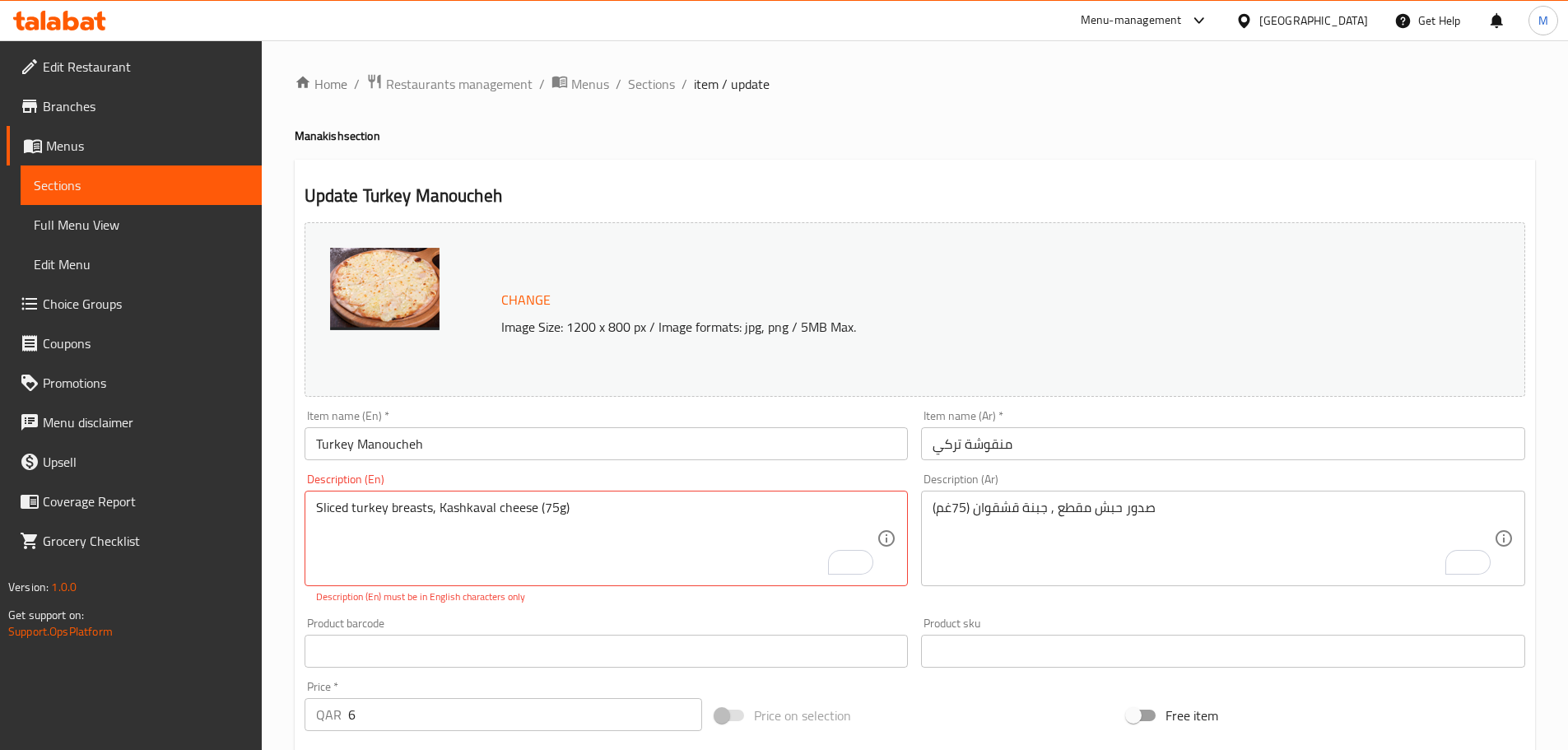
click at [1036, 133] on h4 "Manakish section" at bounding box center [915, 135] width 1240 height 16
click at [1065, 82] on ol "Home / Restaurants management / Menus / Sections / item / update" at bounding box center [915, 83] width 1240 height 22
click at [1039, 44] on div "Home / Restaurants management / Menus / Sections / item / update Manakish secti…" at bounding box center [915, 623] width 1306 height 1164
click at [1038, 120] on div "Home / Restaurants management / Menus / Sections / item / update Manakish secti…" at bounding box center [915, 622] width 1240 height 1099
click at [993, 91] on ol "Home / Restaurants management / Menus / Sections / item / update" at bounding box center [915, 83] width 1240 height 22
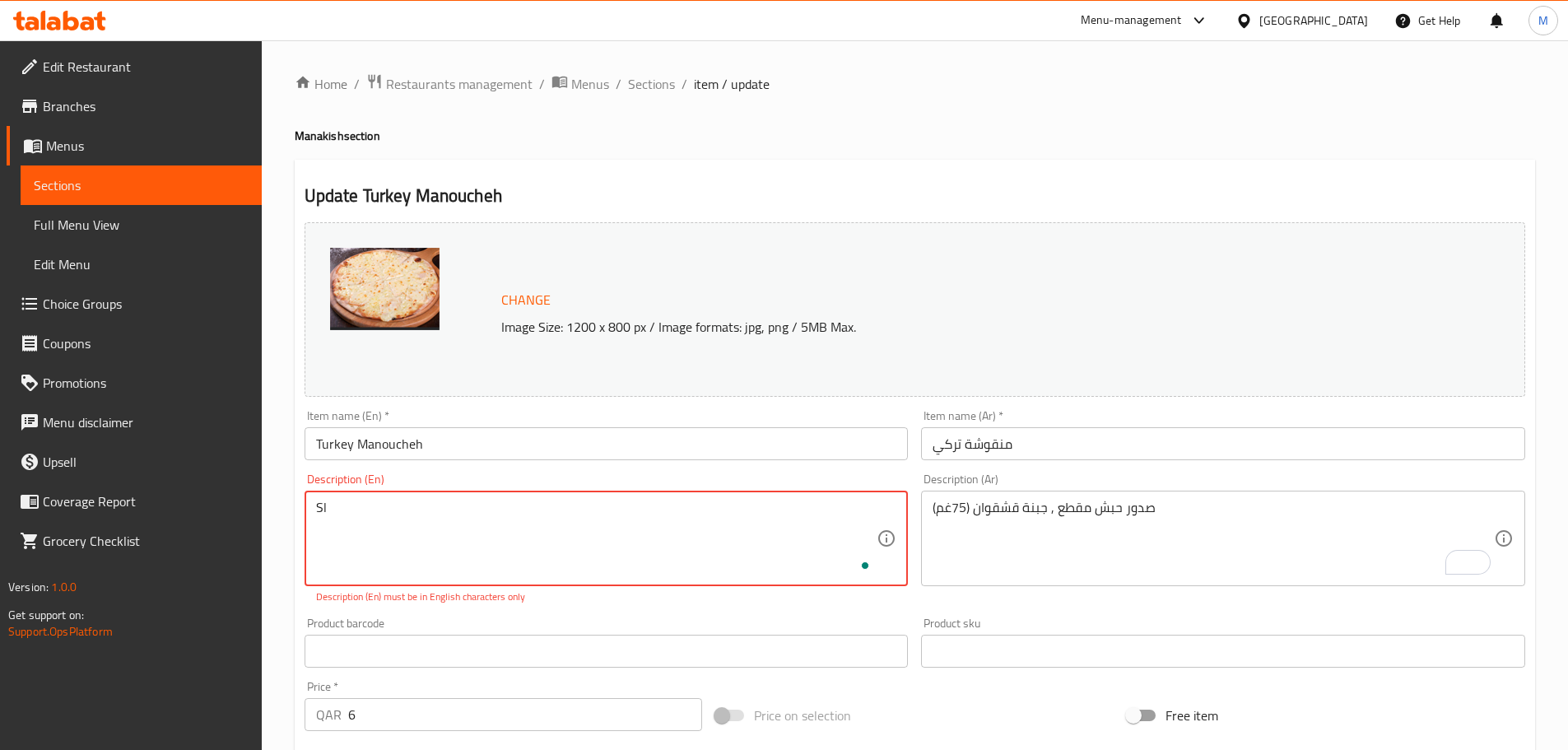
type textarea "S"
click at [887, 96] on div "Home / Restaurants management / Menus / Sections / item / update Manakish secti…" at bounding box center [915, 622] width 1240 height 1099
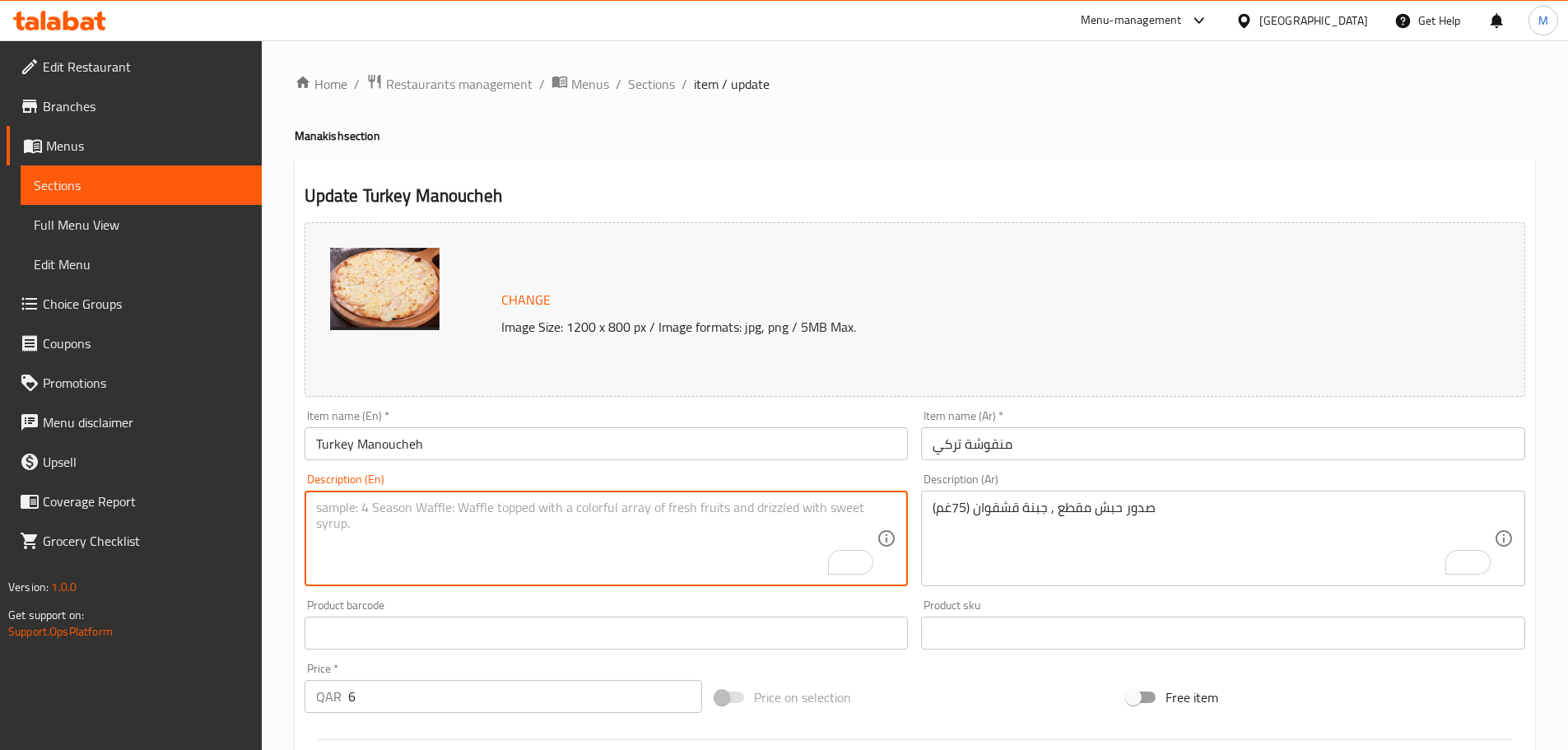
click at [607, 512] on textarea "To enrich screen reader interactions, please activate Accessibility in Grammarl…" at bounding box center [596, 538] width 561 height 78
paste textarea "Sliced ​​turkey breasts, Kashkaval cheese (75g)"
click at [892, 138] on h4 "Manakish section" at bounding box center [915, 135] width 1240 height 16
drag, startPoint x: 319, startPoint y: 510, endPoint x: 310, endPoint y: 508, distance: 9.2
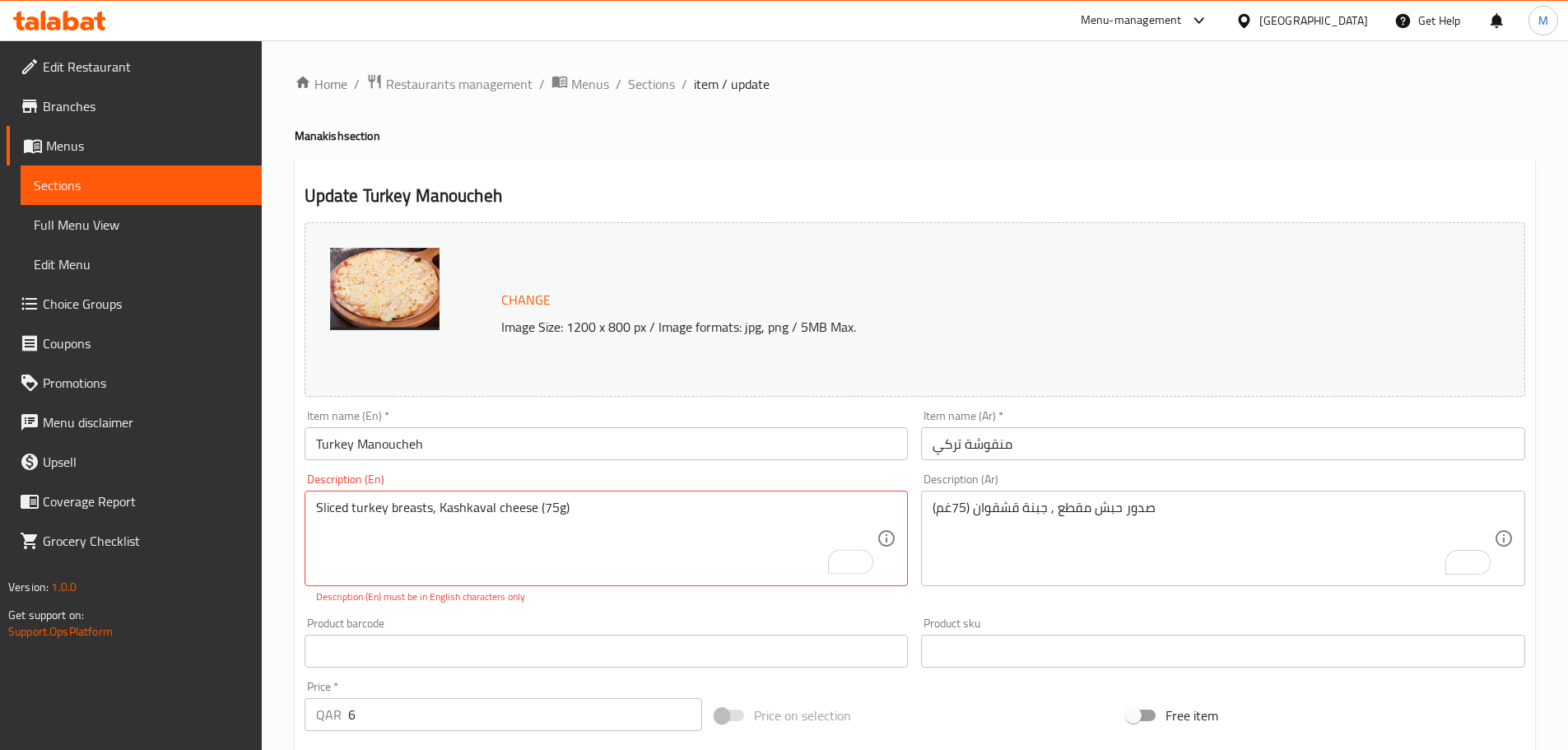
click at [291, 510] on div "Home / Restaurants management / Menus / Sections / item / update Manakish secti…" at bounding box center [915, 623] width 1306 height 1164
click at [321, 505] on textarea "Sliced ​​turkey breasts, Kashkaval cheese (75g)" at bounding box center [596, 538] width 561 height 78
click at [284, 487] on div "Home / Restaurants management / Menus / Sections / item / update Manakish secti…" at bounding box center [915, 623] width 1306 height 1164
click at [334, 505] on textarea "​​turkey breasts, Kashkaval cheese (75g)" at bounding box center [596, 538] width 561 height 78
click at [287, 503] on div "Home / Restaurants management / Menus / Sections / item / update Manakish secti…" at bounding box center [915, 623] width 1306 height 1164
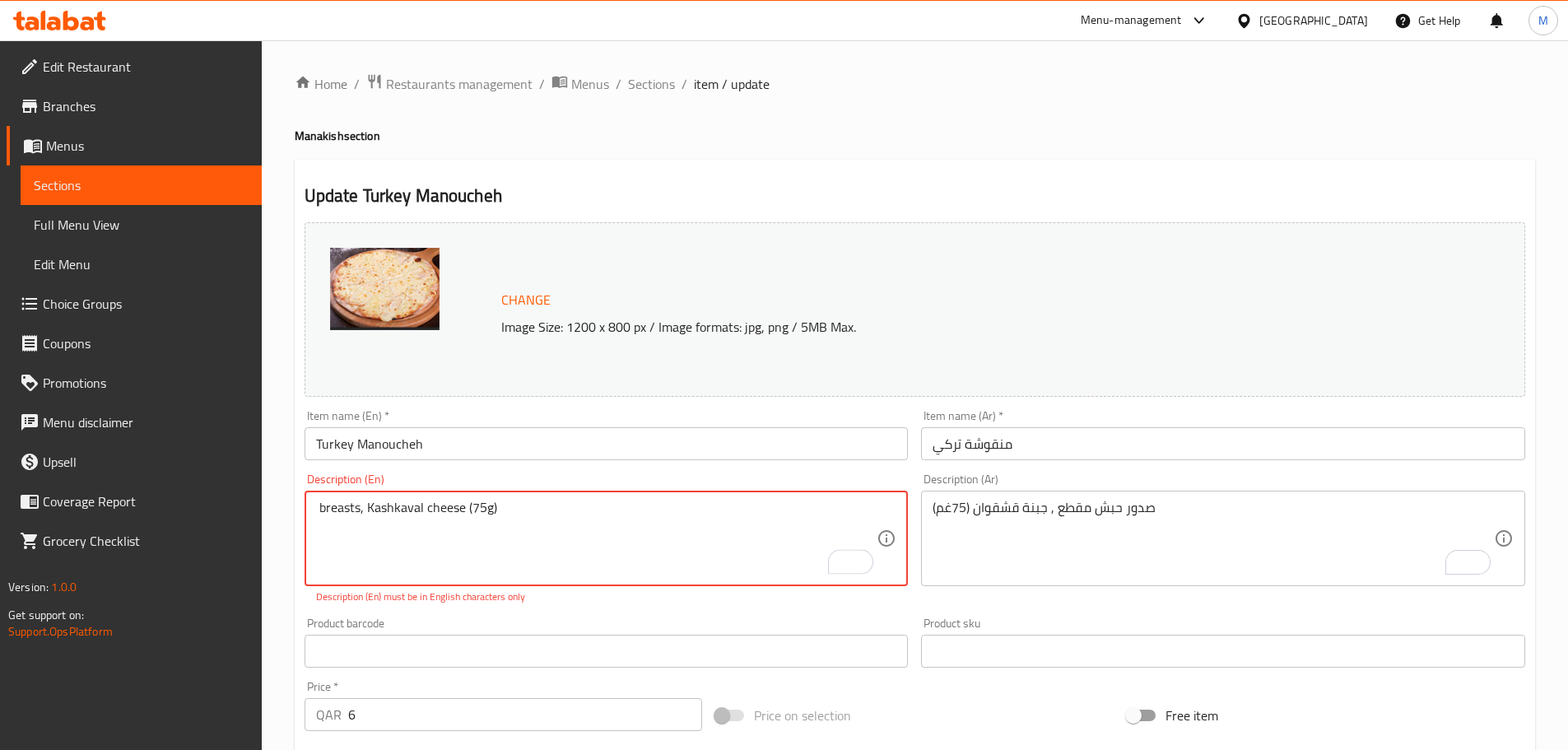
click at [334, 501] on textarea "​​ breasts, Kashkaval cheese (75g)" at bounding box center [596, 538] width 561 height 78
click at [279, 493] on div "Home / Restaurants management / Menus / Sections / item / update Manakish secti…" at bounding box center [915, 623] width 1306 height 1164
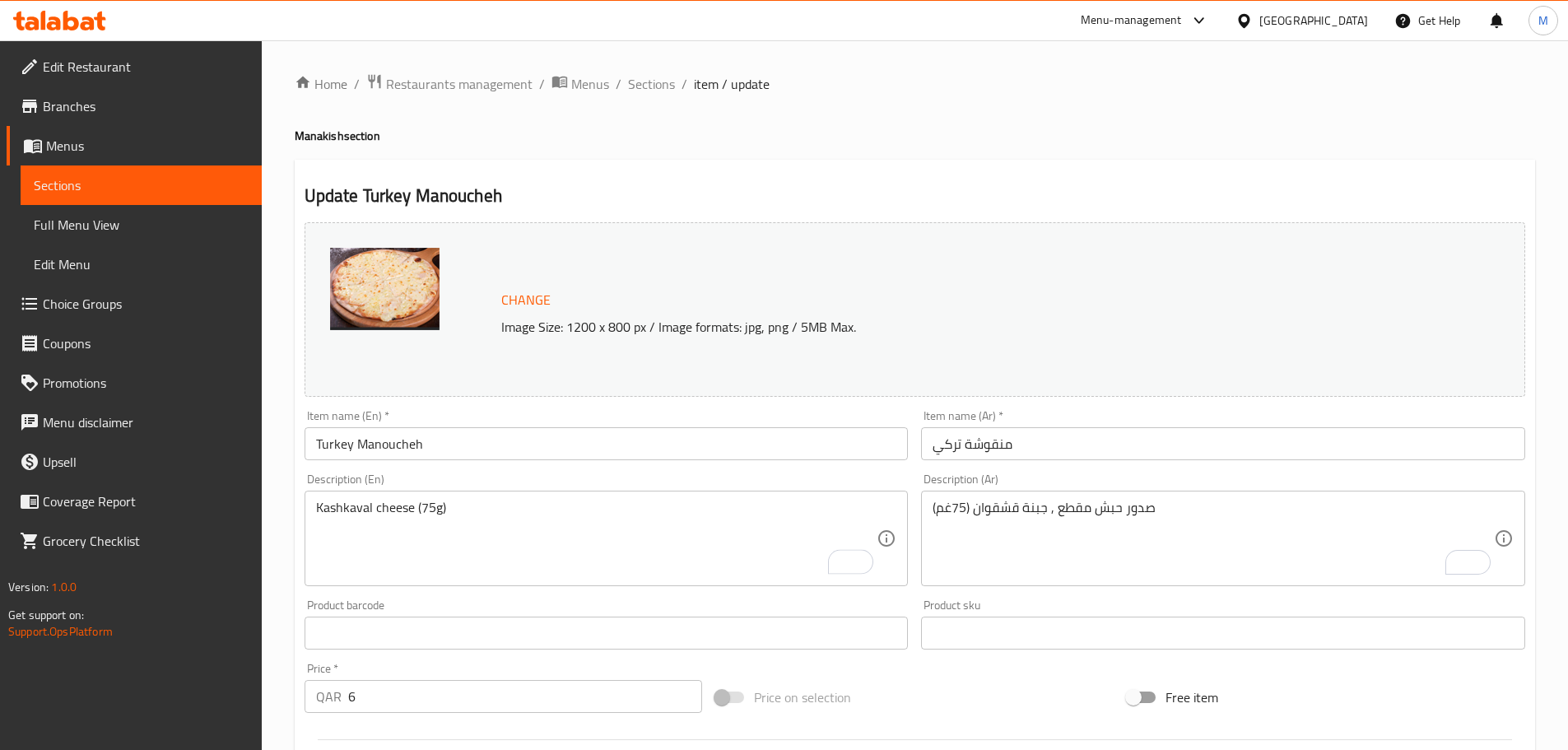
click at [283, 452] on div "Home / Restaurants management / Menus / Sections / item / update Manakish secti…" at bounding box center [915, 614] width 1306 height 1146
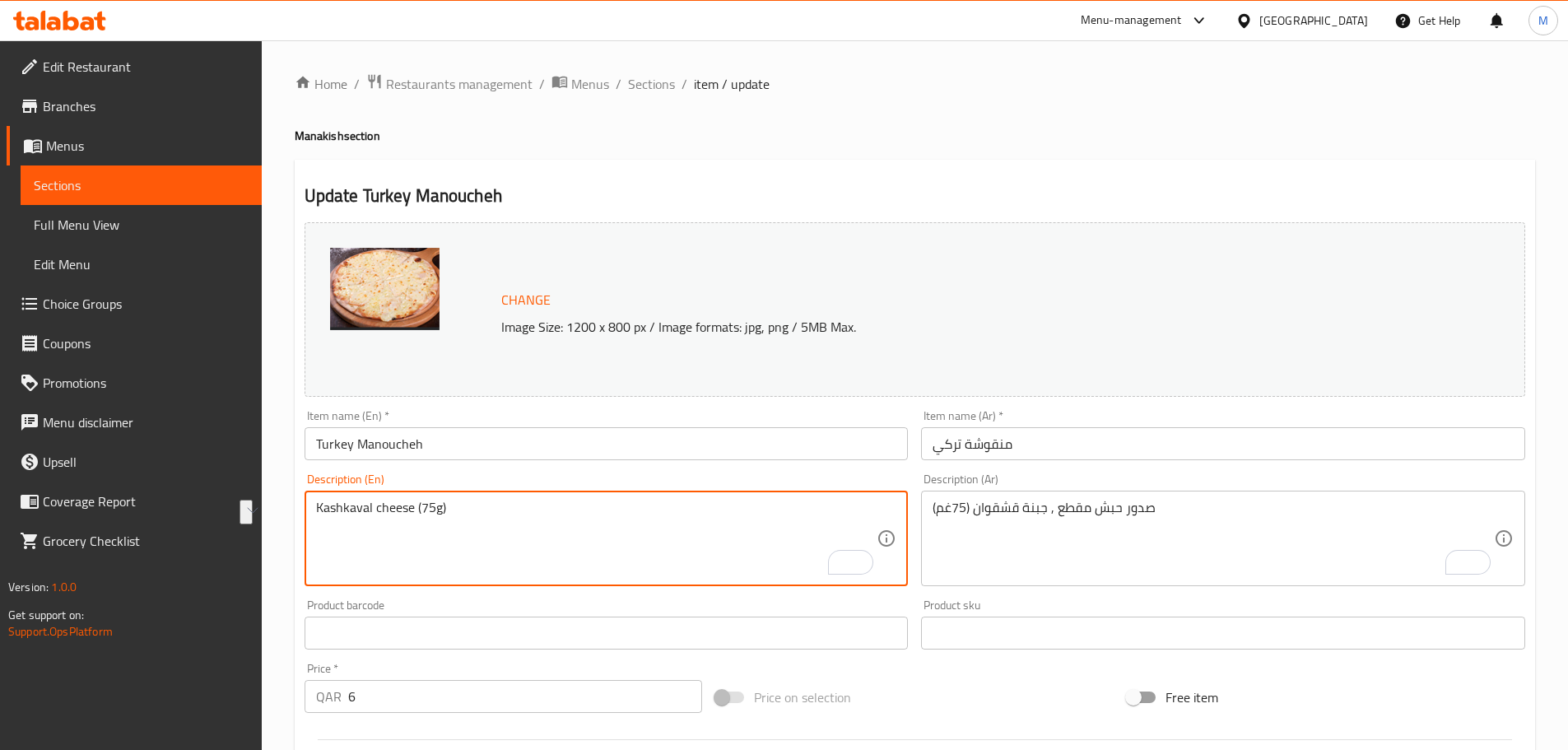
paste textarea "Sliced ​​turkey breasts,"
click at [432, 510] on textarea "Sliced ​​turkey breasts, Kashkaval cheese (75g)" at bounding box center [596, 538] width 561 height 78
click at [271, 501] on div "Home / Restaurants management / Menus / Sections / item / update Manakish secti…" at bounding box center [915, 614] width 1306 height 1146
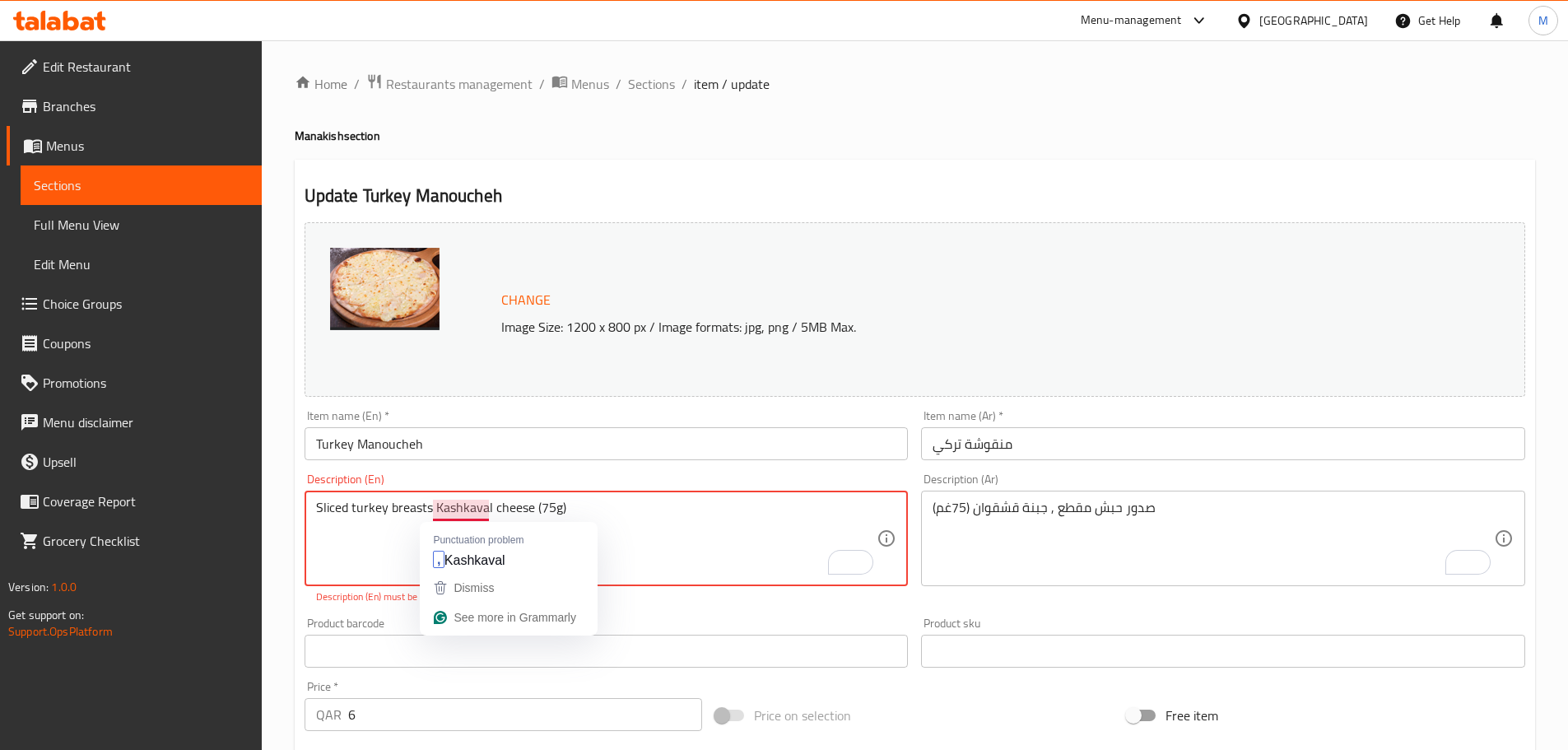
click at [465, 507] on textarea "Sliced ​​turkey breasts Kashkaval cheese (75g)" at bounding box center [596, 538] width 561 height 78
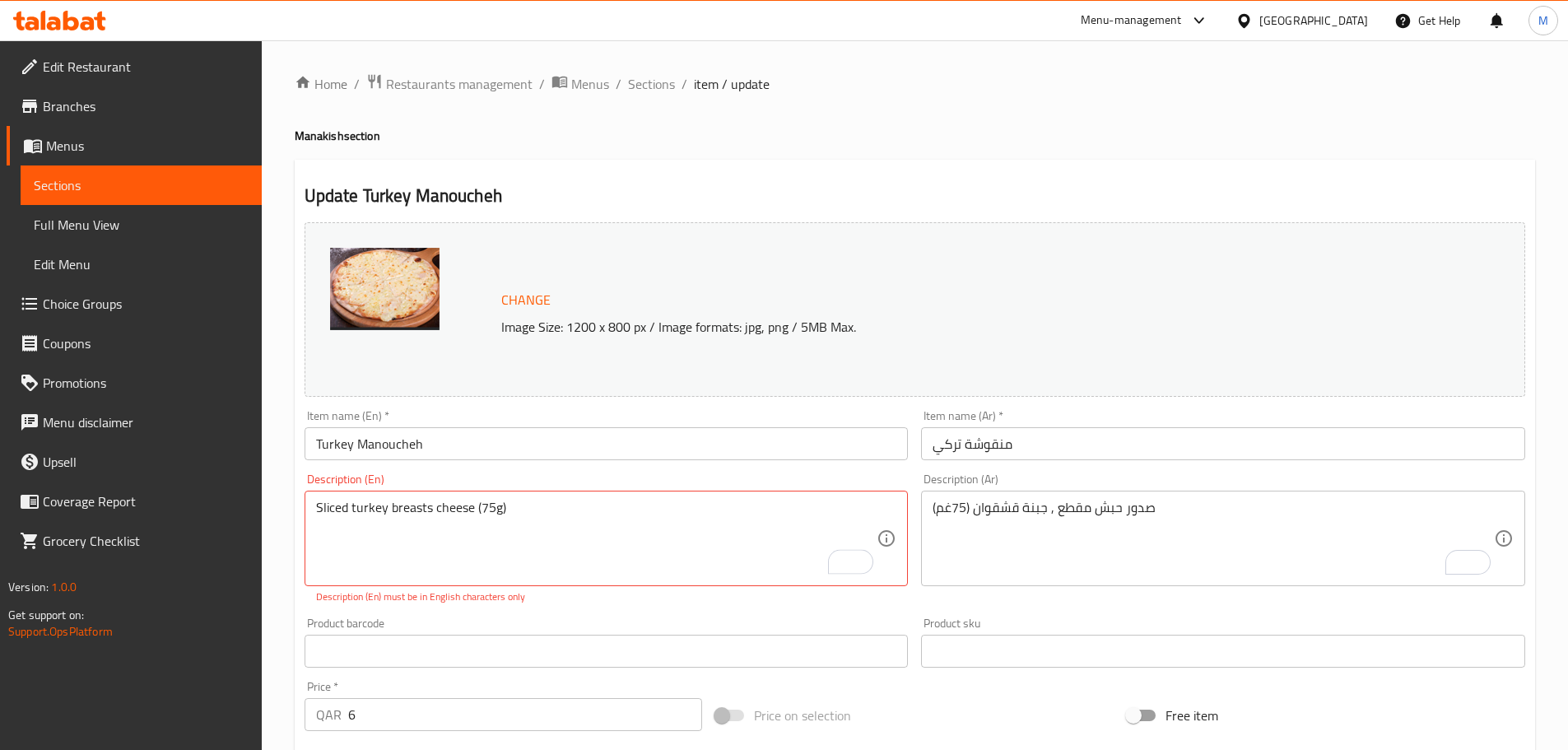
click at [284, 505] on div "Home / Restaurants management / Menus / Sections / item / update Manakish secti…" at bounding box center [915, 623] width 1306 height 1164
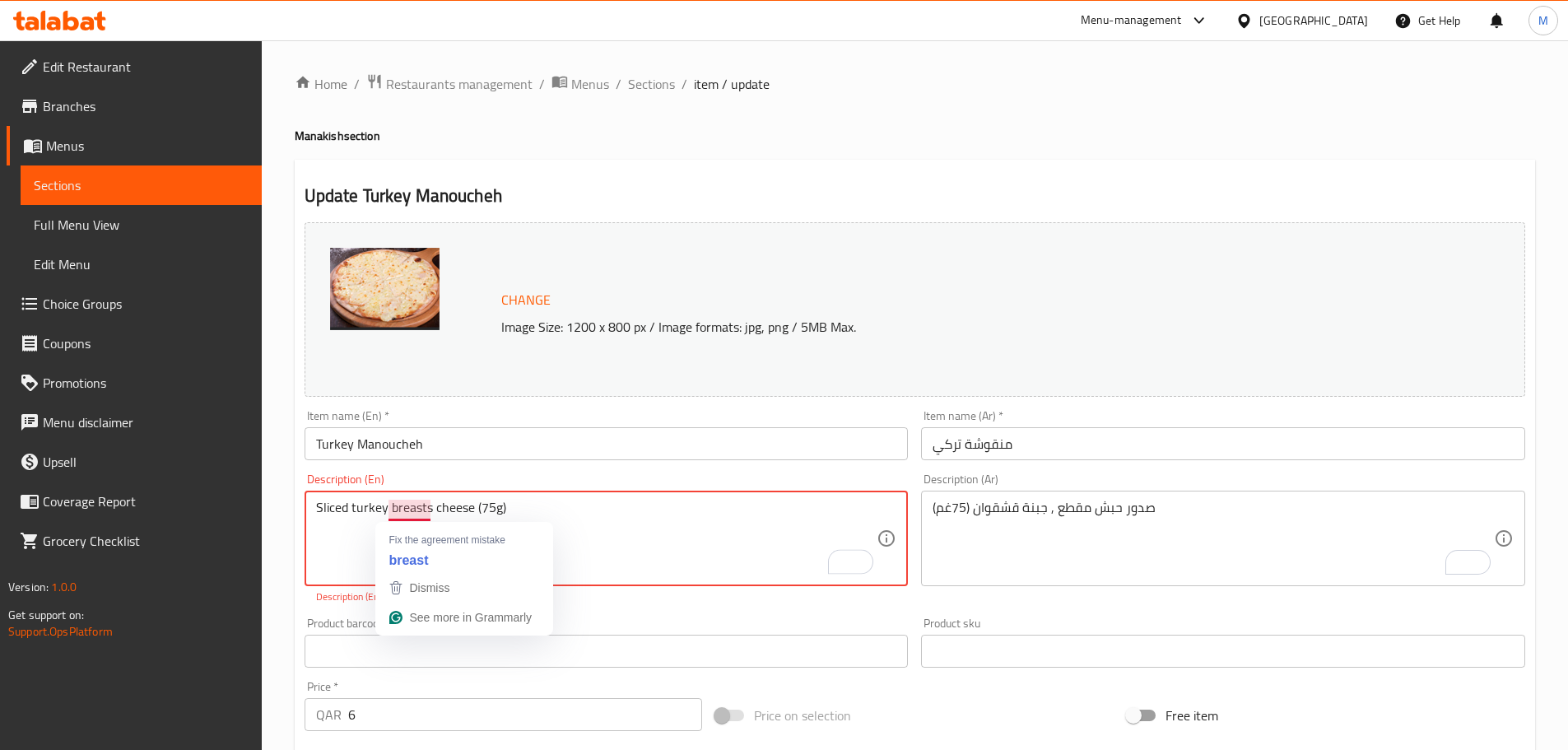
click at [428, 507] on textarea "Sliced ​​turkey breasts cheese (75g)" at bounding box center [596, 538] width 561 height 78
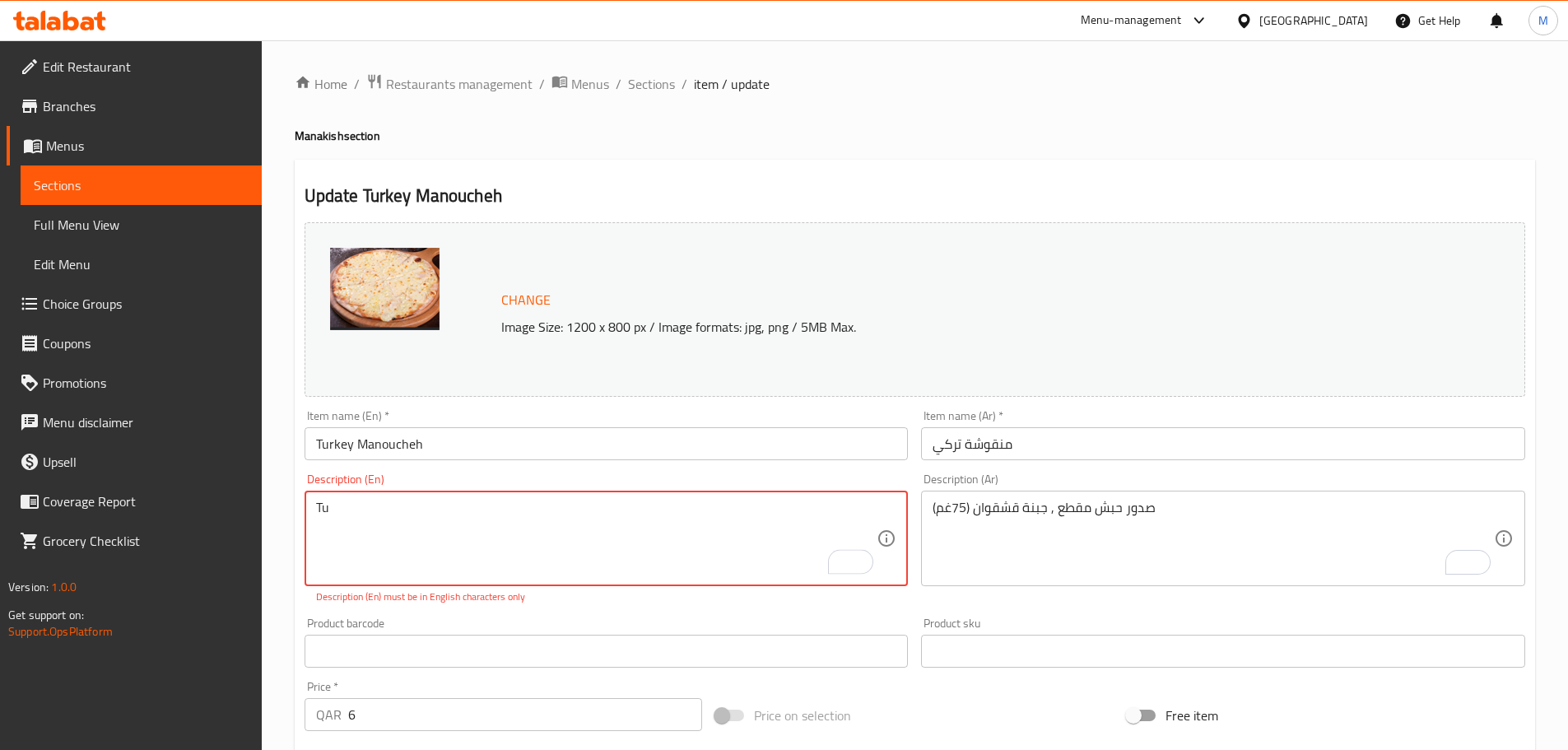
click at [732, 158] on div "Home / Restaurants management / Menus / Sections / item / update Manakish secti…" at bounding box center [915, 622] width 1240 height 1099
type textarea "Turkey breast cuts,"
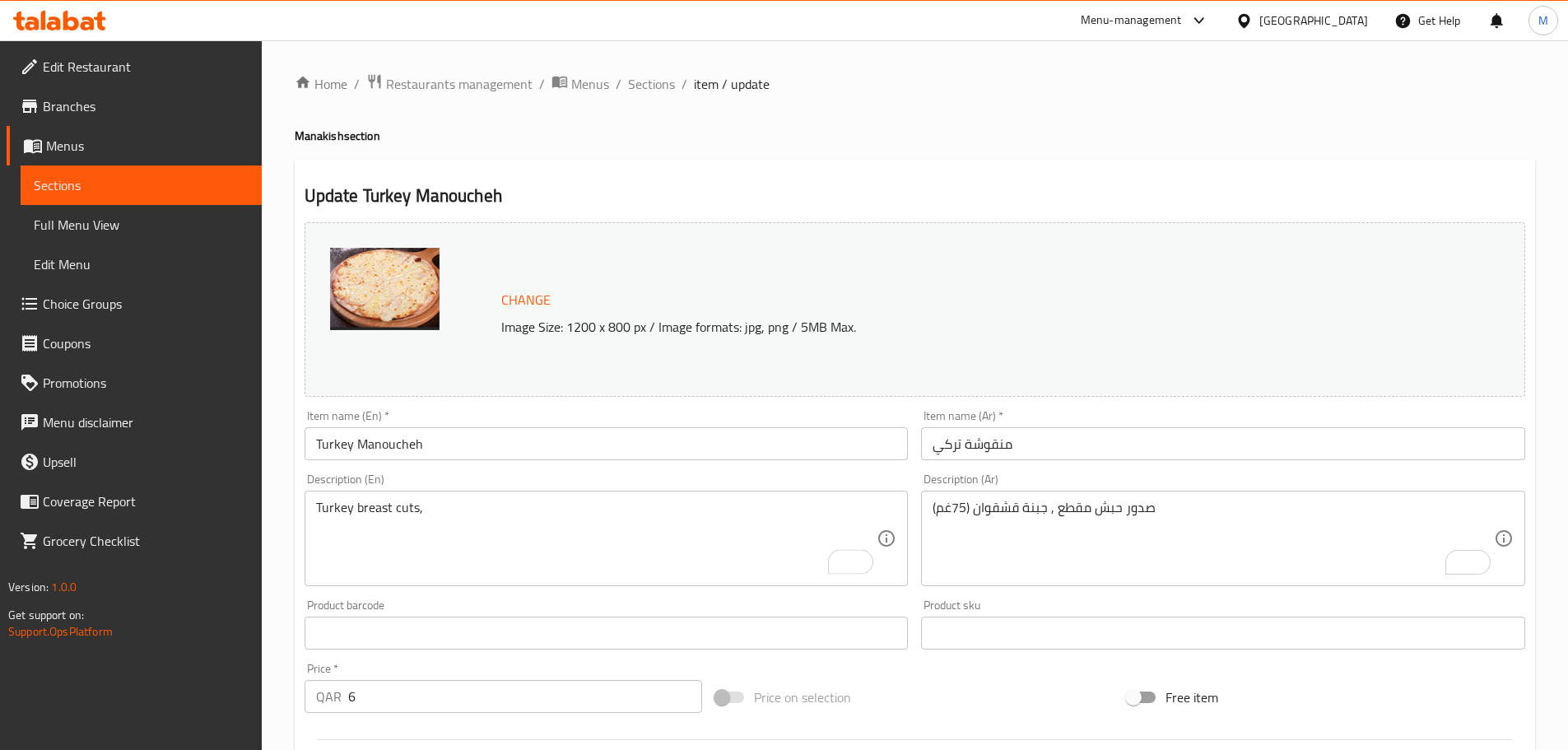
click at [1048, 89] on ol "Home / Restaurants management / Menus / Sections / item / update" at bounding box center [915, 83] width 1240 height 22
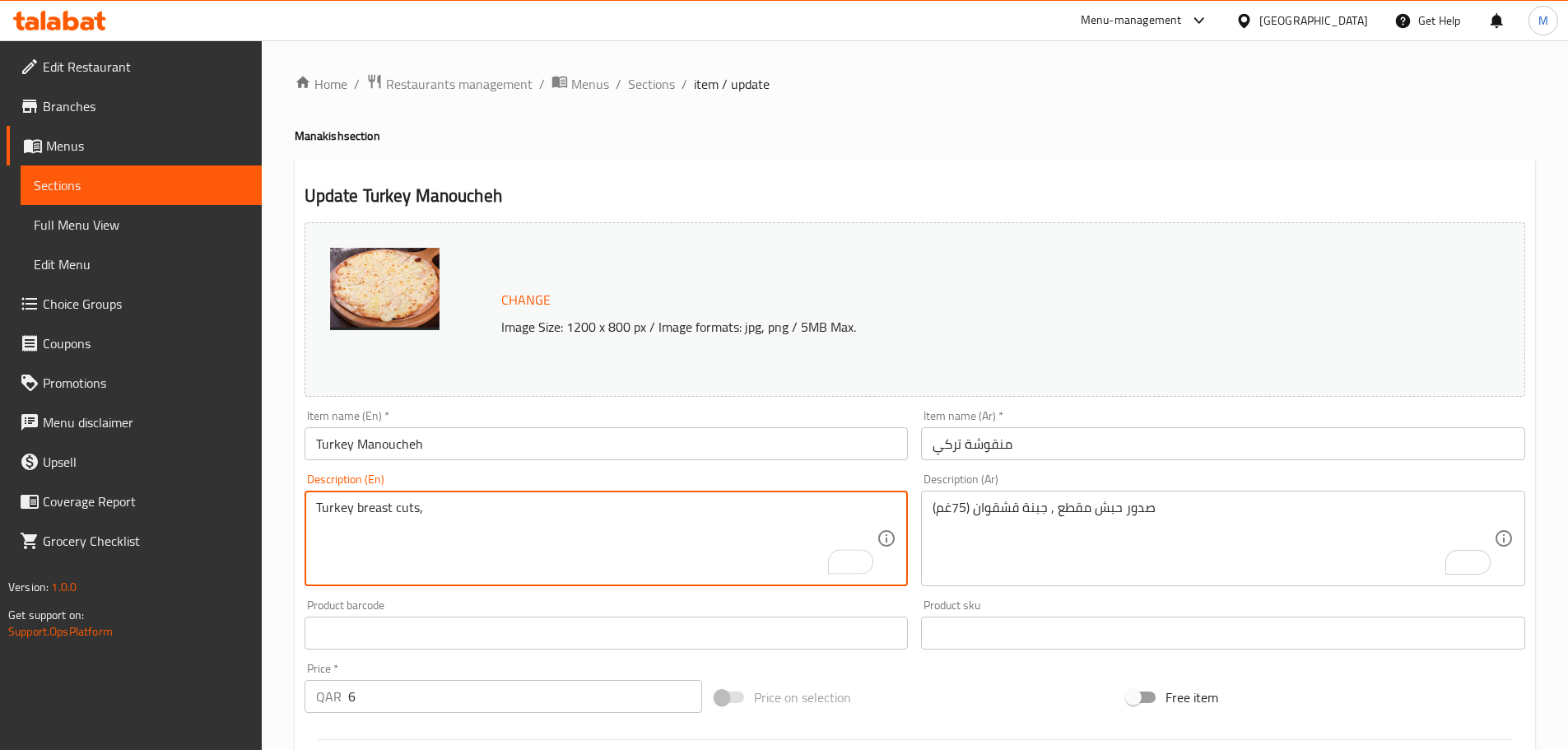
drag, startPoint x: 539, startPoint y: 522, endPoint x: 1192, endPoint y: 284, distance: 695.0
paste textarea "Sliced ​​turkey breasts, Kashkaval cheese (75g)"
click at [429, 506] on textarea "Turkey breast cuts, Sliced ​​turkey breasts, Kashkaval cheese (75g)" at bounding box center [596, 538] width 561 height 78
drag, startPoint x: 429, startPoint y: 506, endPoint x: 539, endPoint y: 489, distance: 111.3
click at [539, 489] on div "Description (En) Turkey breast cuts, Sliced ​​turkey breasts, Kashkaval cheese …" at bounding box center [606, 530] width 604 height 113
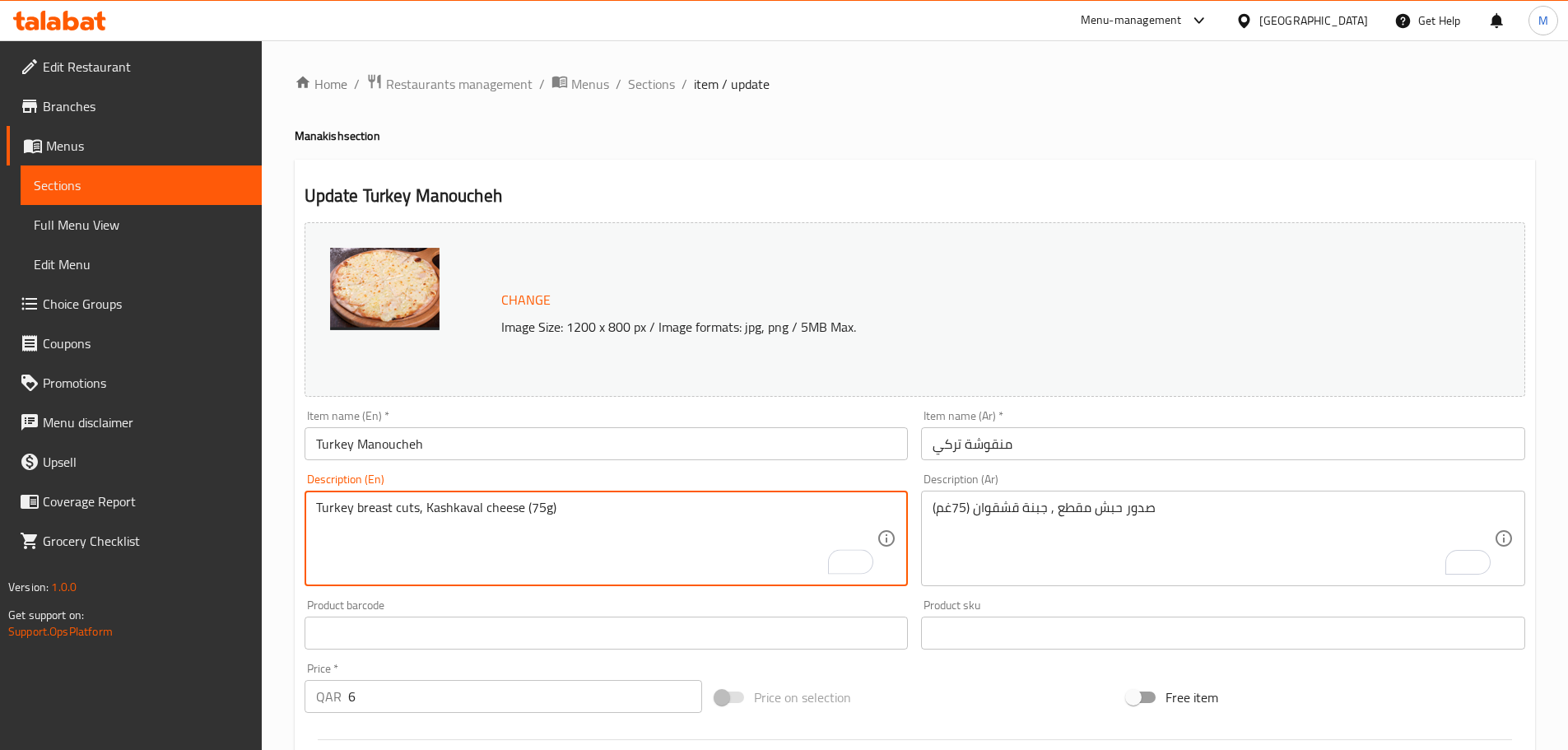
type textarea "Turkey breast cuts, Kashkaval cheese (75g)"
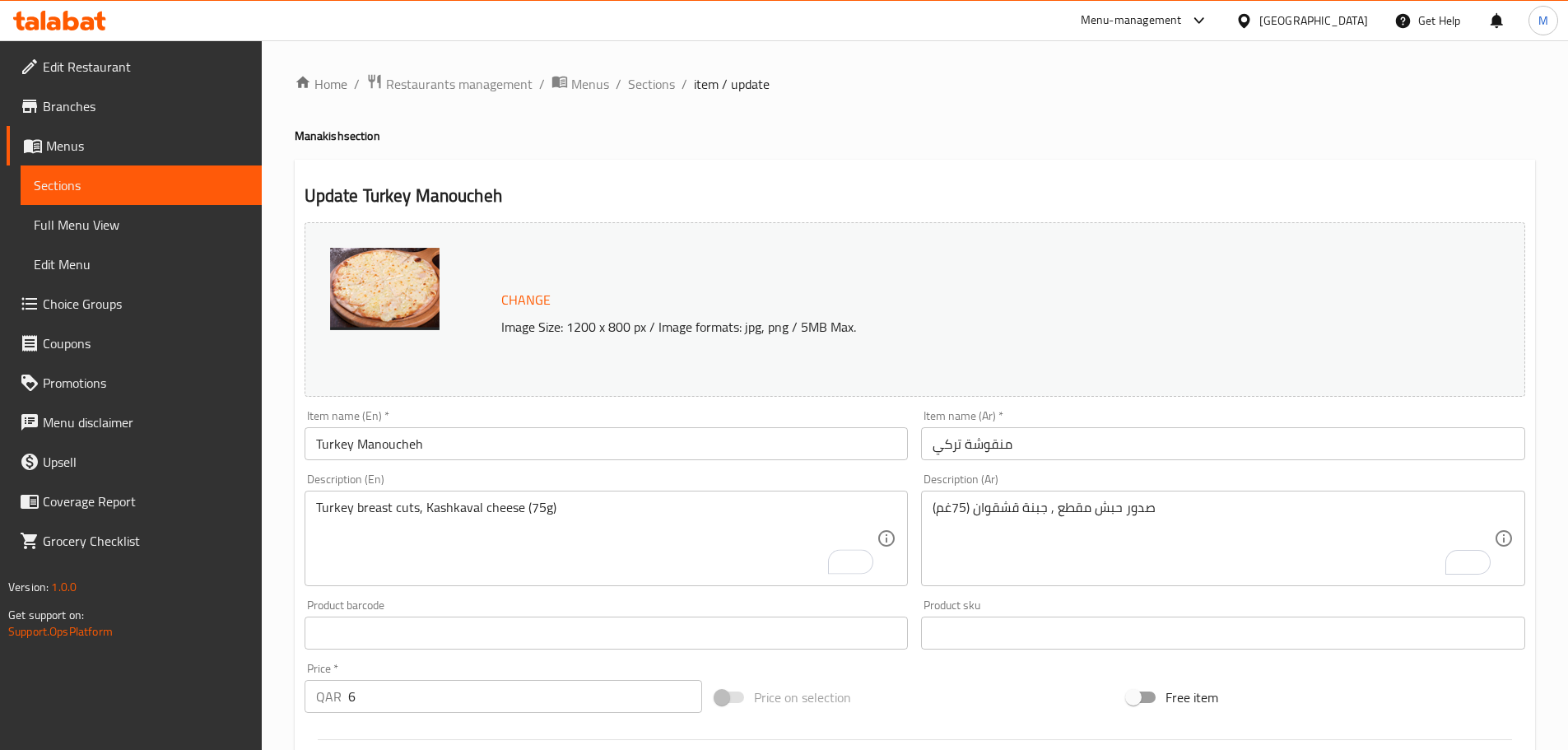
click at [931, 82] on ol "Home / Restaurants management / Menus / Sections / item / update" at bounding box center [915, 83] width 1240 height 22
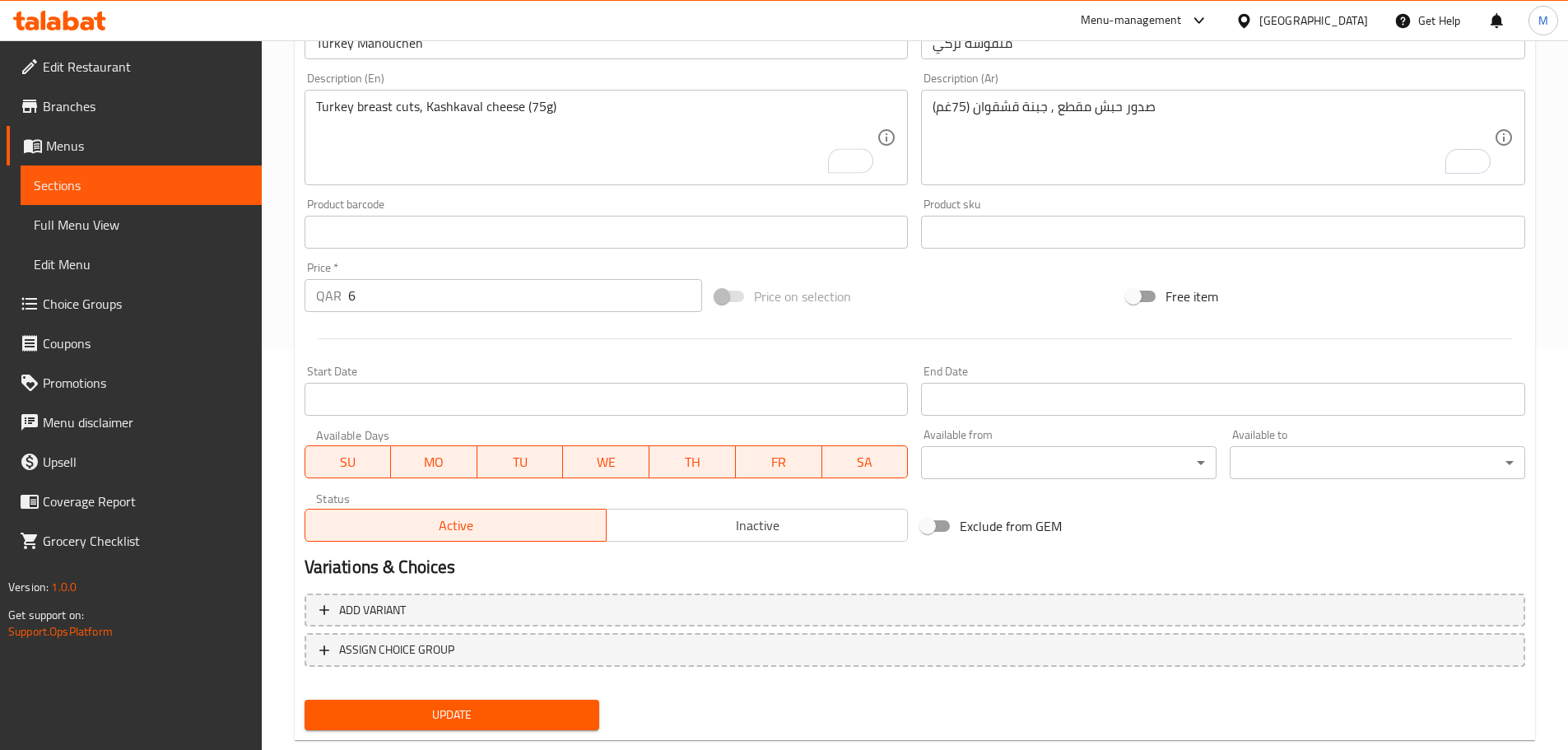
scroll to position [437, 0]
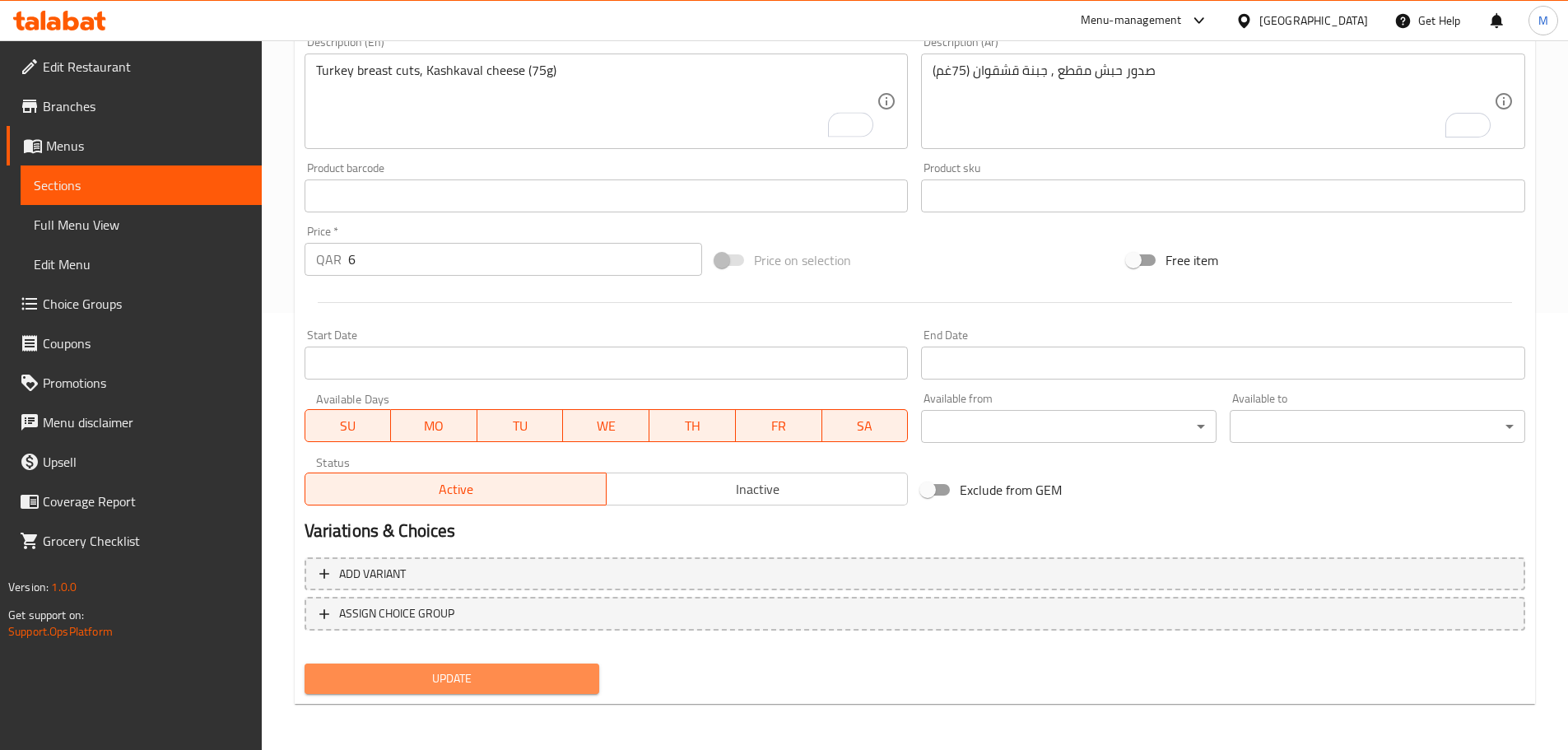
click at [532, 689] on button "Update" at bounding box center [452, 678] width 296 height 30
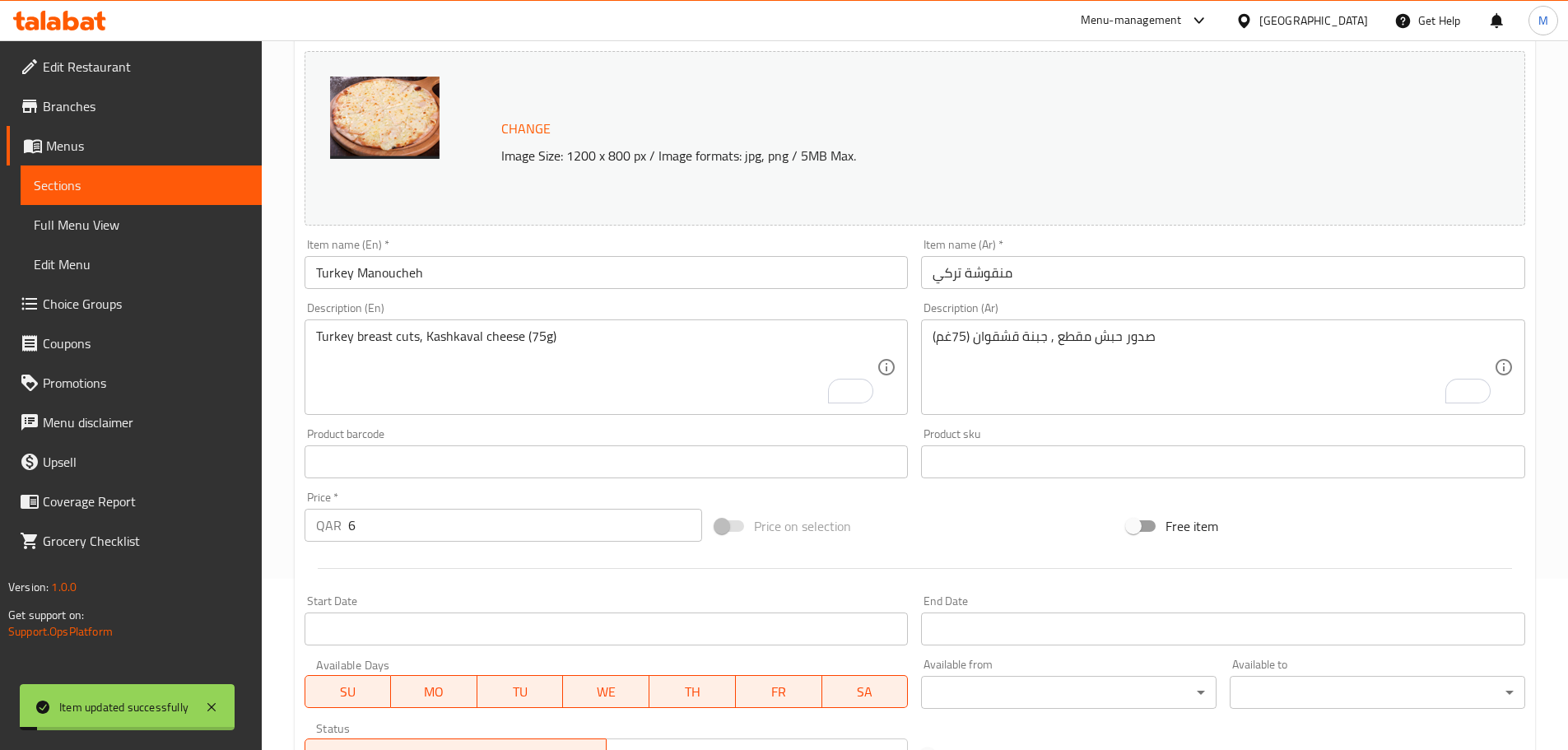
scroll to position [0, 0]
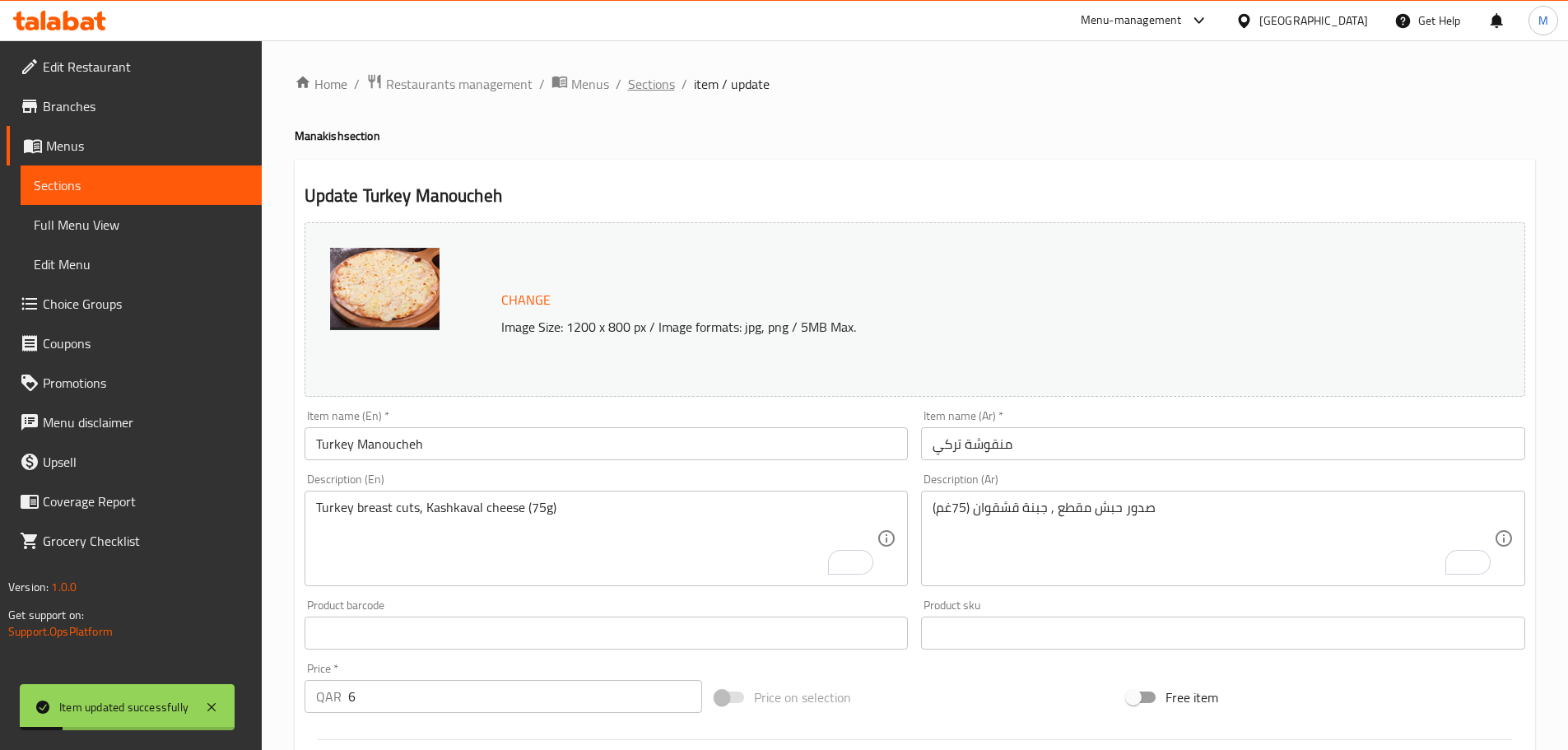
click at [655, 89] on span "Sections" at bounding box center [651, 83] width 47 height 20
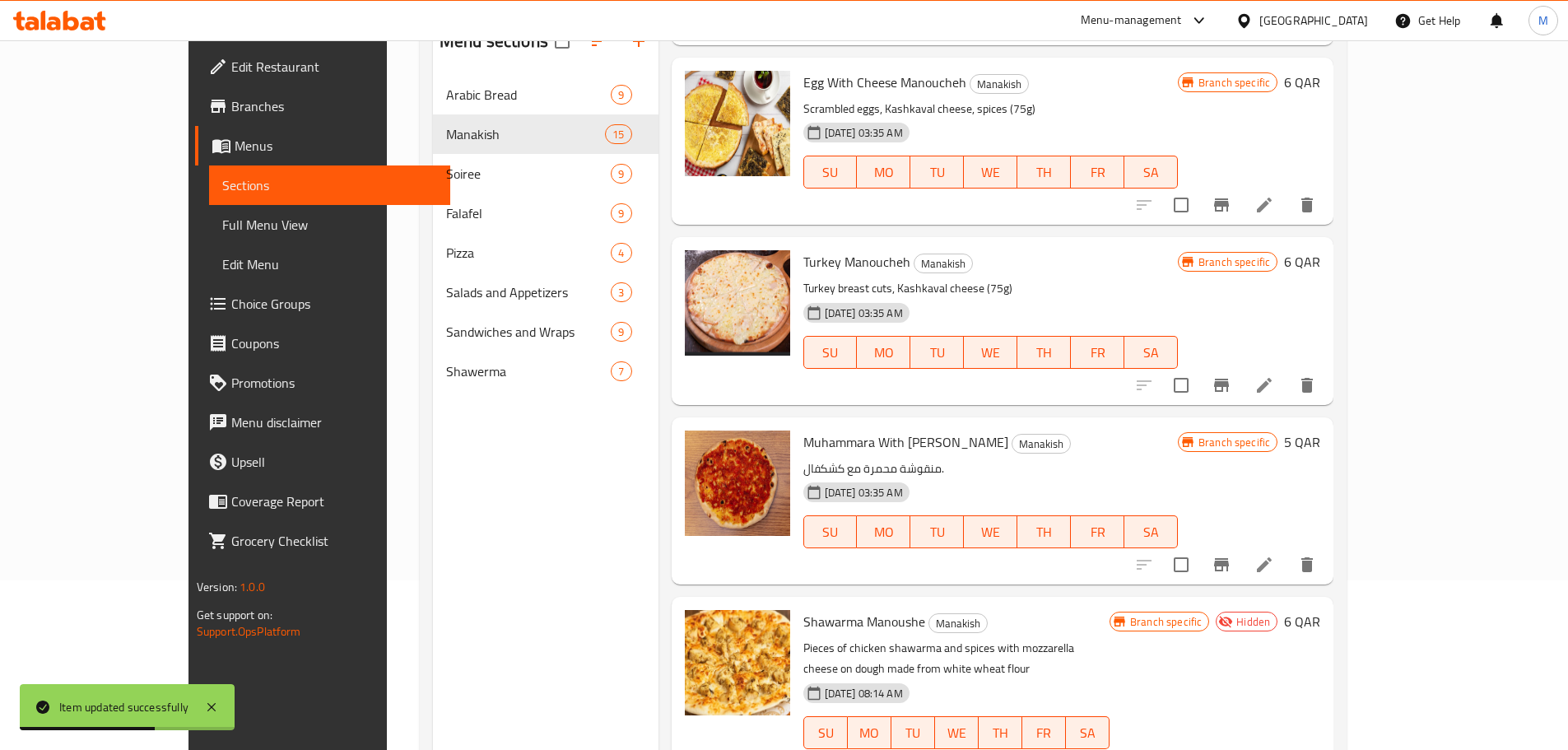
scroll to position [231, 0]
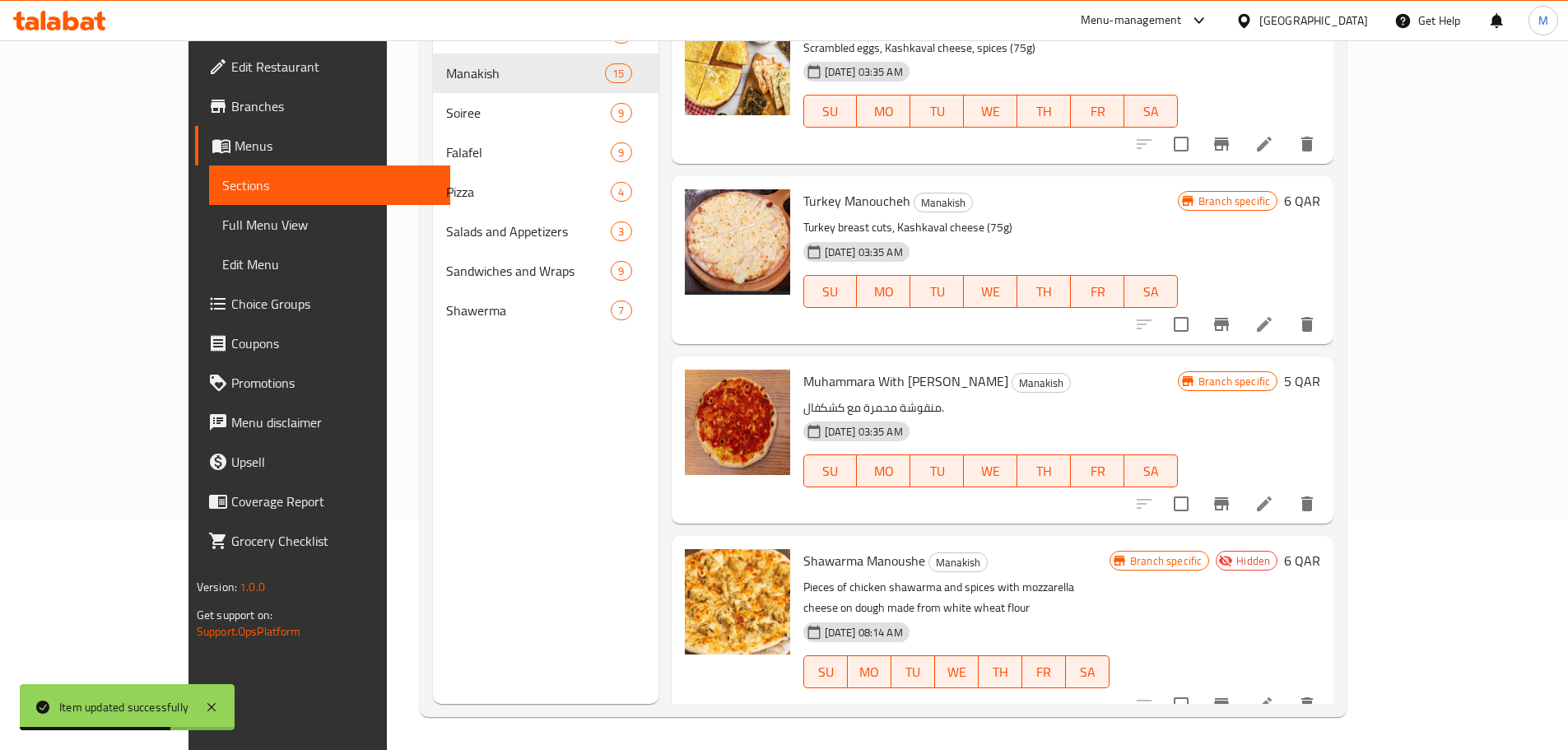
click at [1287, 515] on li at bounding box center [1264, 504] width 46 height 29
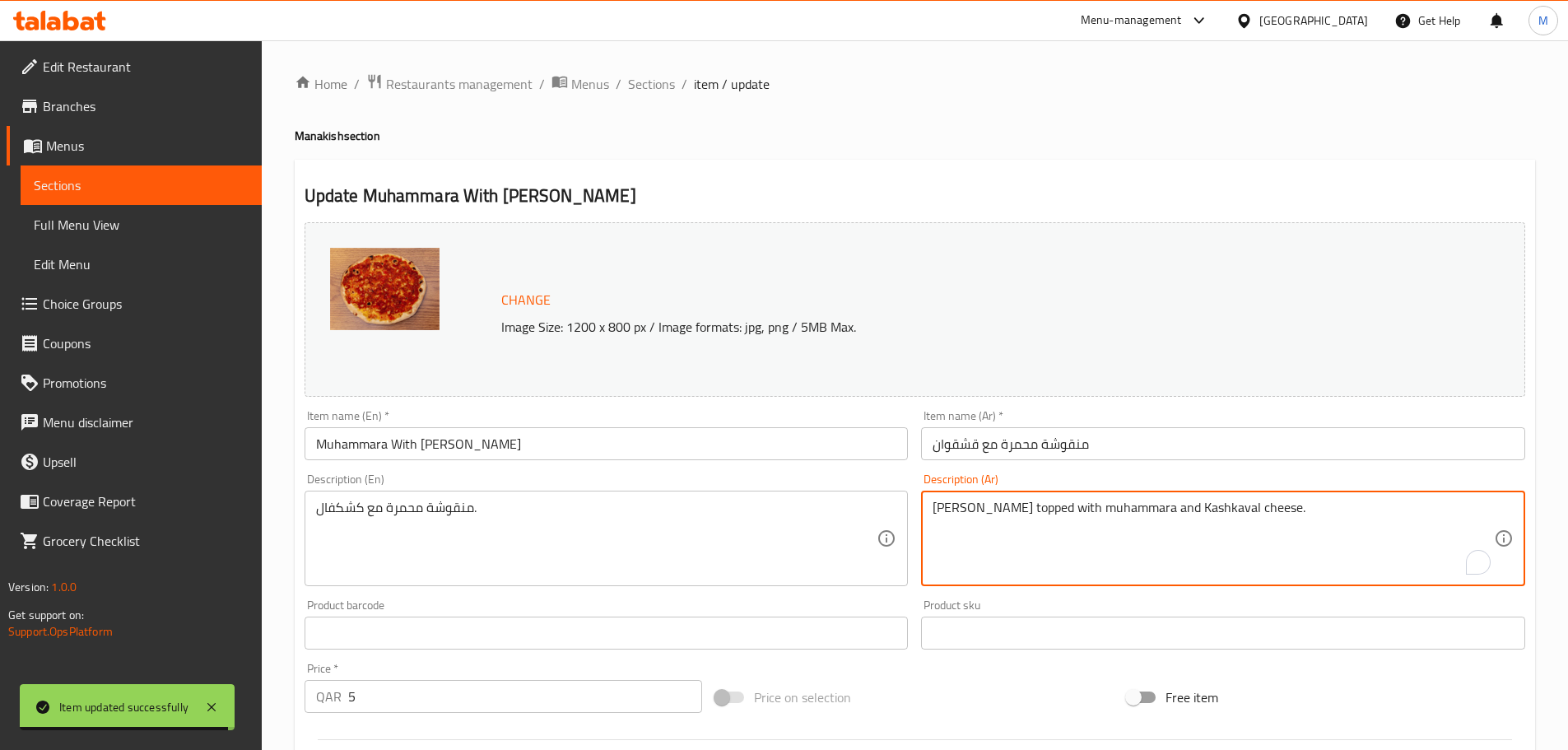
paste textarea "صلصة طماطم,بصل,بهارات,جبنة قشقوان (75غم)"
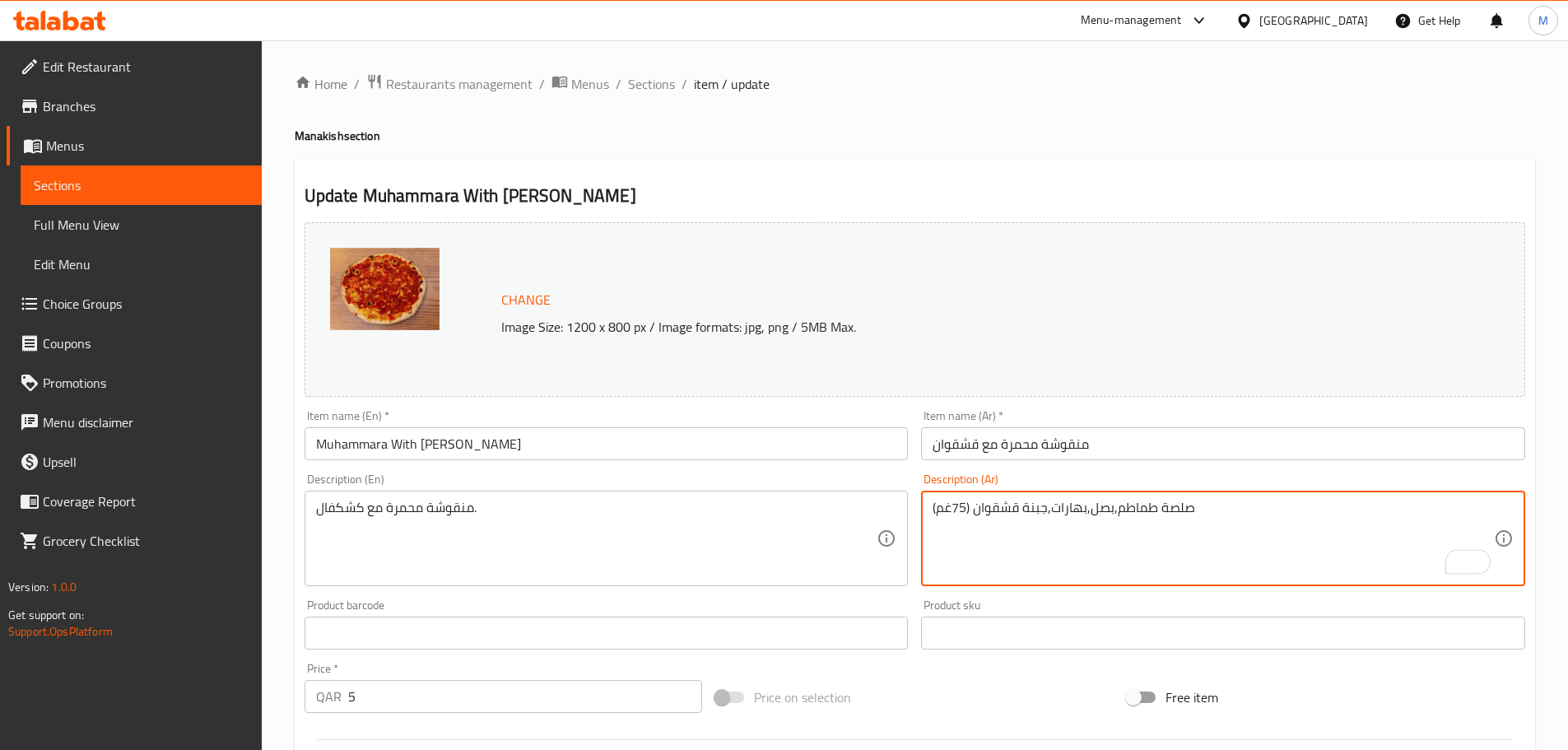
type textarea "صلصة طماطم,بصل,بهارات,جبنة قشقوان (75غم)"
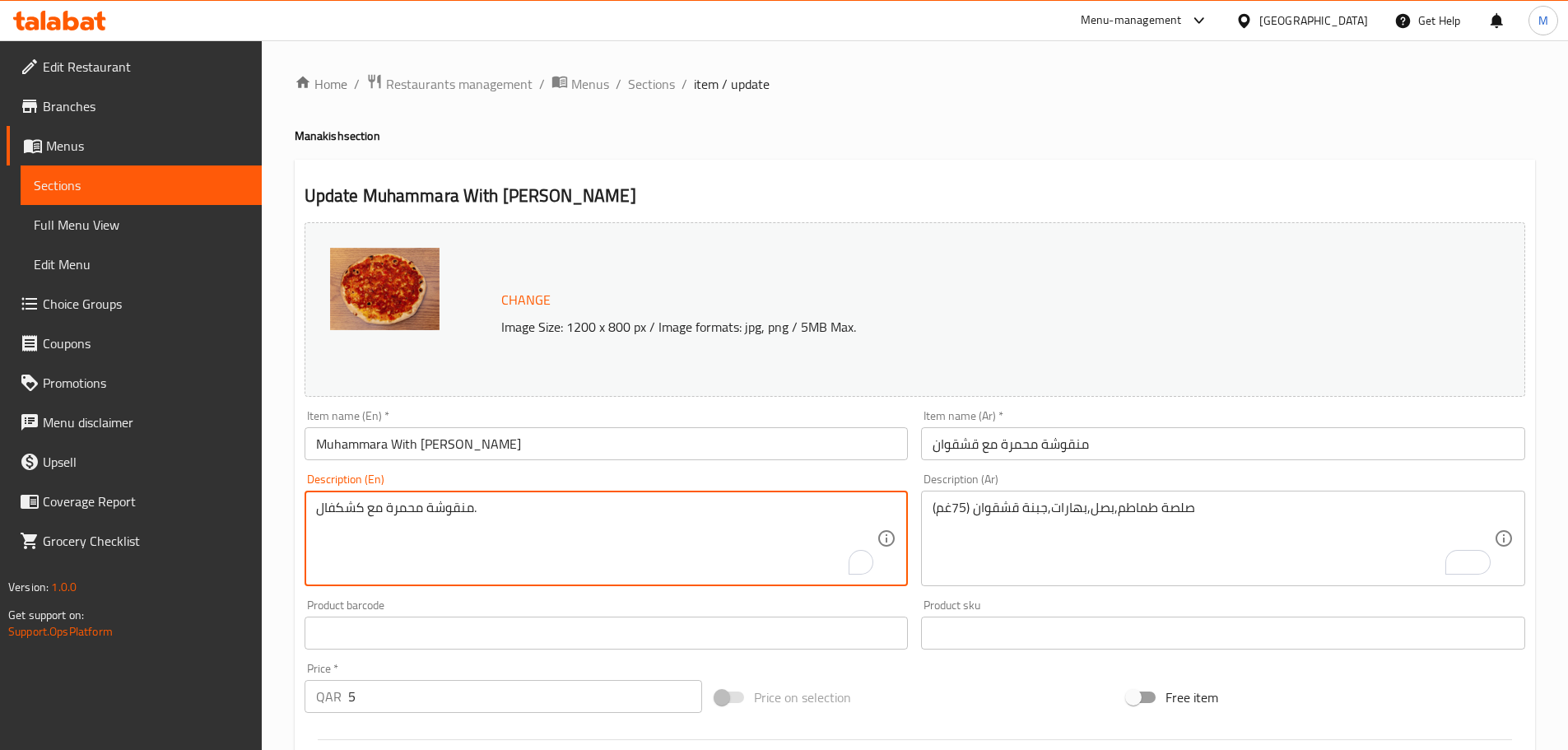
paste textarea "Tomato sauce, onions, spices, Kashkaval cheese (75g)"
type textarea "Tomato sauce, onions, spices, Kashkaval cheese (75g)"
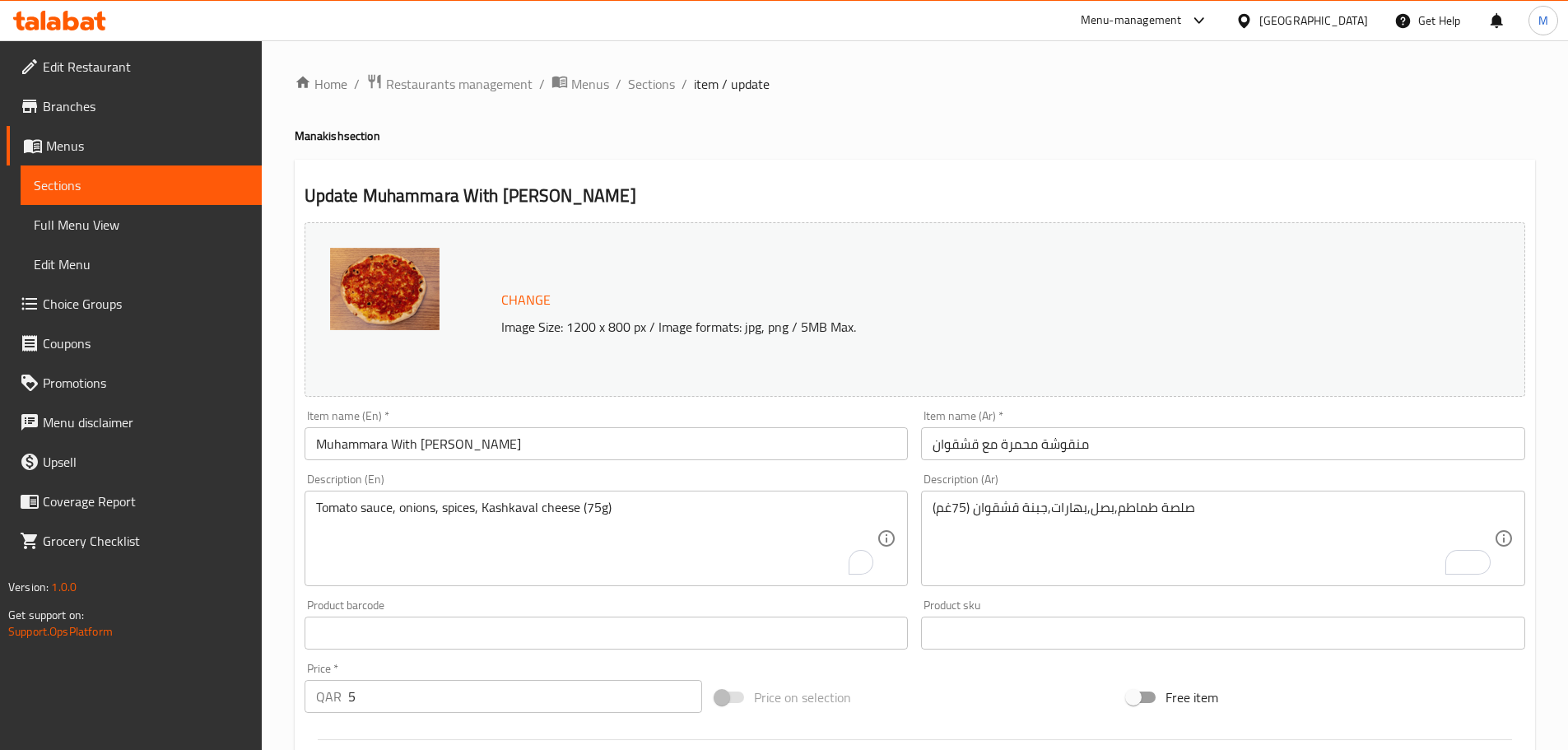
click at [271, 480] on div "Home / Restaurants management / Menus / Sections / item / update Manakish secti…" at bounding box center [915, 614] width 1306 height 1146
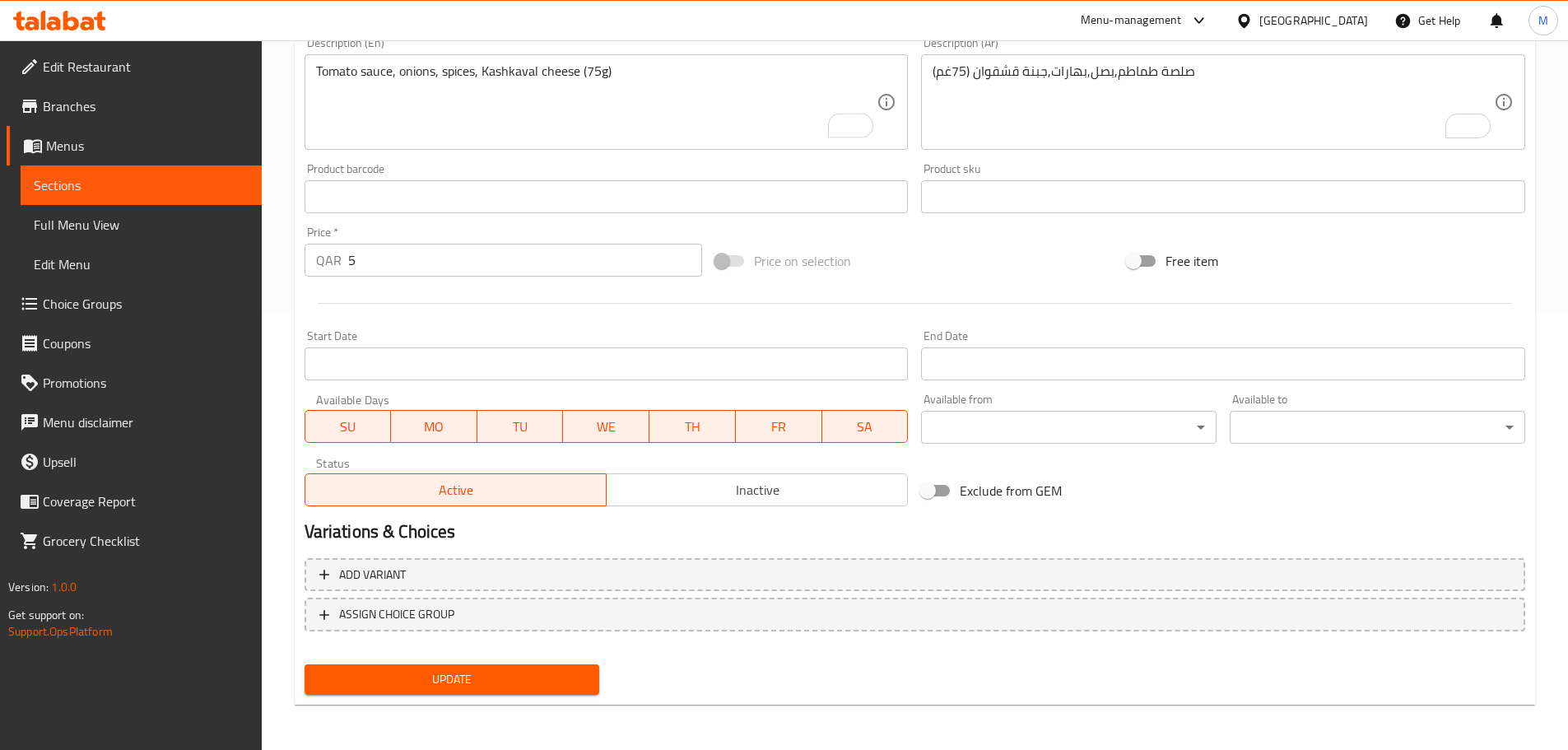
scroll to position [437, 0]
click at [448, 669] on span "Update" at bounding box center [452, 679] width 269 height 21
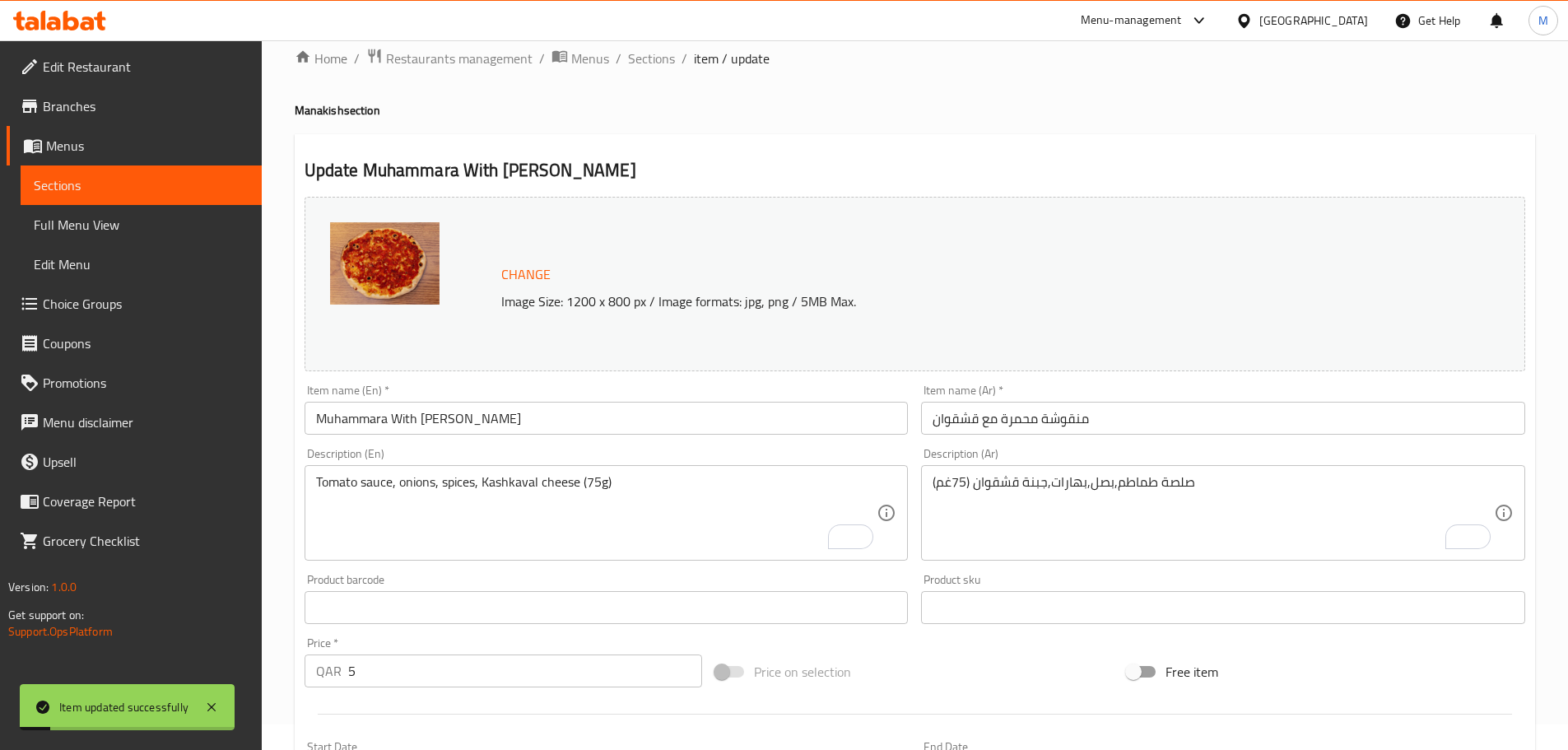
scroll to position [0, 0]
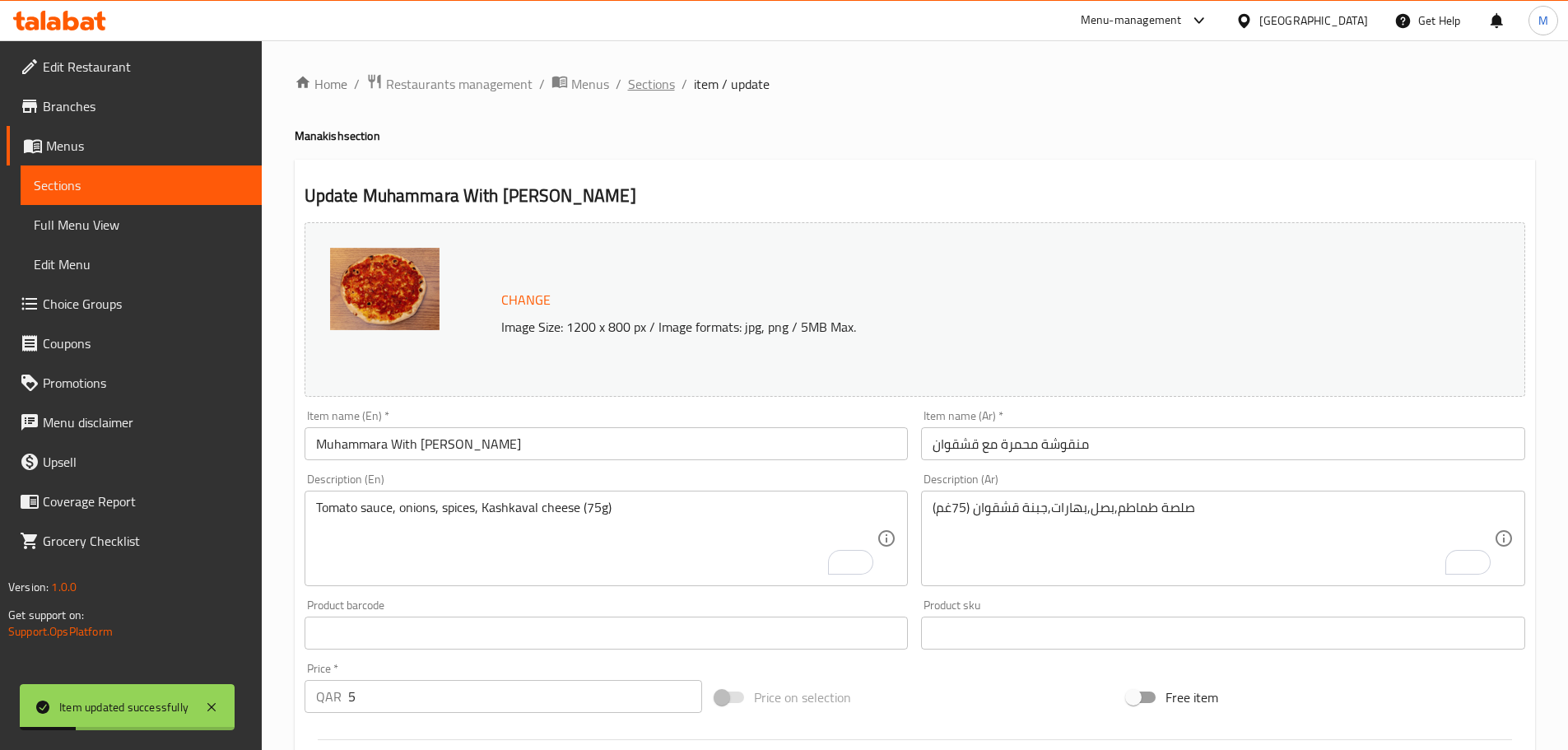
click at [646, 87] on span "Sections" at bounding box center [651, 83] width 47 height 20
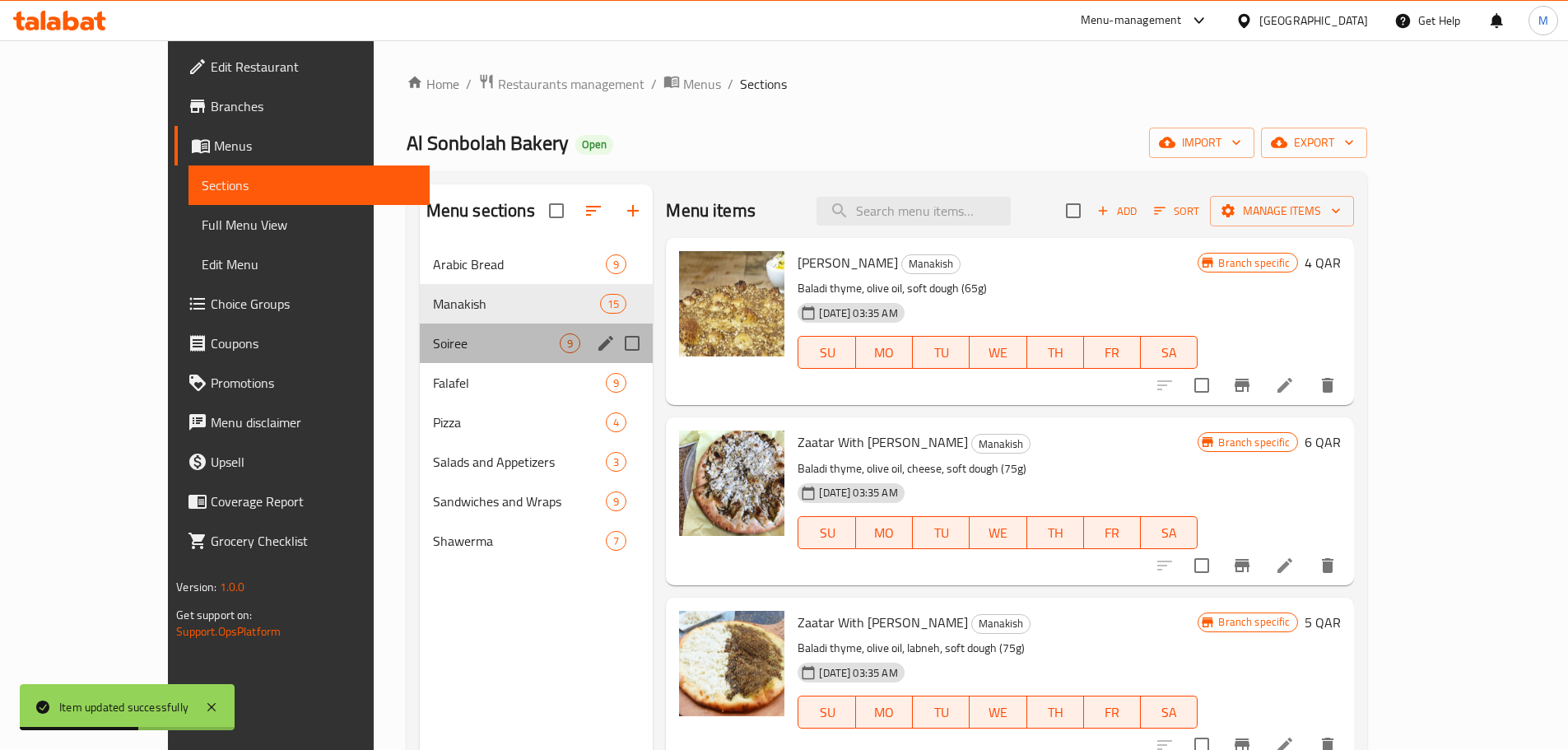
click at [420, 354] on div "Soiree 9" at bounding box center [537, 343] width 234 height 40
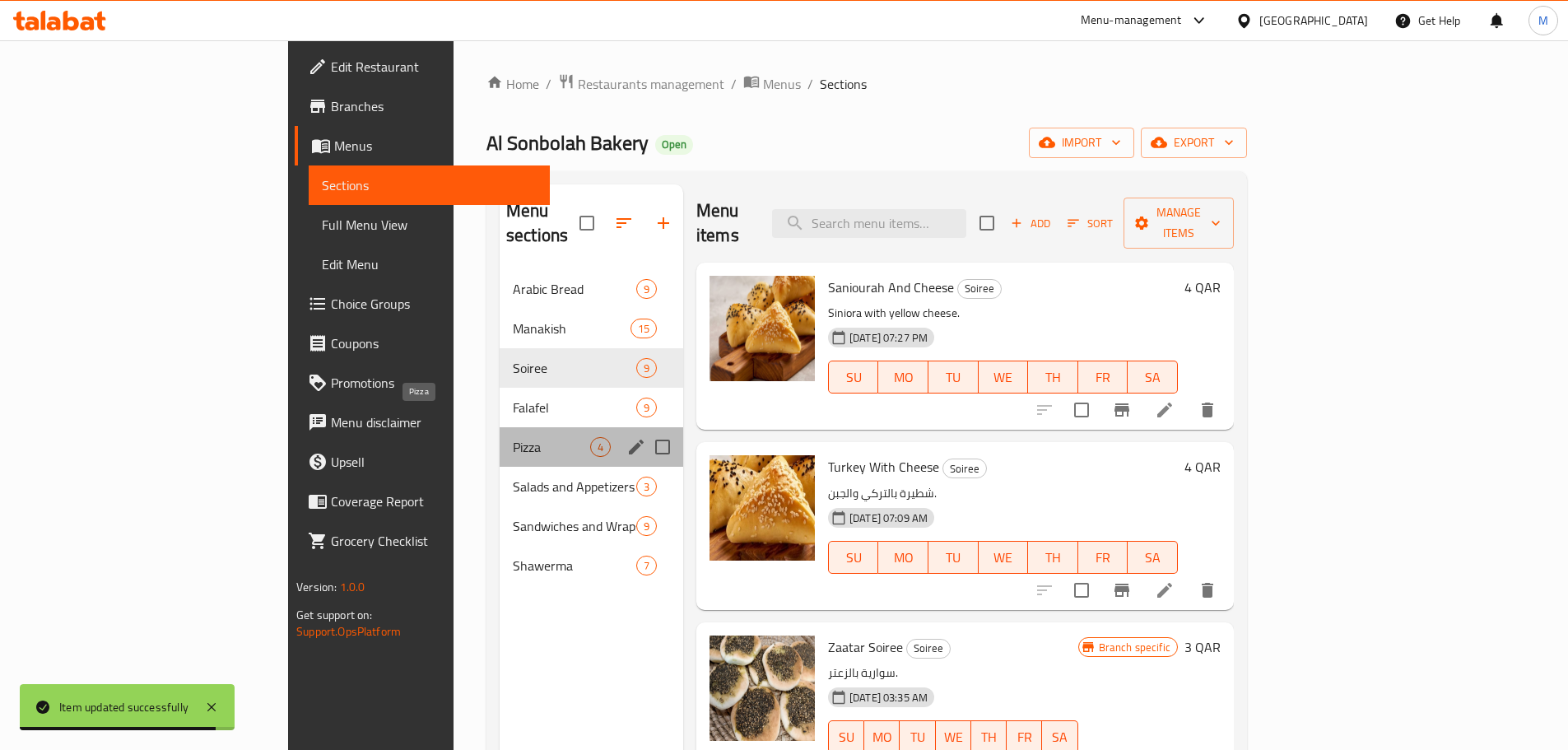
click at [513, 437] on span "Pizza" at bounding box center [551, 447] width 77 height 20
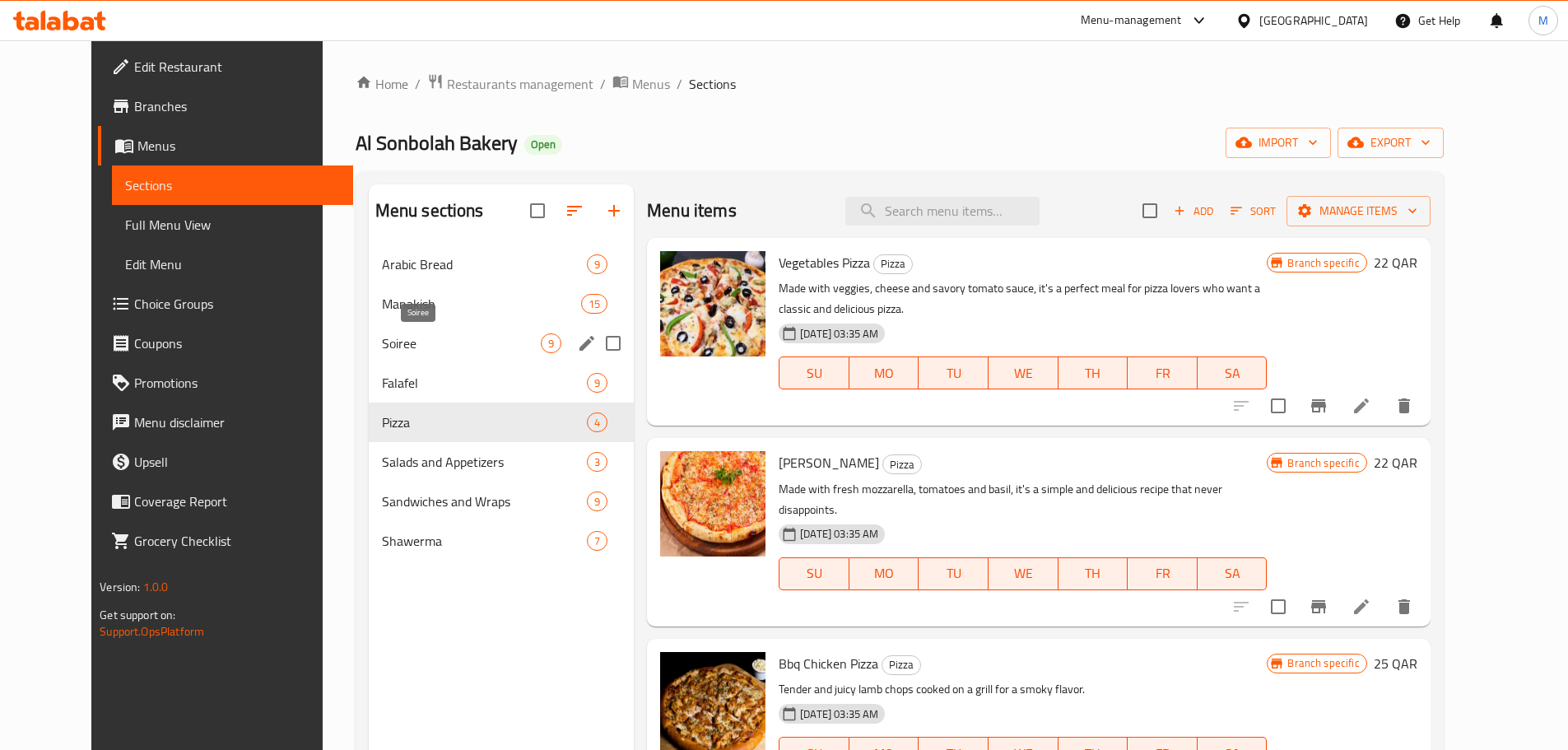
click at [382, 339] on span "Soiree" at bounding box center [461, 342] width 159 height 20
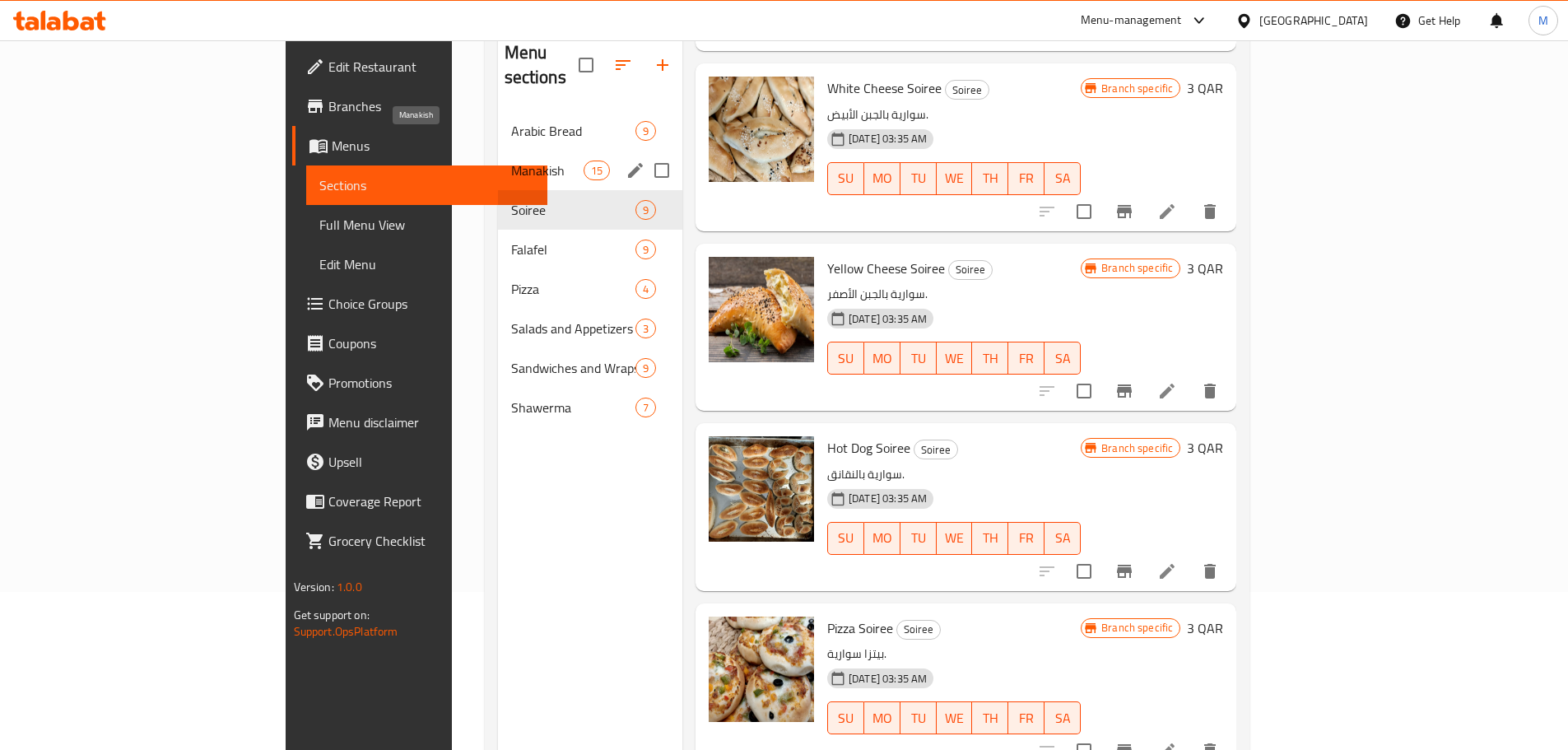
scroll to position [148, 0]
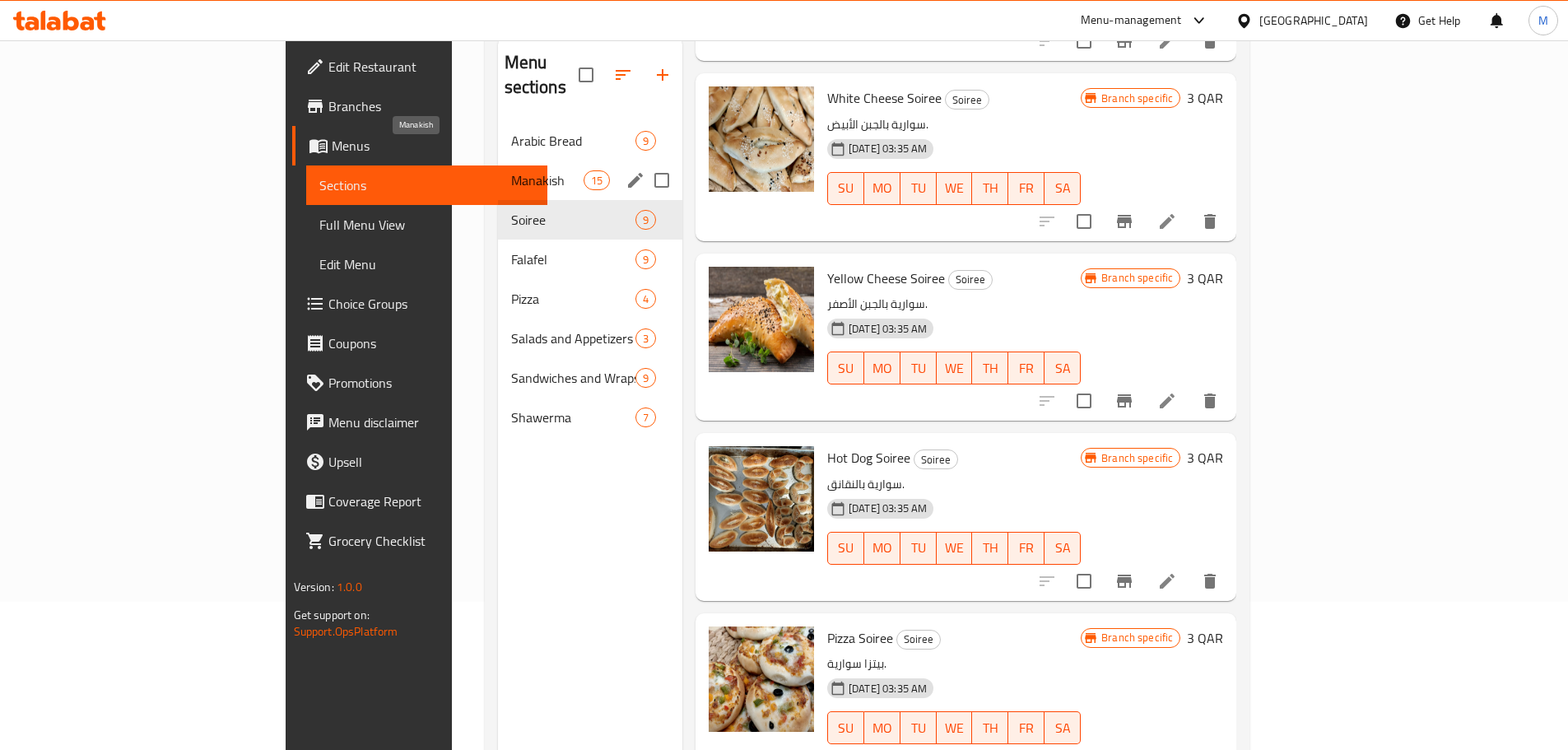
click at [511, 170] on span "Manakish" at bounding box center [547, 179] width 73 height 20
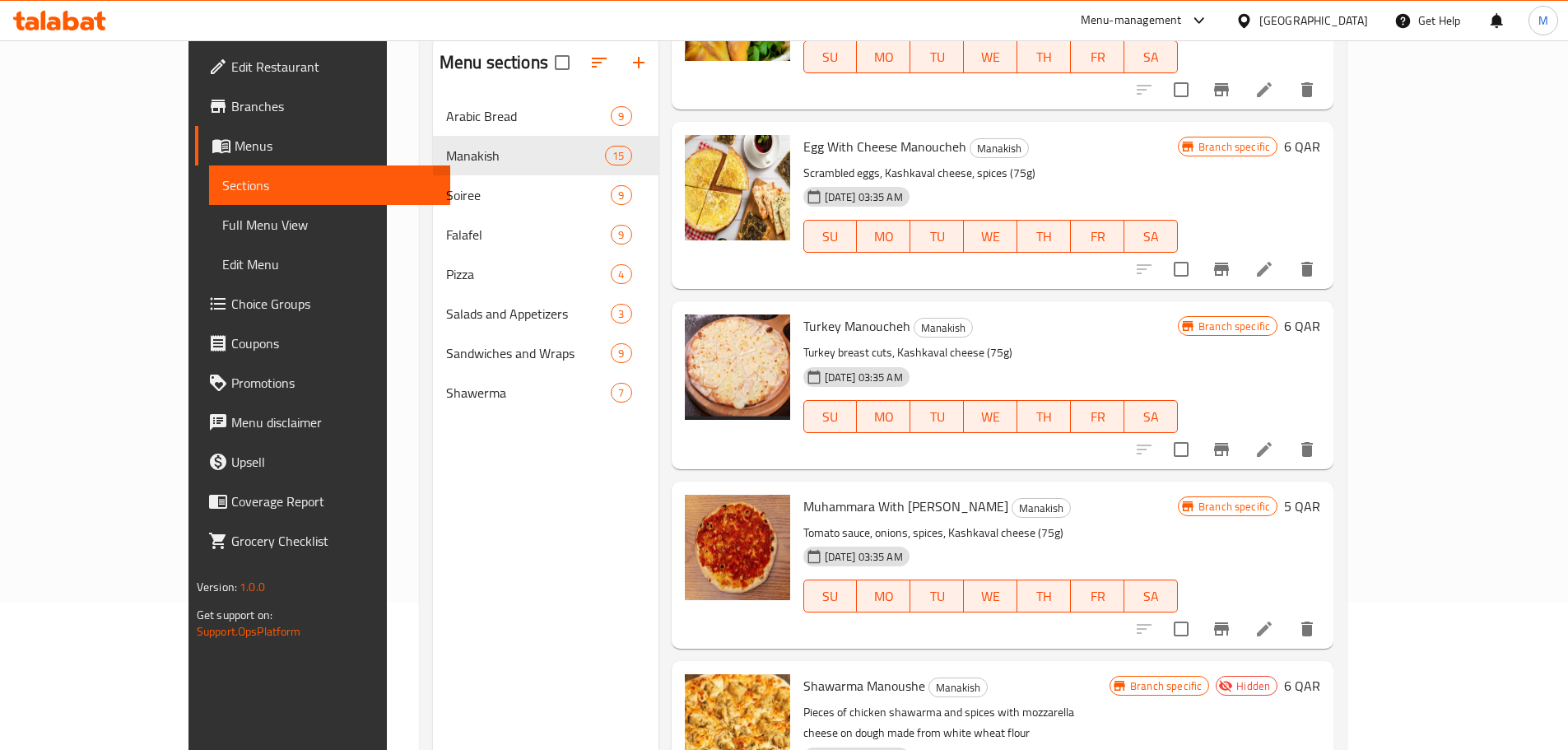
scroll to position [1988, 0]
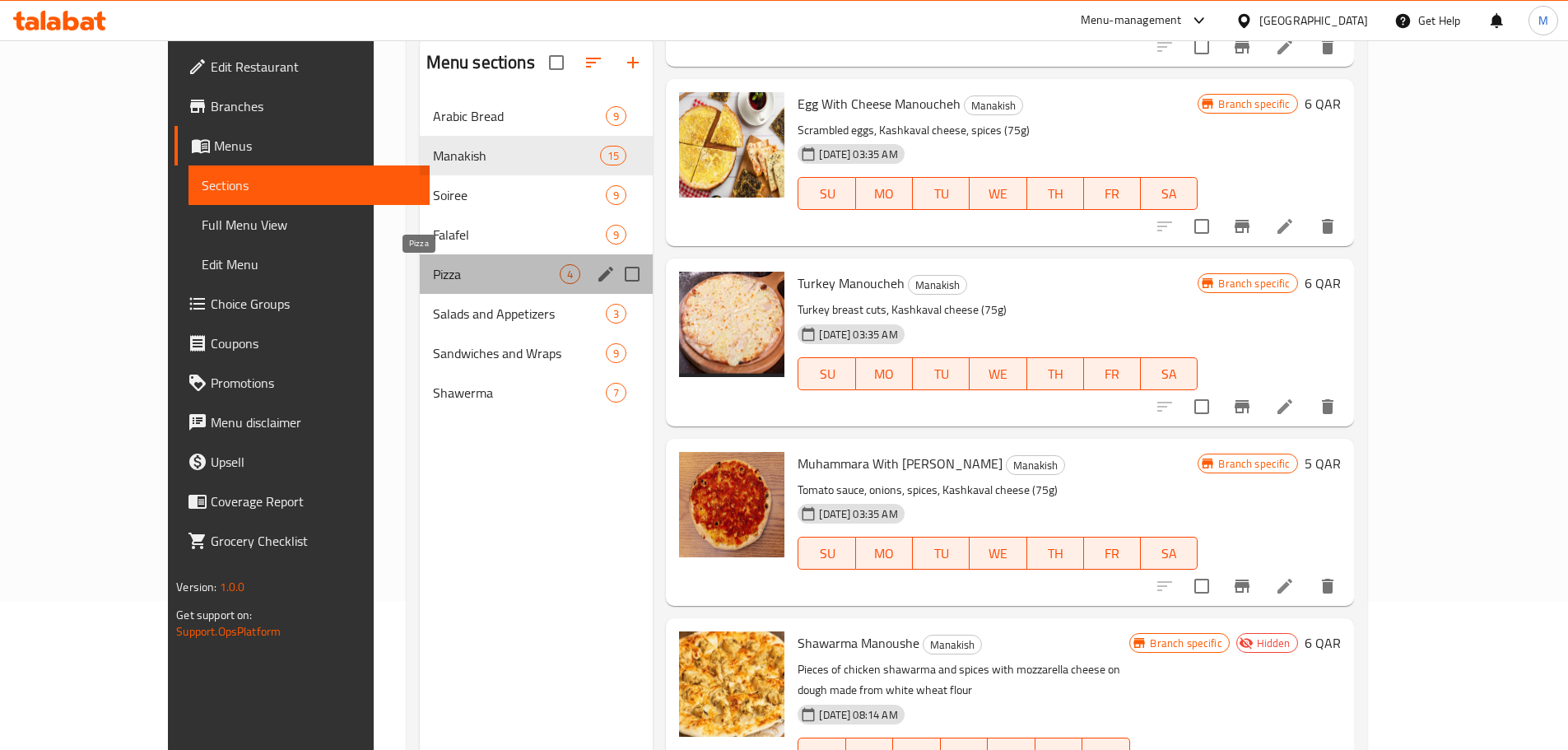
click at [433, 266] on span "Pizza" at bounding box center [496, 274] width 127 height 20
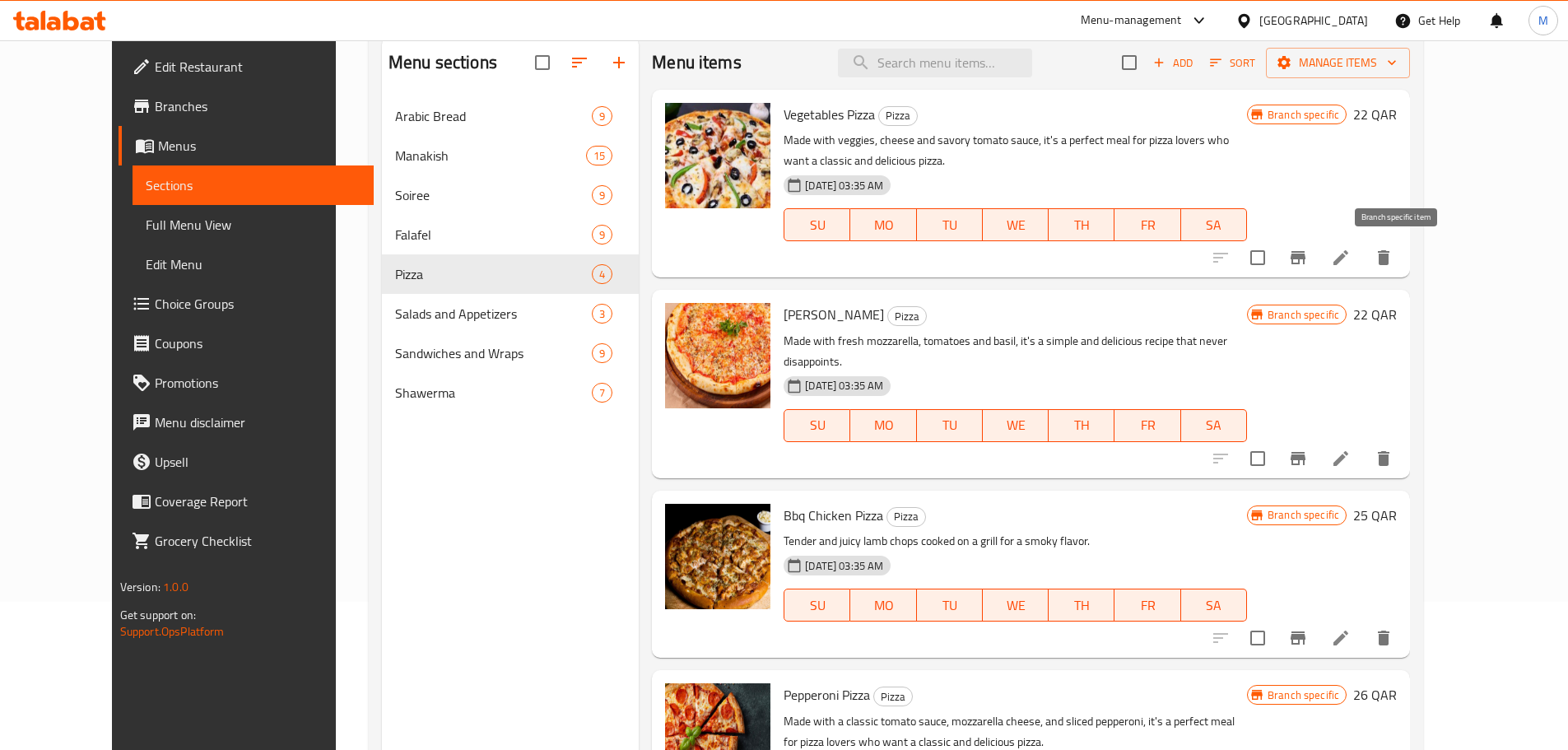
click at [1308, 250] on icon "Branch-specific-item" at bounding box center [1297, 258] width 20 height 20
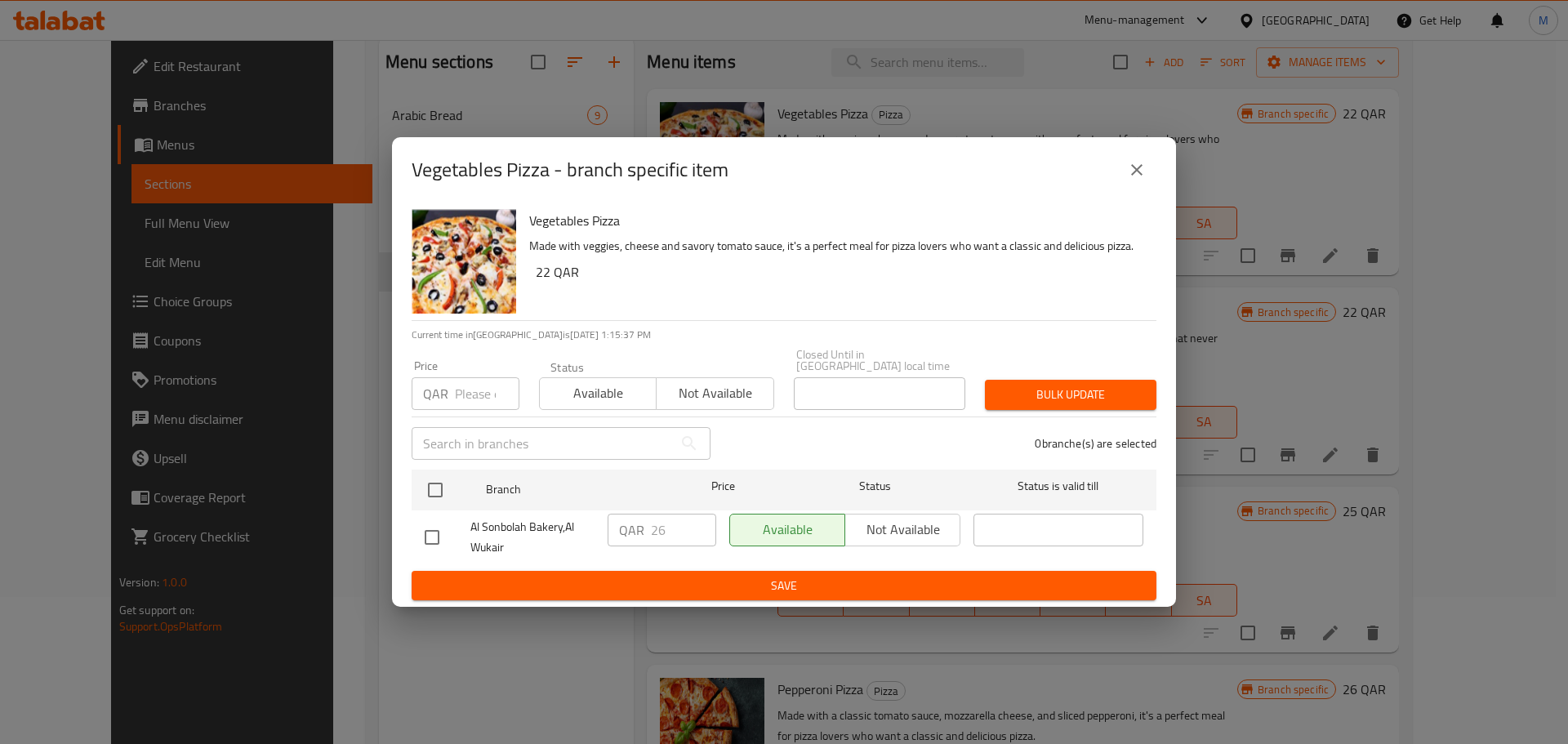
click at [1136, 180] on icon "close" at bounding box center [1137, 169] width 20 height 20
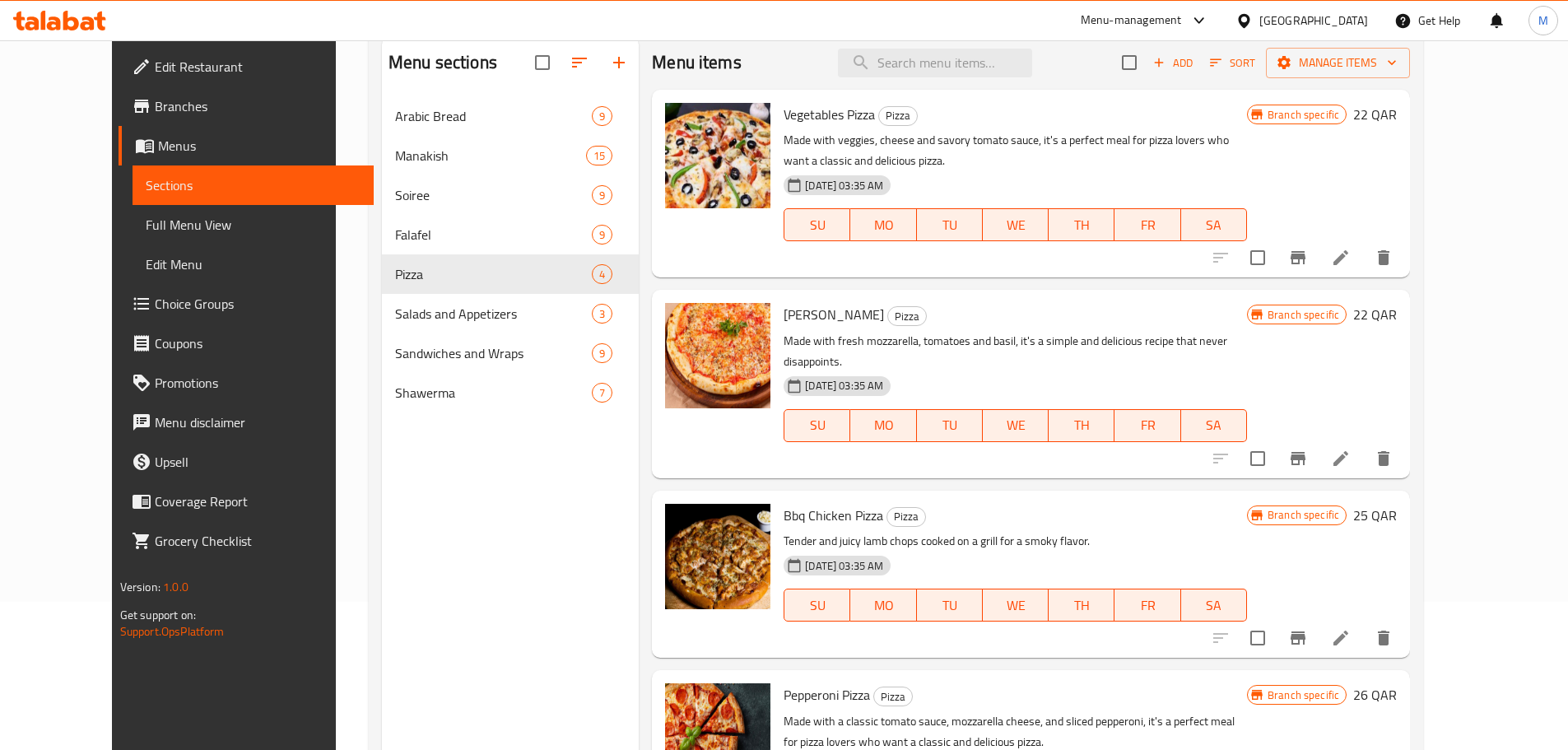
click at [1305, 452] on icon "Branch-specific-item" at bounding box center [1297, 458] width 15 height 13
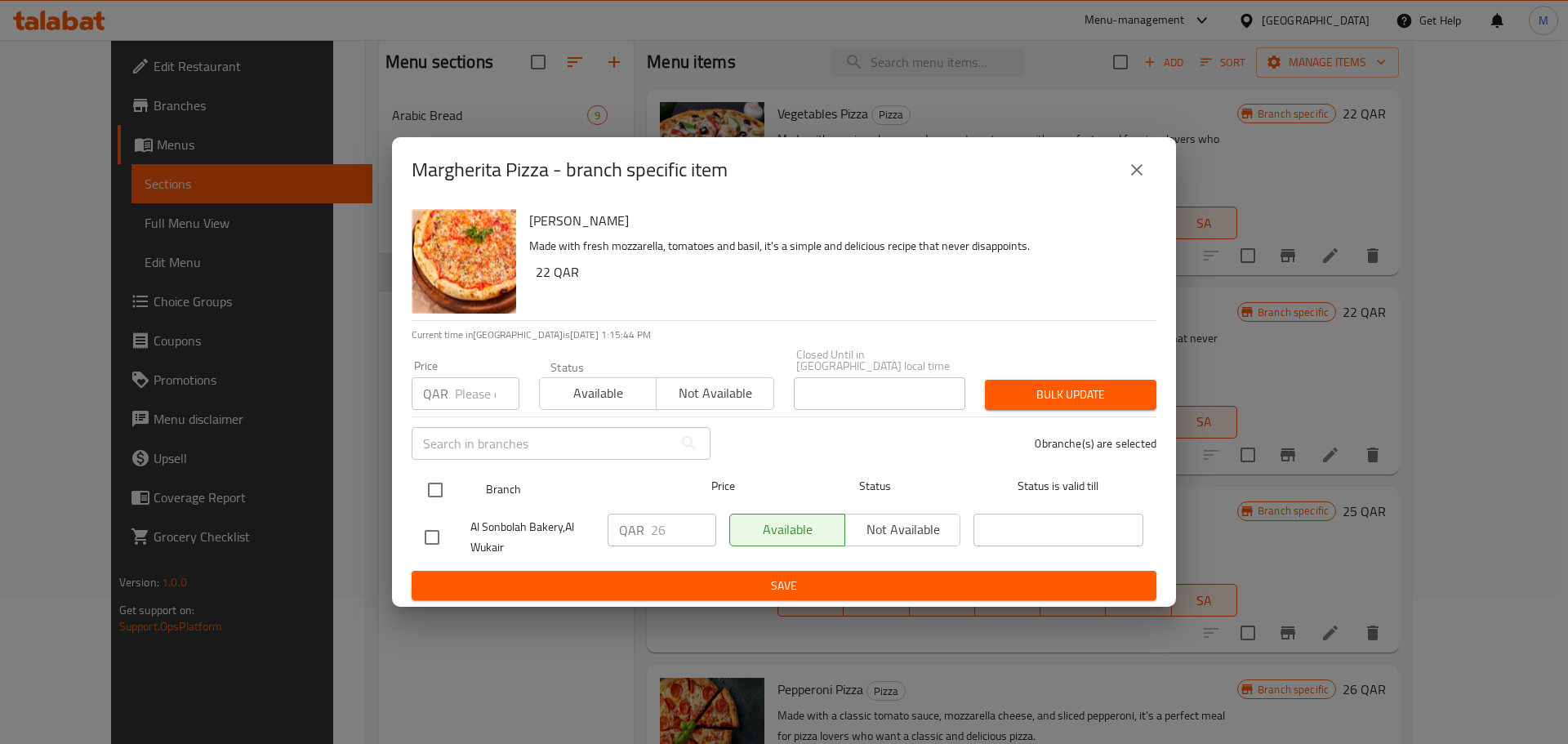
click at [440, 483] on input "checkbox" at bounding box center [435, 490] width 34 height 34
checkbox input "true"
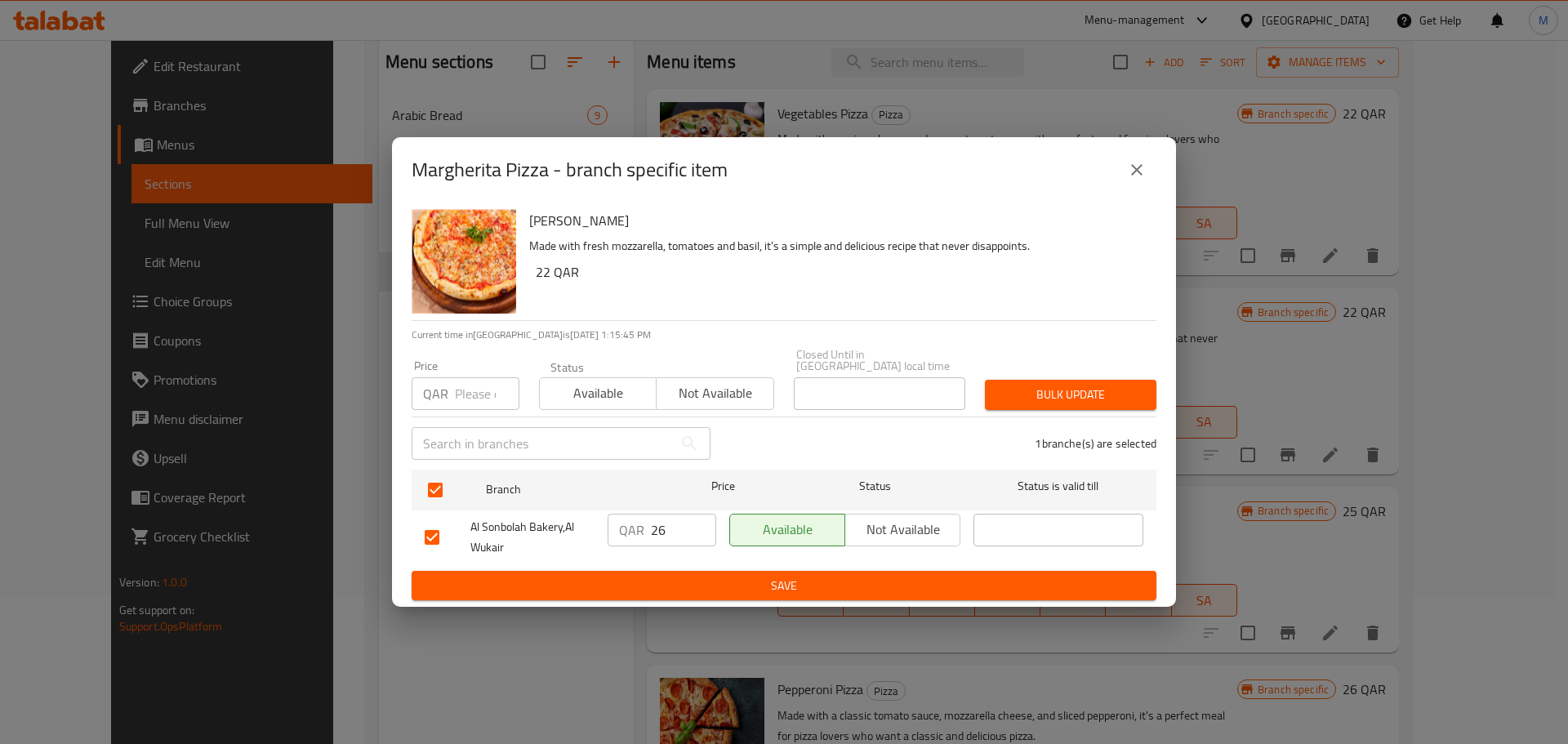
click at [652, 527] on input "26" at bounding box center [683, 530] width 65 height 33
paste input "8"
type input "28"
click at [695, 575] on span "Save" at bounding box center [784, 586] width 719 height 21
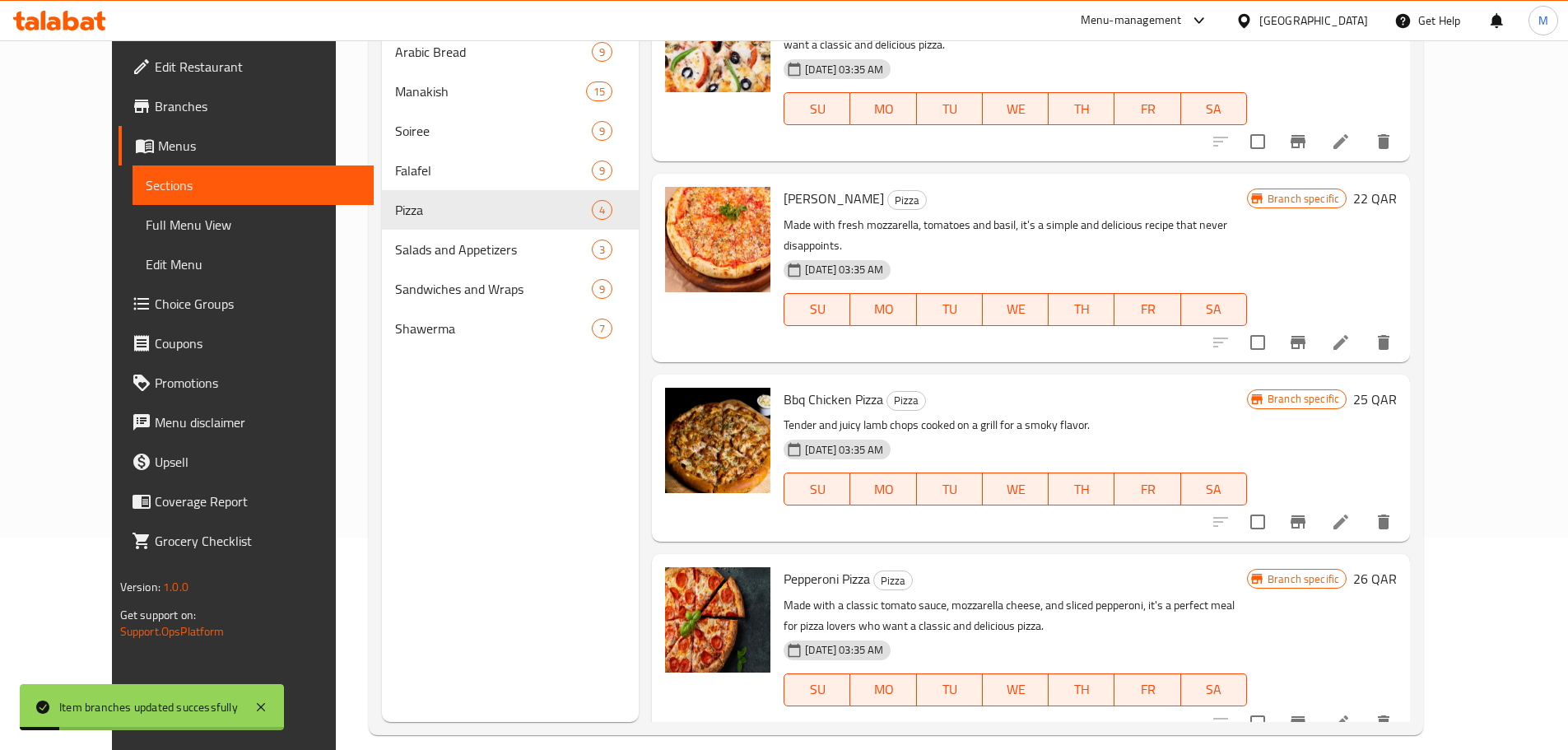
scroll to position [231, 0]
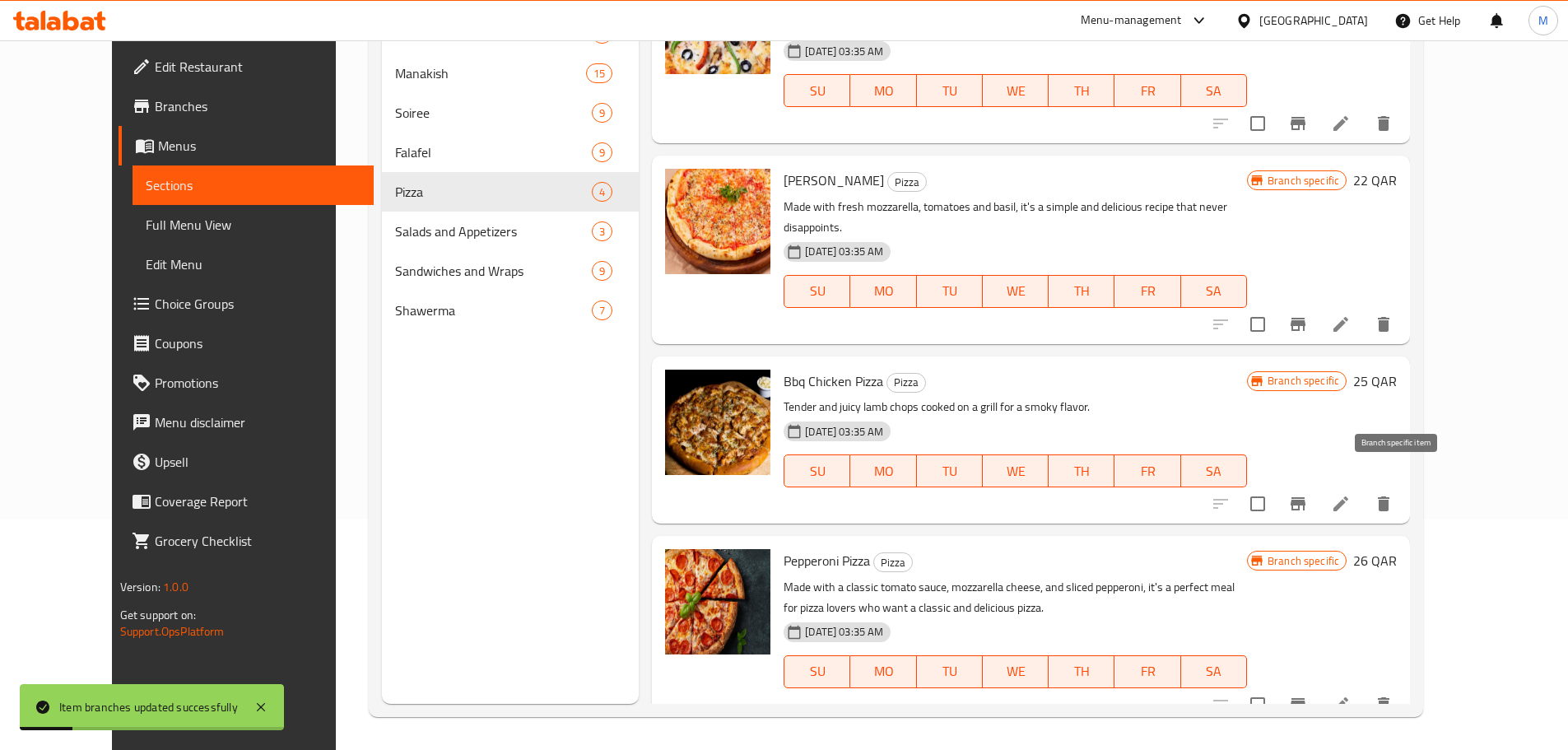
click at [1308, 493] on icon "Branch-specific-item" at bounding box center [1297, 503] width 20 height 20
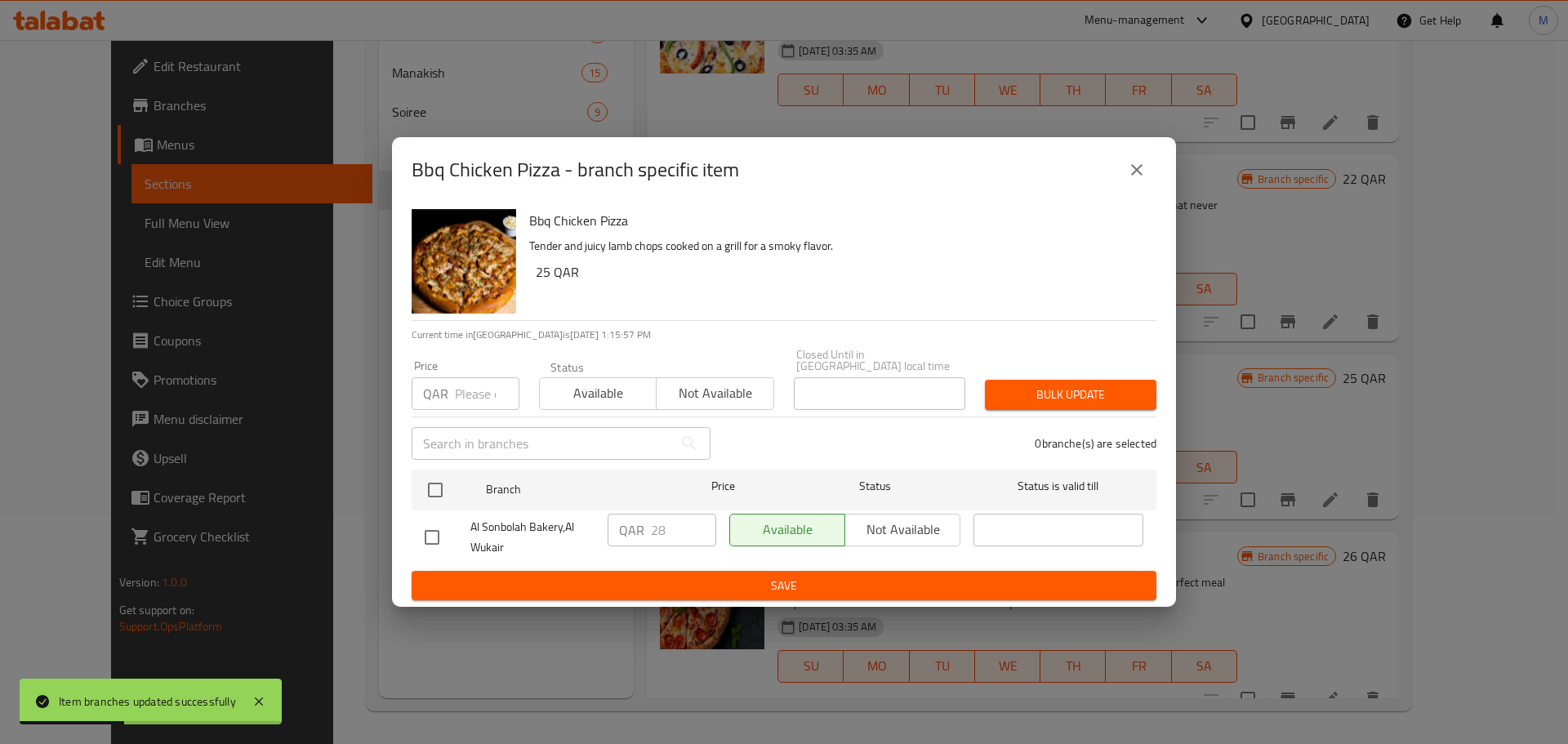
click at [431, 536] on input "checkbox" at bounding box center [432, 538] width 34 height 34
checkbox input "true"
click at [666, 527] on input "28" at bounding box center [683, 530] width 65 height 33
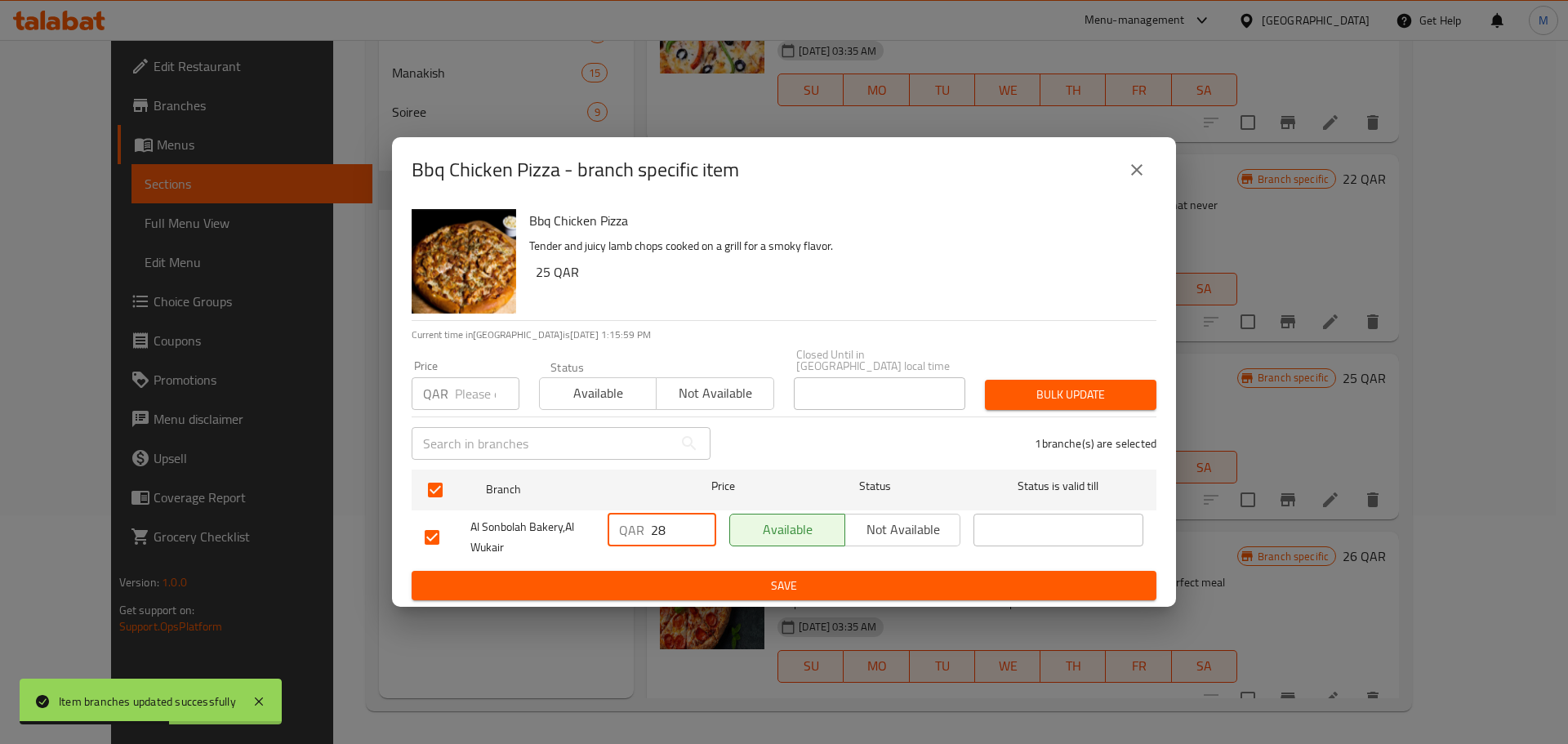
click at [655, 529] on input "28" at bounding box center [683, 530] width 65 height 33
paste input "30"
type input "30"
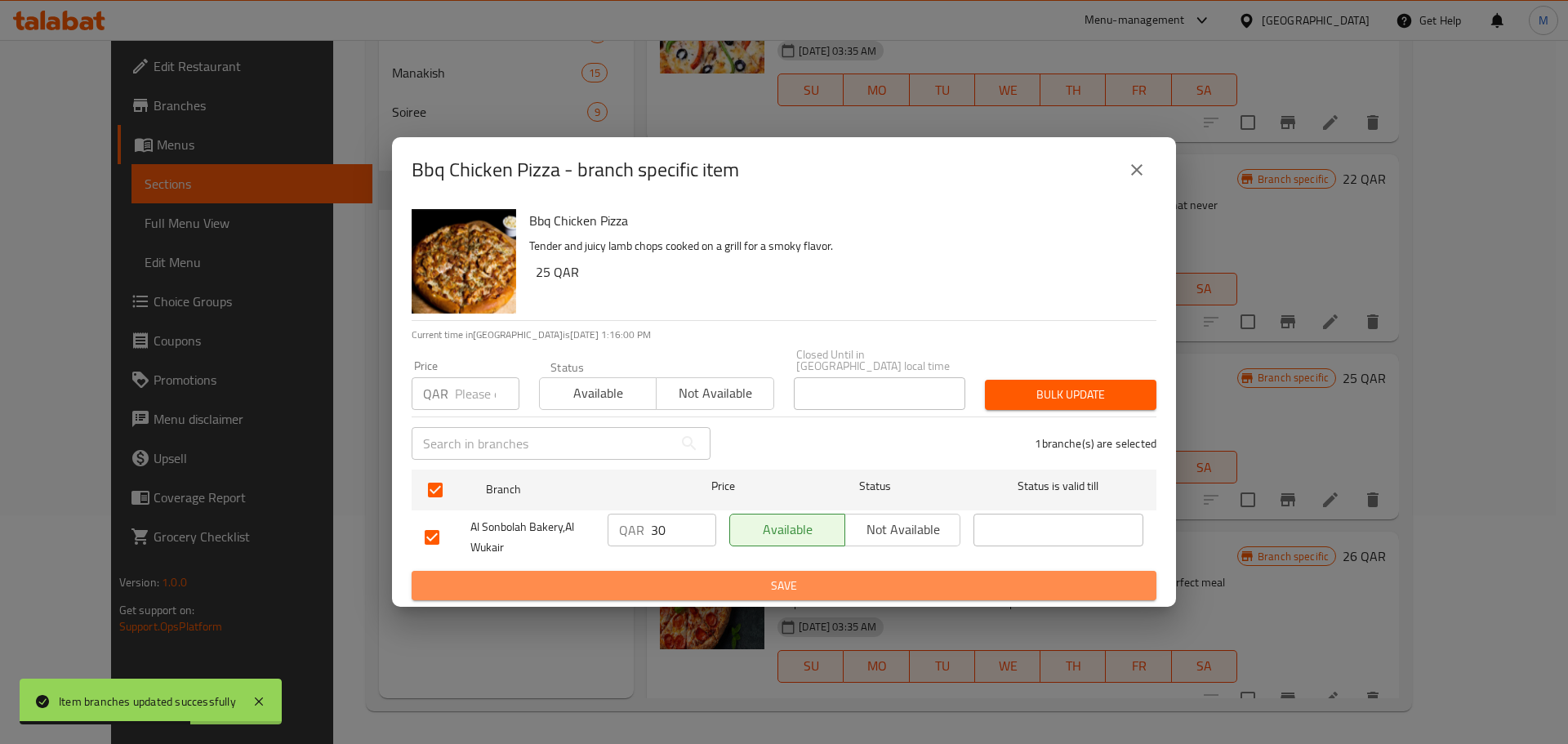
click at [668, 570] on button "Save" at bounding box center [784, 585] width 745 height 30
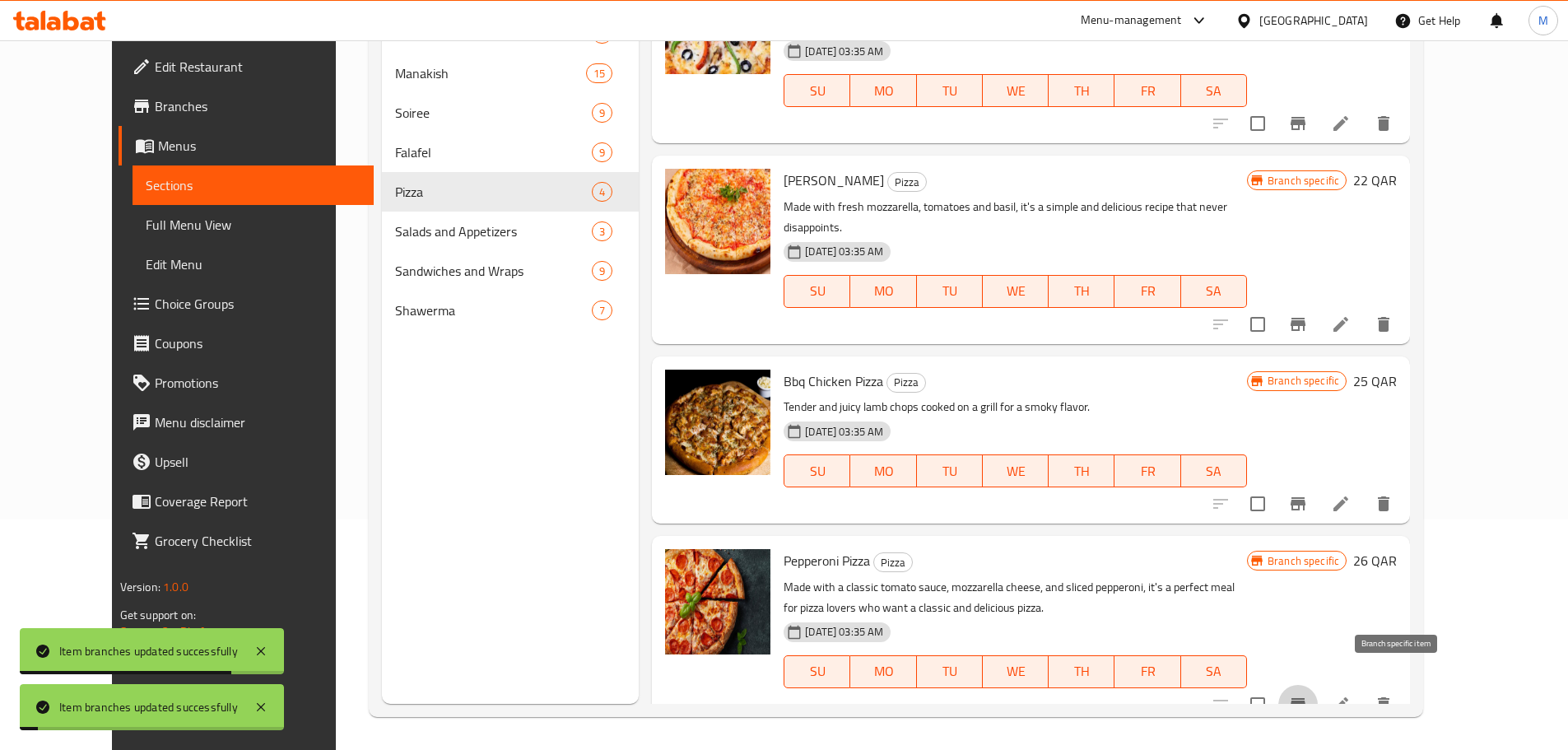
click at [1308, 695] on icon "Branch-specific-item" at bounding box center [1297, 704] width 20 height 20
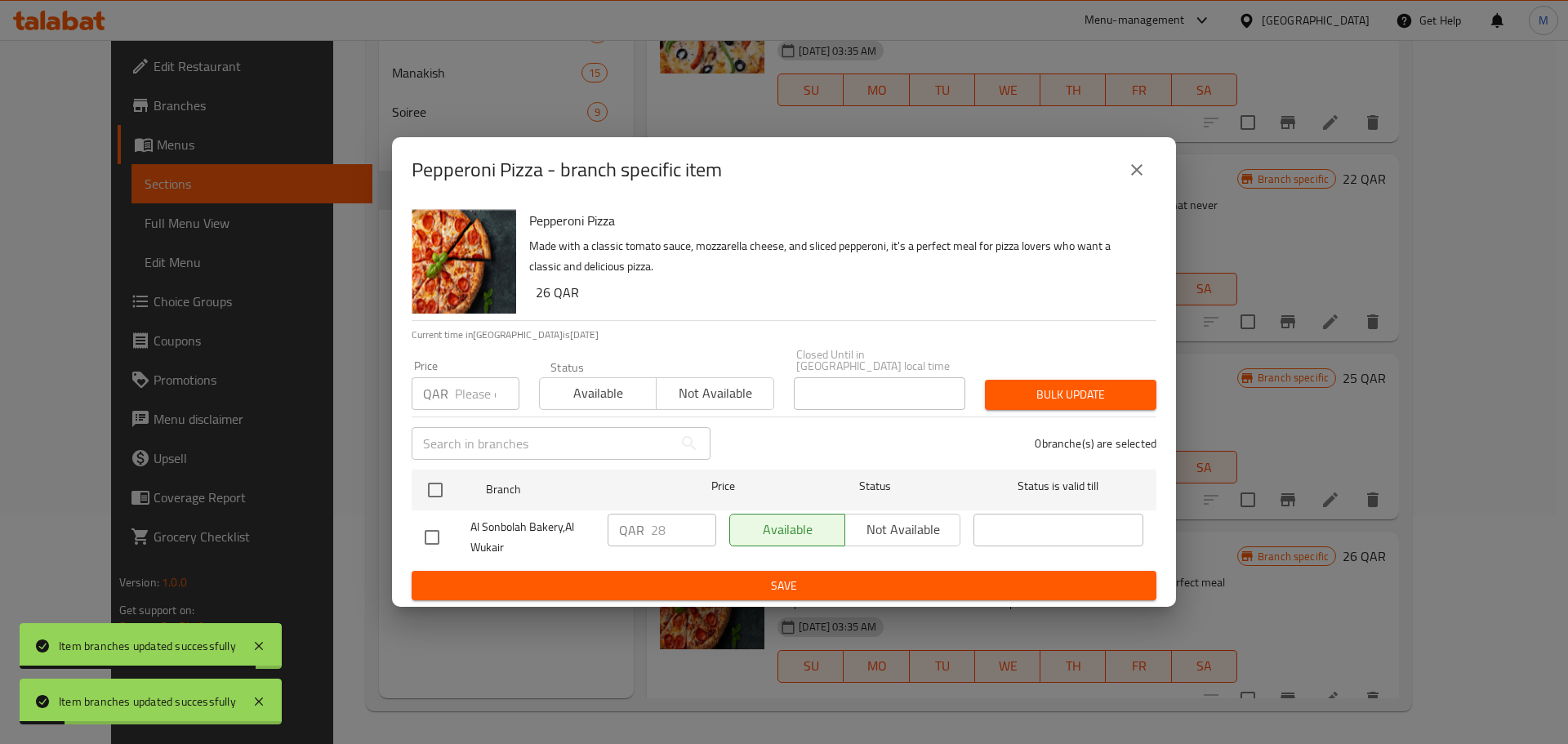
click at [431, 532] on input "checkbox" at bounding box center [432, 538] width 34 height 34
checkbox input "true"
click at [660, 520] on input "28" at bounding box center [683, 530] width 65 height 33
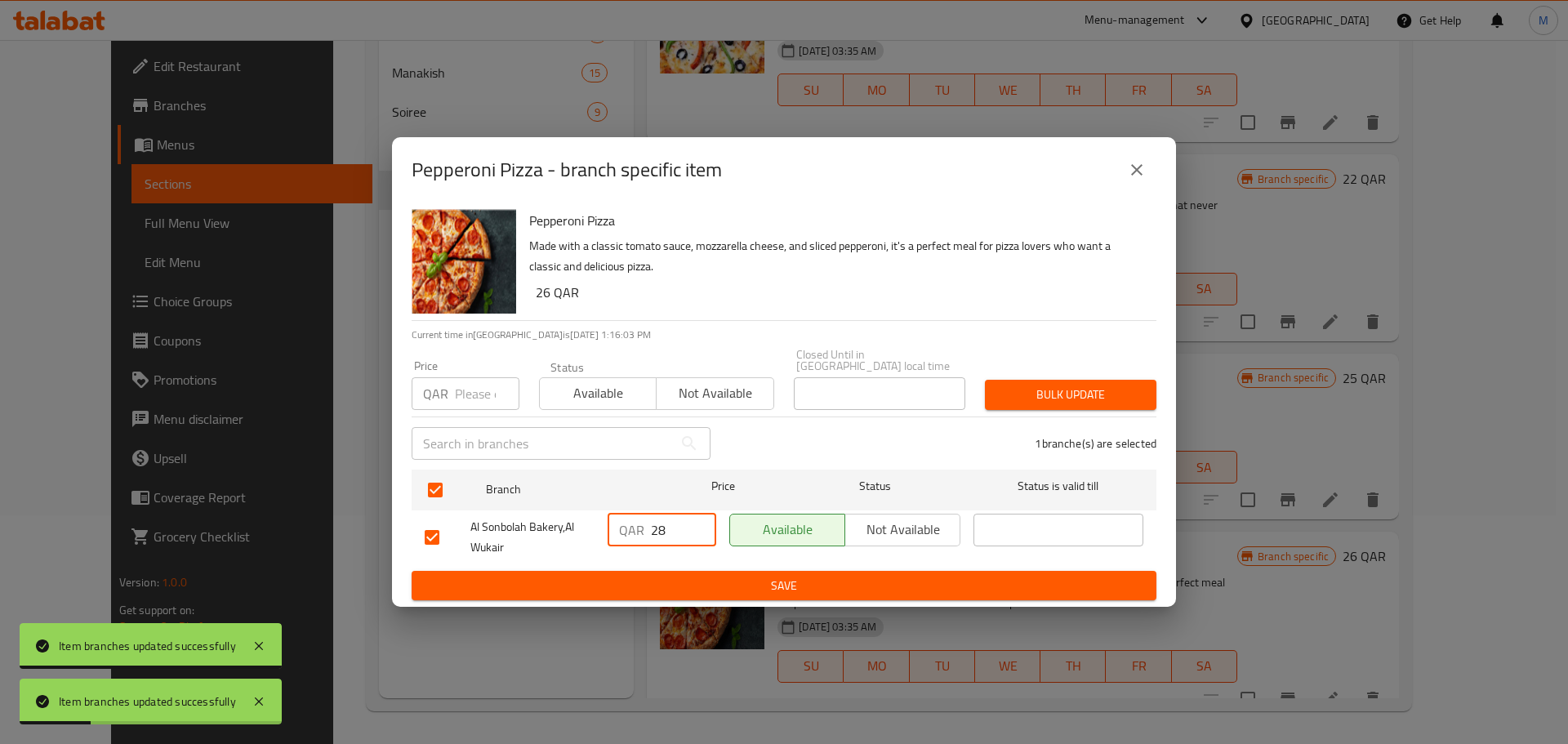
paste input "30"
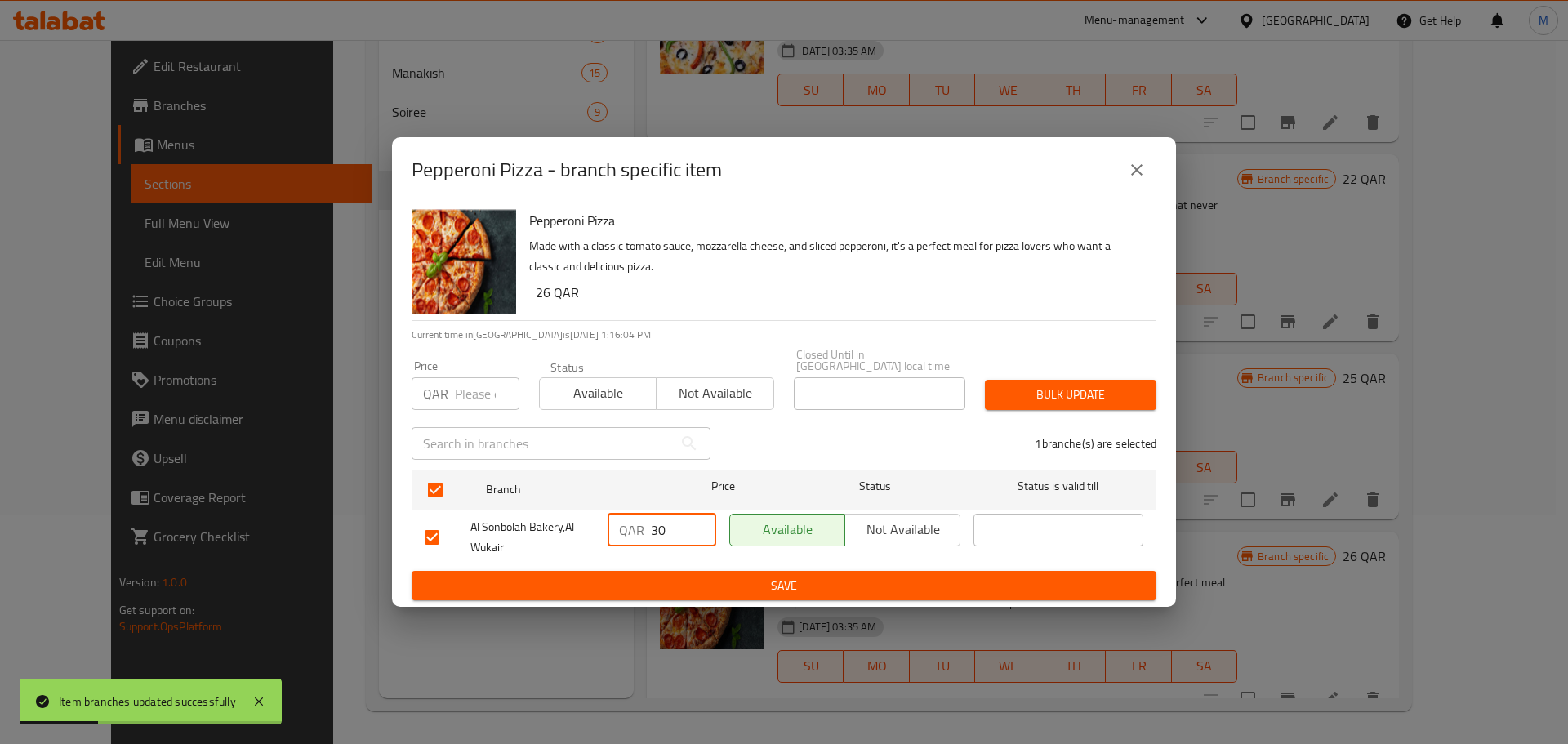
type input "30"
click at [737, 593] on button "Save" at bounding box center [784, 585] width 745 height 30
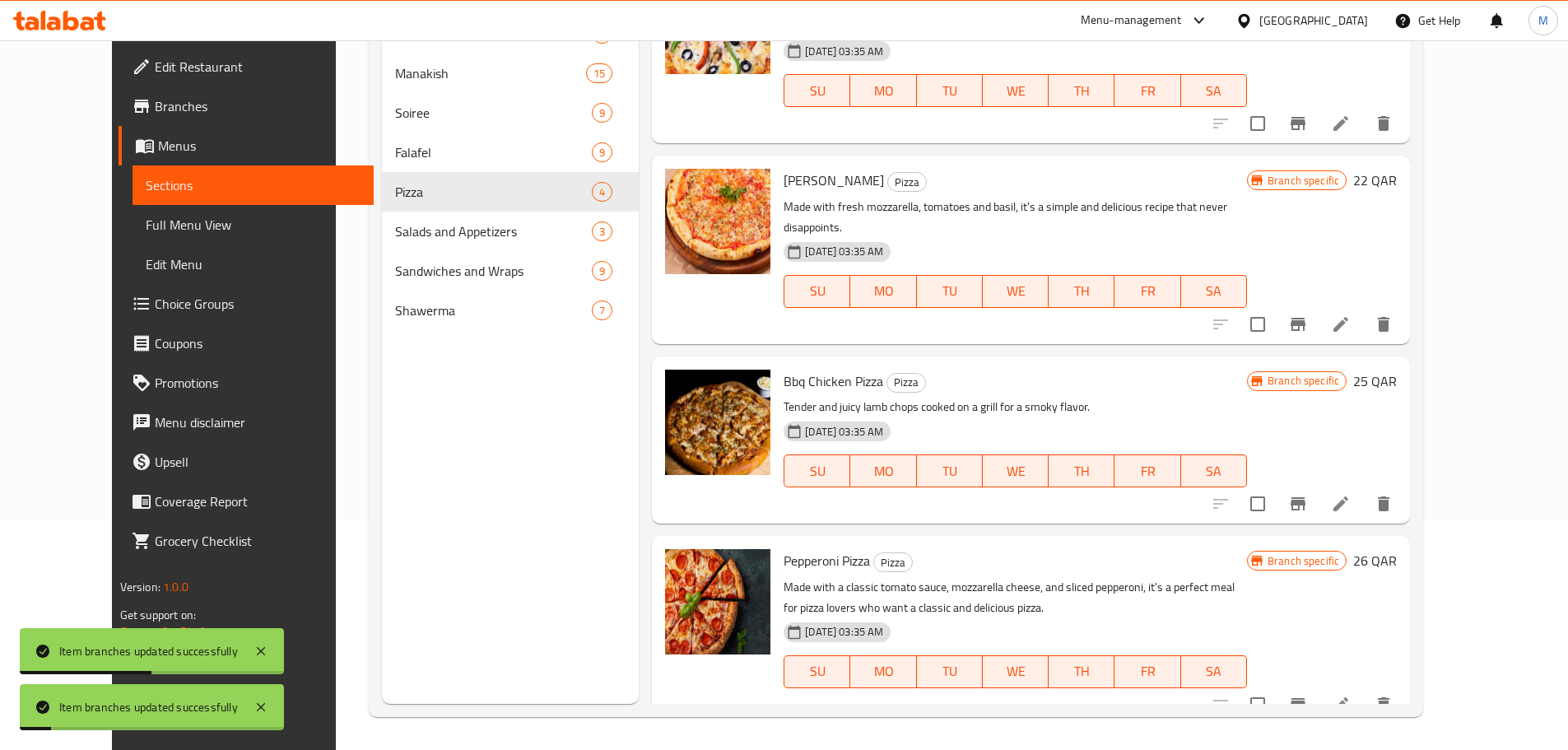
click at [1030, 577] on p "Made with a classic tomato sauce, mozzarella cheese, and sliced pepperoni, it's…" at bounding box center [1016, 597] width 463 height 41
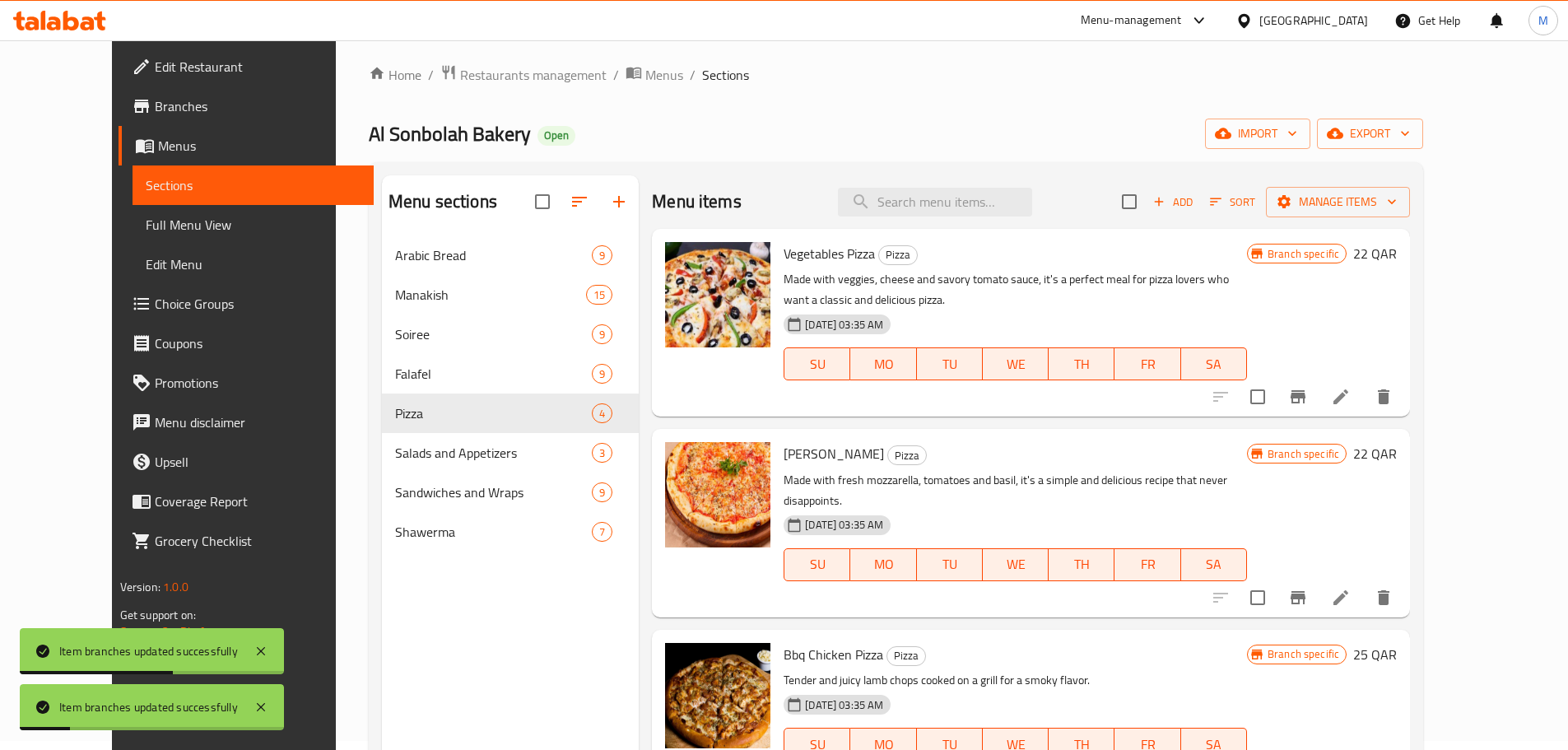
scroll to position [0, 0]
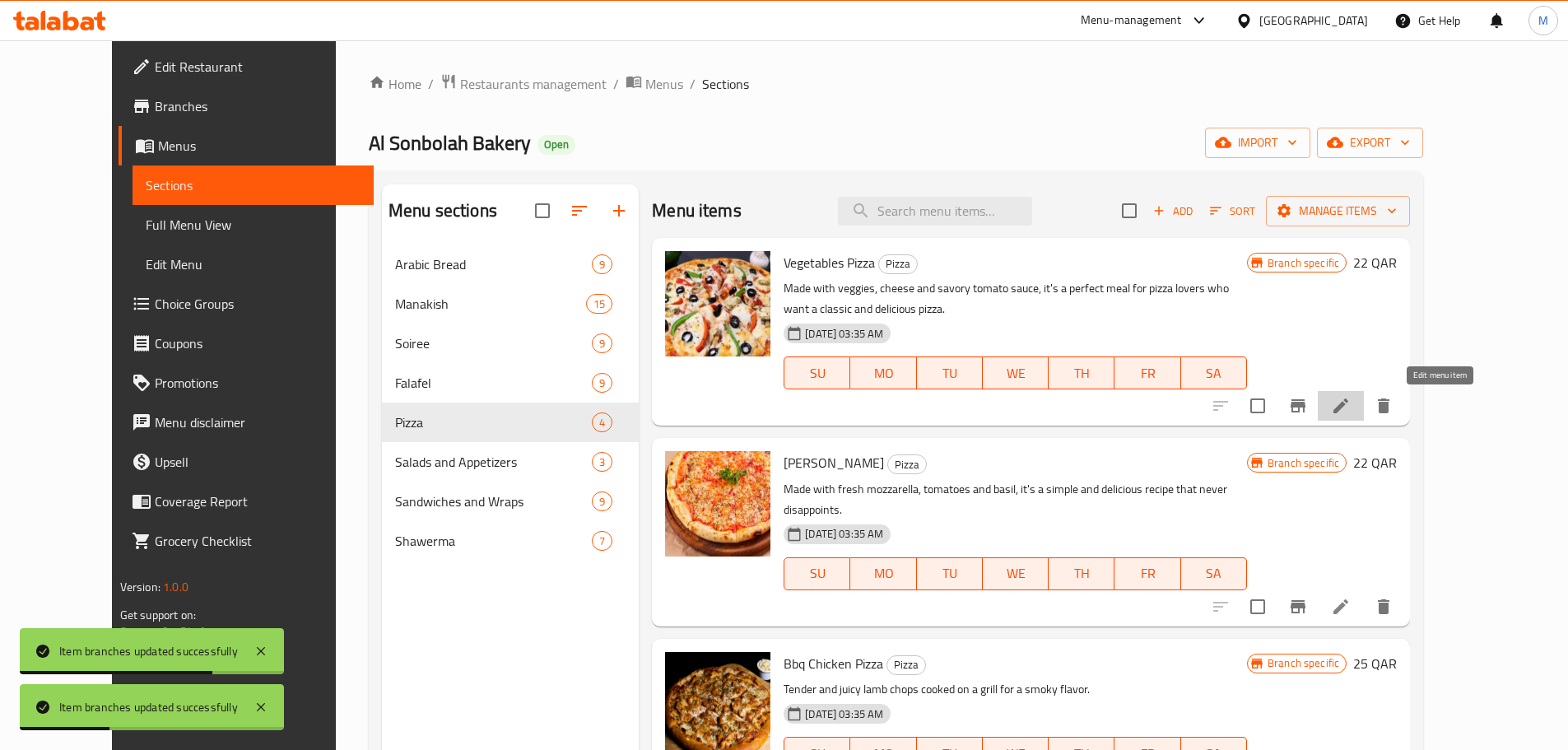
click at [1350, 396] on icon at bounding box center [1341, 406] width 20 height 20
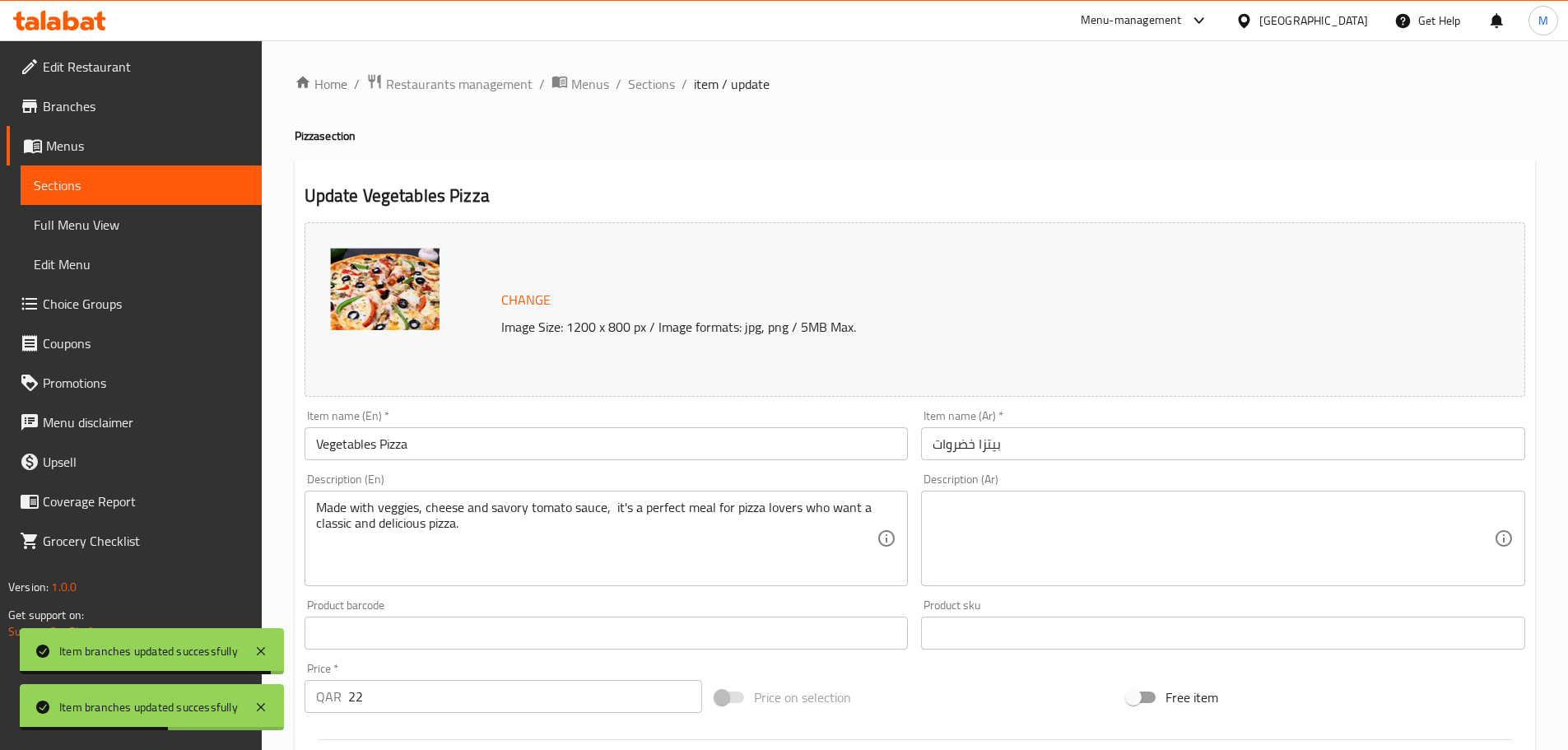
click at [989, 525] on textarea at bounding box center [1212, 538] width 561 height 78
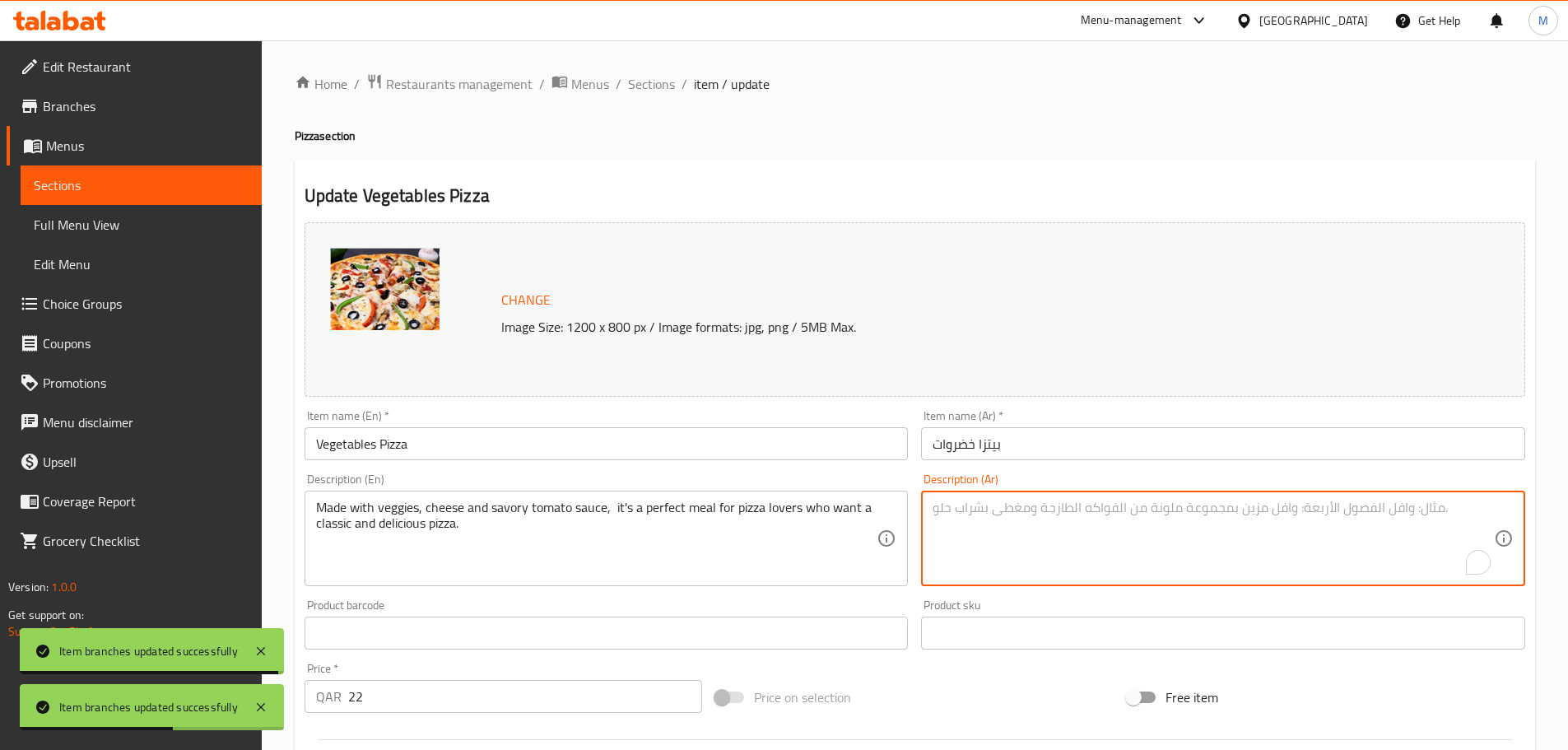
paste textarea "موزاريلا,فلفل اخضر,زيتون أسود,صلصة طماطم(95غم)"
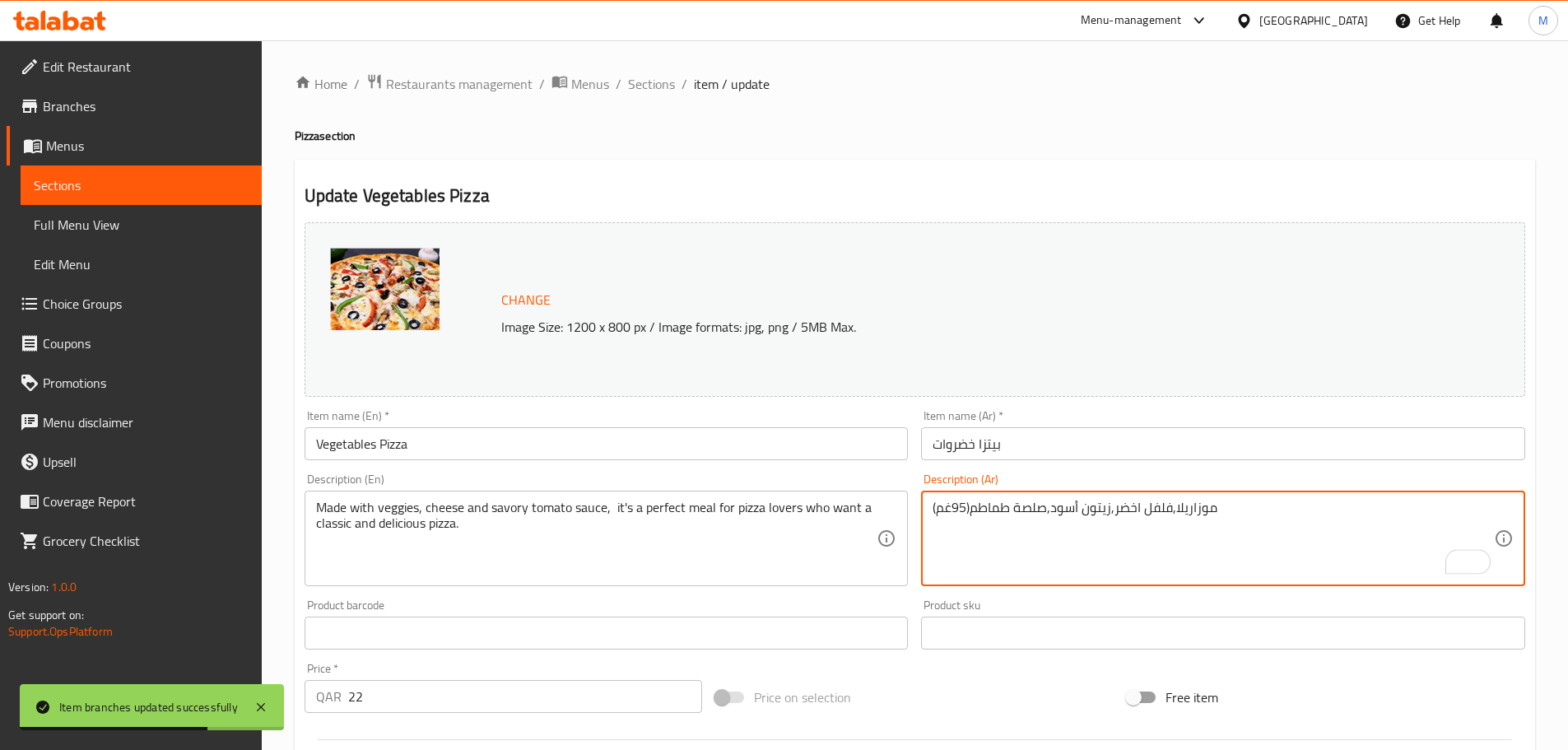
type textarea "موزاريلا,فلفل اخضر,زيتون أسود,صلصة طماطم(95غم)"
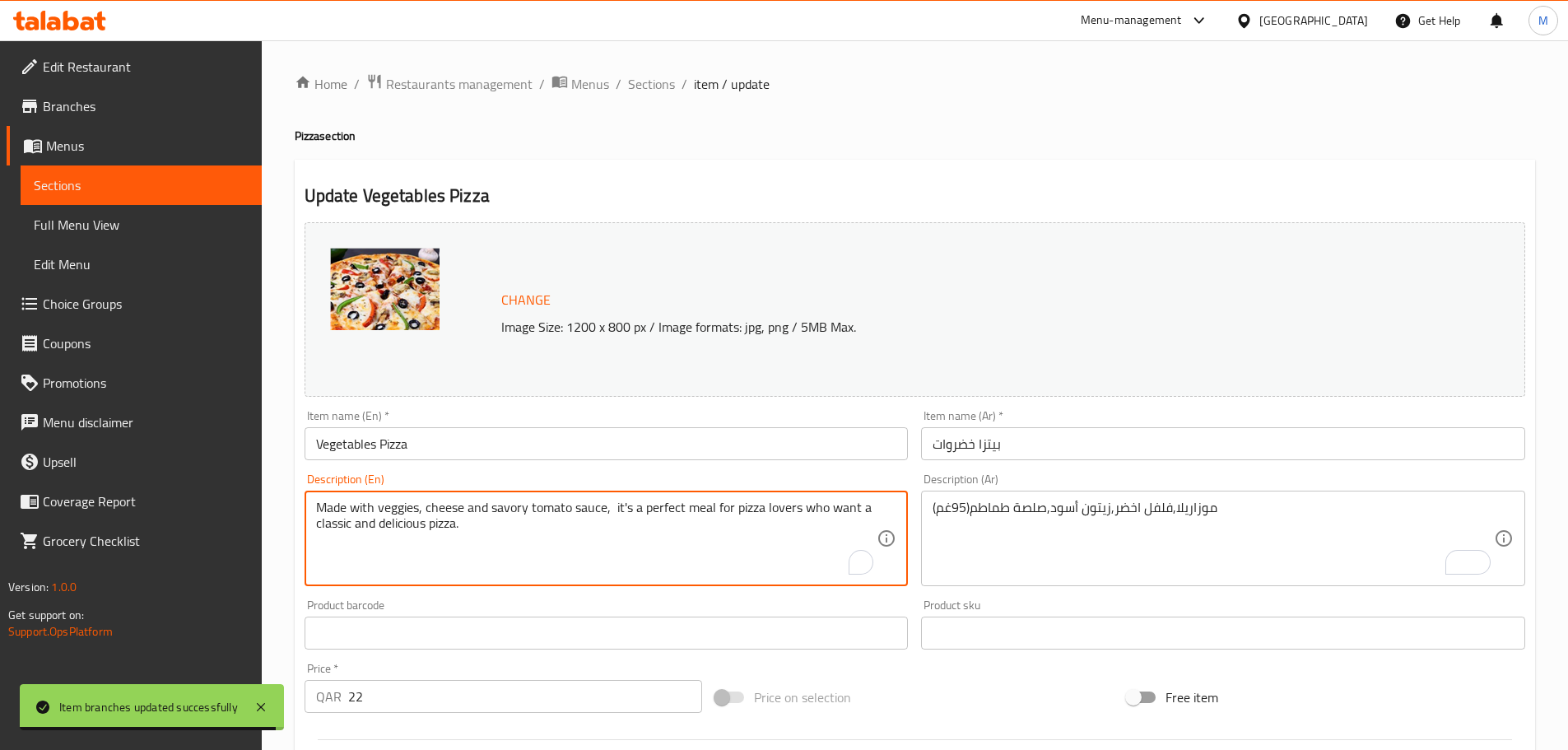
paste textarea "ozzarella, green pepper, black olives, tomato sauce (95g)"
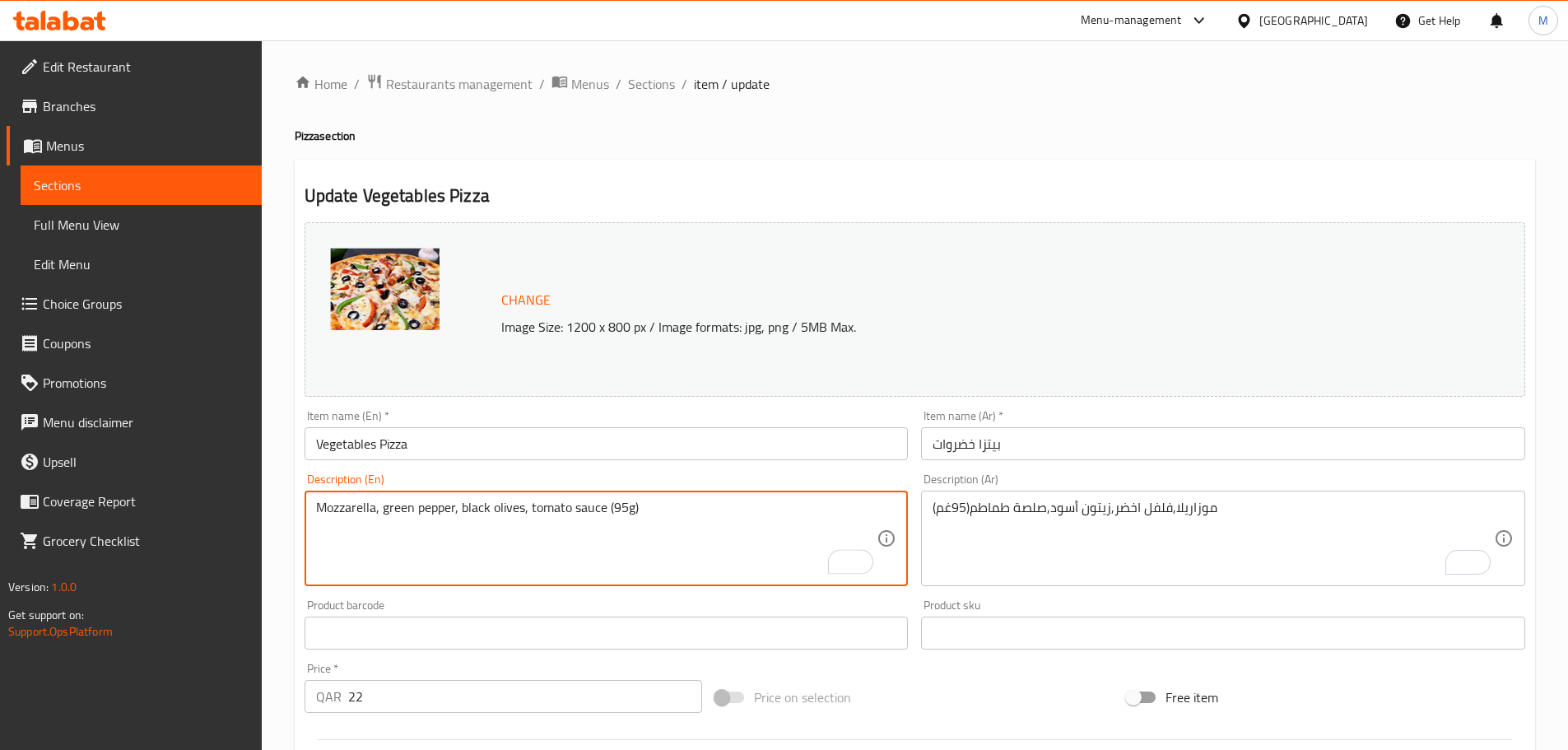
type textarea "Mozzarella, green pepper, black olives, tomato sauce (95g)"
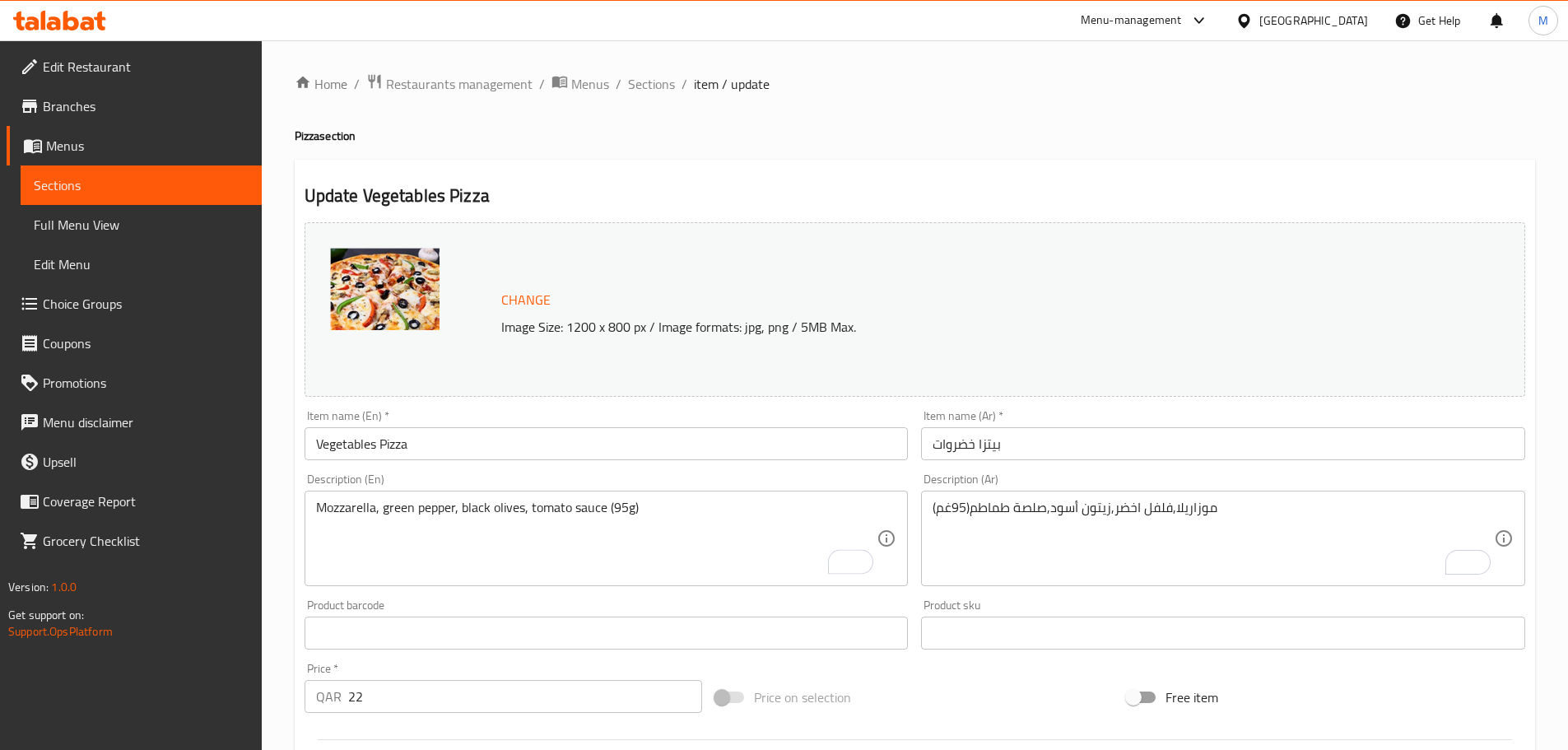
click at [287, 500] on div "Home / Restaurants management / Menus / Sections / item / update Pizza section …" at bounding box center [915, 614] width 1306 height 1146
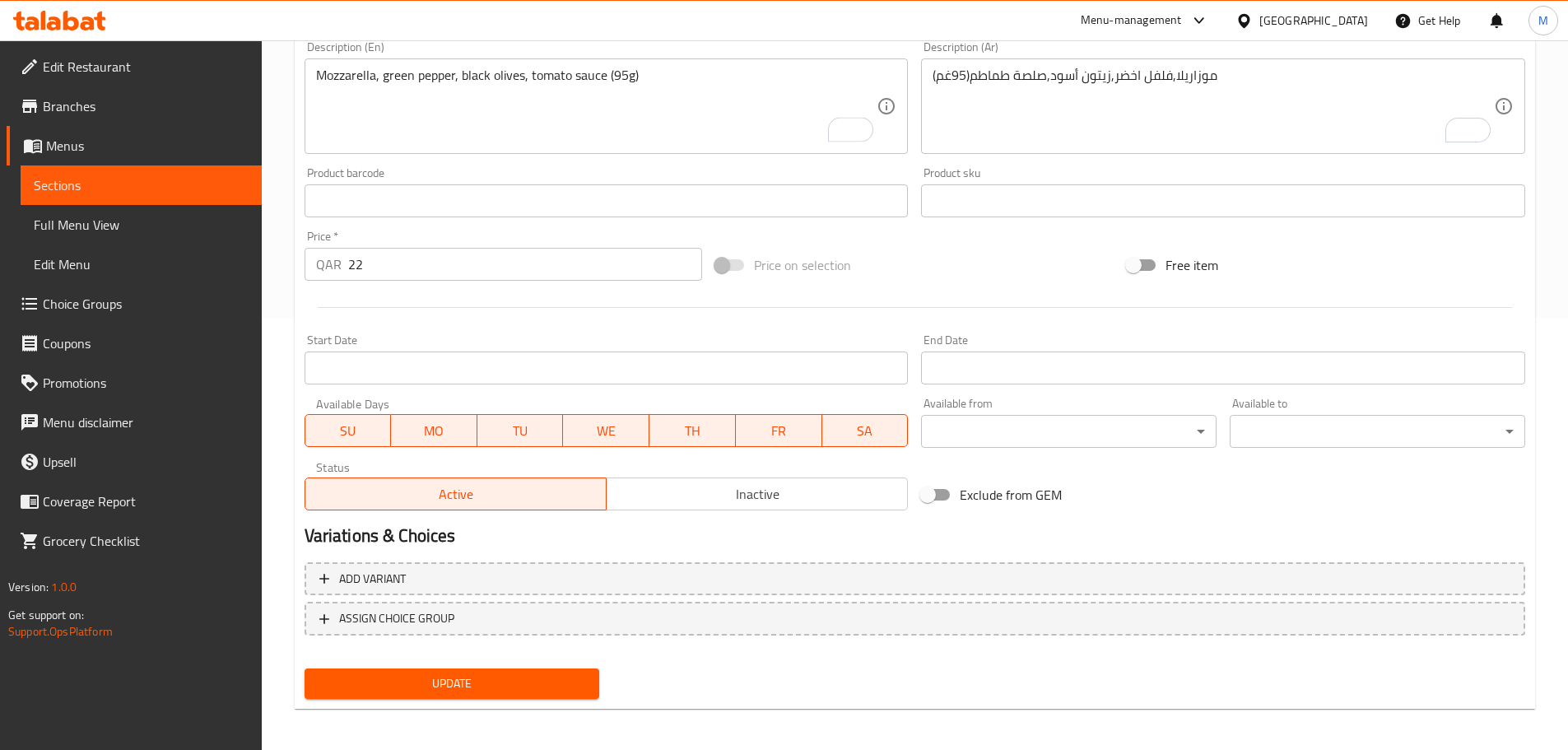
scroll to position [437, 0]
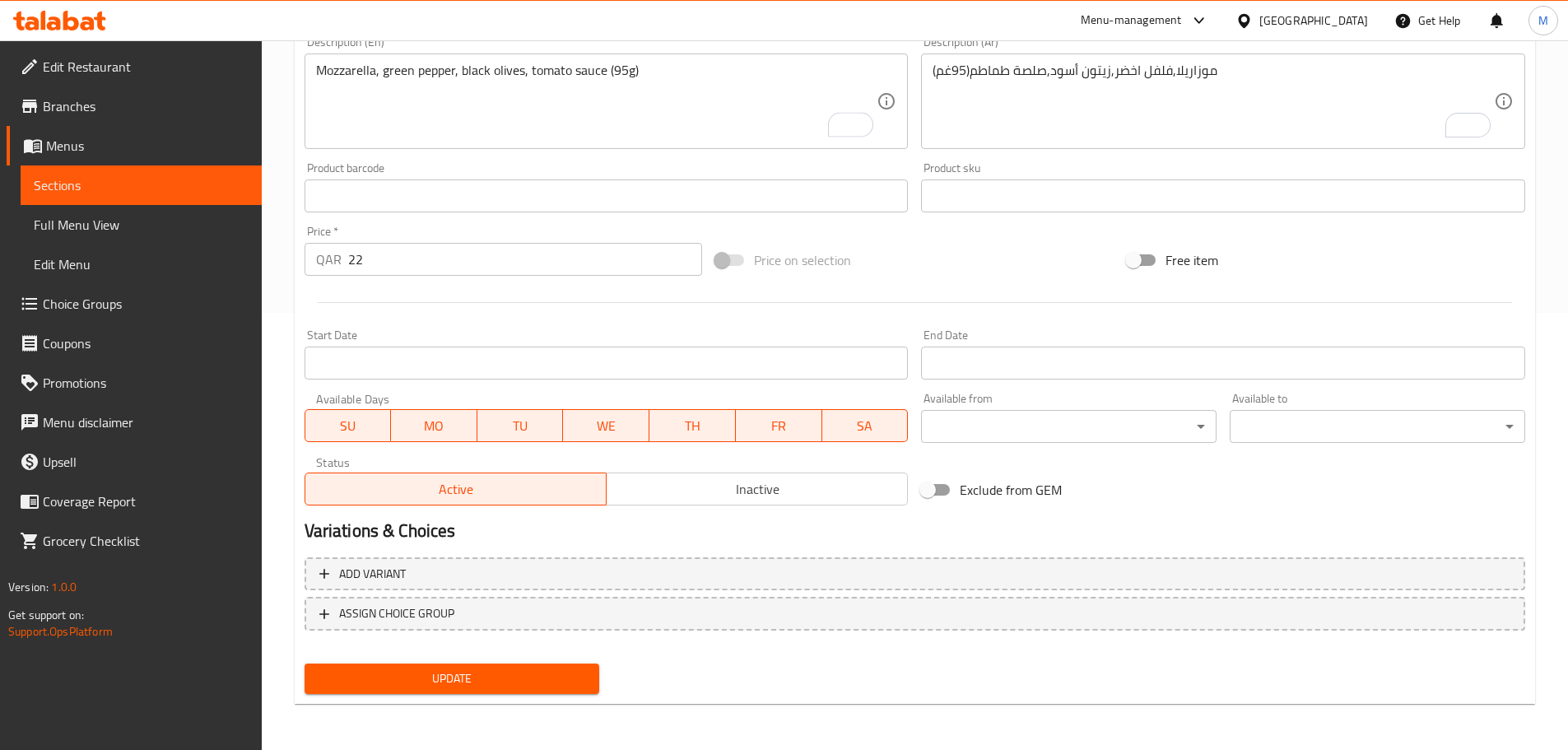
click at [450, 674] on span "Update" at bounding box center [452, 679] width 269 height 21
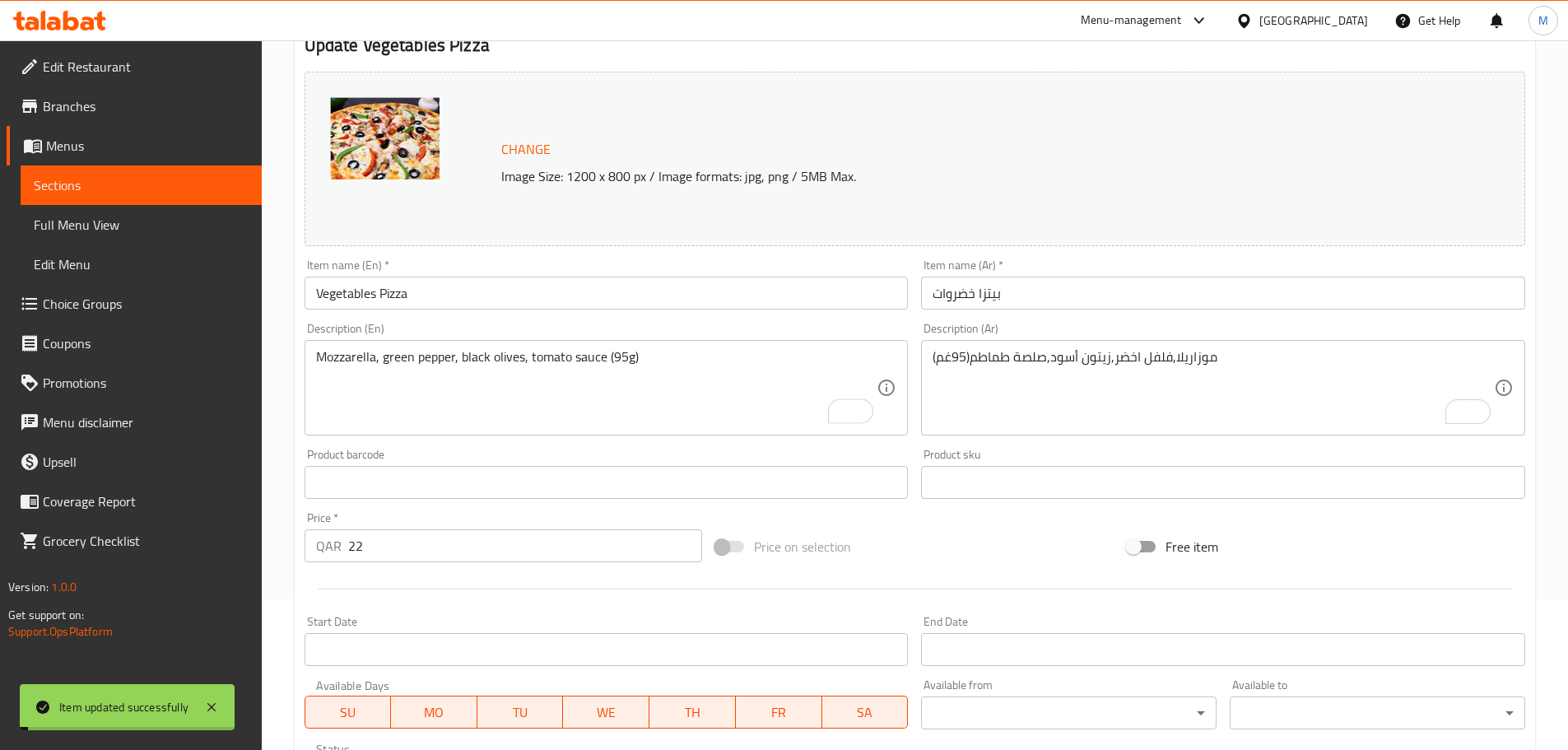
scroll to position [0, 0]
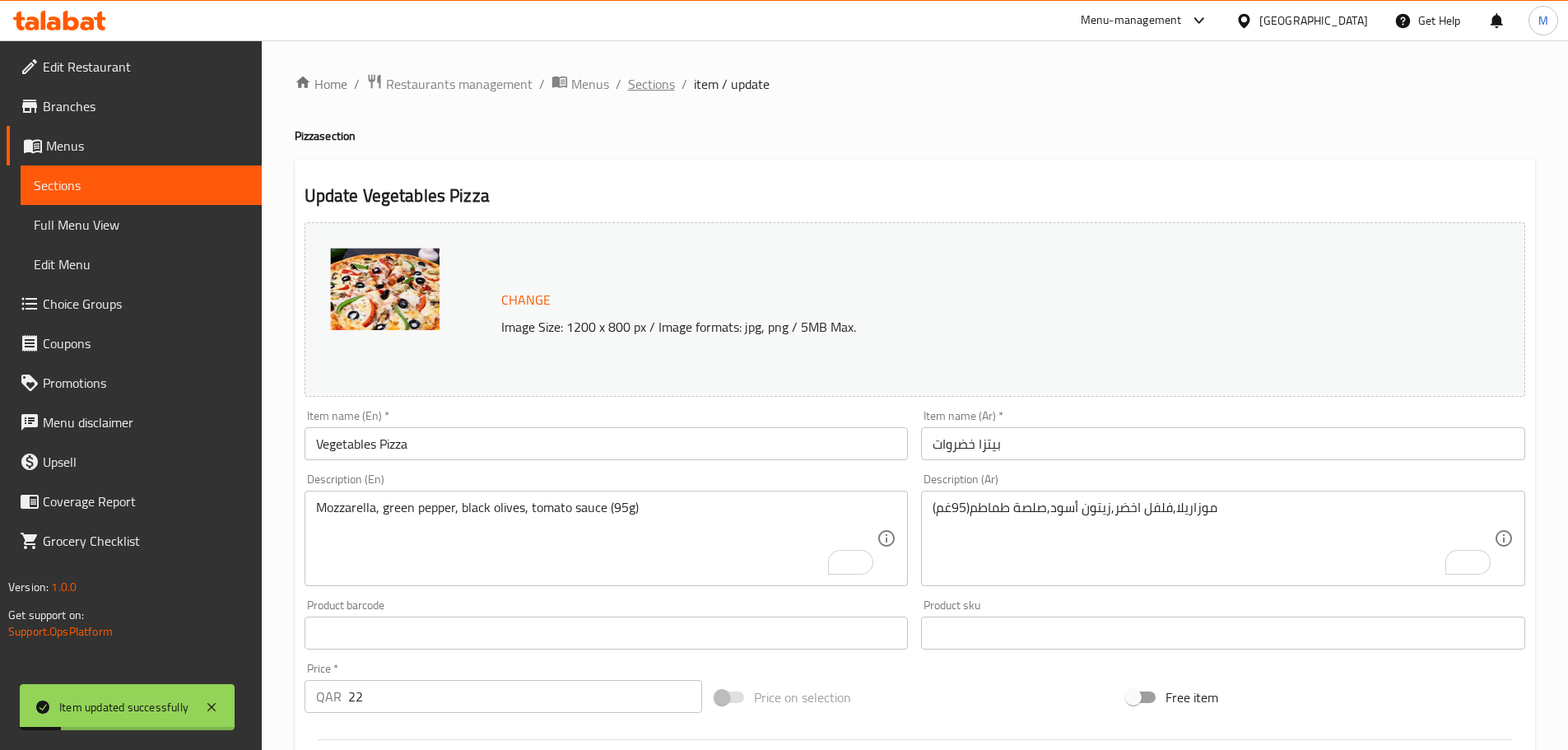
click at [656, 80] on span "Sections" at bounding box center [651, 83] width 47 height 20
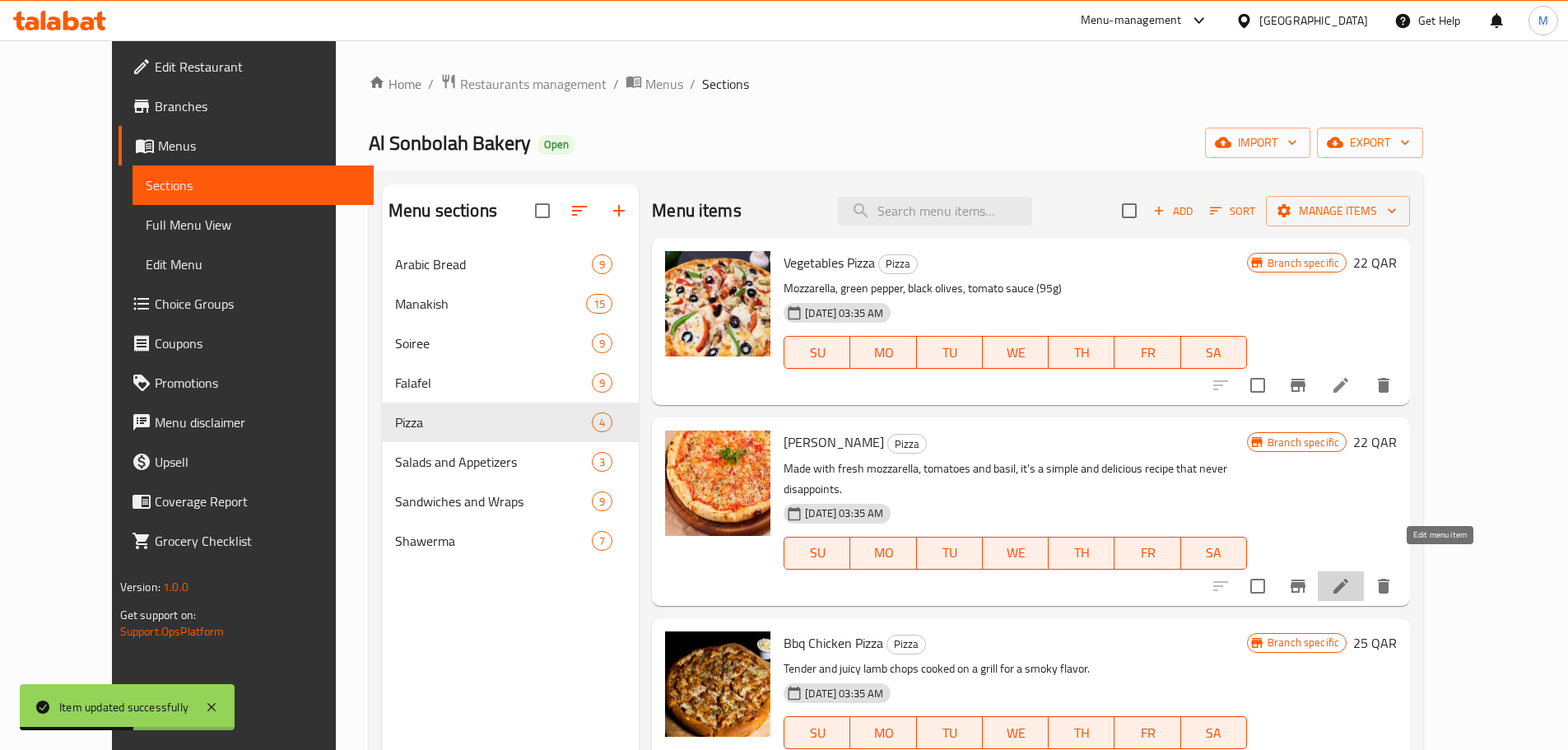
click at [1349, 578] on icon at bounding box center [1341, 585] width 15 height 15
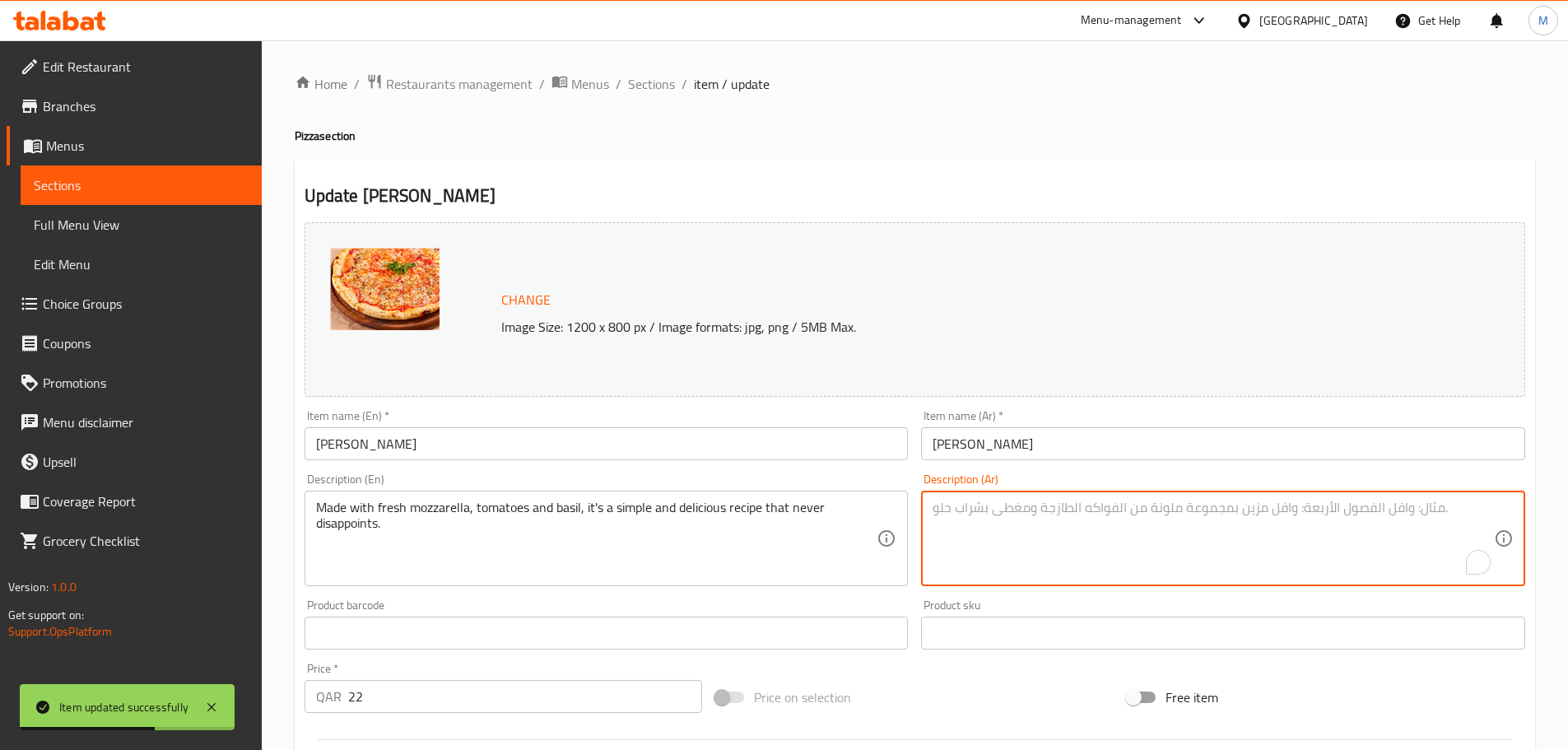
click at [1008, 512] on textarea "To enrich screen reader interactions, please activate Accessibility in Grammarl…" at bounding box center [1212, 538] width 561 height 78
paste textarea "صلصة طماطم,بهارات,جبنة موزاريلا,زعتر ناشف(95غم)"
type textarea "صلصة طماطم,بهارات,جبنة موزاريلا,زعتر ناشف(95غم)"
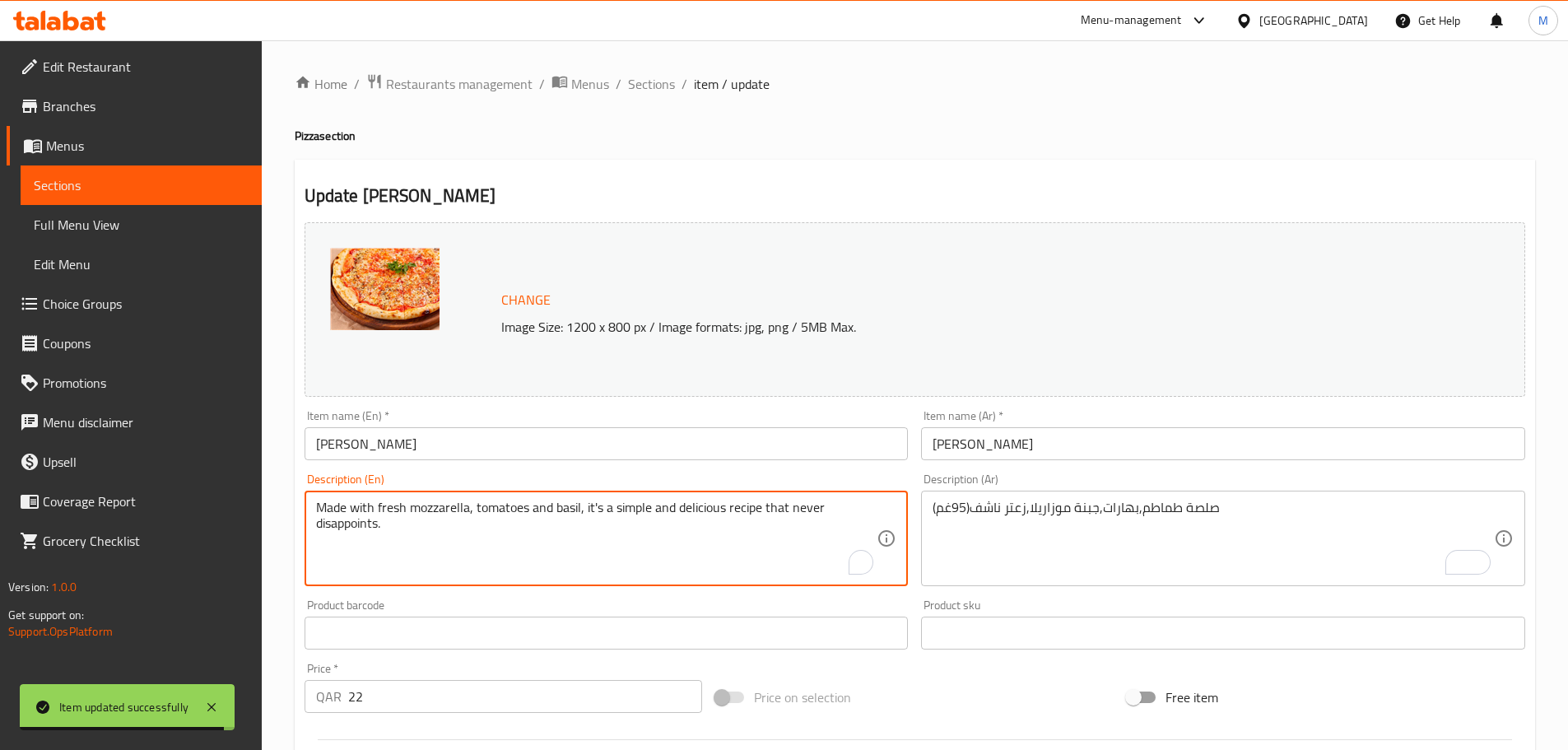
paste textarea "Tomato sauce, spices, mozzarella cheese, dried thyme (95g)"
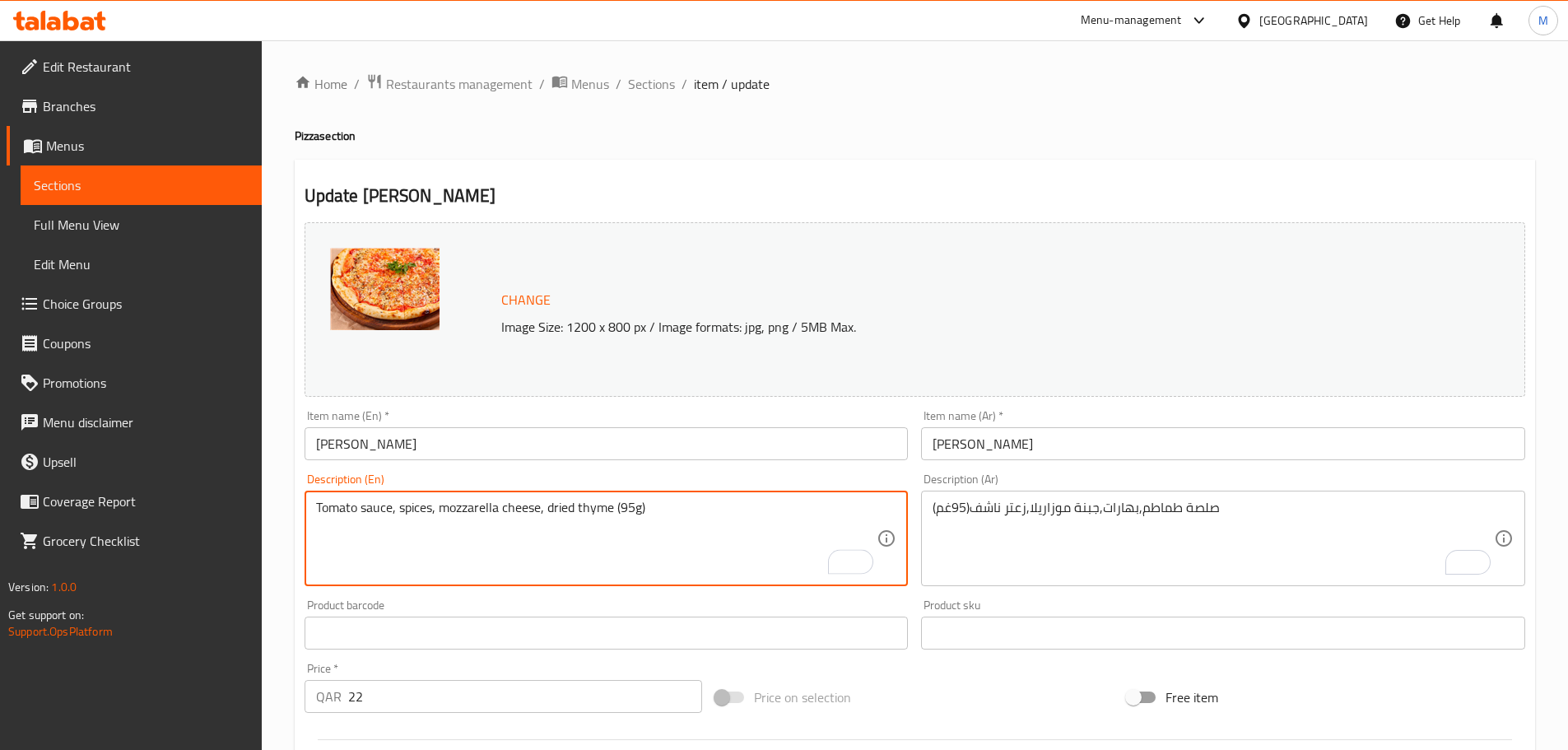
type textarea "Tomato sauce, spices, mozzarella cheese, dried thyme (95g)"
click at [1378, 160] on div "Update Margherita Pizza Change Image Size: 1200 x 800 px / Image formats: jpg, …" at bounding box center [915, 650] width 1240 height 982
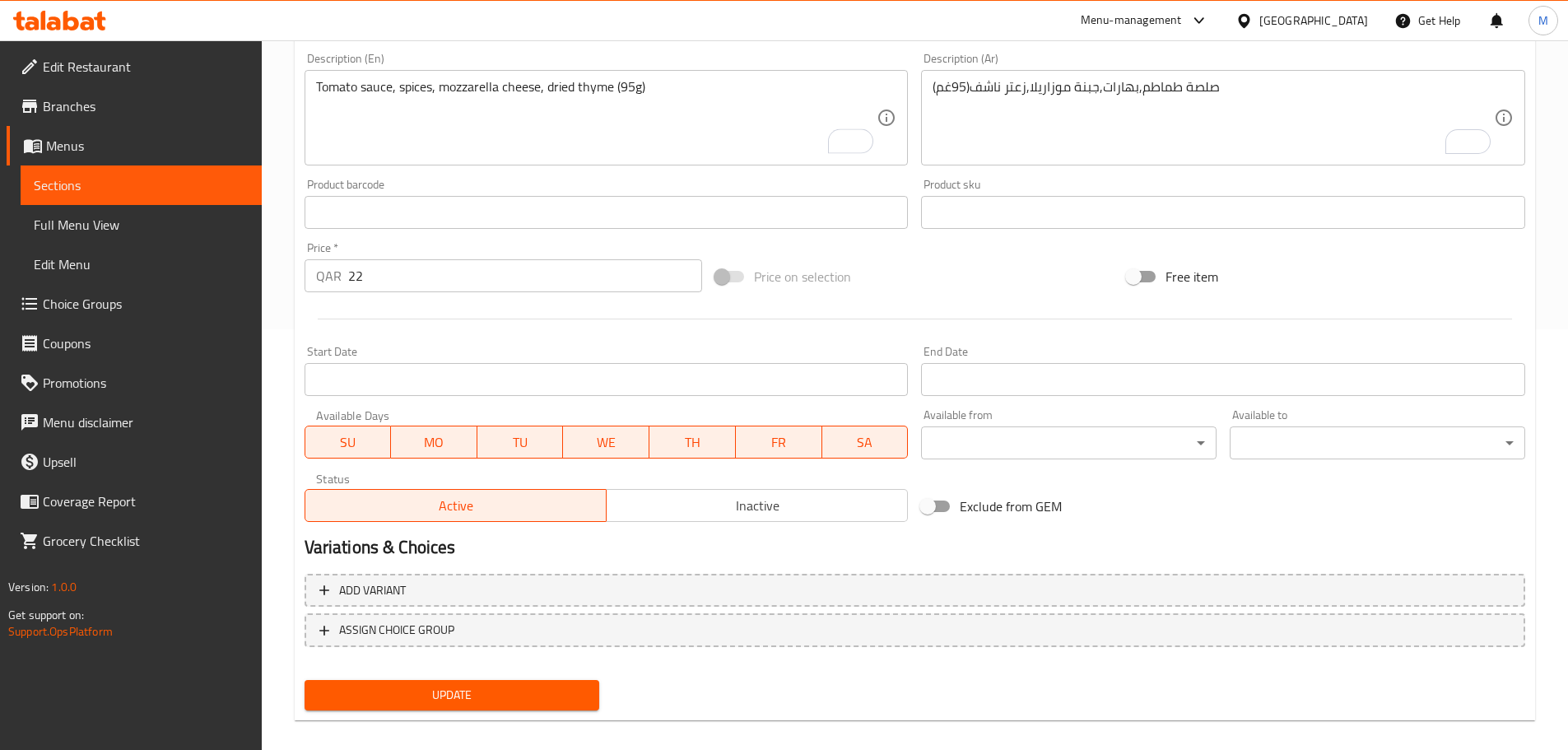
scroll to position [437, 0]
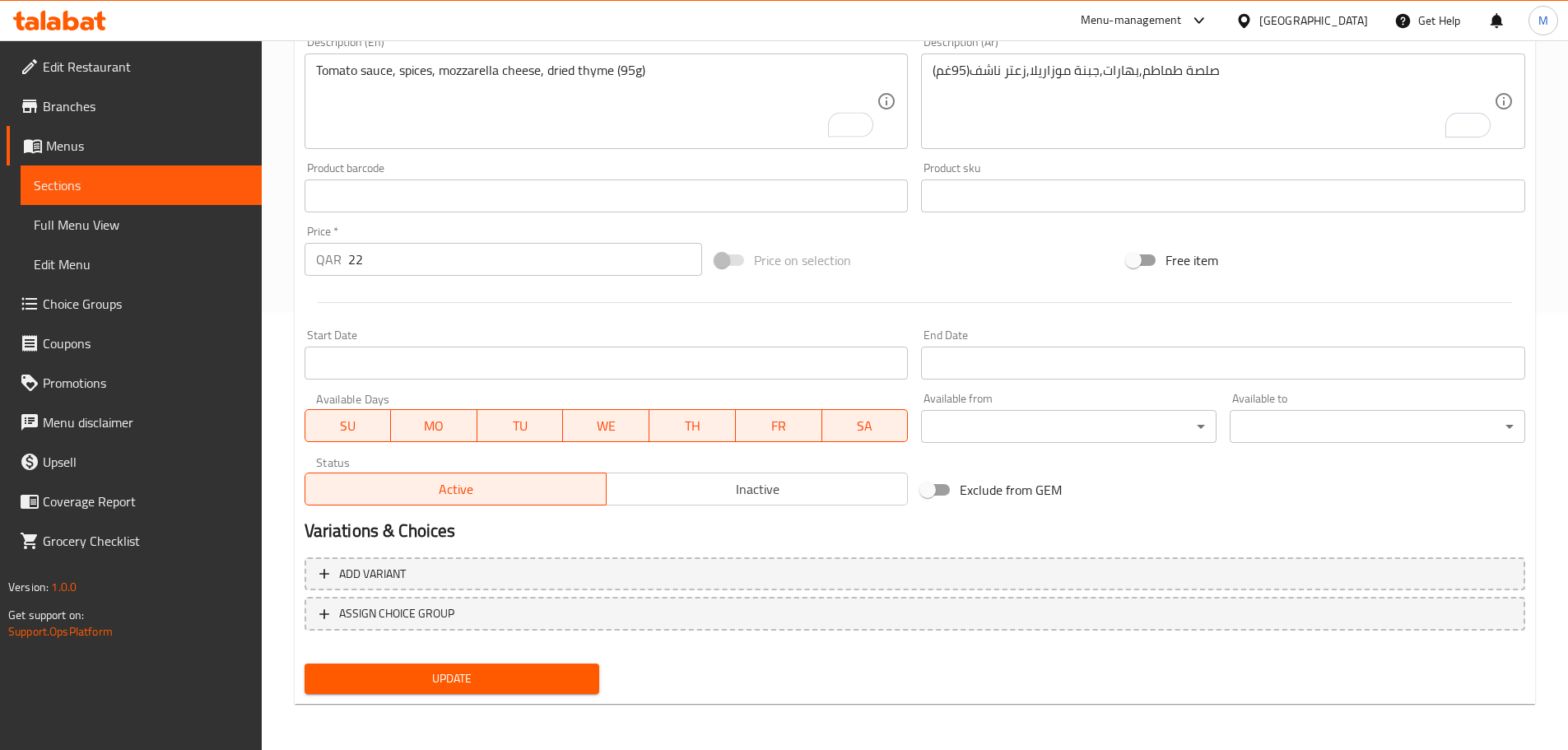
click at [491, 678] on span "Update" at bounding box center [452, 679] width 269 height 21
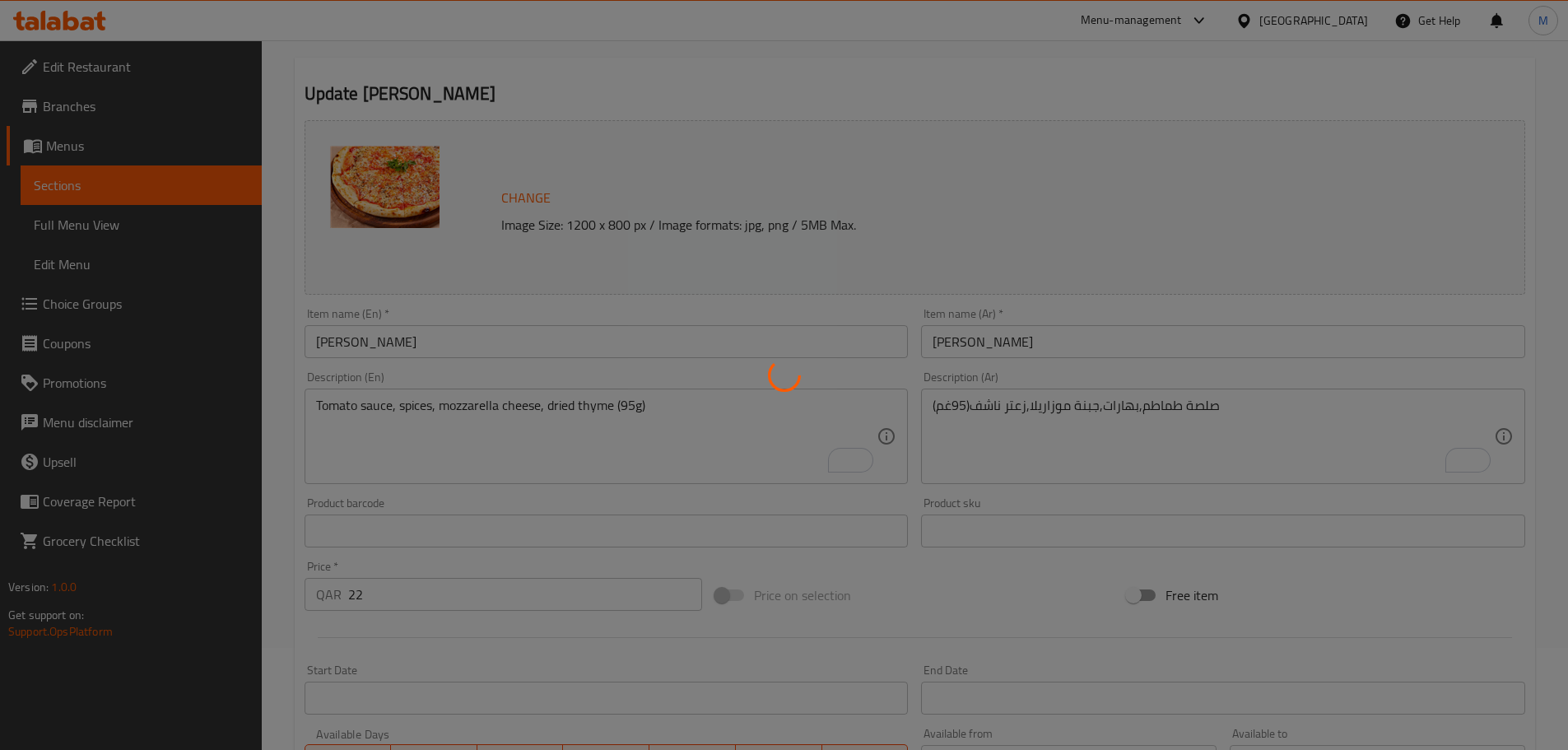
scroll to position [0, 0]
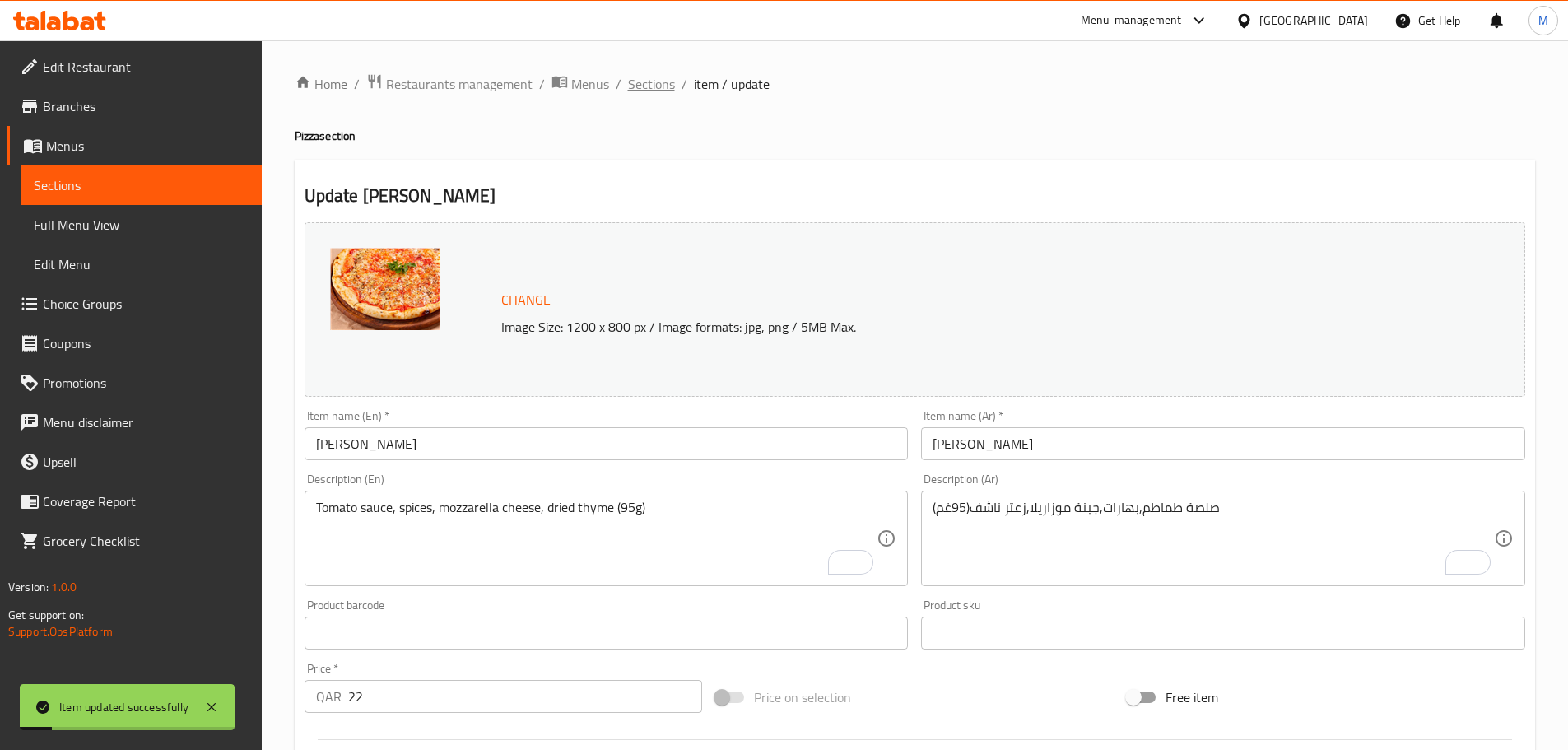
click at [643, 82] on span "Sections" at bounding box center [651, 83] width 47 height 20
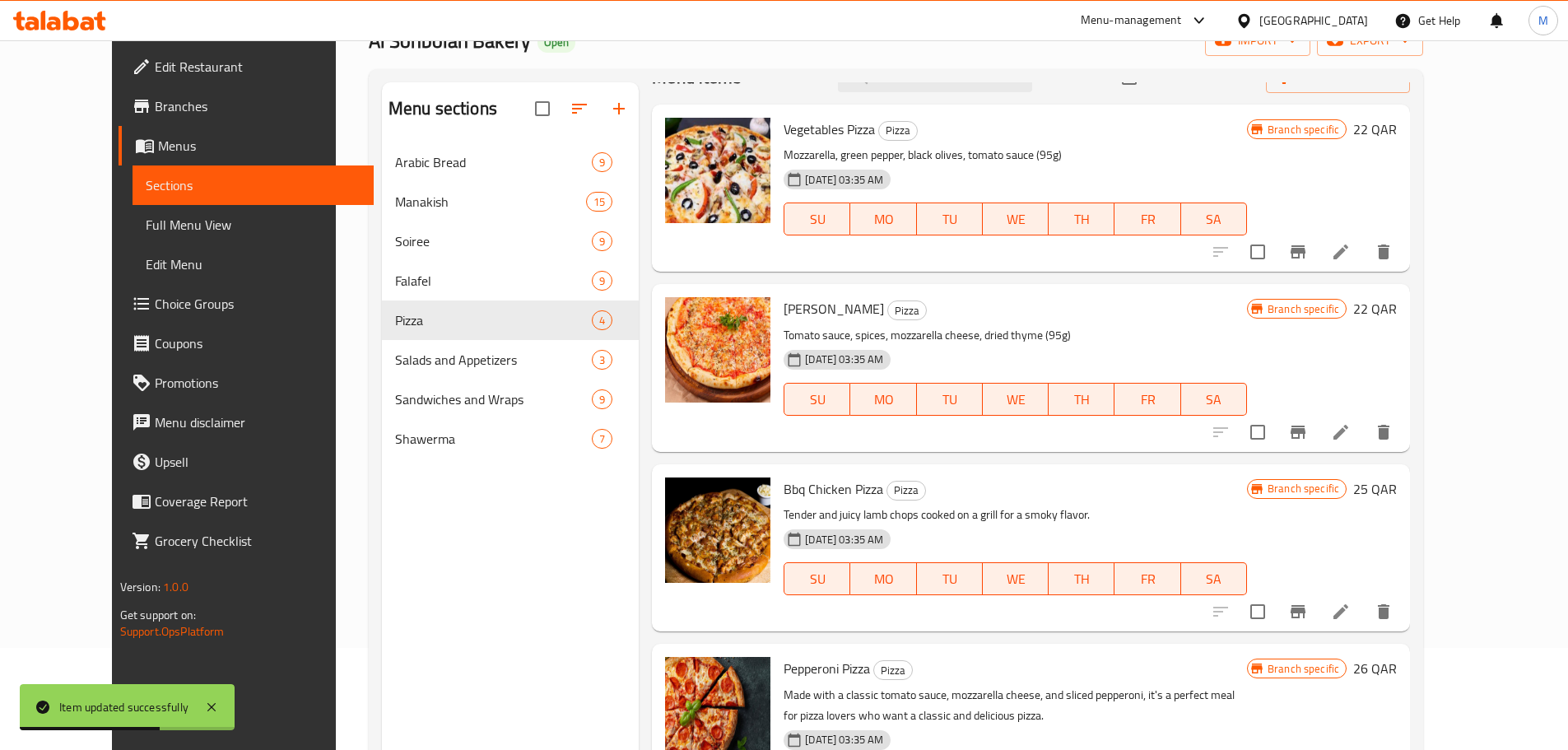
scroll to position [231, 0]
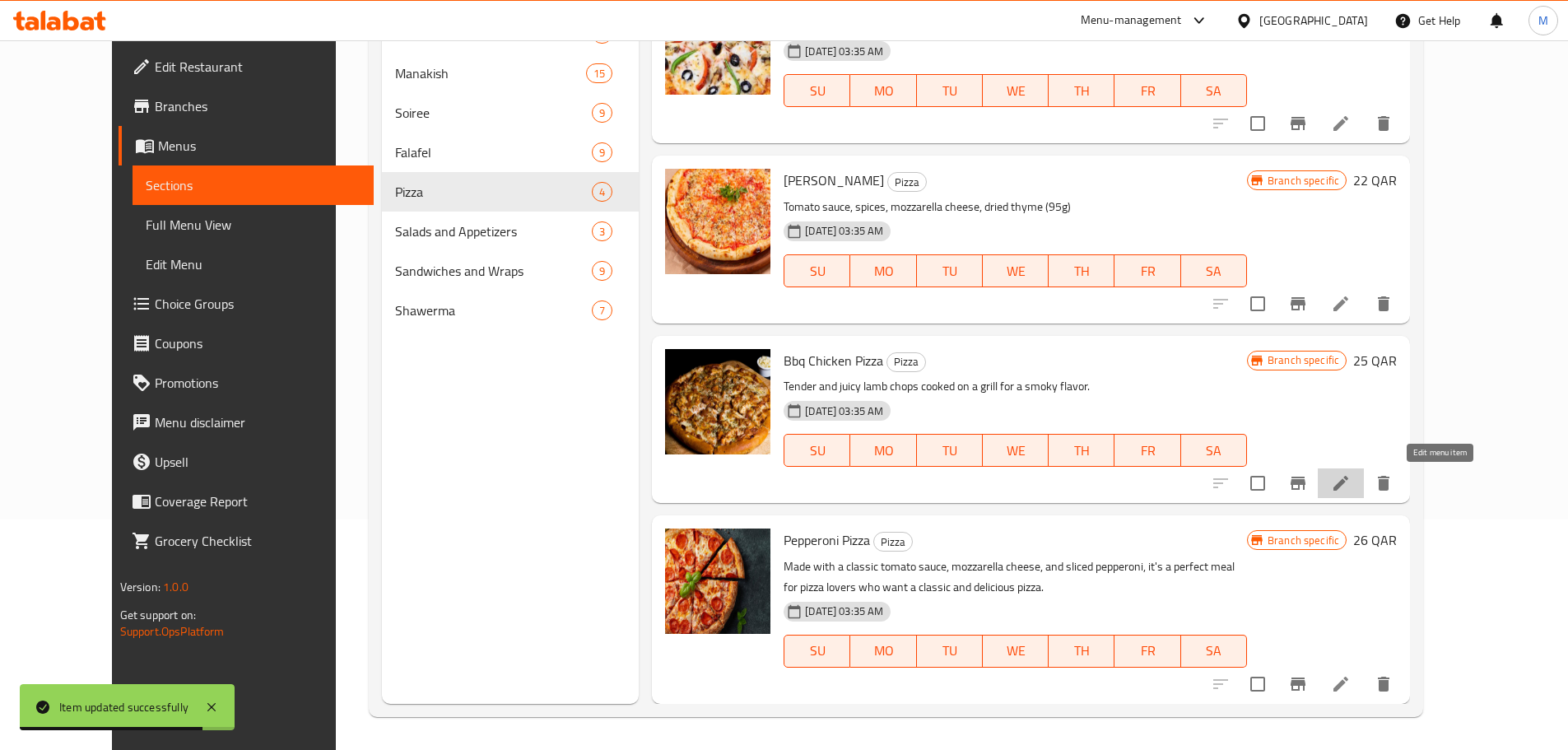
click at [1350, 480] on icon at bounding box center [1341, 483] width 20 height 20
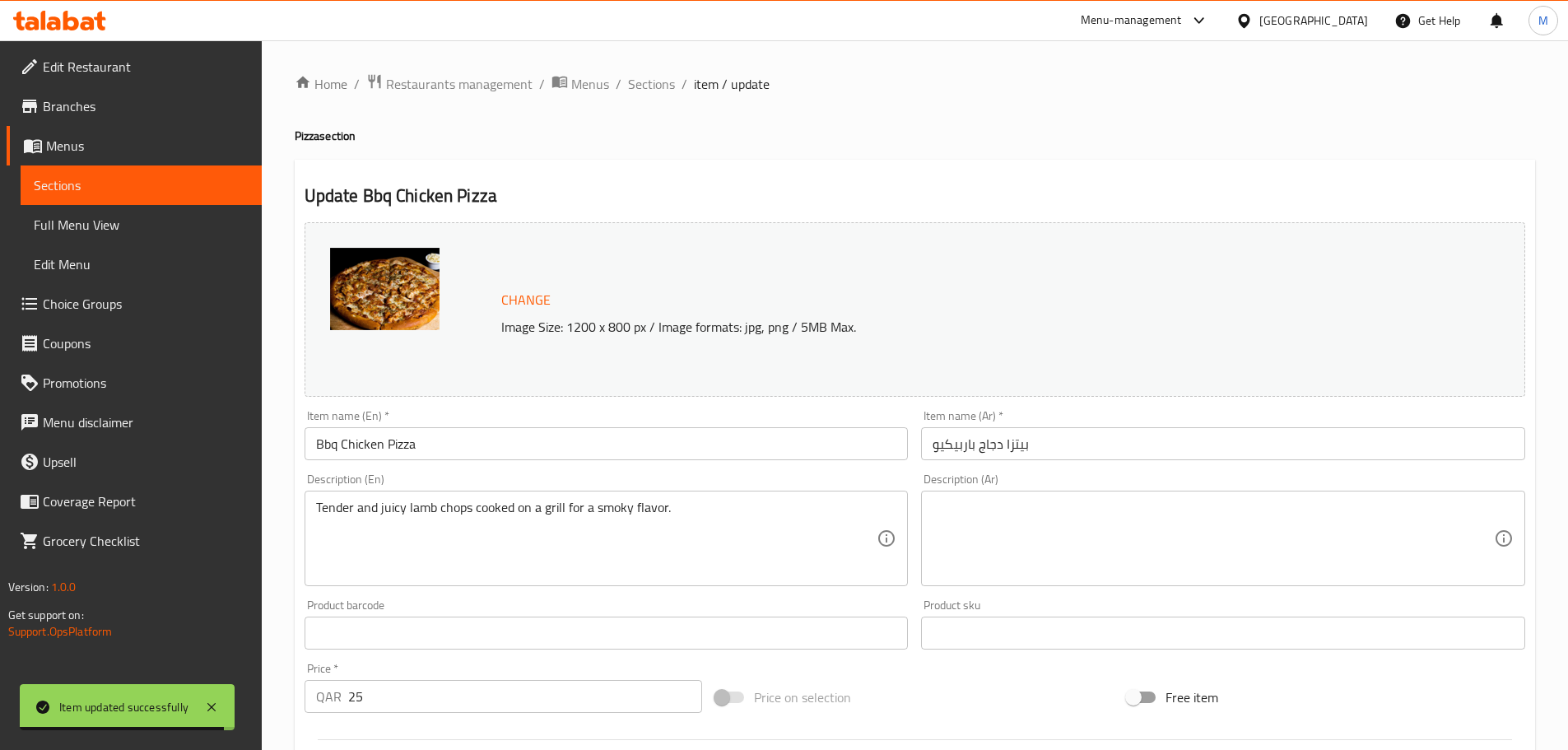
click at [1066, 524] on textarea at bounding box center [1212, 538] width 561 height 78
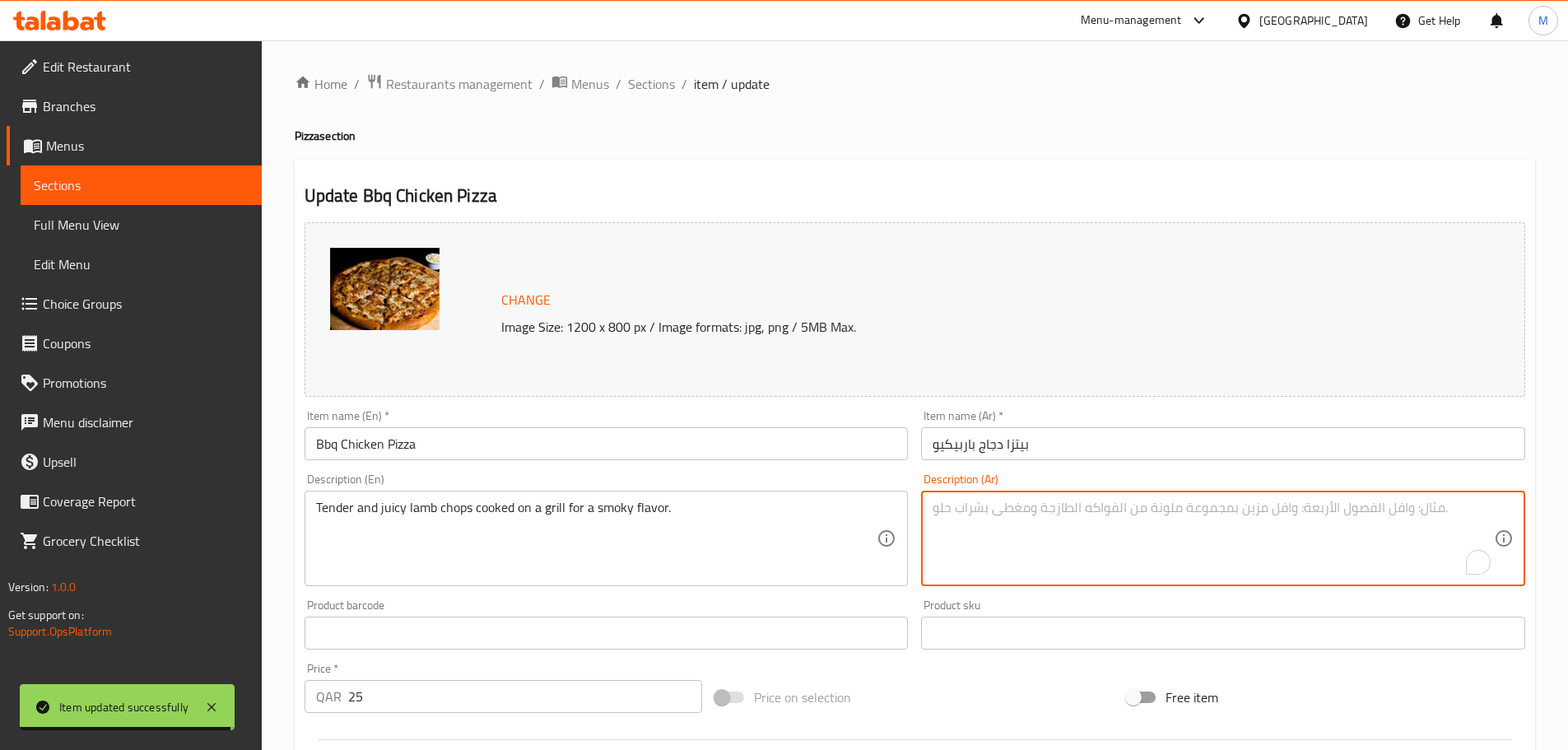
paste textarea "عجين,صلصة طماطم,قطع دجاج مدخن,موزاريلا(200غم)"
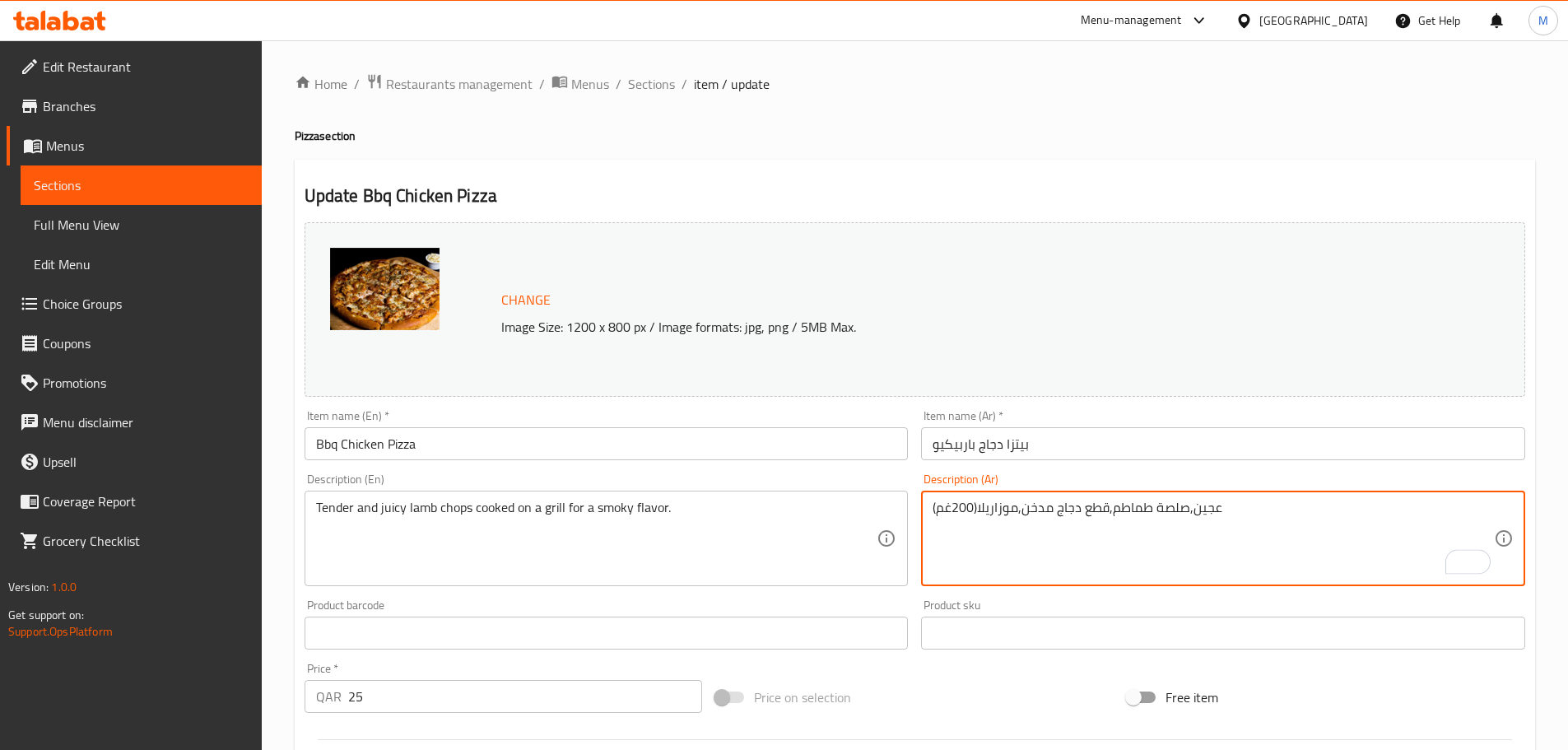
type textarea "عجين,صلصة طماطم,قطع دجاج مدخن,موزاريلا(200غم)"
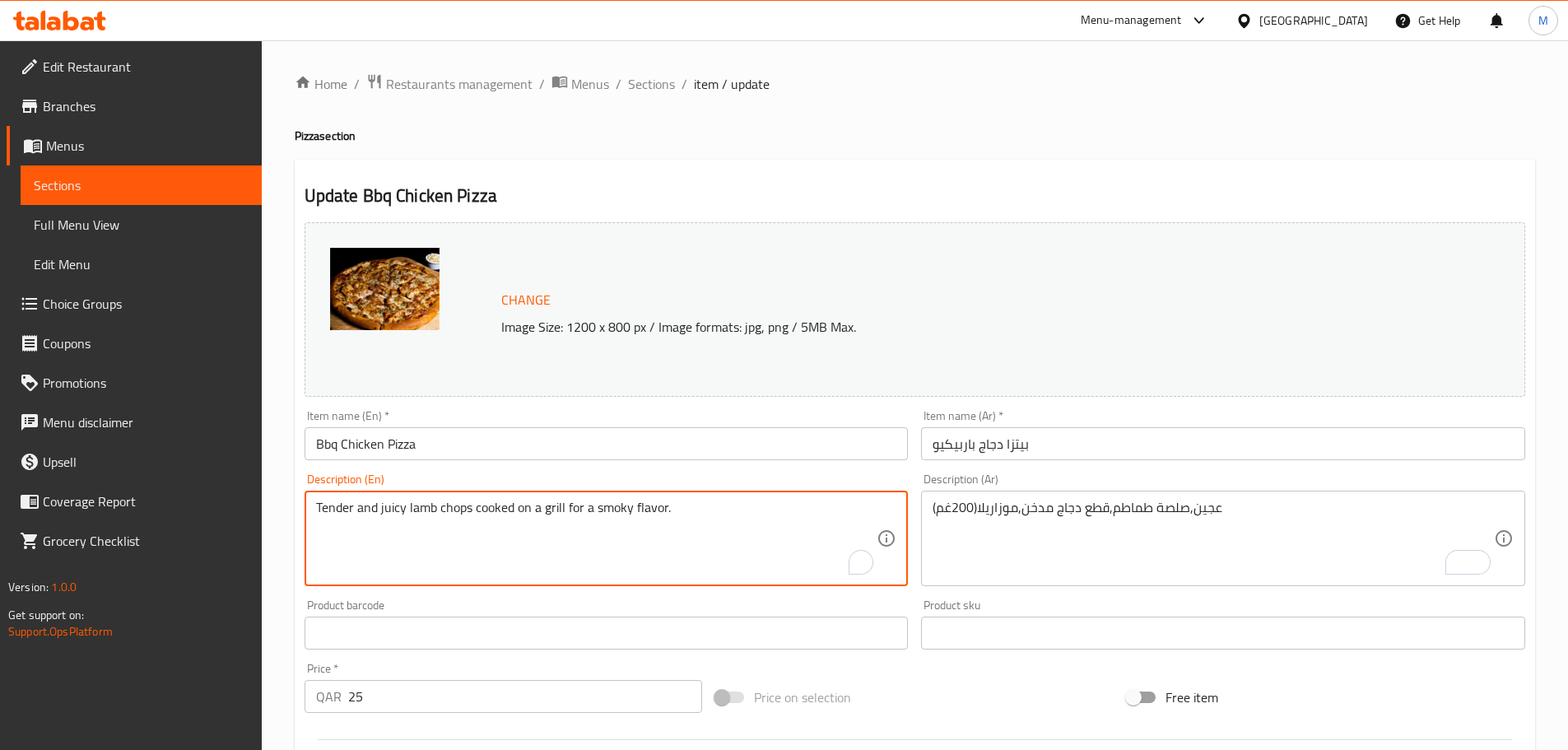
paste textarea "Dough, tomato sauce, smoked chicken pieces, mozzarella (200g)"
type textarea "Dough, tomato sauce, smoked chicken pieces, mozzarella (200g)"
click at [278, 468] on div "Home / Restaurants management / Menus / Sections / item / update Pizza section …" at bounding box center [915, 614] width 1306 height 1146
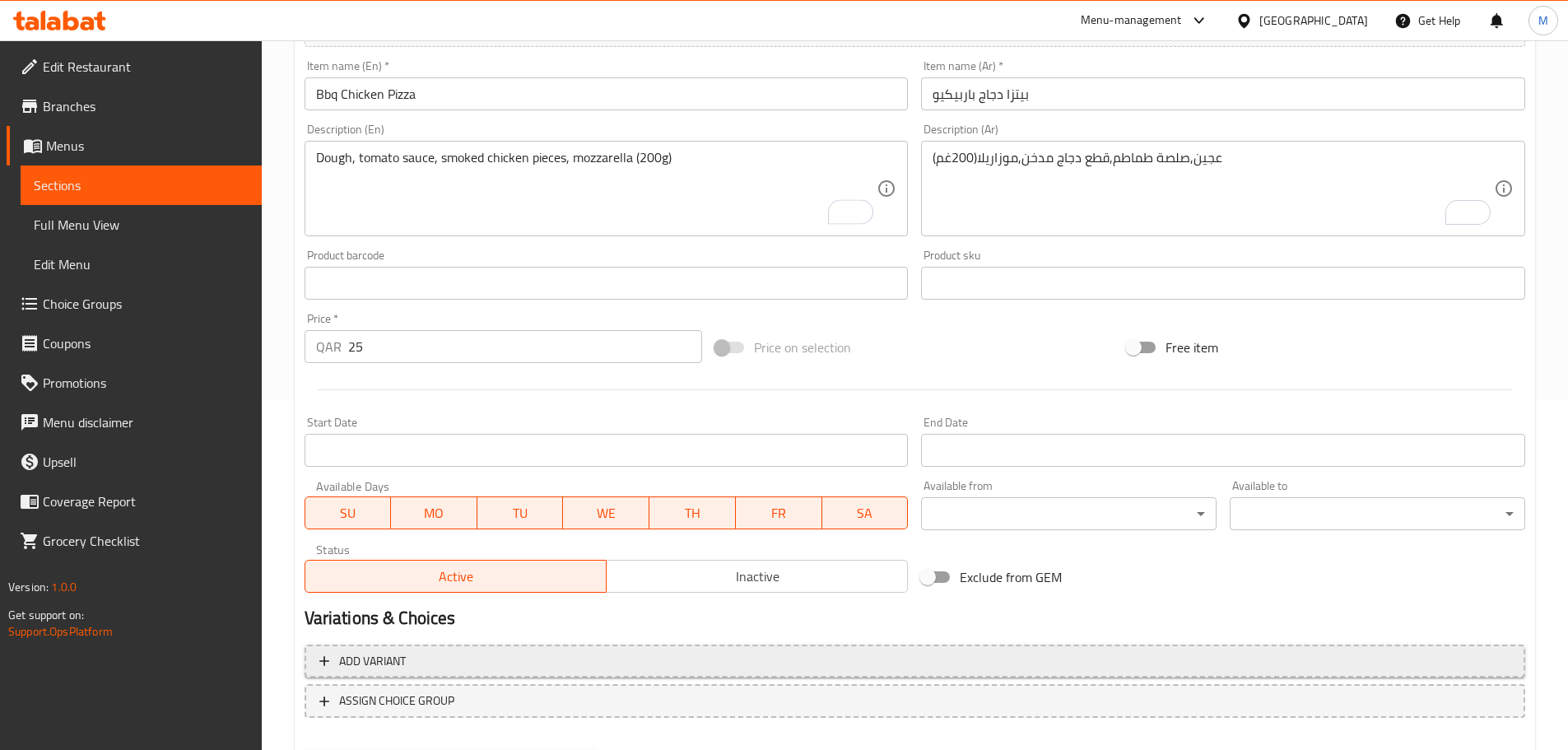
scroll to position [437, 0]
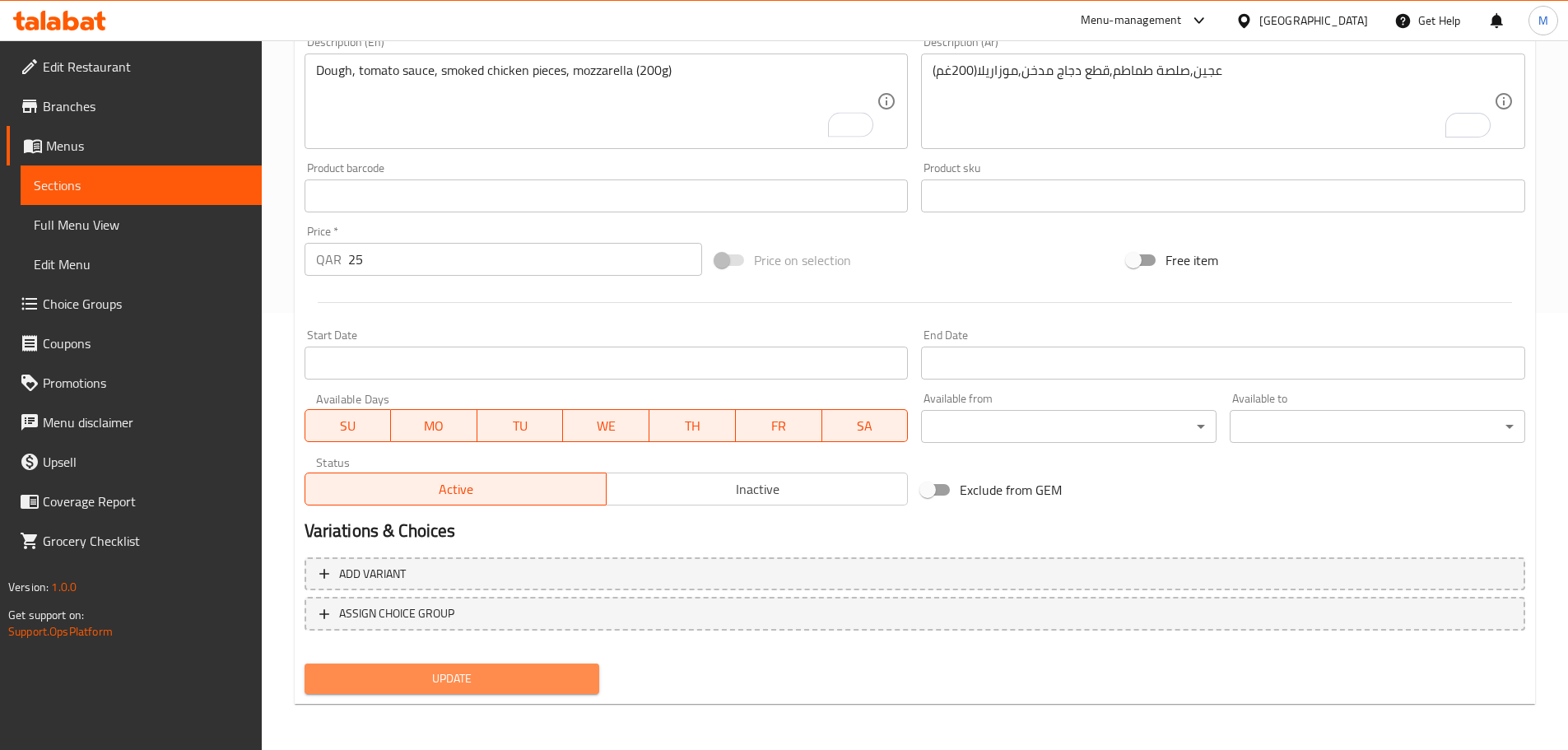
click at [507, 685] on span "Update" at bounding box center [452, 679] width 269 height 21
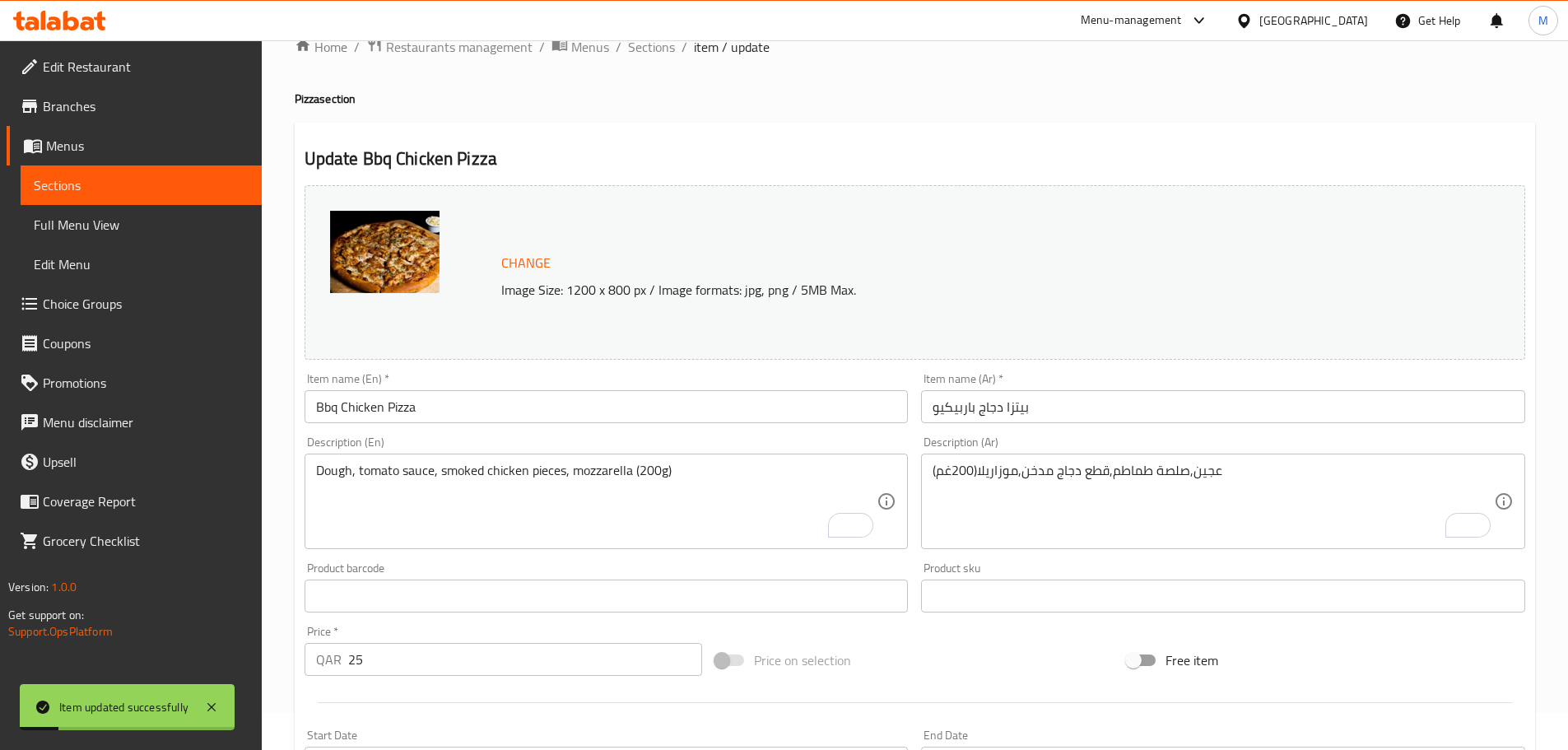
scroll to position [0, 0]
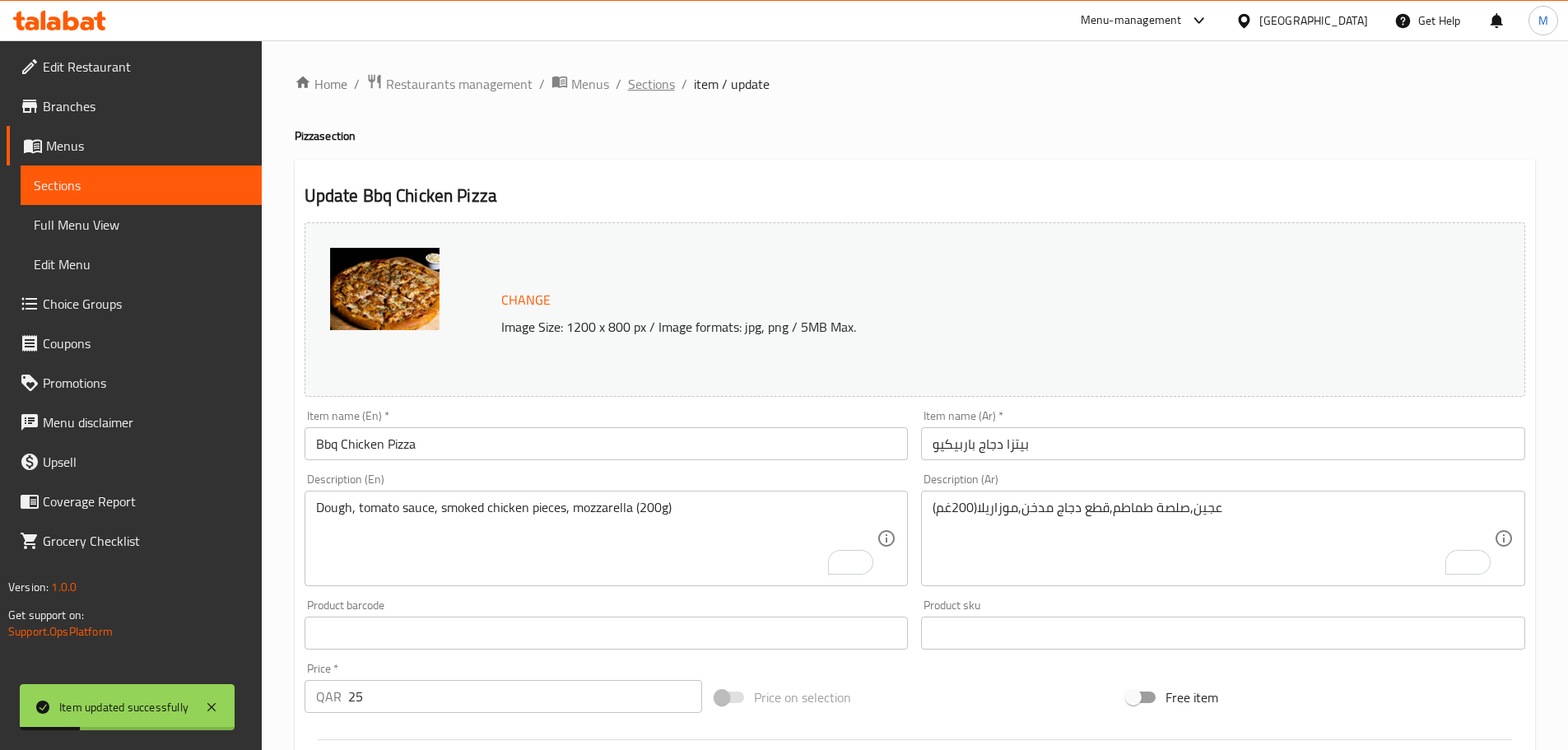
click at [656, 79] on span "Sections" at bounding box center [651, 83] width 47 height 20
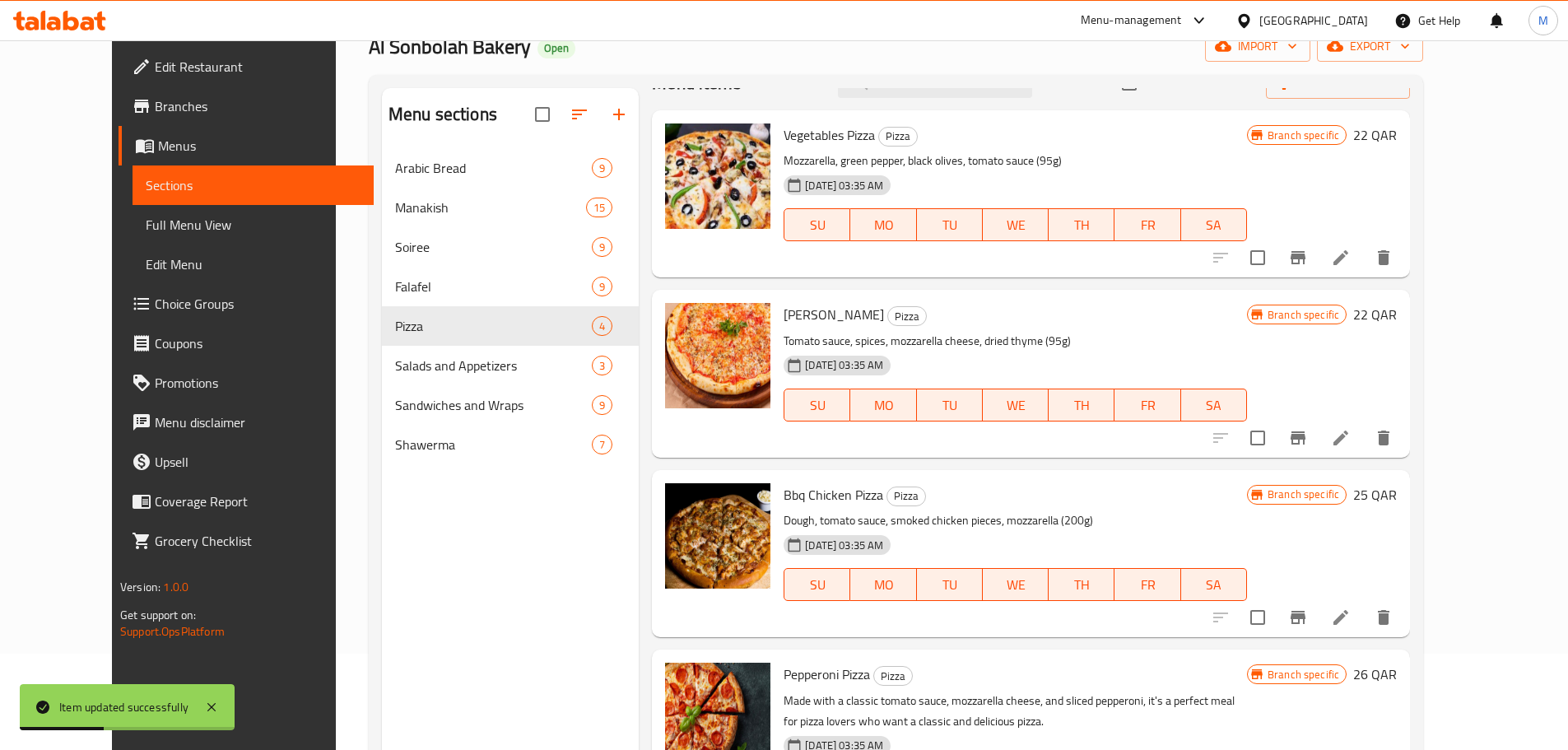
scroll to position [231, 0]
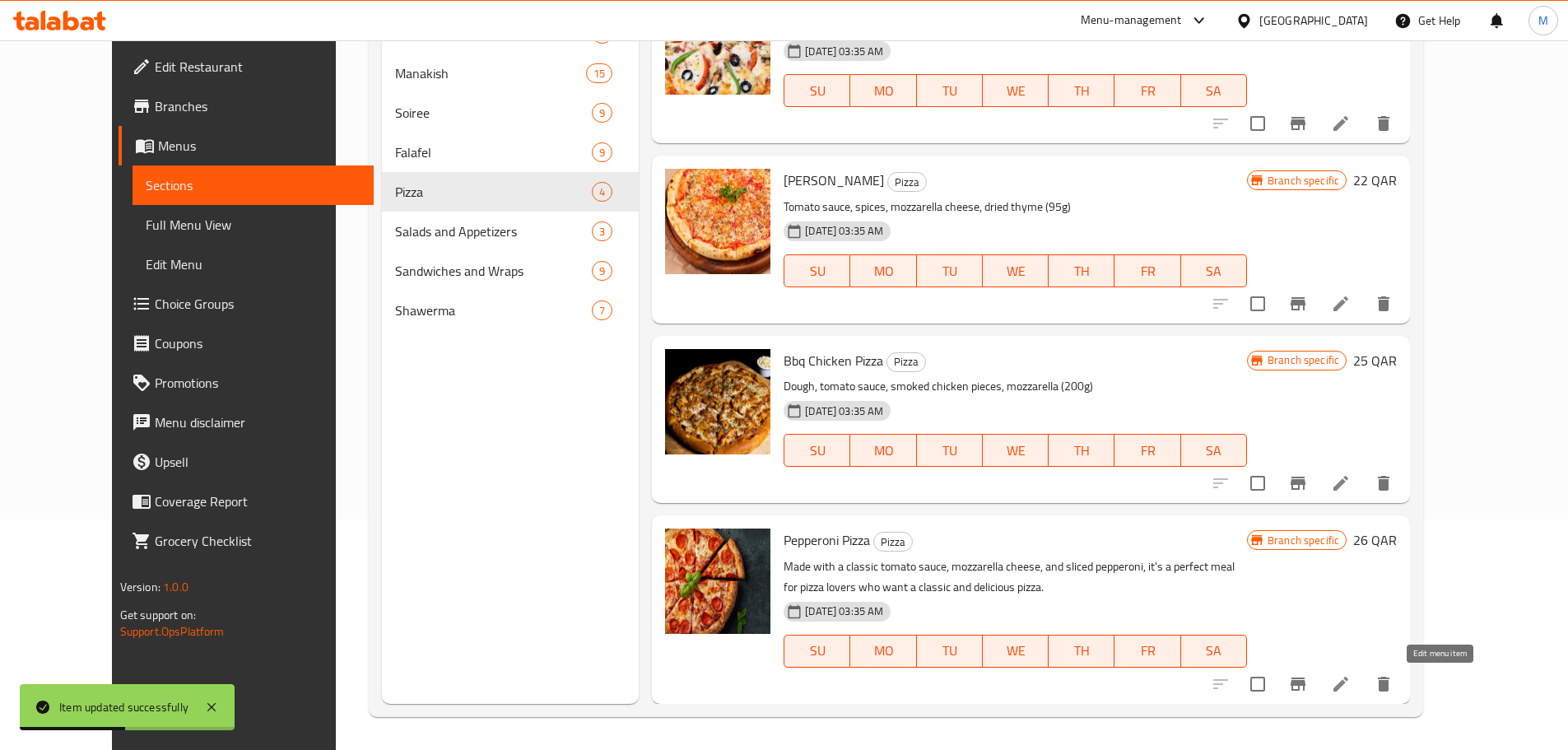
click at [1349, 685] on icon at bounding box center [1341, 683] width 15 height 15
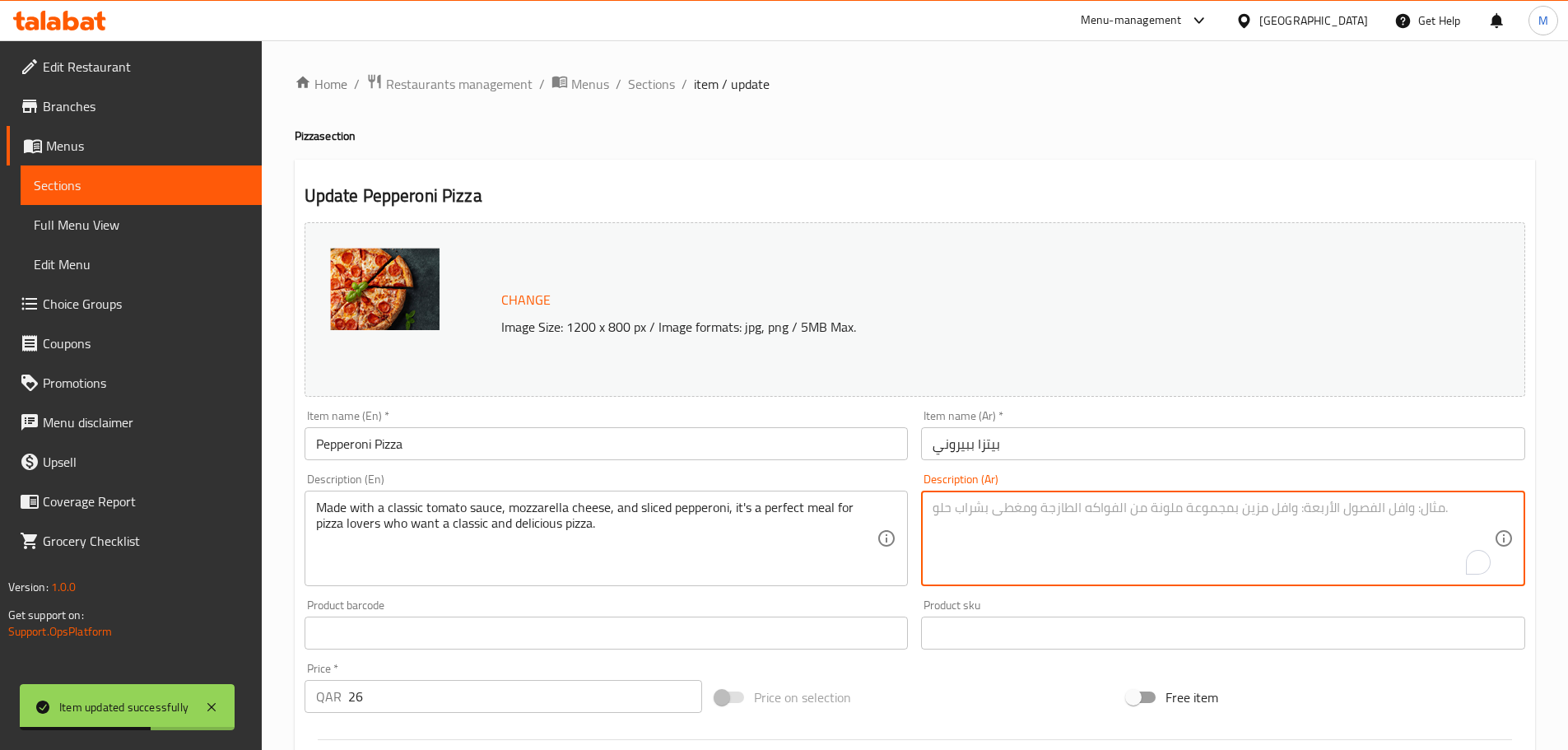
click at [1062, 522] on textarea "To enrich screen reader interactions, please activate Accessibility in Grammarl…" at bounding box center [1212, 538] width 561 height 78
paste textarea "عيجنة البتزا,قطع من لحم الببروني(200غم)"
paste textarea "Pizza dough, pepperoni slices (200g"
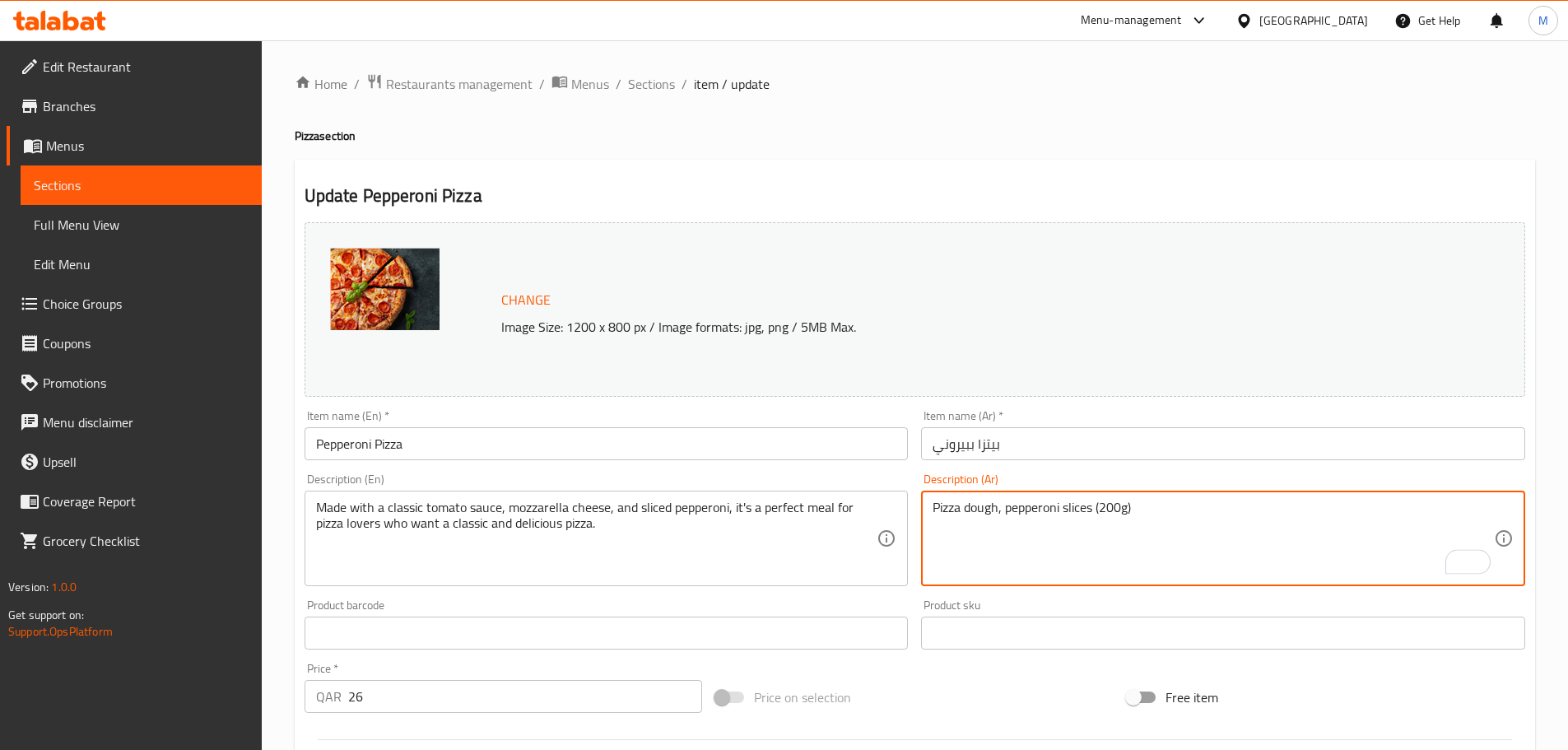
type textarea "عيجنة البتزا,قطع من لحم الببروني(200غم)"
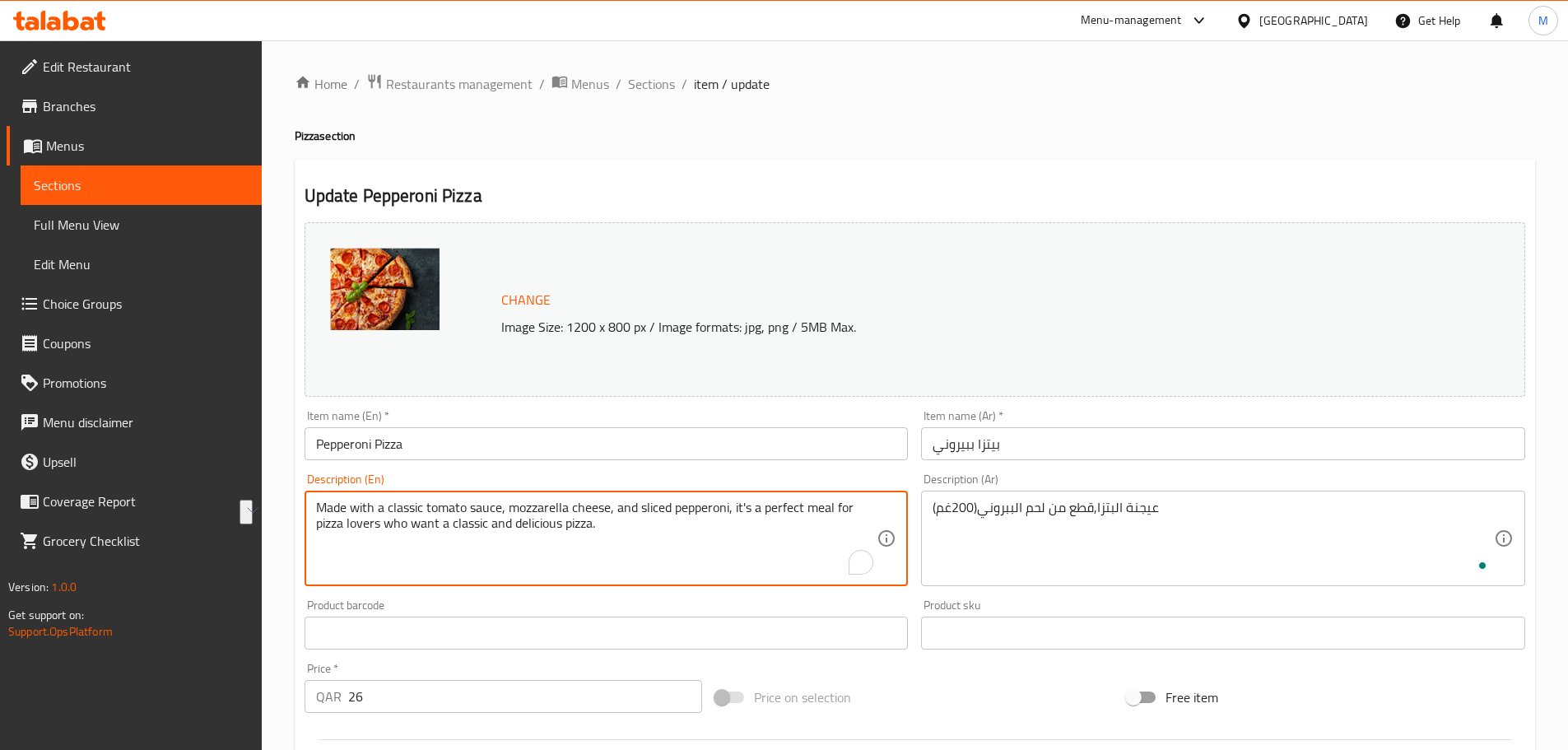
paste textarea "Pizza dough, pepperoni slices (200g)"
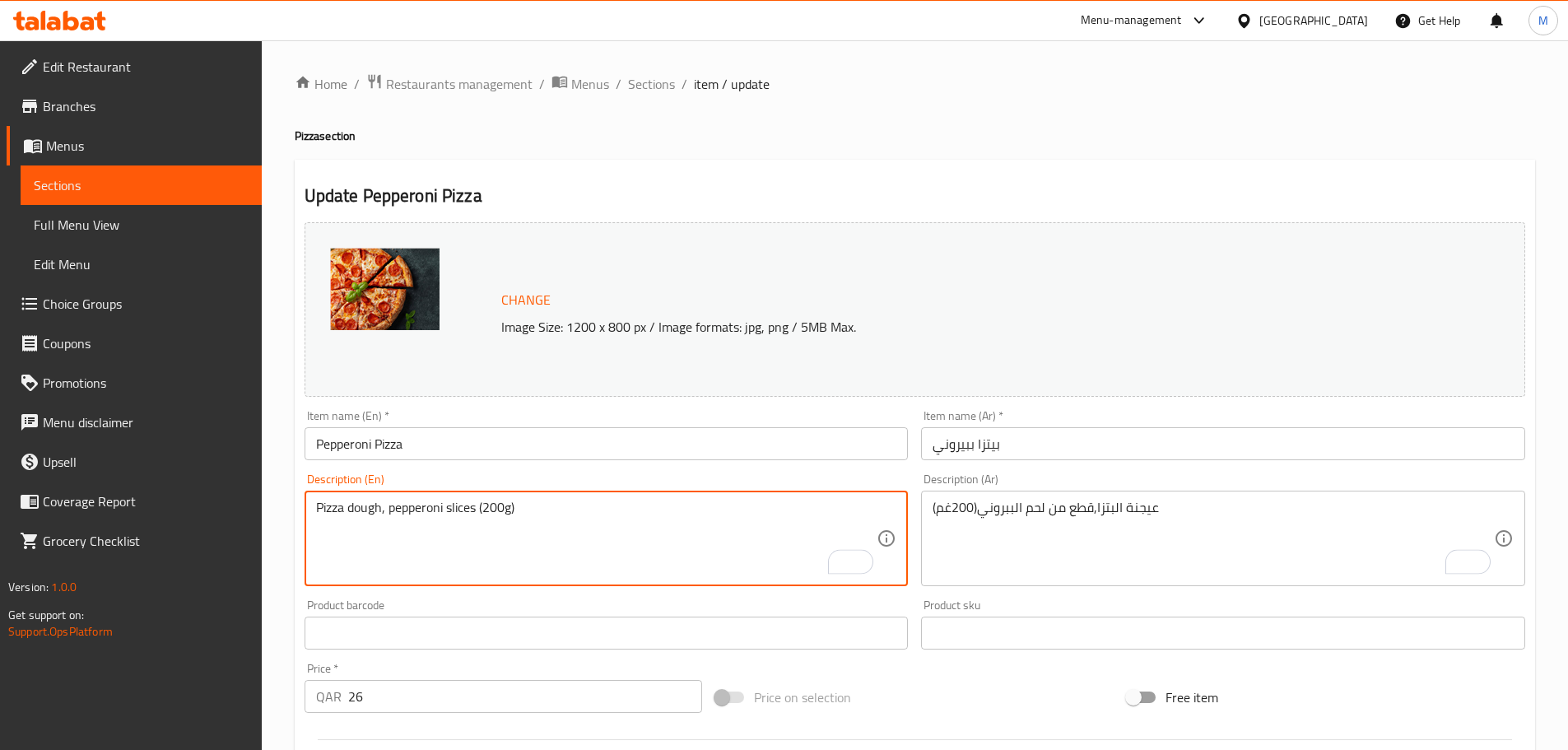
type textarea "Pizza dough, pepperoni slices (200g)"
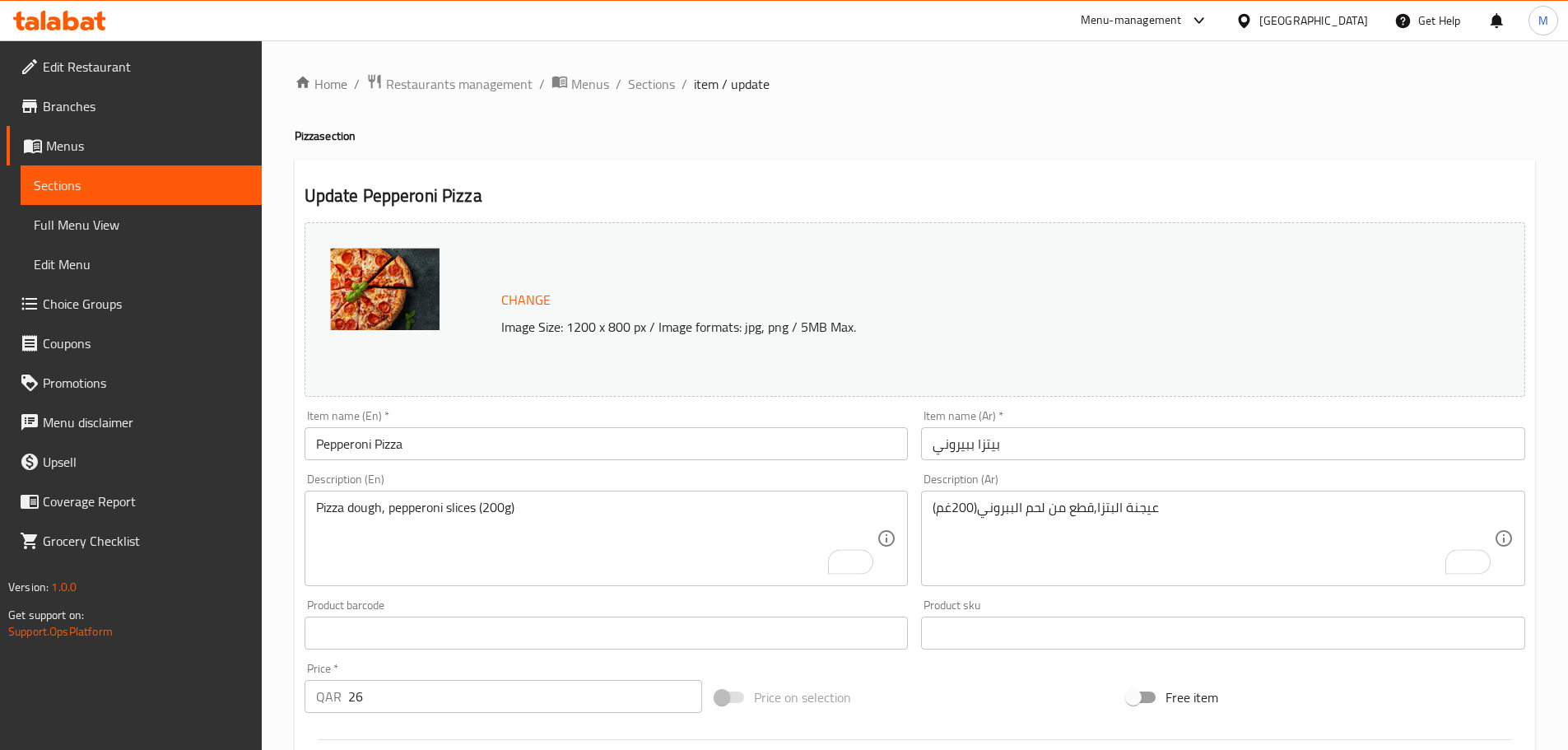
click at [289, 486] on div "Home / Restaurants management / Menus / Sections / item / update Pizza section …" at bounding box center [915, 614] width 1306 height 1146
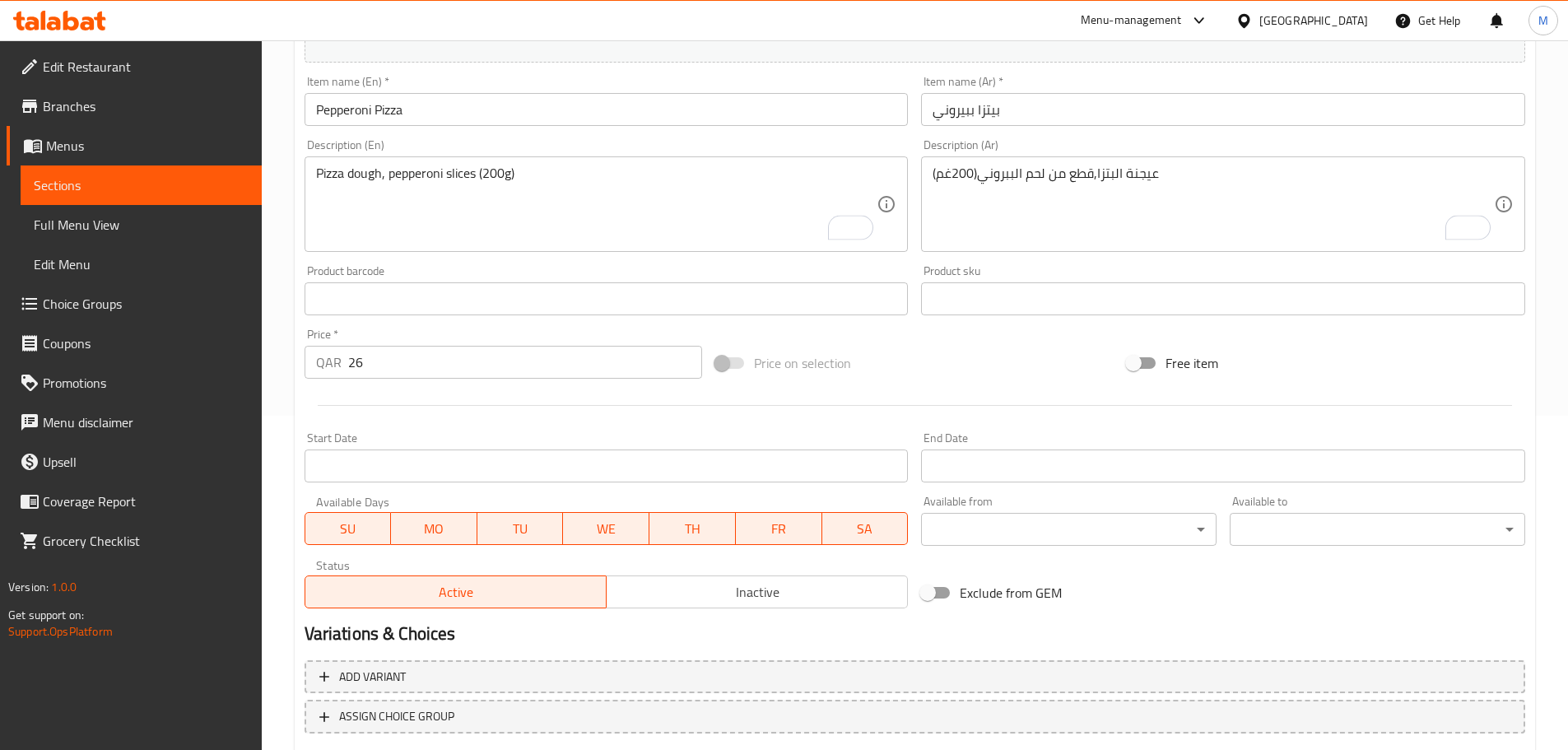
scroll to position [437, 0]
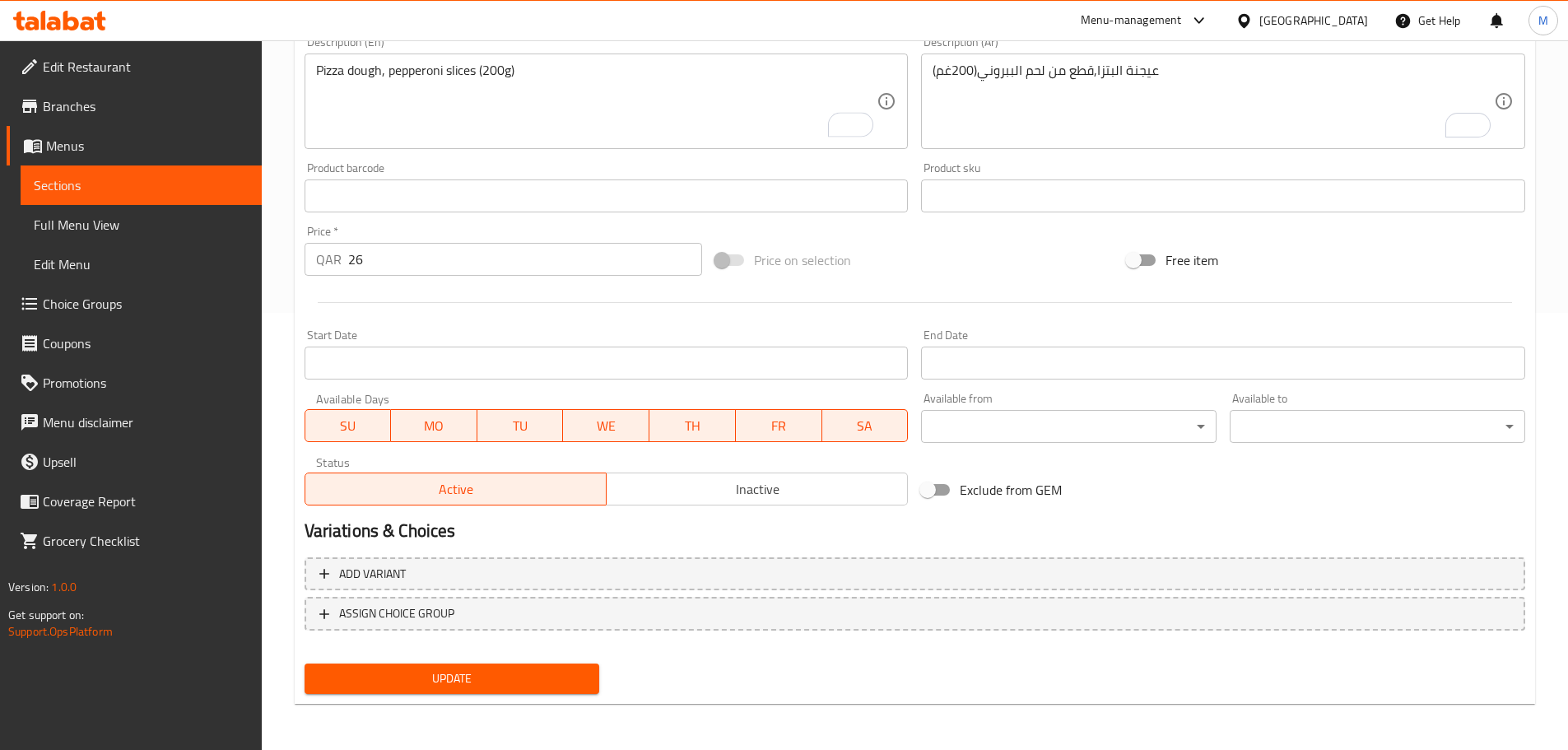
click at [482, 679] on span "Update" at bounding box center [452, 679] width 269 height 21
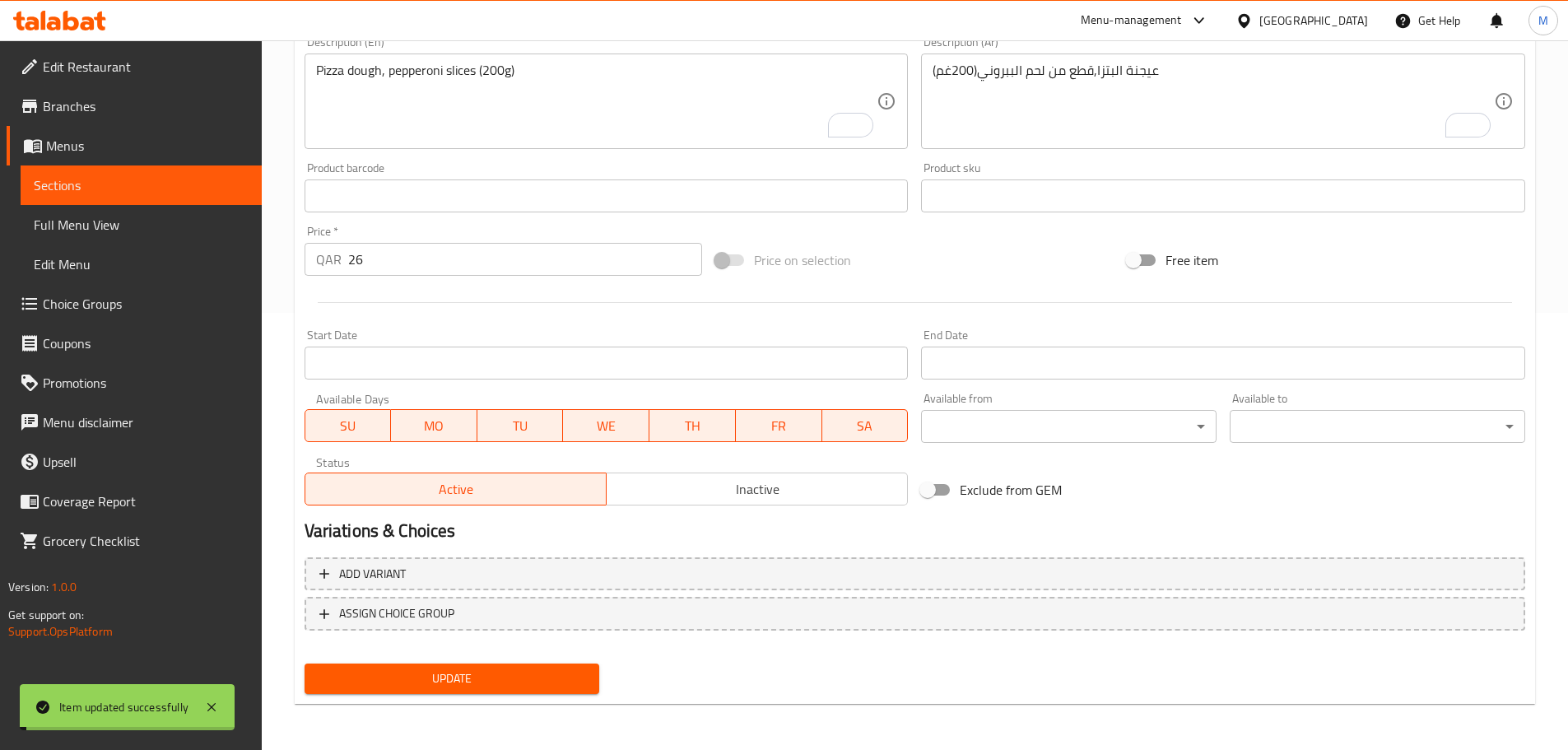
scroll to position [0, 0]
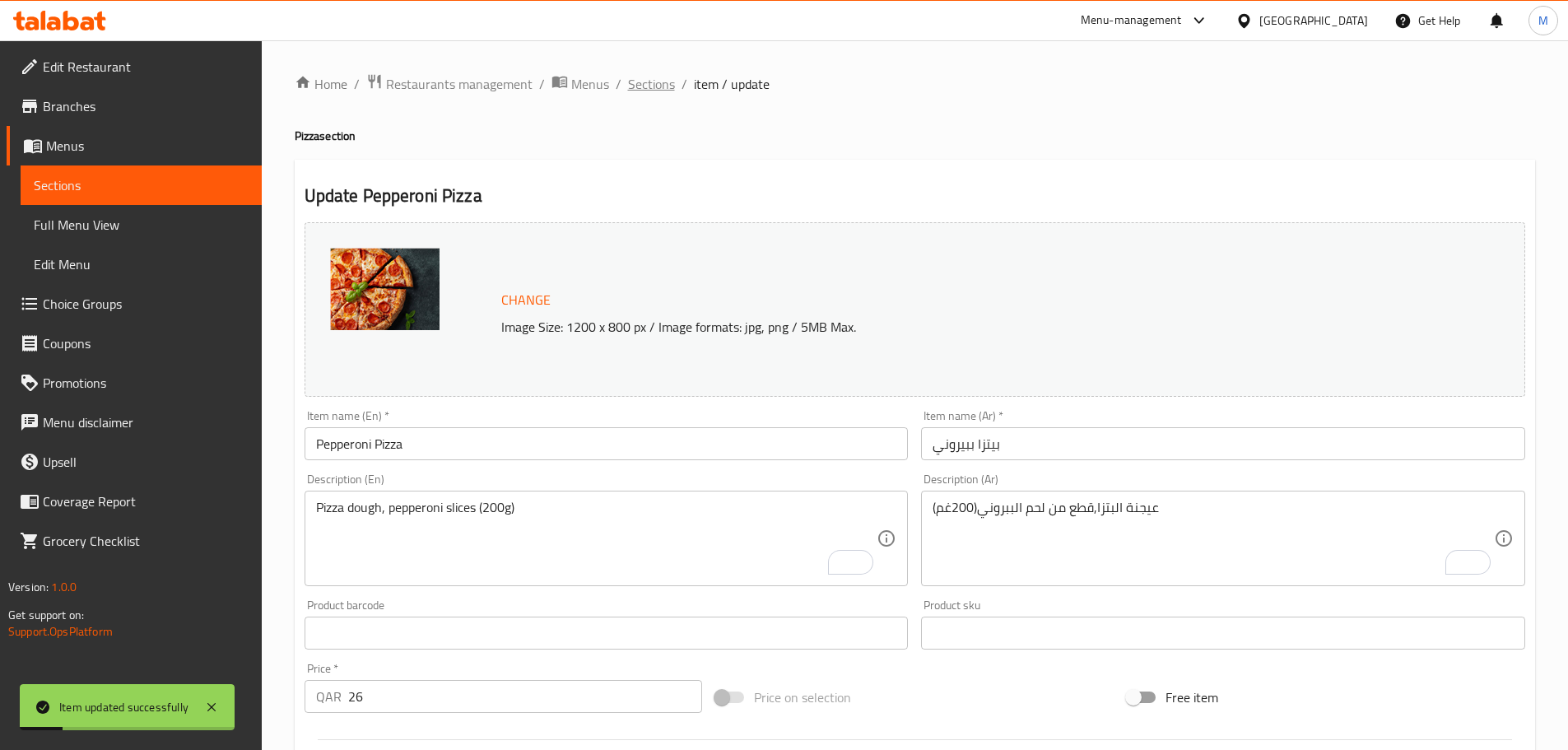
click at [651, 83] on span "Sections" at bounding box center [651, 83] width 47 height 20
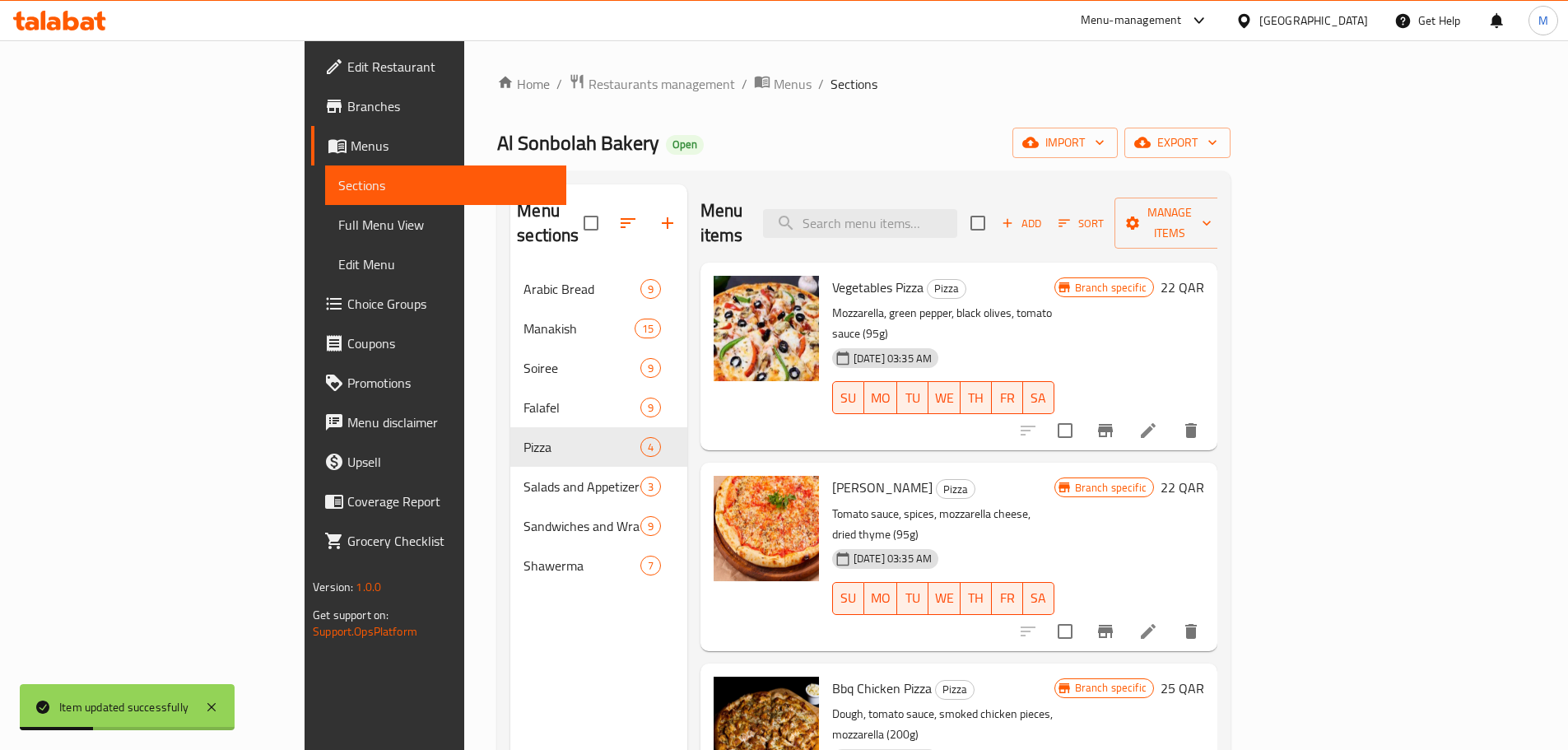
scroll to position [10, 0]
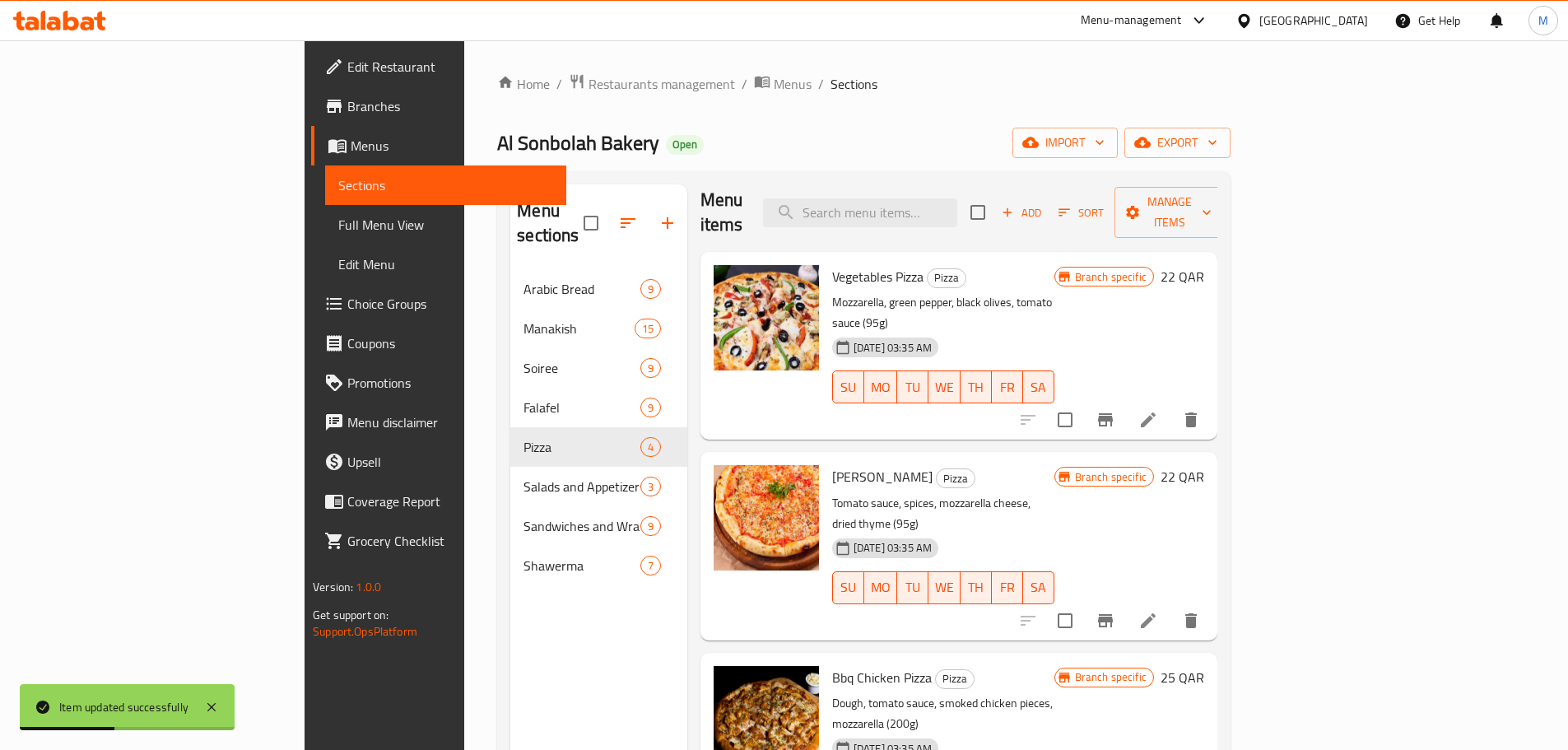
click at [1061, 532] on div "[DATE] 03:35 AM SU MO TU WE TH FR SA" at bounding box center [943, 576] width 235 height 89
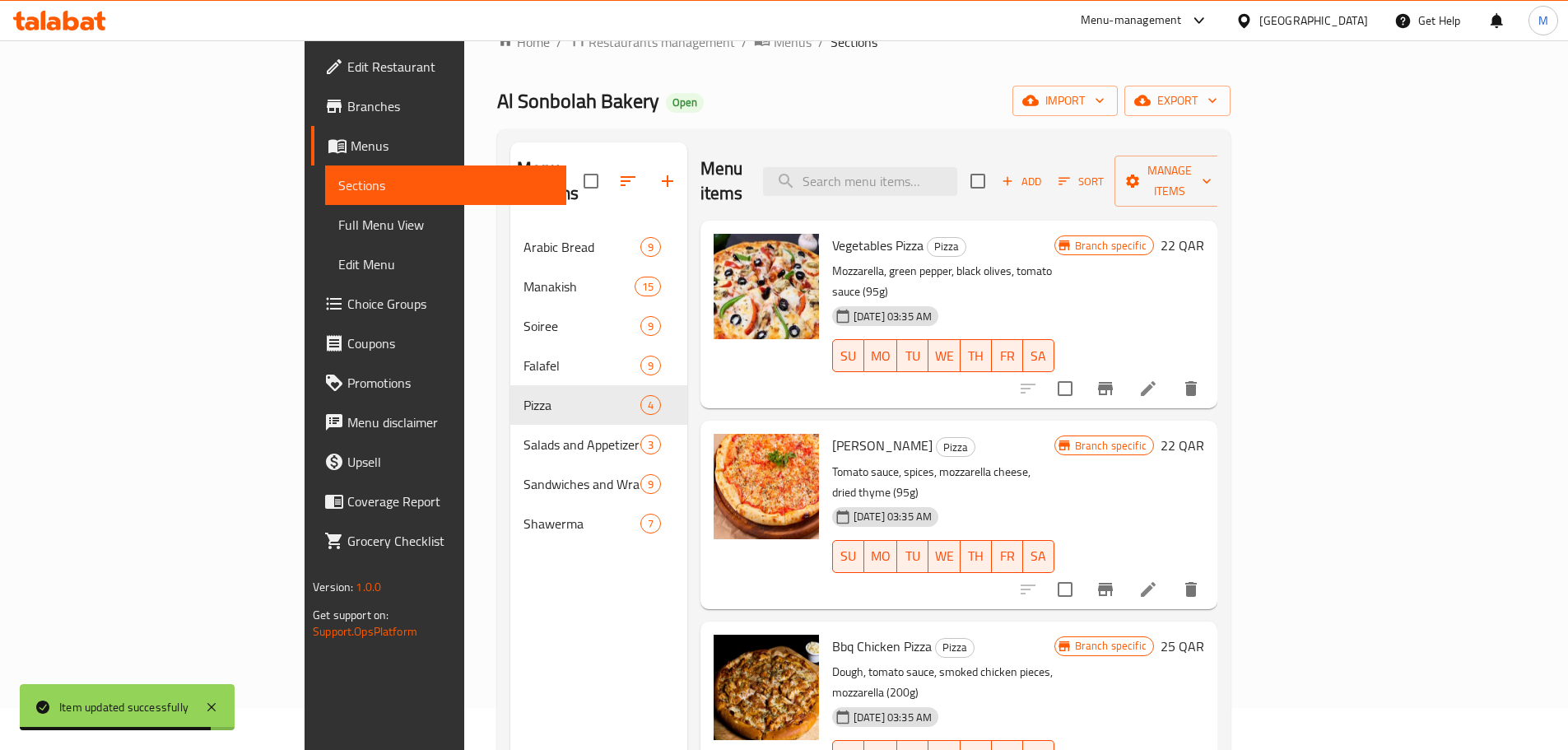
scroll to position [0, 0]
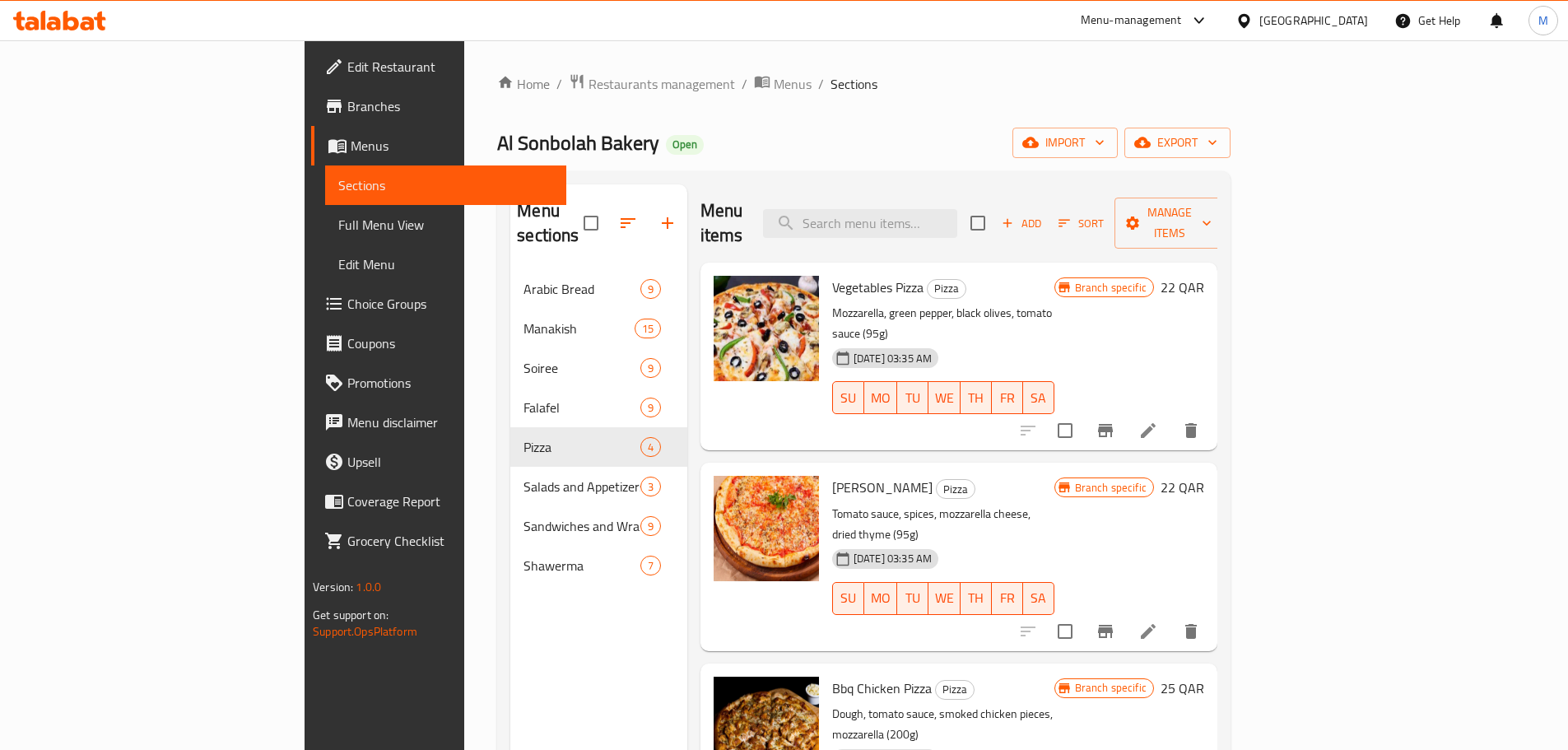
click at [338, 221] on span "Full Menu View" at bounding box center [446, 225] width 215 height 20
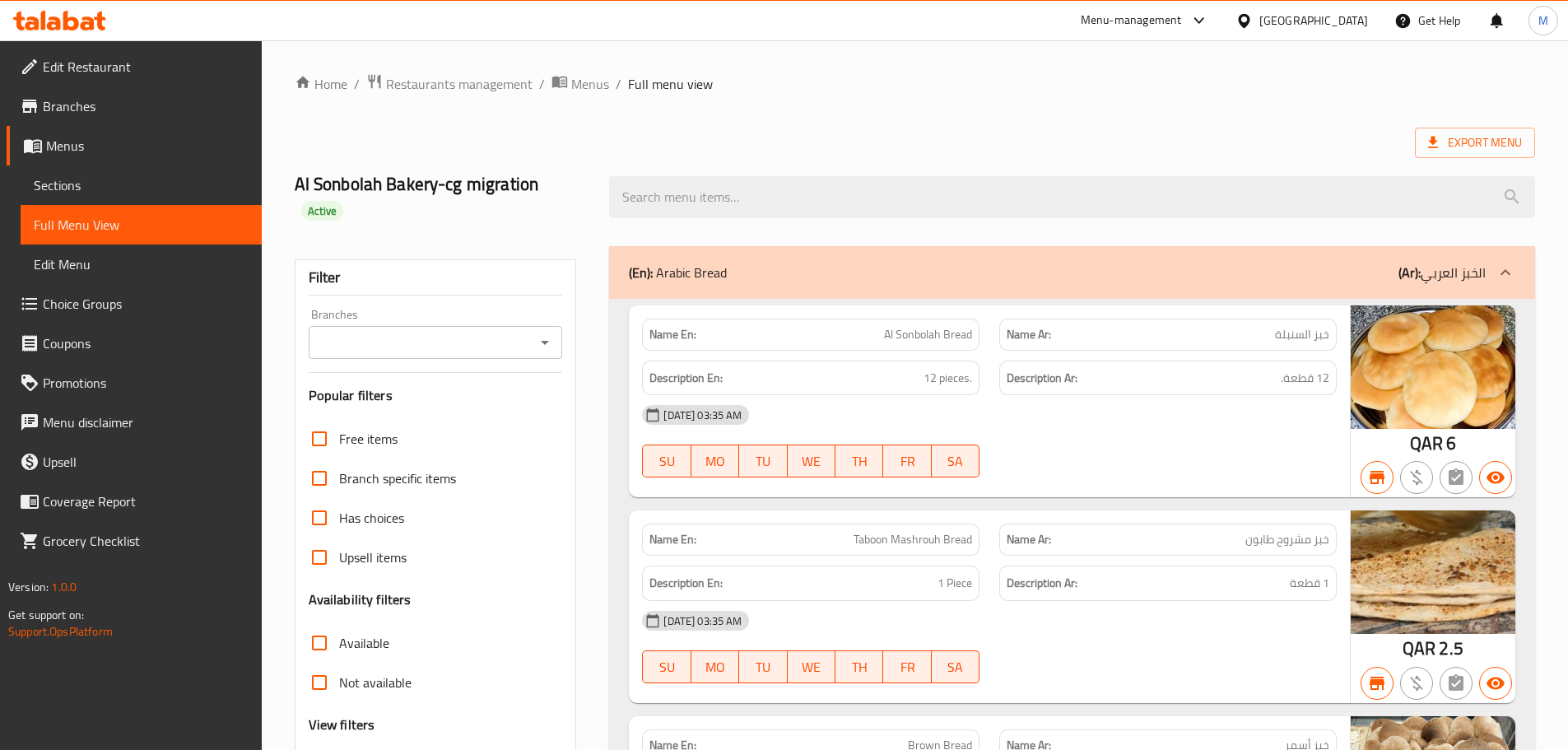
click at [543, 332] on icon "Open" at bounding box center [545, 342] width 20 height 20
click at [460, 391] on span "Al Sonbolah Bakery,Al Wukair" at bounding box center [403, 388] width 167 height 20
type input "Al Sonbolah Bakery,Al Wukair"
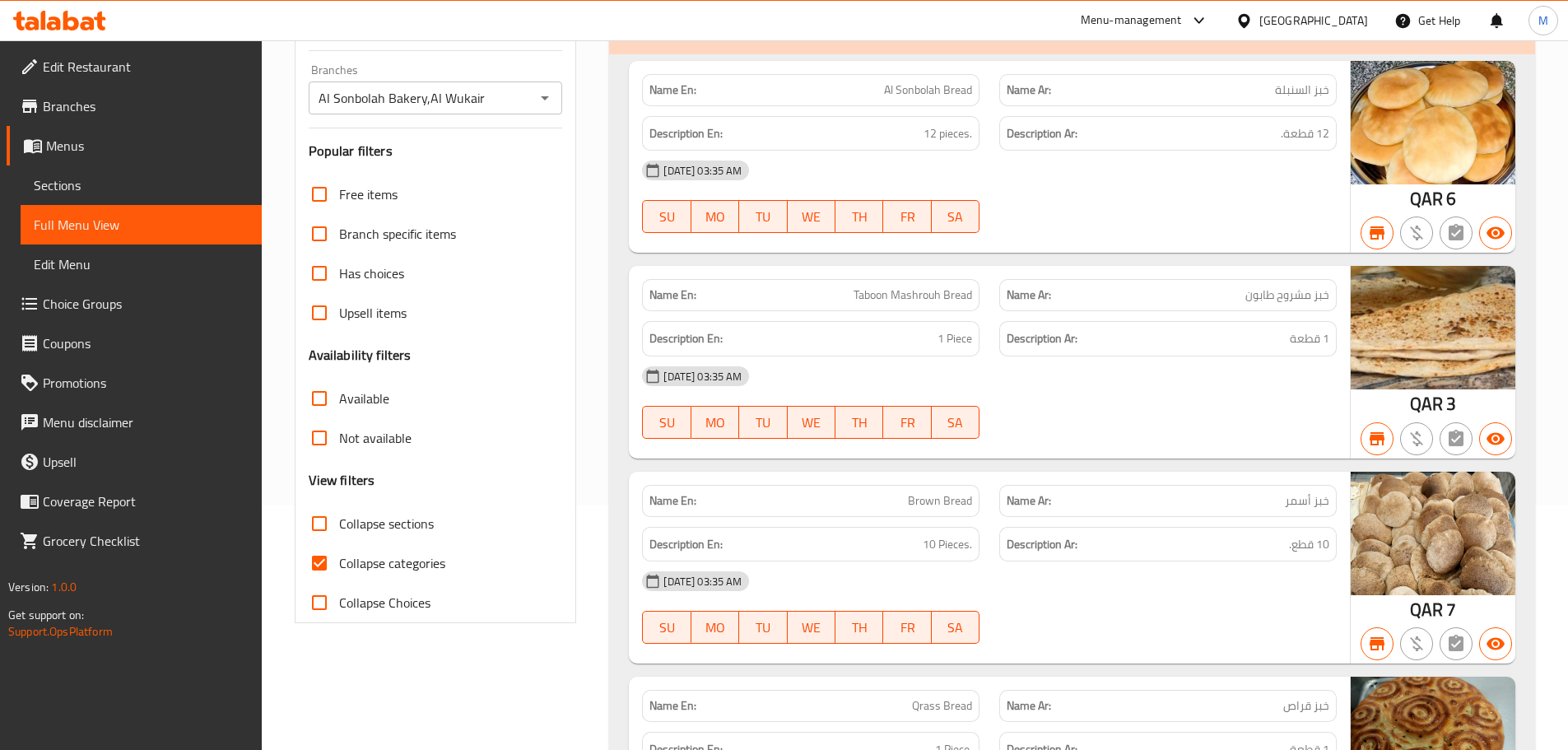
scroll to position [247, 0]
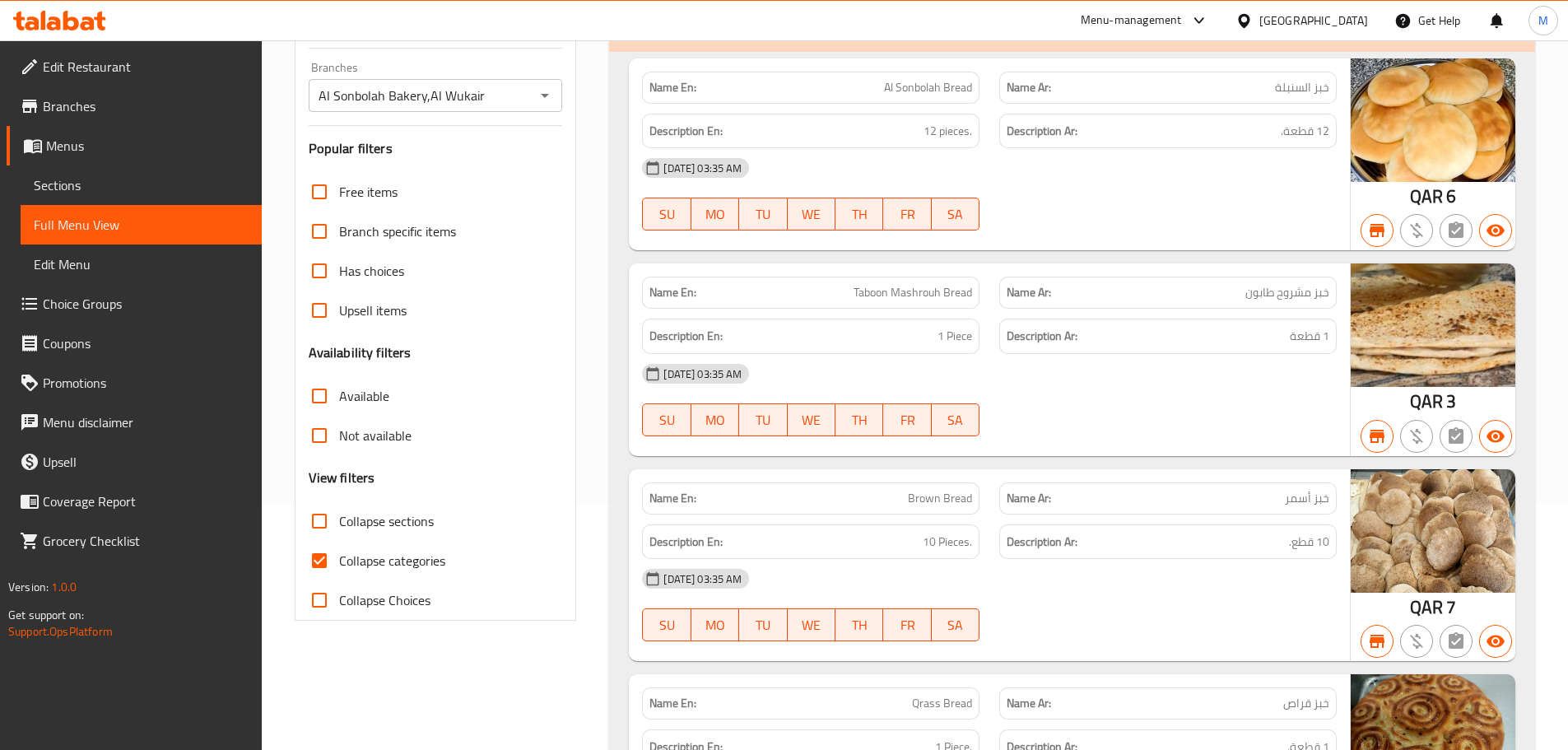
click at [376, 511] on span "Collapse sections" at bounding box center [386, 520] width 95 height 20
click at [339, 502] on input "Collapse sections" at bounding box center [319, 521] width 40 height 40
checkbox input "true"
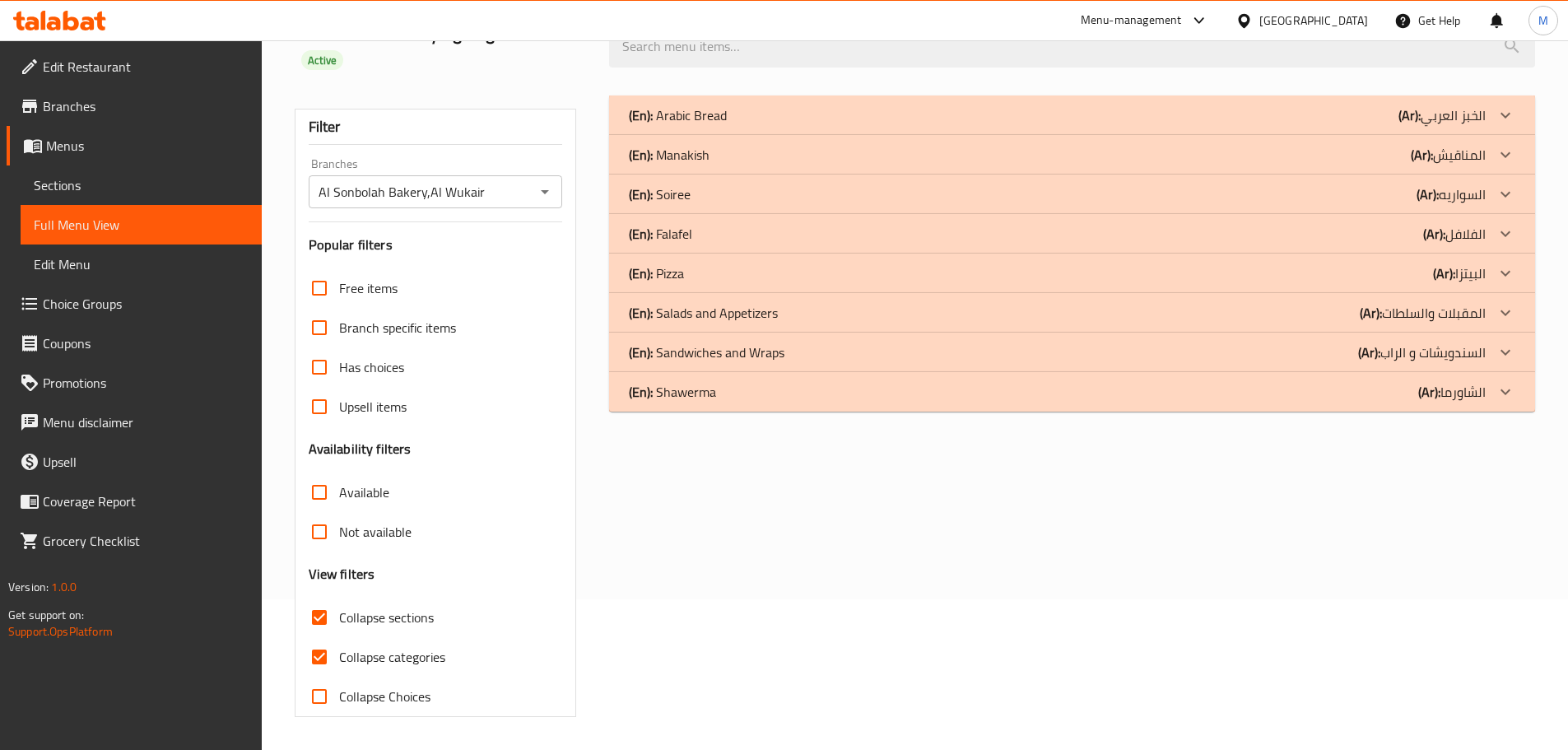
scroll to position [126, 0]
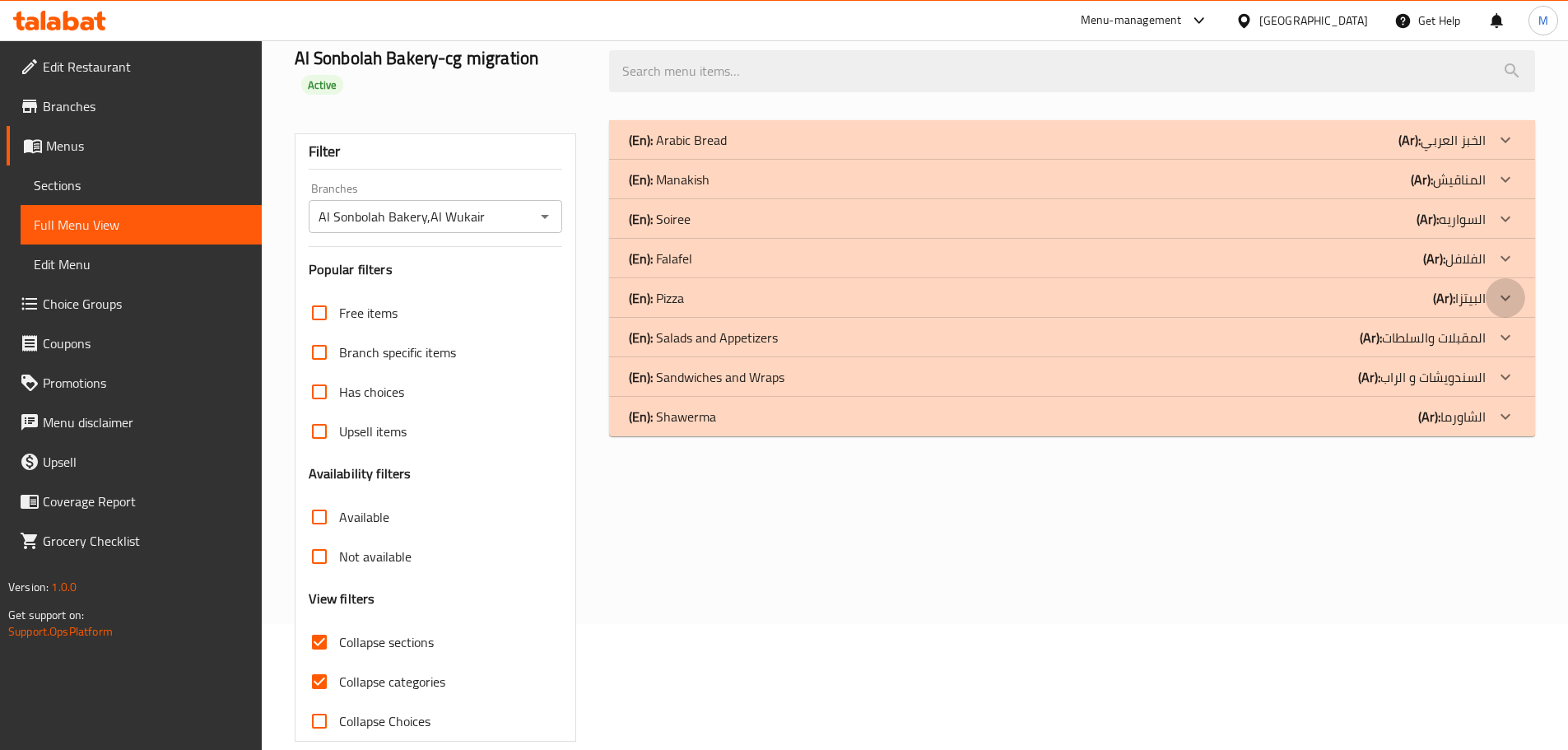
click at [1509, 288] on icon at bounding box center [1506, 297] width 20 height 20
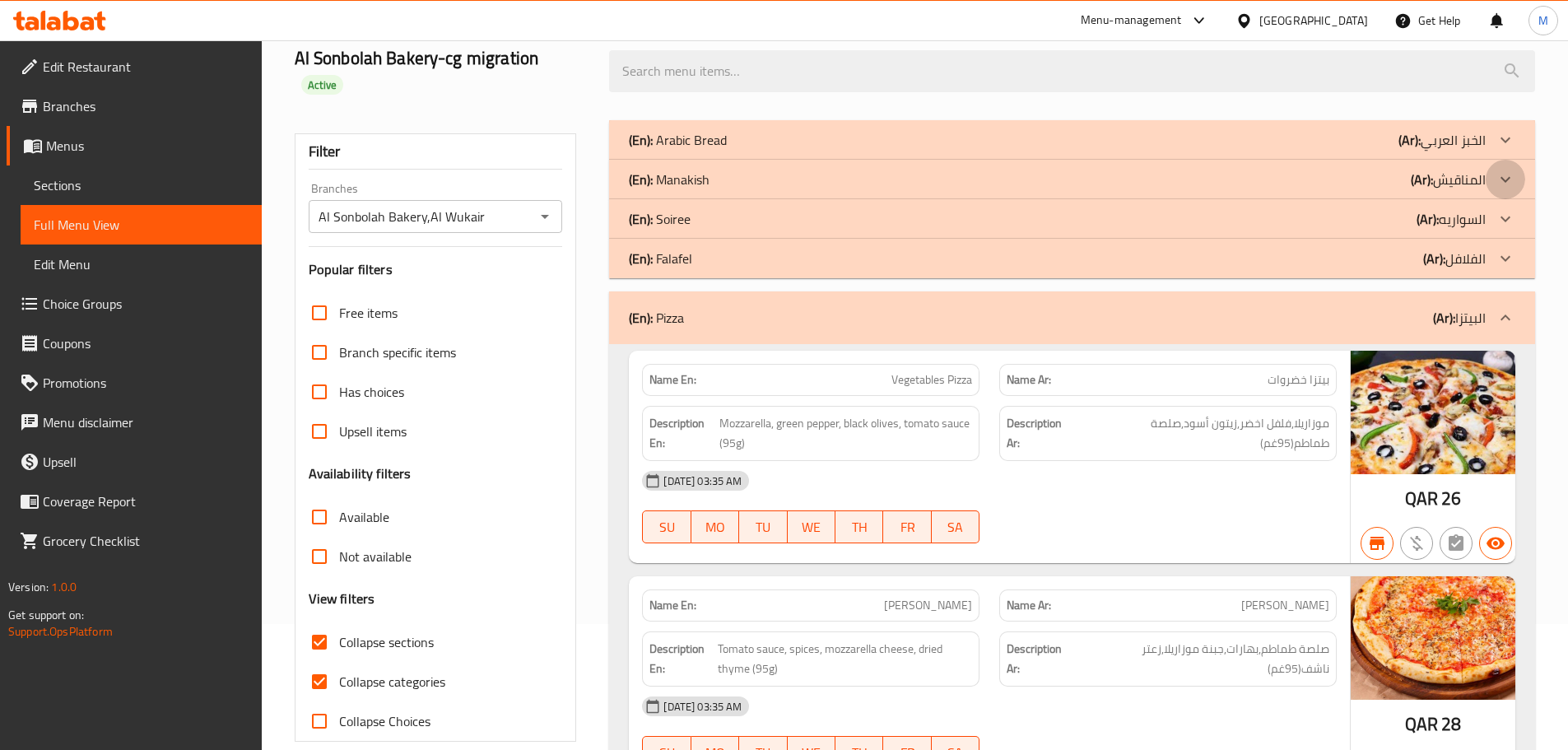
click at [1517, 160] on div at bounding box center [1506, 179] width 40 height 40
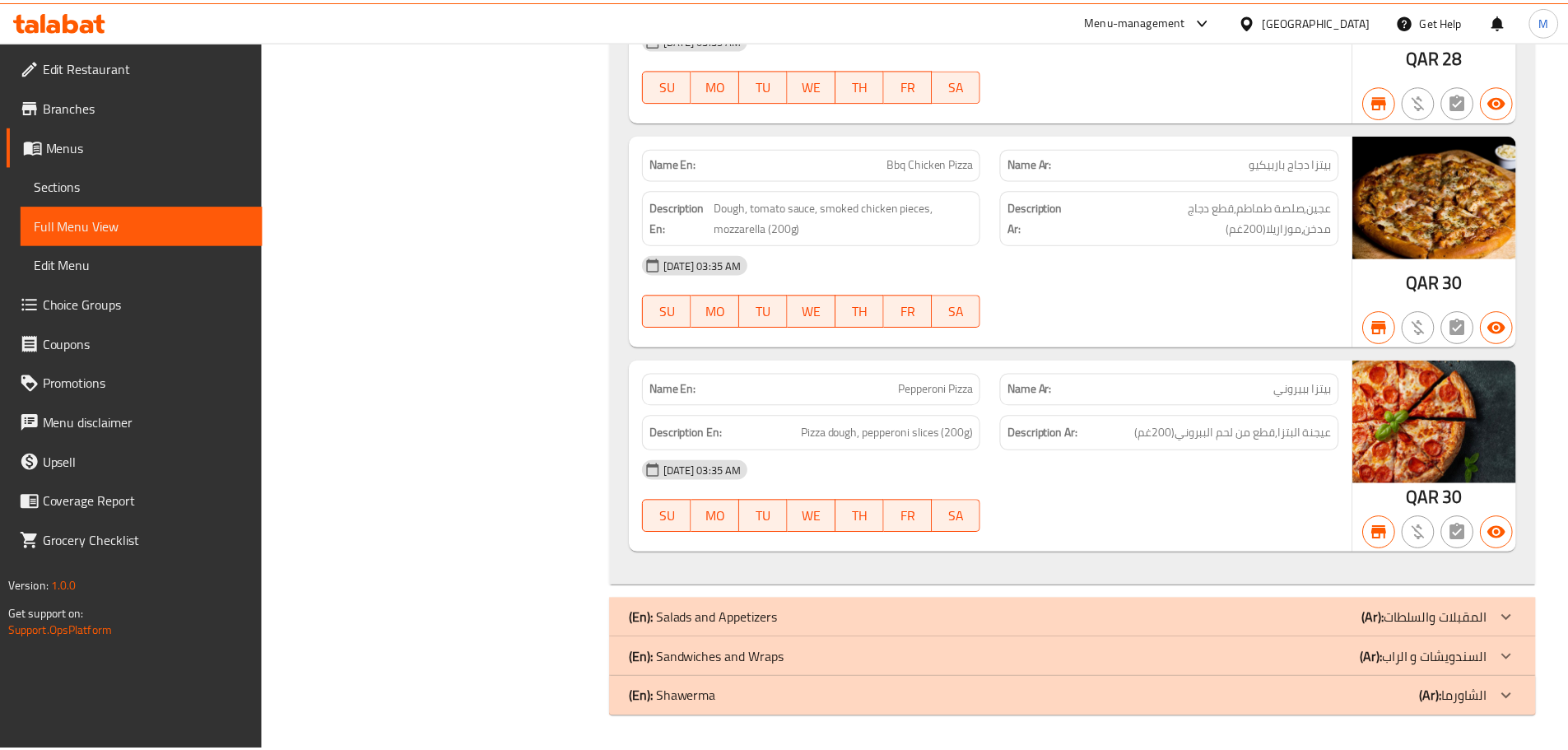
scroll to position [0, 0]
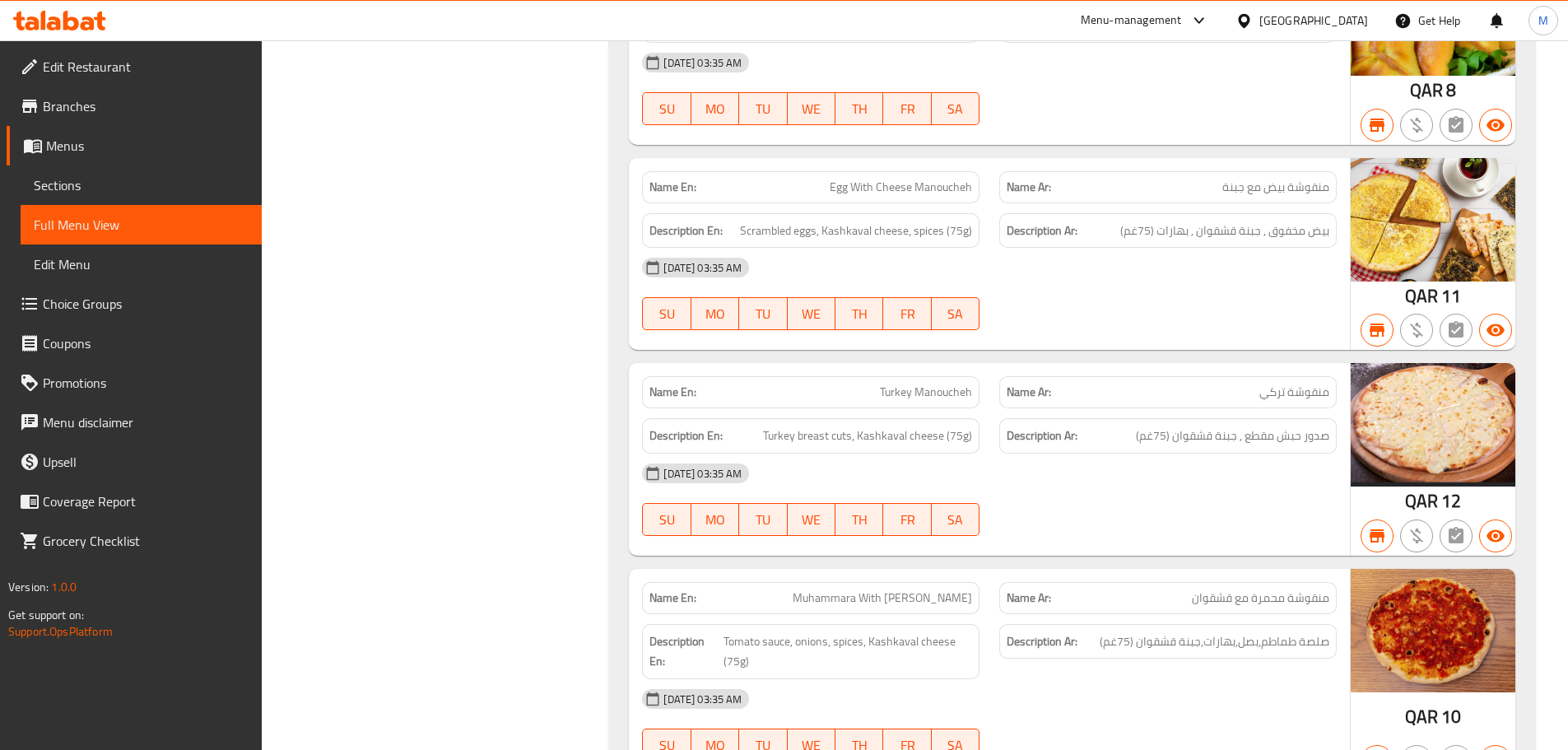
scroll to position [2468, 0]
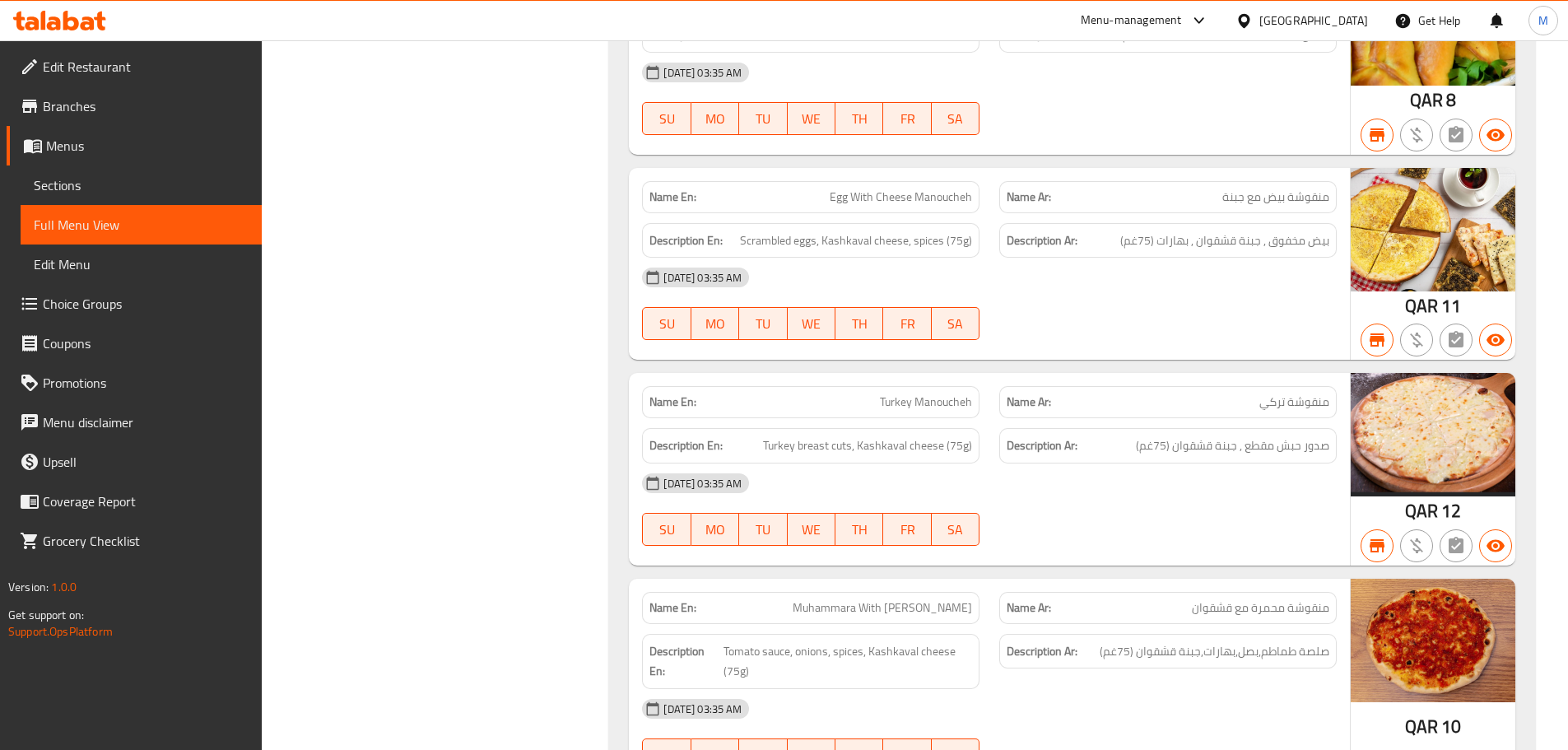
click at [79, 186] on span "Sections" at bounding box center [141, 185] width 215 height 20
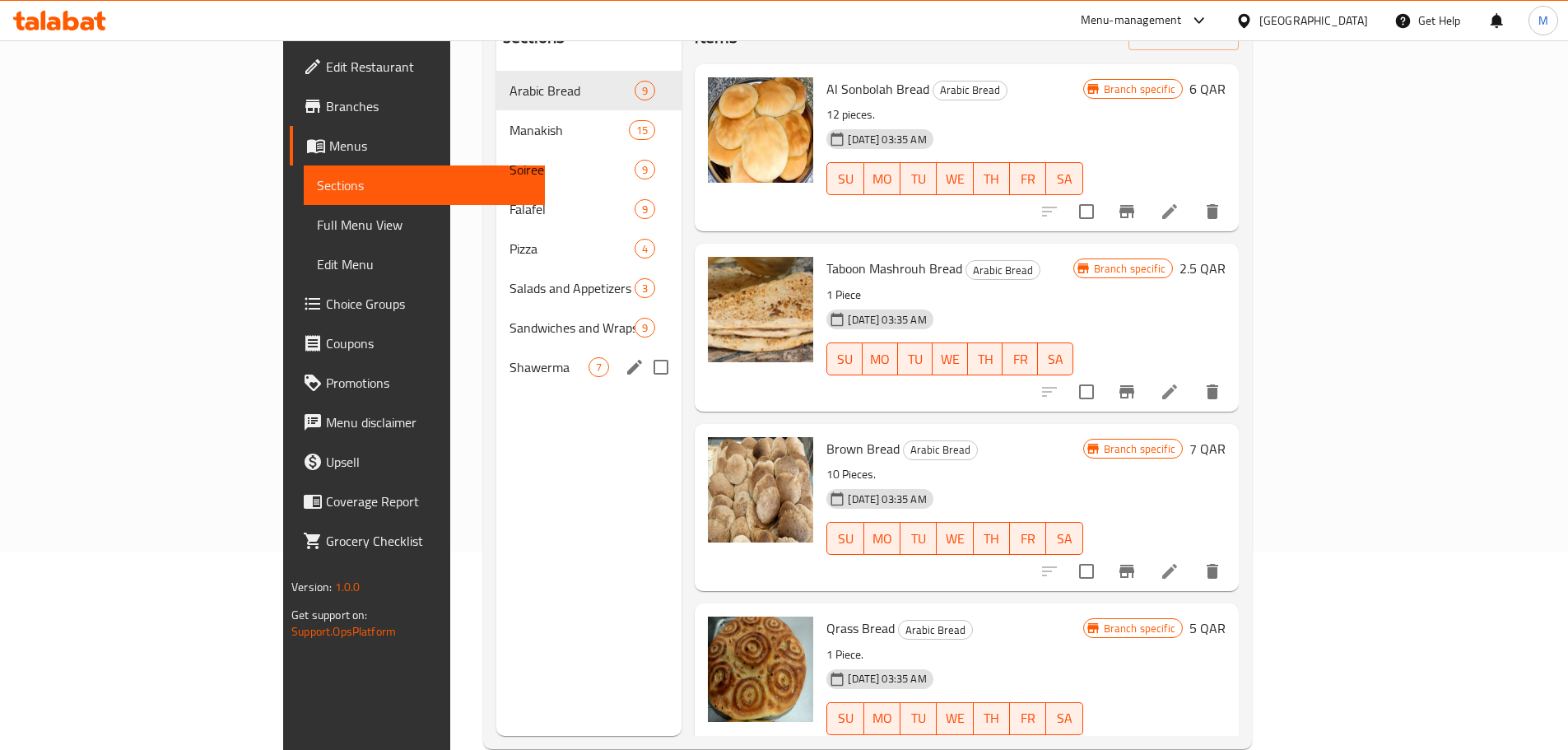
scroll to position [148, 0]
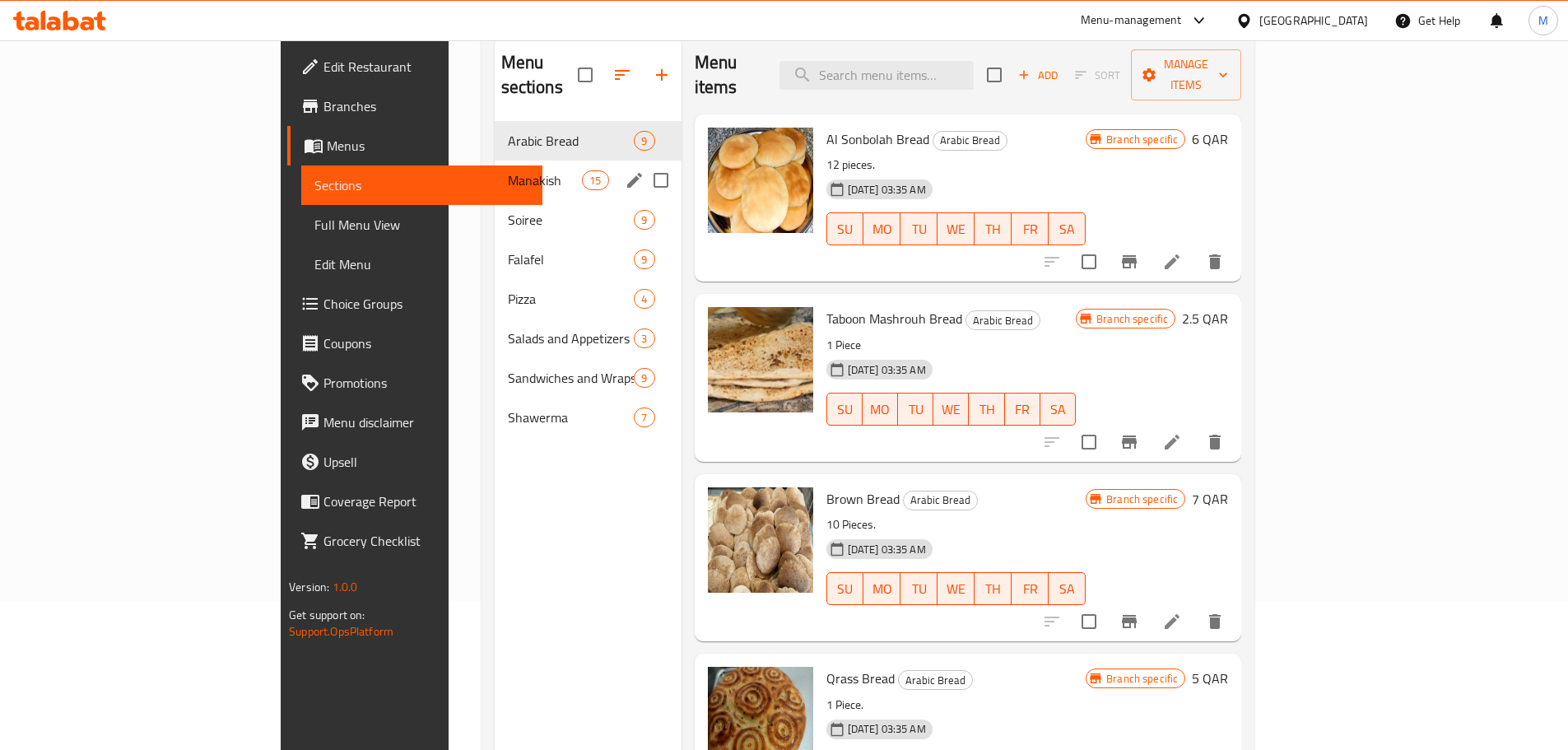
click at [508, 170] on span "Manakish" at bounding box center [546, 179] width 75 height 20
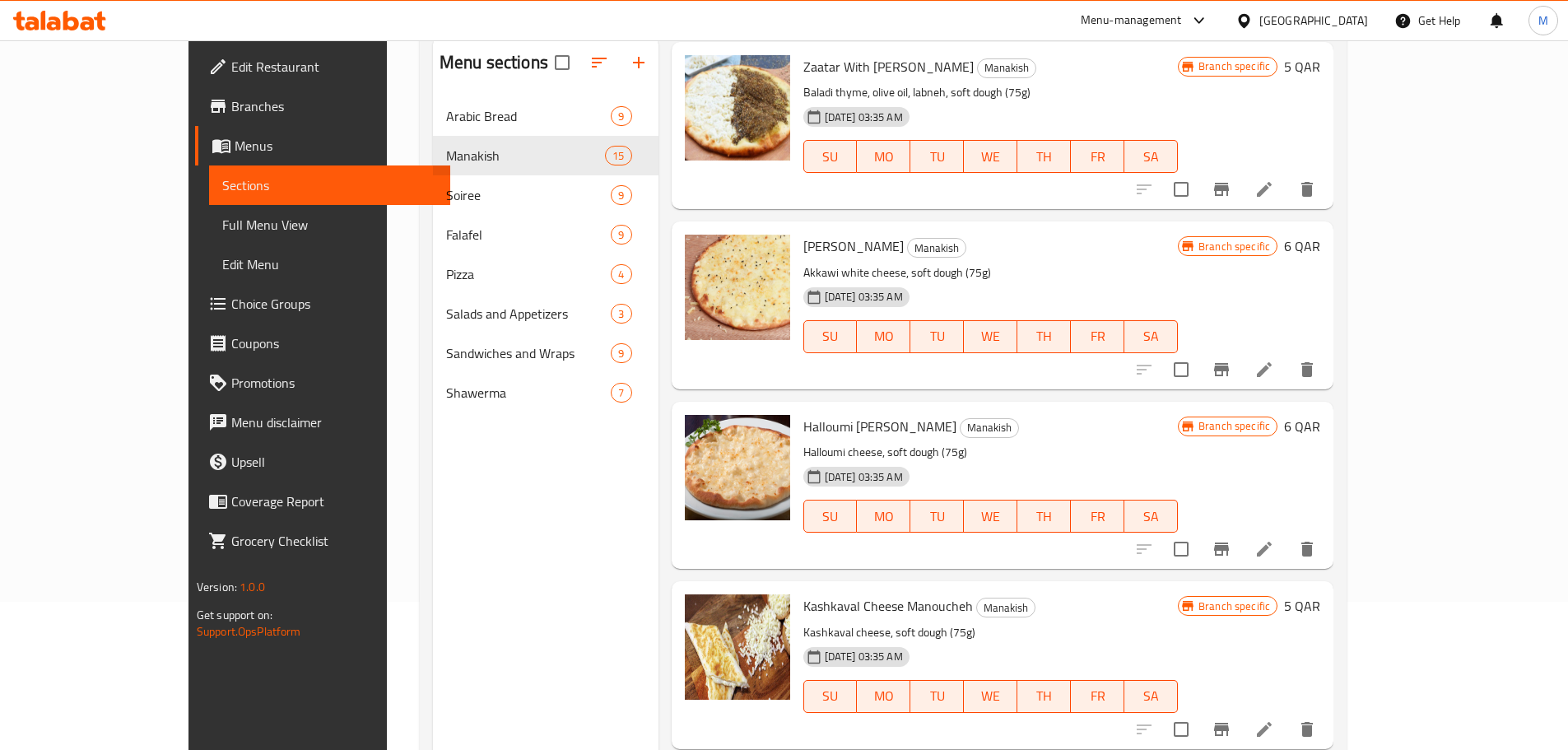
scroll to position [412, 0]
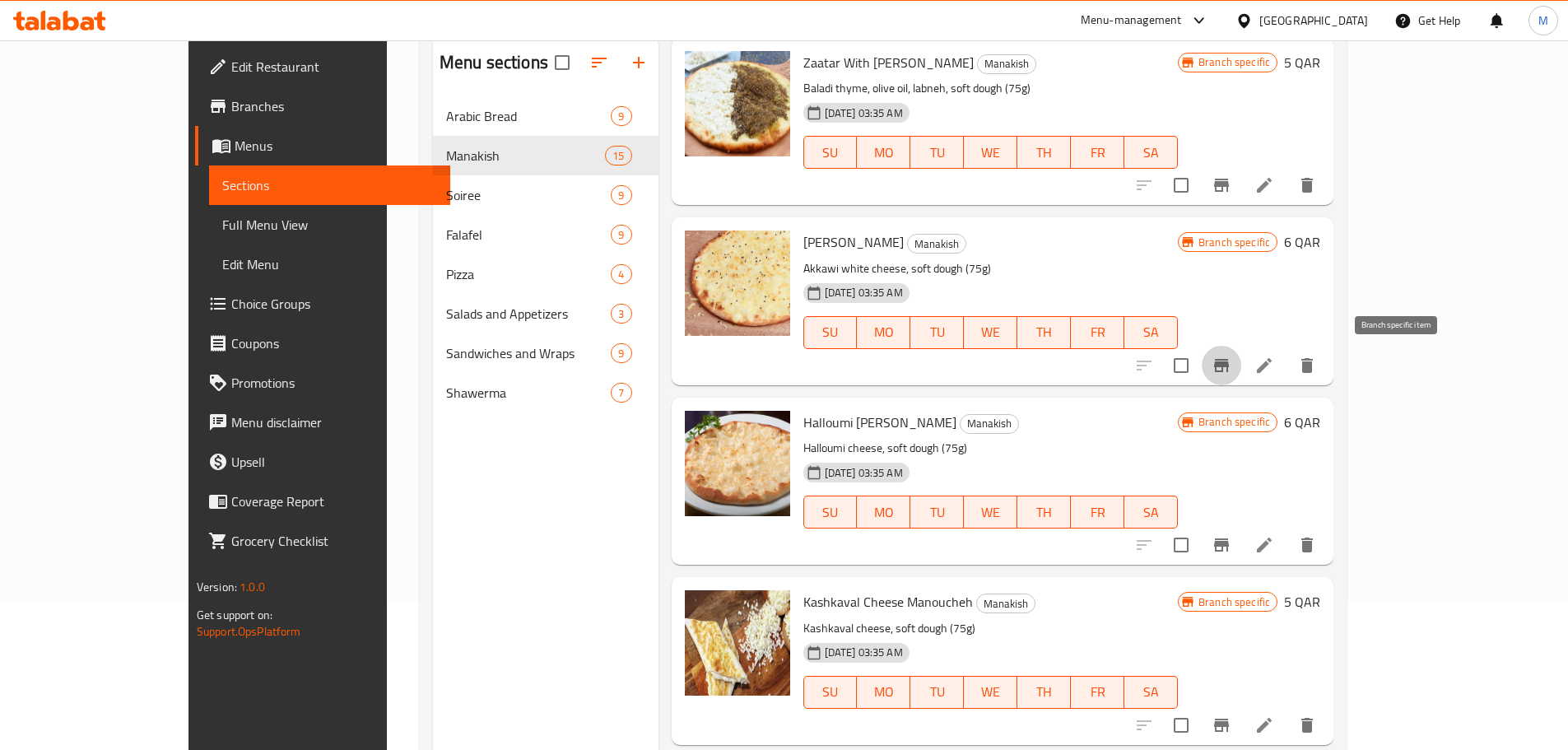
click at [1229, 359] on icon "Branch-specific-item" at bounding box center [1221, 365] width 15 height 13
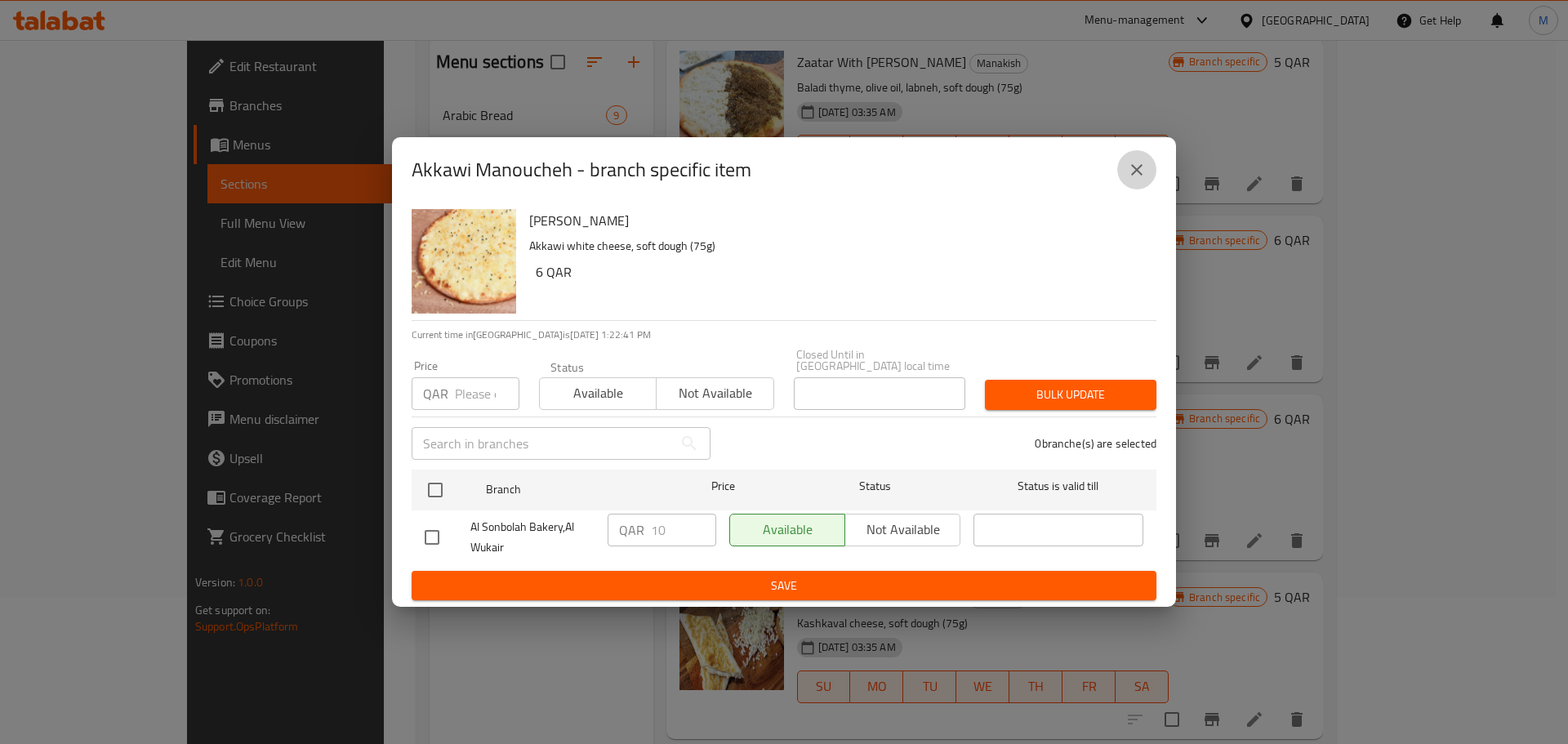
click at [1130, 168] on icon "close" at bounding box center [1137, 169] width 20 height 20
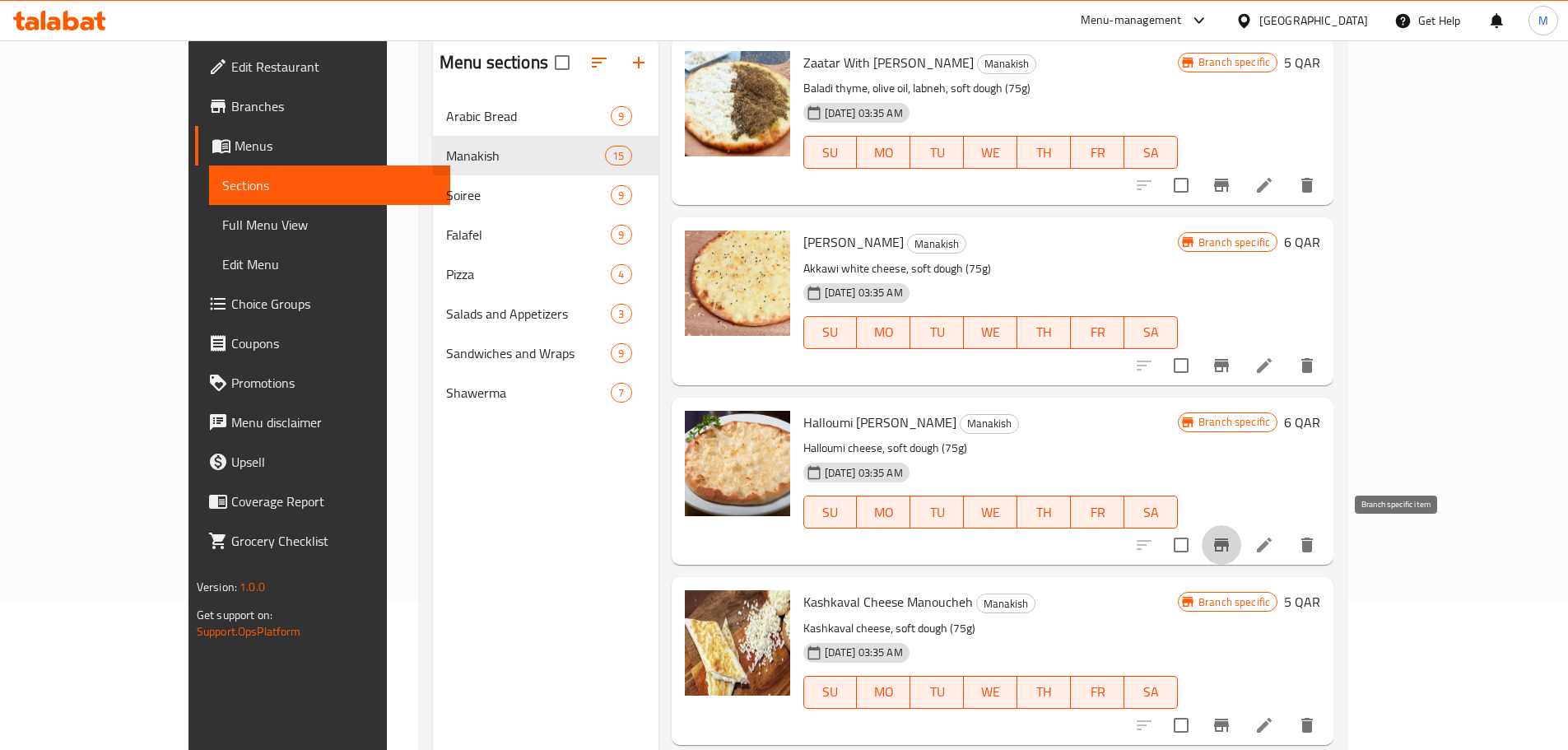
click at [1232, 548] on icon "Branch-specific-item" at bounding box center [1221, 545] width 20 height 20
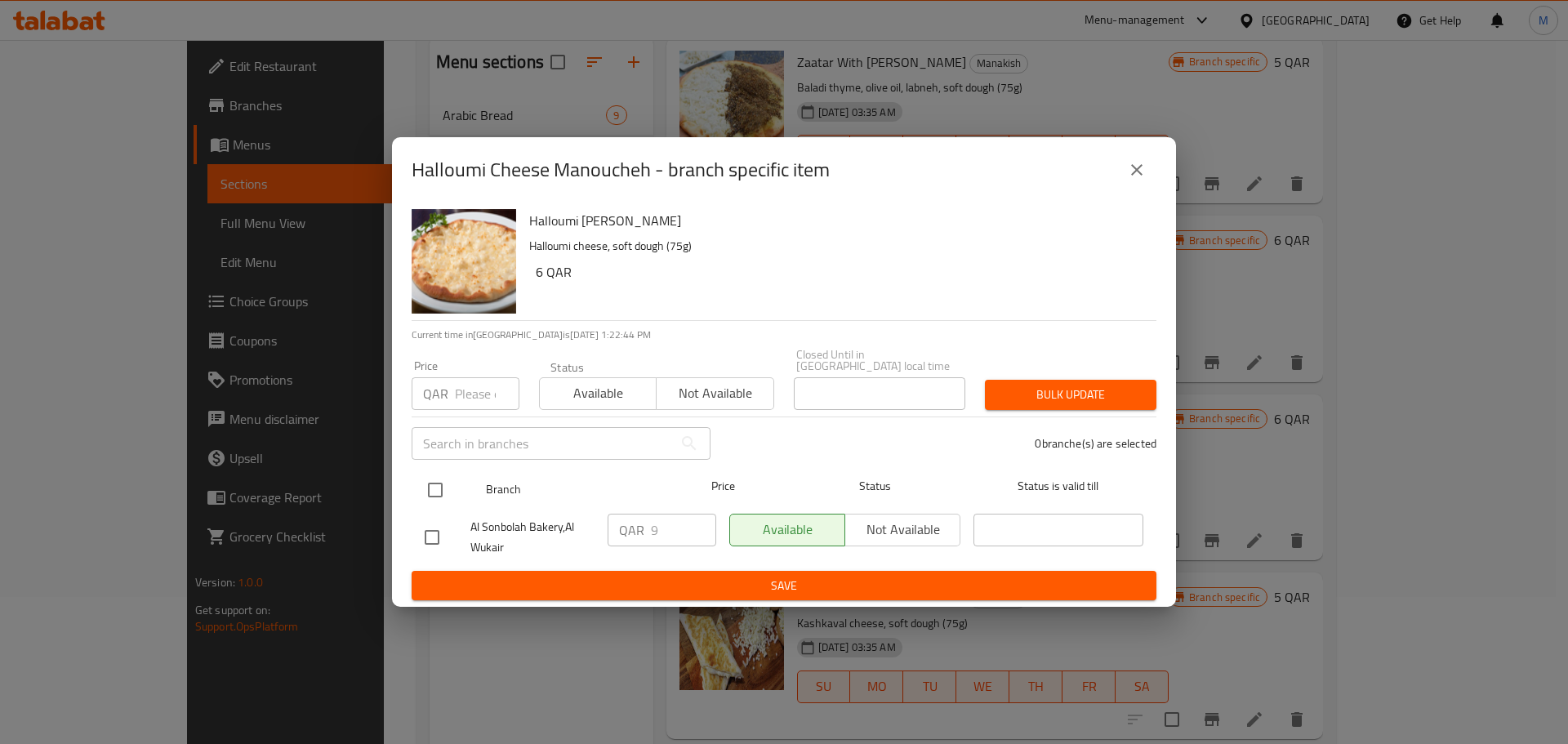
click at [434, 475] on input "checkbox" at bounding box center [435, 490] width 34 height 34
checkbox input "true"
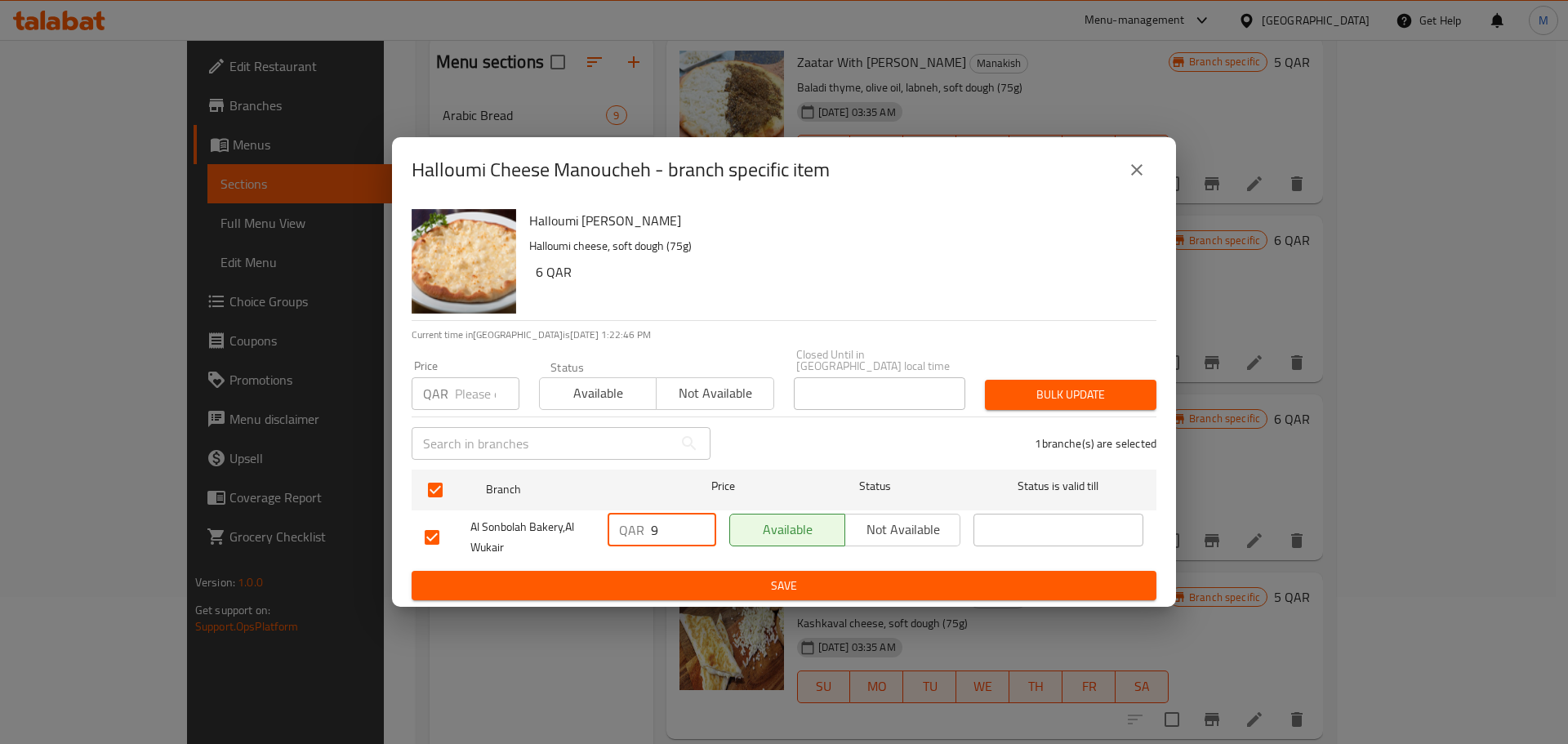
drag, startPoint x: 668, startPoint y: 524, endPoint x: 627, endPoint y: 544, distance: 45.6
click at [627, 544] on div "QAR 9 ​" at bounding box center [662, 537] width 121 height 60
type input "10"
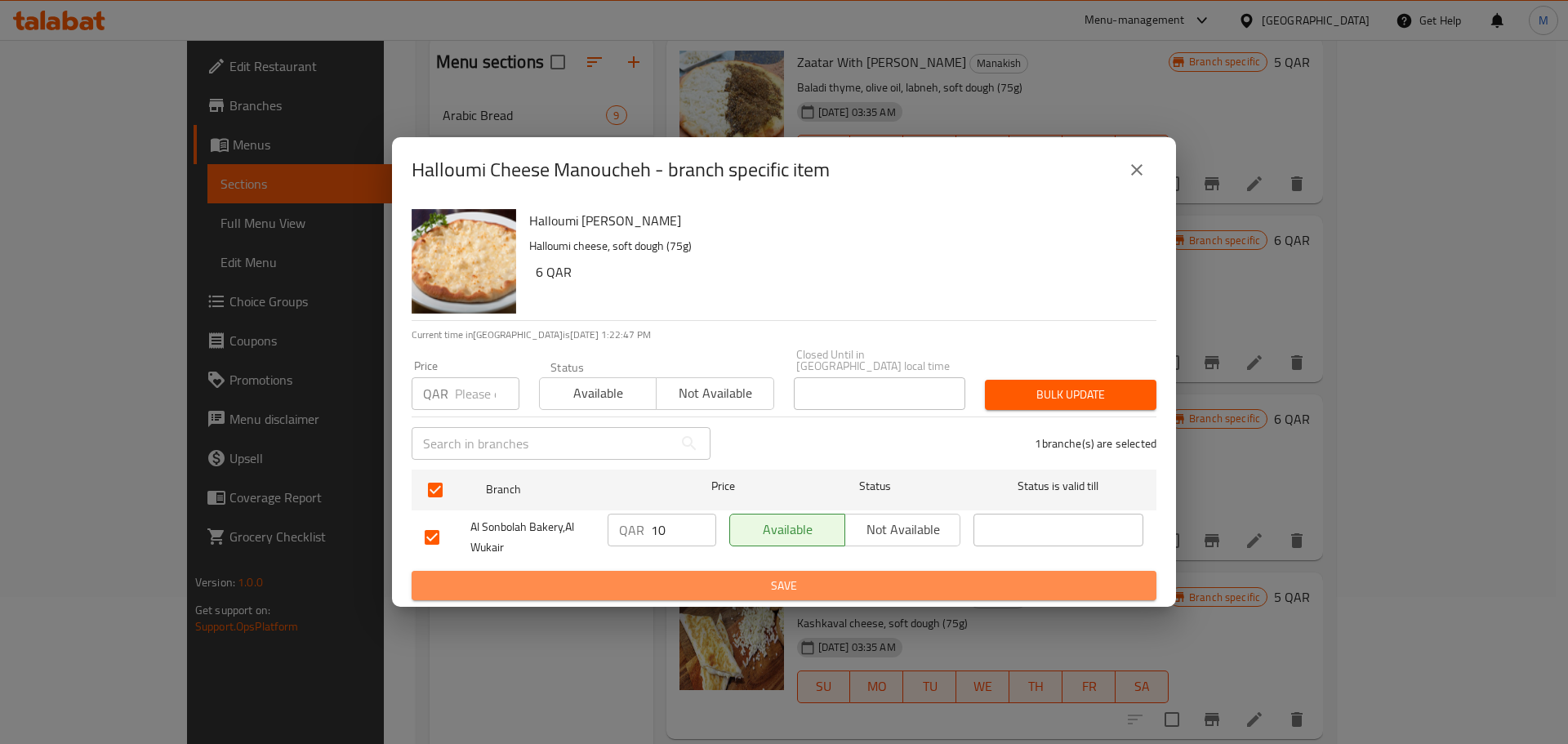
drag, startPoint x: 698, startPoint y: 577, endPoint x: 722, endPoint y: 569, distance: 25.3
click at [702, 577] on span "Save" at bounding box center [784, 586] width 719 height 21
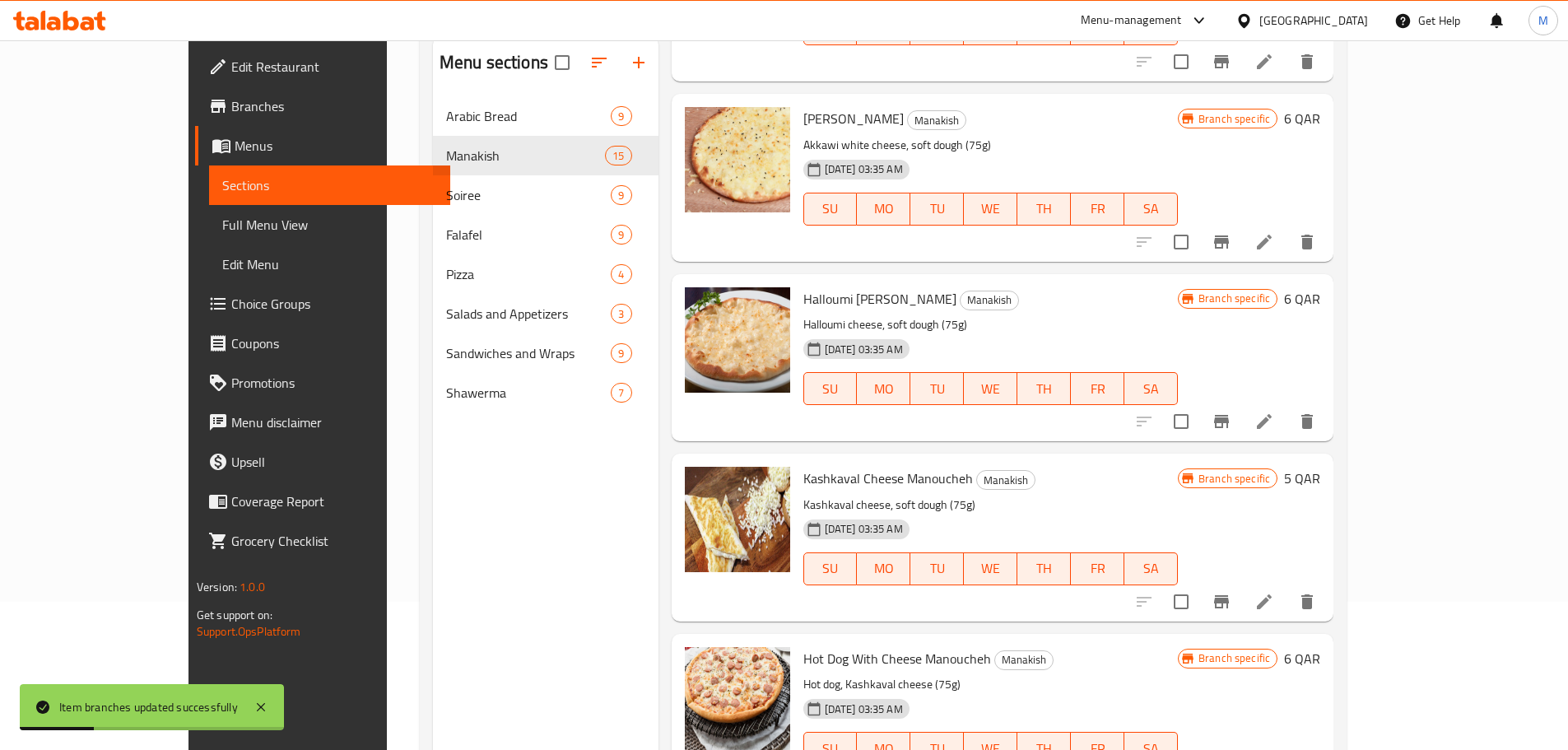
scroll to position [576, 0]
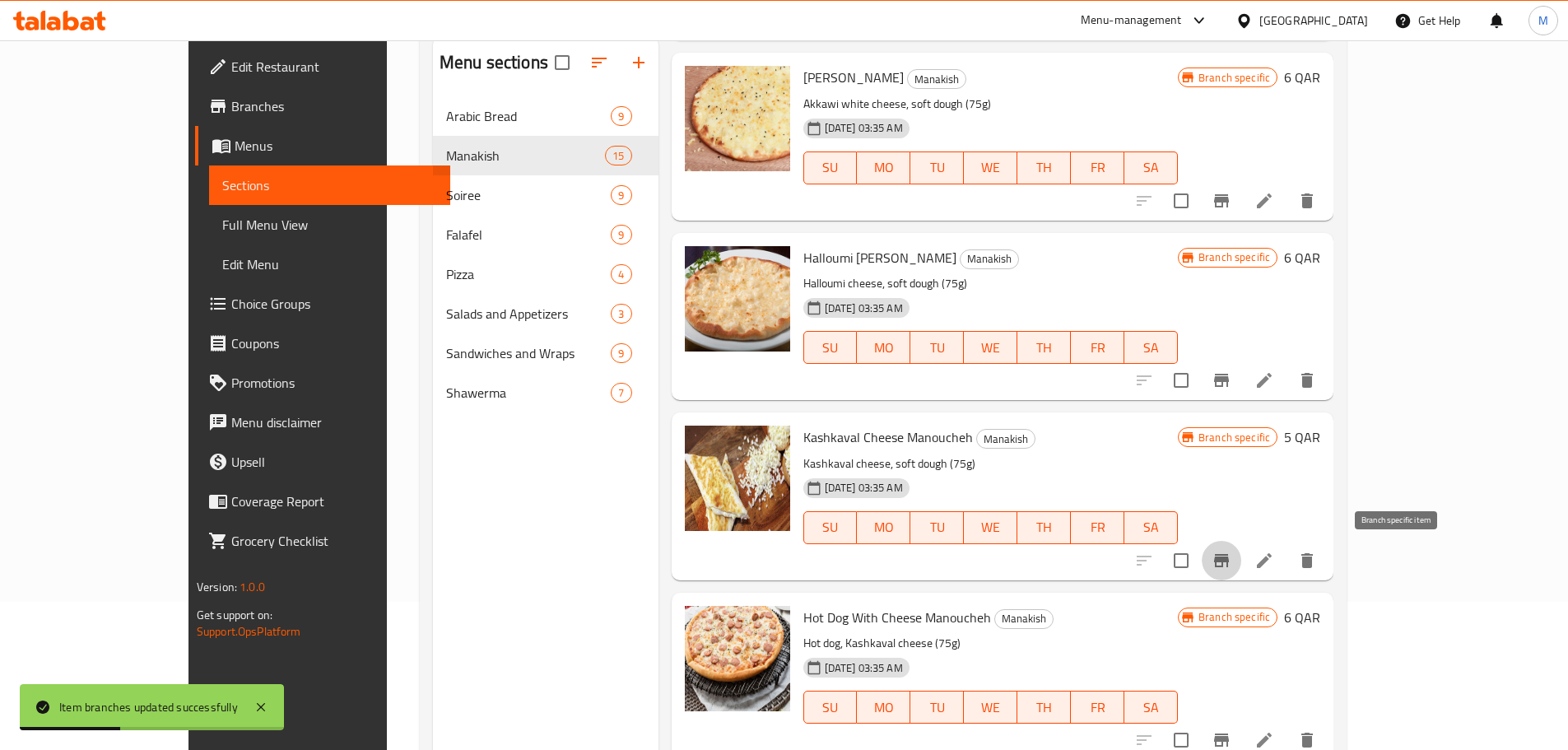
click at [1229, 564] on icon "Branch-specific-item" at bounding box center [1221, 560] width 15 height 13
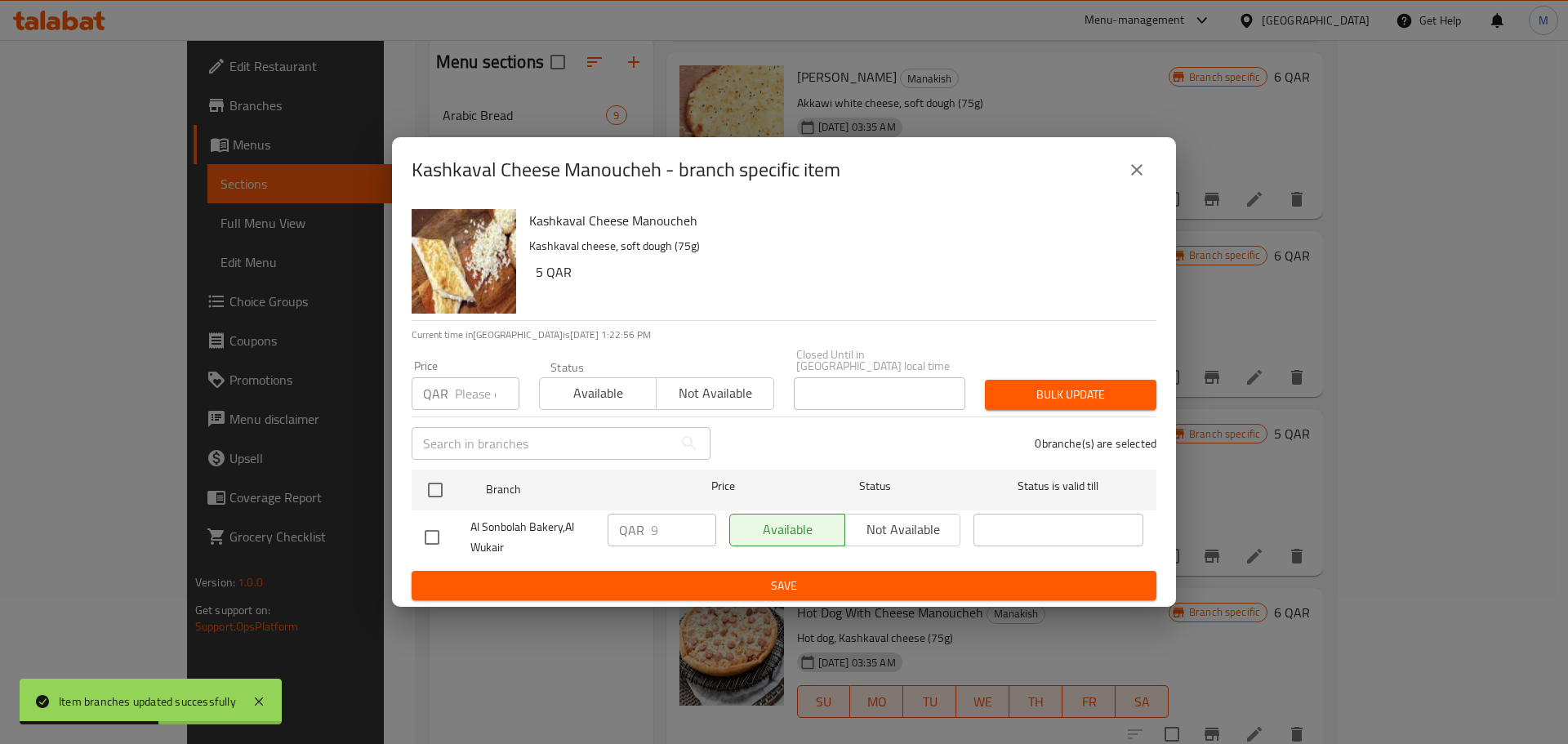
click at [433, 526] on input "checkbox" at bounding box center [432, 538] width 34 height 34
checkbox input "true"
drag, startPoint x: 672, startPoint y: 517, endPoint x: 653, endPoint y: 526, distance: 21.0
click at [646, 524] on div "QAR 9 ​" at bounding box center [662, 530] width 108 height 33
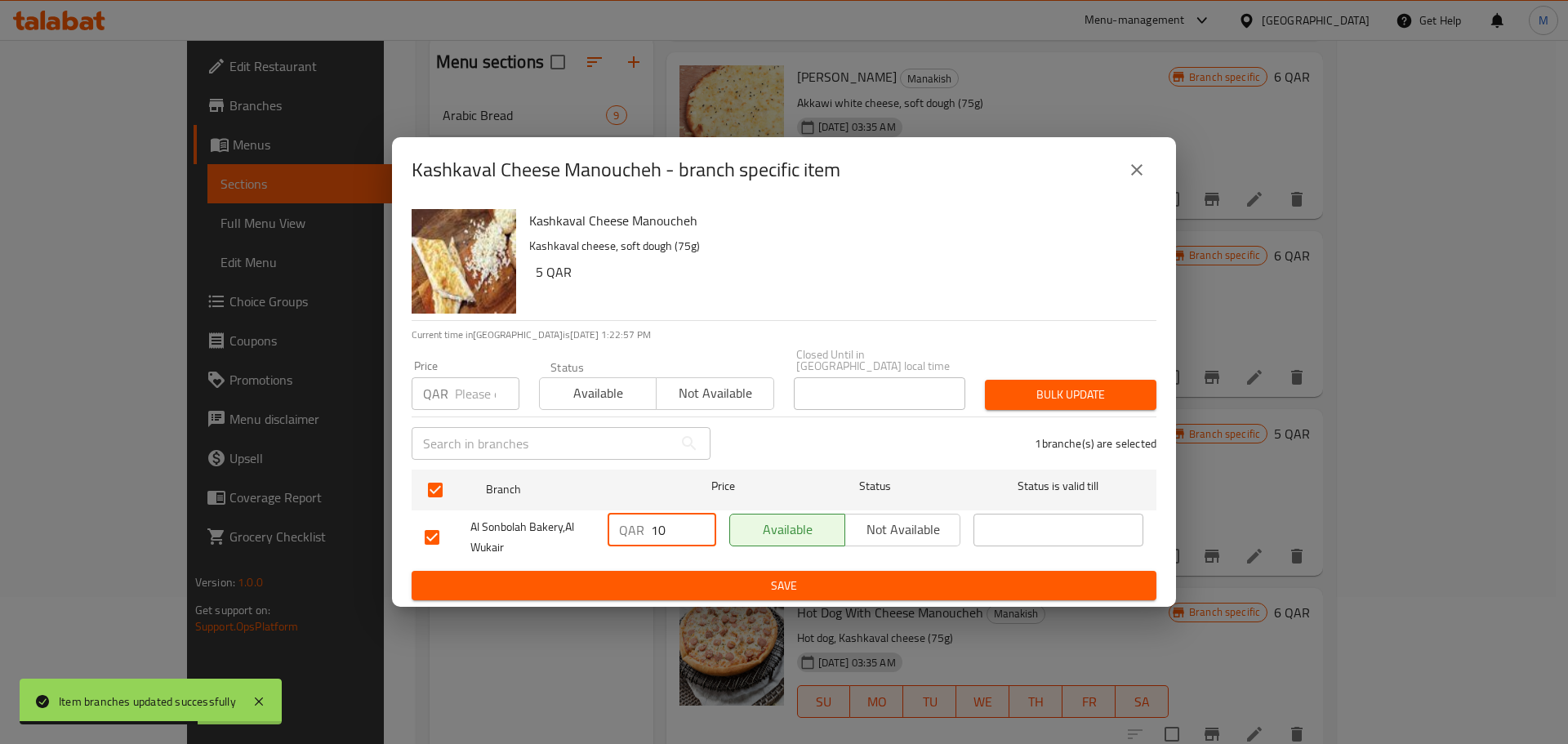
type input "10"
click at [737, 575] on span "Save" at bounding box center [784, 586] width 719 height 21
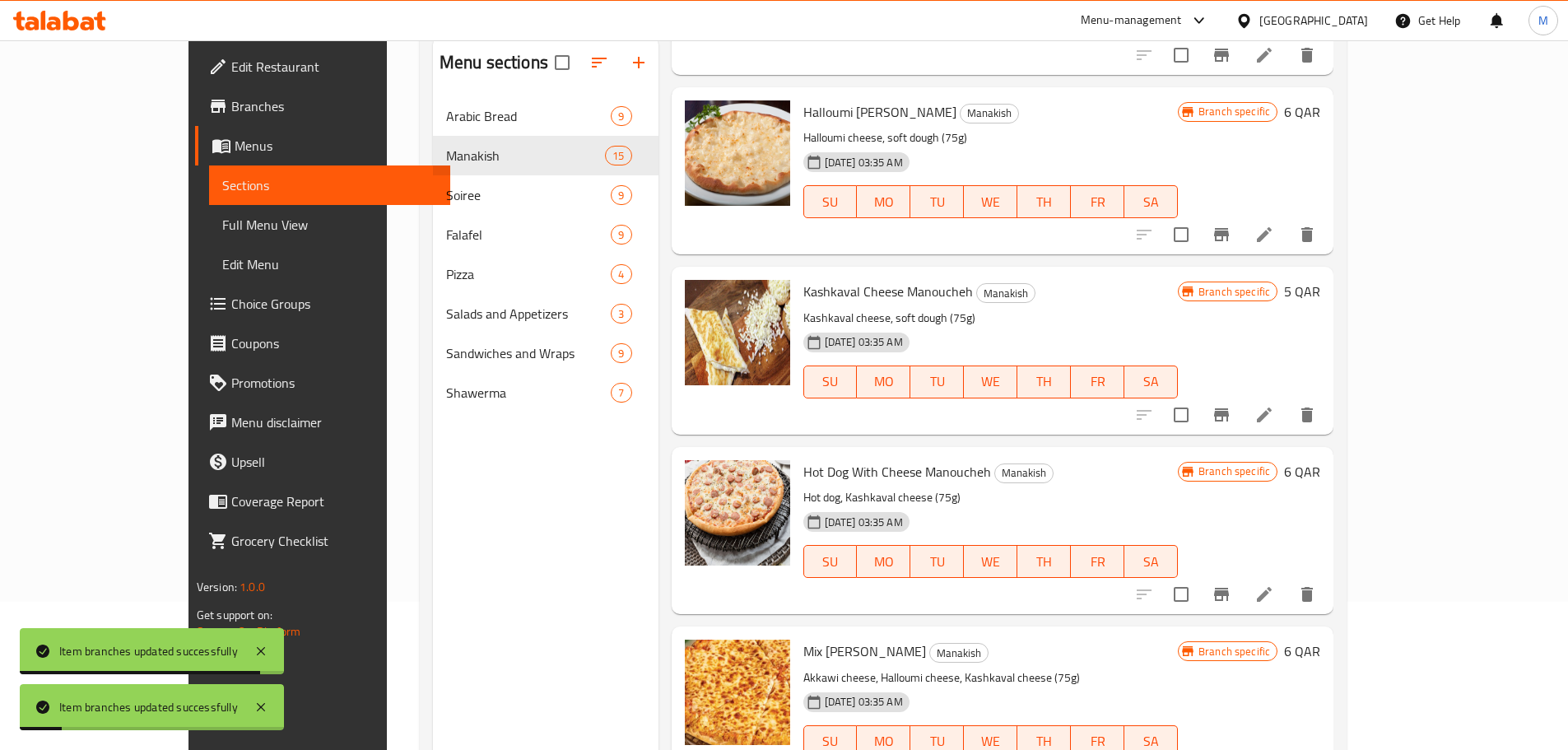
scroll to position [740, 0]
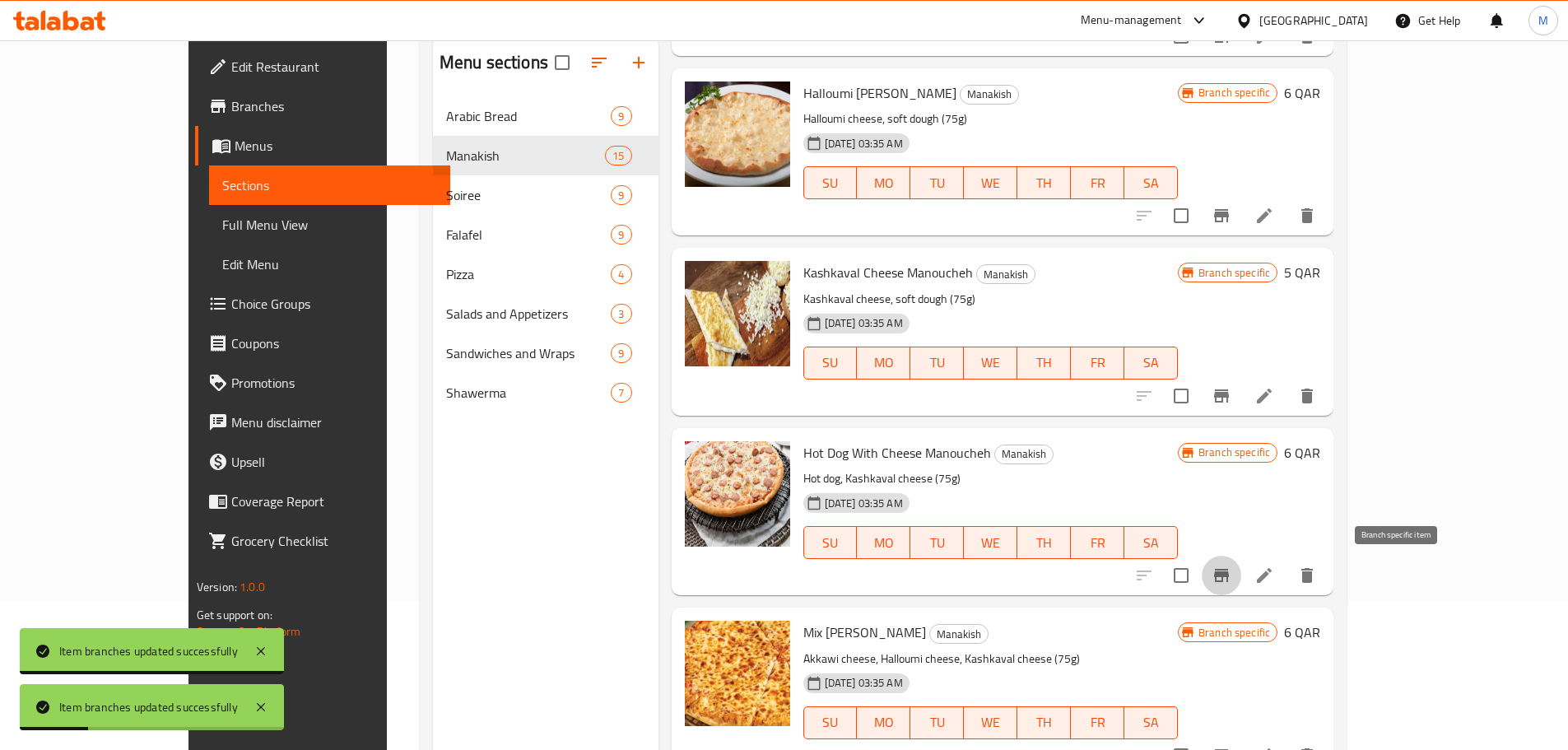
click at [1241, 571] on button "Branch-specific-item" at bounding box center [1222, 576] width 40 height 40
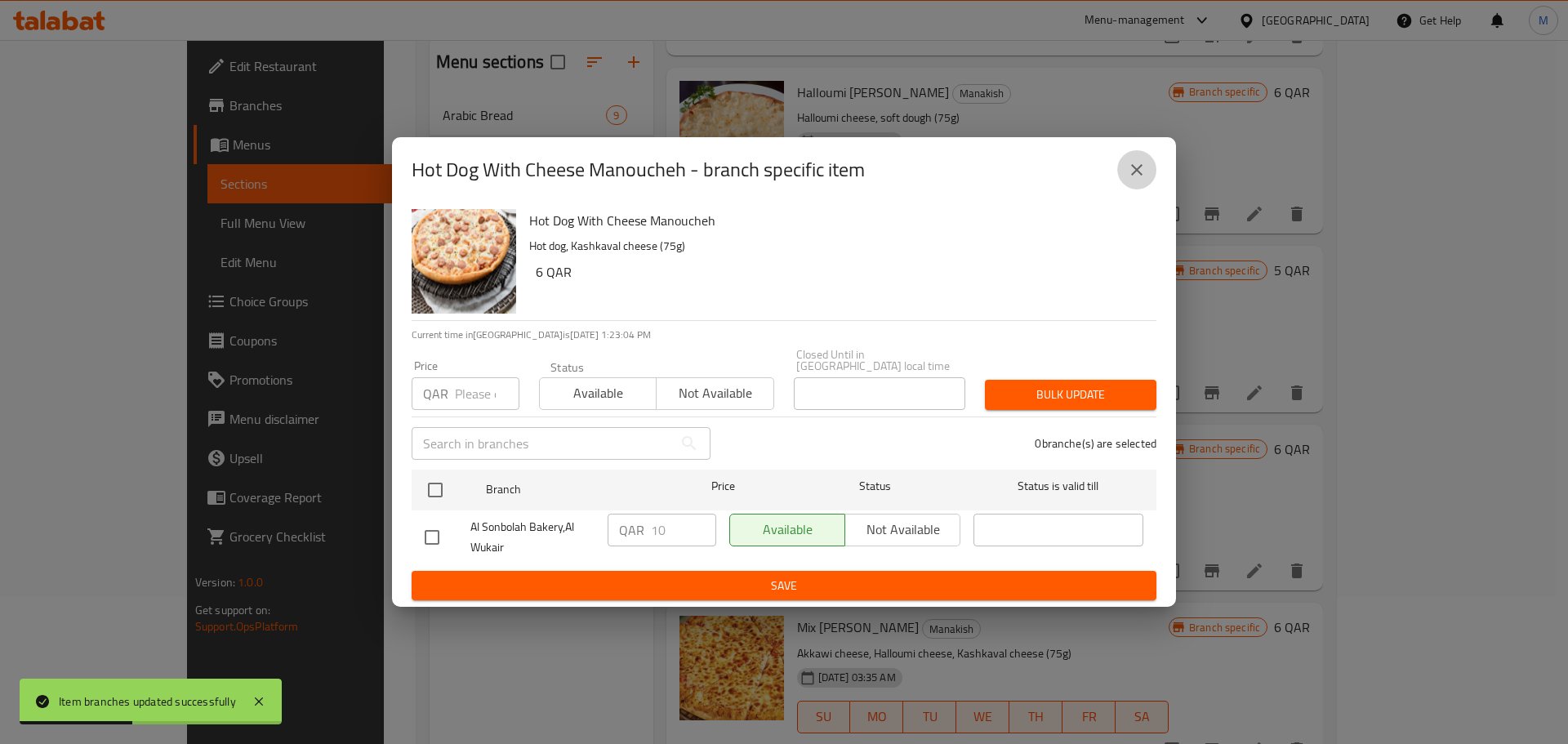
click at [1145, 180] on icon "close" at bounding box center [1137, 169] width 20 height 20
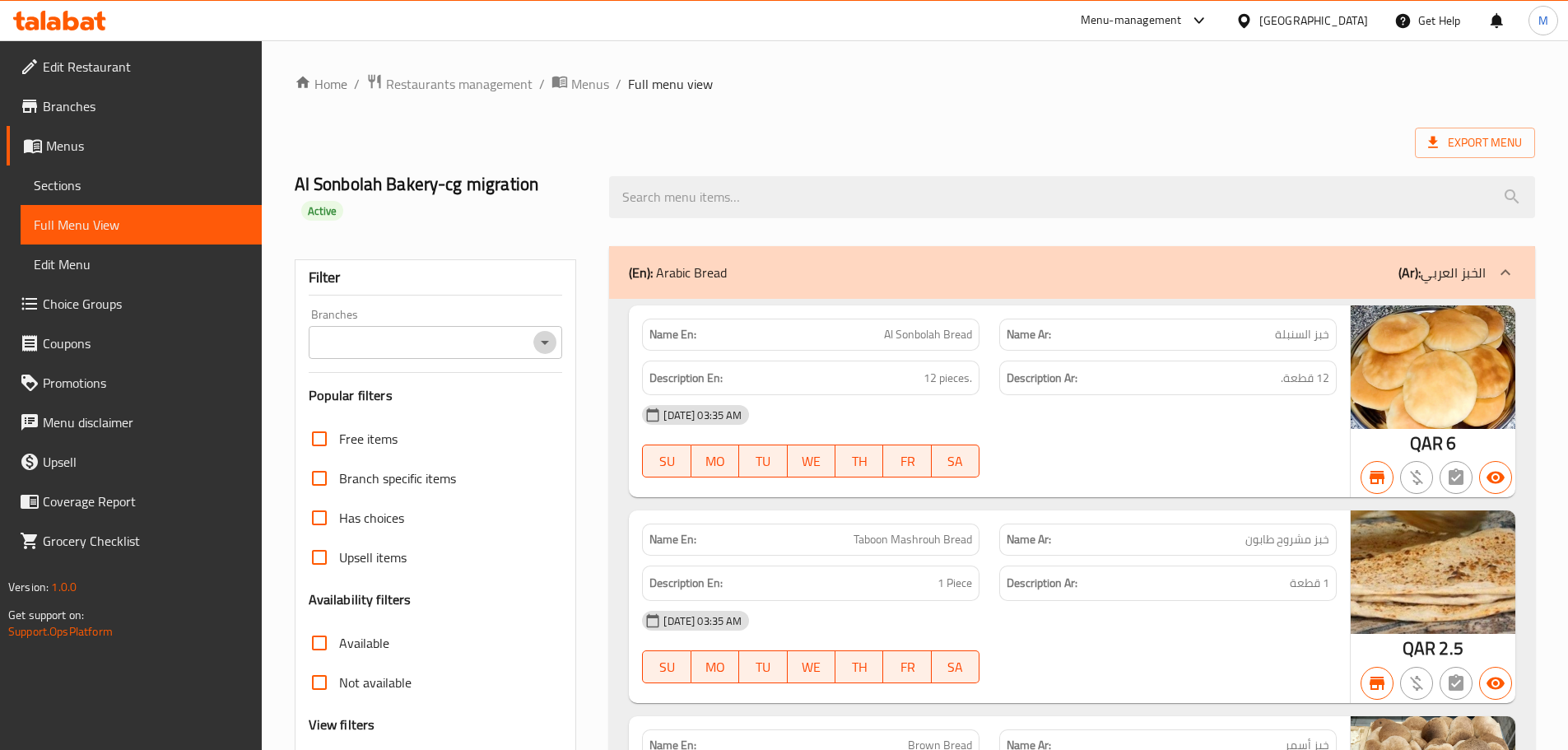
click at [551, 332] on icon "Open" at bounding box center [545, 342] width 20 height 20
click at [458, 380] on span "Al Sonbolah Bakery,Al Wukair" at bounding box center [403, 388] width 167 height 20
type input "Al Sonbolah Bakery,Al Wukair"
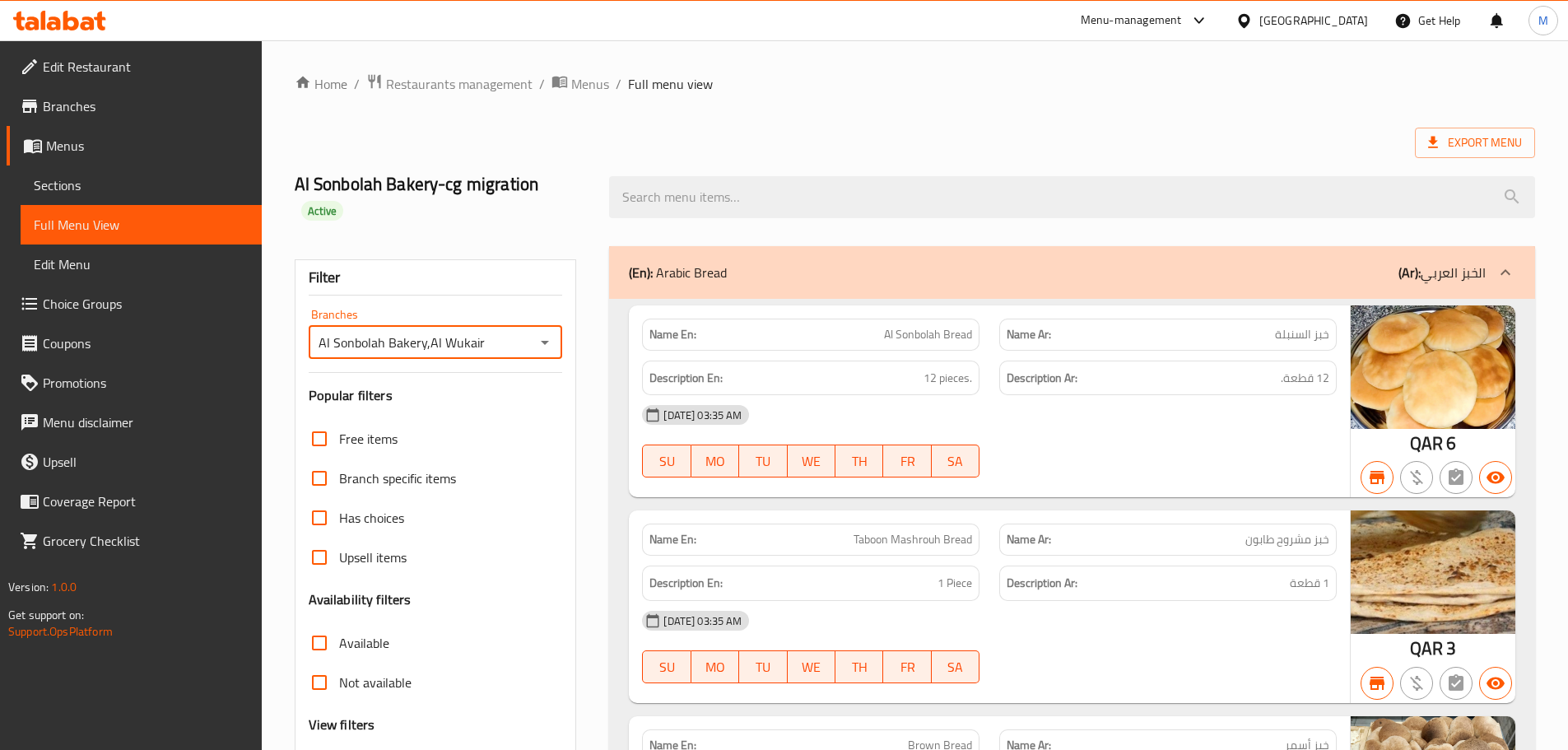
click at [1016, 368] on strong "Description Ar:" at bounding box center [1042, 378] width 71 height 21
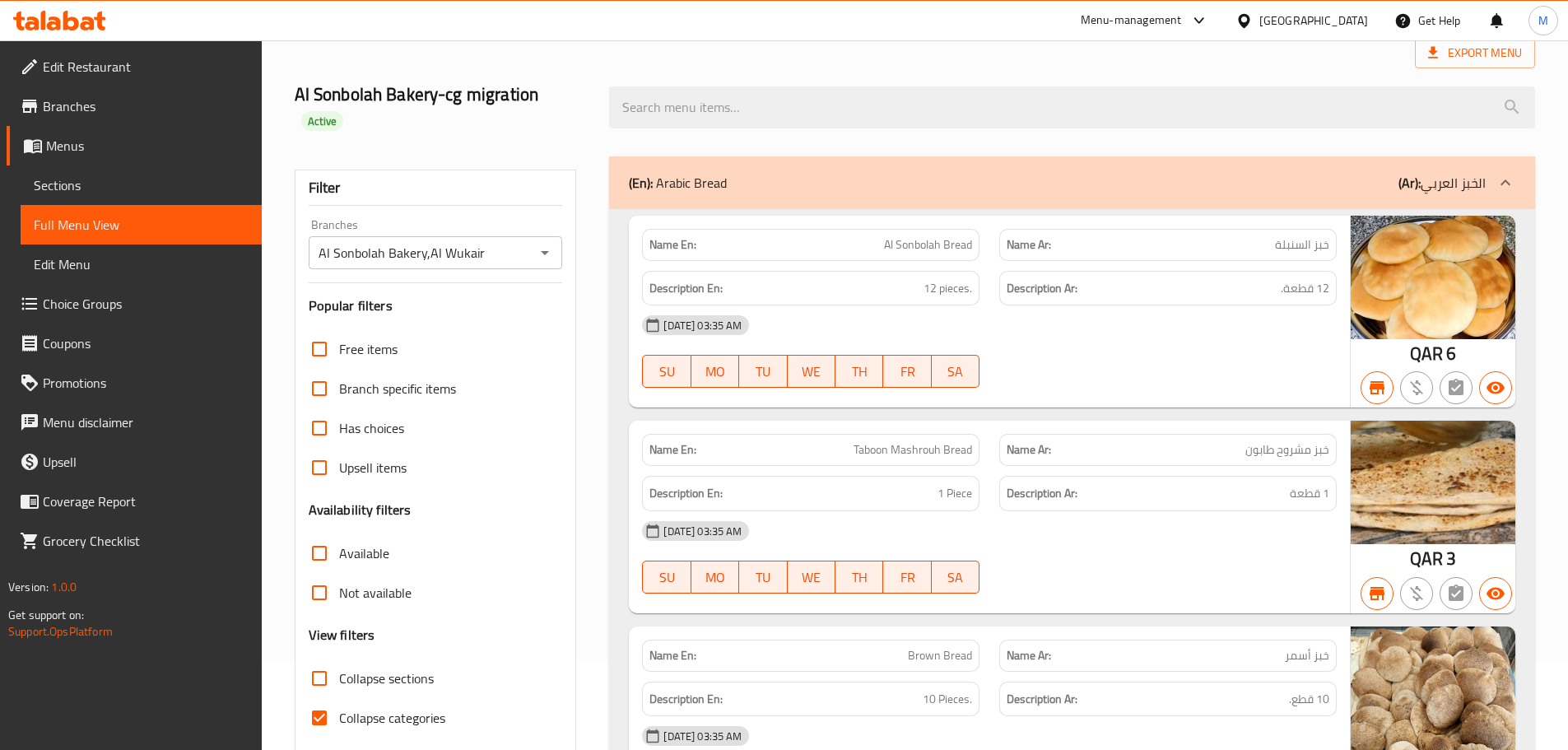
scroll to position [329, 0]
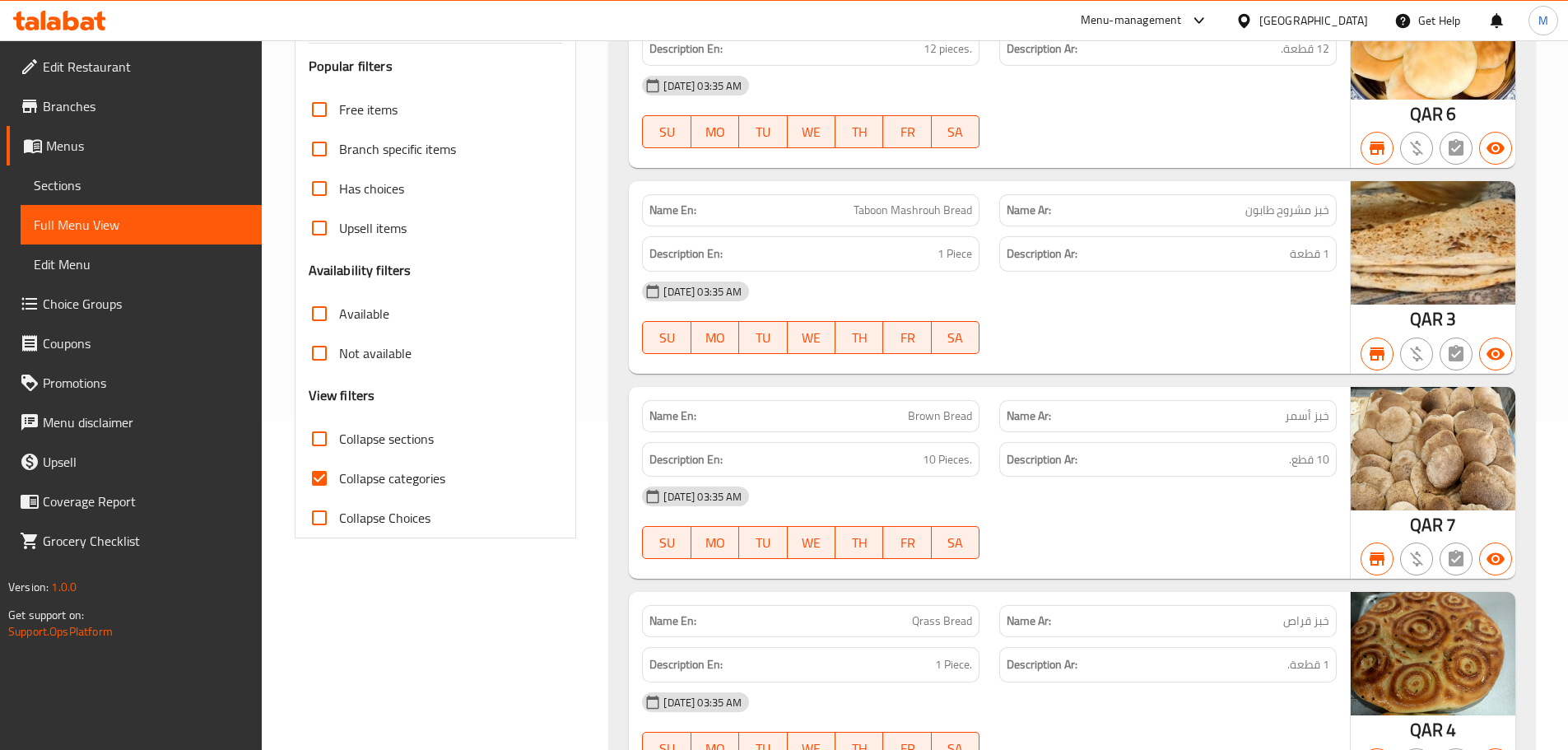
click at [358, 428] on span "Collapse sections" at bounding box center [386, 438] width 95 height 20
click at [339, 419] on input "Collapse sections" at bounding box center [319, 439] width 40 height 40
checkbox input "true"
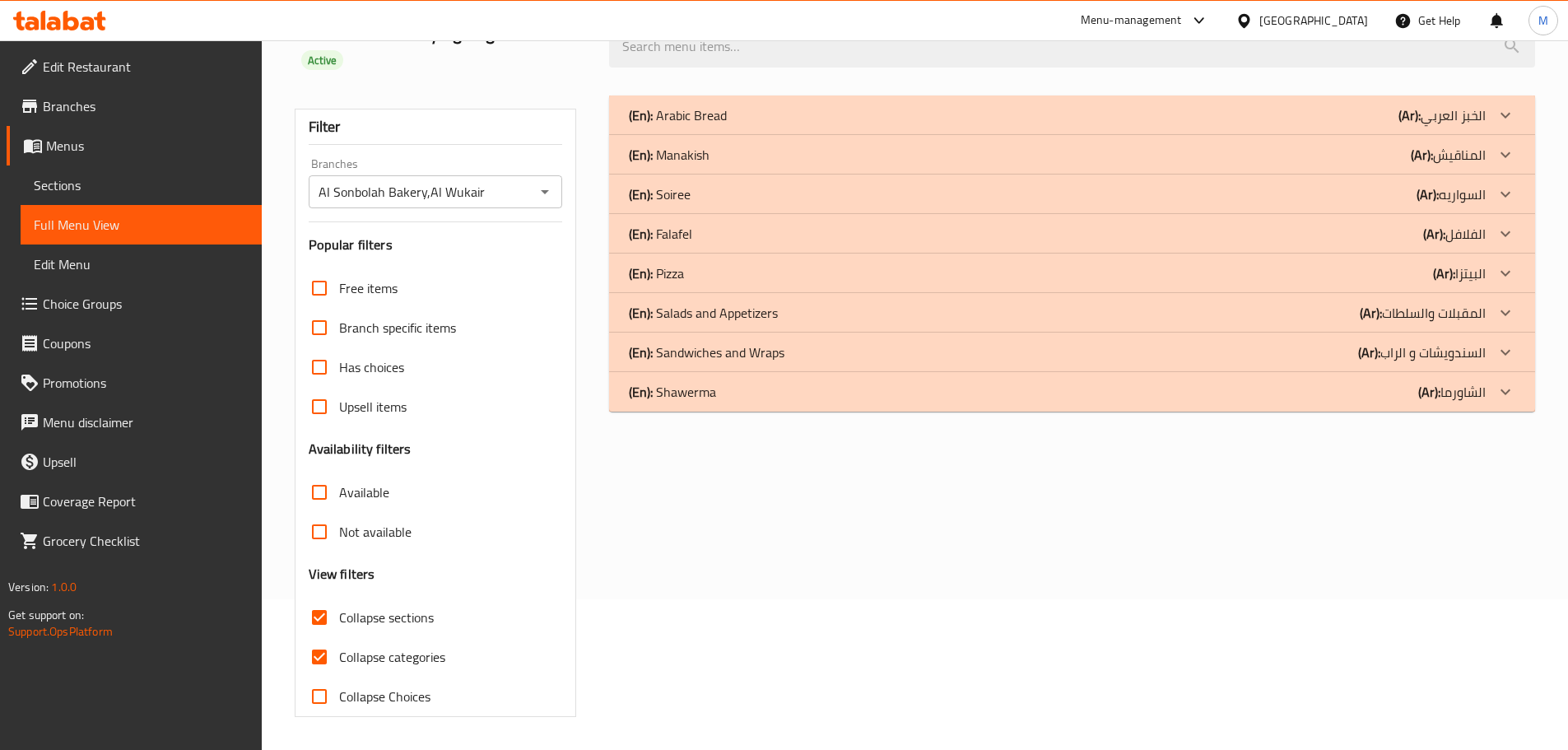
scroll to position [126, 0]
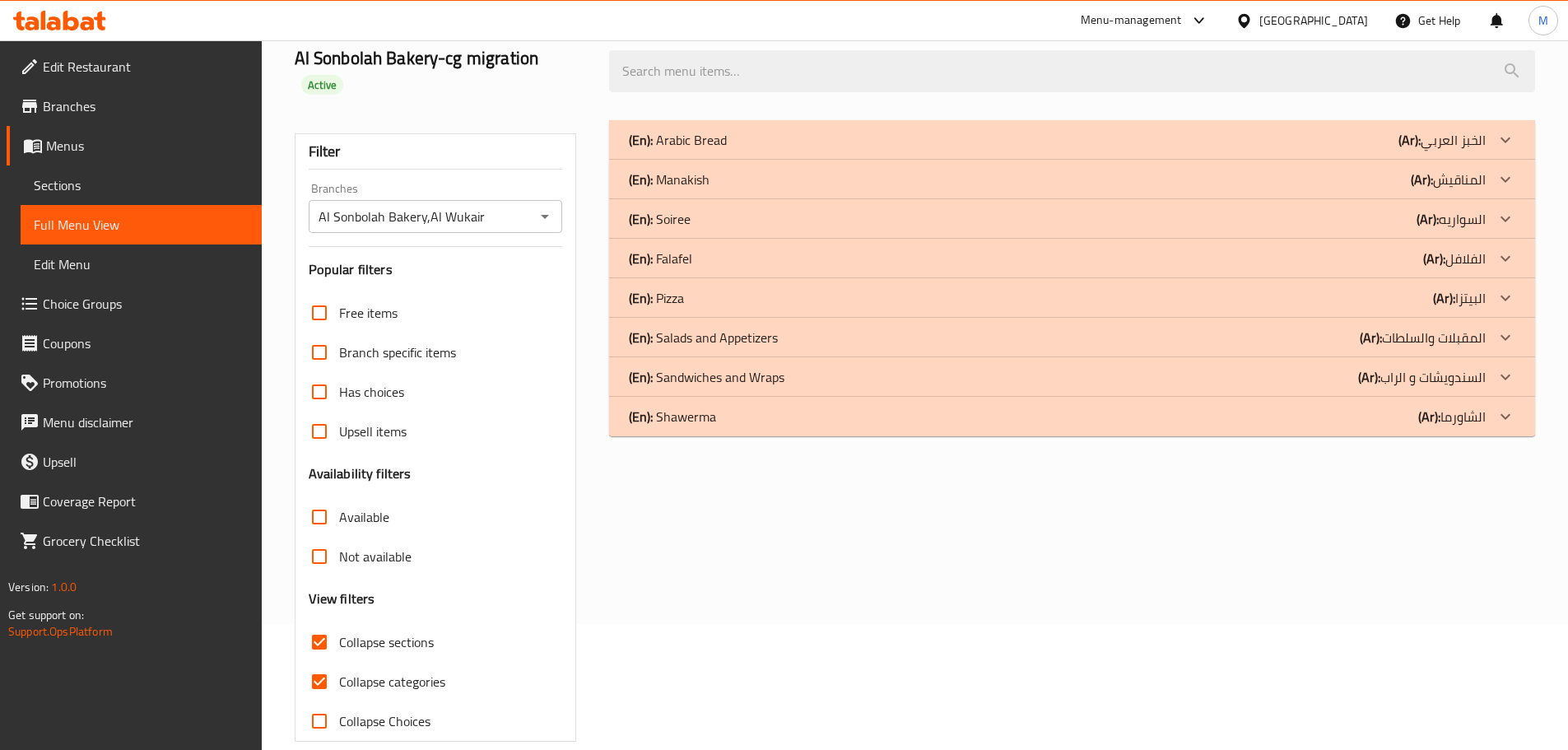
click at [350, 462] on div "Free items Branch specific items Has choices Upsell items Availability filters …" at bounding box center [435, 517] width 254 height 447
click at [364, 671] on span "Collapse categories" at bounding box center [392, 681] width 106 height 20
click at [339, 662] on input "Collapse categories" at bounding box center [319, 682] width 40 height 40
checkbox input "false"
click at [1508, 288] on icon at bounding box center [1506, 297] width 20 height 20
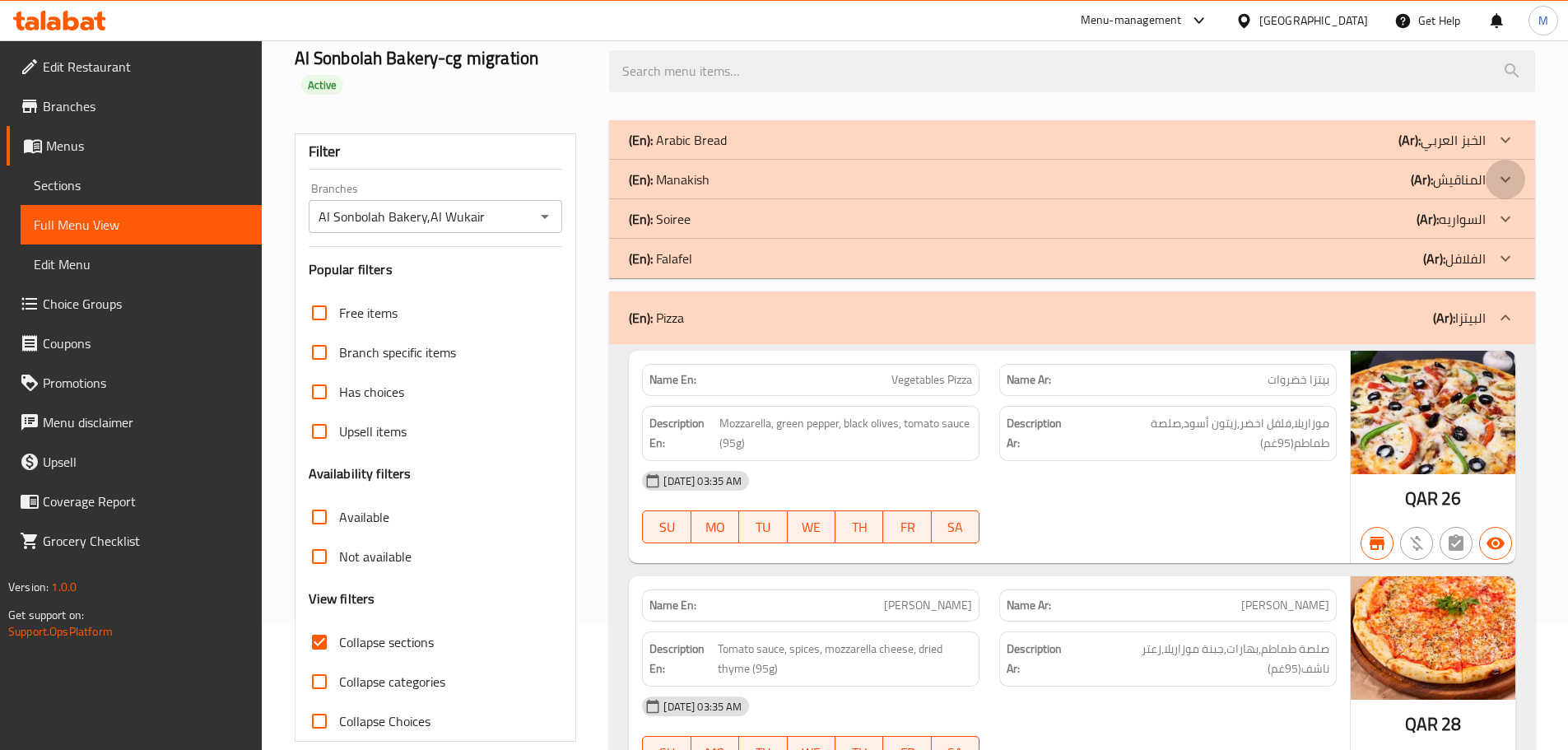
click at [1514, 170] on icon at bounding box center [1506, 179] width 20 height 20
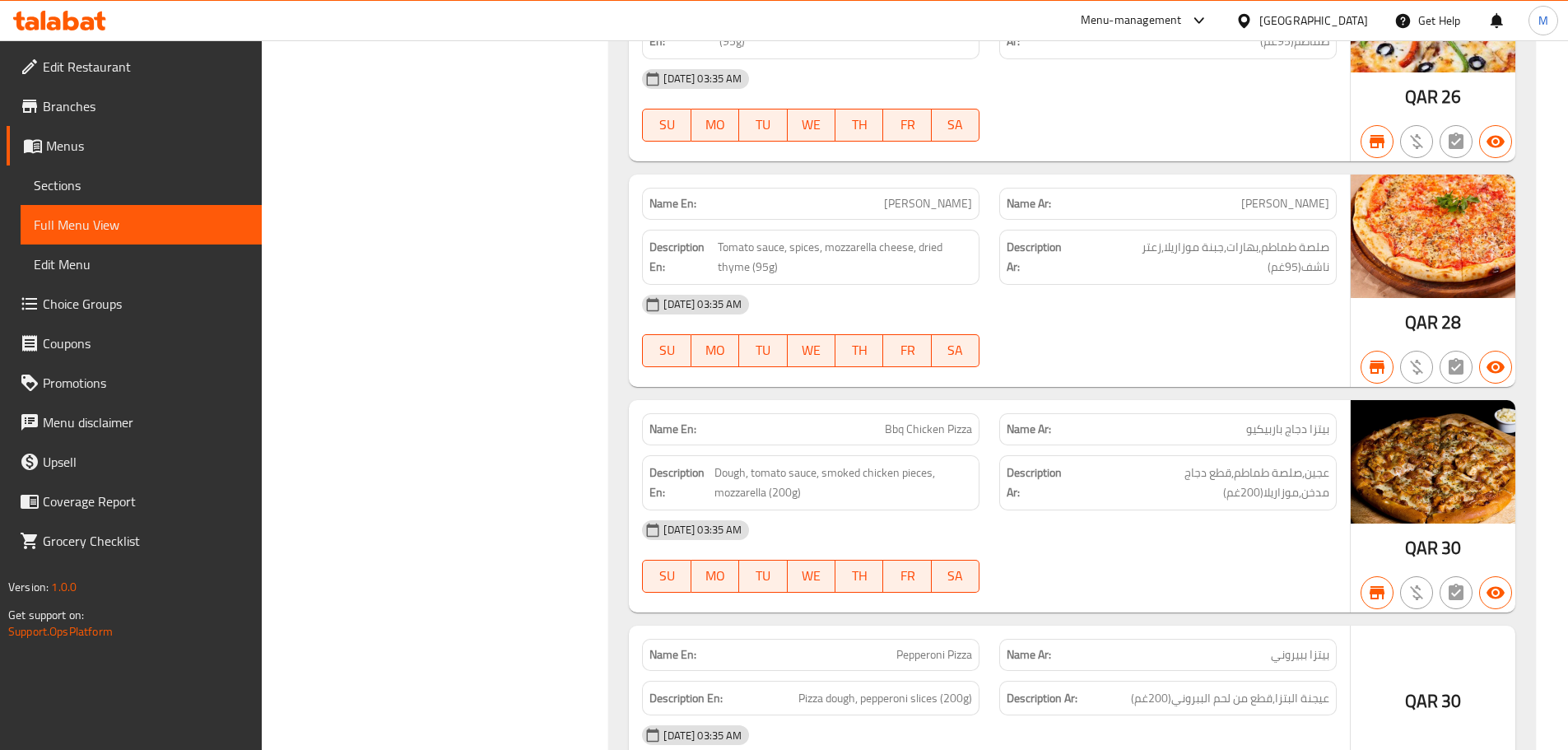
scroll to position [4019, 0]
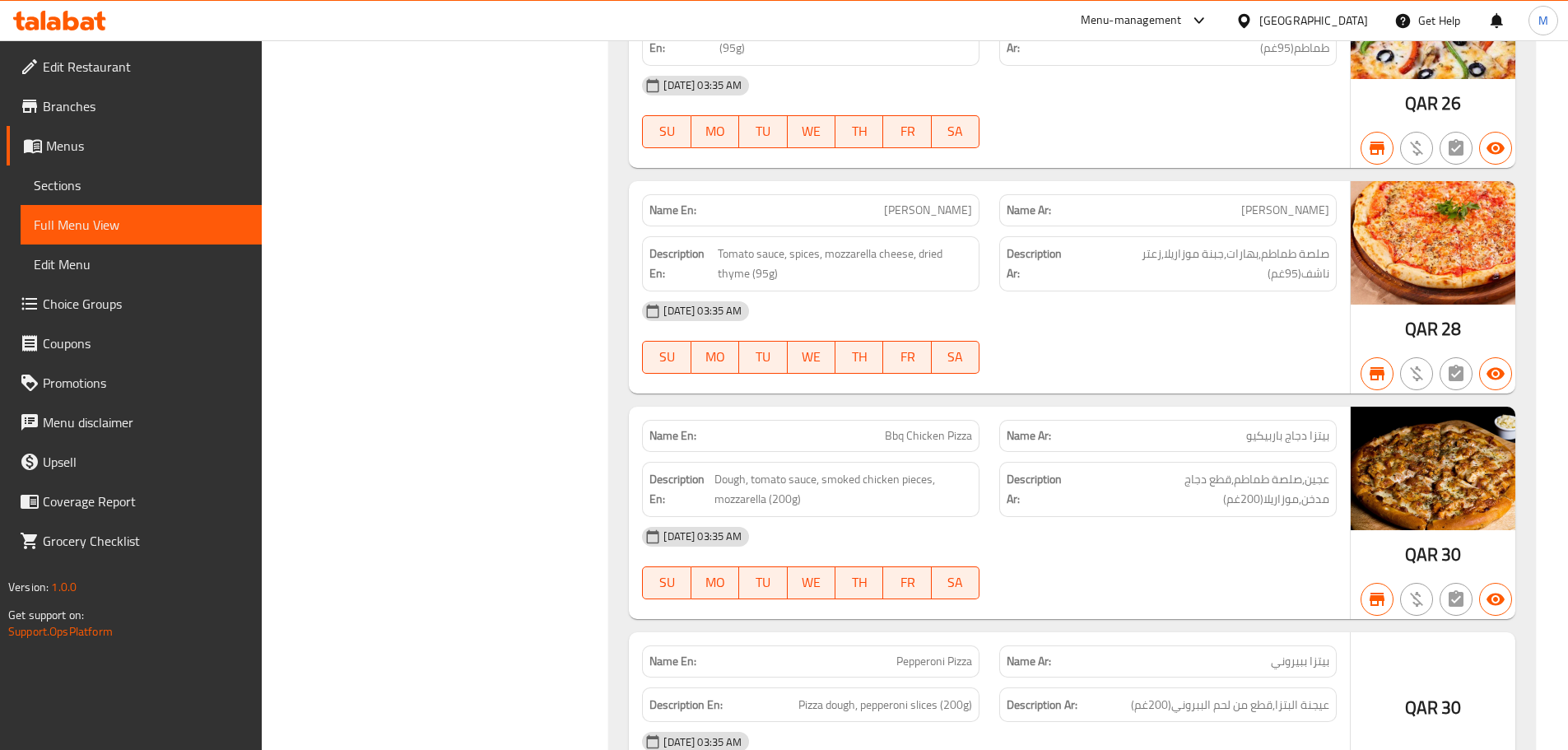
click at [1245, 420] on div "Name Ar: بيتزا دجاج باربيكيو" at bounding box center [1167, 435] width 337 height 32
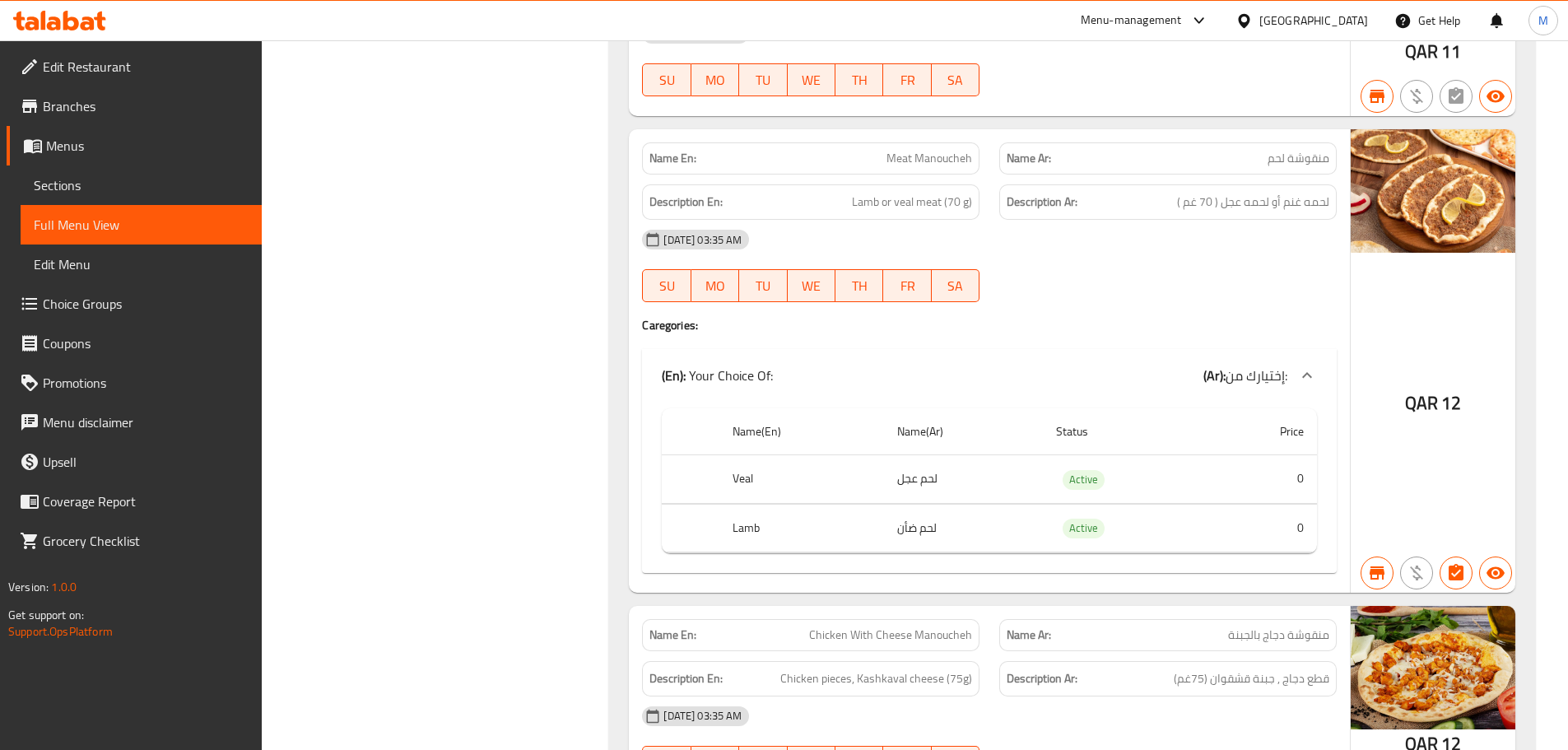
scroll to position [1893, 0]
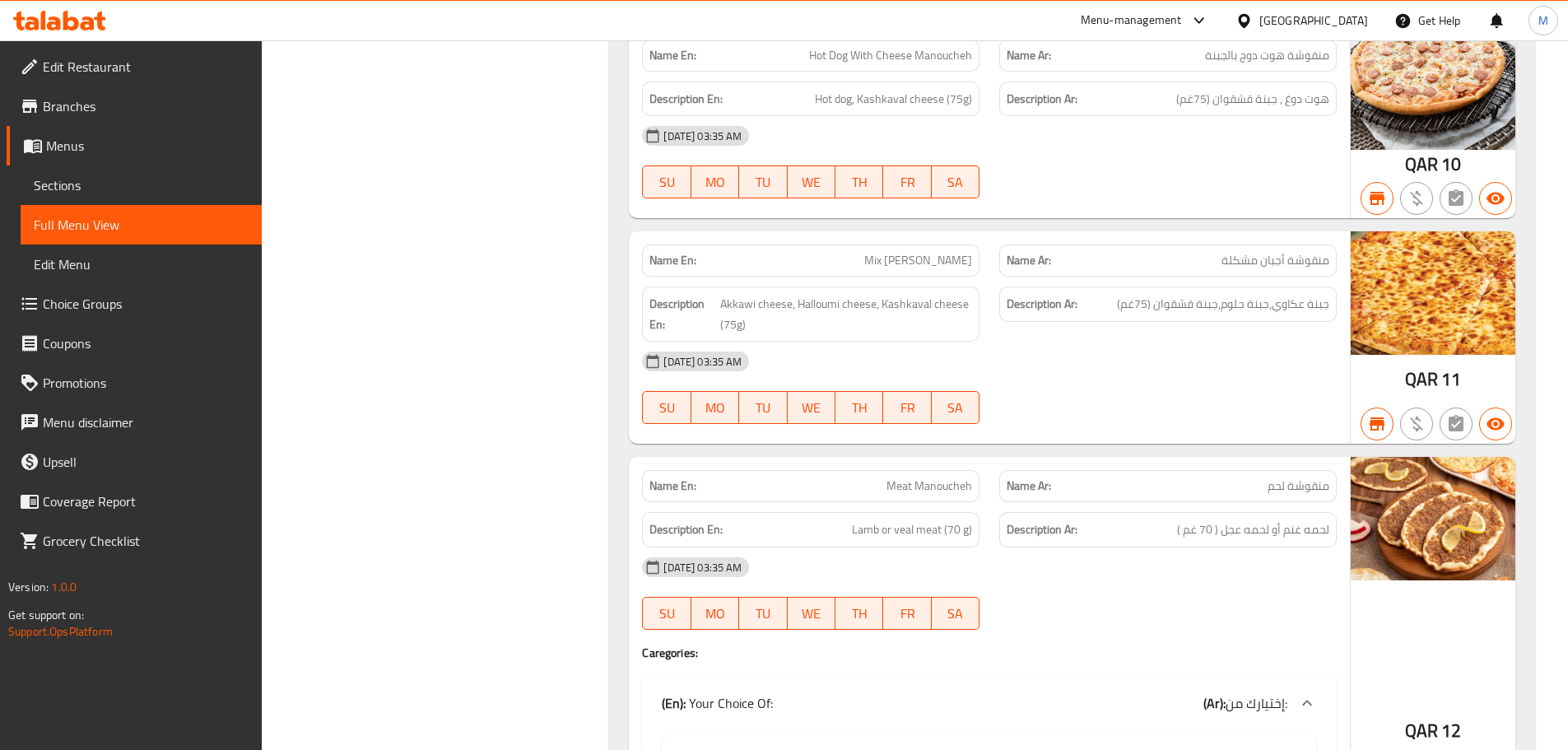
click at [842, 381] on div "SU MO TU WE TH FR SA" at bounding box center [811, 407] width 357 height 53
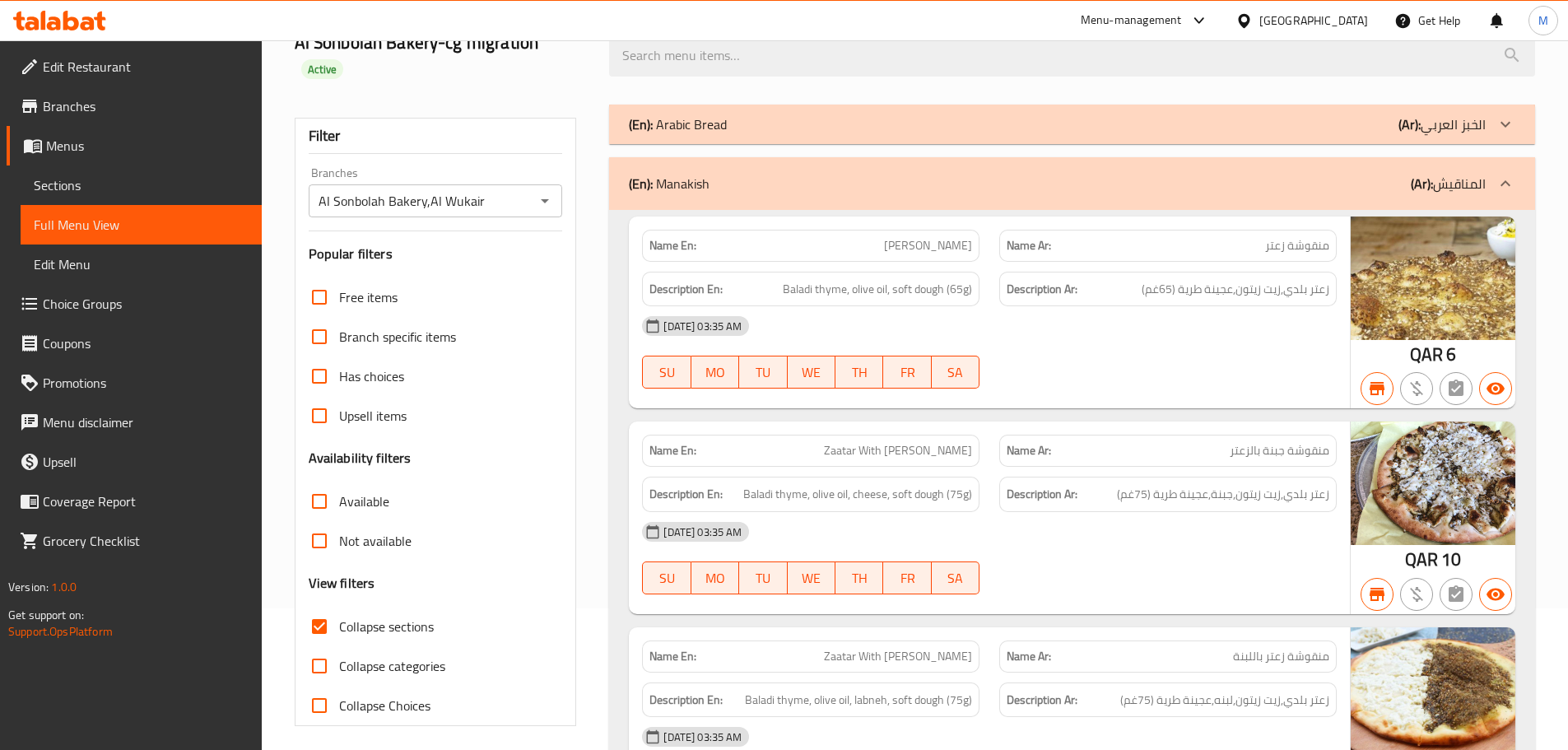
scroll to position [0, 0]
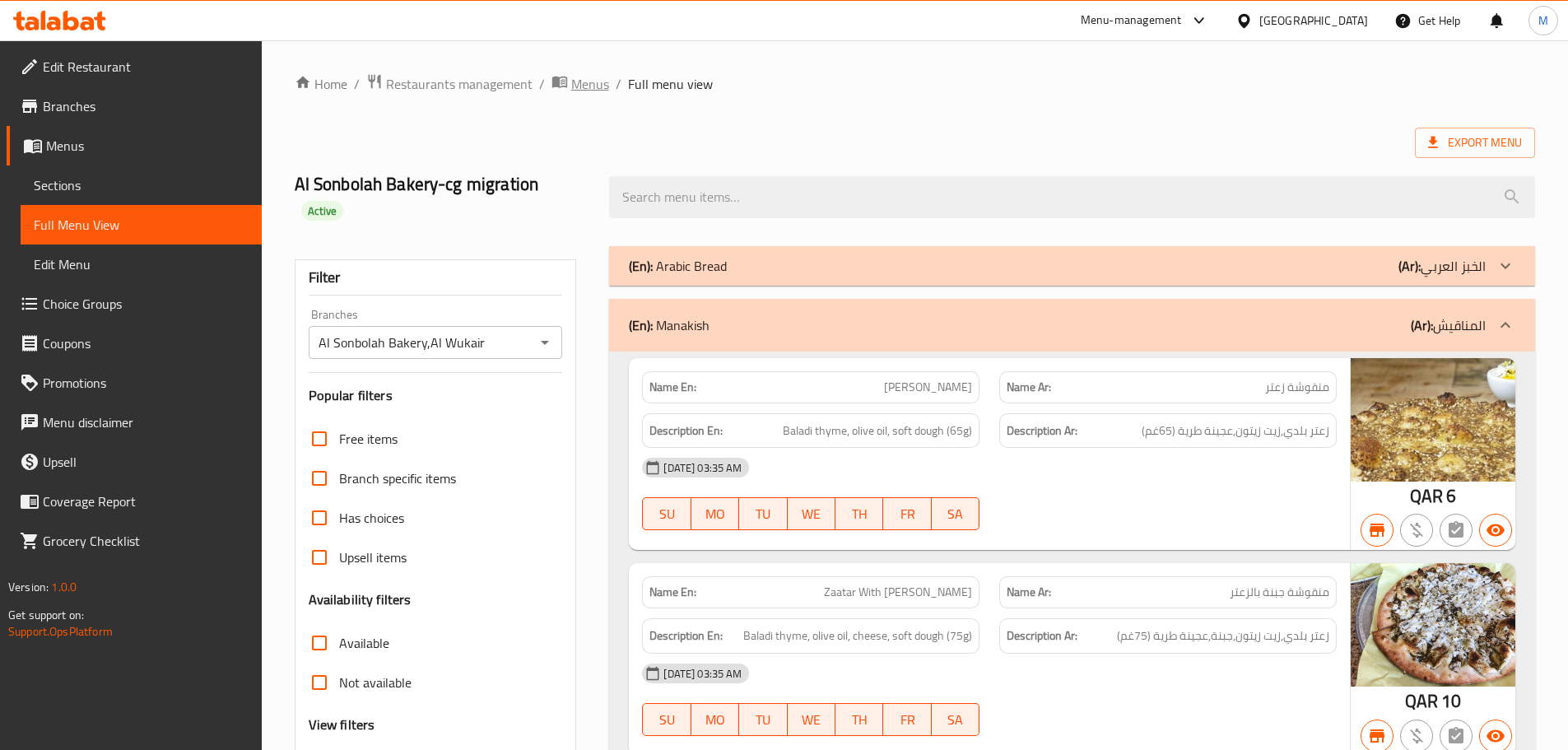
click at [584, 81] on span "Menus" at bounding box center [591, 83] width 38 height 20
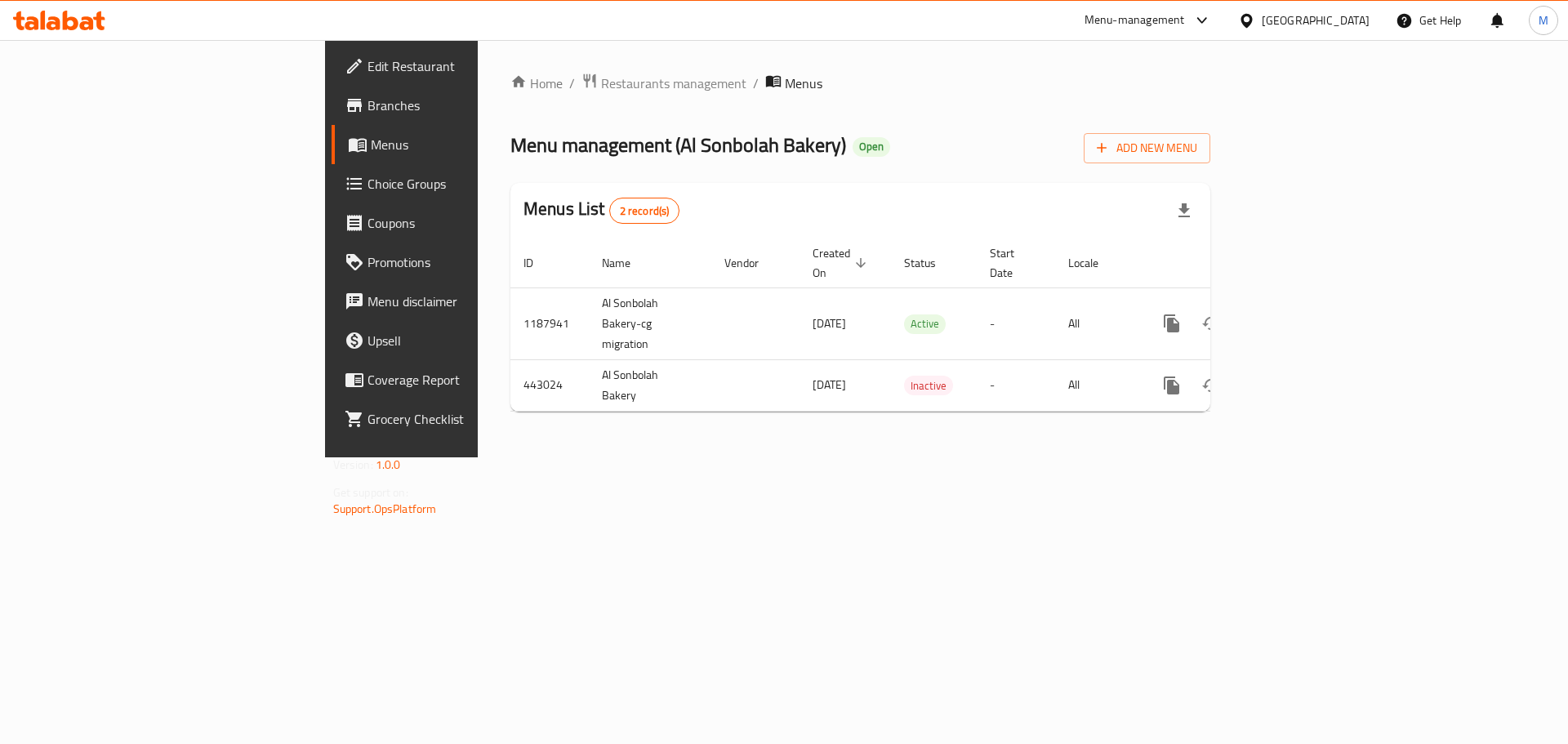
click at [1256, 28] on icon at bounding box center [1247, 21] width 17 height 17
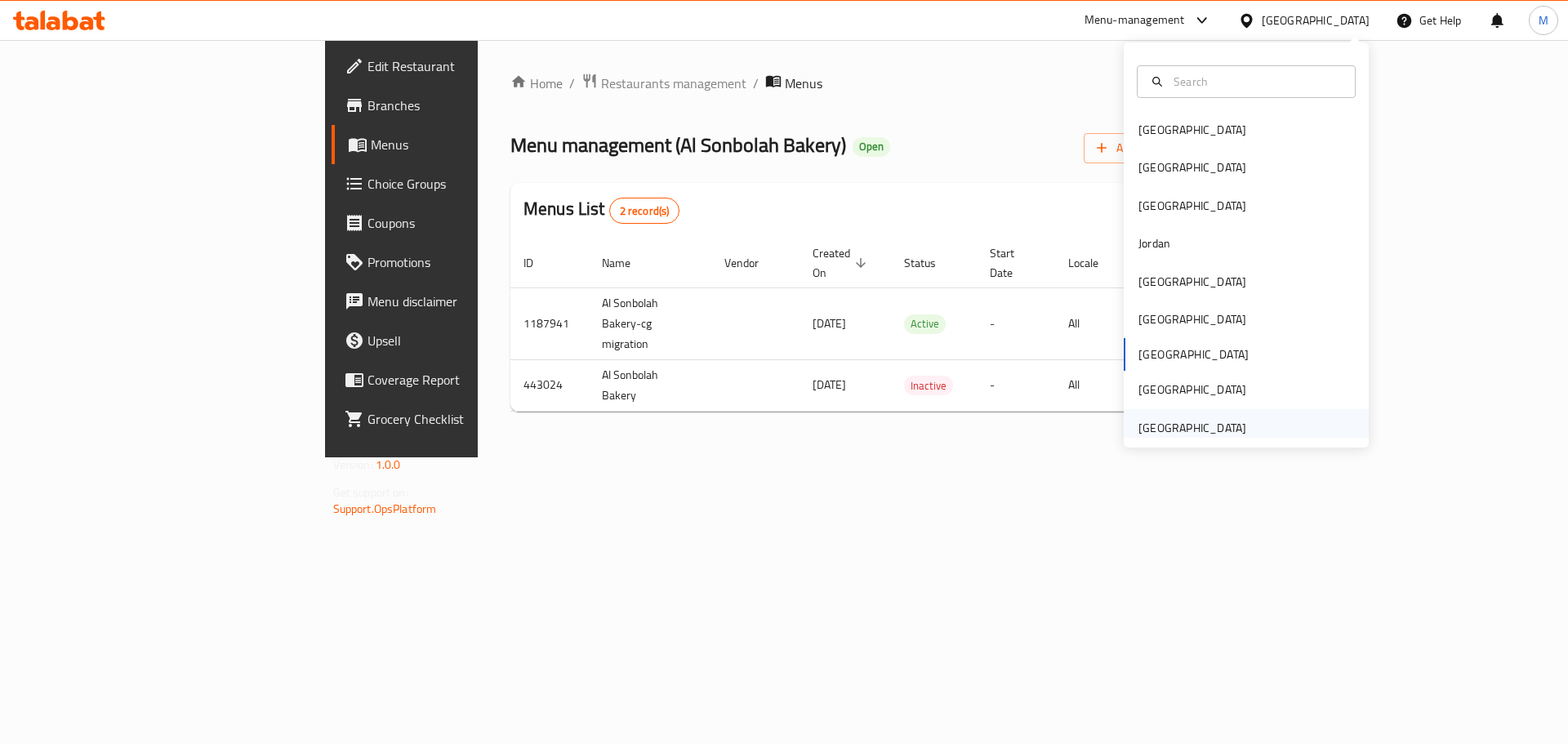
click at [1157, 427] on div "[GEOGRAPHIC_DATA]" at bounding box center [1192, 427] width 108 height 18
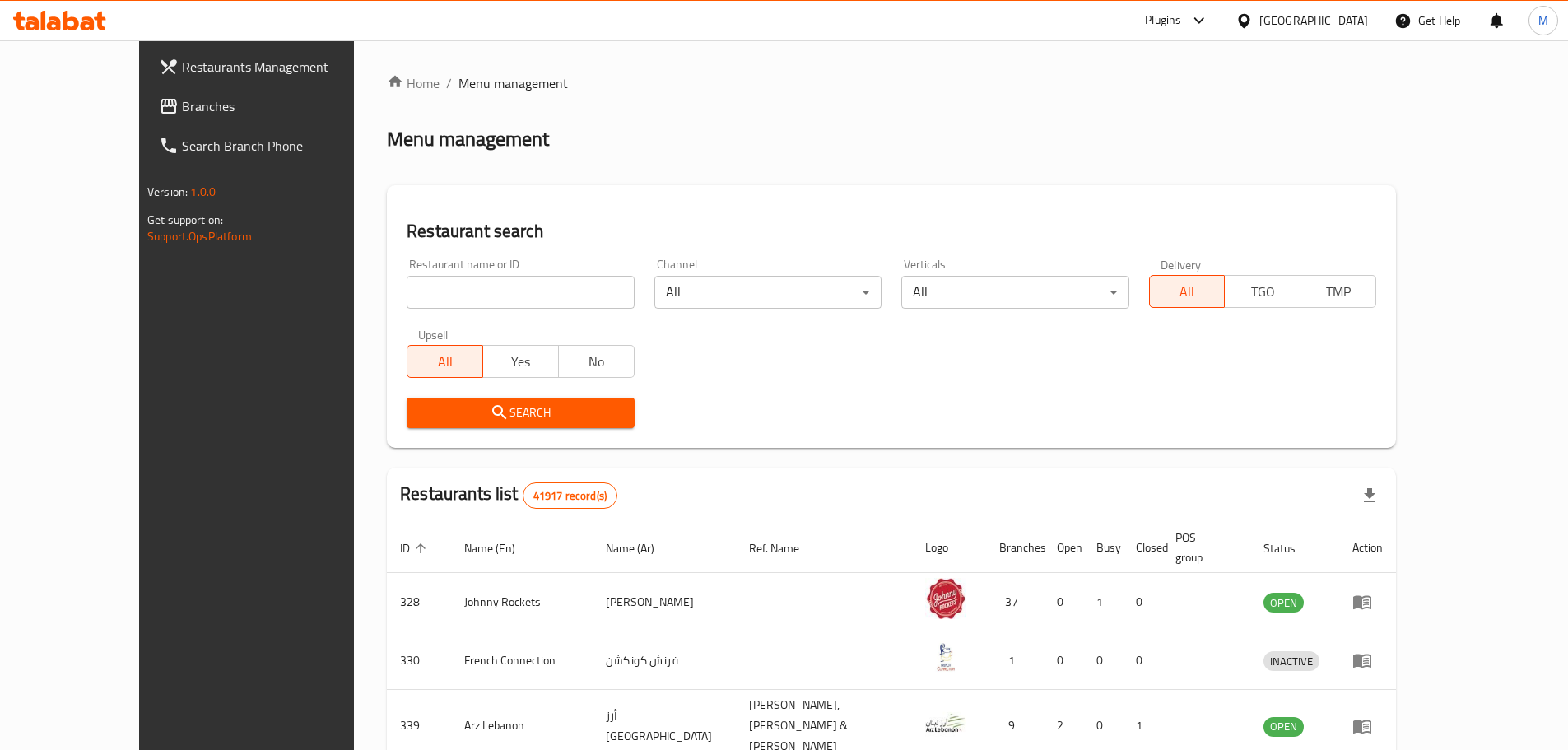
click at [461, 310] on div "Restaurant name or ID Restaurant name or ID" at bounding box center [519, 284] width 247 height 70
click at [466, 295] on input "search" at bounding box center [520, 292] width 227 height 33
paste input "648224"
type input "648224"
click button "Search" at bounding box center [520, 412] width 227 height 30
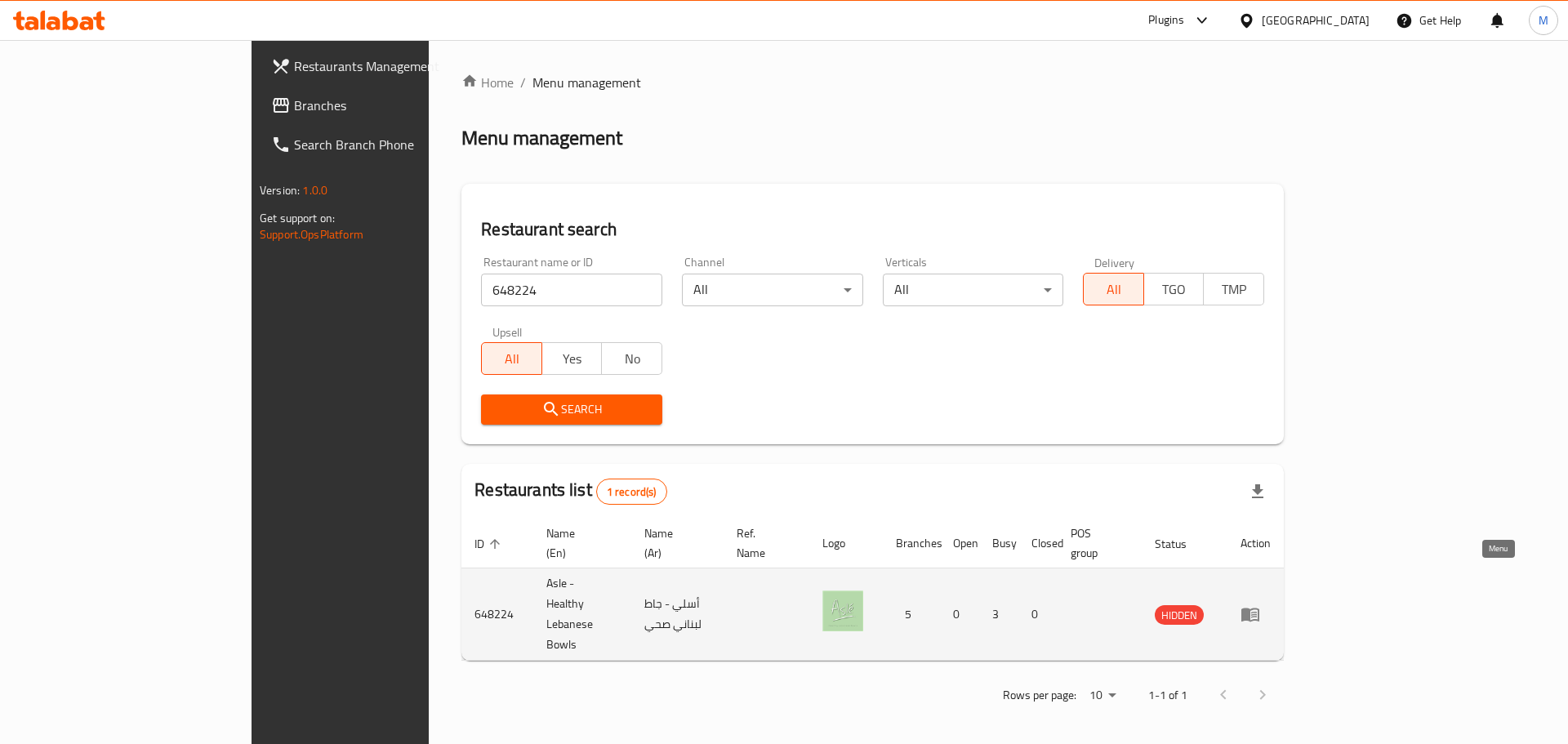
click at [1271, 604] on link "enhanced table" at bounding box center [1256, 613] width 30 height 20
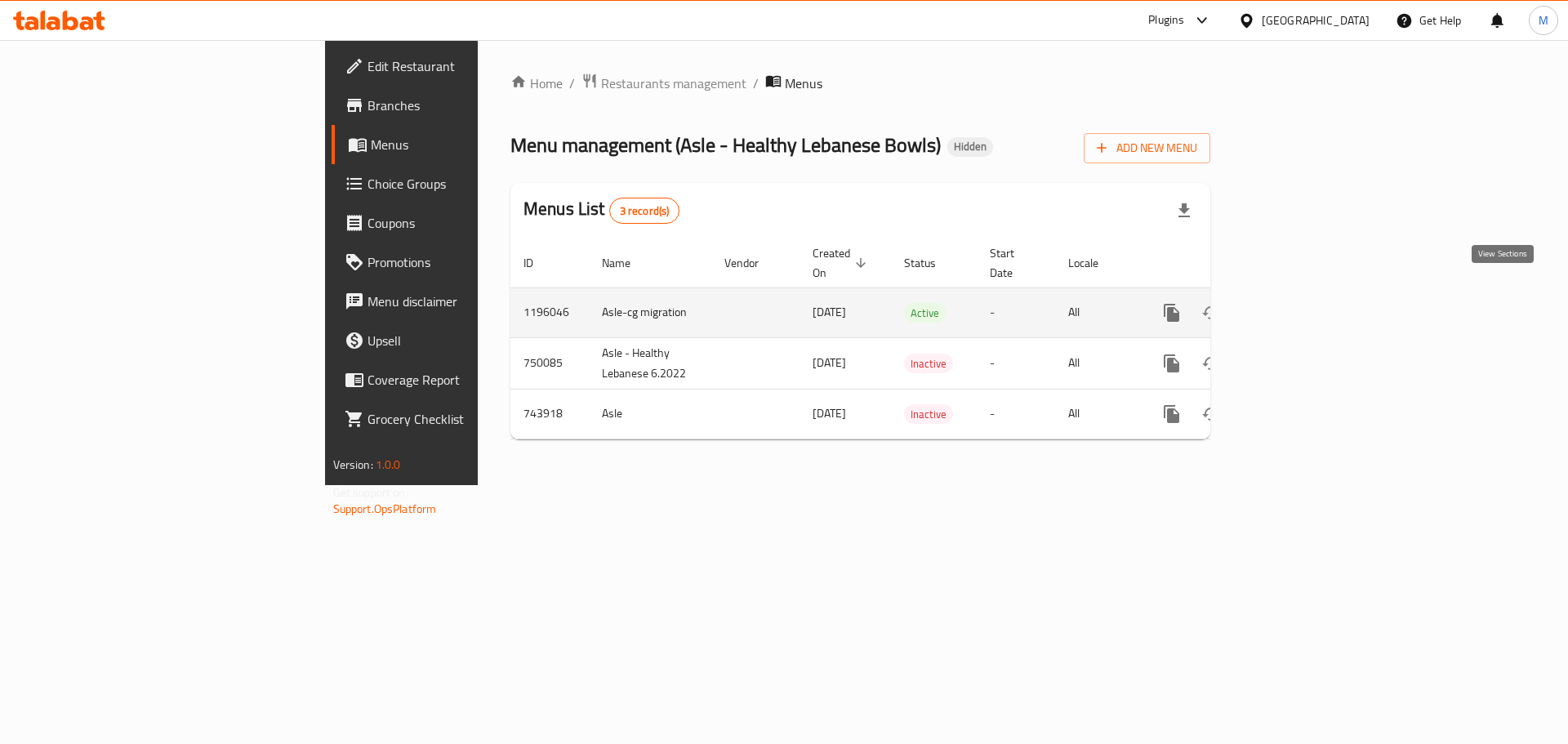
click at [1297, 305] on icon "enhanced table" at bounding box center [1289, 312] width 15 height 15
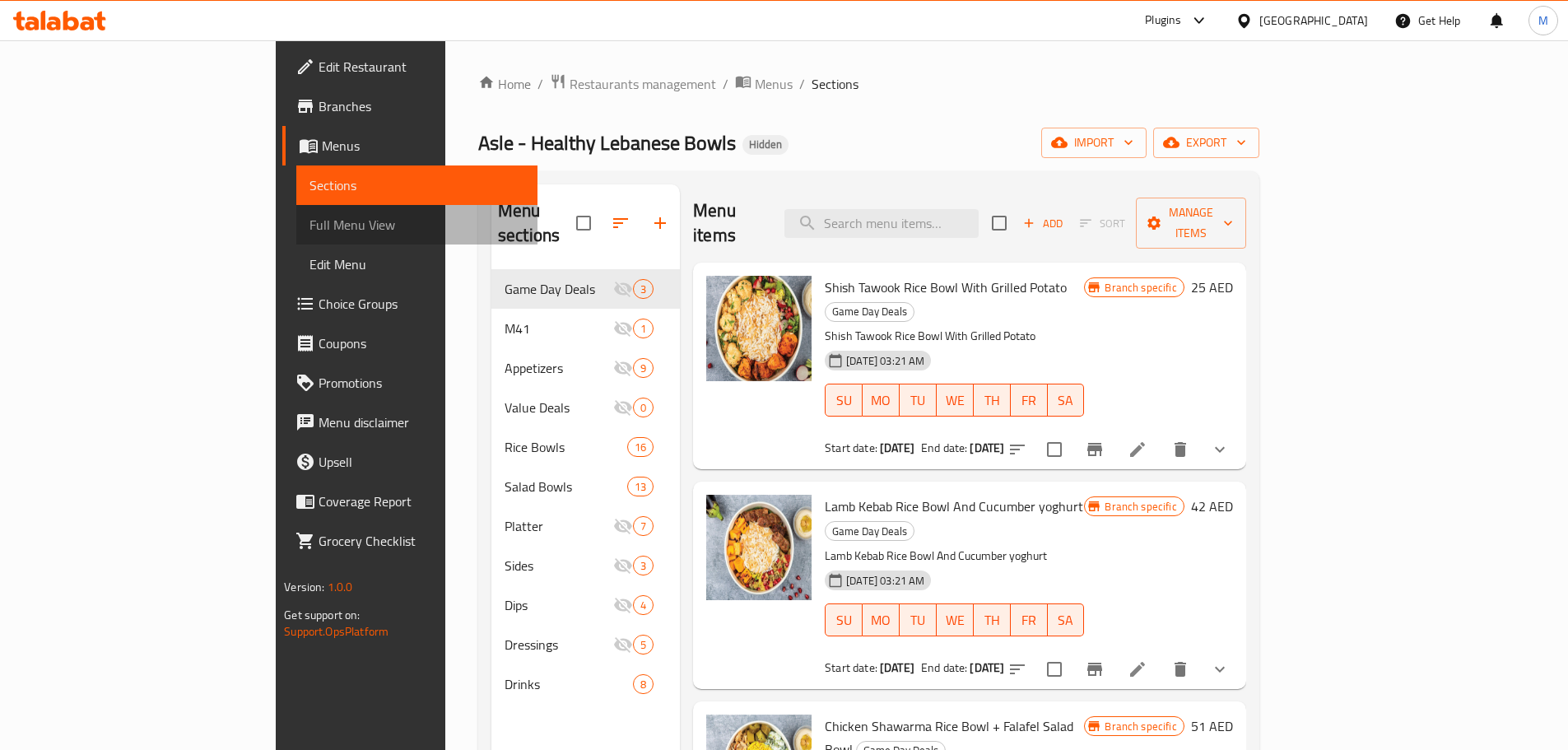
click at [310, 215] on span "Full Menu View" at bounding box center [417, 225] width 215 height 20
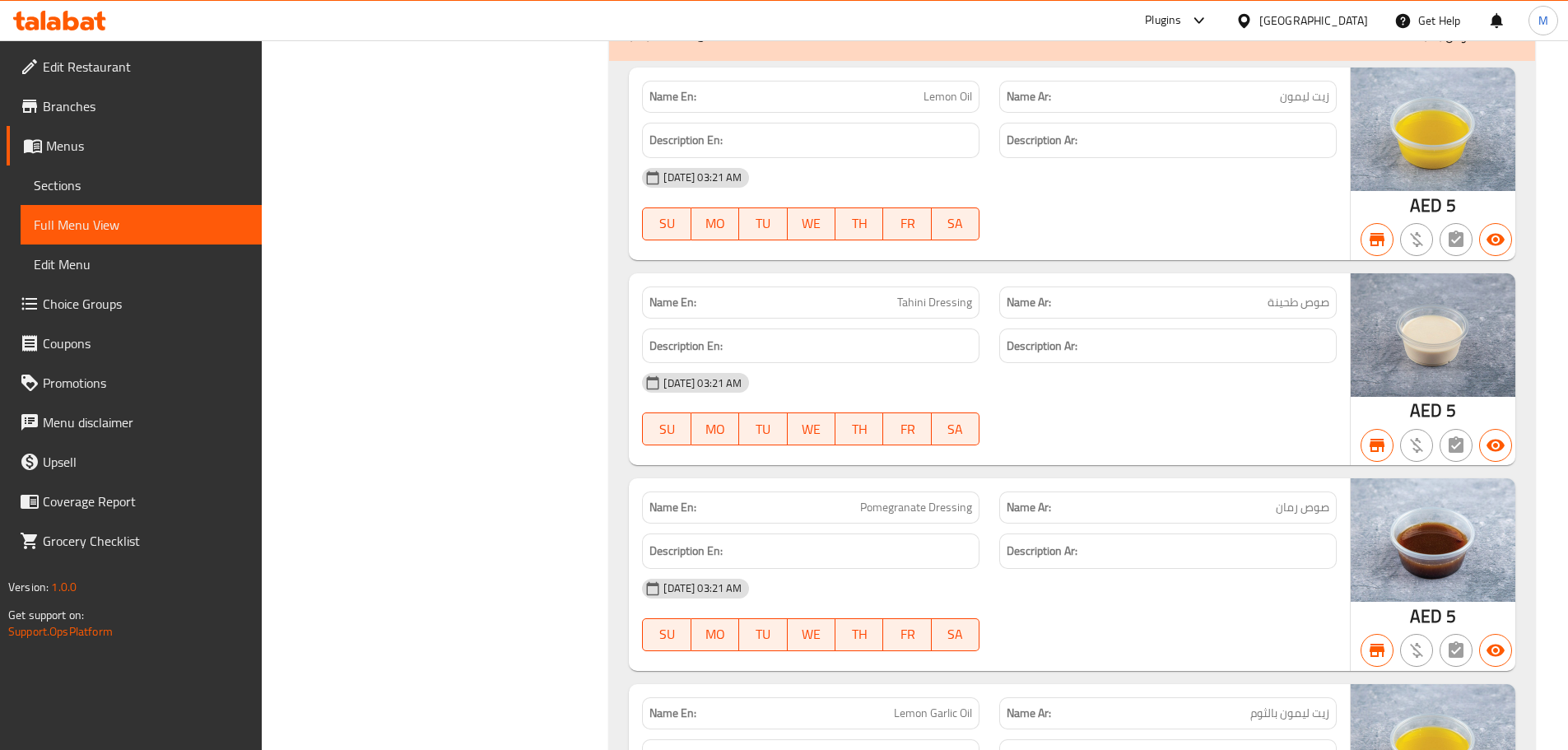
scroll to position [17818, 0]
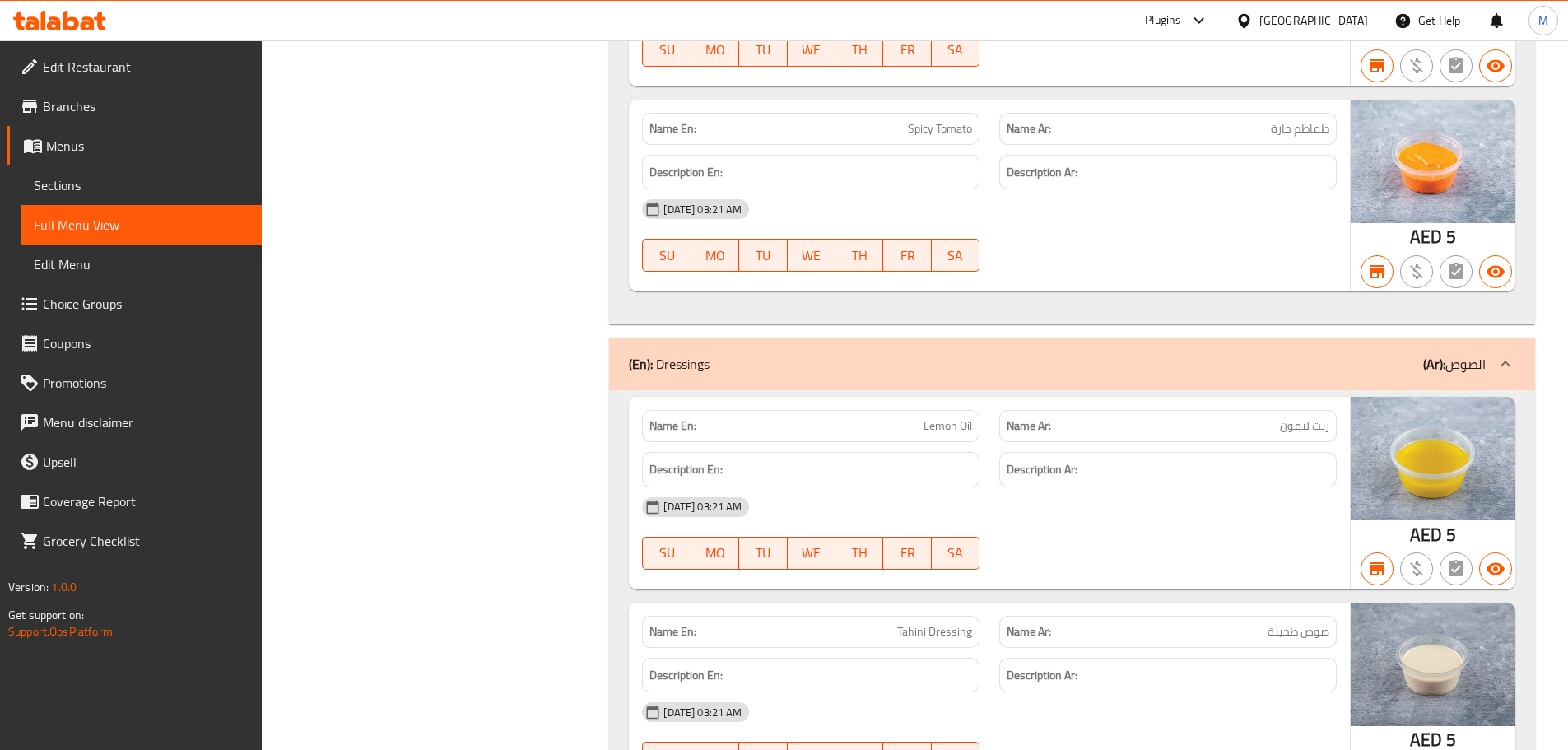
click at [1070, 648] on div "Description Ar:" at bounding box center [1168, 675] width 357 height 55
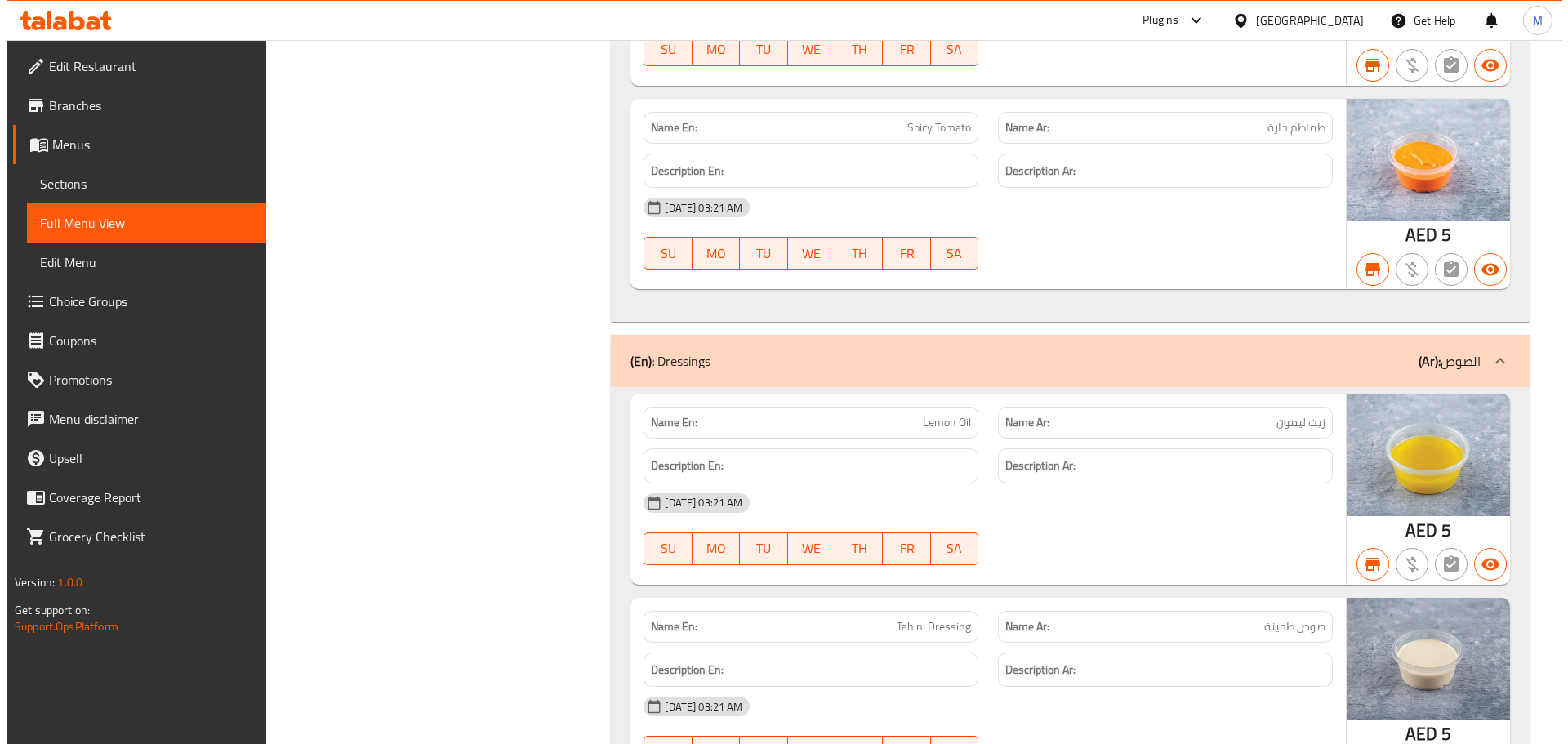
scroll to position [0, 0]
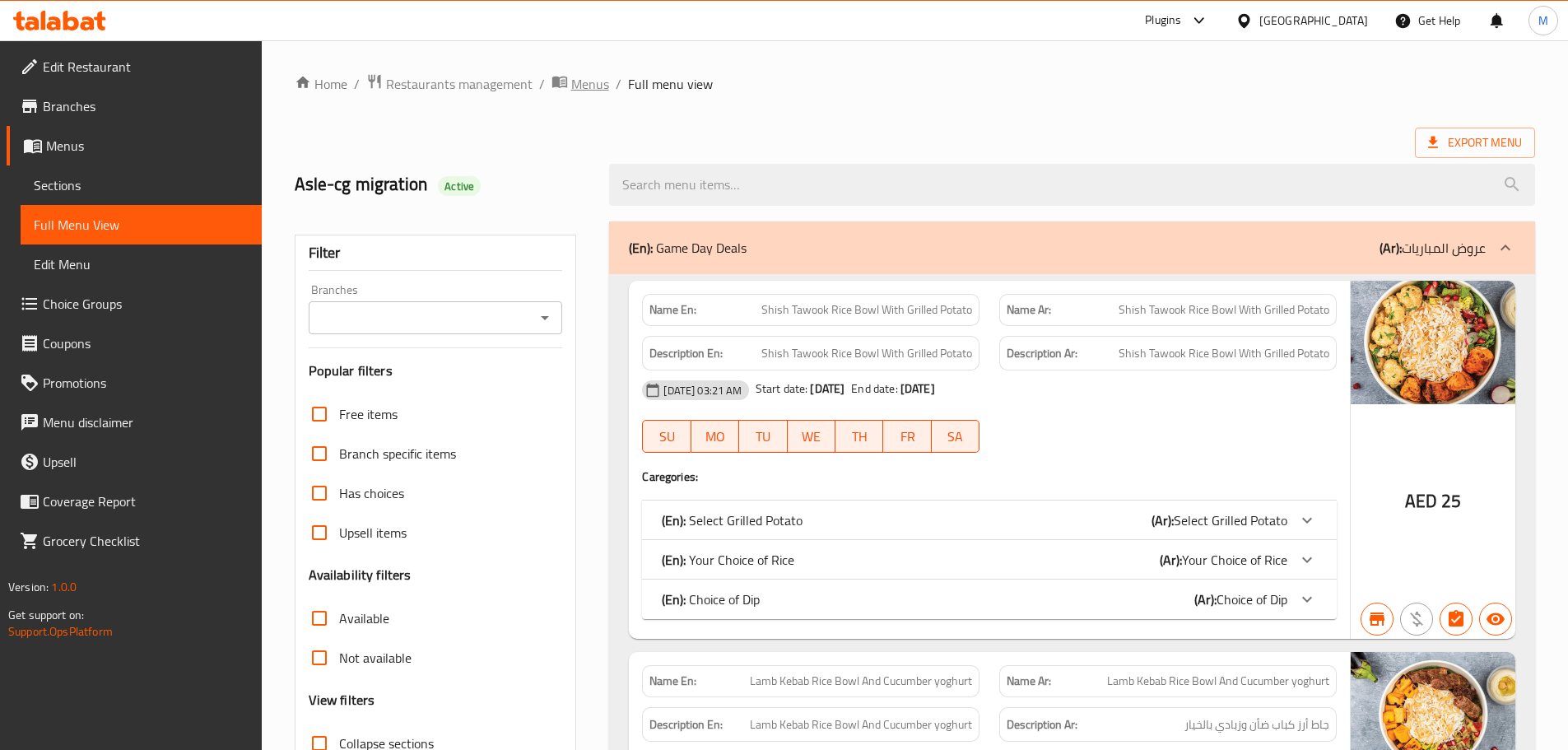
click at [591, 82] on span "Menus" at bounding box center [591, 83] width 38 height 20
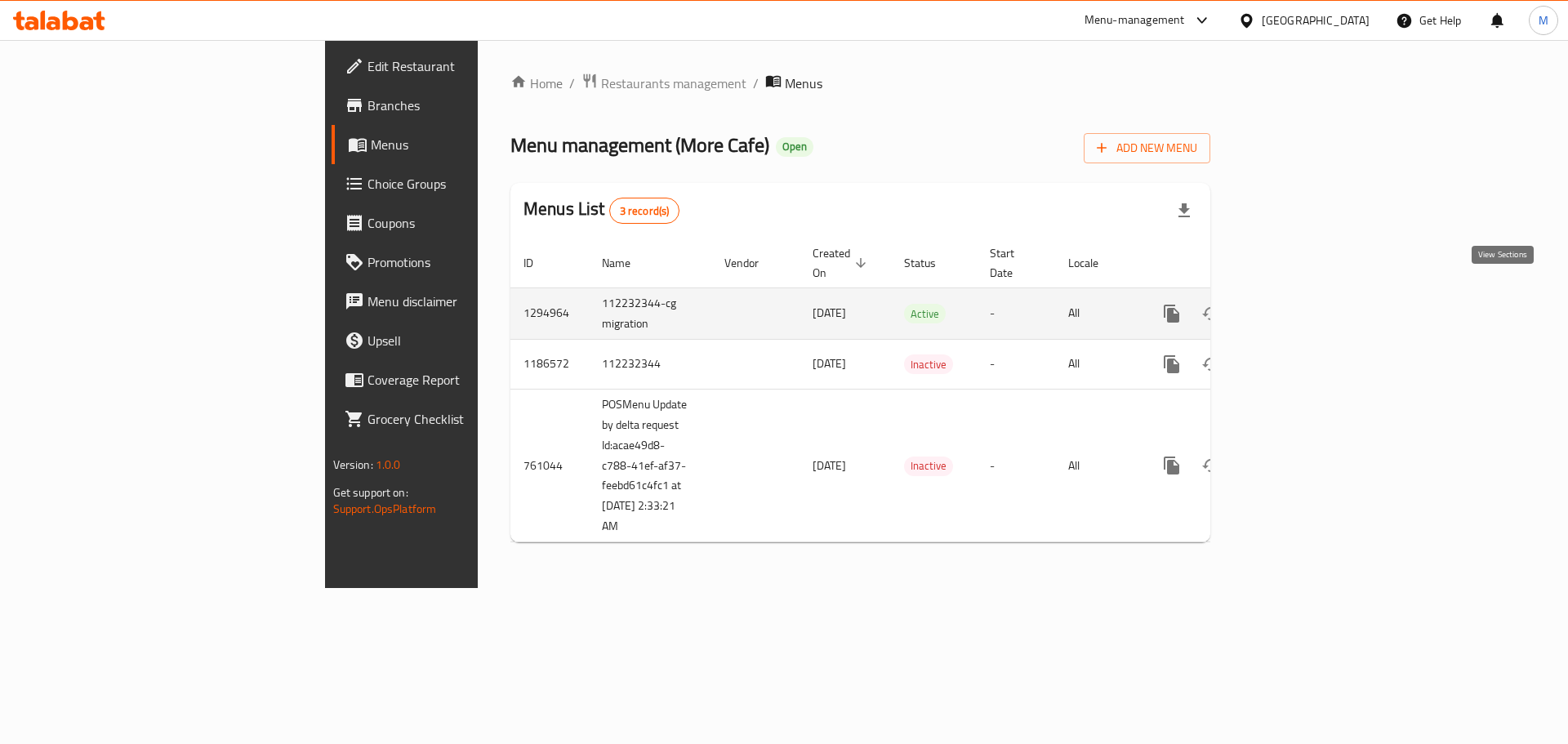
click at [1309, 294] on link "enhanced table" at bounding box center [1290, 314] width 40 height 40
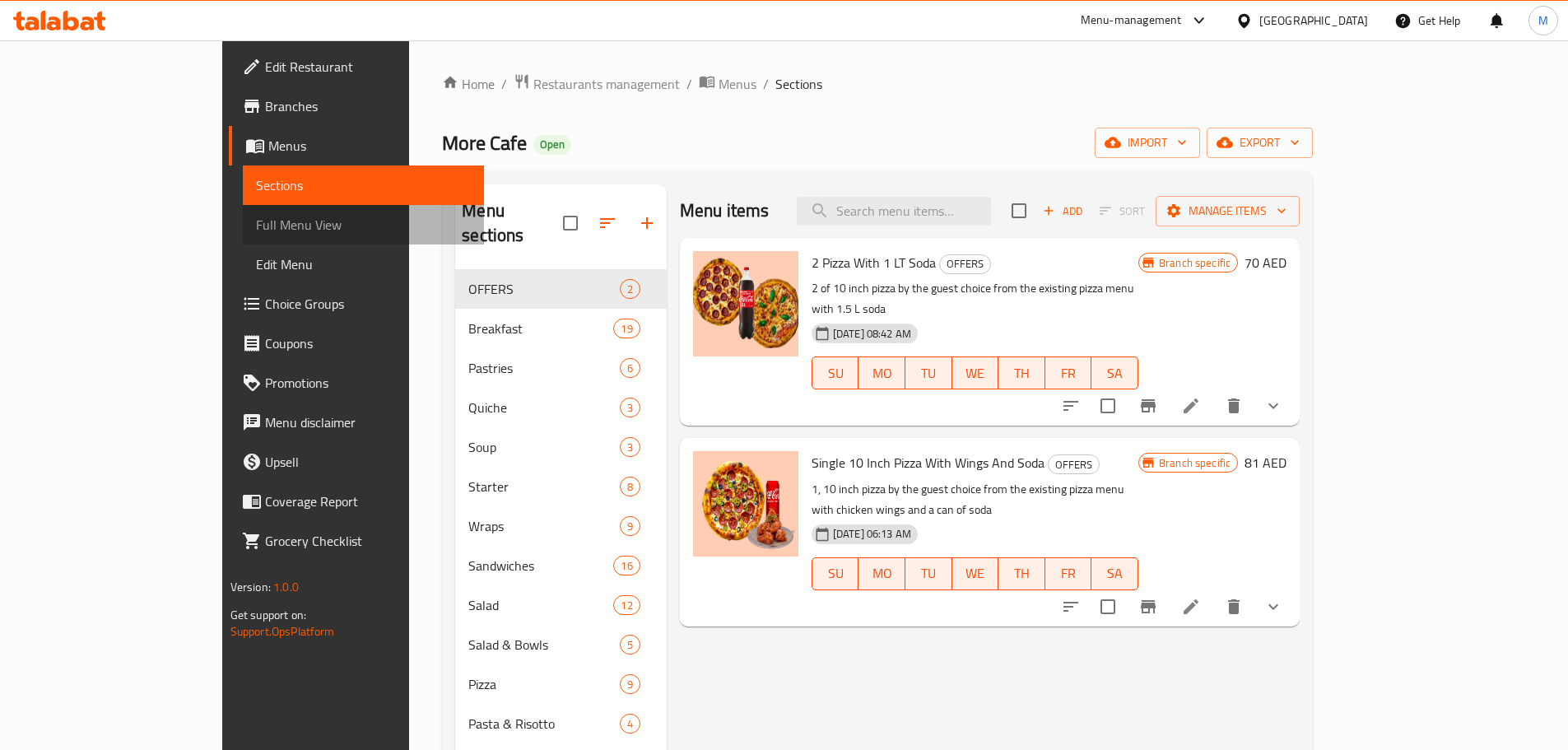
click at [256, 225] on span "Full Menu View" at bounding box center [363, 225] width 215 height 20
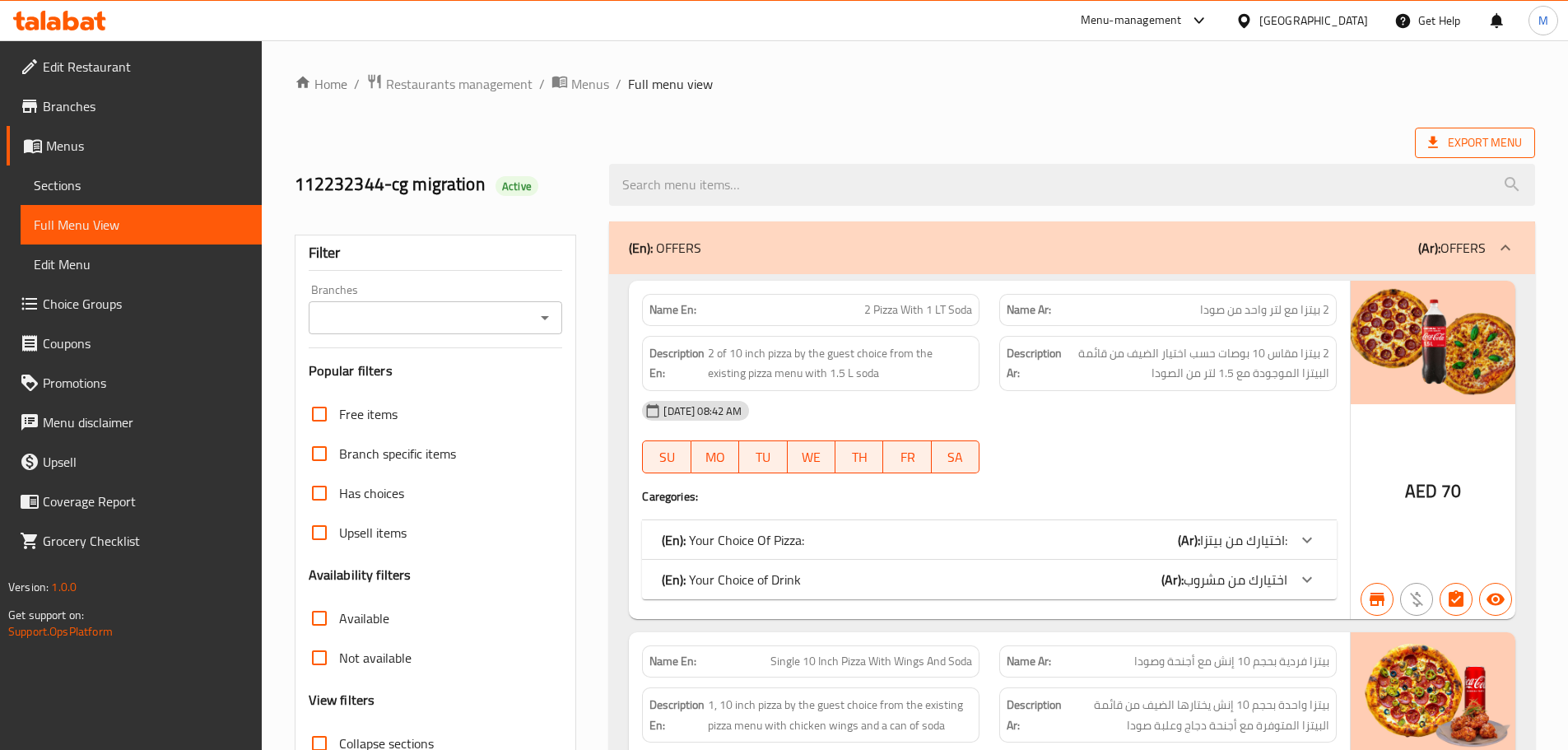
click at [1499, 134] on span "Export Menu" at bounding box center [1475, 143] width 94 height 21
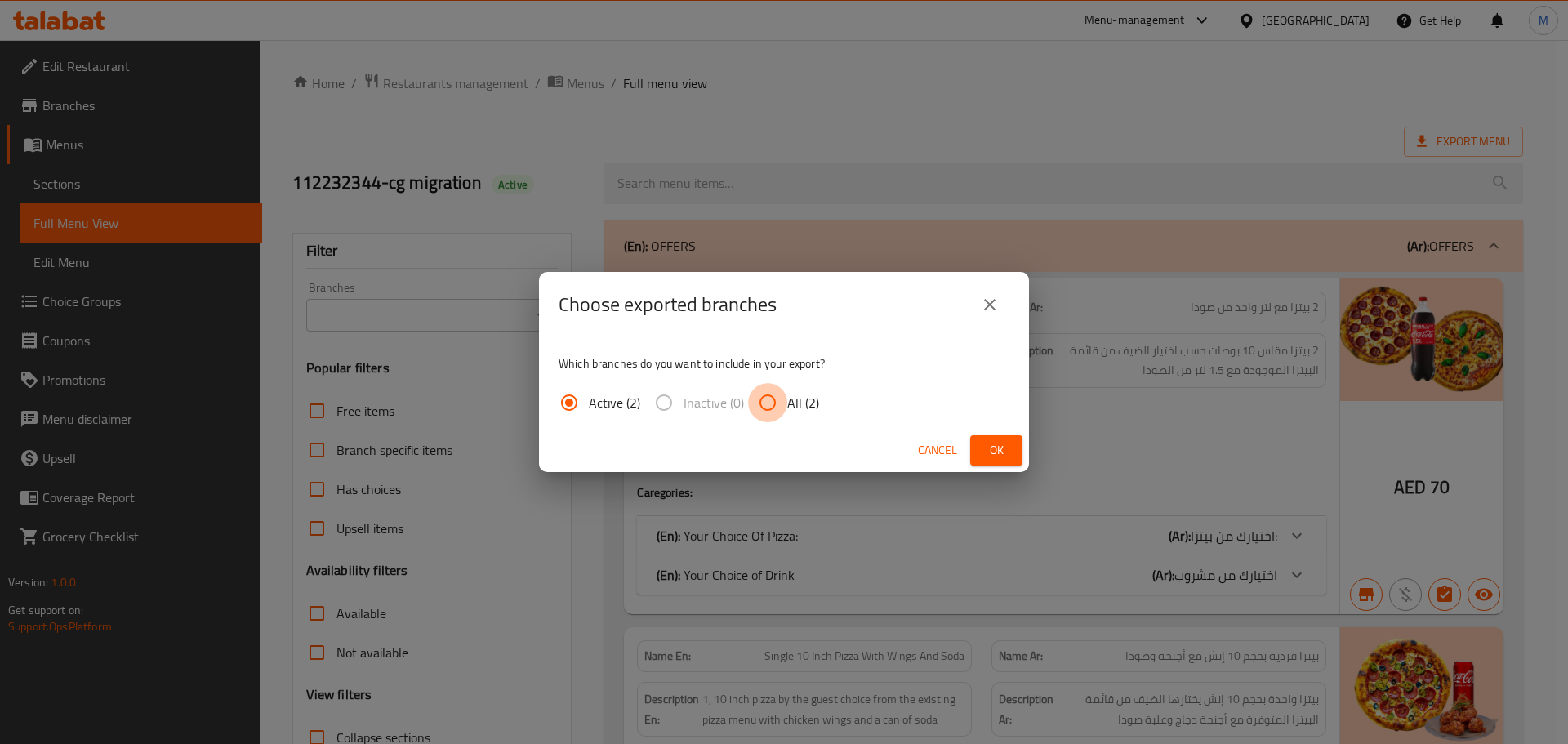
click at [765, 403] on input "All (2)" at bounding box center [768, 403] width 40 height 40
radio input "true"
click at [954, 452] on span "Cancel" at bounding box center [938, 451] width 40 height 21
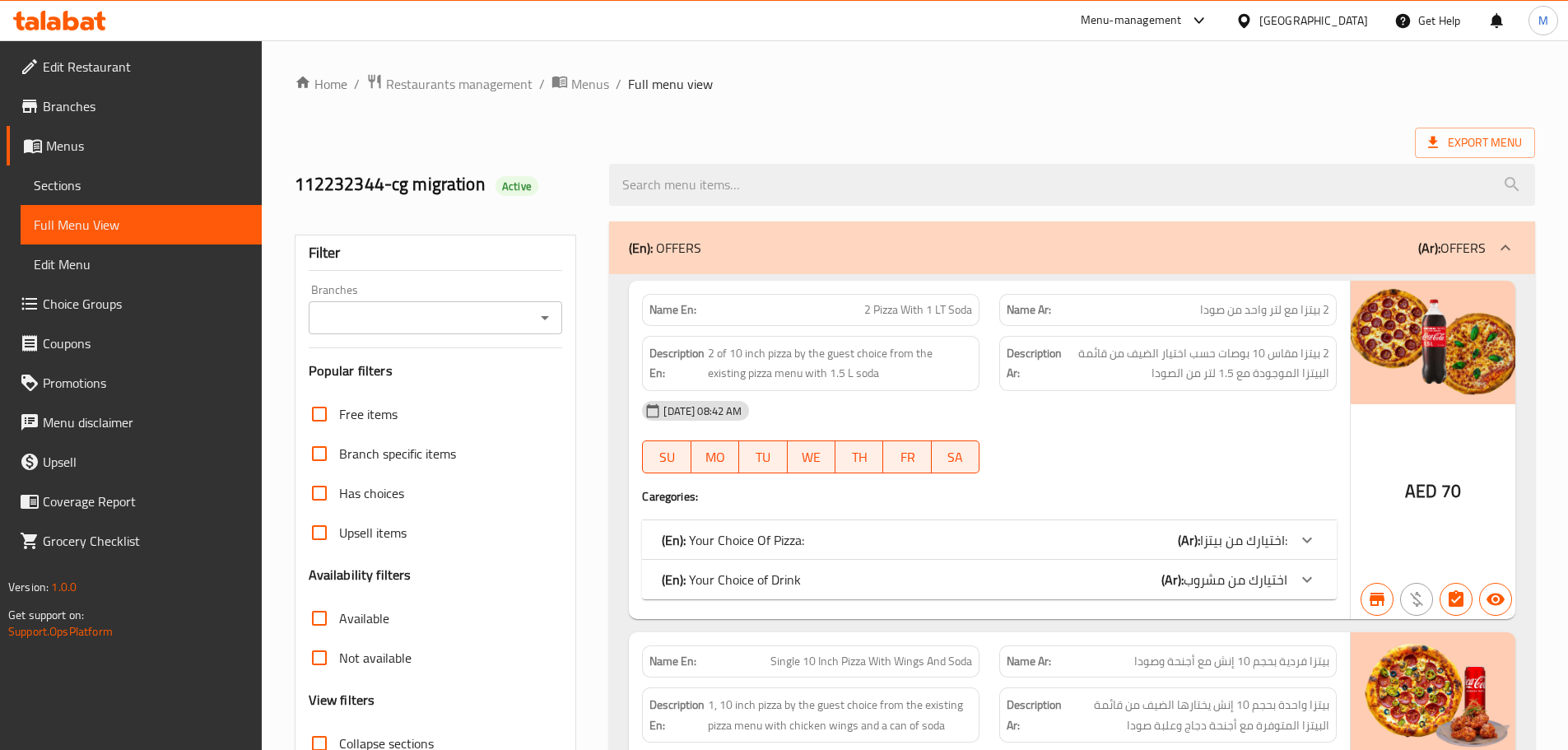
click at [72, 184] on span "Sections" at bounding box center [141, 185] width 215 height 20
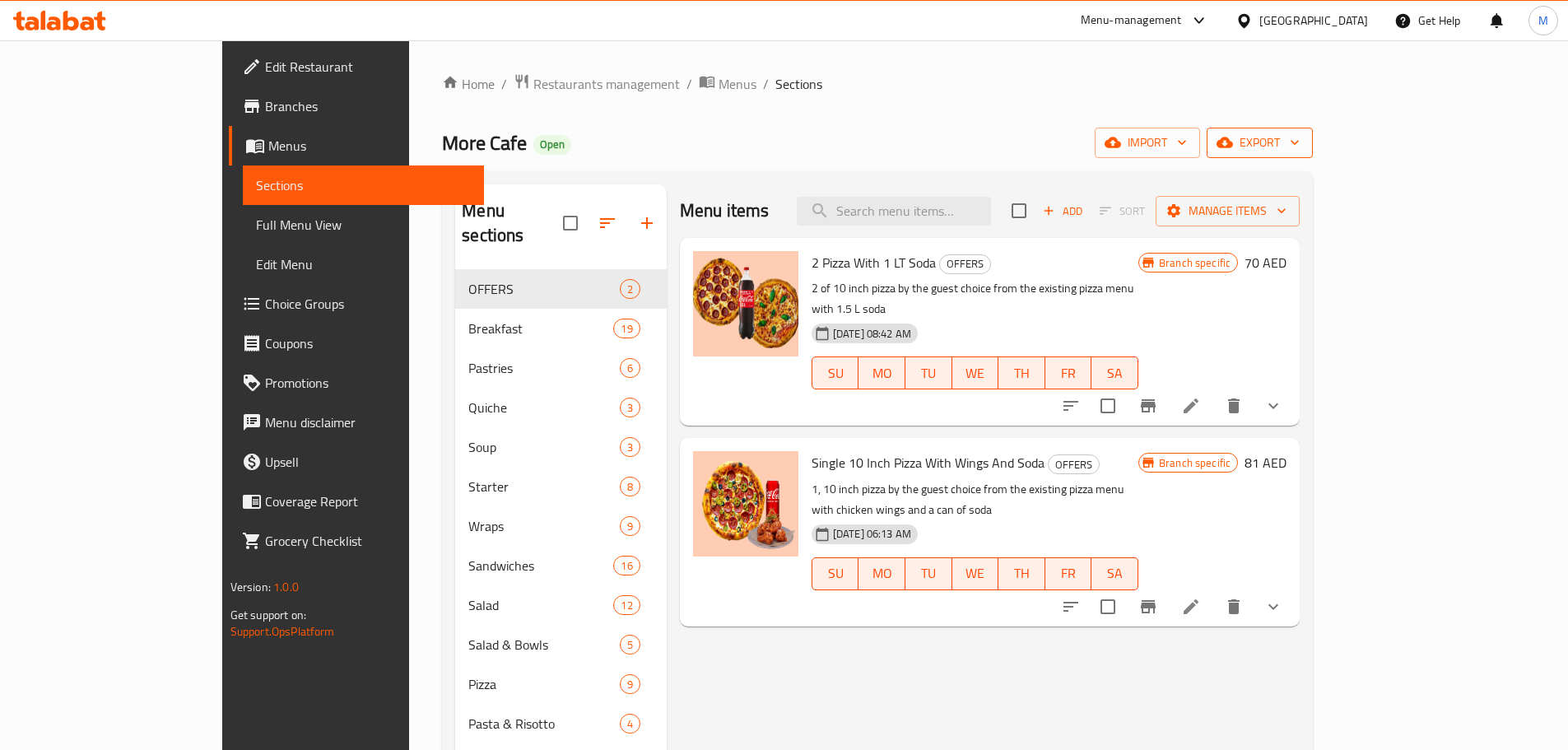
click at [1313, 131] on button "export" at bounding box center [1259, 142] width 106 height 30
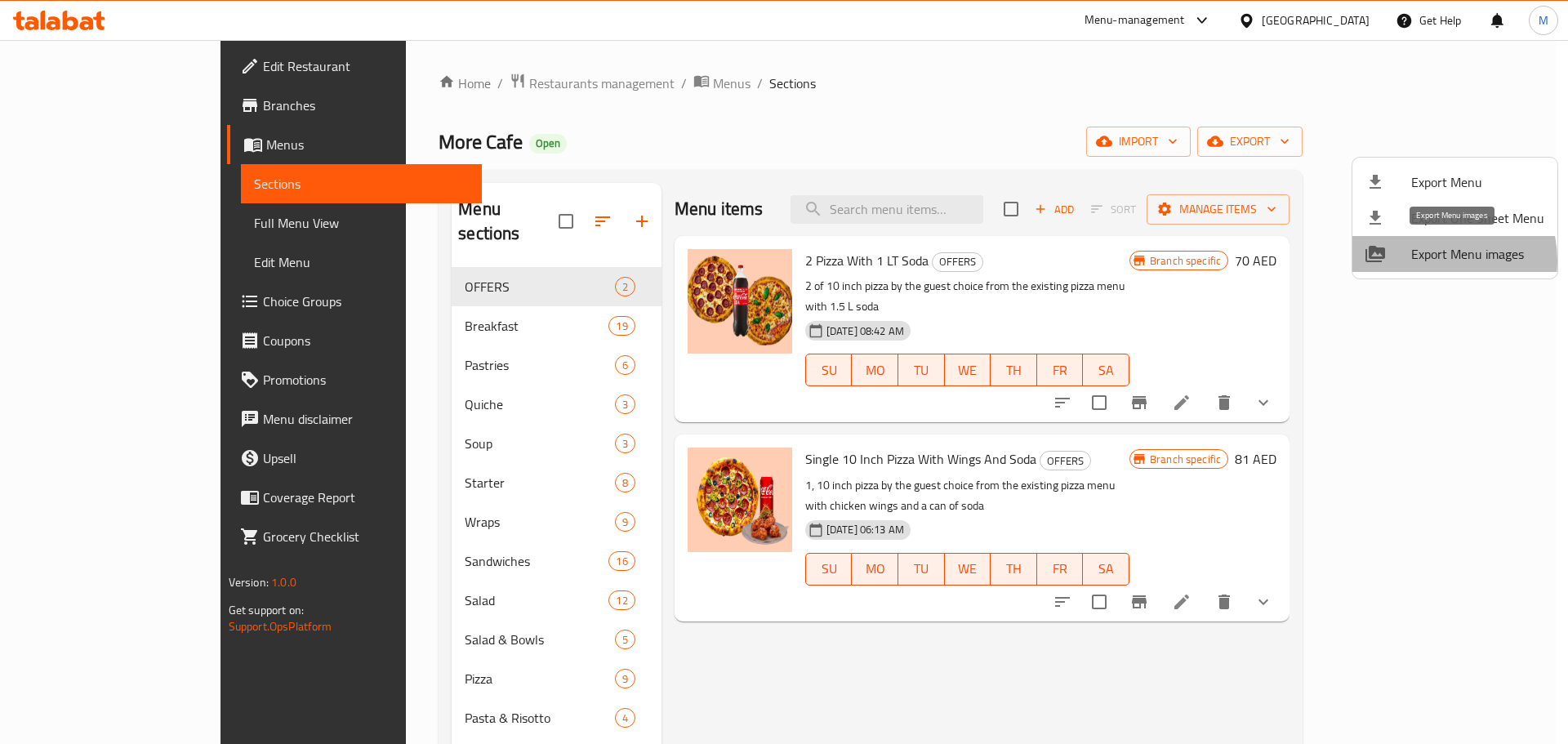
click at [1429, 261] on span "Export Menu images" at bounding box center [1478, 254] width 133 height 20
click at [569, 87] on div at bounding box center [784, 372] width 1568 height 744
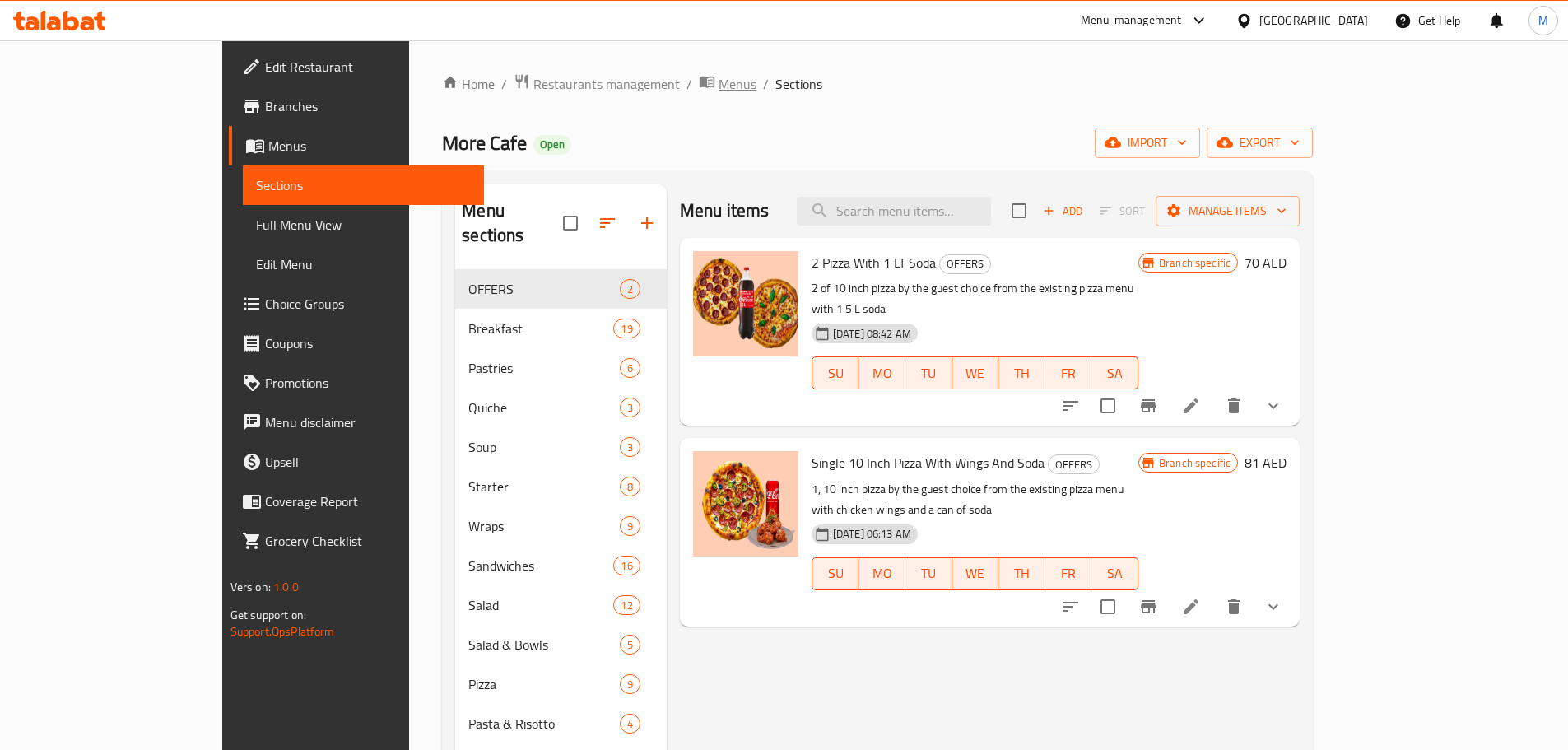
click at [719, 83] on span "Menus" at bounding box center [738, 83] width 38 height 20
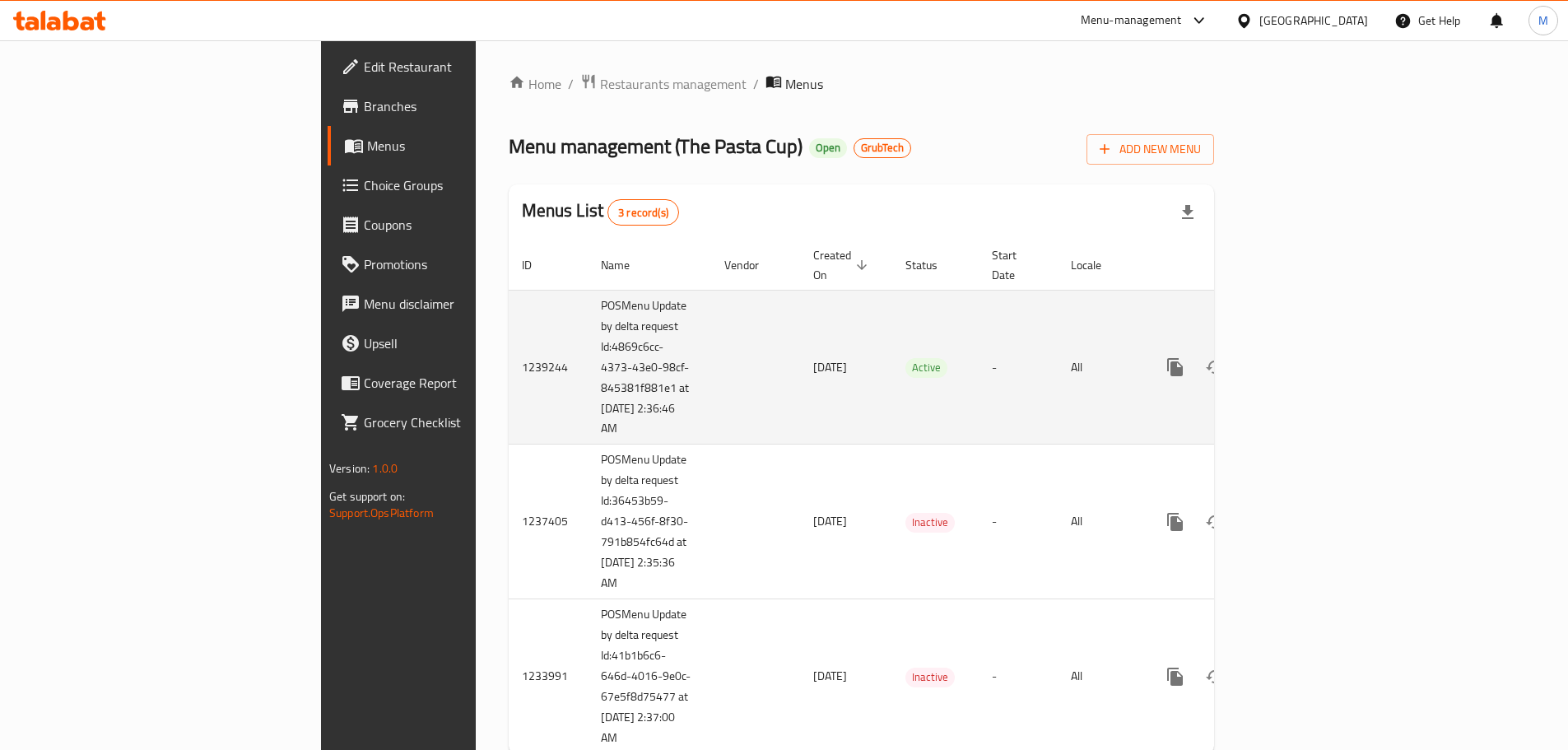
click at [1303, 357] on icon "enhanced table" at bounding box center [1294, 367] width 20 height 20
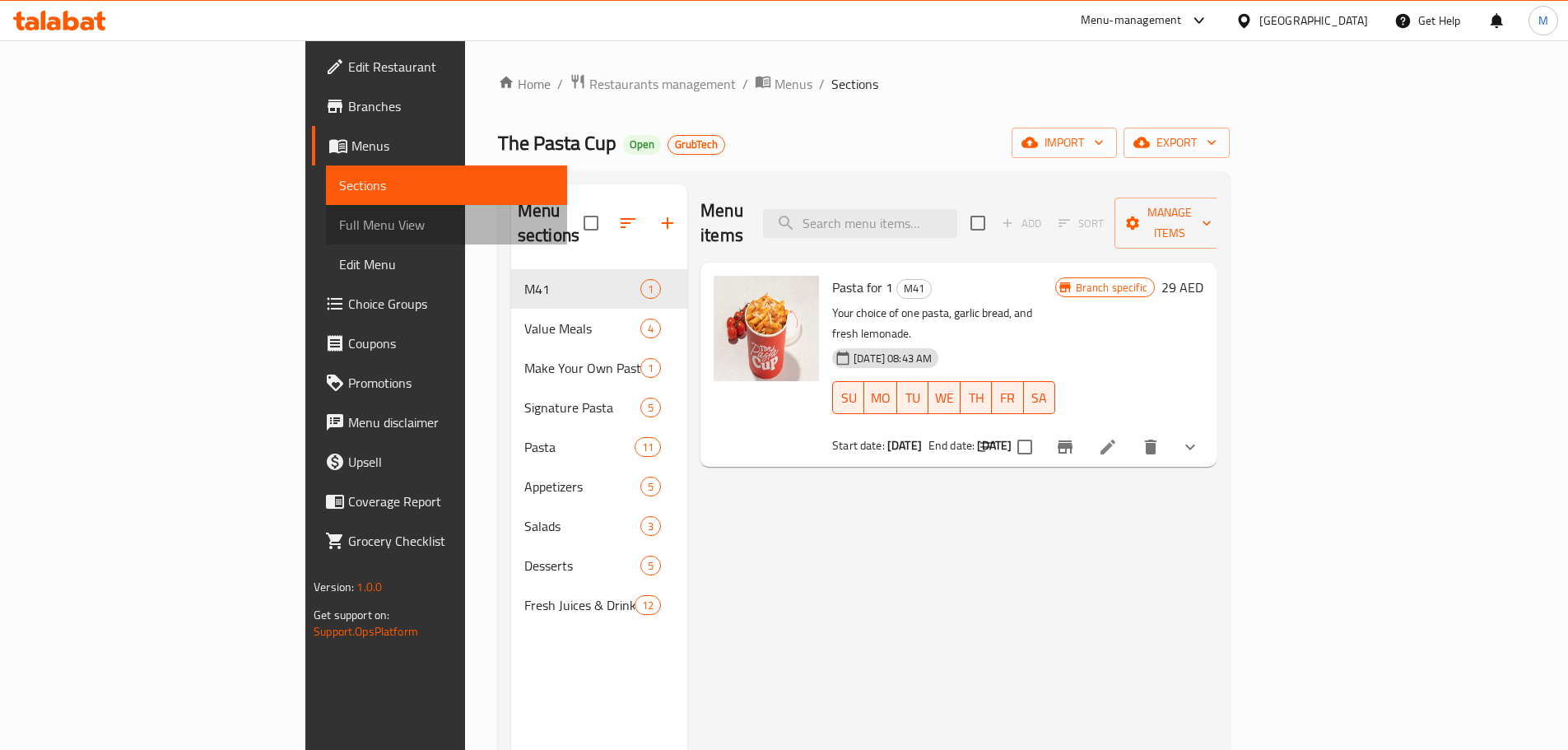
click at [339, 219] on span "Full Menu View" at bounding box center [447, 225] width 215 height 20
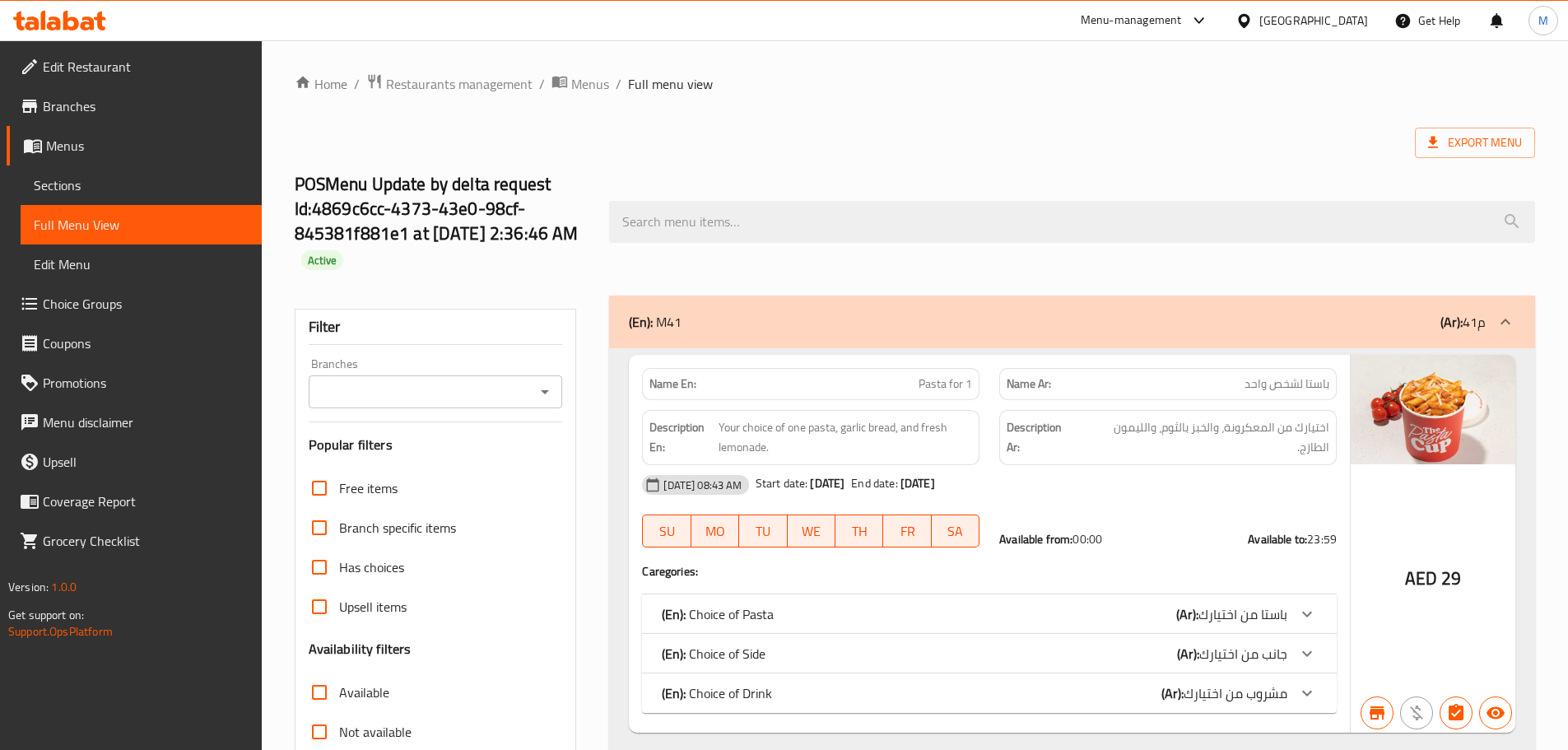
click at [121, 192] on span "Sections" at bounding box center [141, 185] width 215 height 20
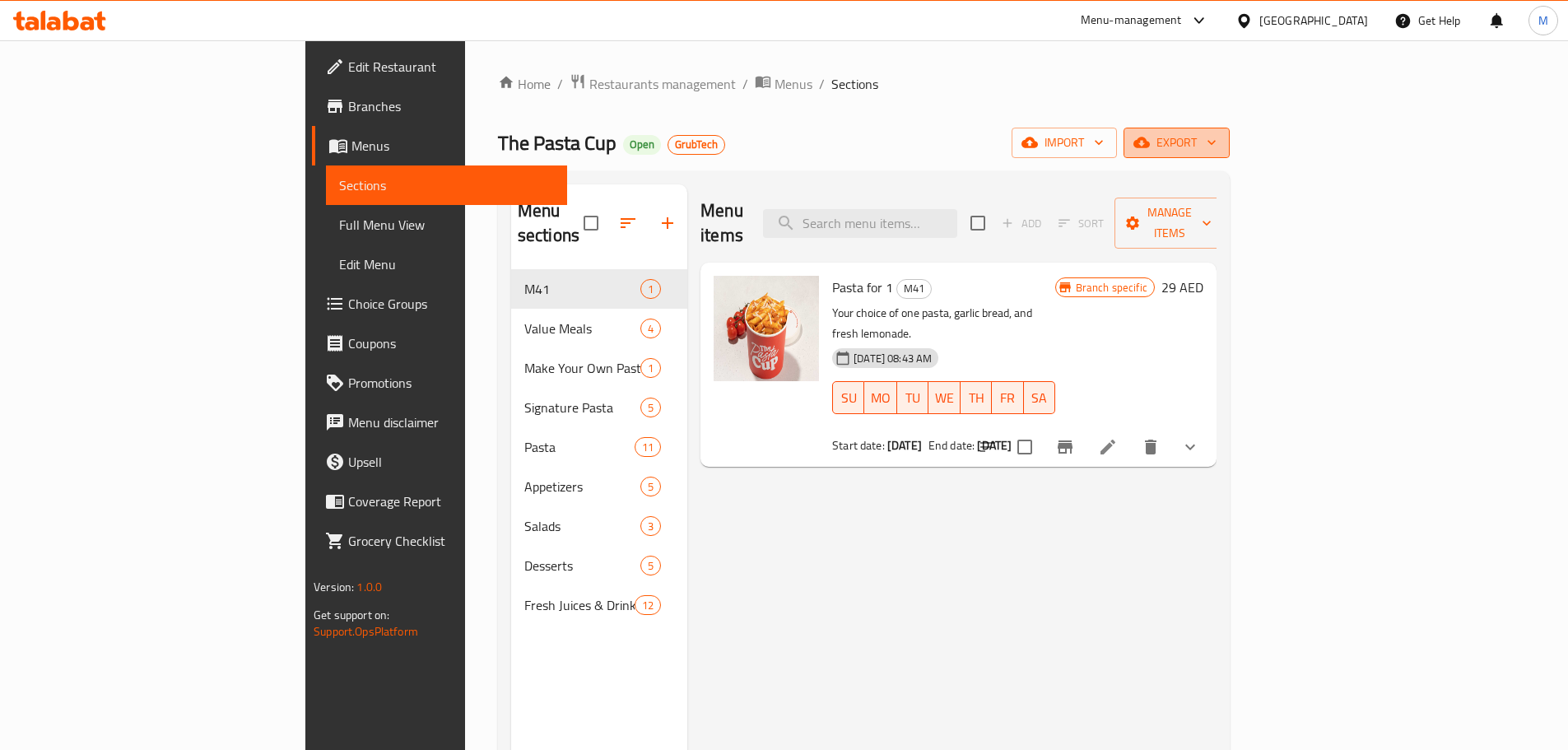
click at [1217, 142] on span "export" at bounding box center [1177, 143] width 80 height 21
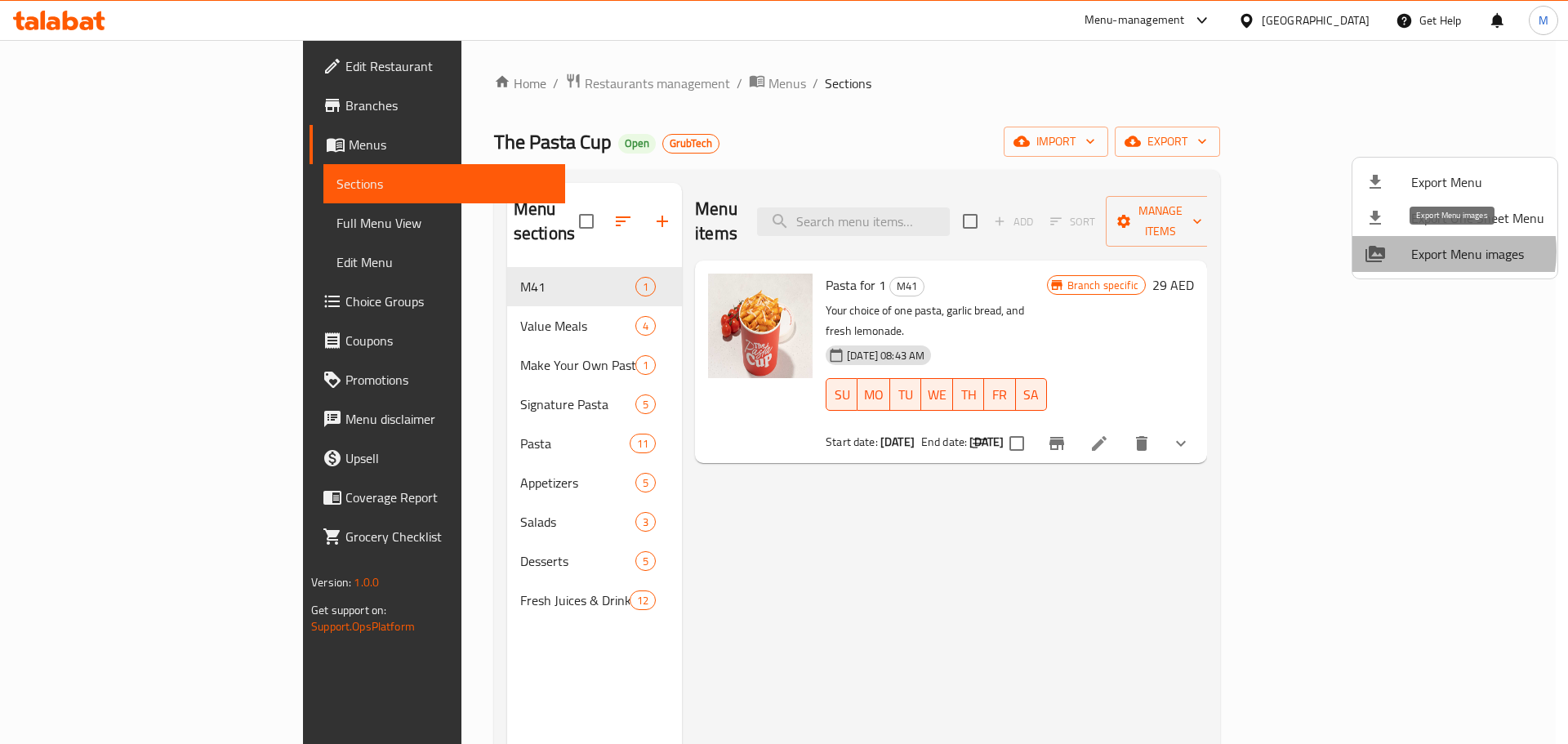
click at [1434, 251] on span "Export Menu images" at bounding box center [1478, 254] width 133 height 20
click at [589, 81] on div at bounding box center [784, 372] width 1568 height 744
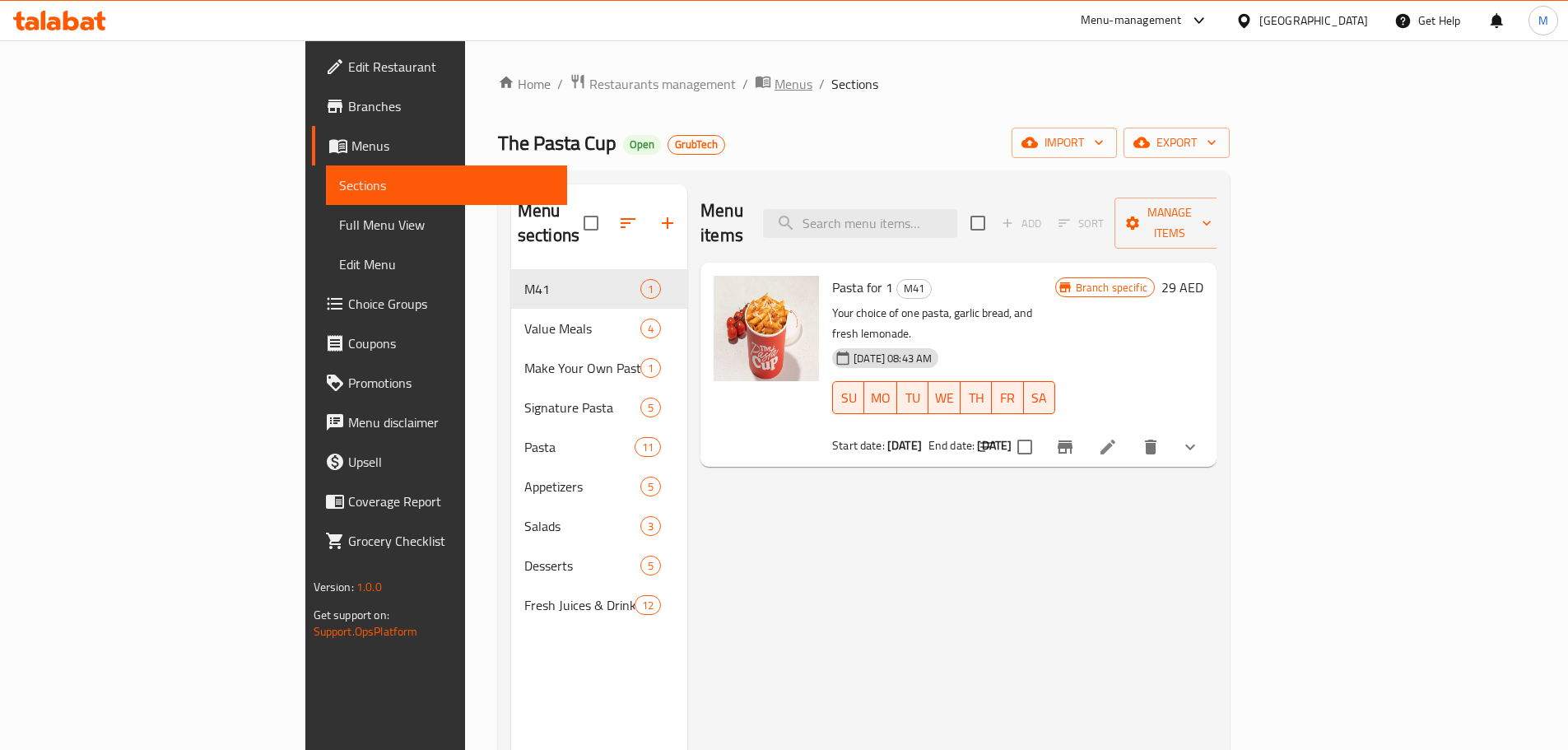
click at [774, 82] on span "Menus" at bounding box center [794, 83] width 38 height 20
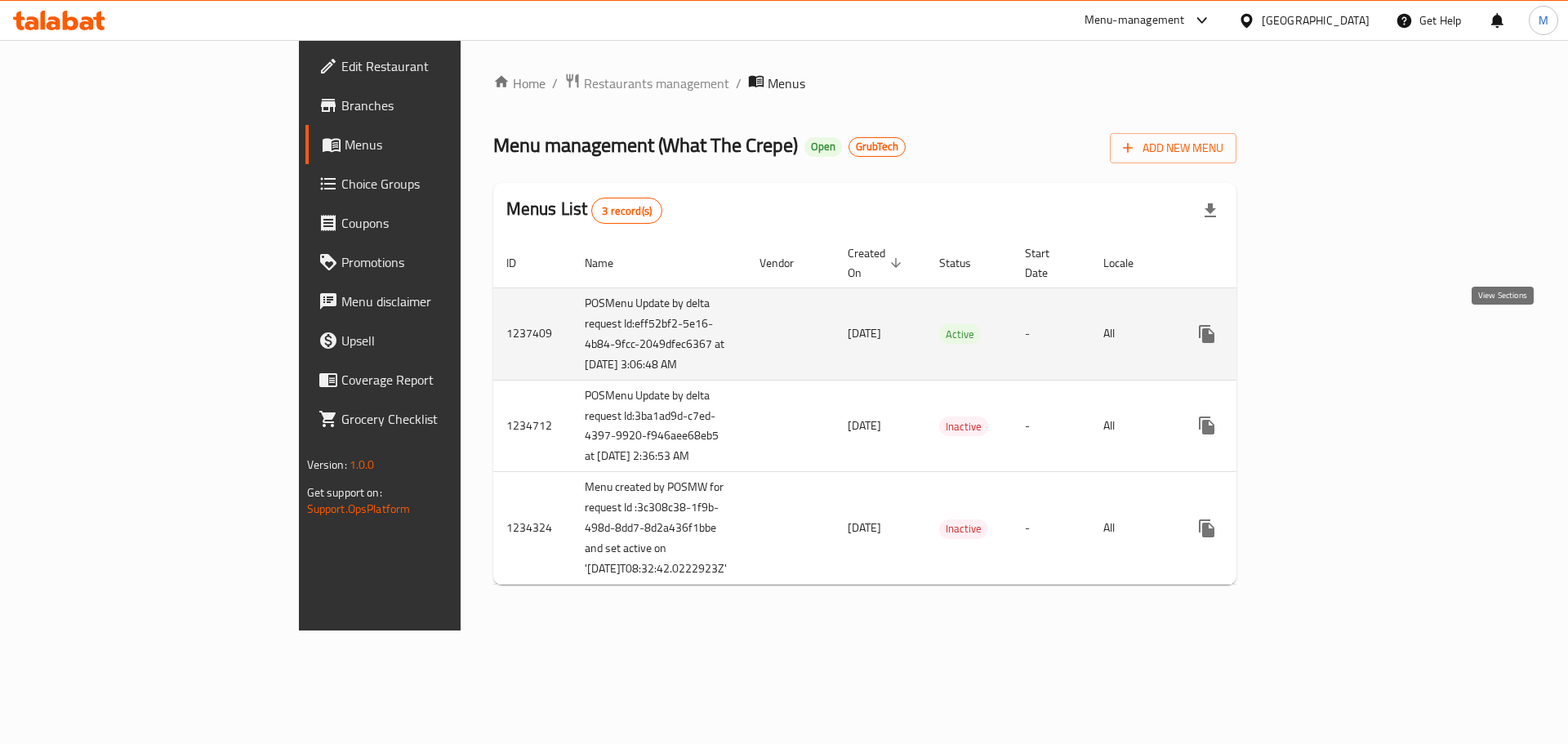
click at [1335, 337] on icon "enhanced table" at bounding box center [1324, 334] width 20 height 20
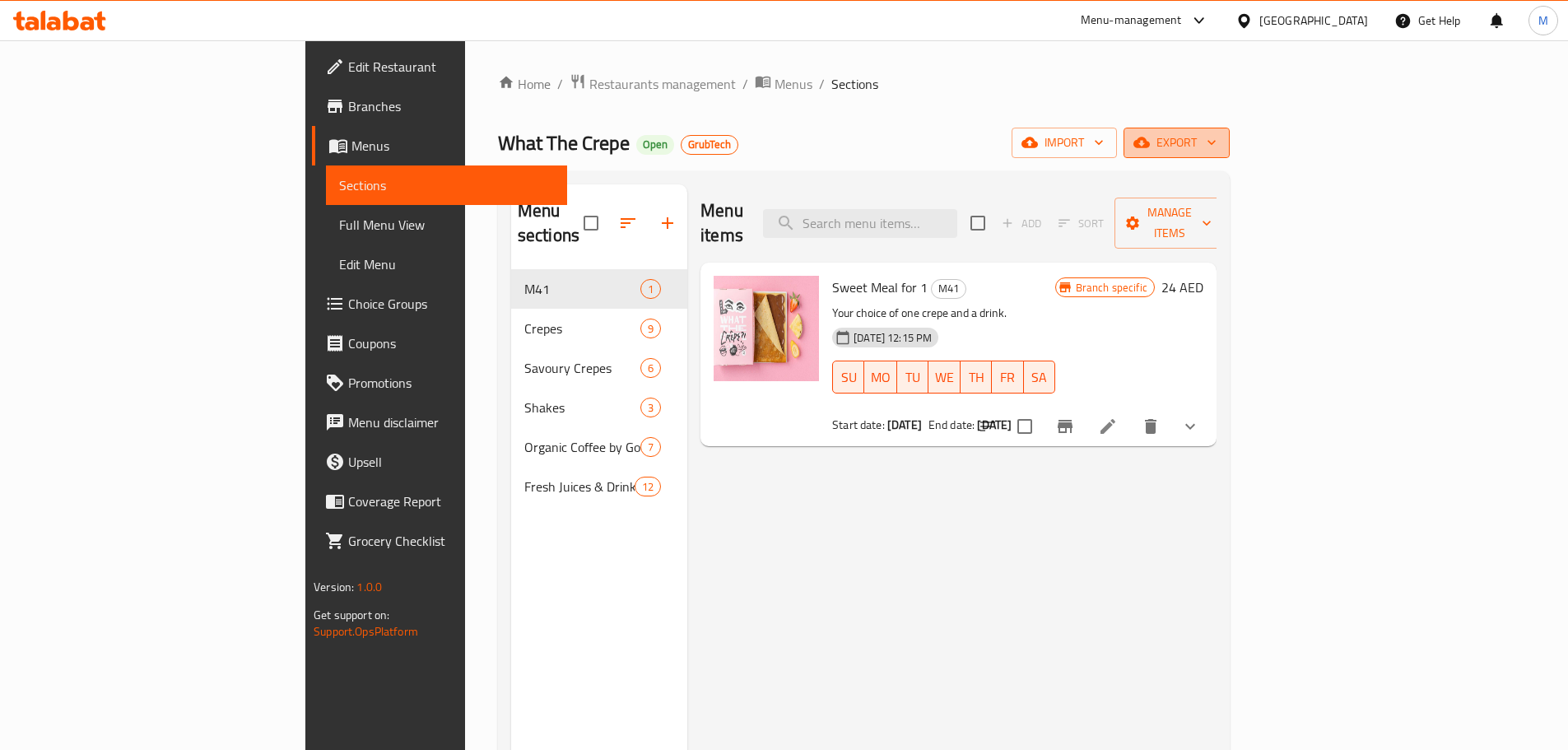
click at [1230, 156] on button "export" at bounding box center [1177, 142] width 106 height 30
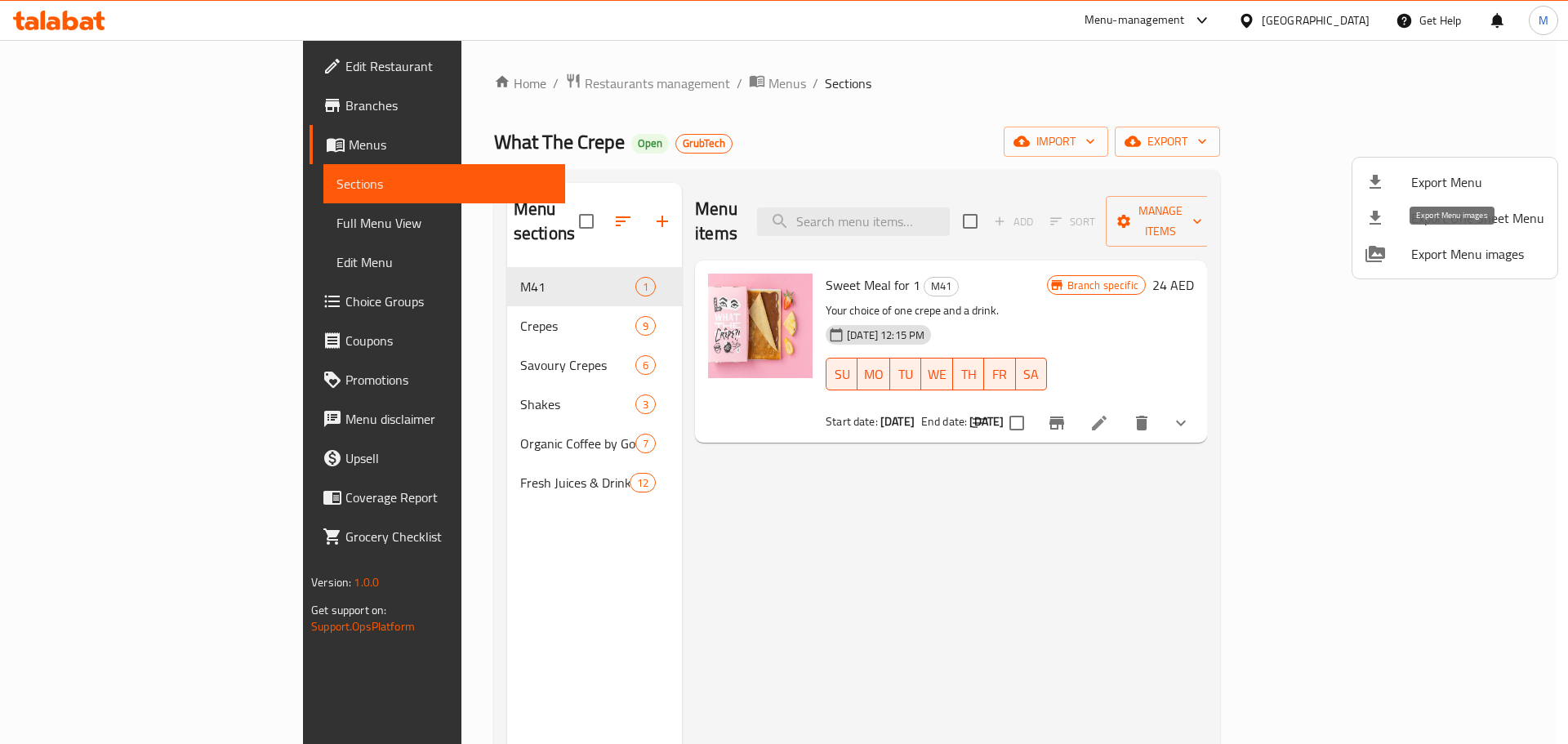
click at [1452, 253] on span "Export Menu images" at bounding box center [1478, 254] width 133 height 20
click at [577, 91] on div at bounding box center [784, 372] width 1568 height 744
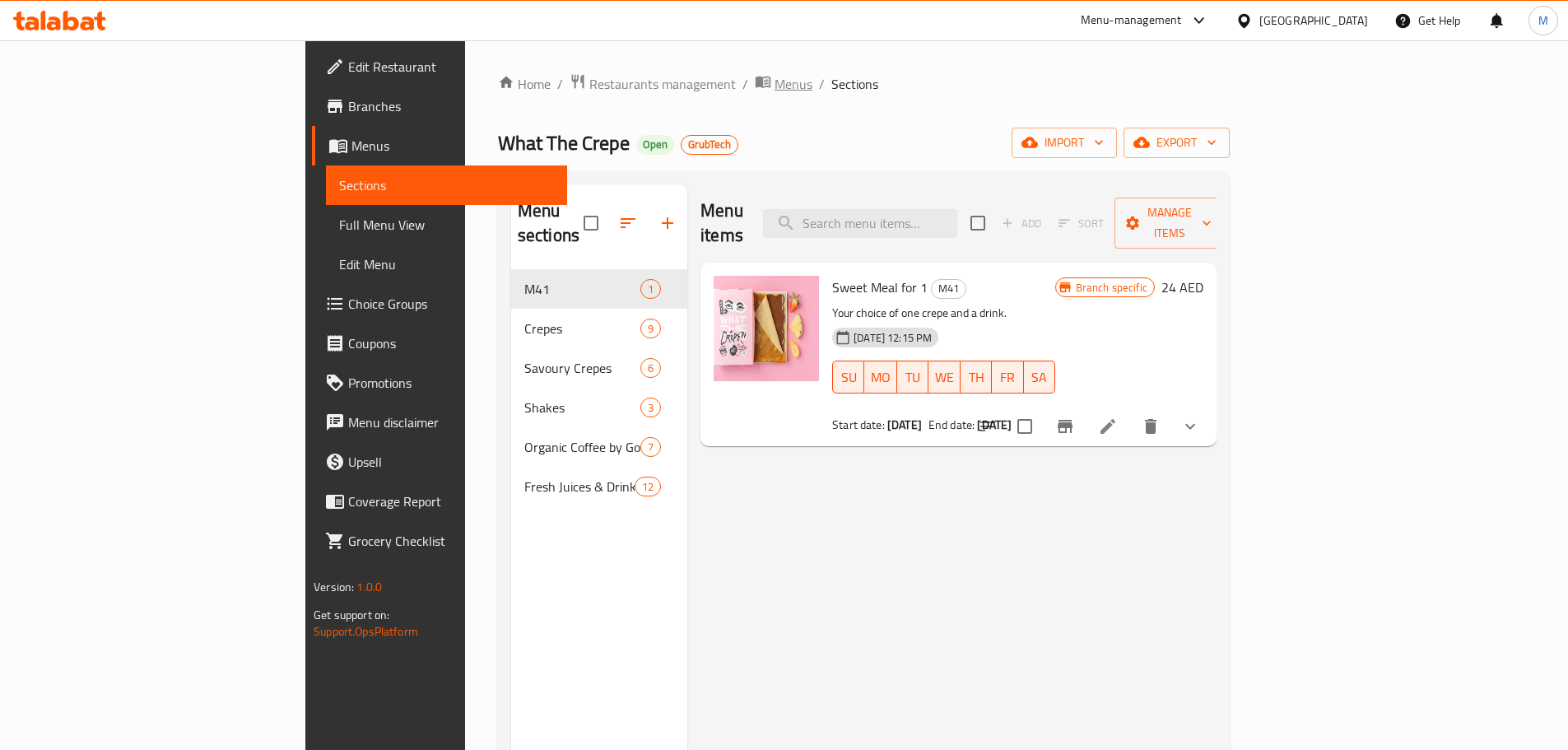
click at [774, 89] on span "Menus" at bounding box center [794, 83] width 38 height 20
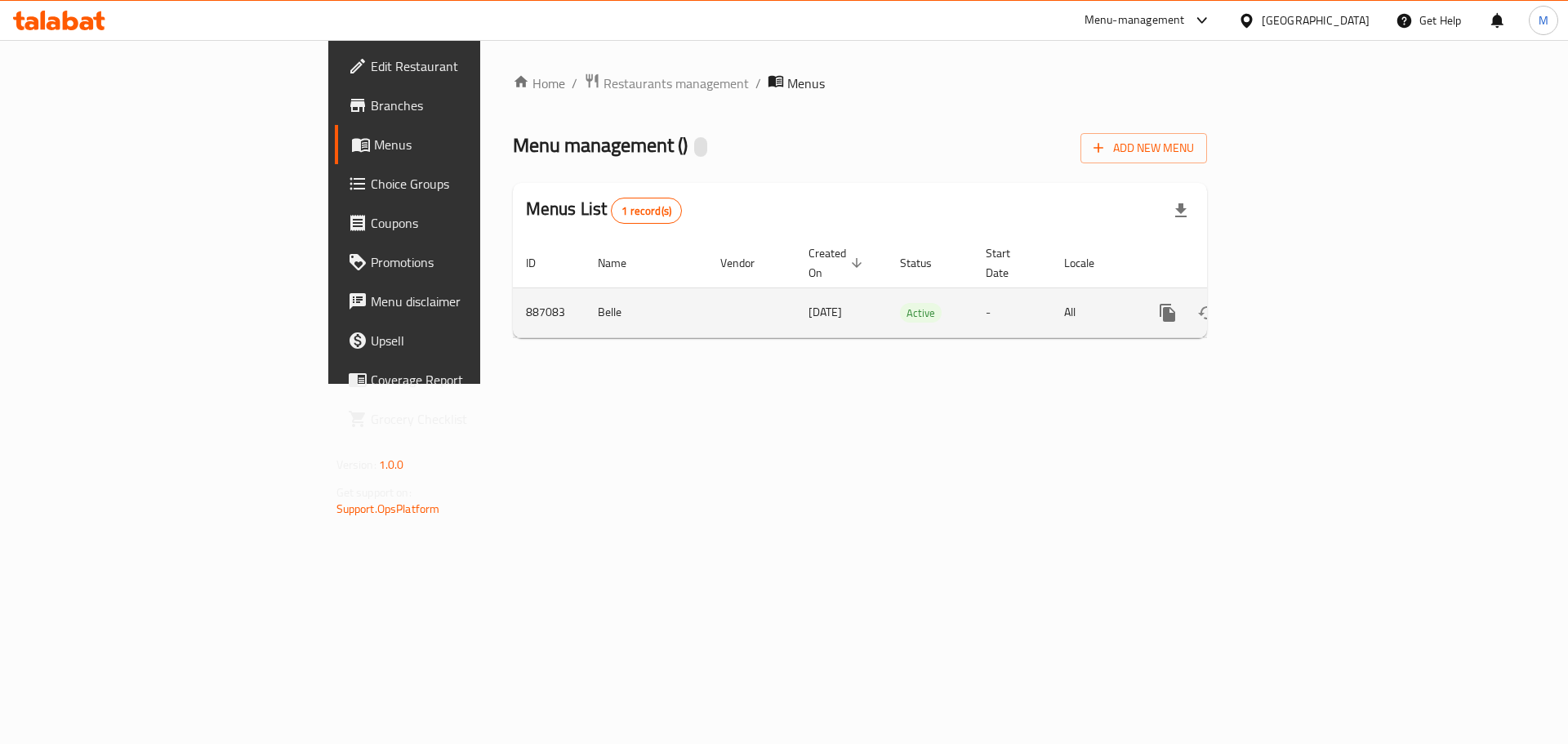
click at [1306, 293] on link "enhanced table" at bounding box center [1286, 313] width 40 height 40
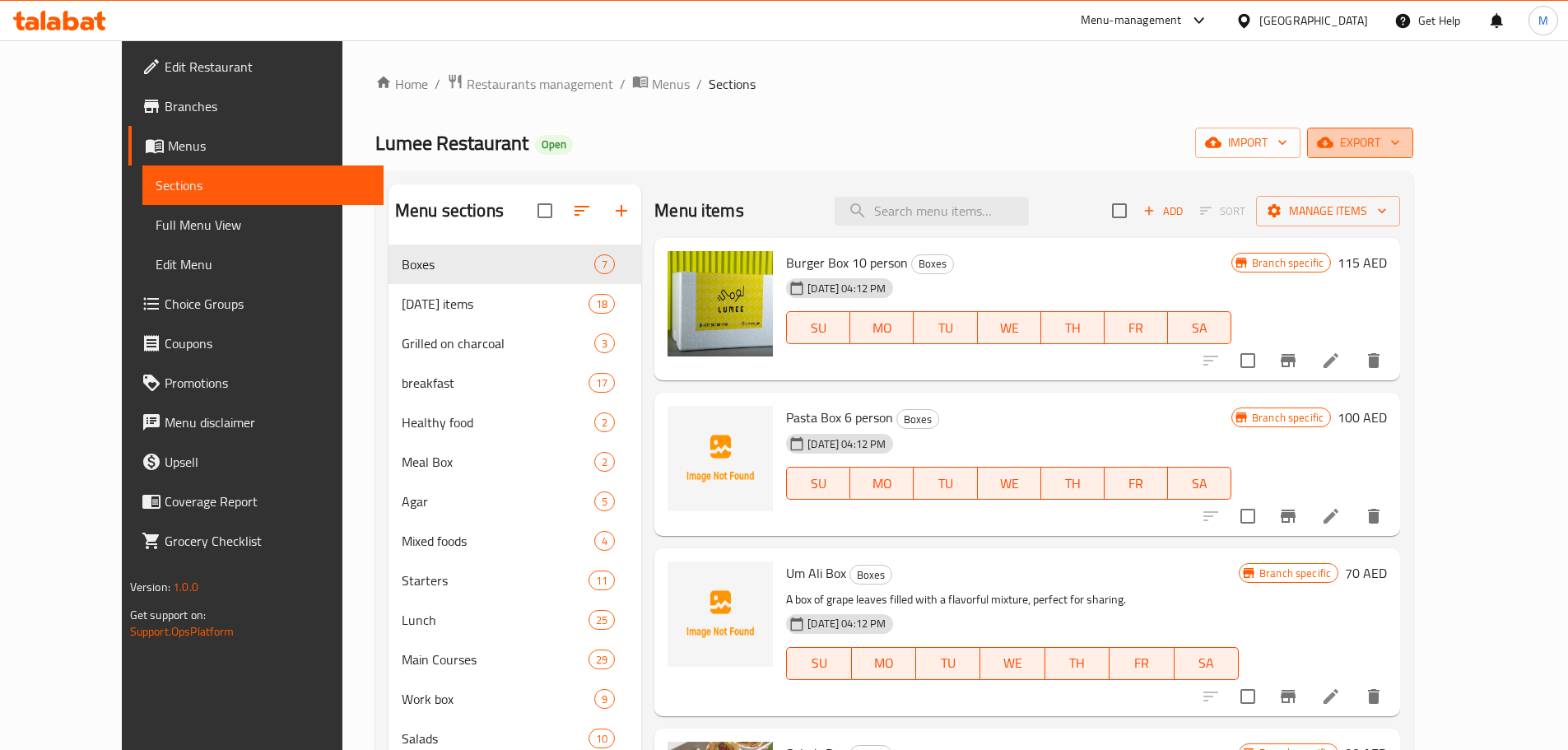
click at [1400, 139] on span "export" at bounding box center [1360, 143] width 80 height 21
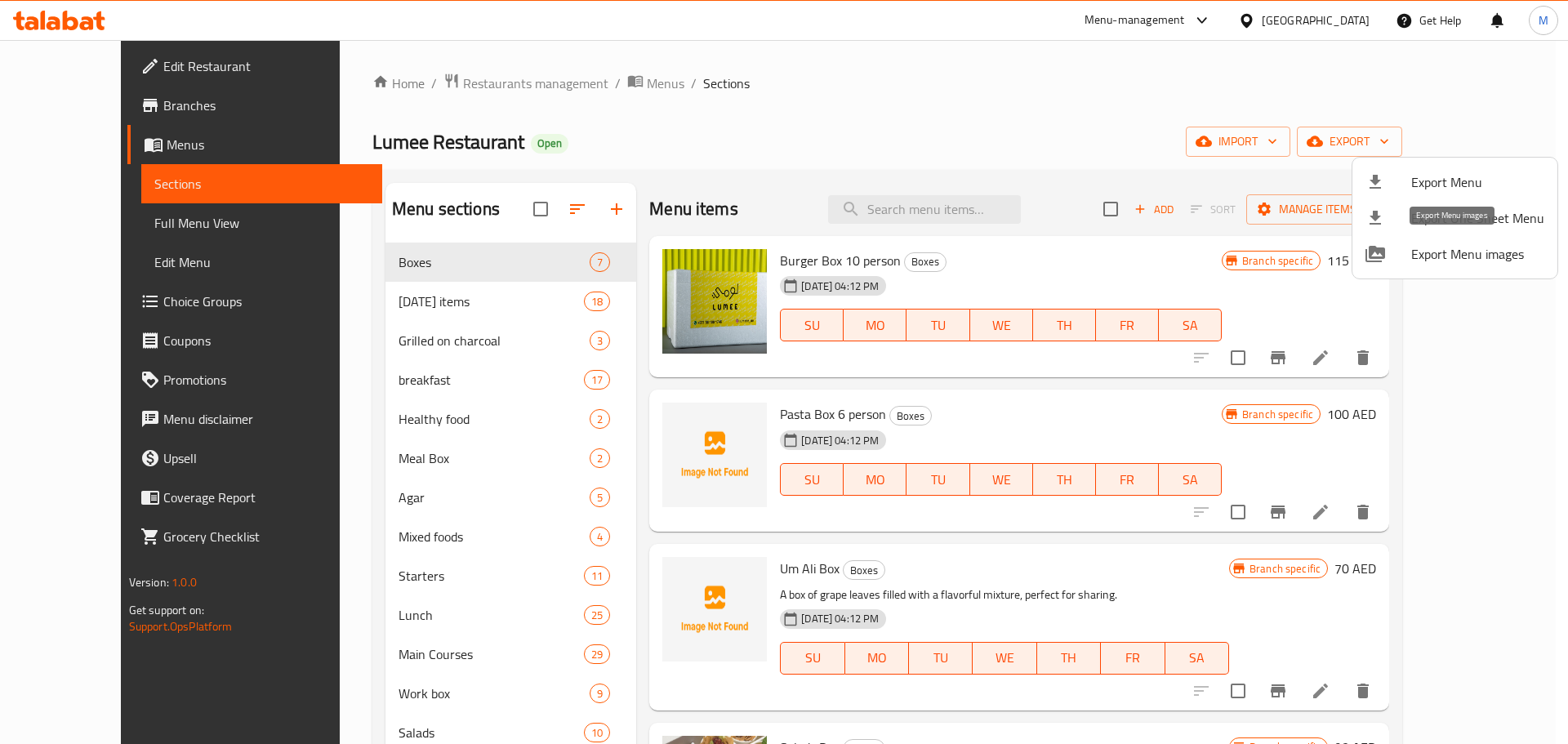
click at [1425, 258] on span "Export Menu images" at bounding box center [1478, 254] width 133 height 20
